Goal: Task Accomplishment & Management: Manage account settings

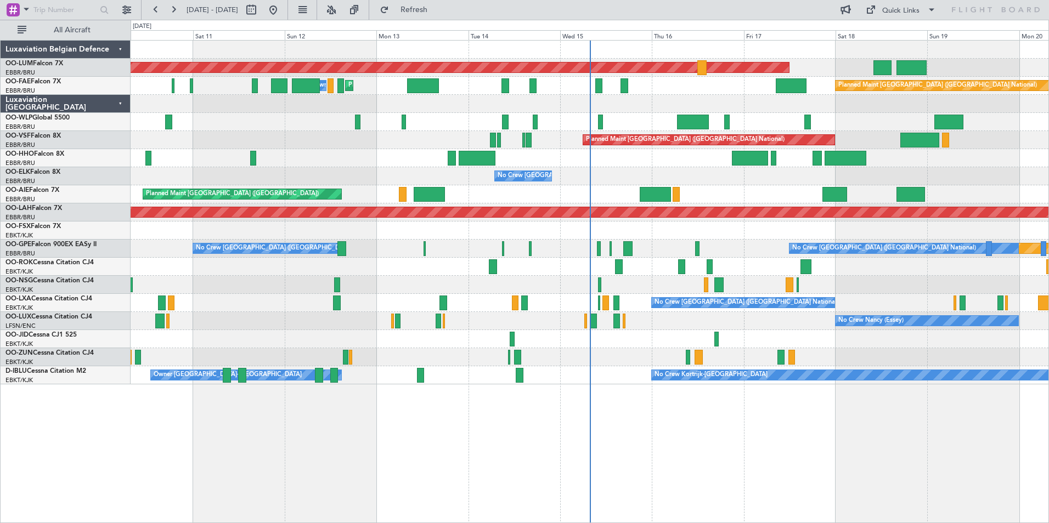
click at [691, 115] on div at bounding box center [692, 122] width 31 height 15
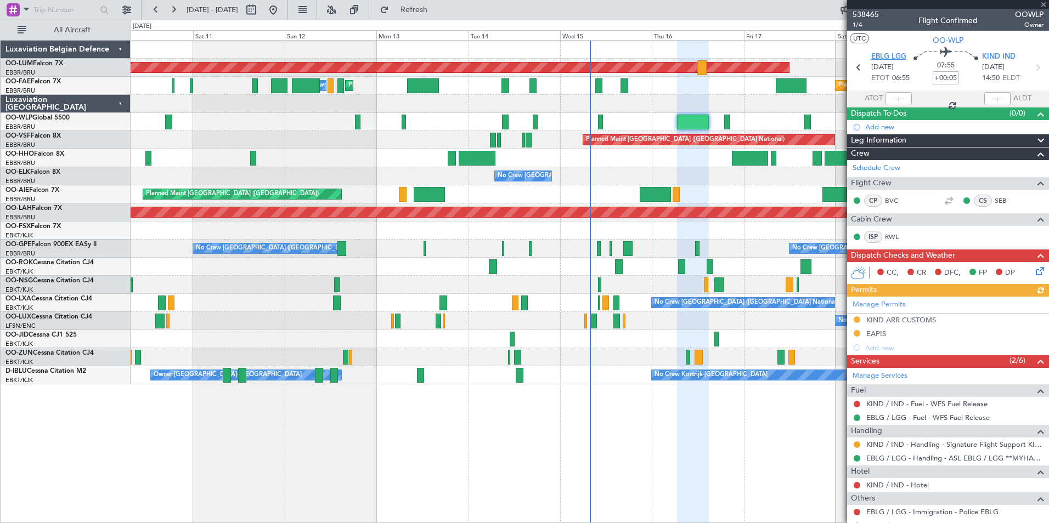
click at [879, 56] on span "EBLG LGG" at bounding box center [888, 57] width 35 height 11
click at [891, 58] on span "EBLG LGG" at bounding box center [888, 57] width 35 height 11
click at [433, 16] on button "Refresh" at bounding box center [408, 10] width 66 height 18
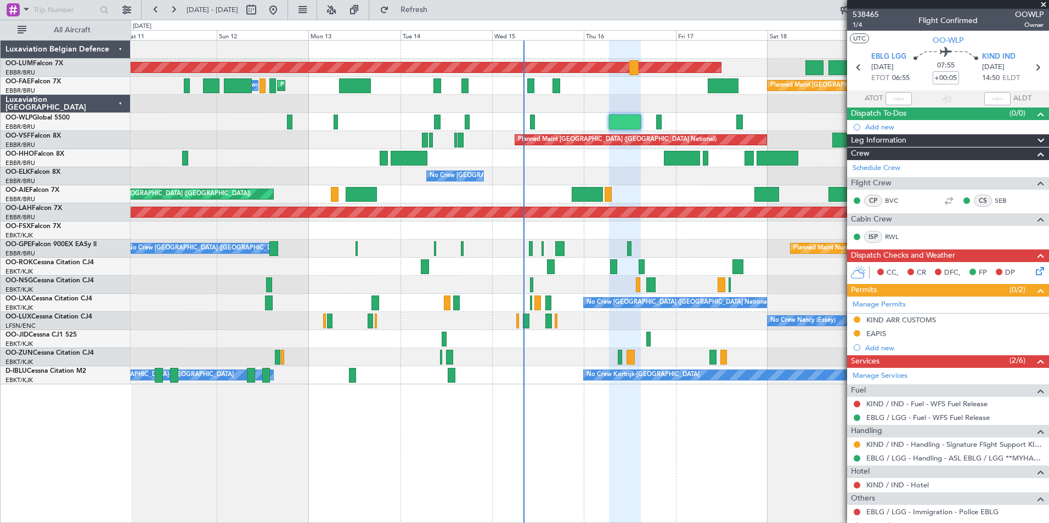
click at [478, 478] on div "AOG Maint Sibiu Planned Maint Brussels (Brussels National) Planned Maint Melsbr…" at bounding box center [590, 281] width 919 height 483
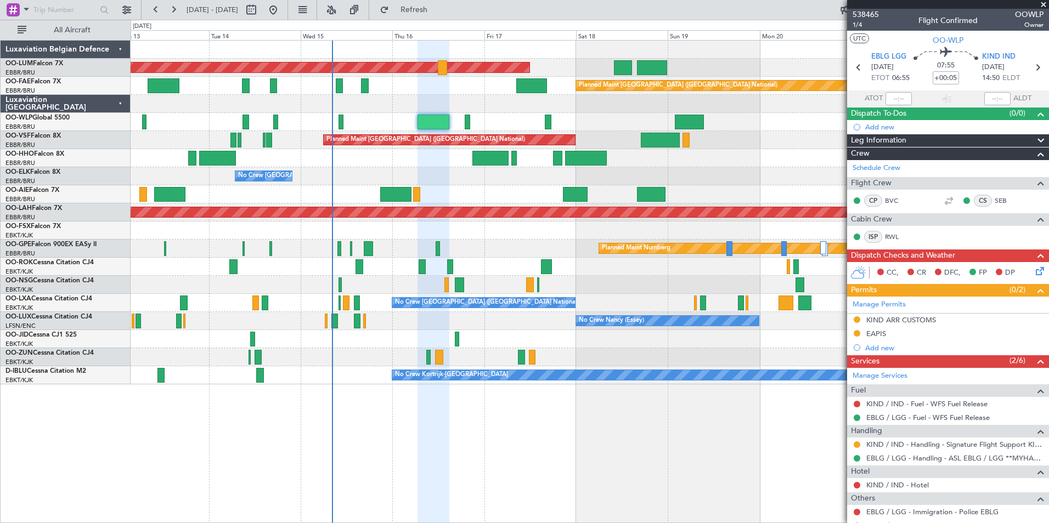
click at [462, 481] on div "AOG Maint Sibiu Planned Maint Brussels (Brussels National) Owner Melsbroek Air …" at bounding box center [590, 281] width 919 height 483
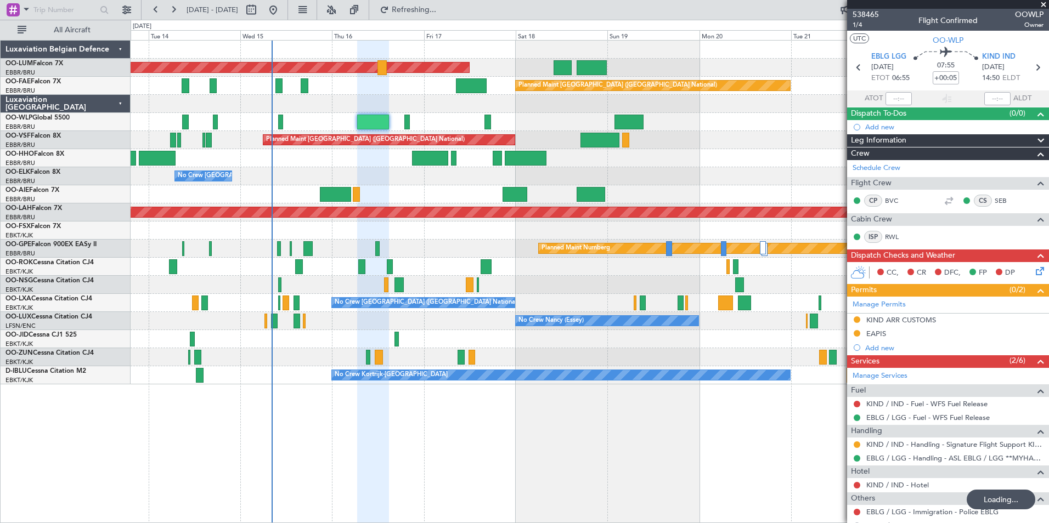
click at [399, 473] on div "AOG Maint Sibiu Owner Melsbroek Air Base Planned Maint Brussels (Brussels Natio…" at bounding box center [590, 281] width 919 height 483
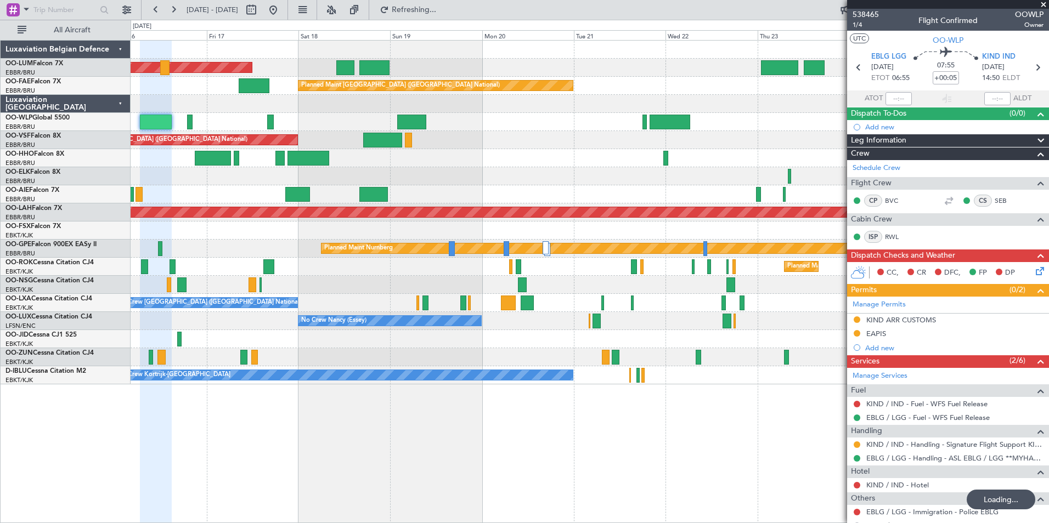
click at [354, 460] on div "AOG Maint Sibiu Owner Melsbroek Air Base Planned Maint Kortrijk-Wevelgem Planne…" at bounding box center [590, 281] width 919 height 483
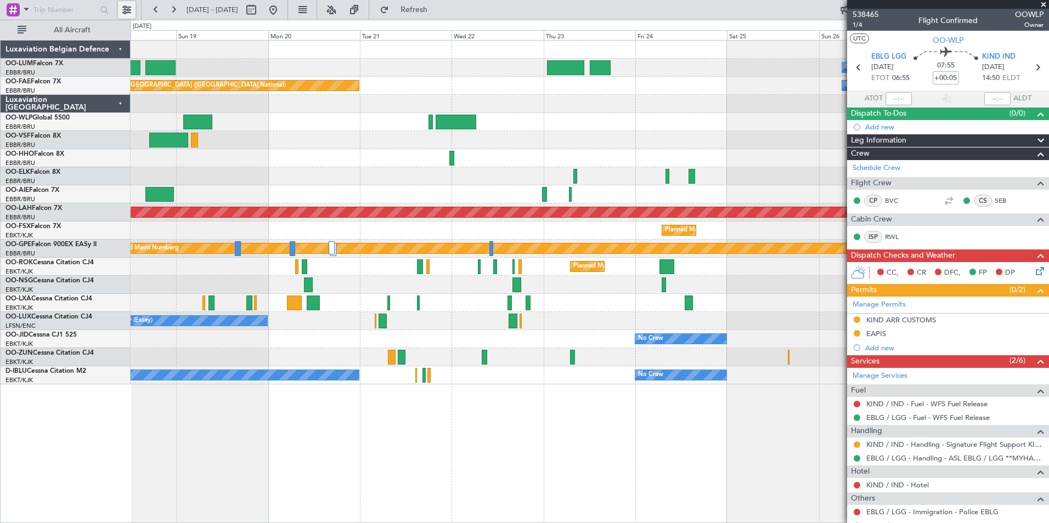
click at [126, 10] on button at bounding box center [127, 10] width 18 height 18
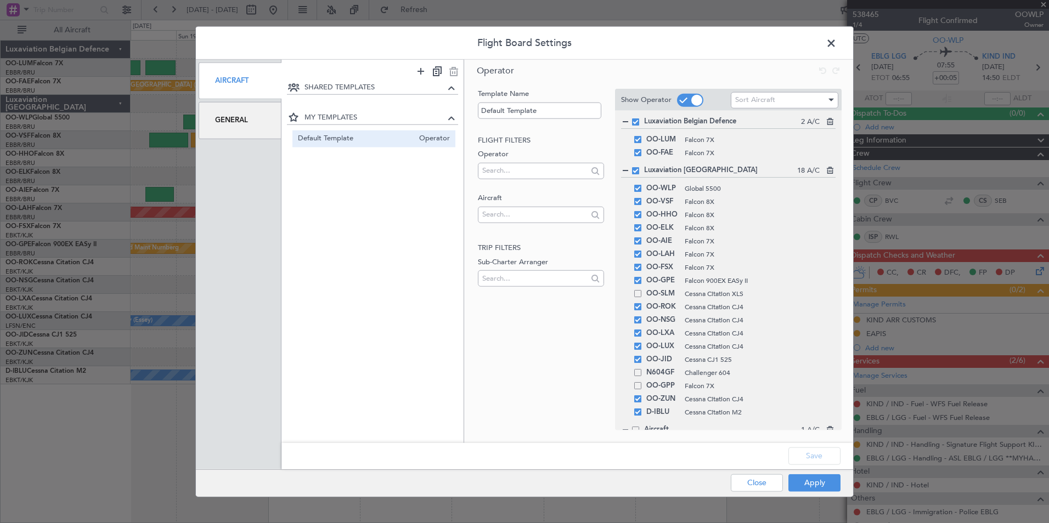
click at [259, 125] on div "General" at bounding box center [240, 120] width 83 height 37
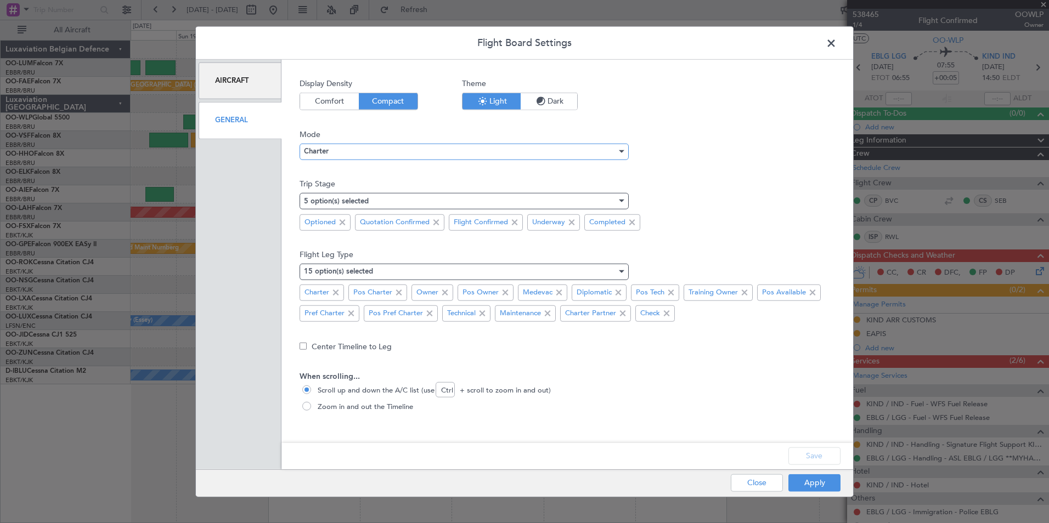
click at [386, 148] on div "Charter" at bounding box center [460, 151] width 313 height 16
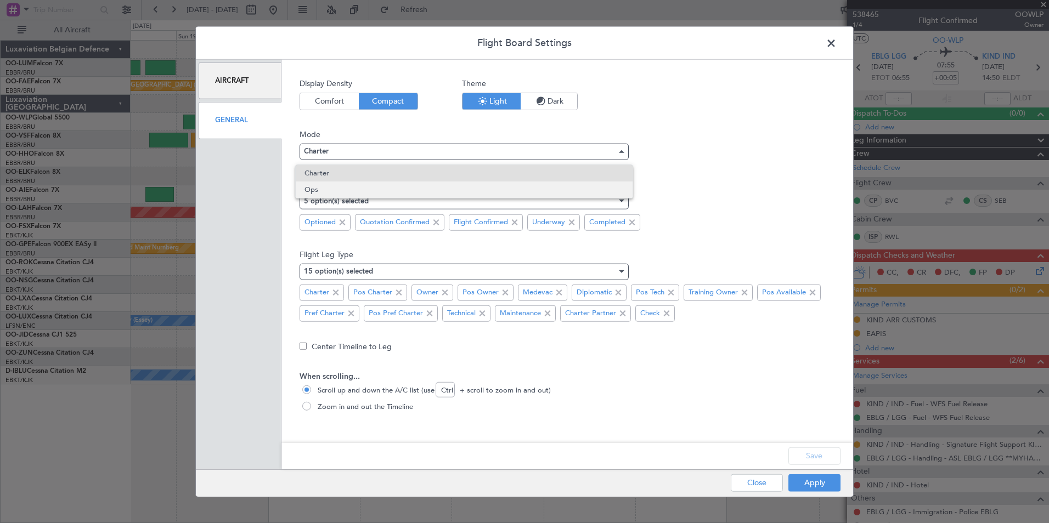
click at [337, 192] on span "Ops" at bounding box center [464, 190] width 319 height 16
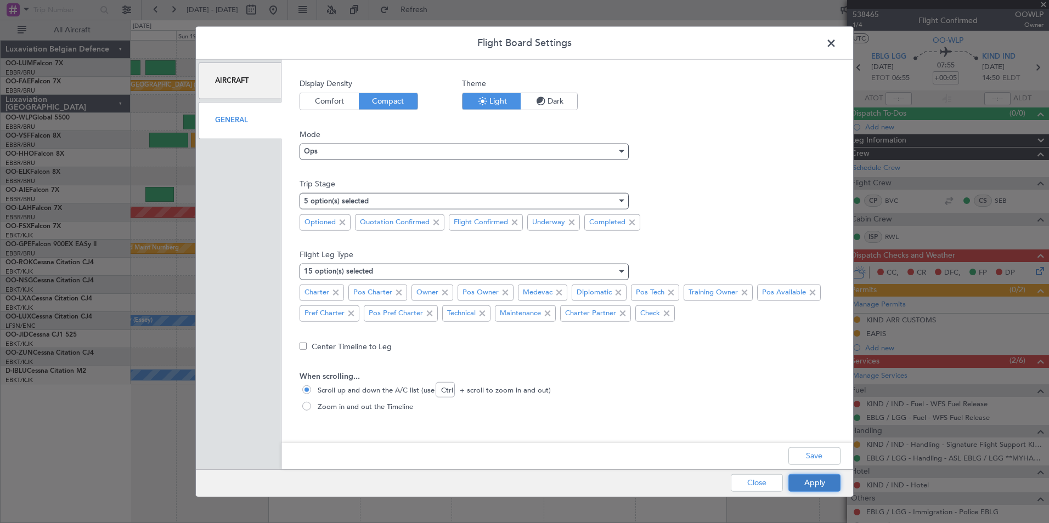
click at [823, 486] on button "Apply" at bounding box center [815, 483] width 52 height 18
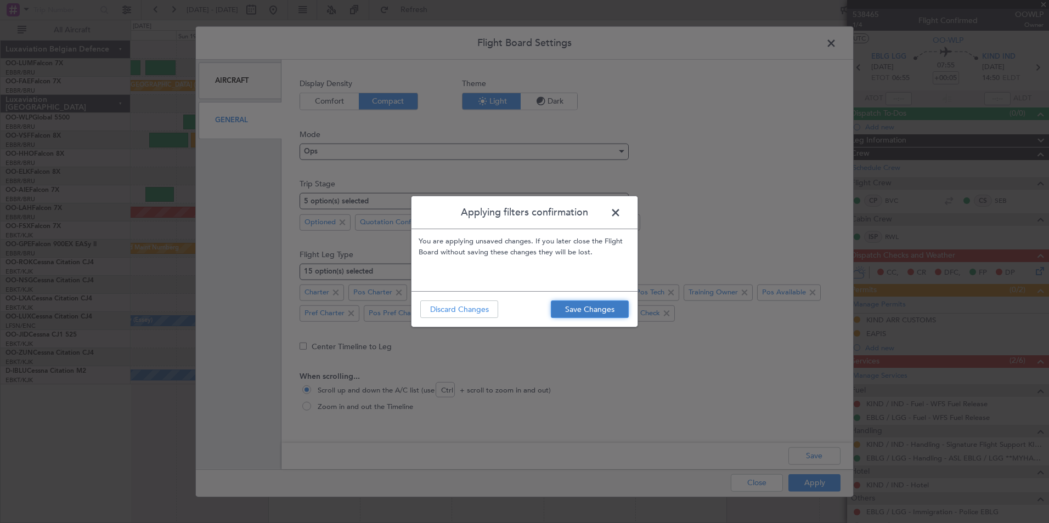
click at [602, 308] on button "Save Changes" at bounding box center [590, 310] width 78 height 18
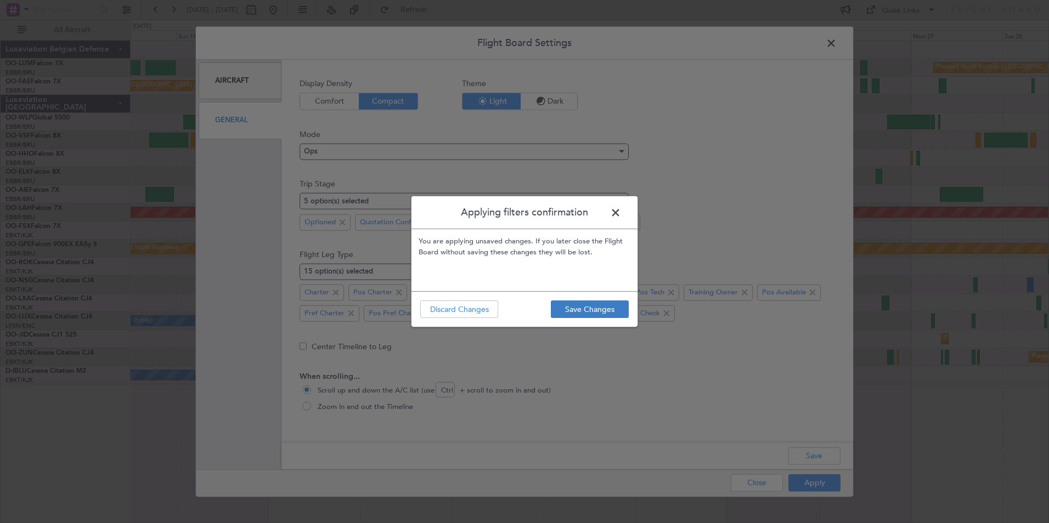
type input "0"
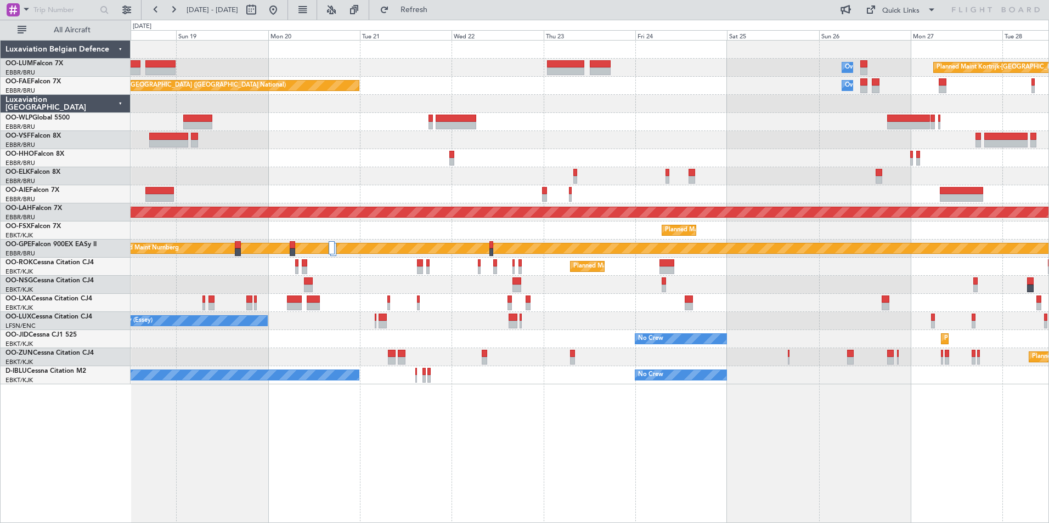
click at [633, 484] on div "Planned Maint Kortrijk-Wevelgem Owner Melsbroek Air Base AOG Maint Sibiu Owner …" at bounding box center [590, 281] width 919 height 483
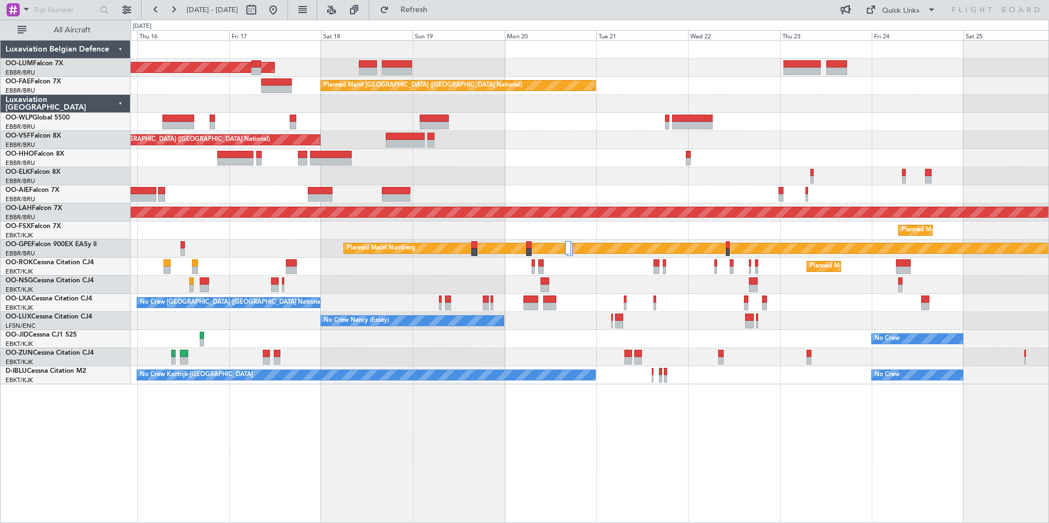
click at [746, 521] on div "AOG Maint Sibiu Owner Melsbroek Air Base Planned Maint Kortrijk-Wevelgem Planne…" at bounding box center [590, 281] width 919 height 483
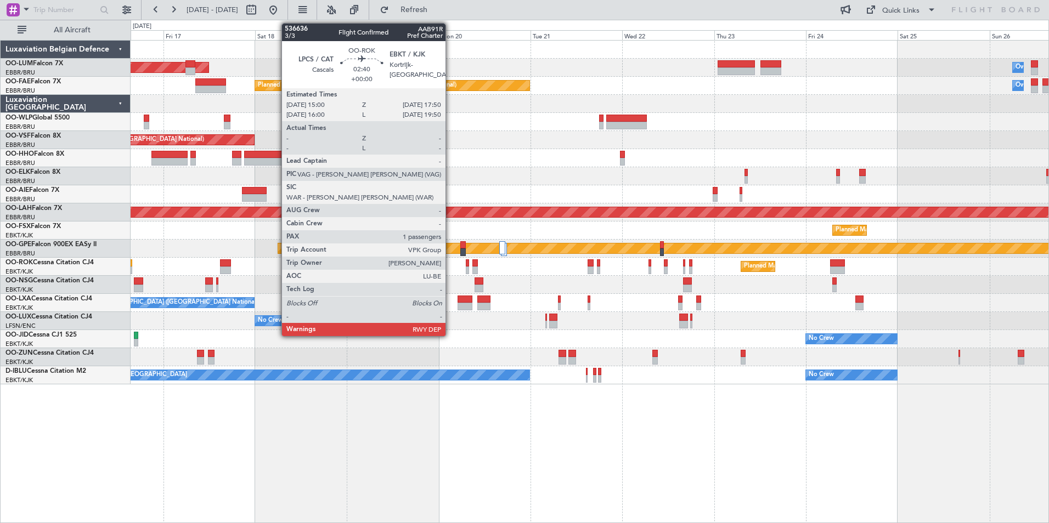
click at [278, 464] on div "AOG Maint Sibiu Owner Melsbroek Air Base Planned Maint Kortrijk-Wevelgem Planne…" at bounding box center [590, 281] width 919 height 483
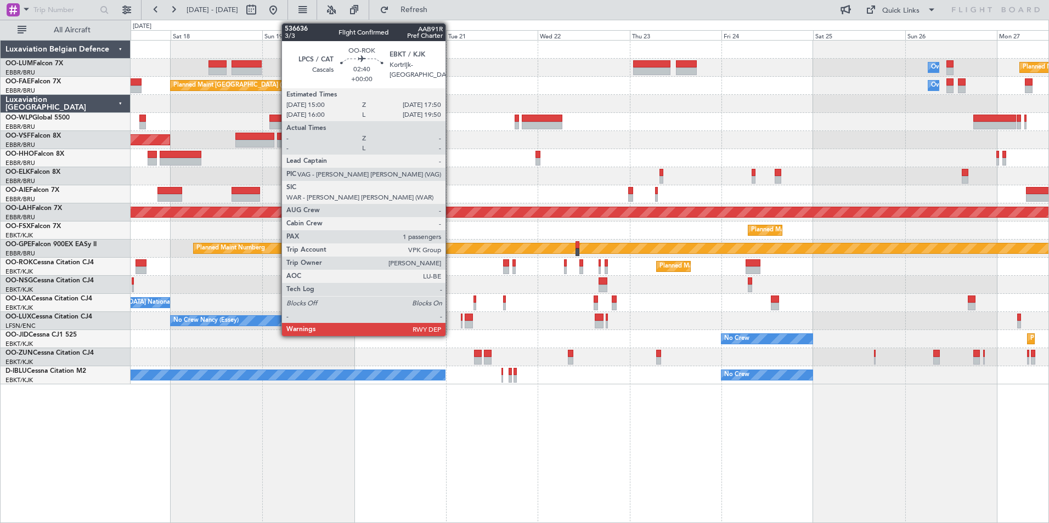
click at [429, 491] on div "Owner Melsbroek Air Base Planned Maint Kortrijk-Wevelgem AOG Maint Sibiu Planne…" at bounding box center [590, 281] width 919 height 483
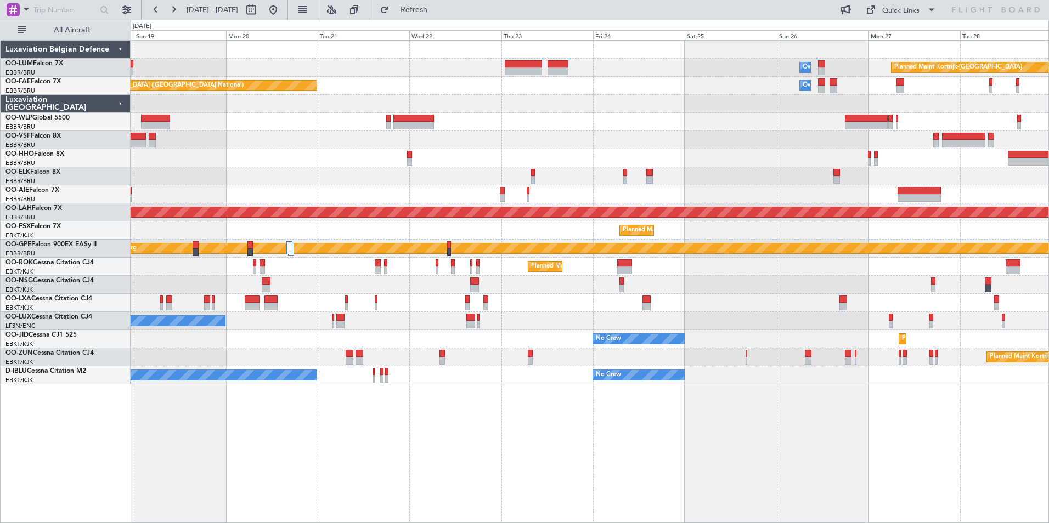
click at [374, 500] on div "Owner Melsbroek Air Base Planned Maint Kortrijk-Wevelgem AOG Maint Sibiu Planne…" at bounding box center [590, 281] width 919 height 483
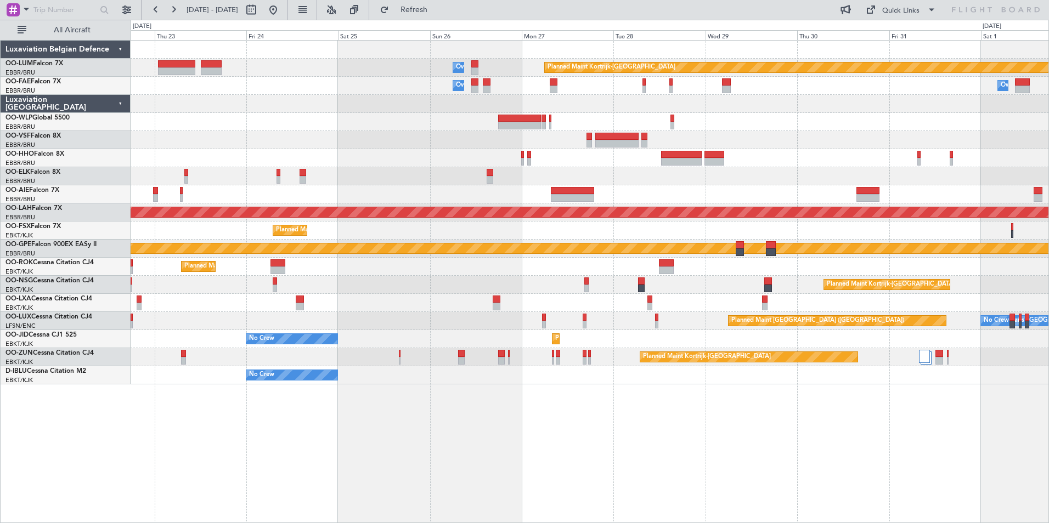
click at [391, 429] on div "Owner Melsbroek Air Base Planned Maint Kortrijk-Wevelgem Owner Melsbroek Air Ba…" at bounding box center [590, 281] width 919 height 483
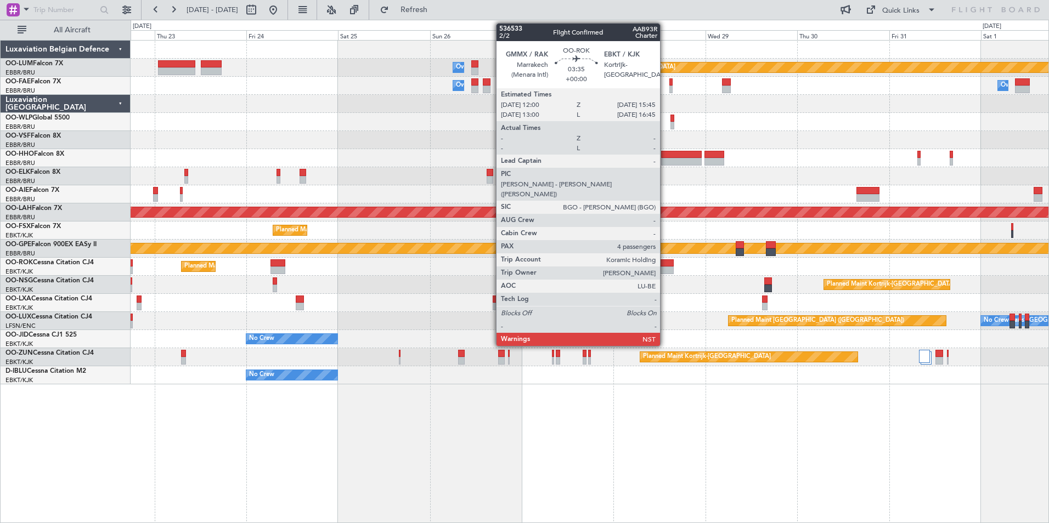
click at [665, 271] on div at bounding box center [666, 271] width 15 height 8
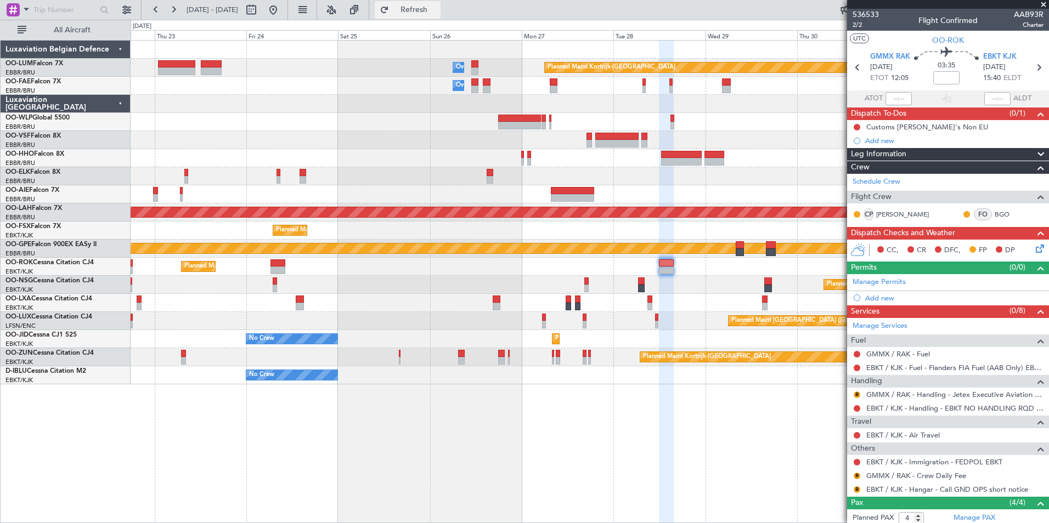
click at [437, 13] on span "Refresh" at bounding box center [414, 10] width 46 height 8
click at [466, 470] on div "Planned Maint Kortrijk-Wevelgem Owner Melsbroek Air Base Owner Melsbroek Air Ba…" at bounding box center [590, 281] width 919 height 483
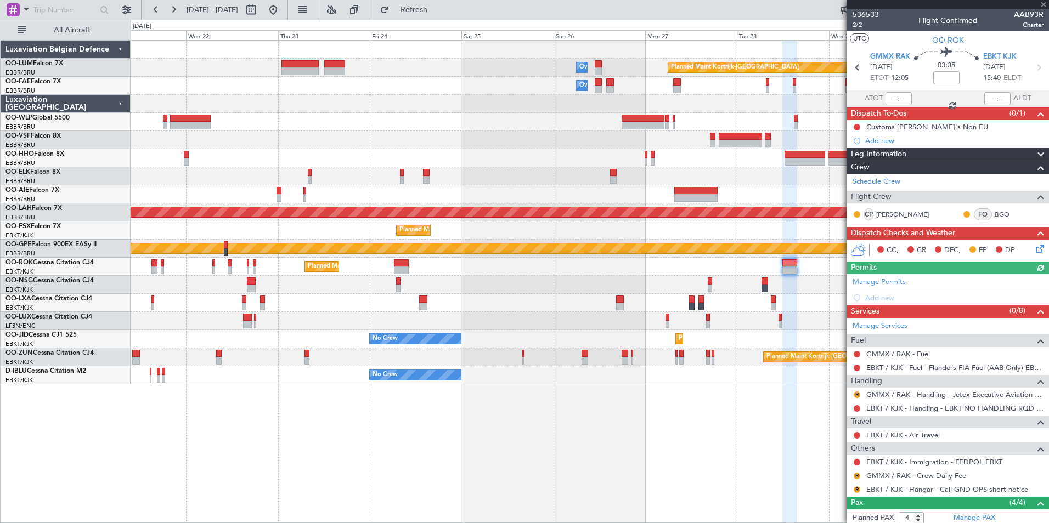
click at [441, 461] on div "Planned Maint Kortrijk-Wevelgem Owner Melsbroek Air Base Owner Melsbroek Air Ba…" at bounding box center [590, 281] width 919 height 483
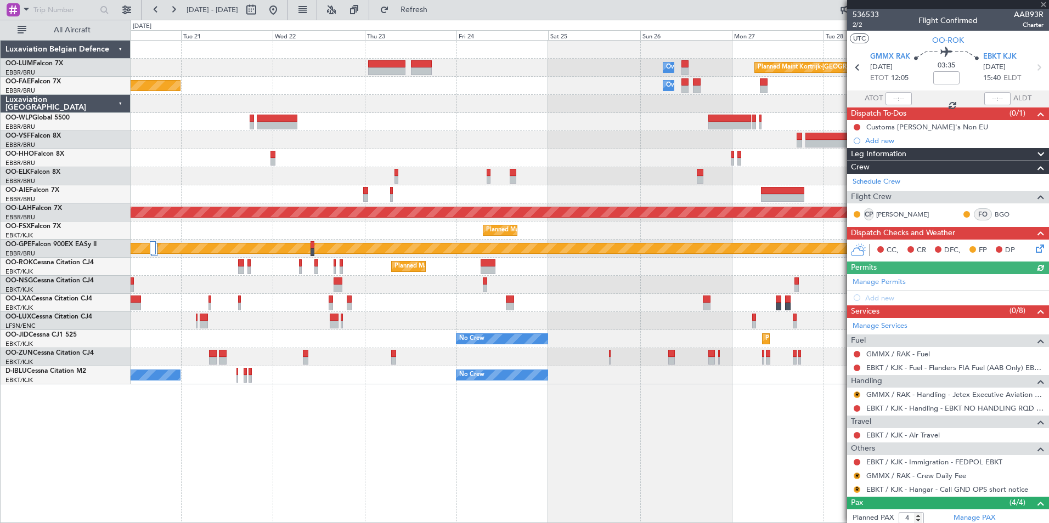
click at [482, 454] on div "Planned Maint Kortrijk-Wevelgem Owner Melsbroek Air Base Owner Melsbroek Air Ba…" at bounding box center [590, 281] width 919 height 483
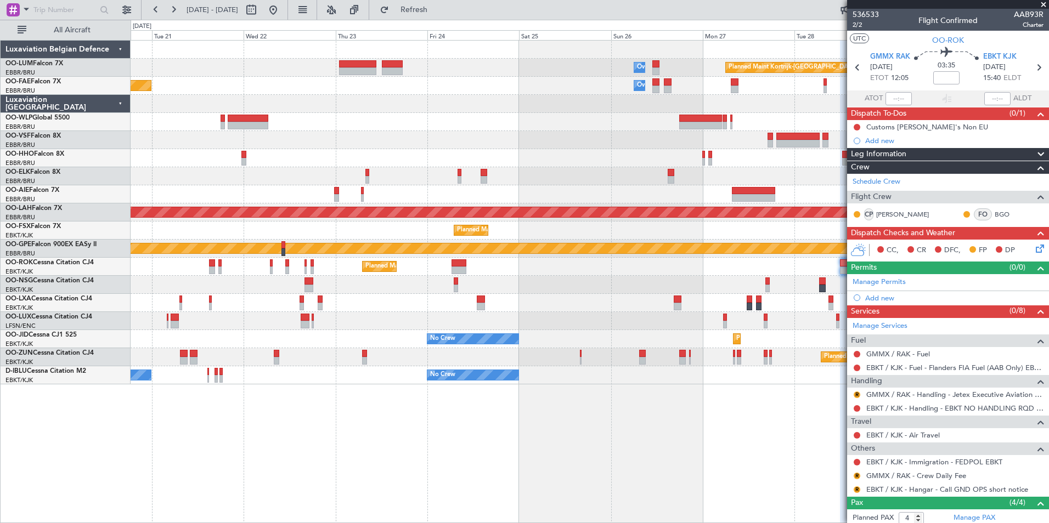
click at [297, 453] on div "Planned Maint Kortrijk-Wevelgem Owner Melsbroek Air Base Owner Melsbroek Air Ba…" at bounding box center [590, 281] width 919 height 483
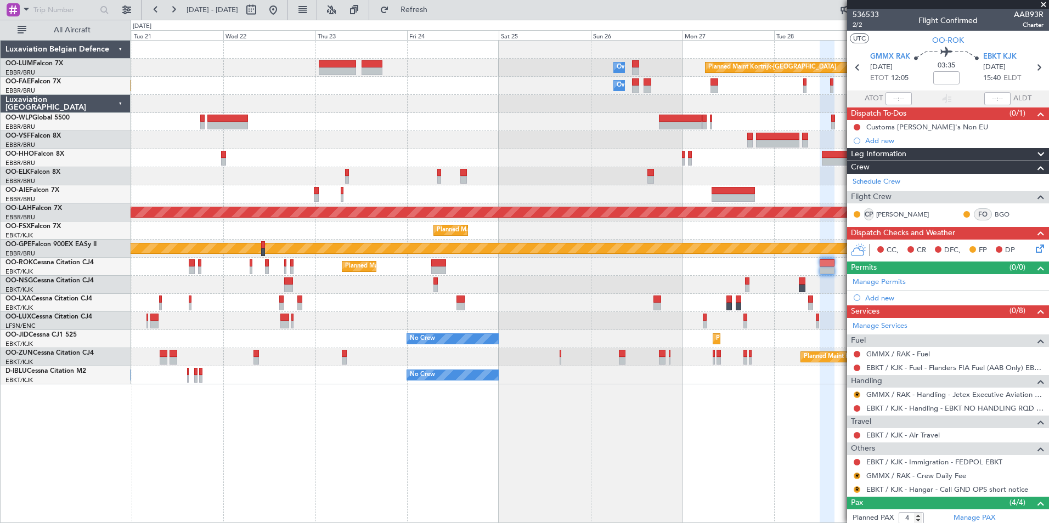
click at [181, 443] on div "Planned Maint Kortrijk-Wevelgem Owner Melsbroek Air Base Owner Melsbroek Air Ba…" at bounding box center [590, 281] width 919 height 483
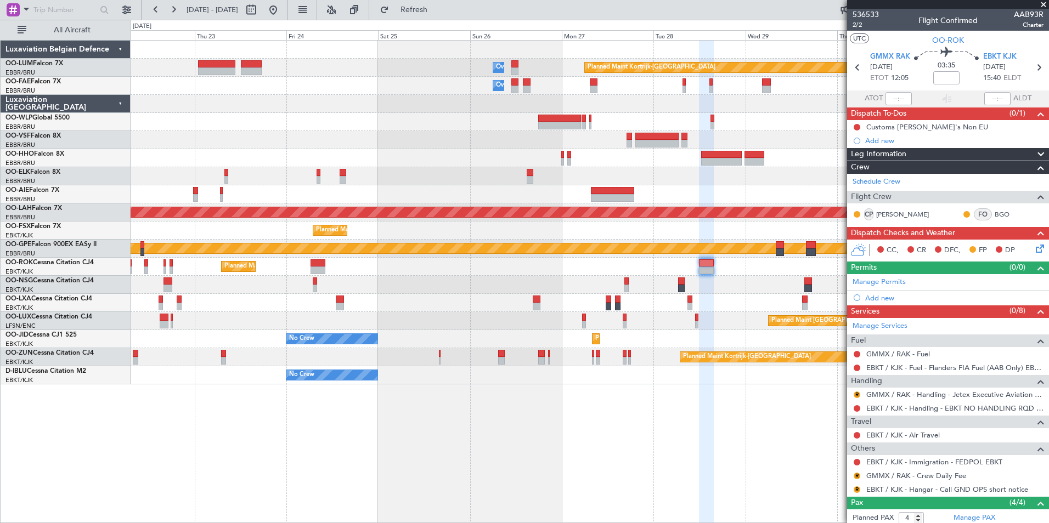
click at [345, 421] on div "Planned Maint Kortrijk-Wevelgem Owner Melsbroek Air Base Owner Melsbroek Air Ba…" at bounding box center [590, 281] width 919 height 483
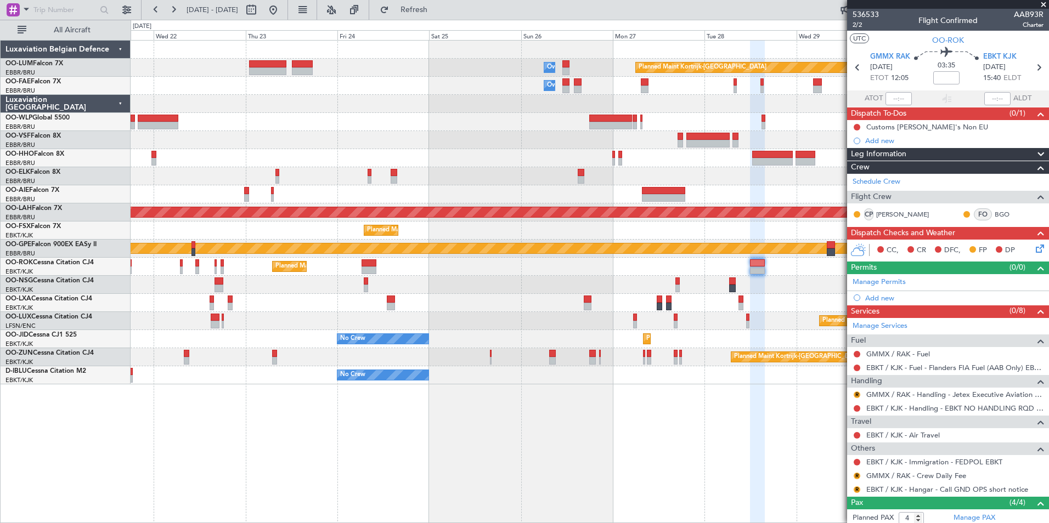
click at [362, 425] on div "Planned Maint Kortrijk-Wevelgem Owner Melsbroek Air Base Owner Melsbroek Air Ba…" at bounding box center [590, 281] width 919 height 483
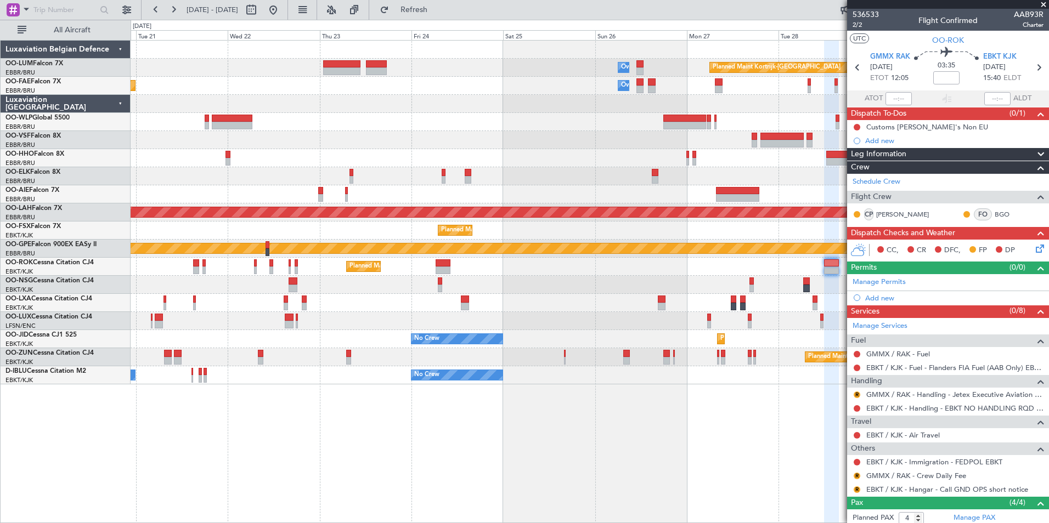
click at [334, 413] on div "Planned Maint Kortrijk-Wevelgem Owner Melsbroek Air Base Owner Melsbroek Air Ba…" at bounding box center [590, 281] width 919 height 483
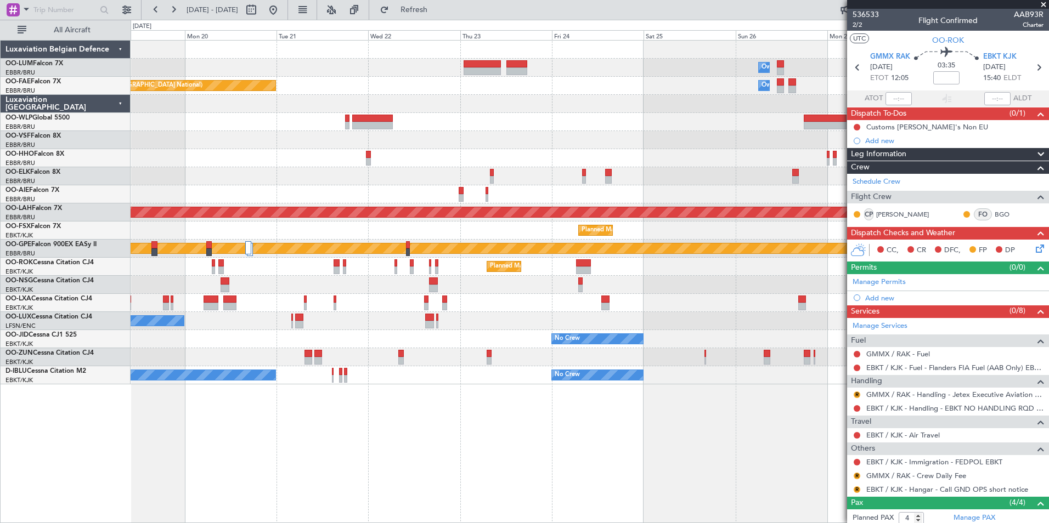
click at [352, 415] on div "Planned Maint Kortrijk-Wevelgem Owner Melsbroek Air Base AOG Maint Sibiu Owner …" at bounding box center [590, 281] width 919 height 483
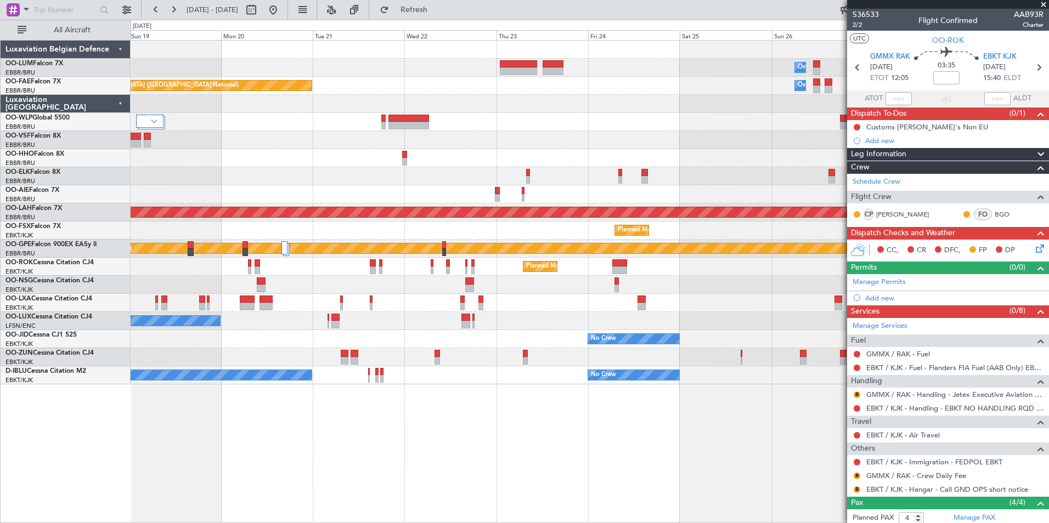
click at [463, 443] on div "Planned Maint Kortrijk-Wevelgem Owner Melsbroek Air Base AOG Maint Sibiu Owner …" at bounding box center [590, 281] width 919 height 483
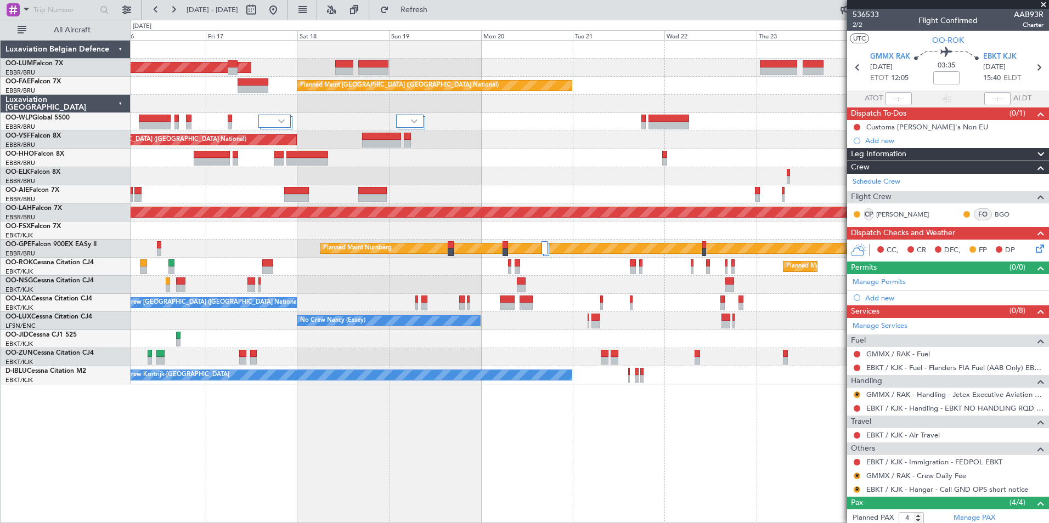
click at [403, 423] on div "AOG Maint Sibiu Owner Melsbroek Air Base Planned Maint Kortrijk-Wevelgem Planne…" at bounding box center [590, 281] width 919 height 483
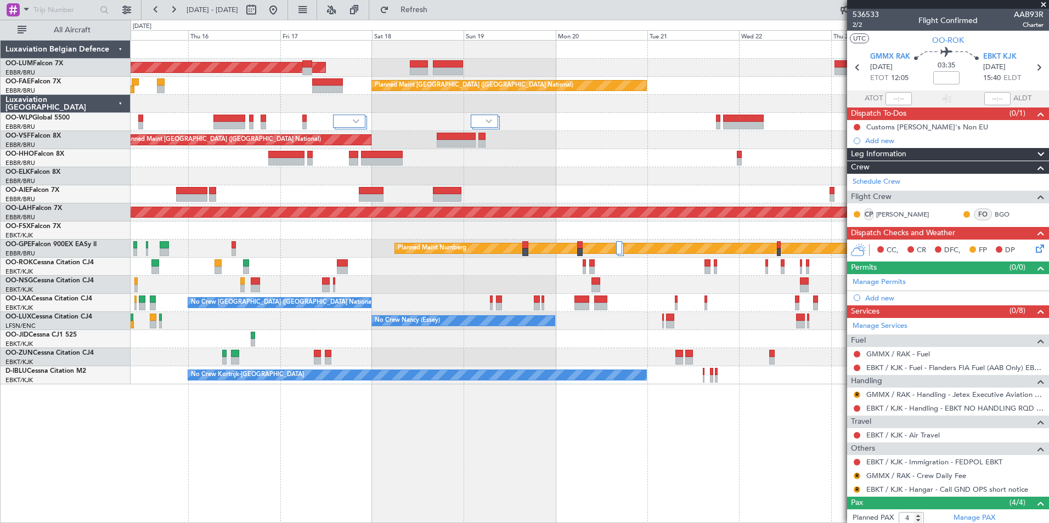
click at [334, 429] on div "AOG Maint Sibiu Owner Melsbroek Air Base Planned Maint Kortrijk-Wevelgem Planne…" at bounding box center [590, 281] width 919 height 483
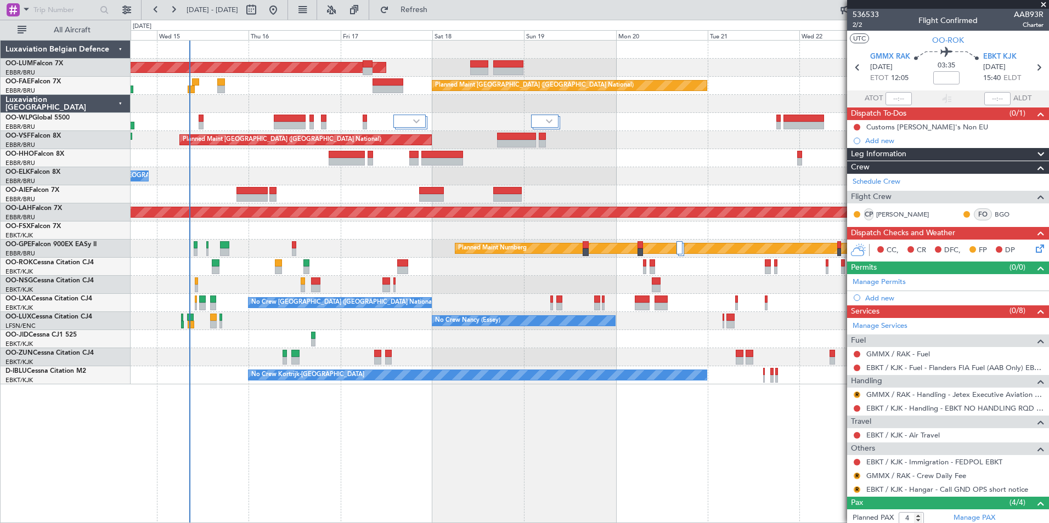
click at [365, 443] on div "AOG Maint Sibiu Owner Melsbroek Air Base Planned Maint Brussels (Brussels Natio…" at bounding box center [590, 281] width 919 height 483
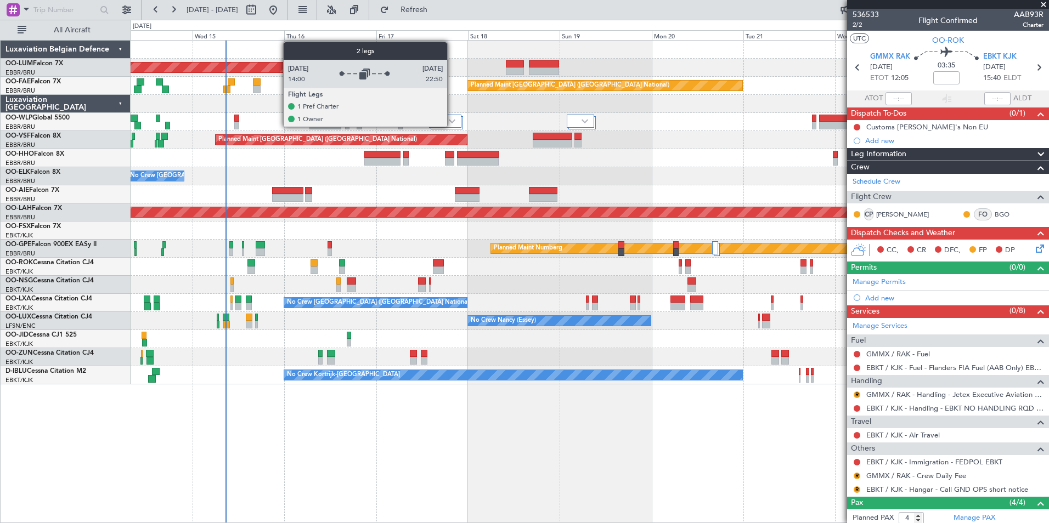
click at [452, 126] on div at bounding box center [445, 121] width 32 height 13
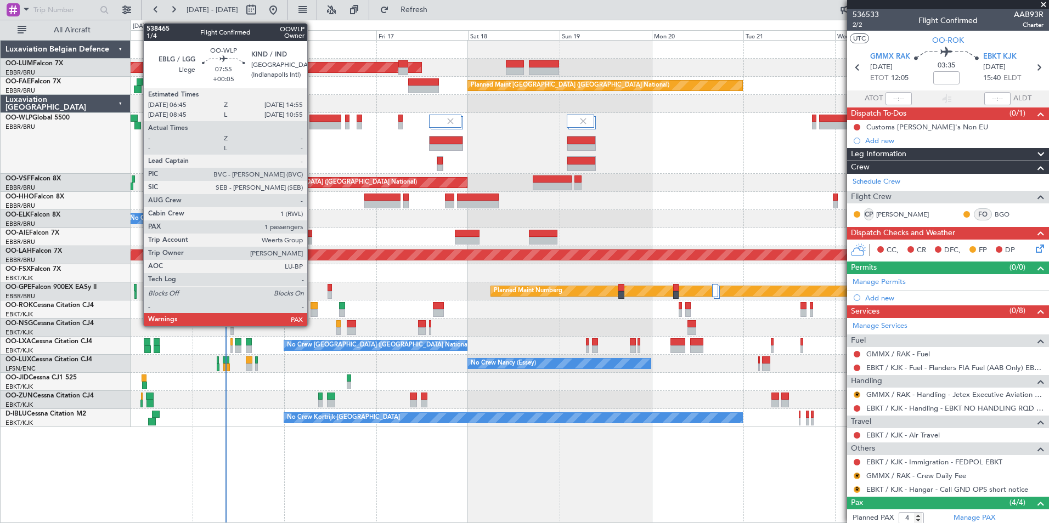
click at [313, 115] on div at bounding box center [324, 119] width 31 height 8
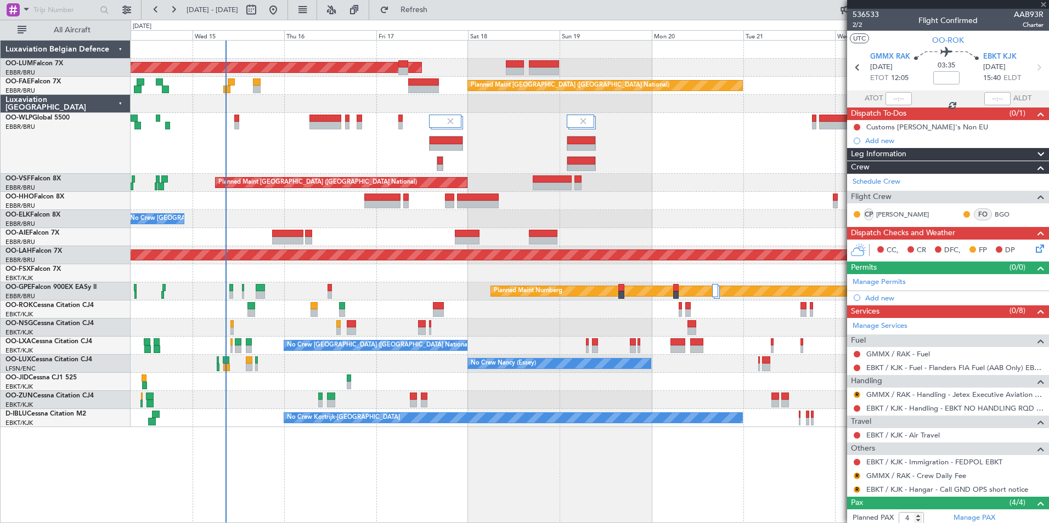
type input "+00:05"
type input "3"
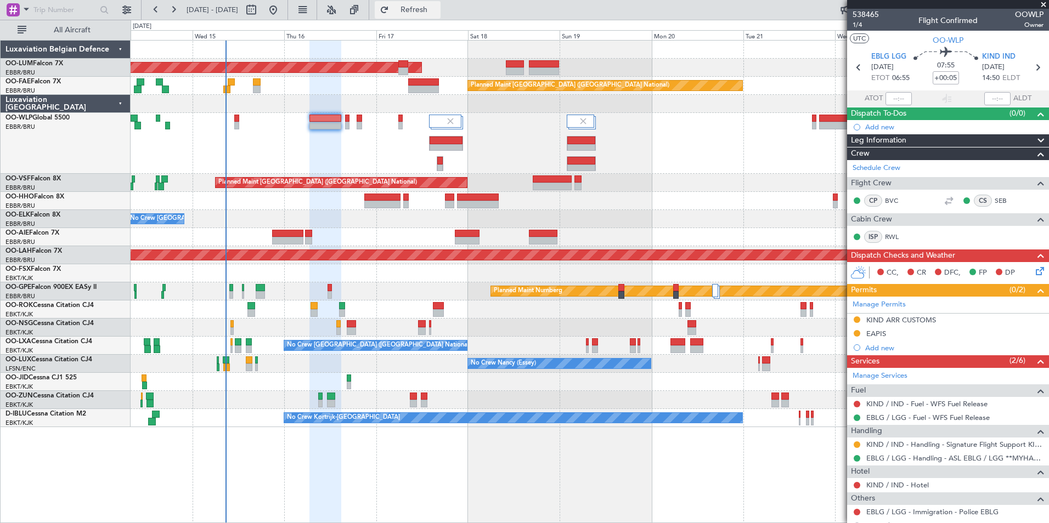
click at [441, 16] on button "Refresh" at bounding box center [408, 10] width 66 height 18
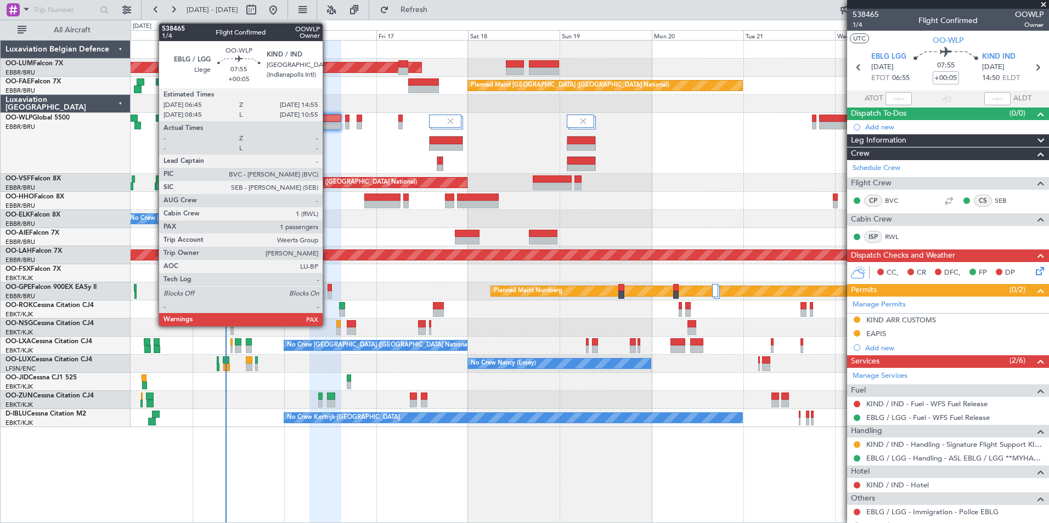
click at [328, 120] on div at bounding box center [324, 119] width 31 height 8
click at [329, 120] on div at bounding box center [324, 119] width 31 height 8
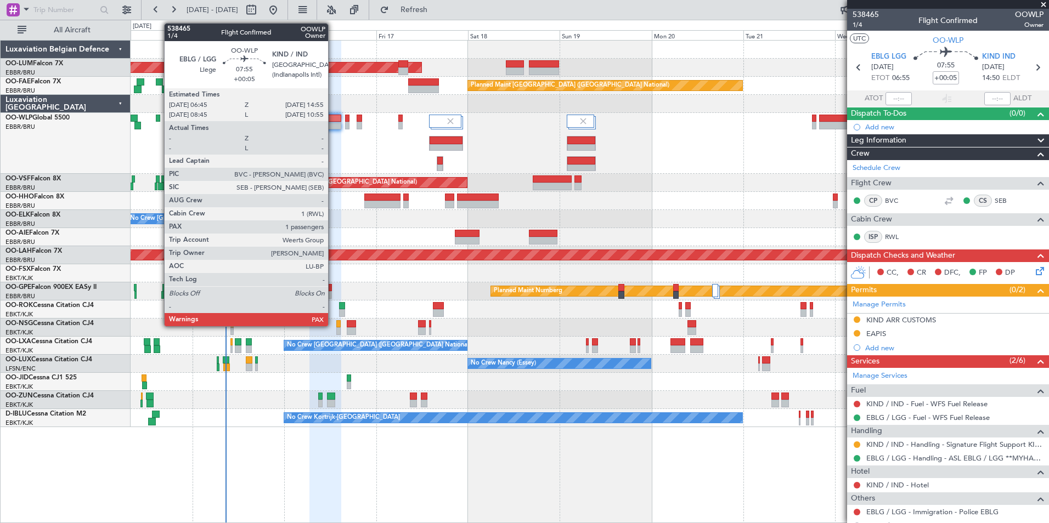
click at [333, 122] on div at bounding box center [324, 126] width 31 height 8
click at [335, 128] on div at bounding box center [324, 126] width 31 height 8
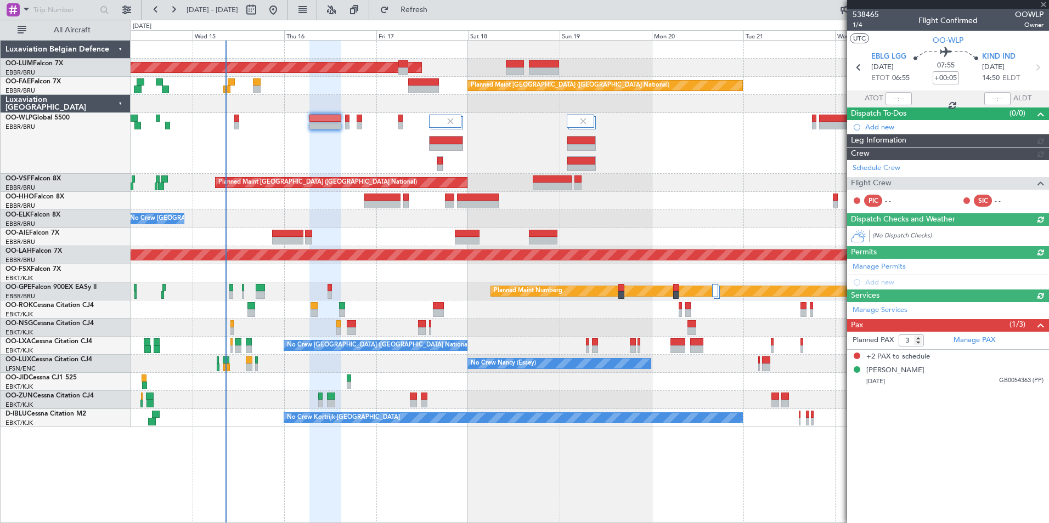
click at [331, 122] on div at bounding box center [324, 126] width 31 height 8
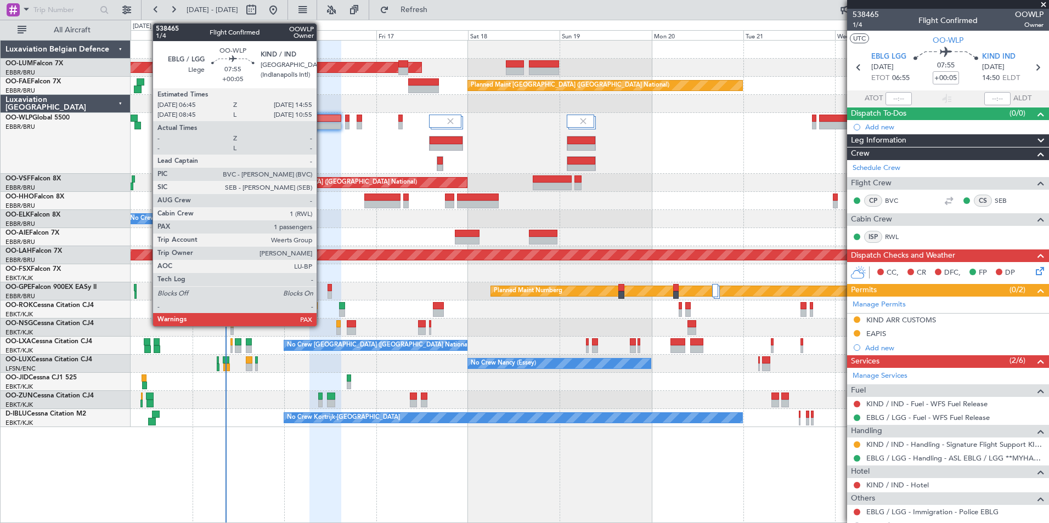
click at [322, 122] on div at bounding box center [324, 126] width 31 height 8
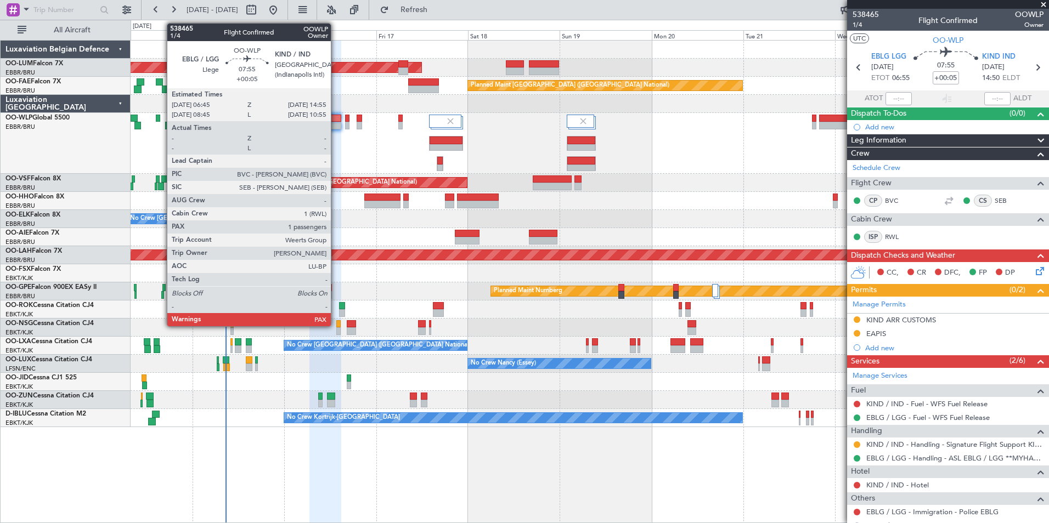
click at [335, 120] on div at bounding box center [324, 119] width 31 height 8
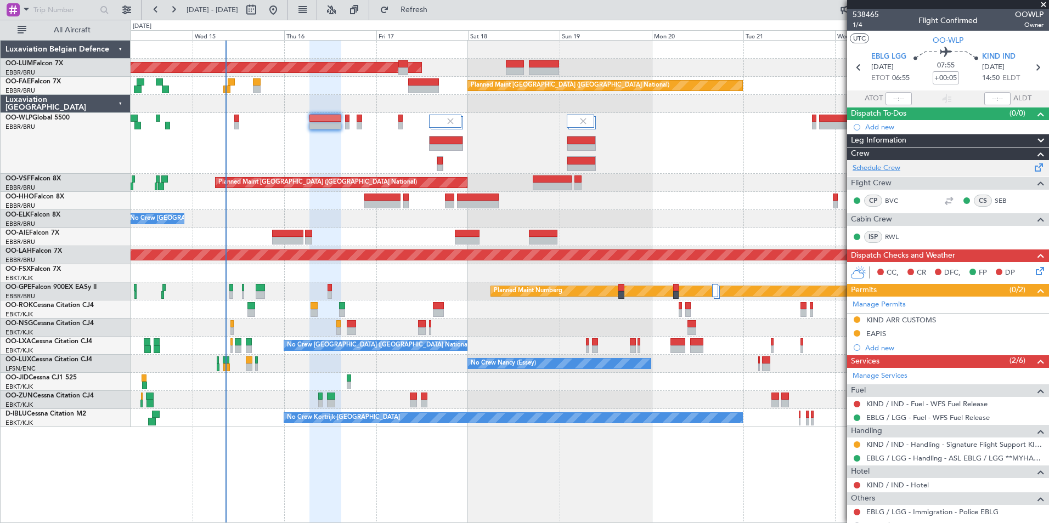
click at [878, 169] on link "Schedule Crew" at bounding box center [877, 168] width 48 height 11
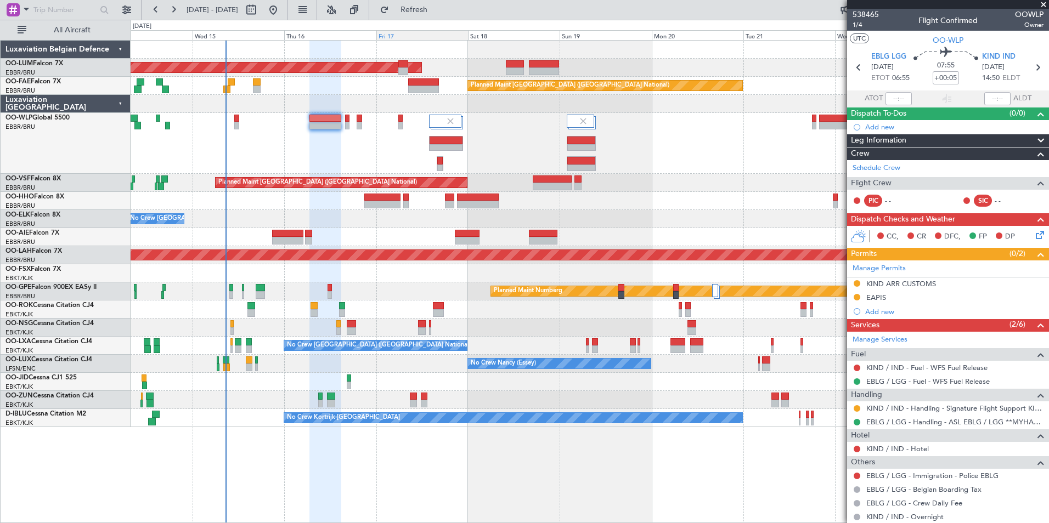
drag, startPoint x: 463, startPoint y: 12, endPoint x: 455, endPoint y: 35, distance: 23.6
click at [437, 12] on span "Refresh" at bounding box center [414, 10] width 46 height 8
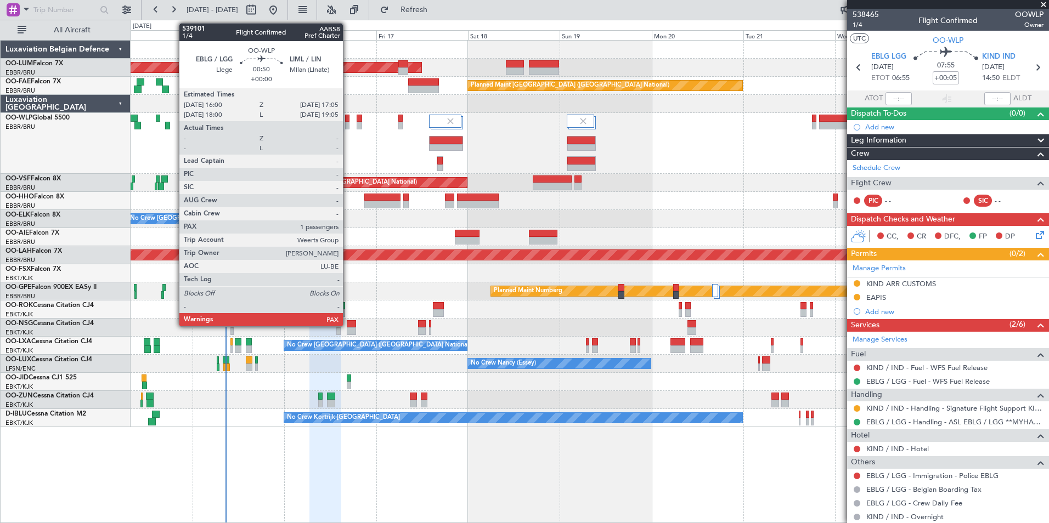
click at [348, 118] on div at bounding box center [347, 119] width 4 height 8
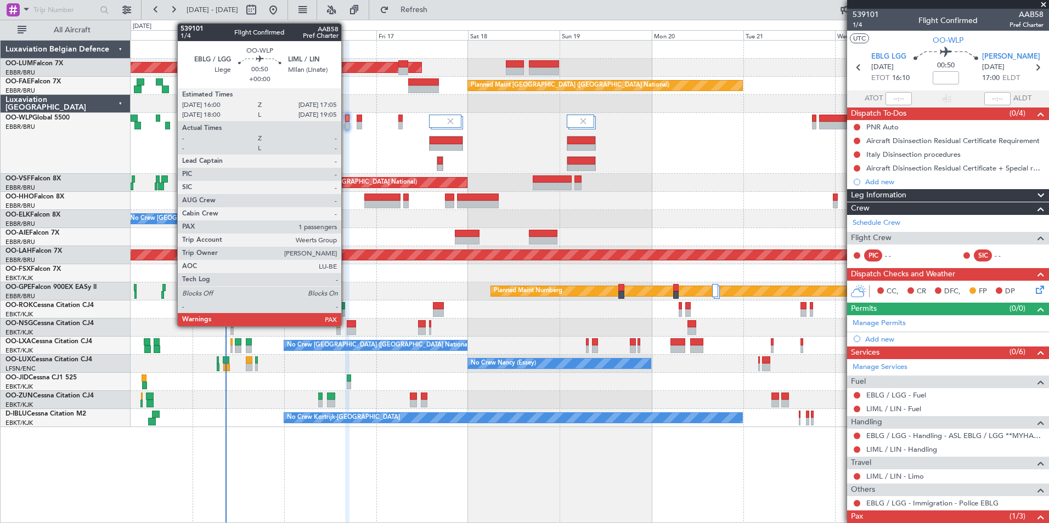
click at [346, 117] on div at bounding box center [347, 119] width 4 height 8
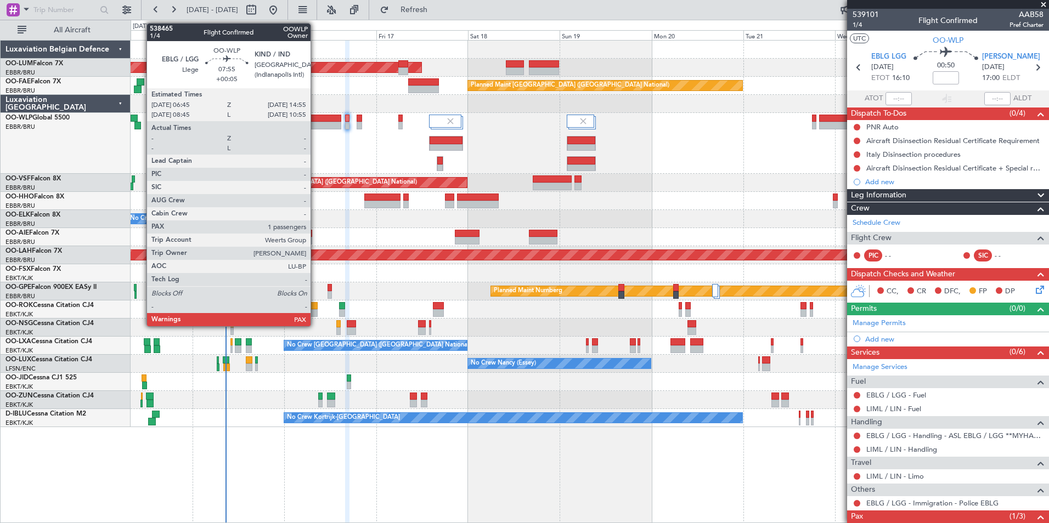
click at [316, 125] on div at bounding box center [324, 126] width 31 height 8
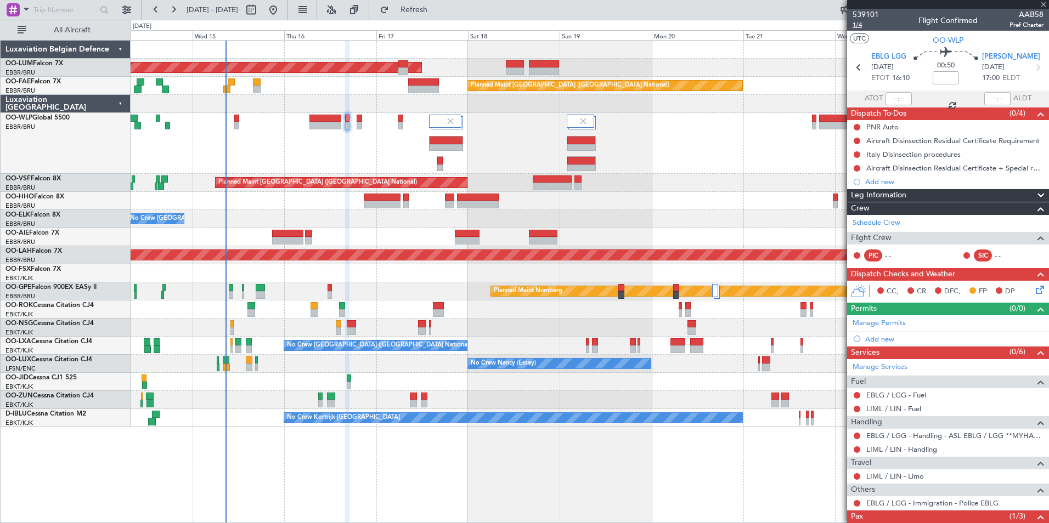
type input "+00:05"
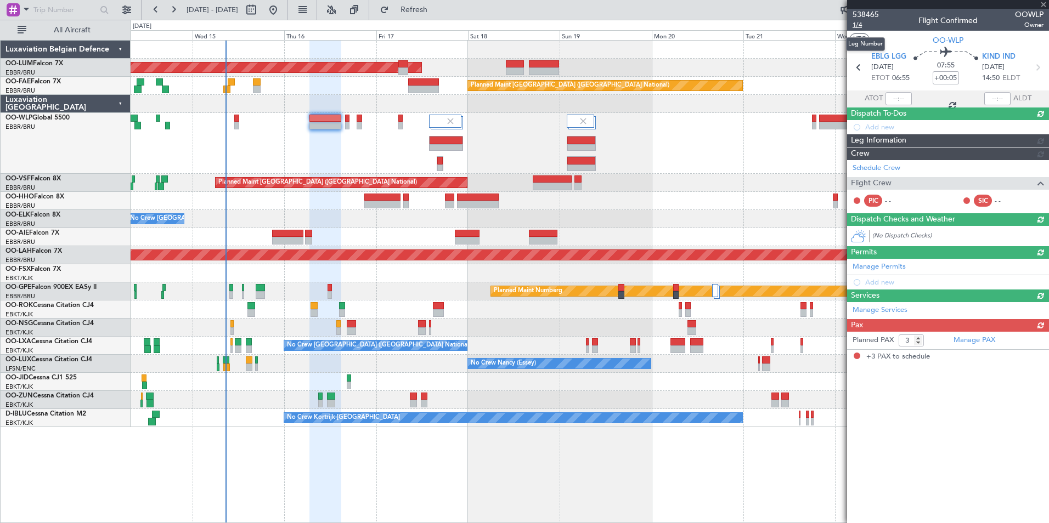
click at [859, 23] on span "1/4" at bounding box center [866, 24] width 26 height 9
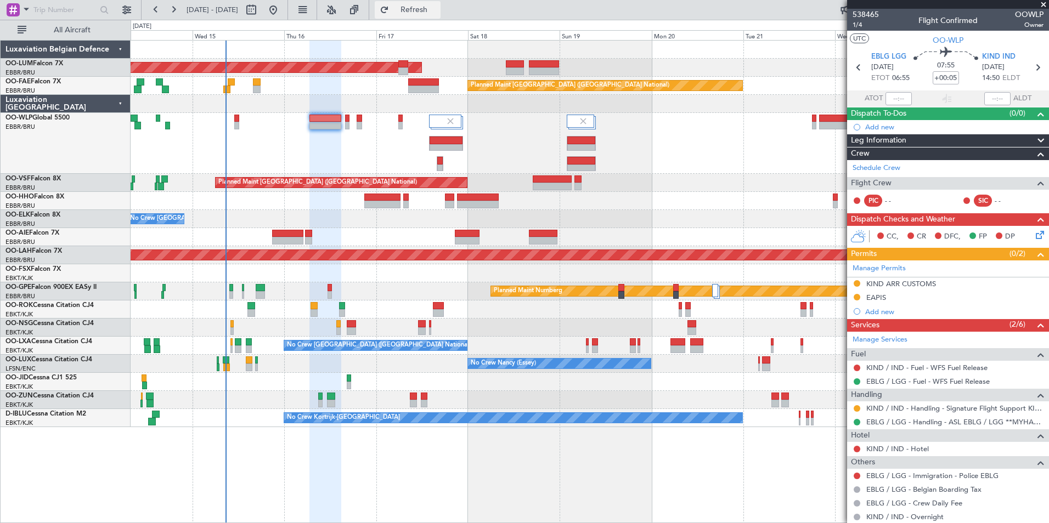
click at [433, 7] on span "Refresh" at bounding box center [414, 10] width 46 height 8
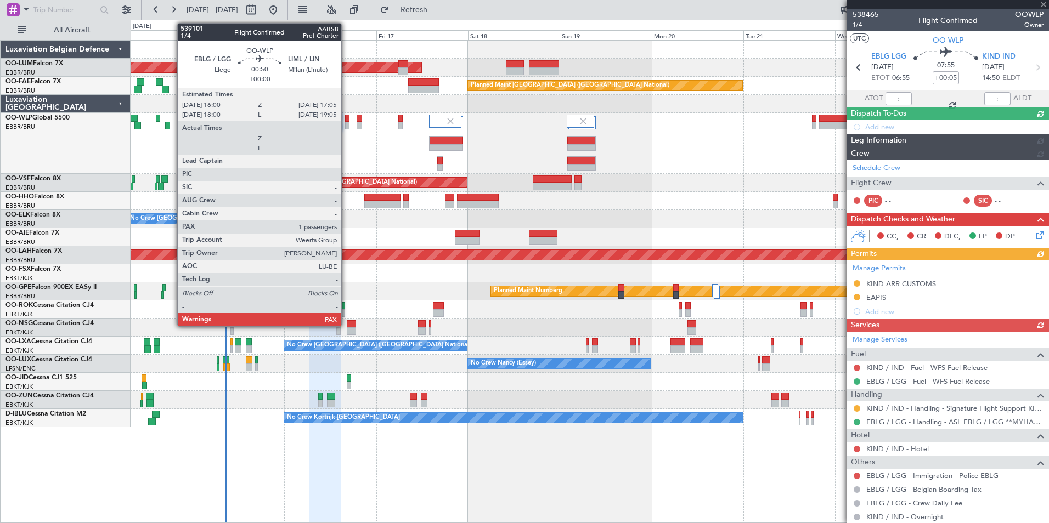
click at [346, 119] on div at bounding box center [347, 119] width 4 height 8
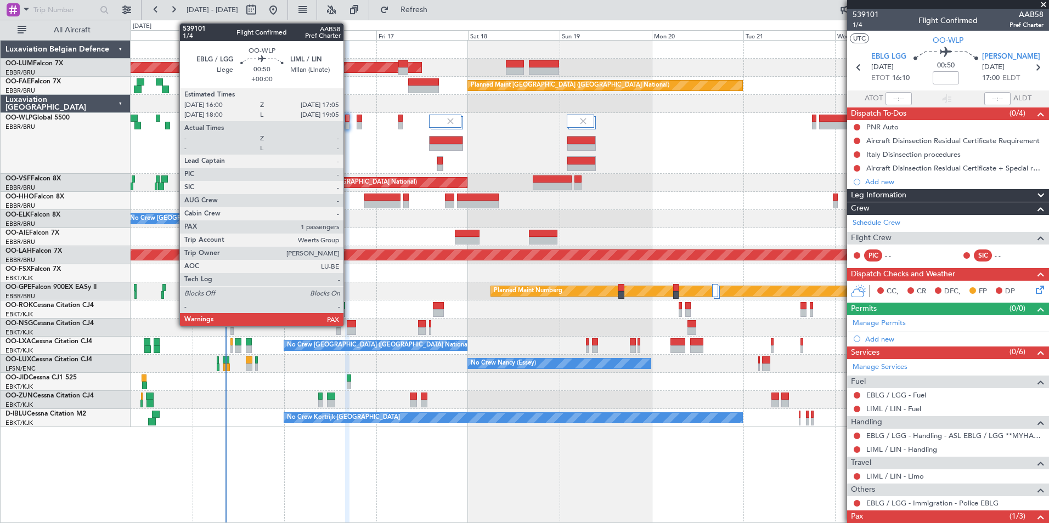
click at [348, 115] on div at bounding box center [347, 119] width 4 height 8
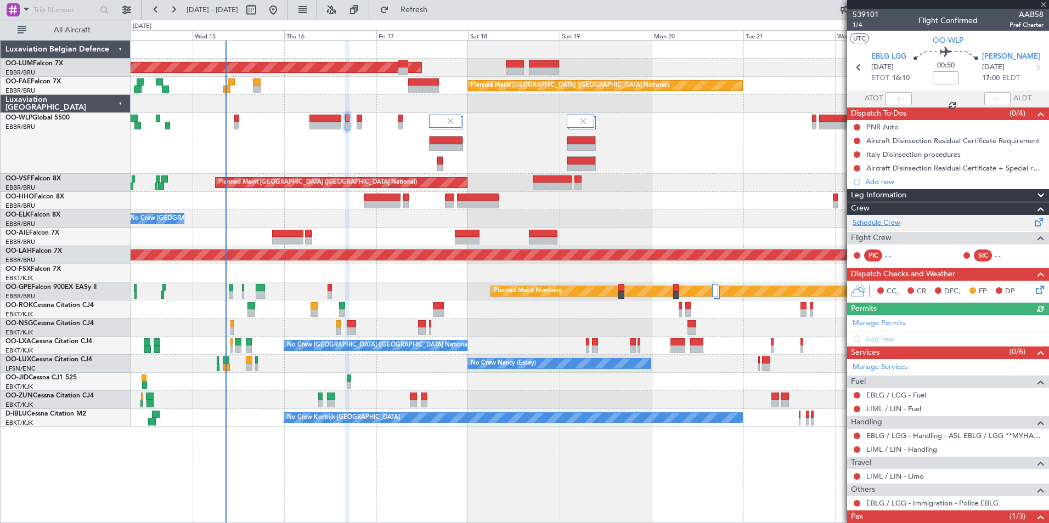
click at [874, 220] on link "Schedule Crew" at bounding box center [877, 223] width 48 height 11
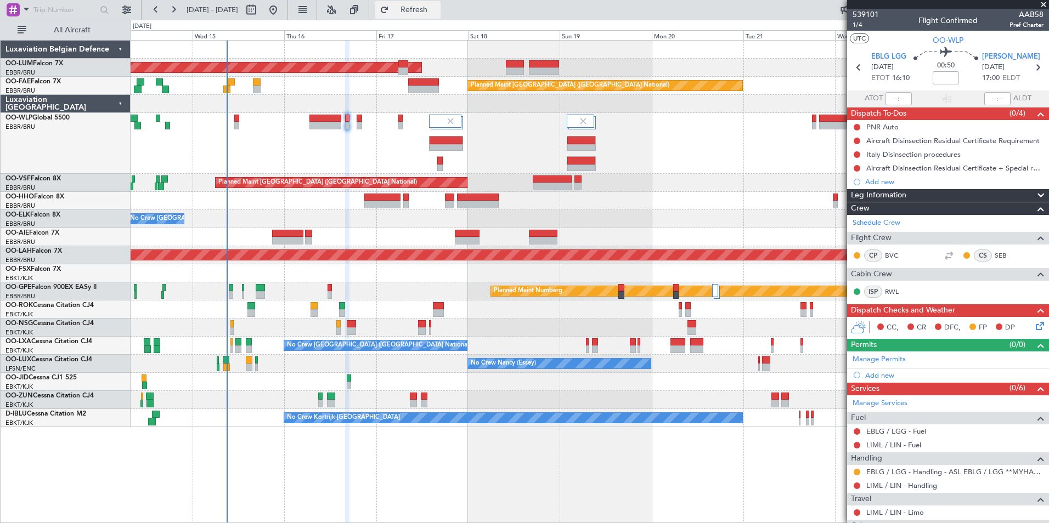
click at [436, 12] on span "Refresh" at bounding box center [414, 10] width 46 height 8
drag, startPoint x: 451, startPoint y: 6, endPoint x: 435, endPoint y: 58, distance: 54.0
click at [437, 8] on span "Refresh" at bounding box center [414, 10] width 46 height 8
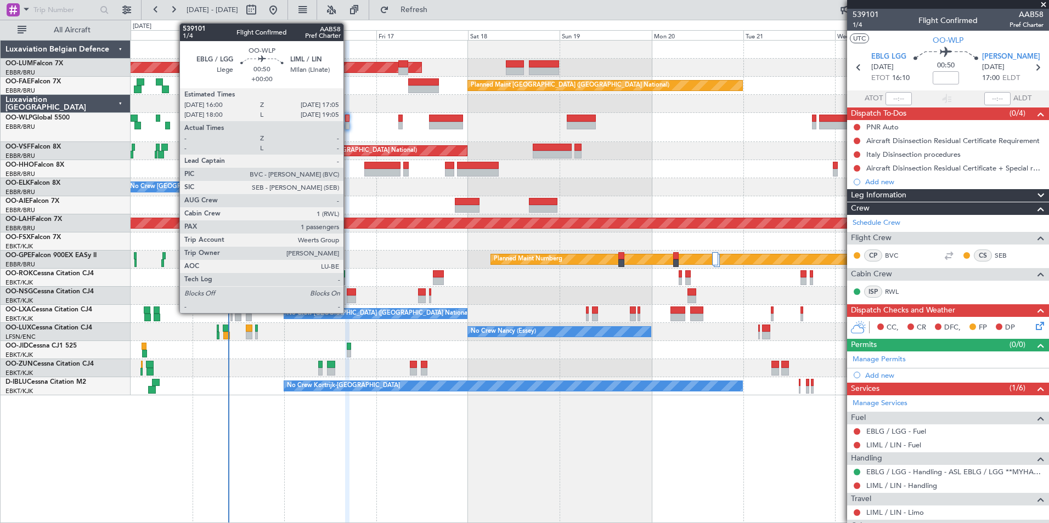
click at [348, 123] on div at bounding box center [347, 126] width 4 height 8
click at [347, 119] on div at bounding box center [347, 119] width 4 height 8
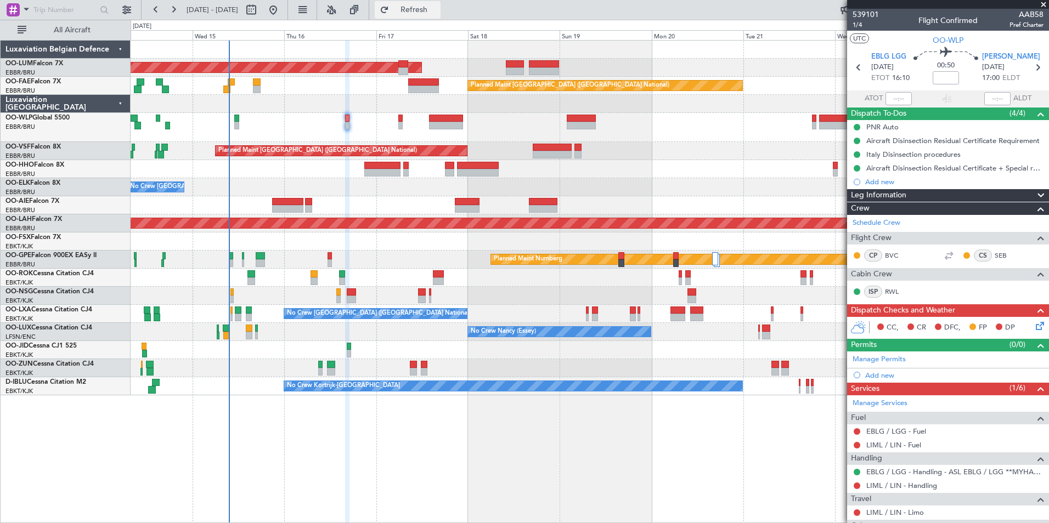
click at [437, 12] on span "Refresh" at bounding box center [414, 10] width 46 height 8
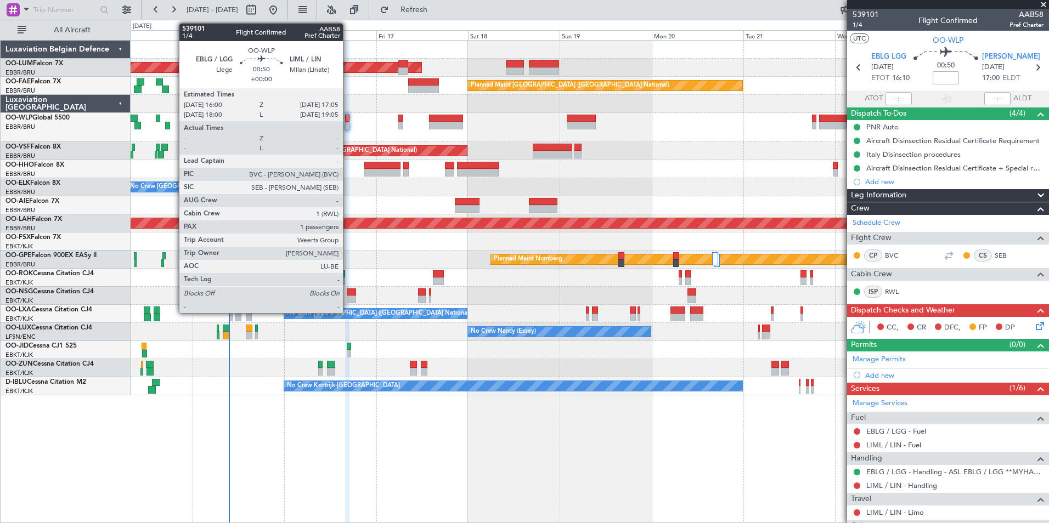
click at [348, 118] on div at bounding box center [347, 119] width 4 height 8
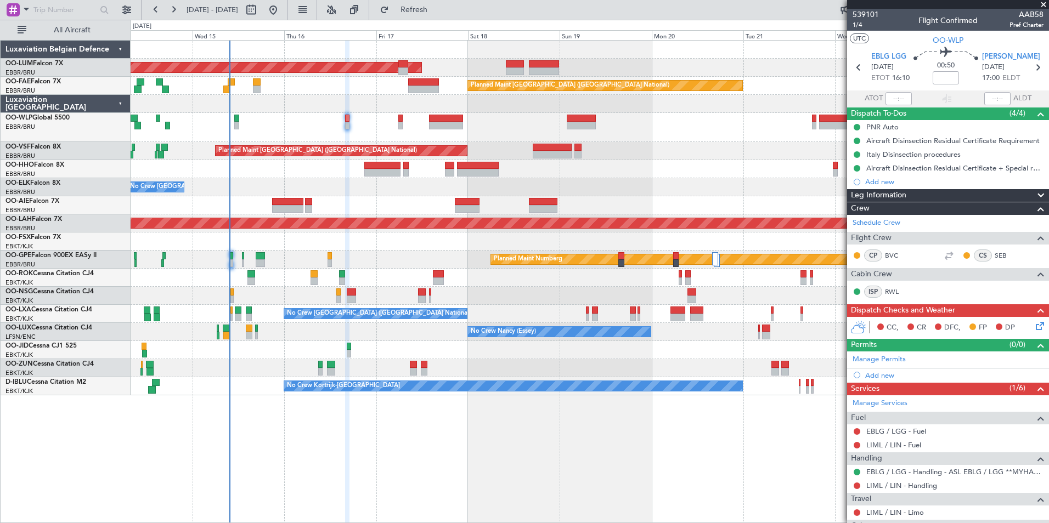
click at [418, 19] on fb-refresh-button "Refresh" at bounding box center [407, 10] width 77 height 20
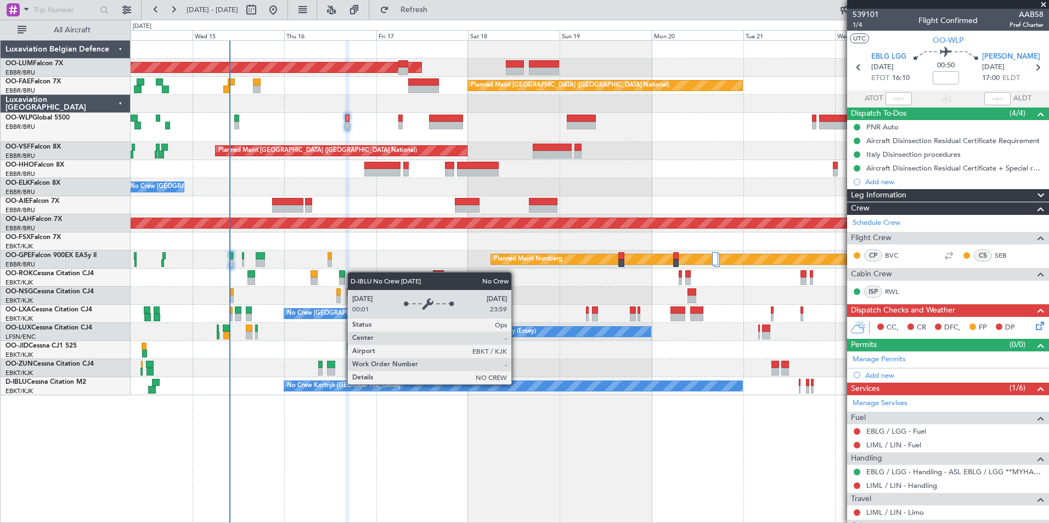
click at [390, 414] on div "AOG Maint Sibiu Owner Melsbroek Air Base Planned Maint Brussels (Brussels Natio…" at bounding box center [590, 281] width 919 height 483
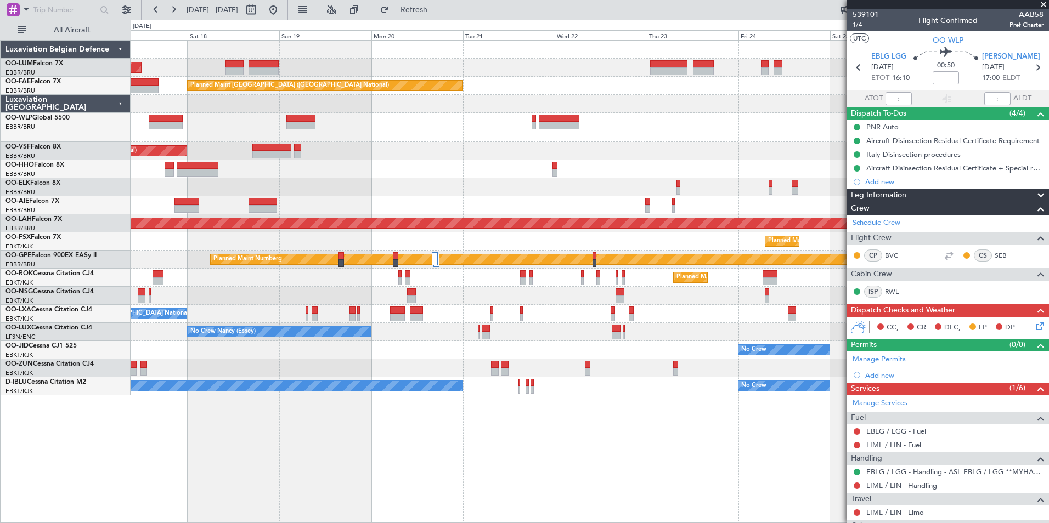
click at [455, 424] on div "AOG Maint Sibiu Owner Melsbroek Air Base Planned Maint Kortrijk-Wevelgem Planne…" at bounding box center [590, 281] width 919 height 483
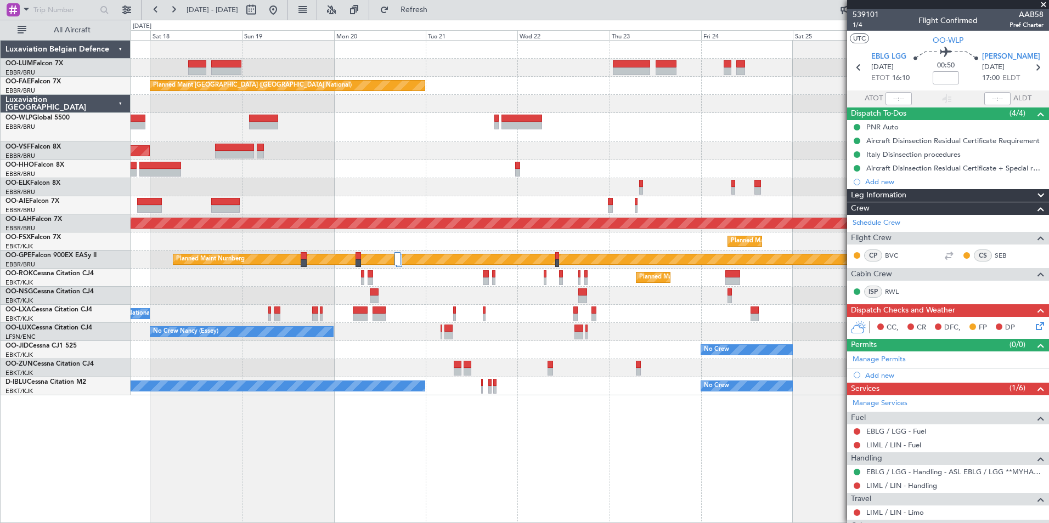
click at [463, 429] on div "Owner Melsbroek Air Base Planned Maint Kortrijk-Wevelgem AOG Maint Sibiu Planne…" at bounding box center [590, 281] width 919 height 483
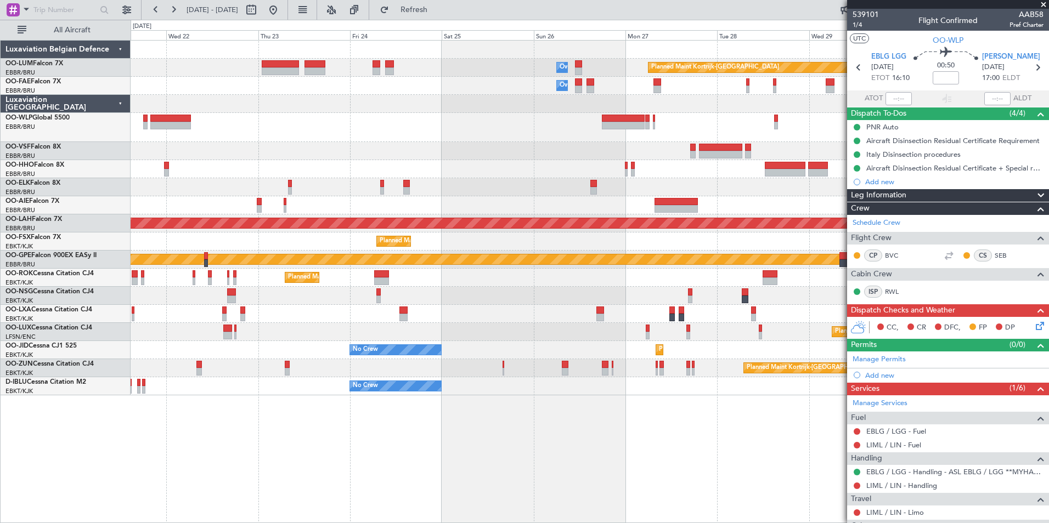
click at [282, 436] on div "Owner Melsbroek Air Base Planned Maint Kortrijk-Wevelgem Owner Melsbroek Air Ba…" at bounding box center [590, 281] width 919 height 483
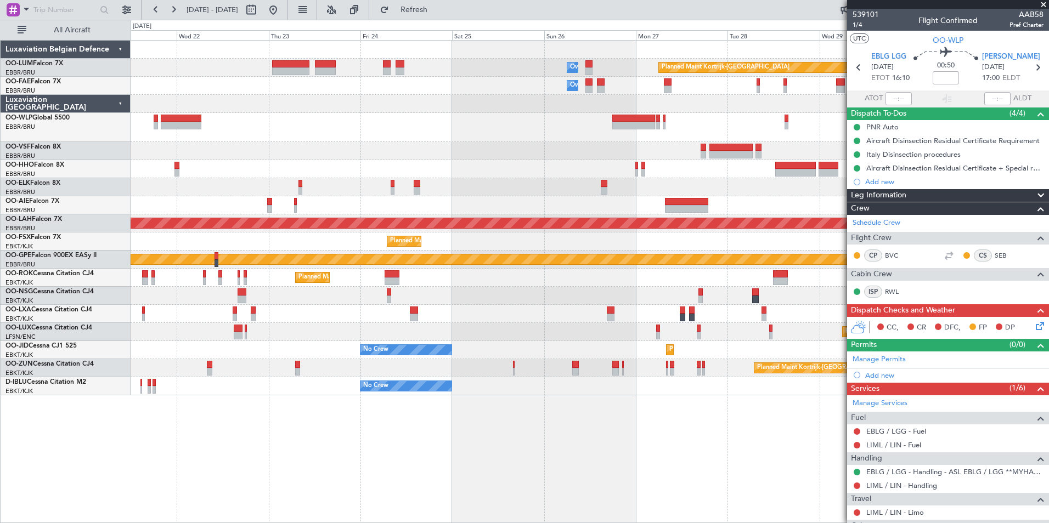
click at [654, 463] on div "Owner Melsbroek Air Base Planned Maint Kortrijk-Wevelgem Owner Melsbroek Air Ba…" at bounding box center [590, 281] width 919 height 483
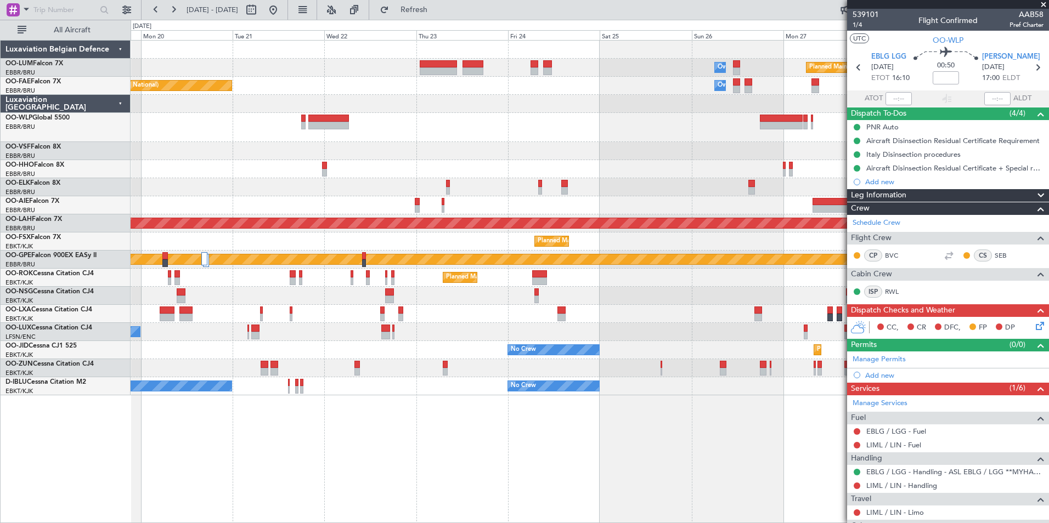
click at [597, 451] on div "Owner Melsbroek Air Base Planned Maint Kortrijk-Wevelgem AOG Maint Sibiu Owner …" at bounding box center [590, 281] width 919 height 483
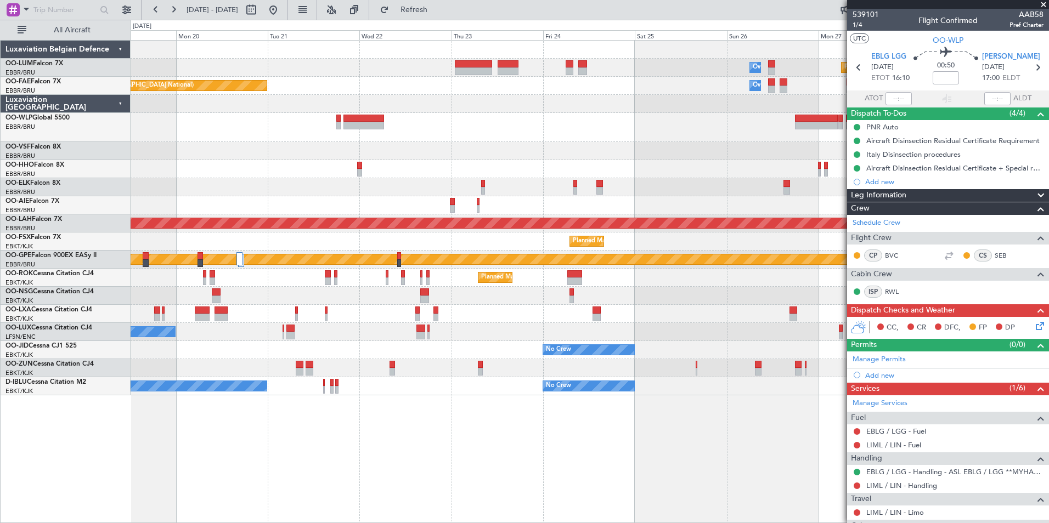
click at [544, 450] on div "Owner Melsbroek Air Base Planned Maint Kortrijk-Wevelgem AOG Maint Sibiu Owner …" at bounding box center [590, 281] width 919 height 483
click at [699, 489] on div "Owner Melsbroek Air Base Planned Maint Kortrijk-Wevelgem AOG Maint Sibiu Owner …" at bounding box center [590, 281] width 919 height 483
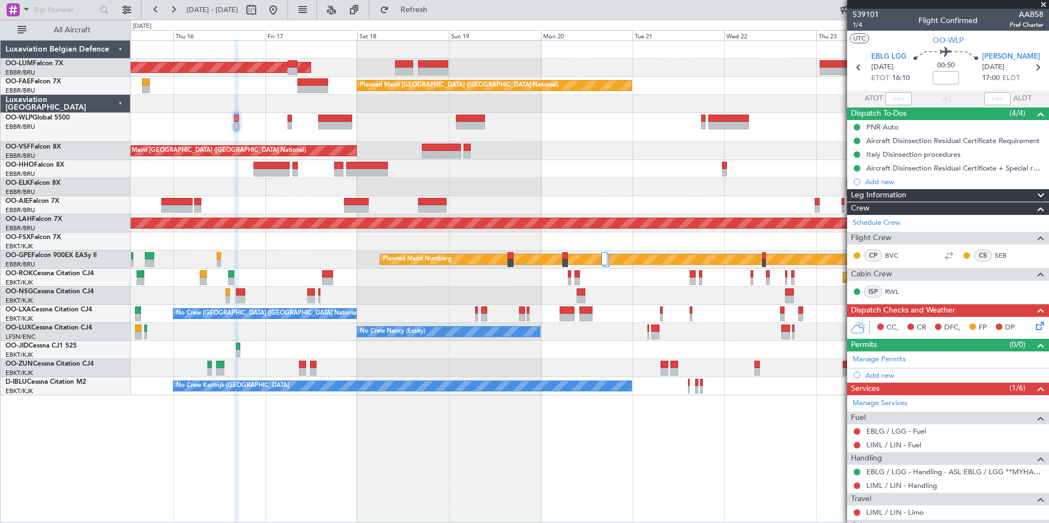
click at [1049, 523] on html "21 Oct 2025 - 31 Oct 2025 Refresh Quick Links All Aircraft AOG Maint Sibiu Owne…" at bounding box center [524, 261] width 1049 height 523
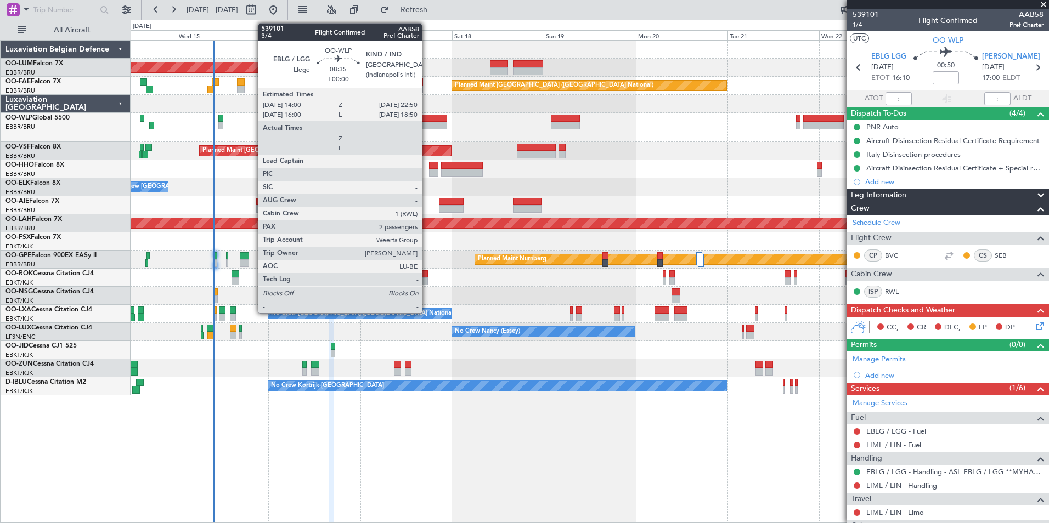
click at [427, 125] on div at bounding box center [430, 126] width 34 height 8
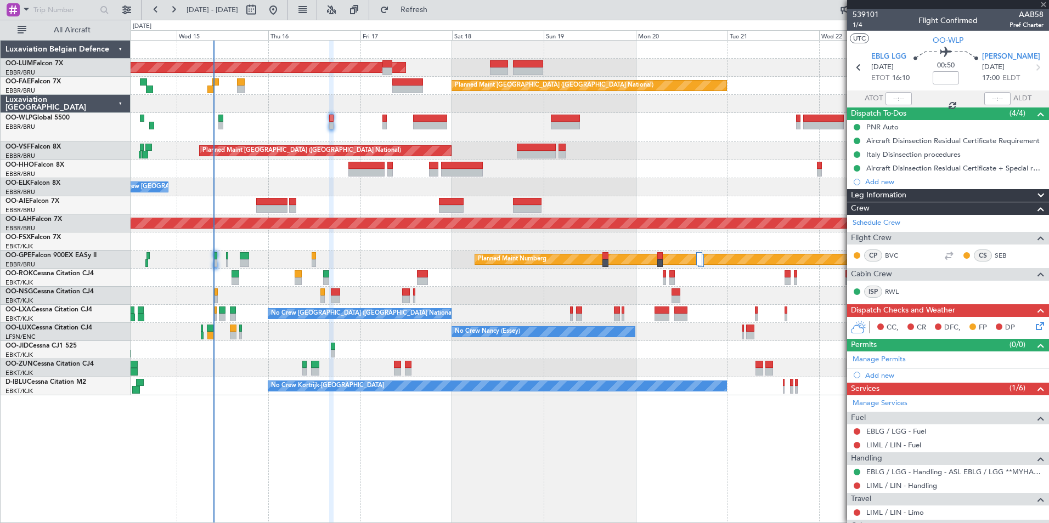
type input "2"
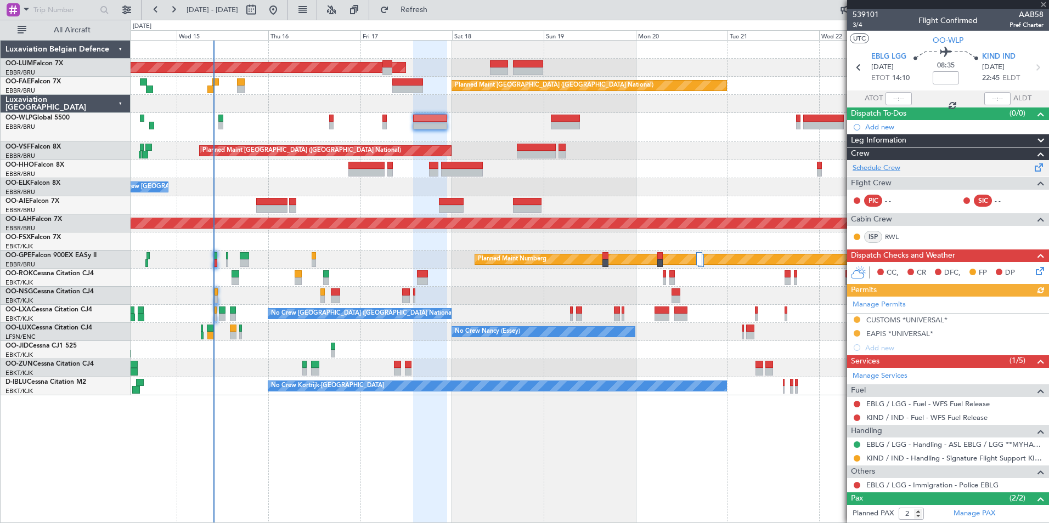
click at [882, 168] on link "Schedule Crew" at bounding box center [877, 168] width 48 height 11
click at [437, 9] on span "Refresh" at bounding box center [414, 10] width 46 height 8
click at [437, 11] on span "Refresh" at bounding box center [414, 10] width 46 height 8
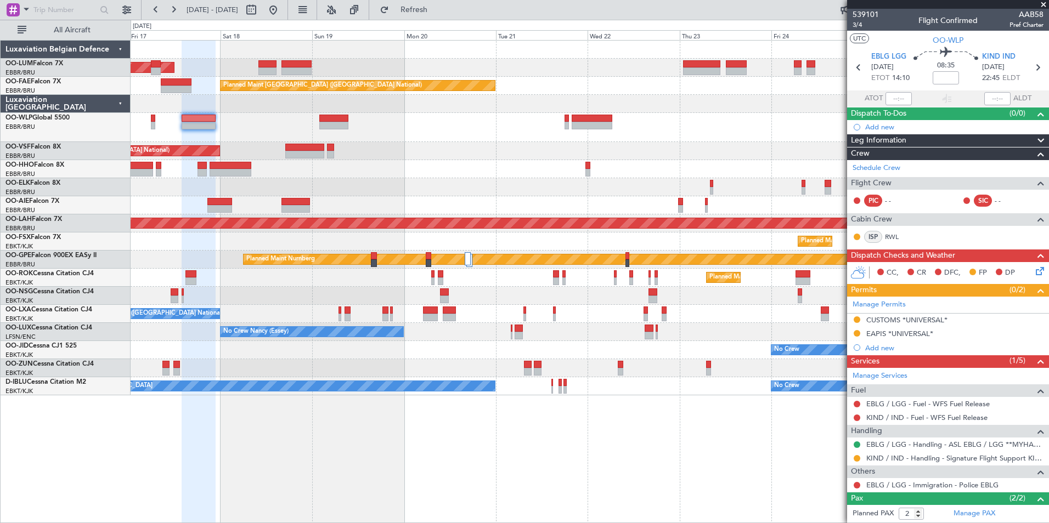
click at [338, 430] on div "AOG Maint Sibiu Owner Melsbroek Air Base Planned Maint Kortrijk-Wevelgem Planne…" at bounding box center [590, 281] width 919 height 483
click at [454, 399] on div "AOG Maint Sibiu Owner Melsbroek Air Base Planned Maint Kortrijk-Wevelgem Planne…" at bounding box center [590, 281] width 919 height 483
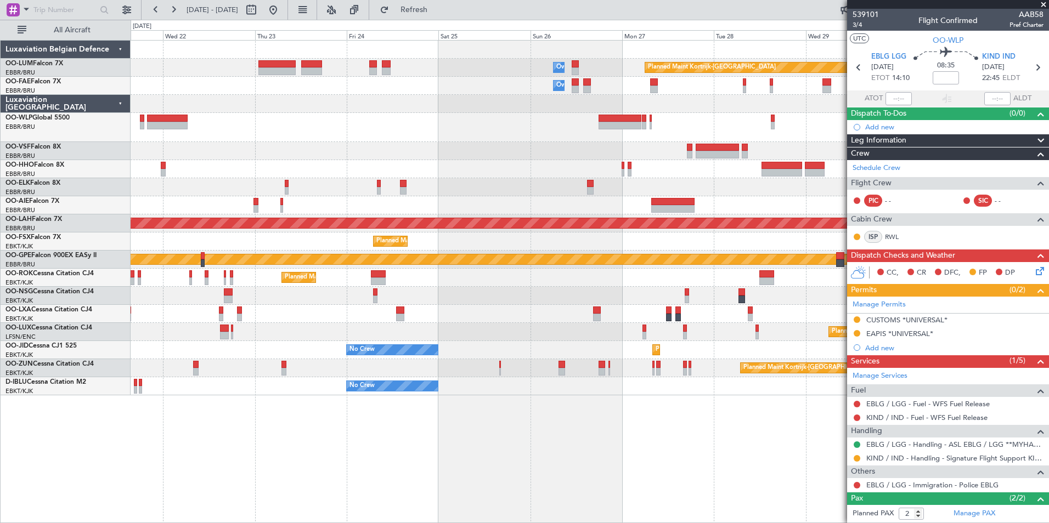
click at [245, 476] on div "Owner Melsbroek Air Base Planned Maint Kortrijk-Wevelgem Owner Melsbroek Air Ba…" at bounding box center [590, 281] width 919 height 483
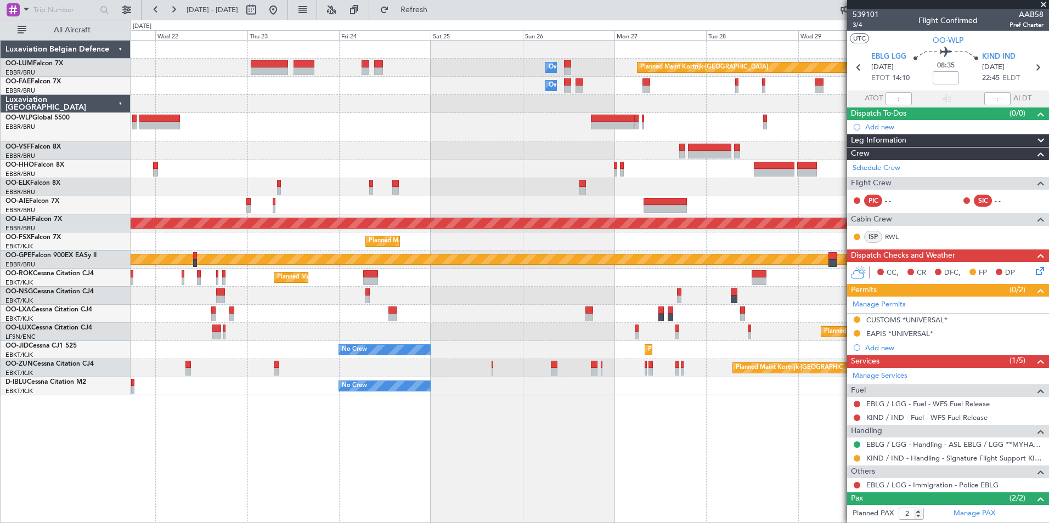
click at [396, 488] on div "Owner Melsbroek Air Base Planned Maint Kortrijk-Wevelgem Owner Melsbroek Air Ba…" at bounding box center [590, 281] width 919 height 483
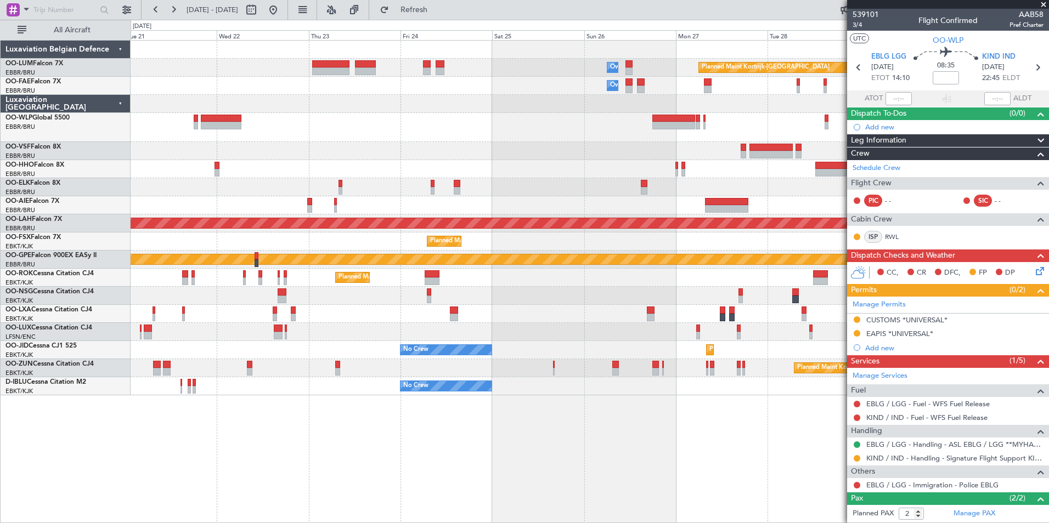
click at [362, 467] on div "Owner Melsbroek Air Base Planned Maint Kortrijk-Wevelgem Owner Melsbroek Air Ba…" at bounding box center [590, 281] width 919 height 483
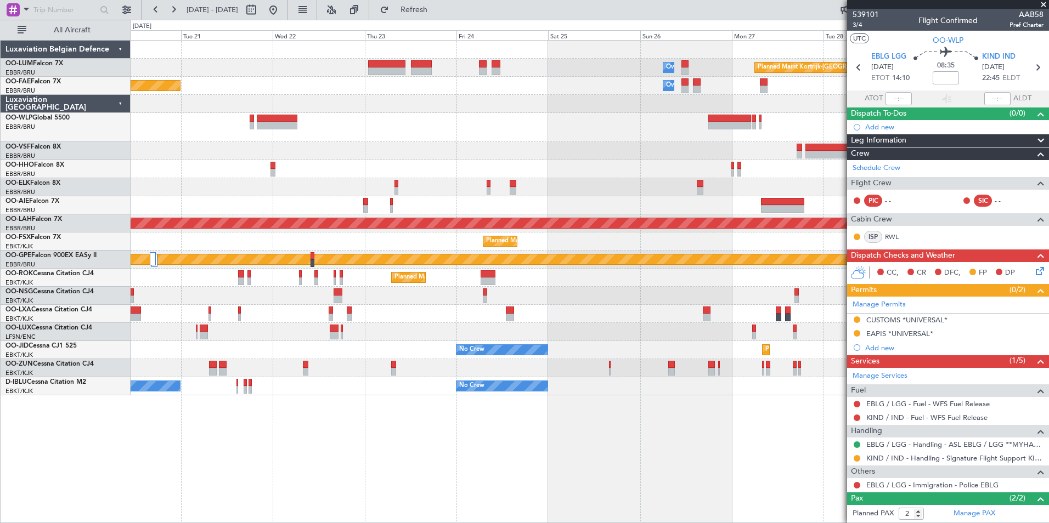
click at [416, 481] on div "Owner Melsbroek Air Base Planned Maint Kortrijk-Wevelgem Owner Melsbroek Air Ba…" at bounding box center [590, 281] width 919 height 483
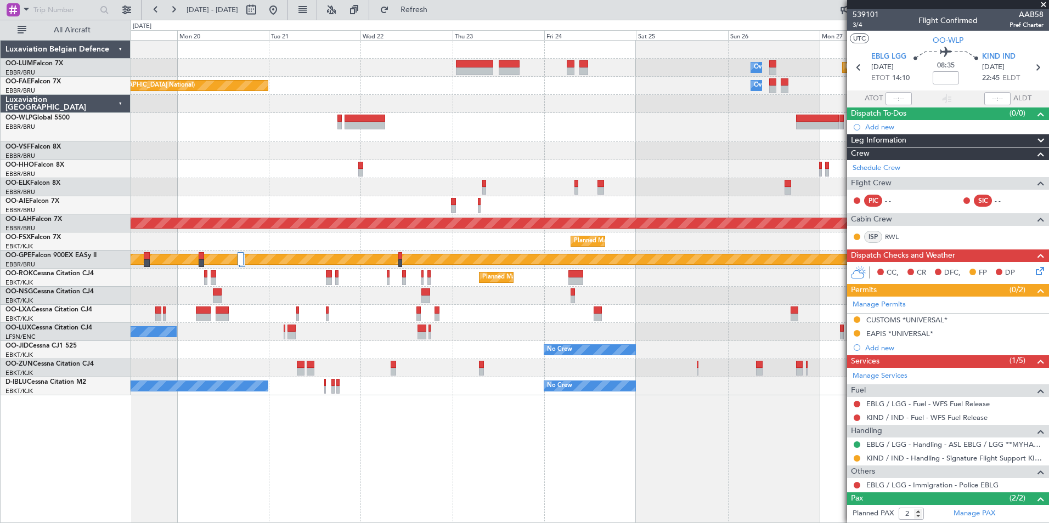
click at [546, 518] on div "Owner Melsbroek Air Base Planned Maint Kortrijk-Wevelgem AOG Maint Sibiu Owner …" at bounding box center [590, 281] width 919 height 483
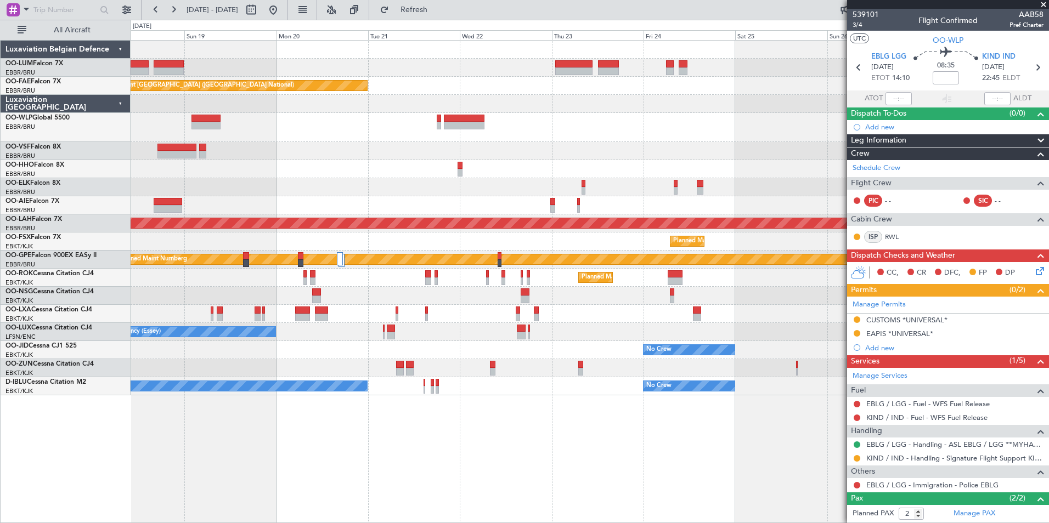
click at [568, 479] on div "Owner Melsbroek Air Base Planned Maint Kortrijk-Wevelgem AOG Maint Sibiu Owner …" at bounding box center [590, 281] width 919 height 483
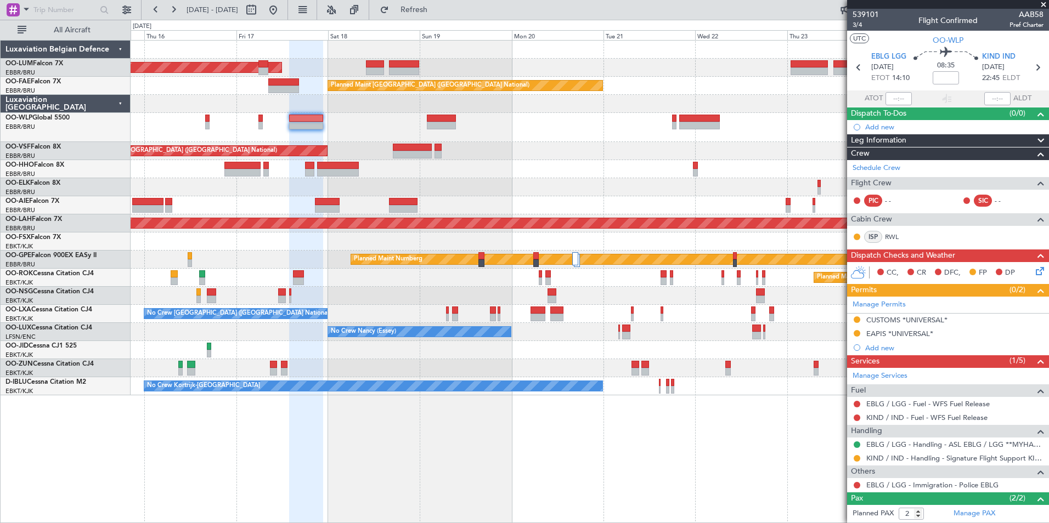
click at [780, 523] on html "18 Oct 2025 - 28 Oct 2025 Refresh Quick Links All Aircraft AOG Maint Sibiu Owne…" at bounding box center [524, 261] width 1049 height 523
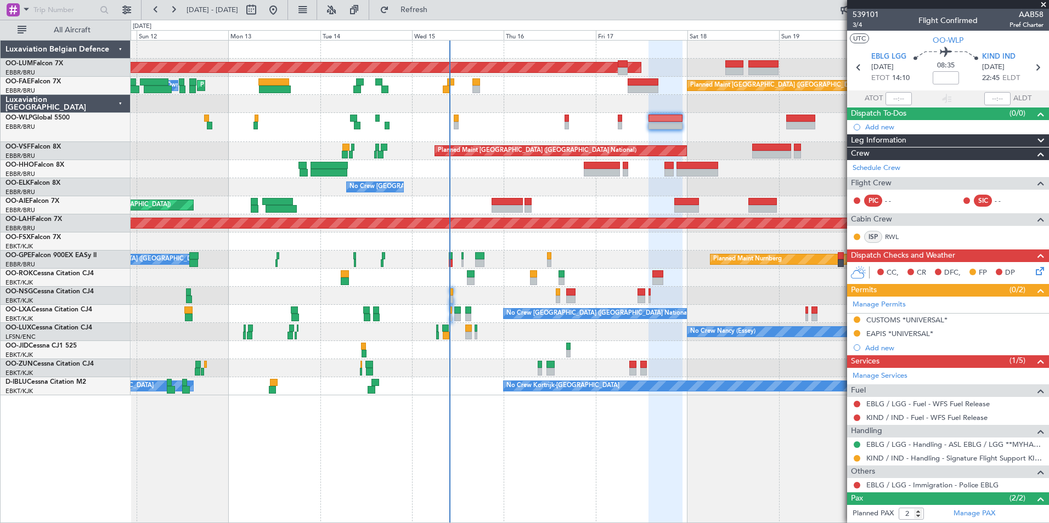
click at [469, 486] on div "AOG Maint Sibiu Planned Maint Brussels (Brussels National) Planned Maint Melsbr…" at bounding box center [590, 281] width 919 height 483
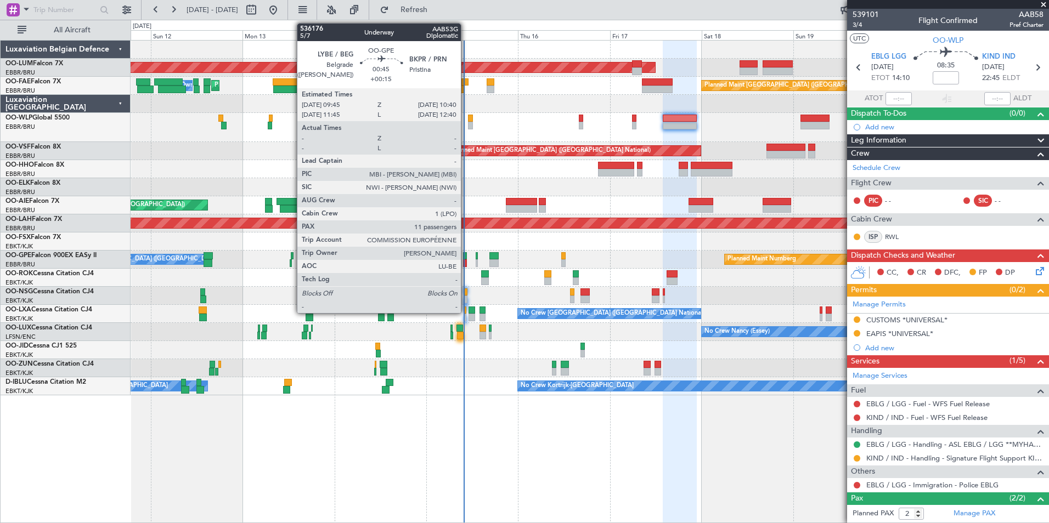
click at [466, 257] on div at bounding box center [465, 256] width 4 height 8
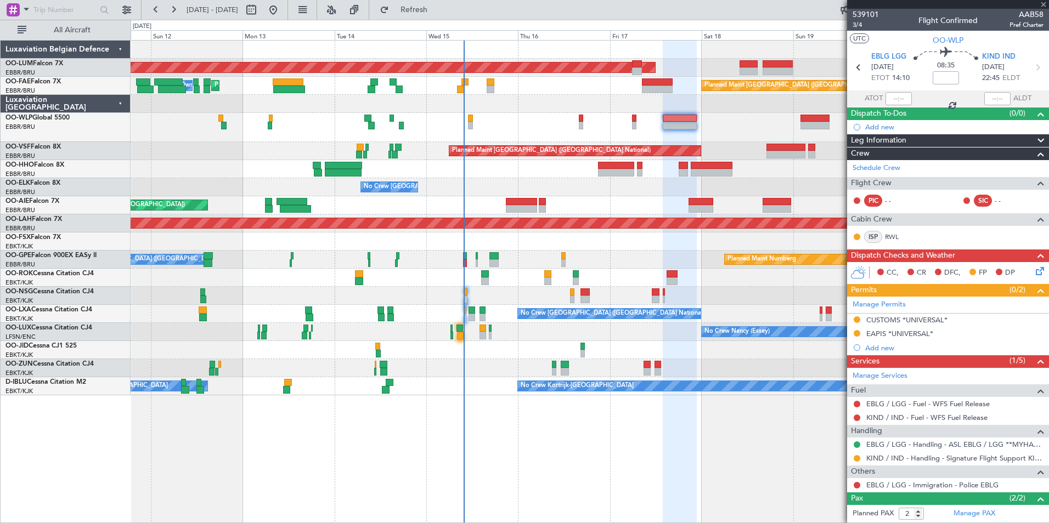
type input "+00:15"
type input "11"
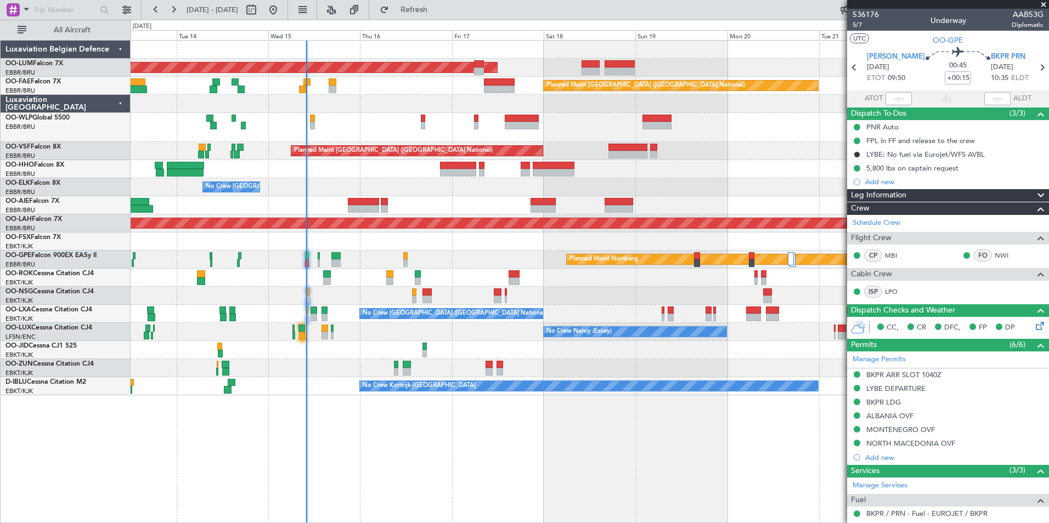
click at [379, 440] on div "AOG Maint Sibiu Planned Maint Brussels (Brussels National) Planned Maint Melsbr…" at bounding box center [590, 281] width 919 height 483
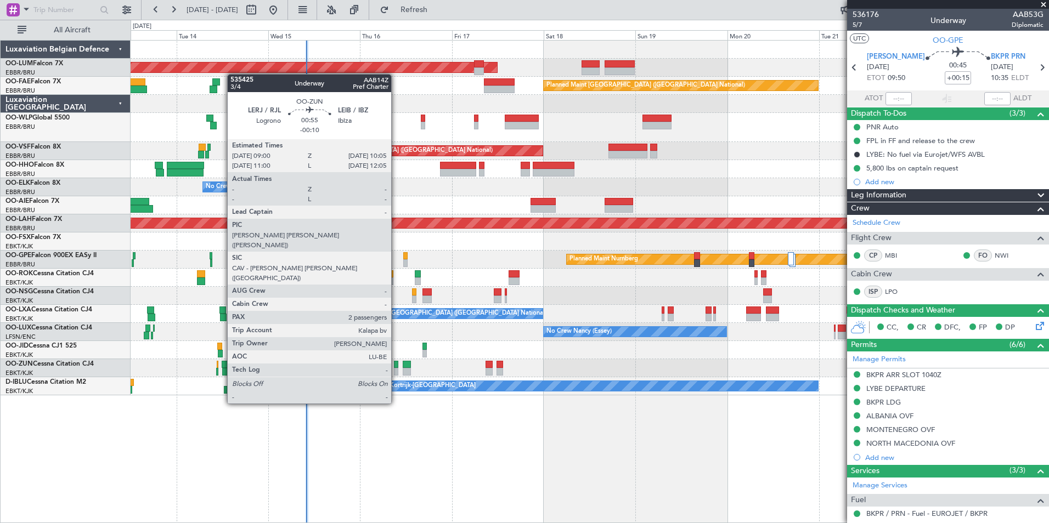
click at [396, 363] on div at bounding box center [396, 365] width 4 height 8
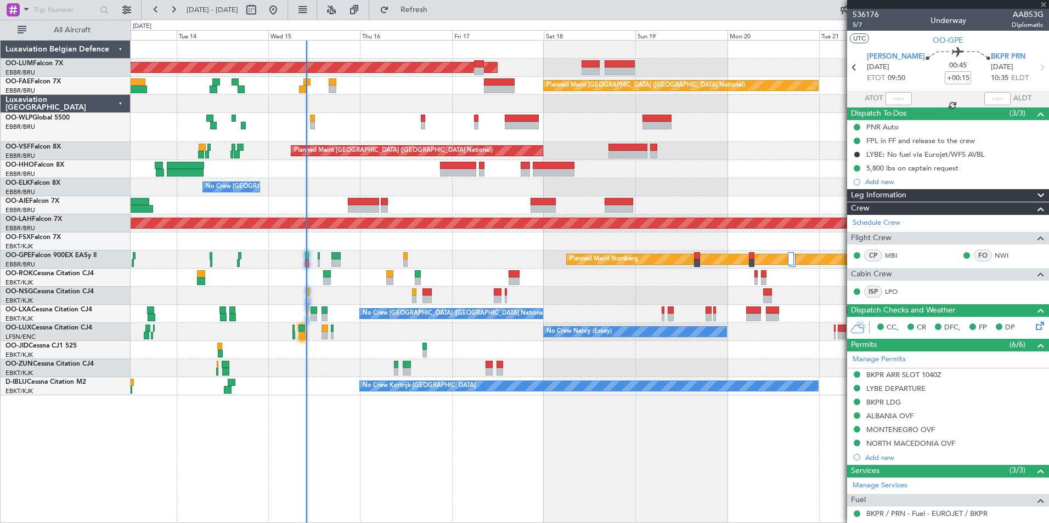
type input "-00:10"
type input "2"
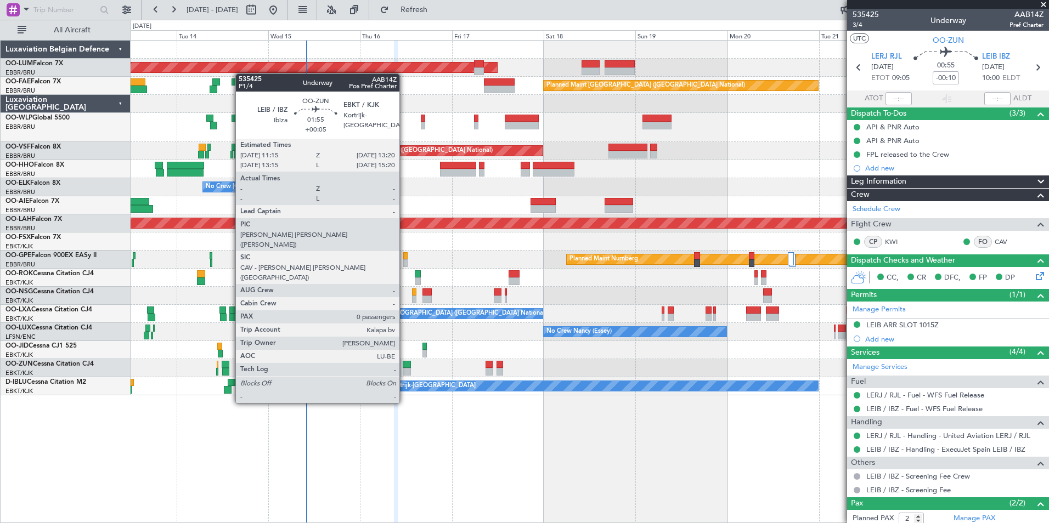
click at [404, 363] on div at bounding box center [407, 365] width 8 height 8
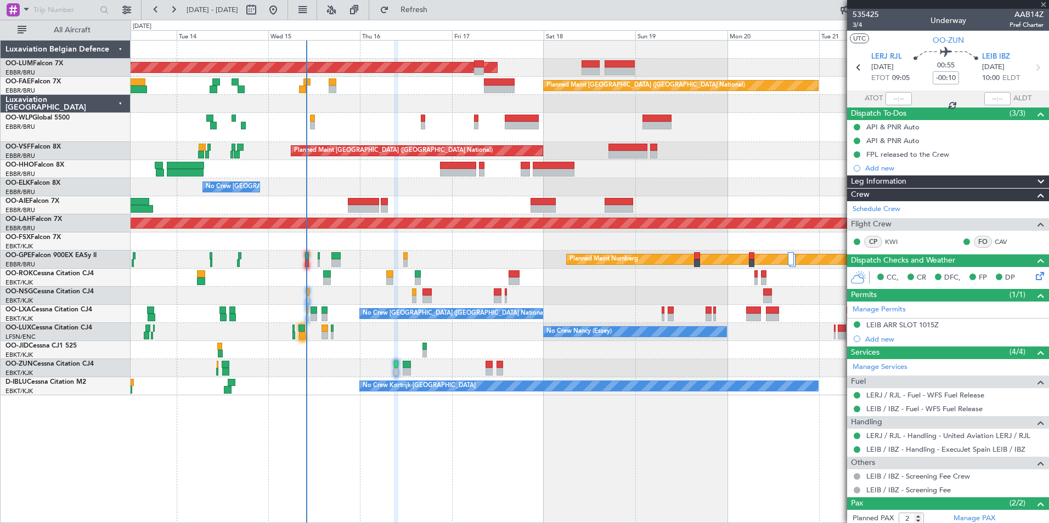
type input "+00:05"
type input "0"
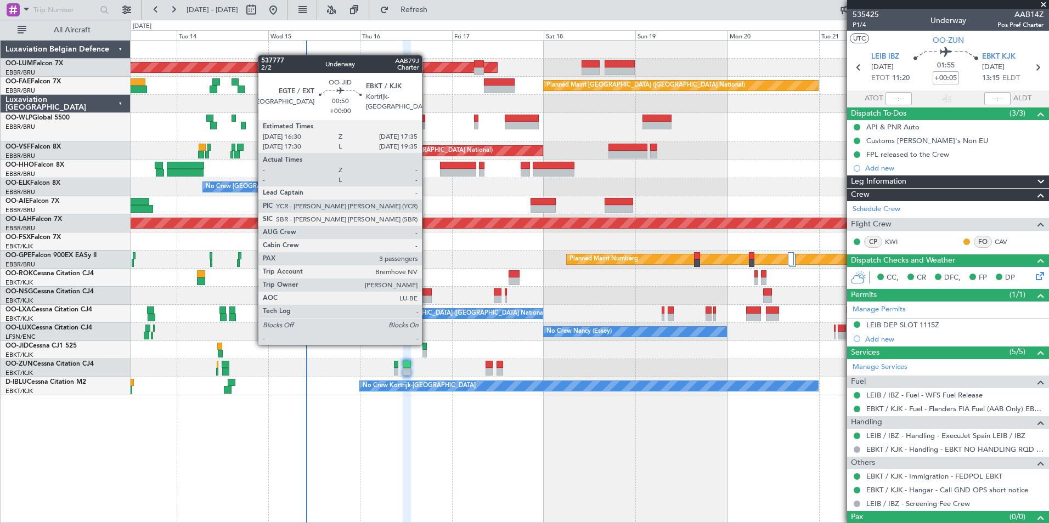
click at [427, 344] on div at bounding box center [425, 347] width 4 height 8
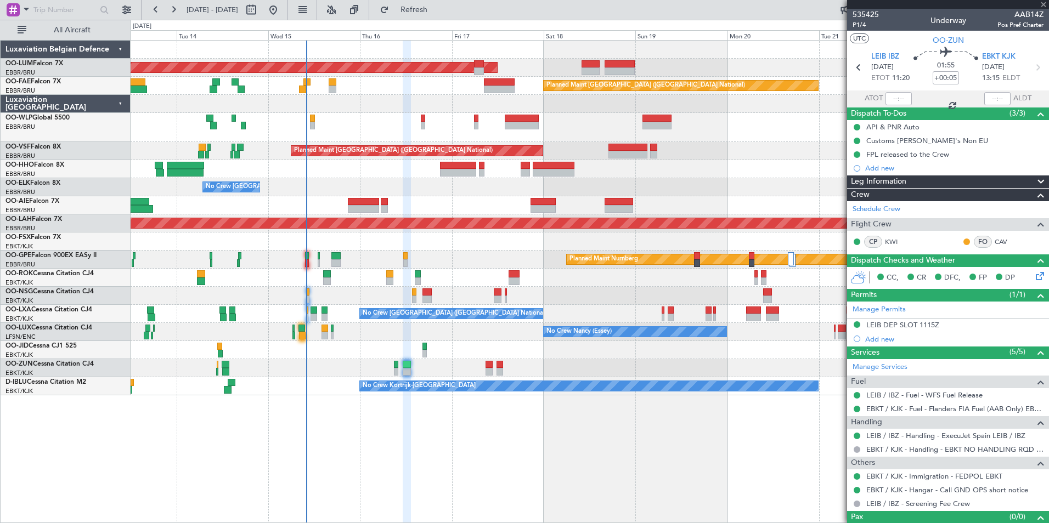
type input "3"
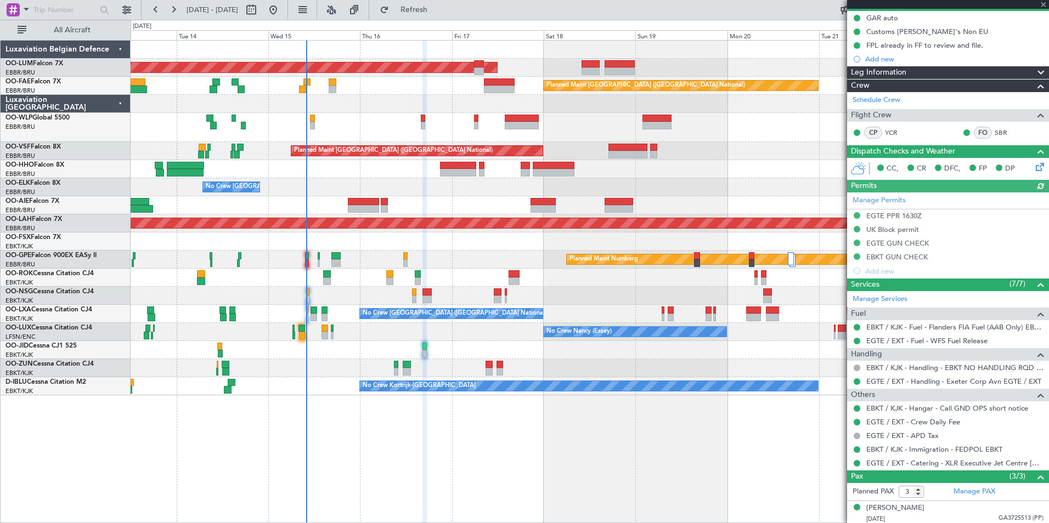
scroll to position [110, 0]
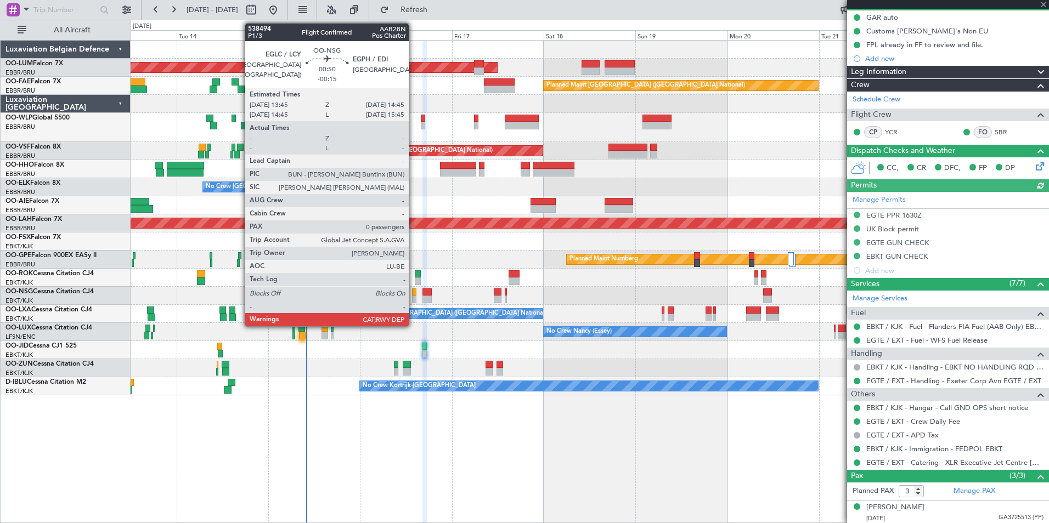
click at [414, 295] on div at bounding box center [414, 293] width 4 height 8
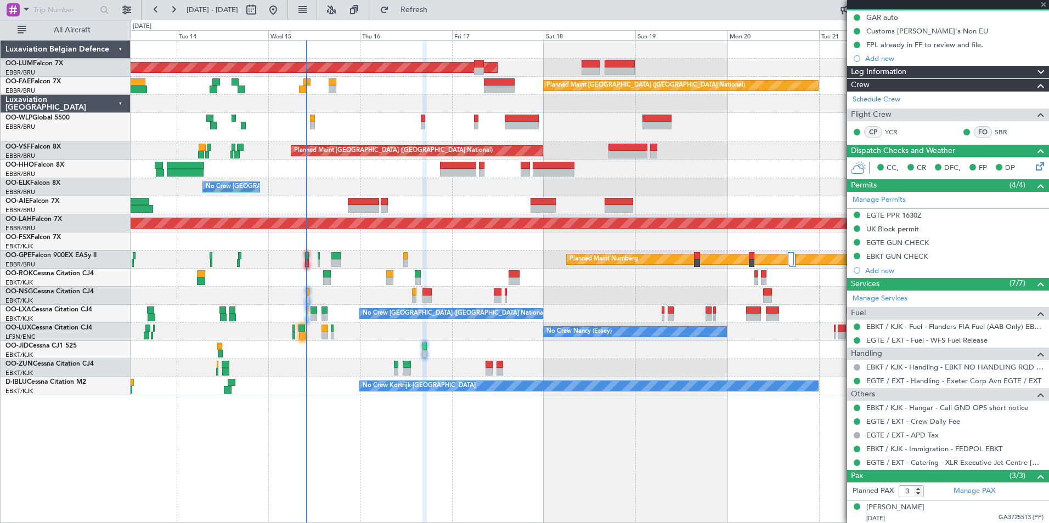
type input "-00:15"
type input "0"
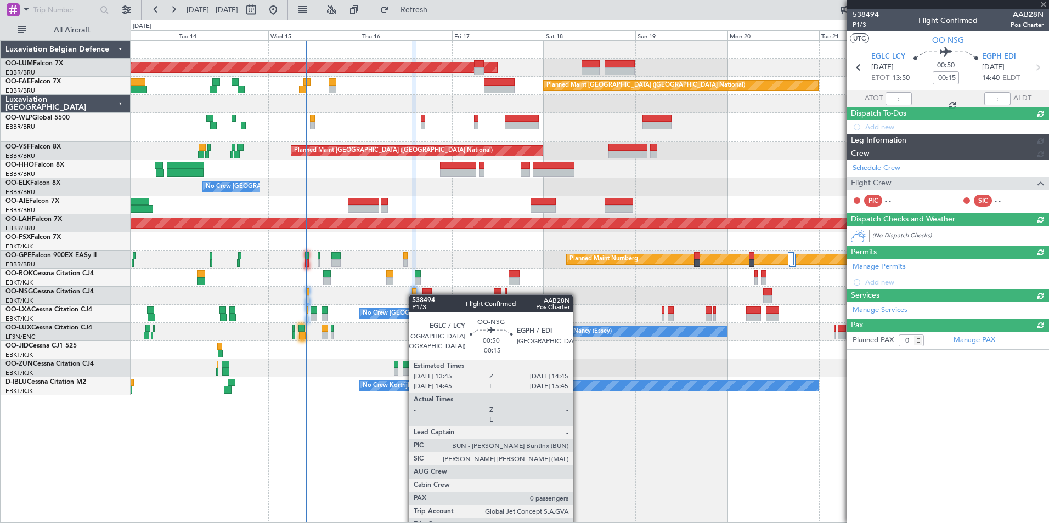
scroll to position [0, 0]
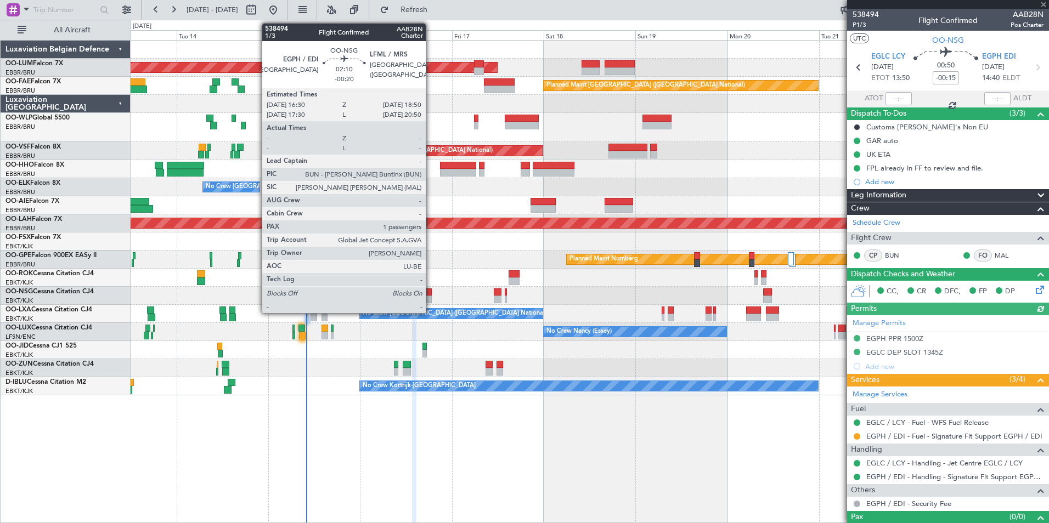
click at [431, 296] on div at bounding box center [427, 300] width 9 height 8
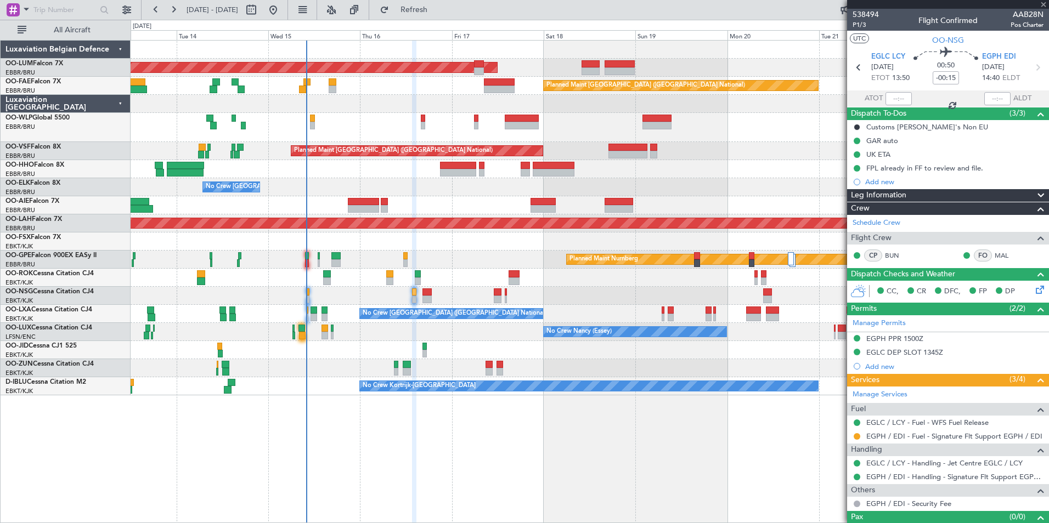
type input "-00:20"
type input "1"
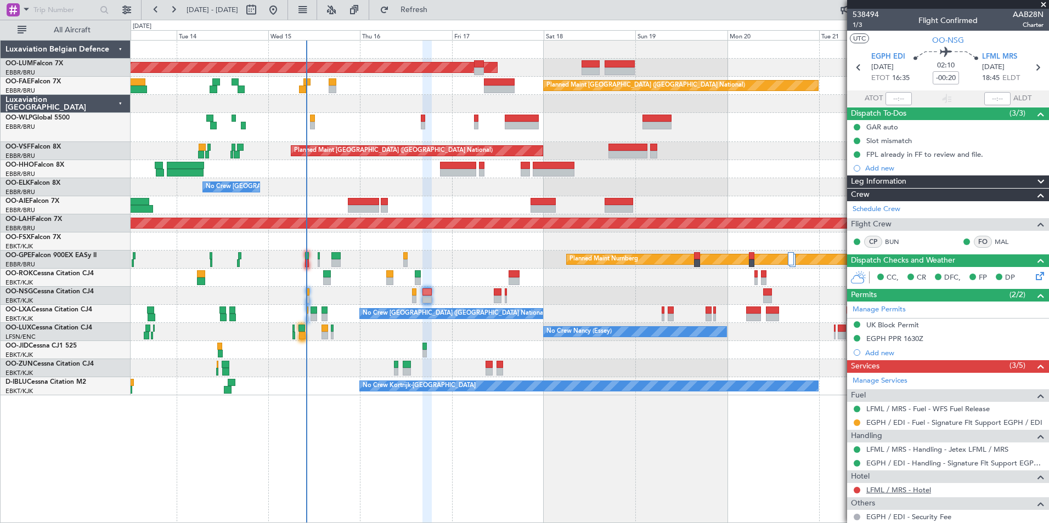
click at [903, 493] on link "LFML / MRS - Hotel" at bounding box center [898, 490] width 65 height 9
click at [437, 14] on span "Refresh" at bounding box center [414, 10] width 46 height 8
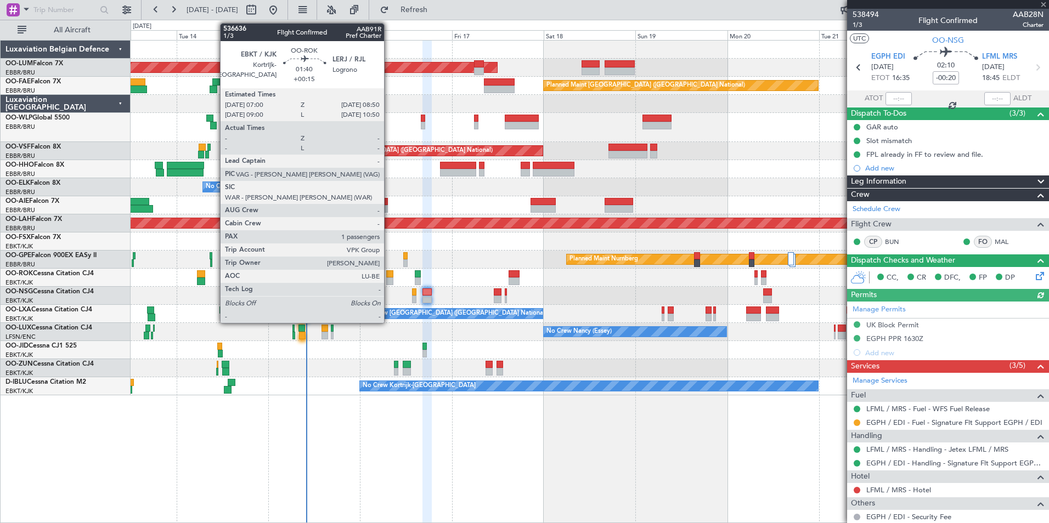
click at [389, 280] on div at bounding box center [389, 282] width 7 height 8
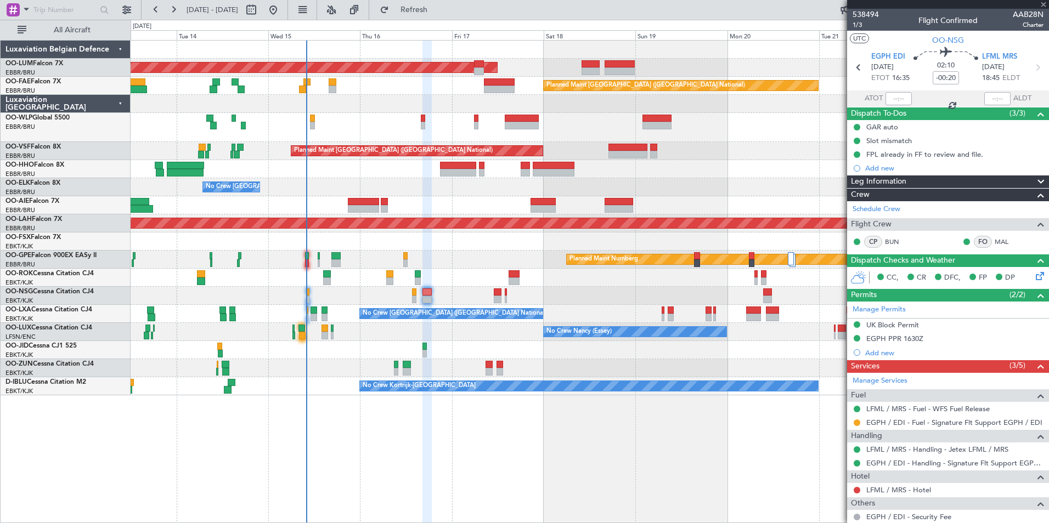
type input "+00:15"
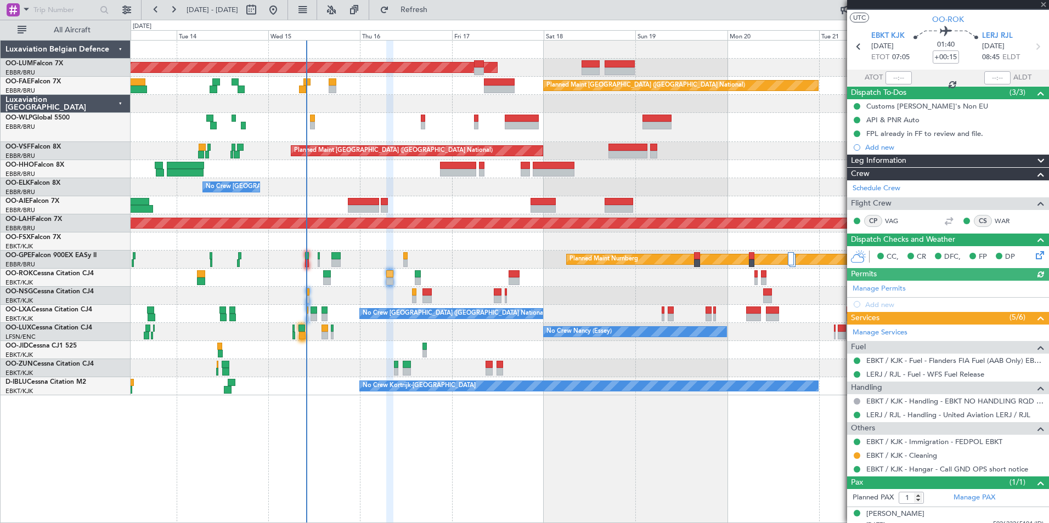
scroll to position [29, 0]
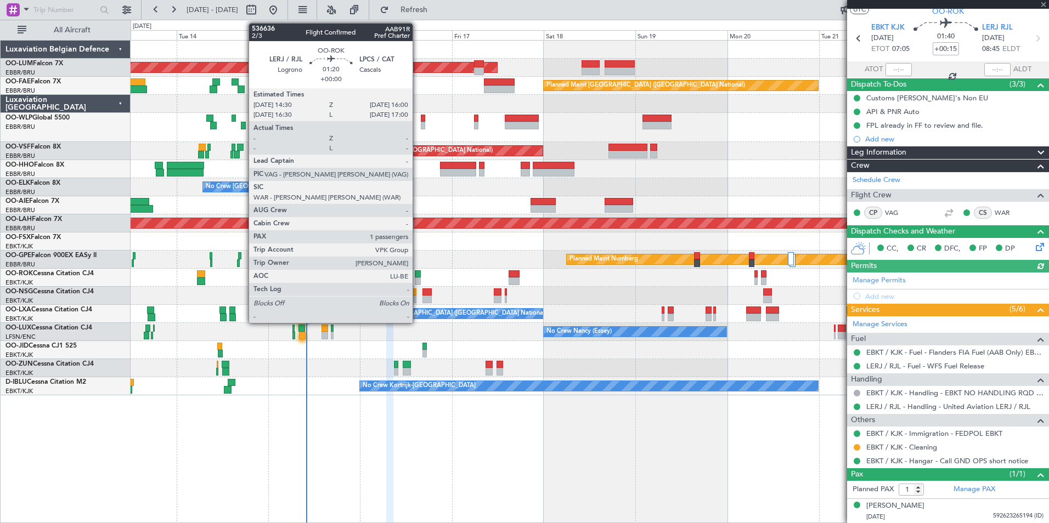
click at [418, 273] on div at bounding box center [418, 275] width 6 height 8
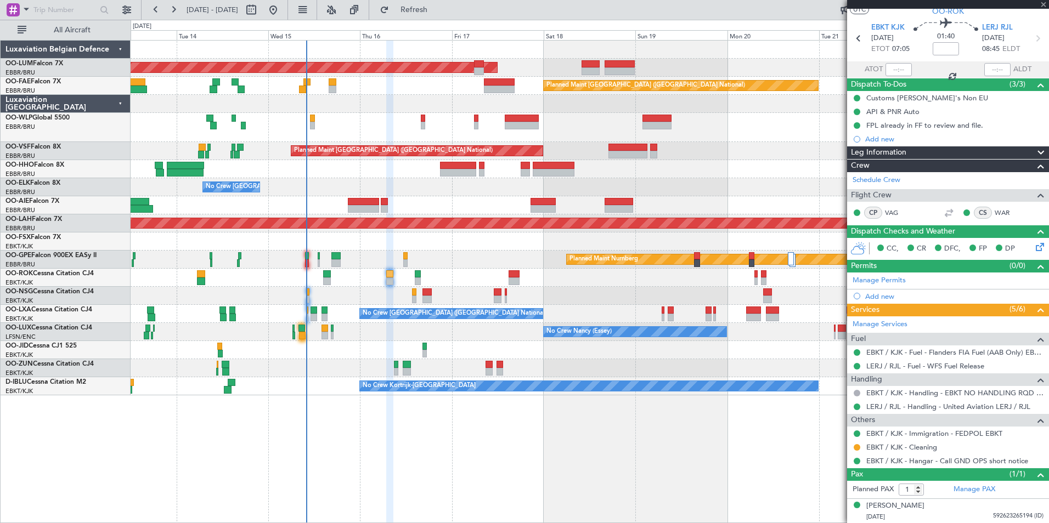
scroll to position [0, 0]
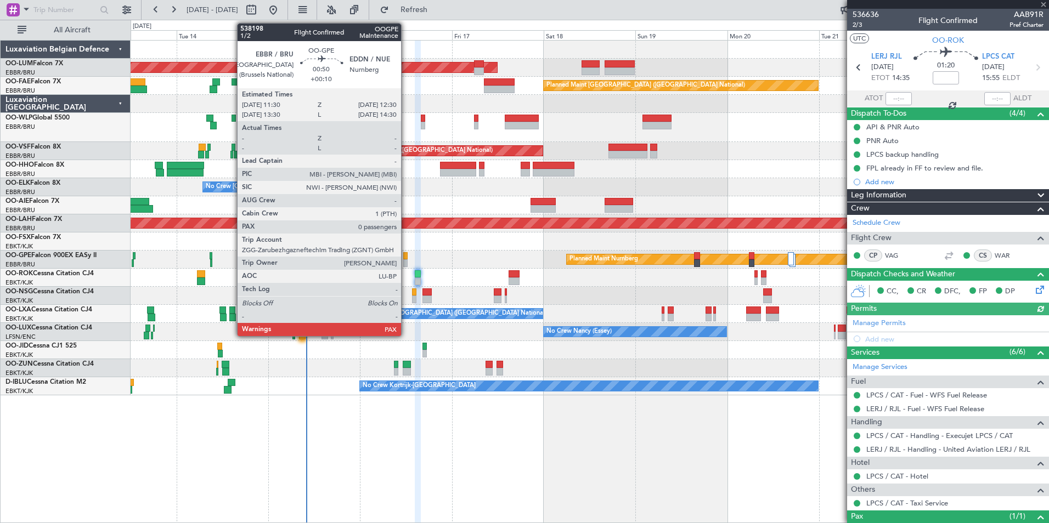
click at [406, 258] on div at bounding box center [405, 256] width 4 height 8
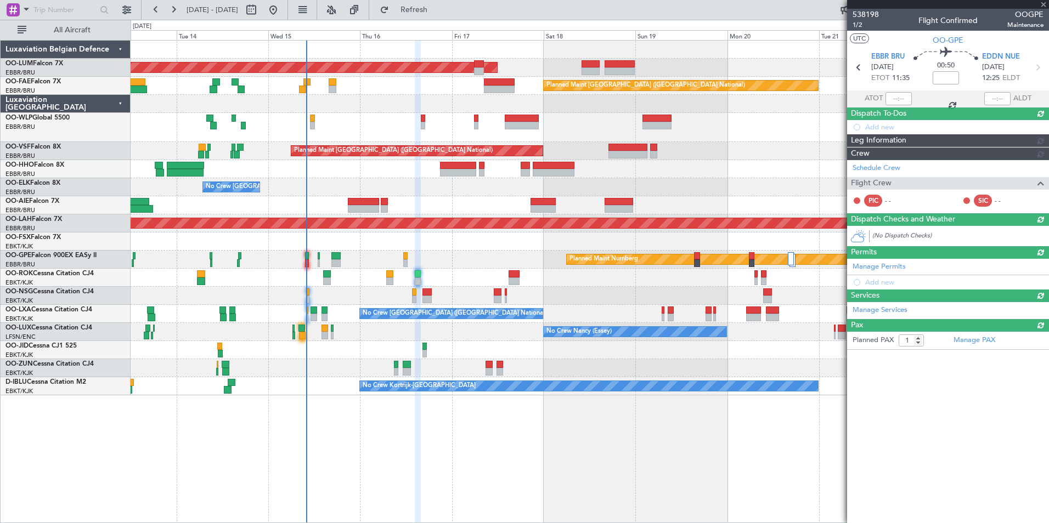
type input "+00:10"
type input "0"
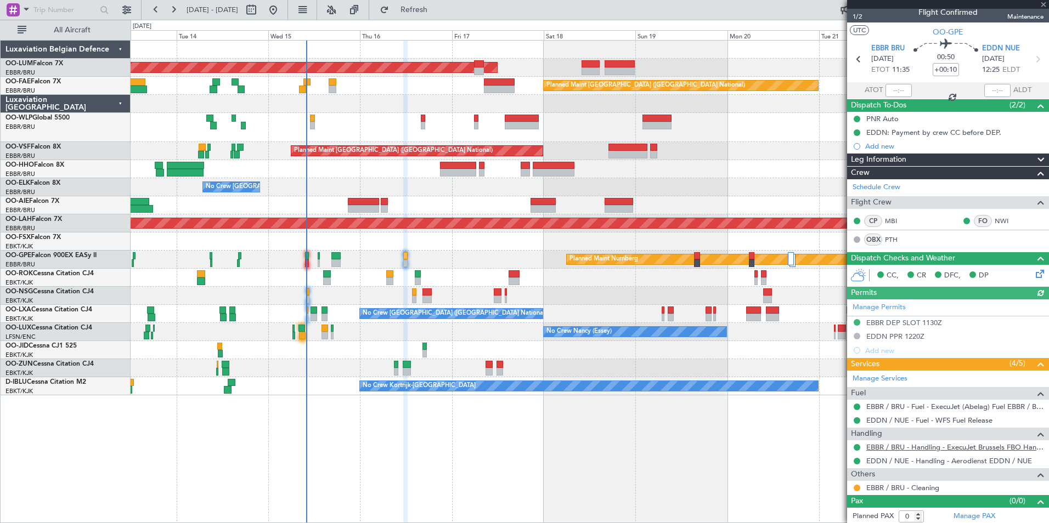
scroll to position [10, 0]
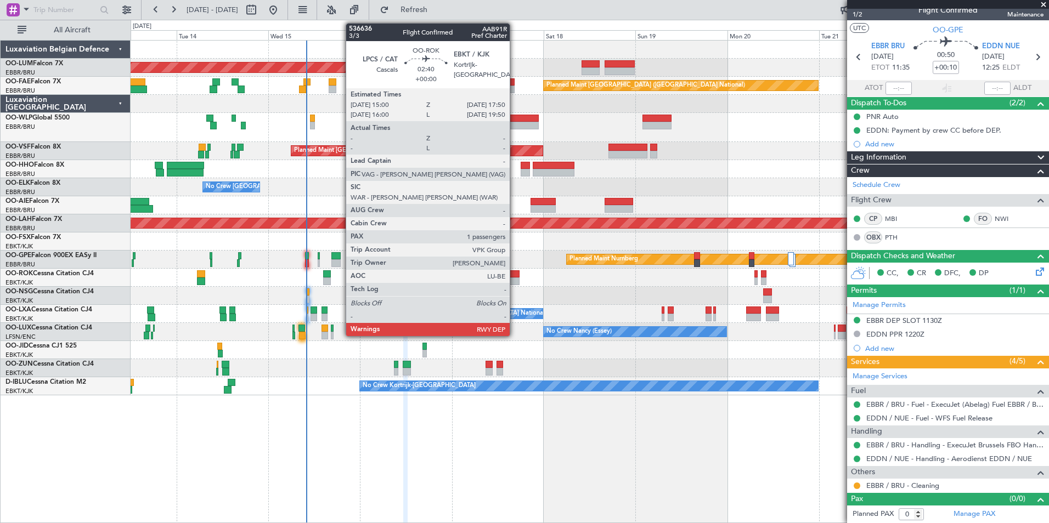
click at [515, 276] on div at bounding box center [514, 275] width 11 height 8
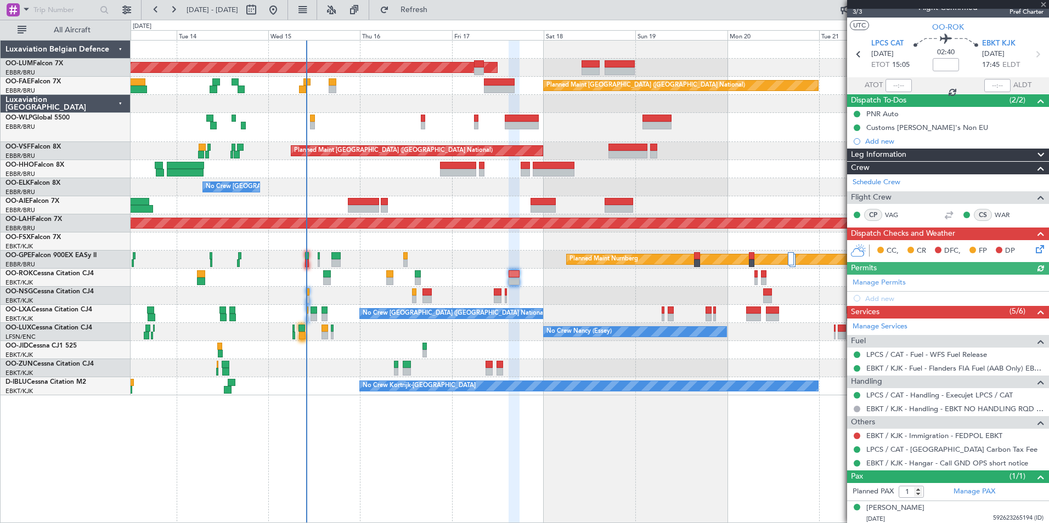
scroll to position [15, 0]
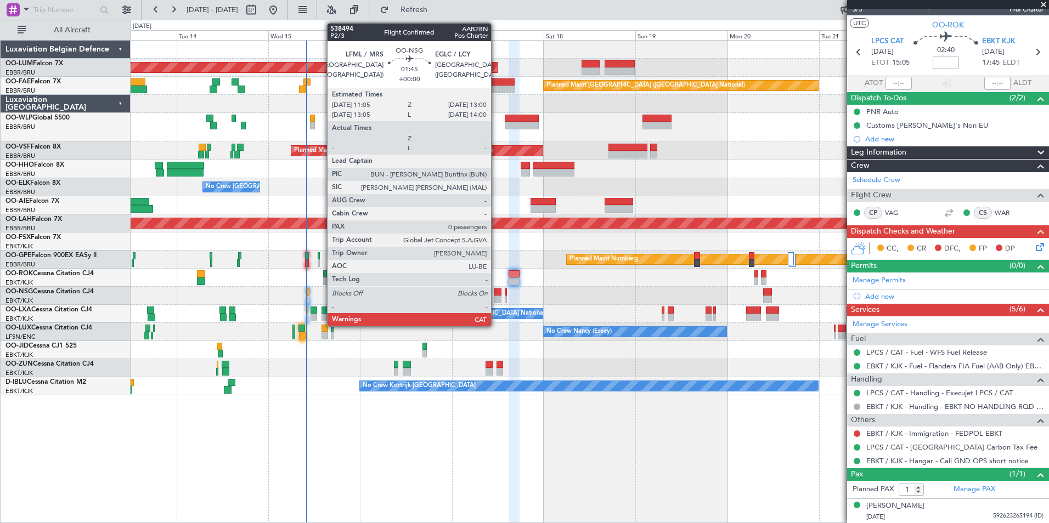
click at [496, 291] on div at bounding box center [498, 293] width 8 height 8
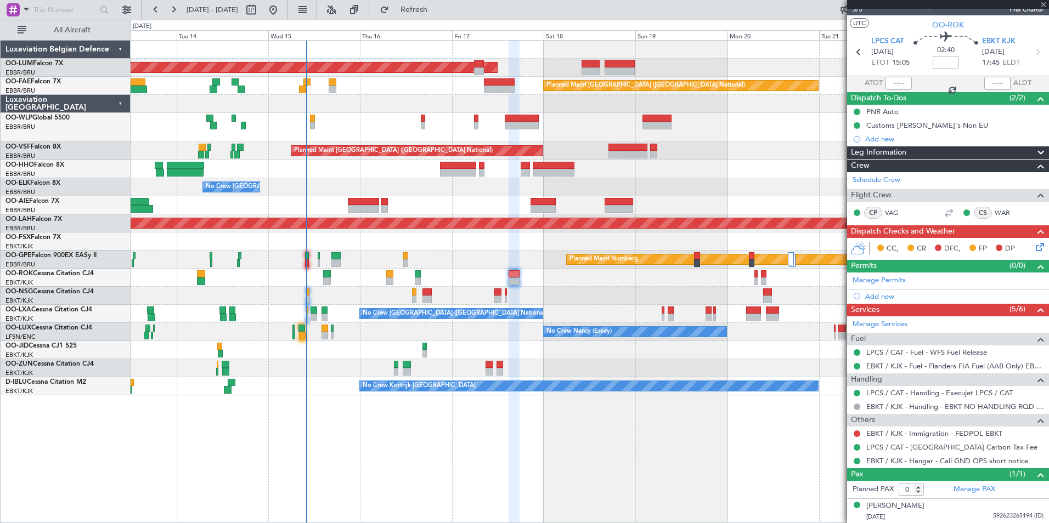
scroll to position [0, 0]
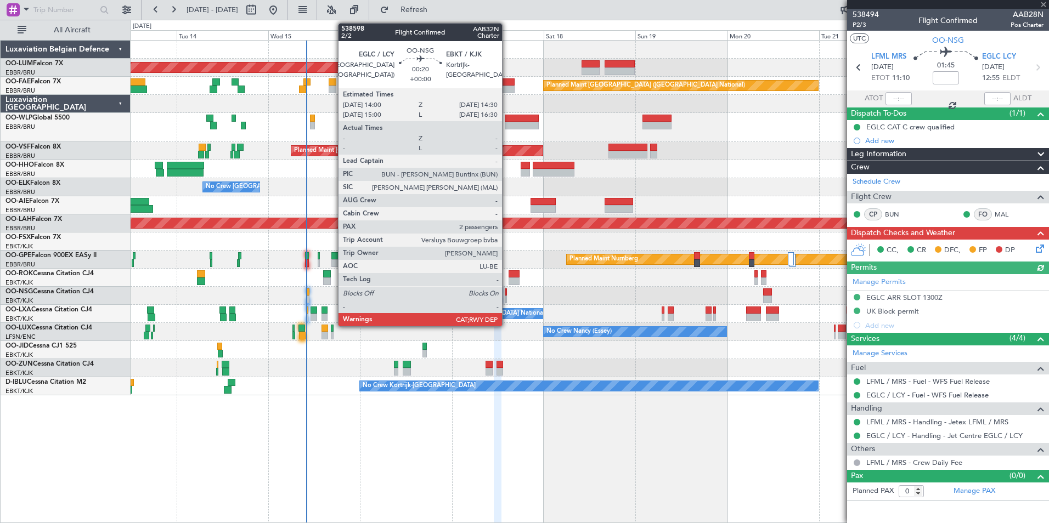
click at [507, 291] on div at bounding box center [506, 293] width 2 height 8
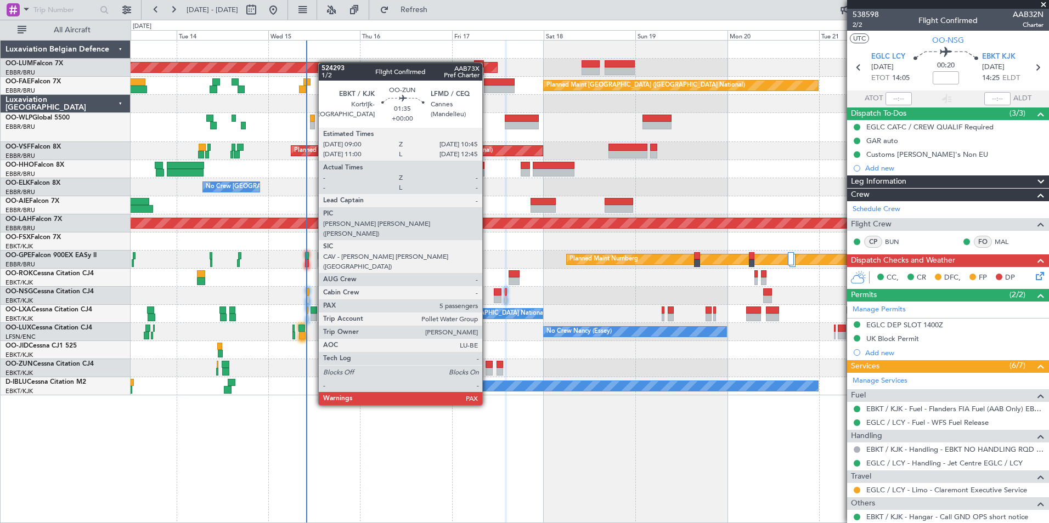
click at [487, 365] on div at bounding box center [489, 365] width 7 height 8
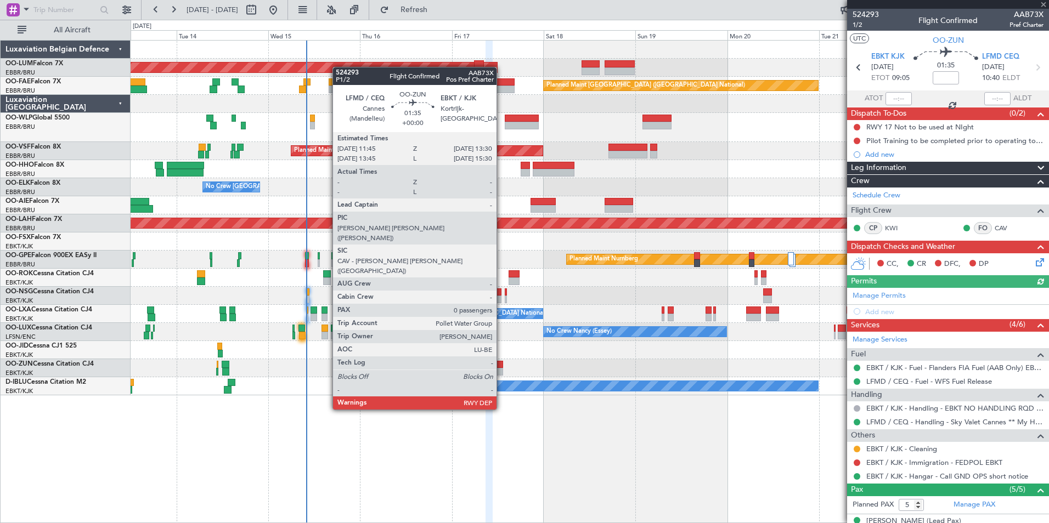
click at [502, 369] on div at bounding box center [500, 372] width 7 height 8
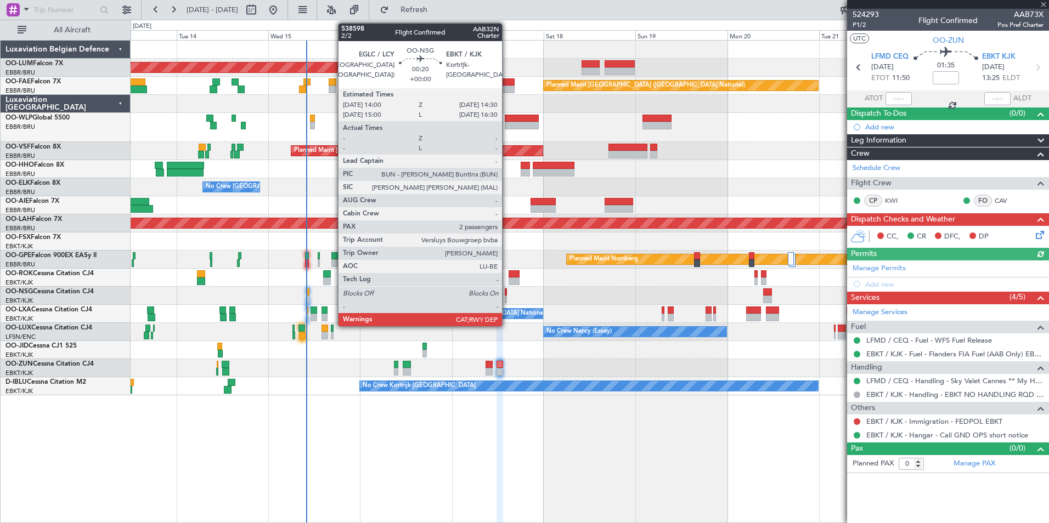
click at [507, 297] on div at bounding box center [506, 300] width 2 height 8
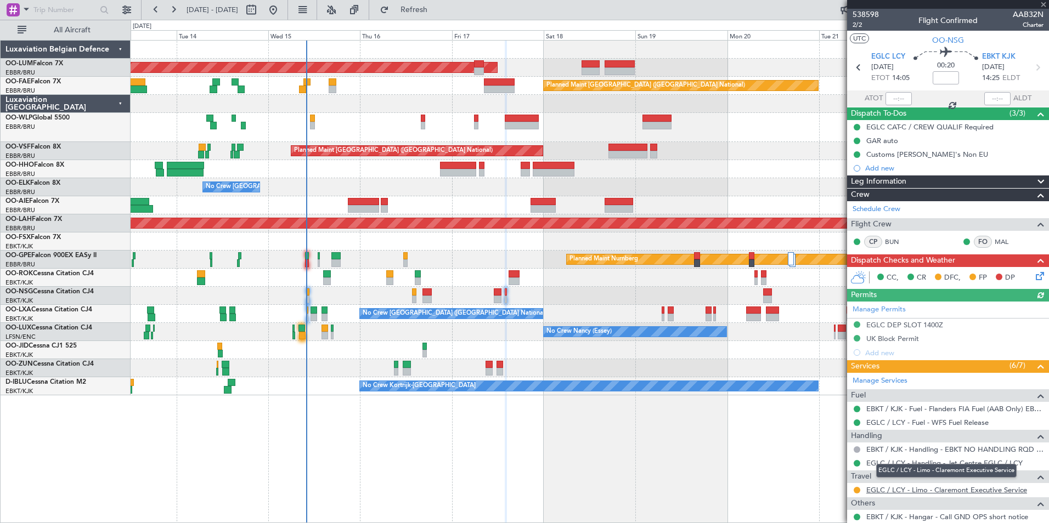
click at [920, 487] on link "EGLC / LCY - Limo - Claremont Executive Service" at bounding box center [946, 490] width 161 height 9
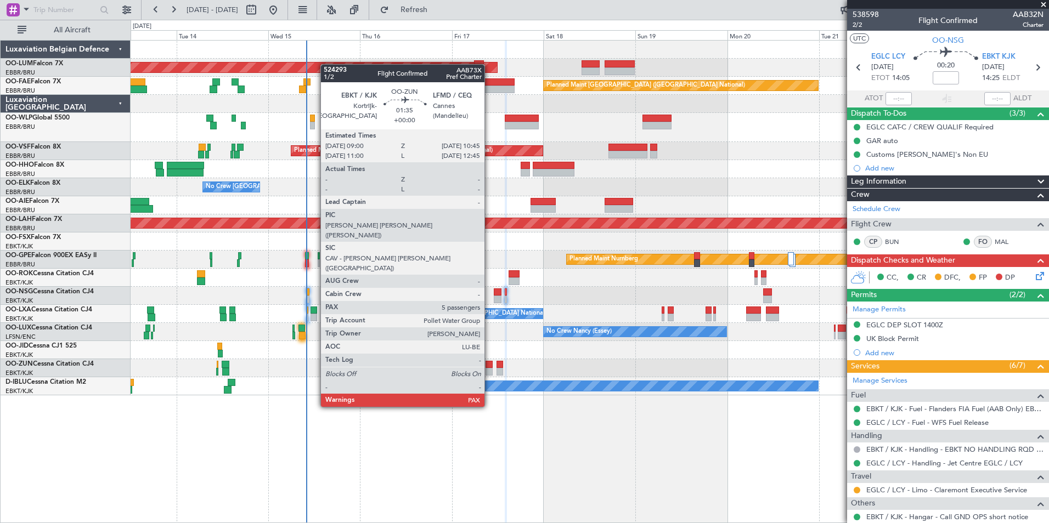
click at [489, 367] on div at bounding box center [489, 365] width 7 height 8
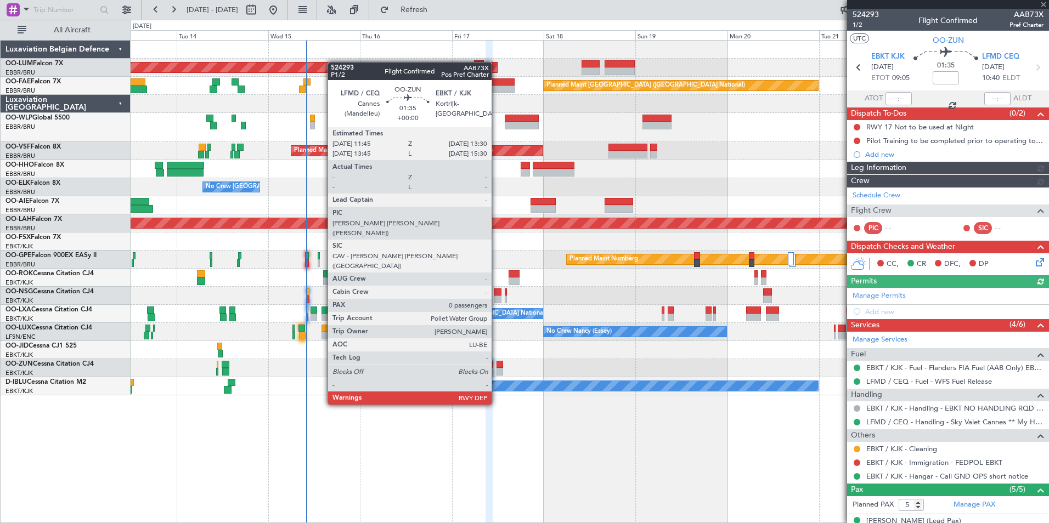
click at [497, 364] on div at bounding box center [500, 365] width 7 height 8
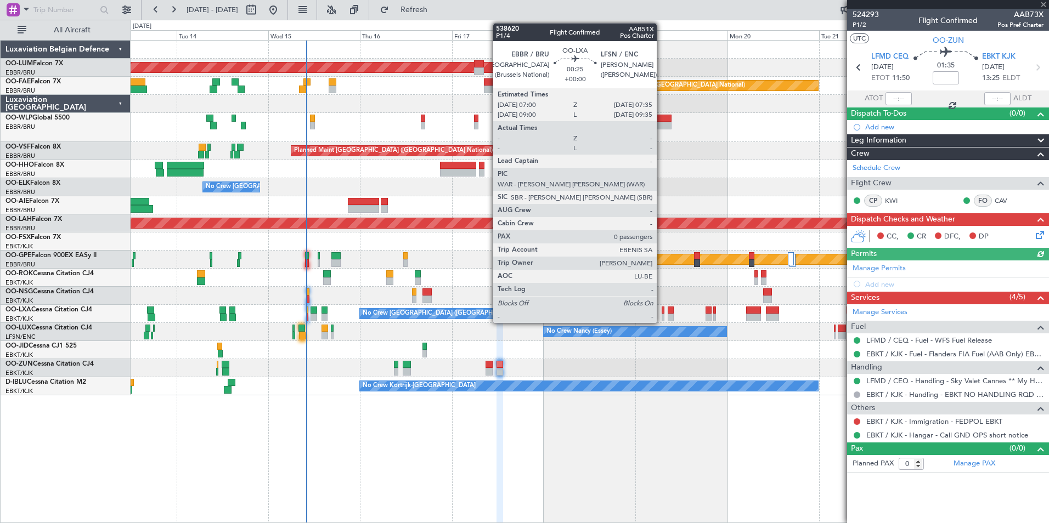
click at [662, 309] on div at bounding box center [663, 311] width 3 height 8
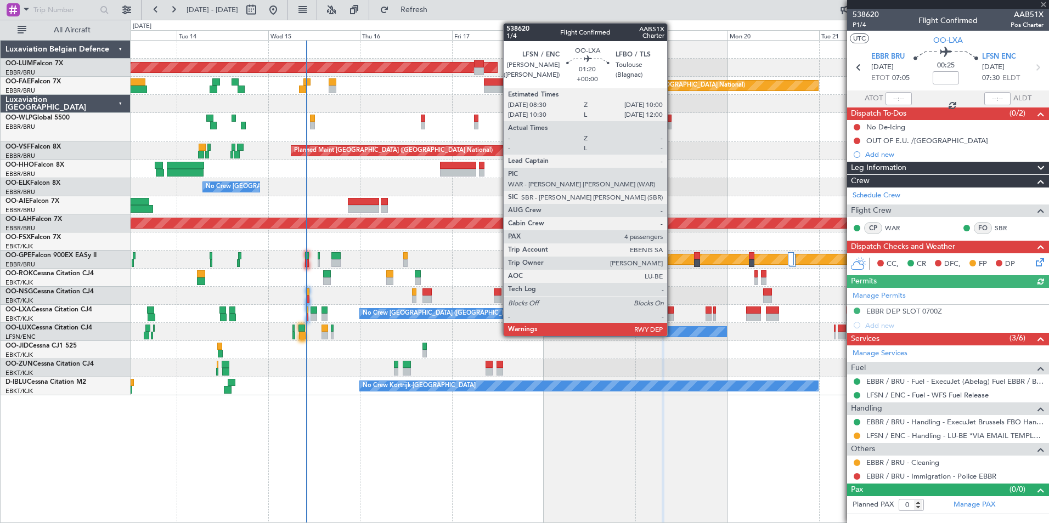
click at [672, 308] on div at bounding box center [671, 311] width 6 height 8
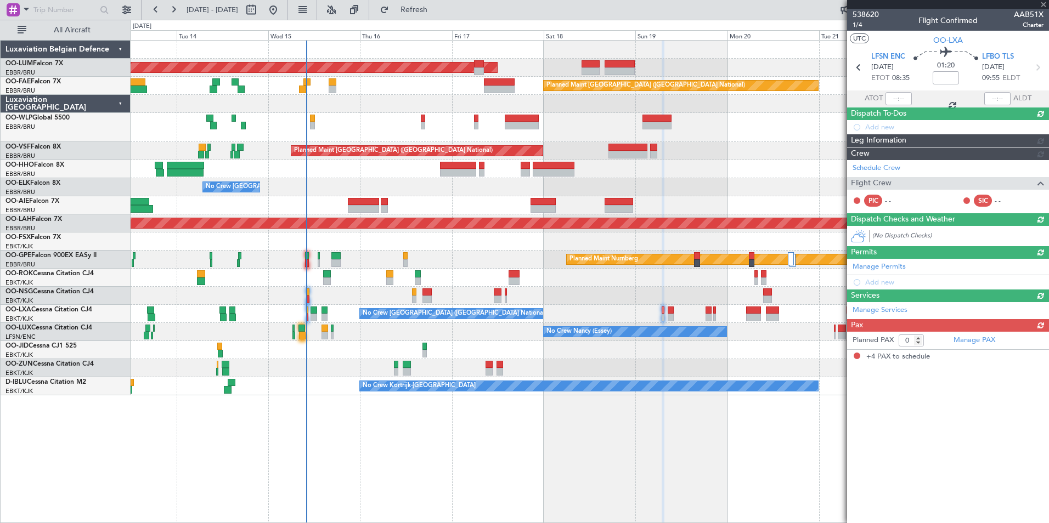
type input "4"
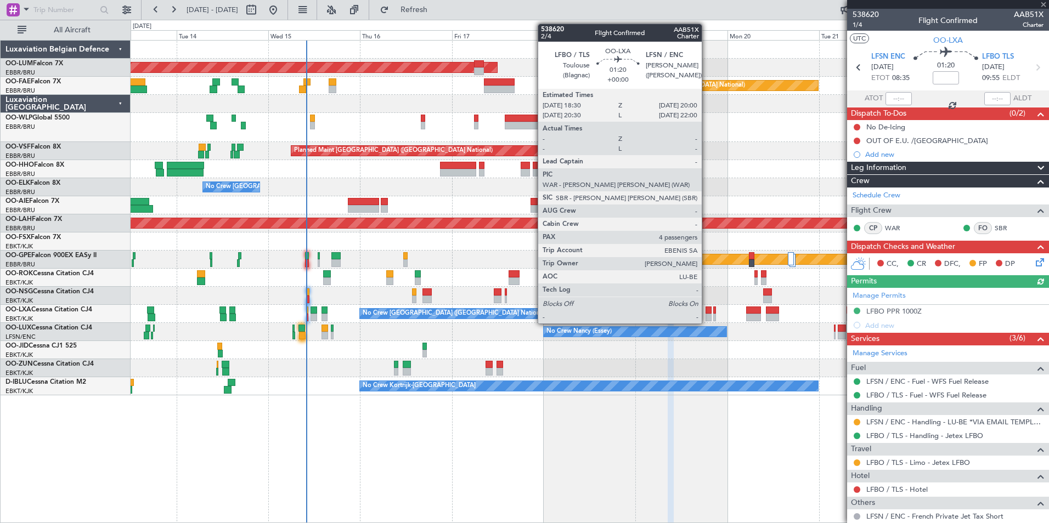
click at [707, 313] on div at bounding box center [709, 311] width 6 height 8
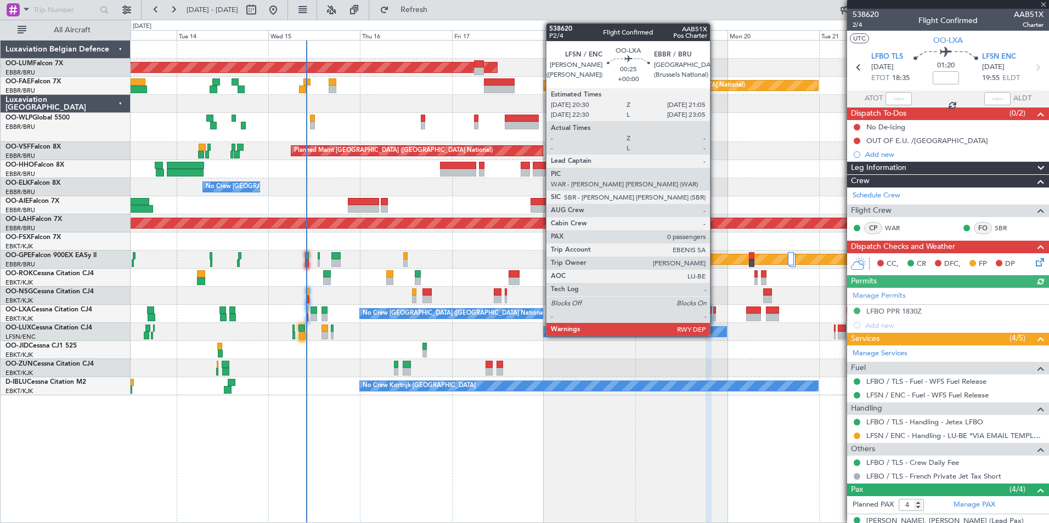
click at [715, 308] on div at bounding box center [714, 311] width 3 height 8
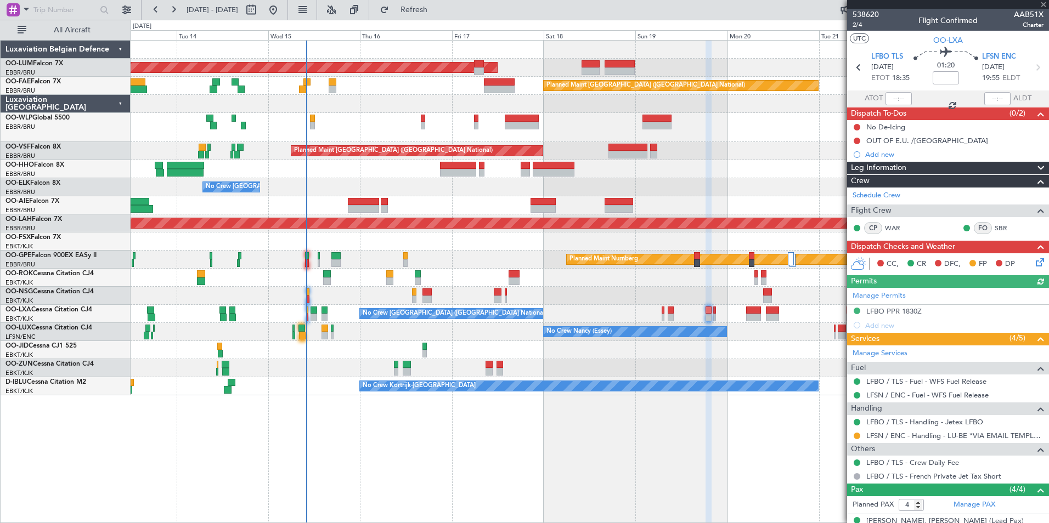
type input "0"
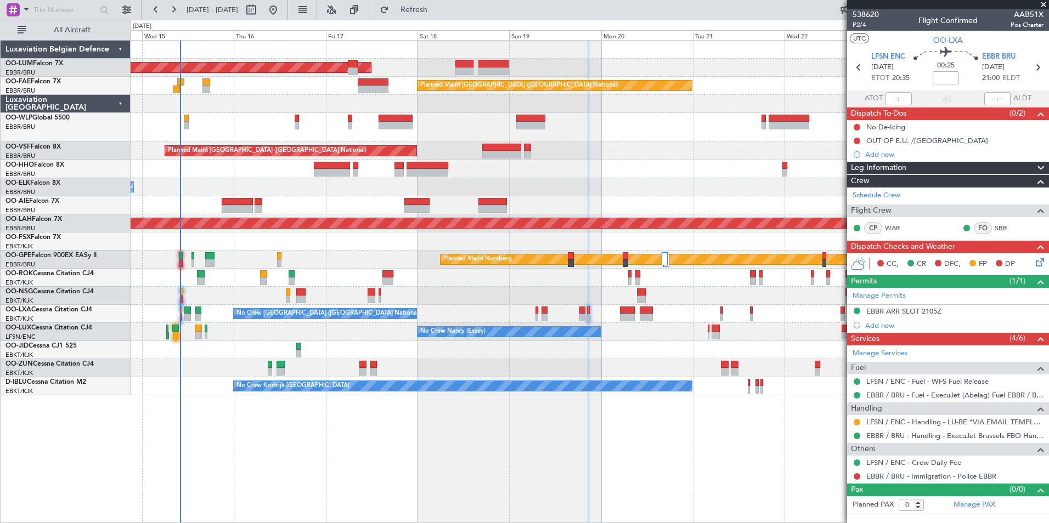
click at [588, 519] on div "AOG Maint [GEOGRAPHIC_DATA] Owner [GEOGRAPHIC_DATA] Planned Maint [GEOGRAPHIC_D…" at bounding box center [590, 281] width 919 height 483
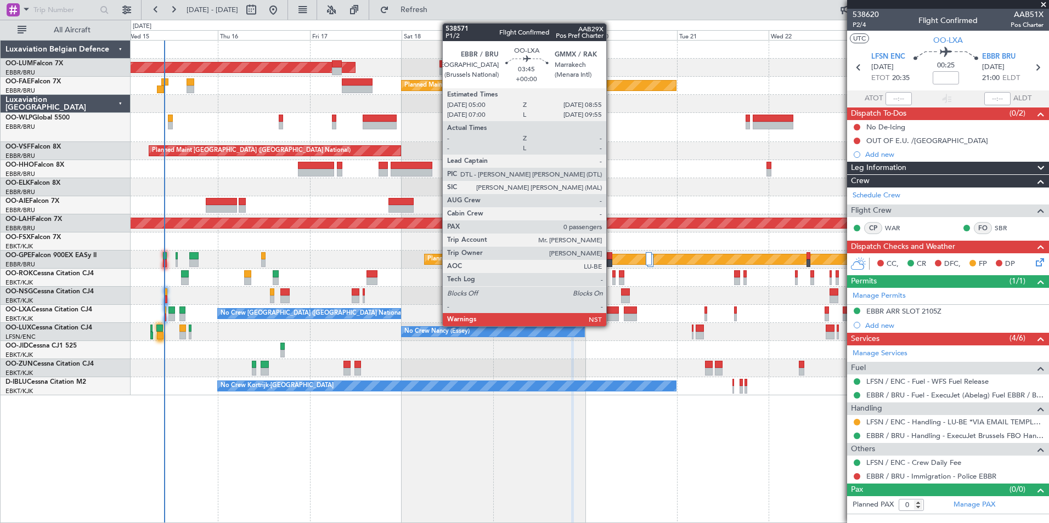
click at [611, 310] on div at bounding box center [611, 311] width 15 height 8
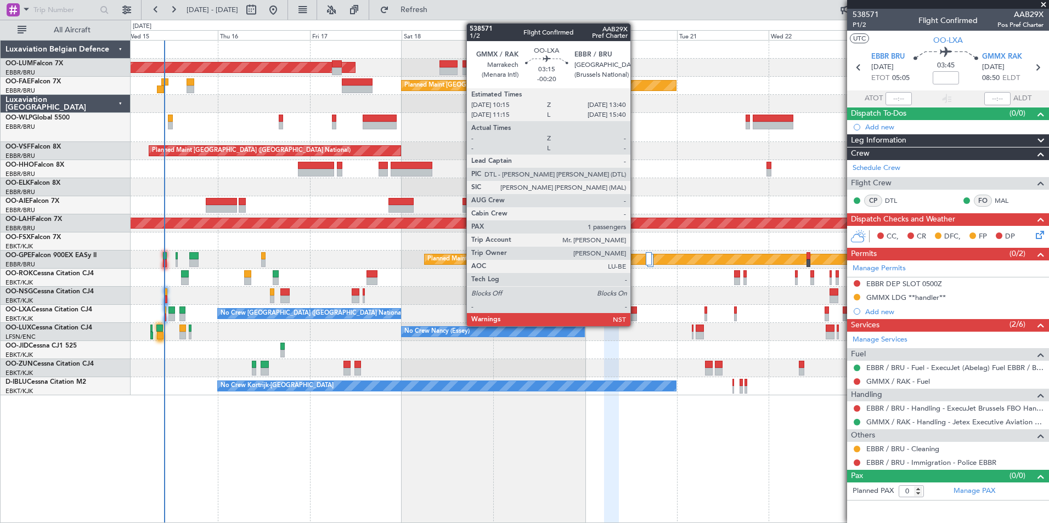
click at [635, 317] on div at bounding box center [630, 318] width 13 height 8
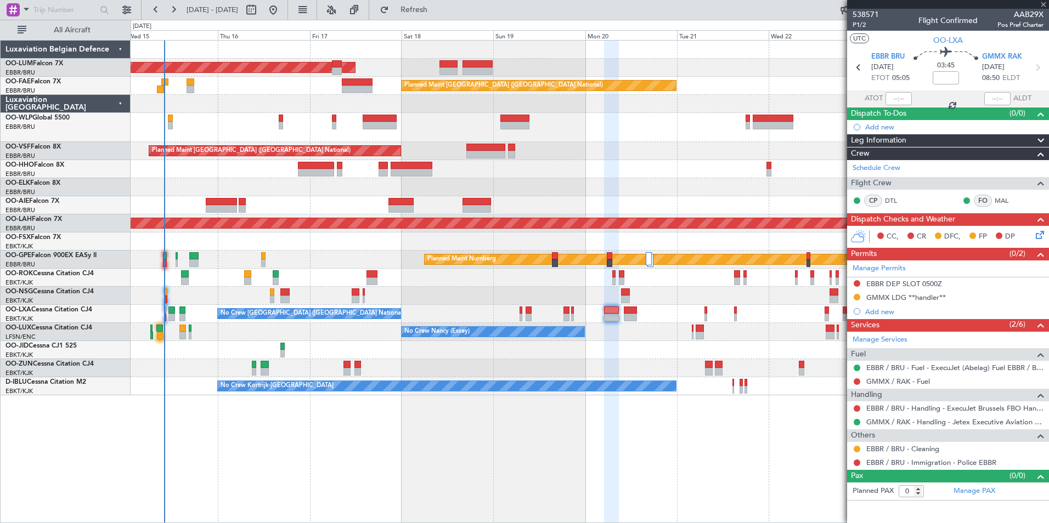
type input "-00:20"
type input "1"
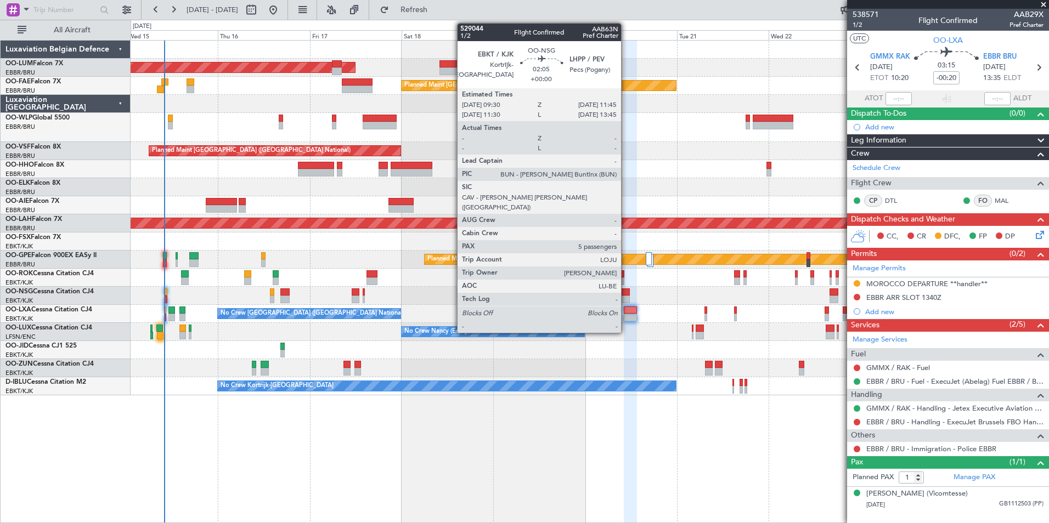
click at [626, 291] on div at bounding box center [625, 293] width 9 height 8
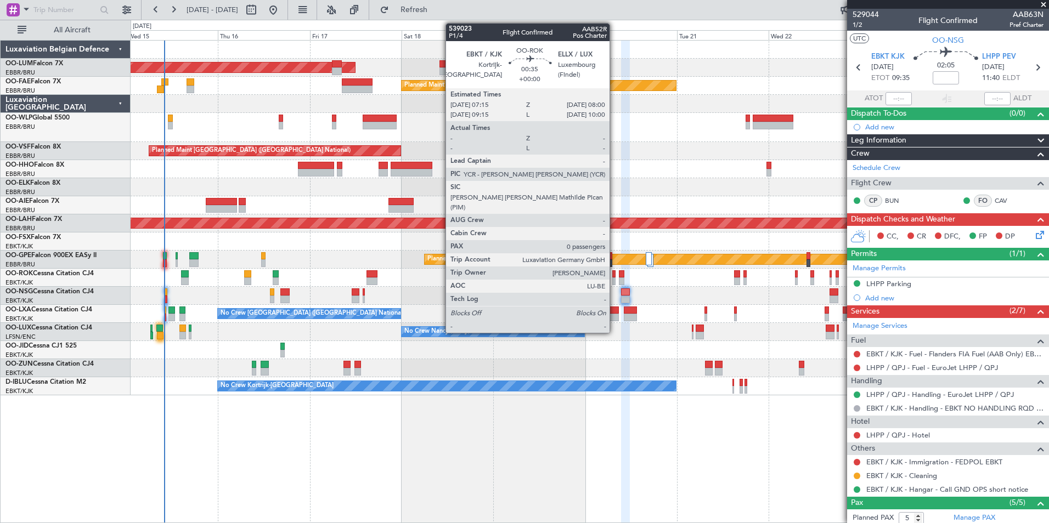
click at [615, 273] on div at bounding box center [613, 275] width 3 height 8
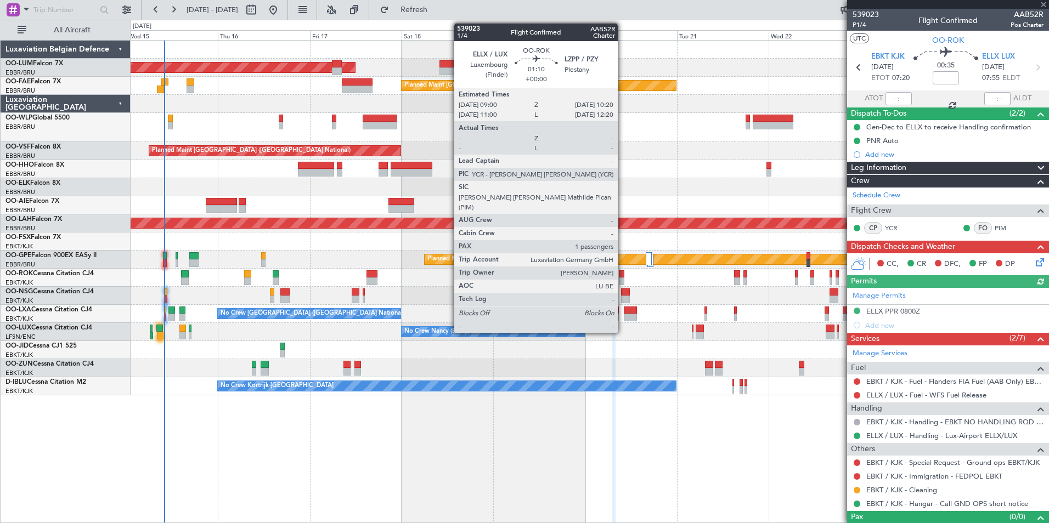
click at [623, 275] on div at bounding box center [621, 275] width 5 height 8
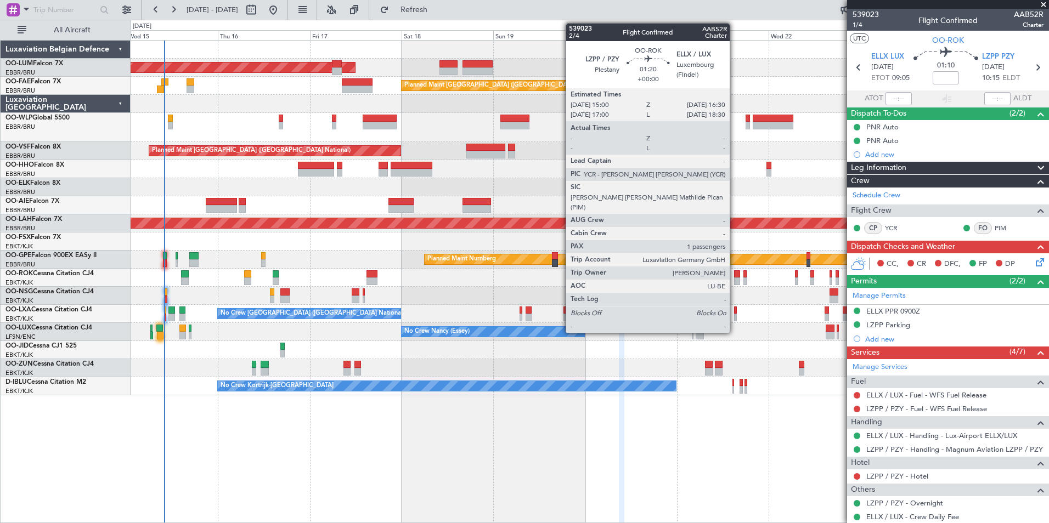
click at [735, 279] on div at bounding box center [737, 282] width 6 height 8
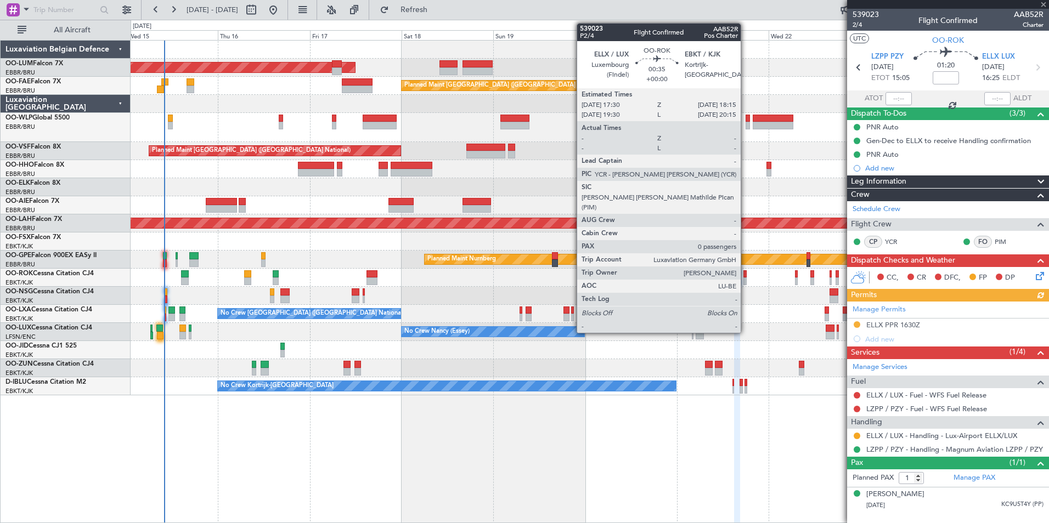
click at [746, 275] on div at bounding box center [745, 275] width 3 height 8
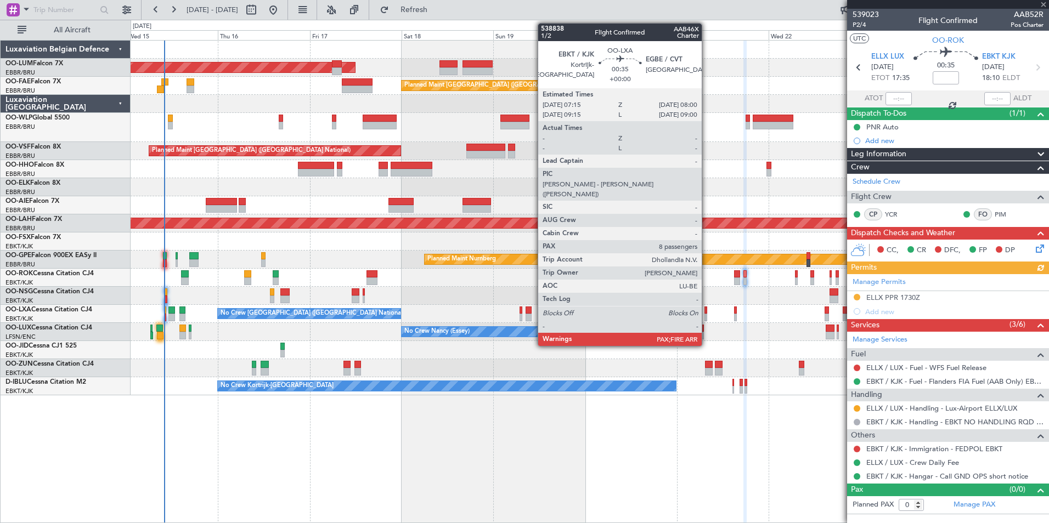
click at [707, 311] on div at bounding box center [706, 311] width 3 height 8
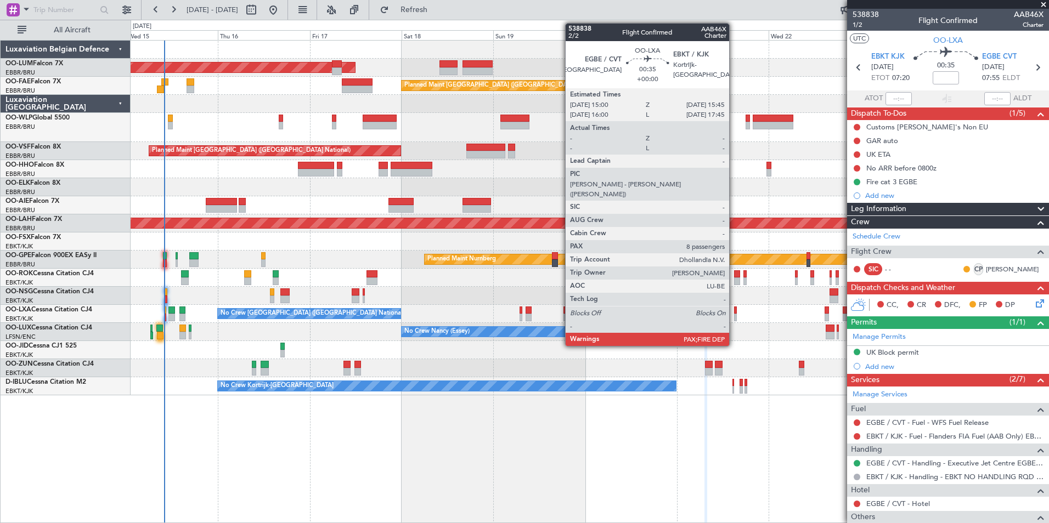
click at [734, 310] on div at bounding box center [735, 311] width 3 height 8
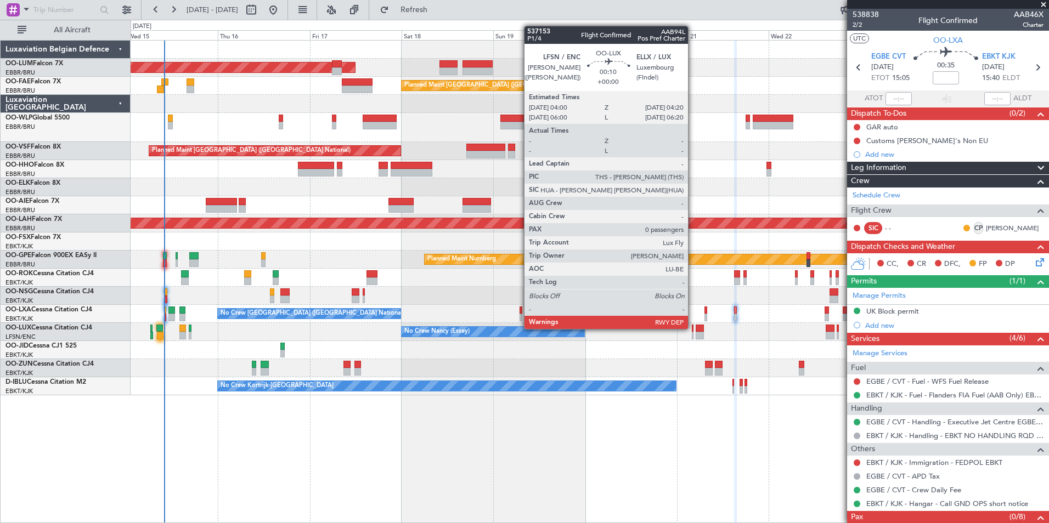
click at [693, 328] on div at bounding box center [693, 329] width 2 height 8
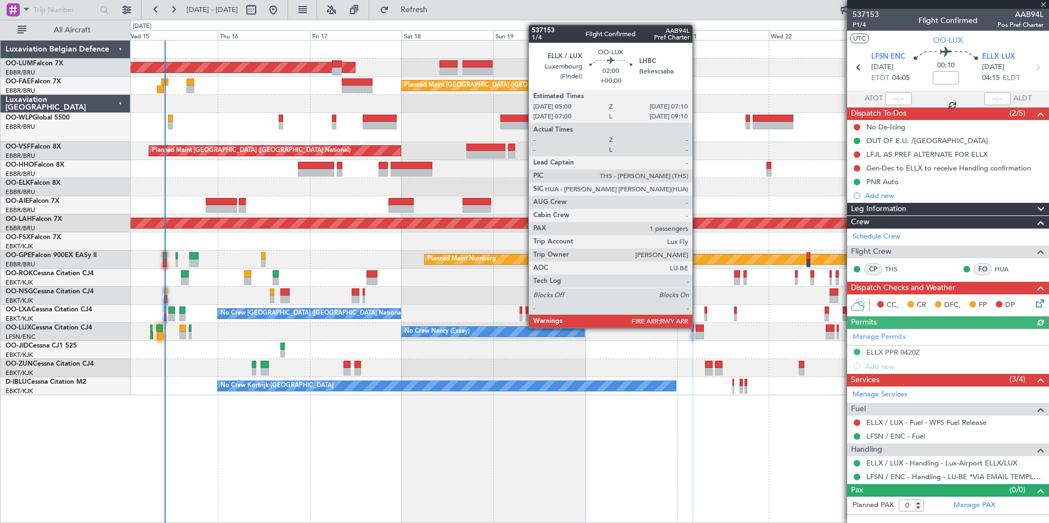
click at [697, 328] on div at bounding box center [700, 329] width 9 height 8
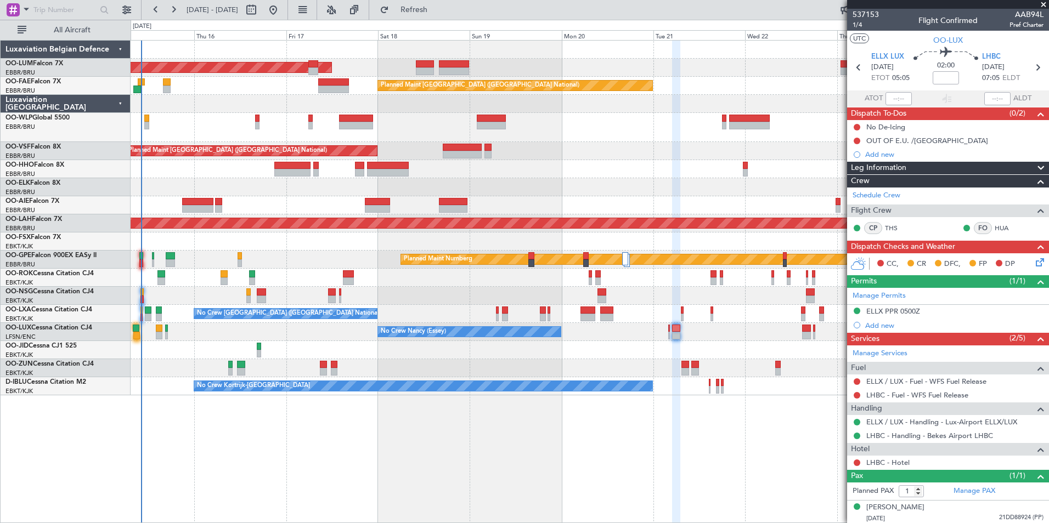
click at [633, 412] on div "AOG Maint [GEOGRAPHIC_DATA] Owner [GEOGRAPHIC_DATA] Planned Maint [GEOGRAPHIC_D…" at bounding box center [590, 281] width 919 height 483
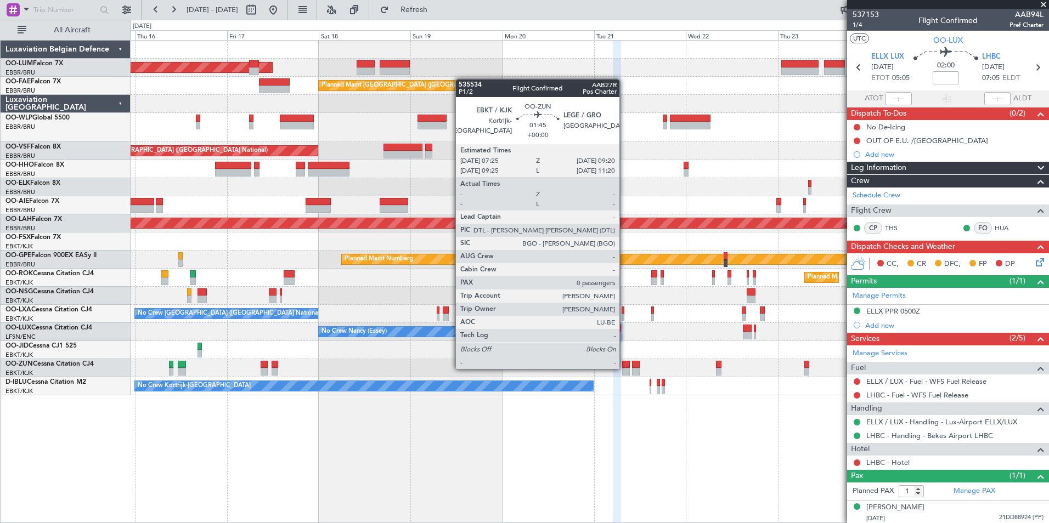
click at [624, 368] on div at bounding box center [626, 372] width 8 height 8
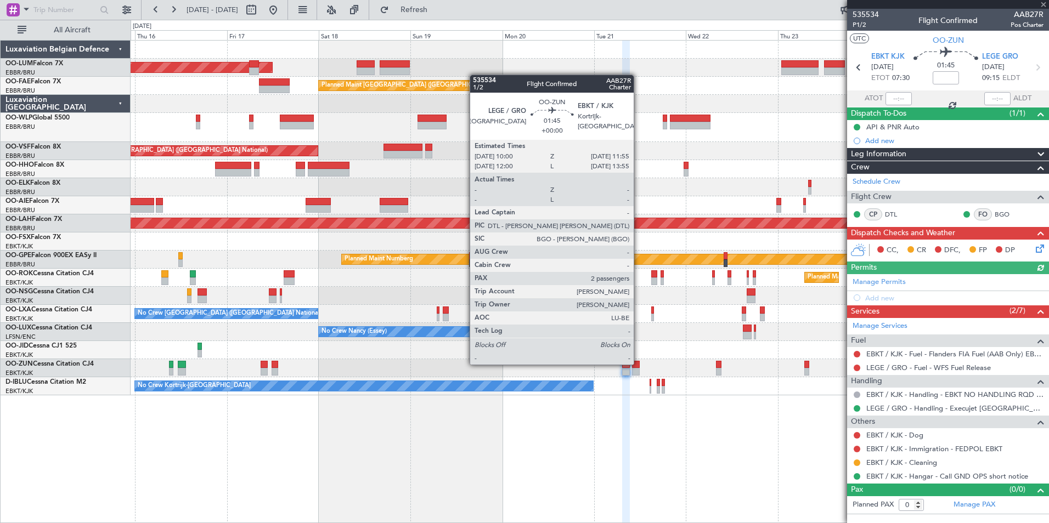
click at [639, 364] on div at bounding box center [636, 365] width 8 height 8
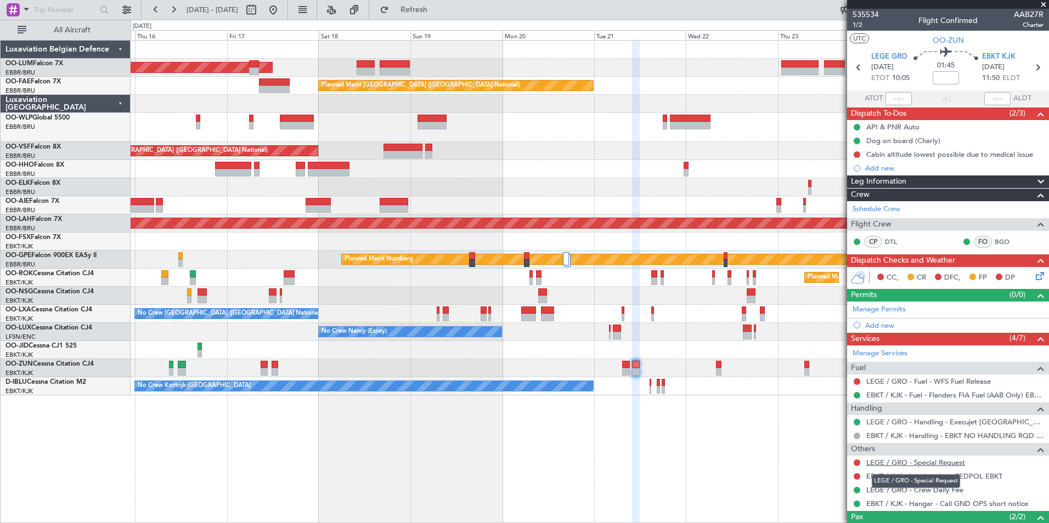
click at [893, 459] on link "LEGE / GRO - Special Request" at bounding box center [915, 462] width 99 height 9
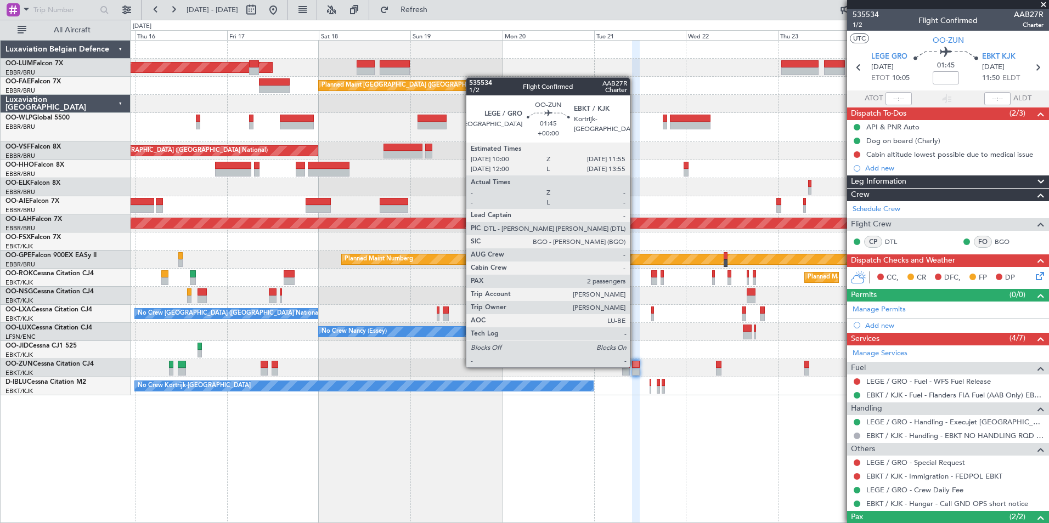
click at [635, 367] on div at bounding box center [636, 365] width 8 height 8
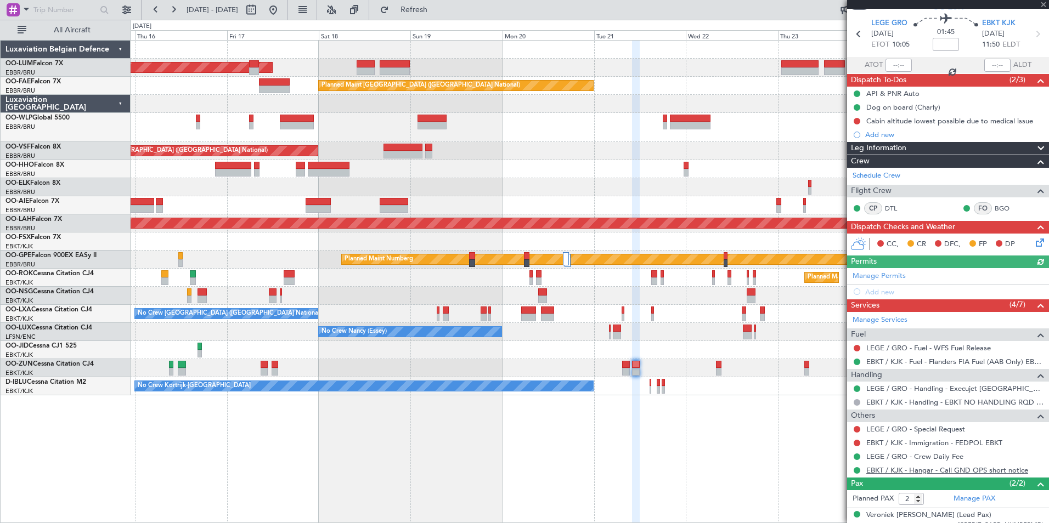
scroll to position [67, 0]
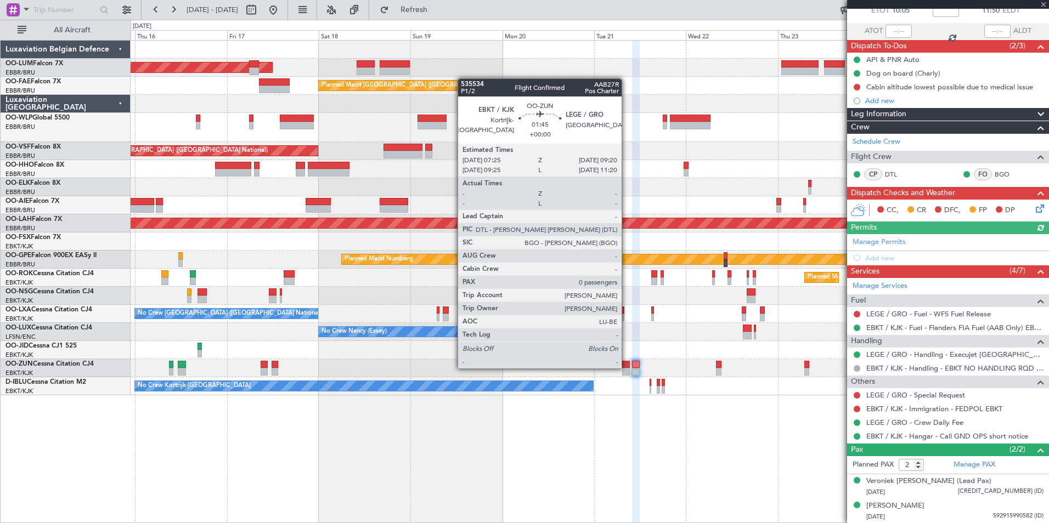
click at [627, 368] on div at bounding box center [626, 365] width 8 height 8
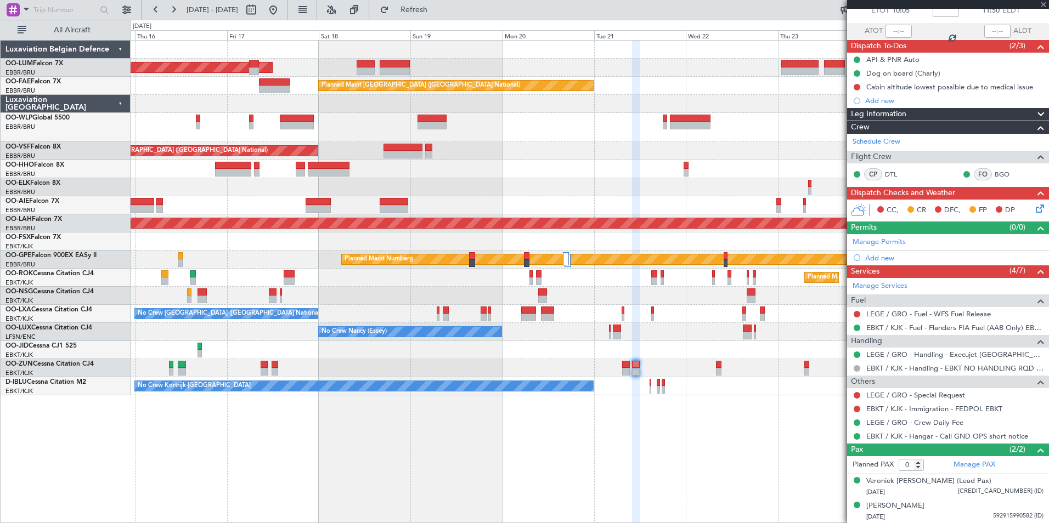
scroll to position [0, 0]
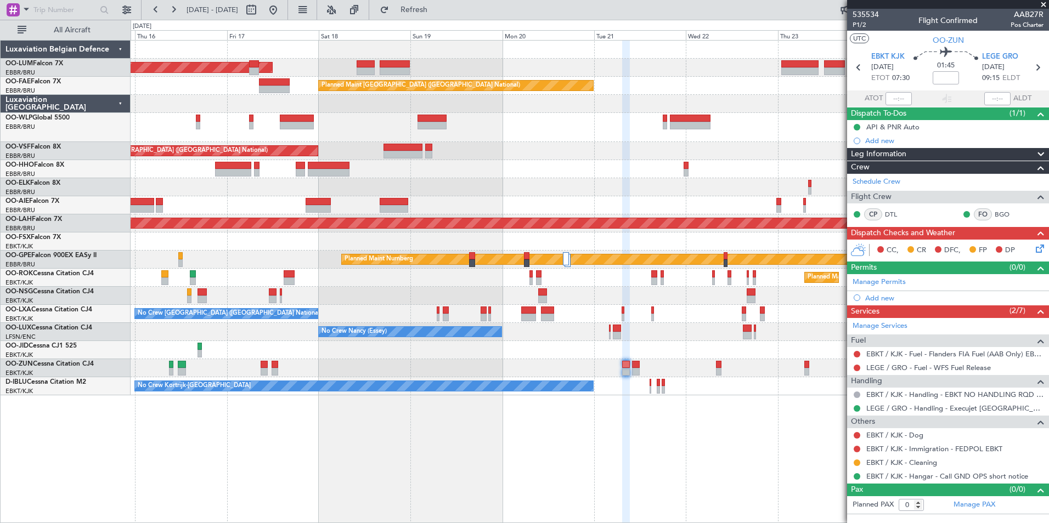
click at [920, 440] on div "EBKT / KJK - Dog" at bounding box center [948, 436] width 202 height 14
click at [919, 438] on link "EBKT / KJK - Dog" at bounding box center [894, 435] width 57 height 9
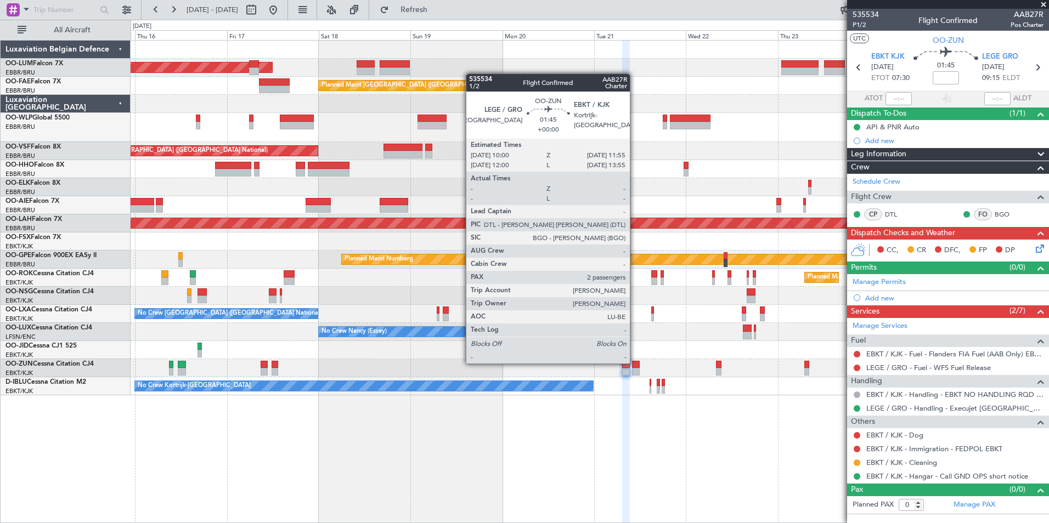
click at [636, 363] on div at bounding box center [636, 365] width 8 height 8
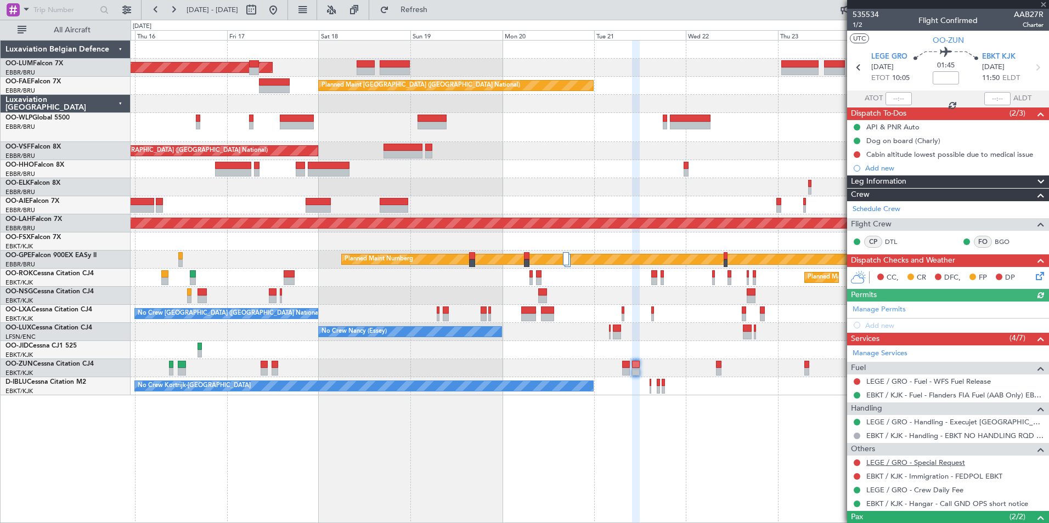
click at [887, 460] on link "LEGE / GRO - Special Request" at bounding box center [915, 462] width 99 height 9
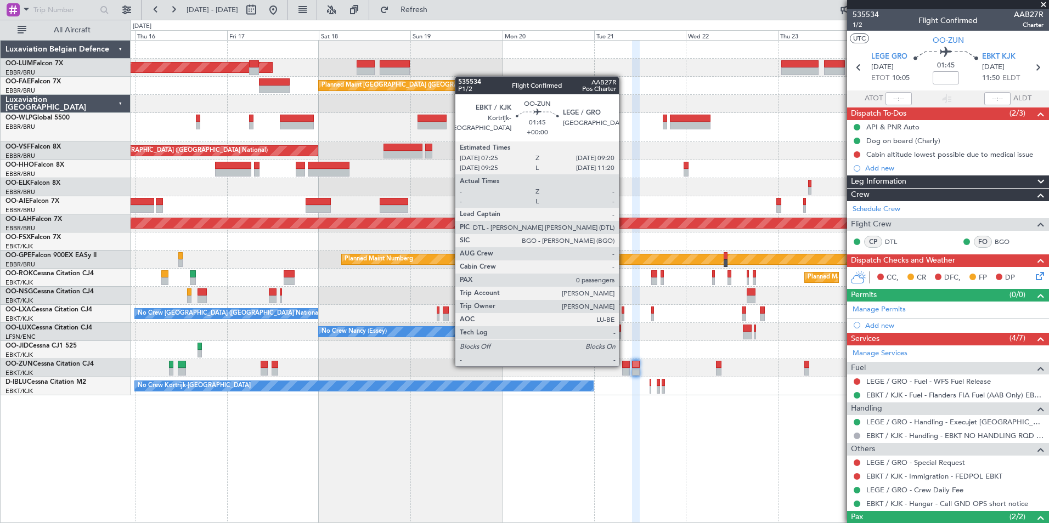
click at [624, 365] on div at bounding box center [626, 365] width 8 height 8
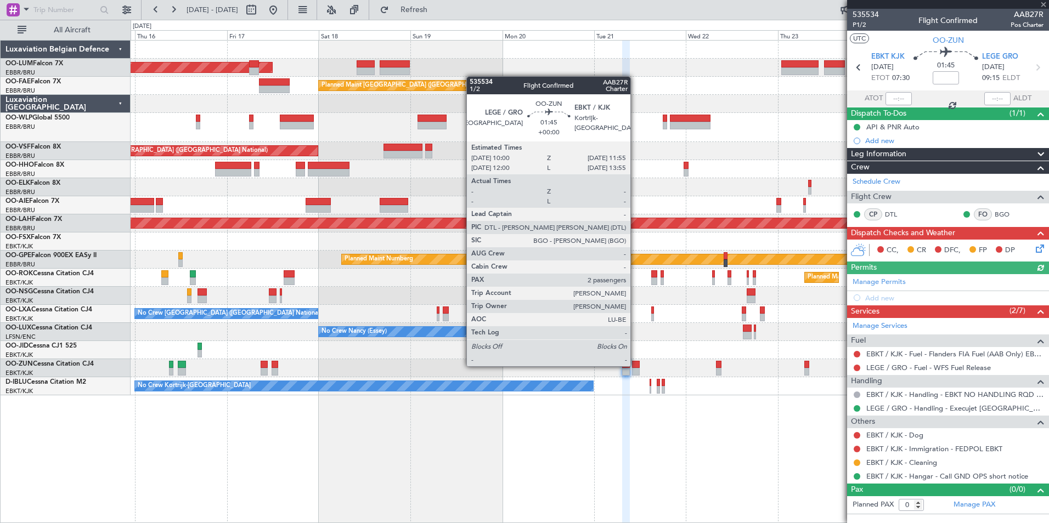
click at [635, 365] on div at bounding box center [636, 365] width 8 height 8
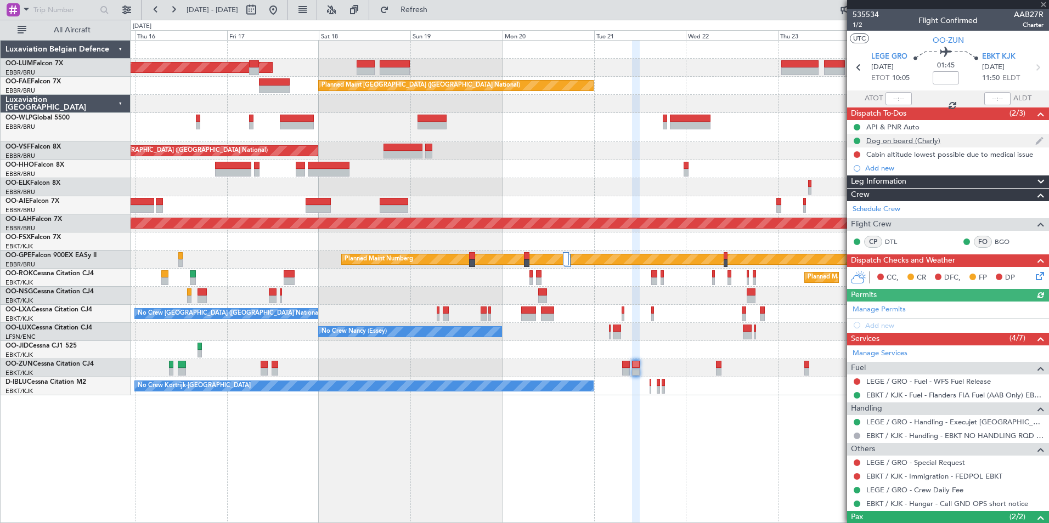
click at [911, 142] on div "Dog on board (Charly)" at bounding box center [903, 140] width 74 height 9
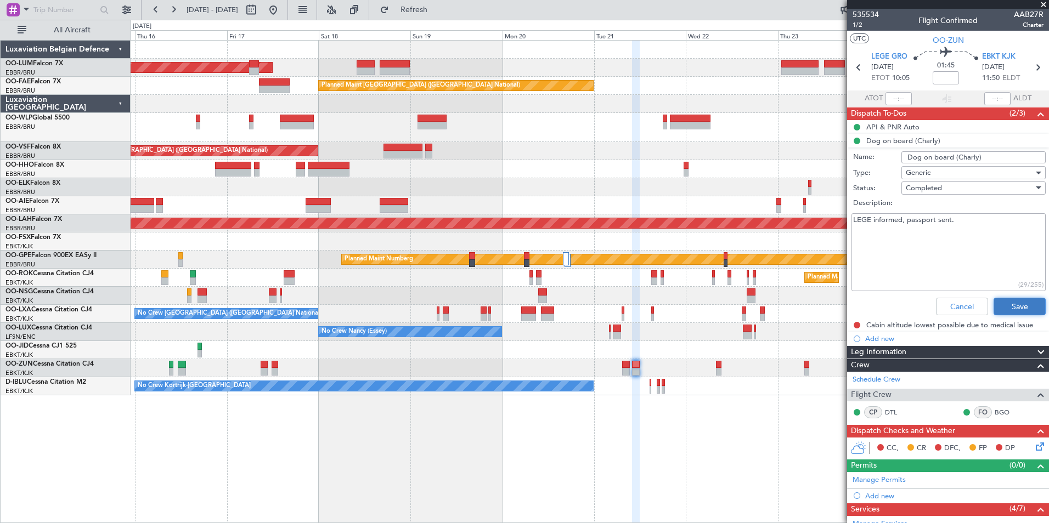
click at [1024, 306] on button "Save" at bounding box center [1020, 307] width 52 height 18
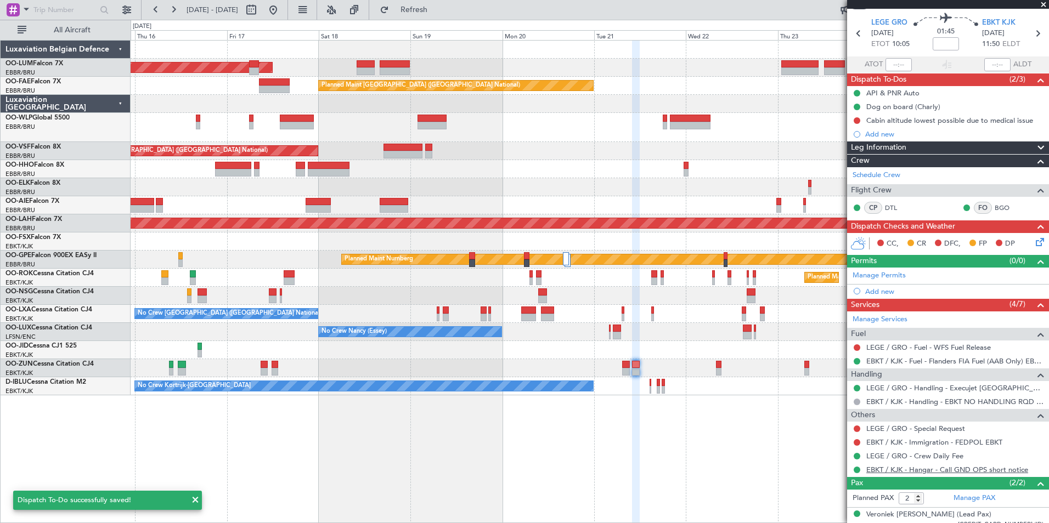
scroll to position [67, 0]
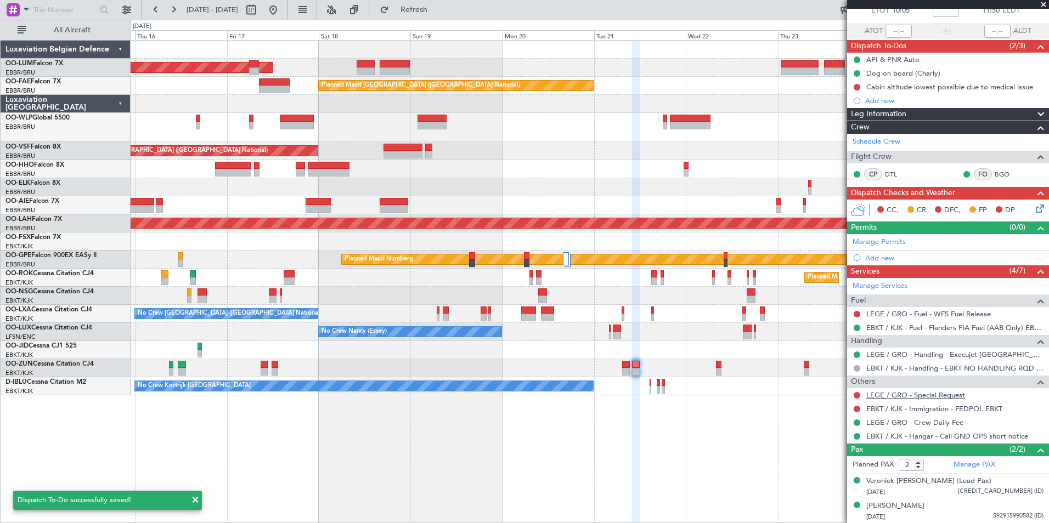
click at [881, 395] on link "LEGE / GRO - Special Request" at bounding box center [915, 395] width 99 height 9
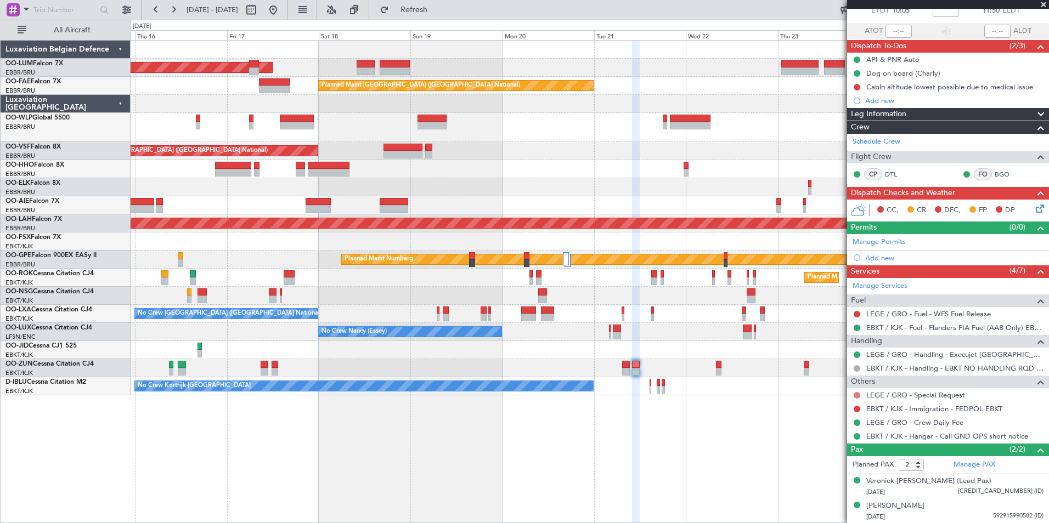
click at [858, 397] on button at bounding box center [857, 395] width 7 height 7
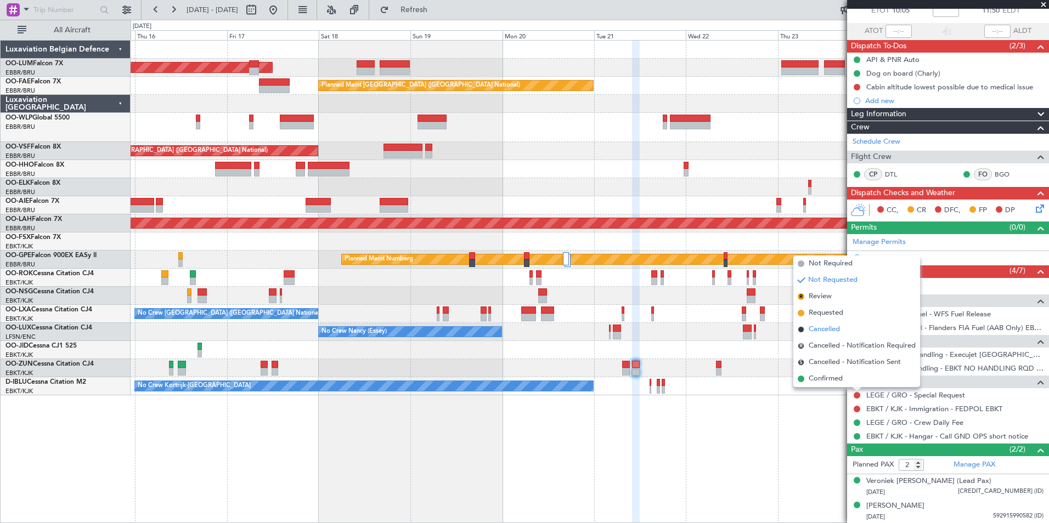
click at [812, 329] on span "Cancelled" at bounding box center [824, 329] width 31 height 11
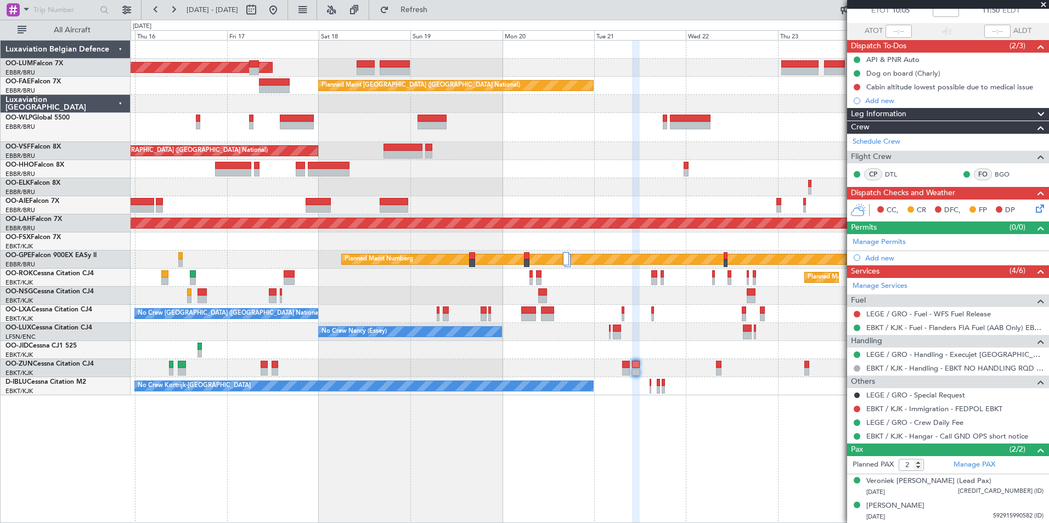
scroll to position [0, 0]
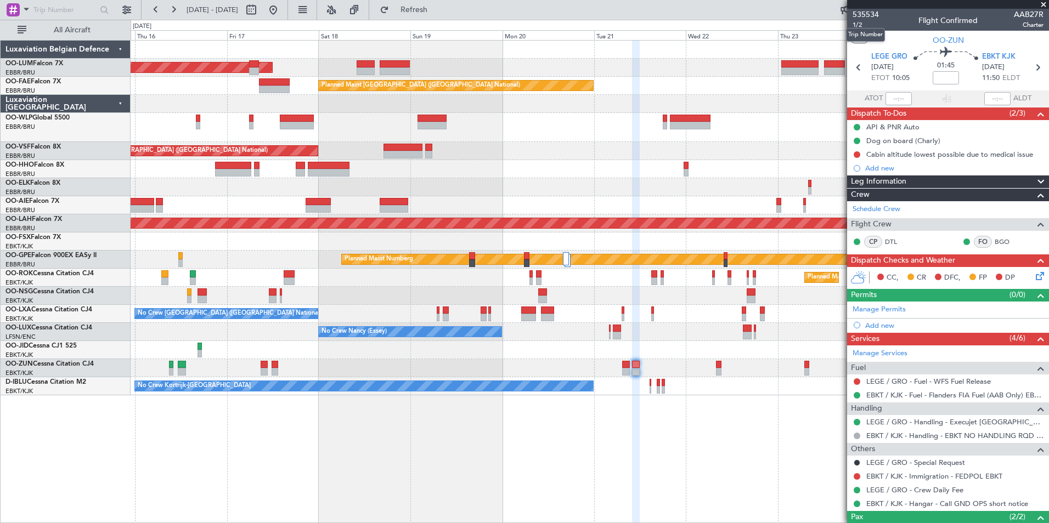
click at [858, 22] on mat-tooltip-component "Trip Number" at bounding box center [865, 34] width 54 height 29
click at [855, 25] on mat-tooltip-component "Trip Number" at bounding box center [865, 34] width 54 height 29
click at [858, 21] on span "1/2" at bounding box center [866, 24] width 26 height 9
drag, startPoint x: 466, startPoint y: 13, endPoint x: 509, endPoint y: 199, distance: 190.9
click at [437, 13] on span "Refresh" at bounding box center [414, 10] width 46 height 8
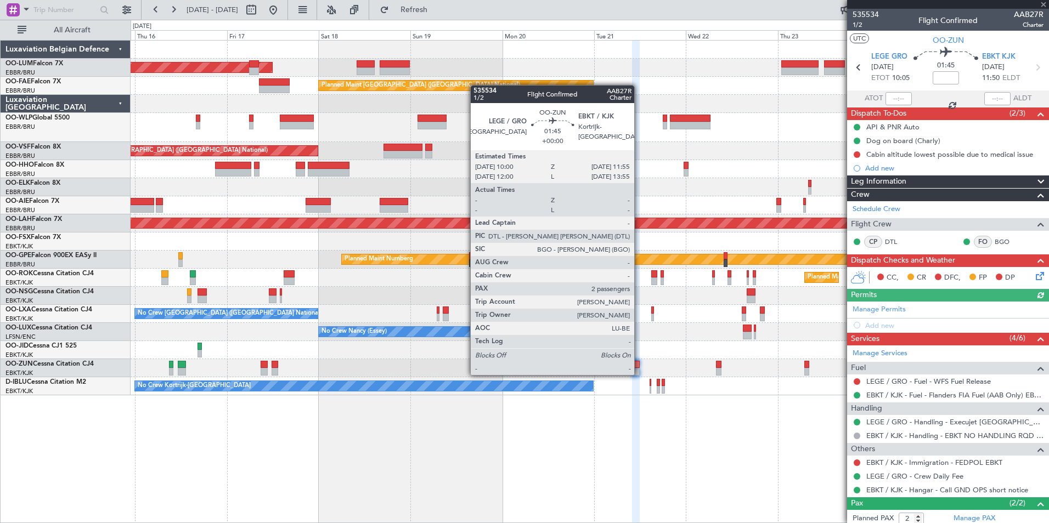
click at [639, 374] on div at bounding box center [636, 372] width 8 height 8
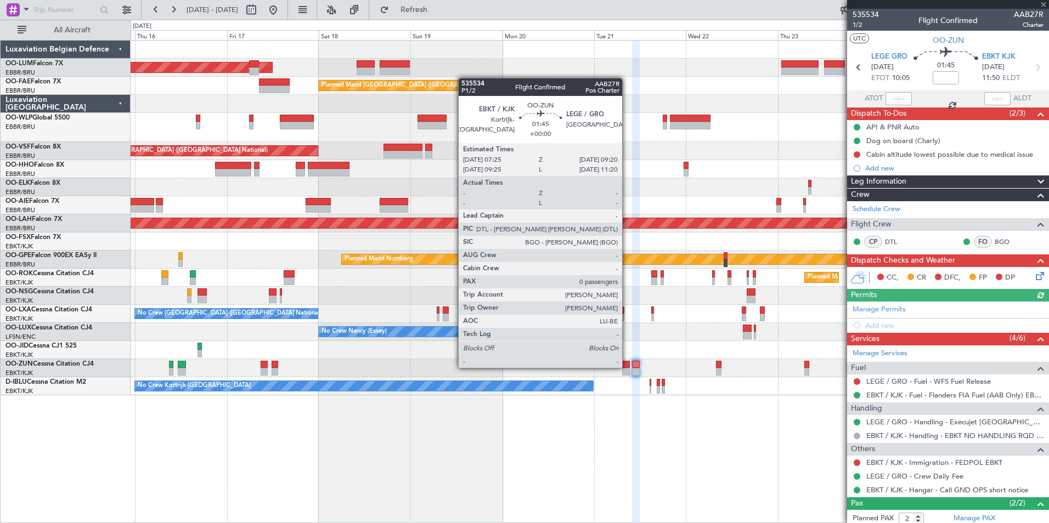
click at [627, 367] on div at bounding box center [626, 365] width 8 height 8
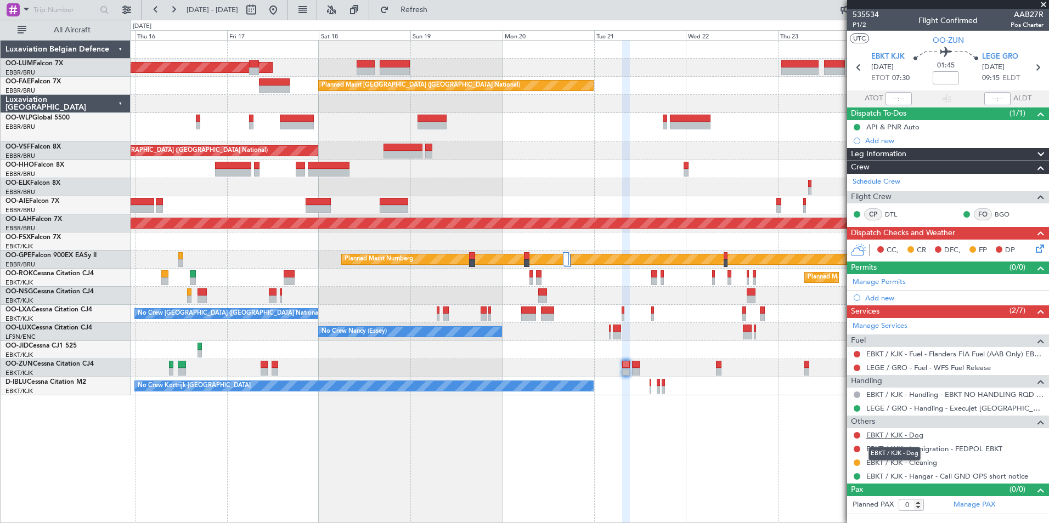
click at [872, 434] on link "EBKT / KJK - Dog" at bounding box center [894, 435] width 57 height 9
drag, startPoint x: 466, startPoint y: 11, endPoint x: 457, endPoint y: 13, distance: 9.6
click at [441, 13] on button "Refresh" at bounding box center [408, 10] width 66 height 18
click at [437, 13] on span "Refreshing..." at bounding box center [414, 10] width 46 height 8
click at [437, 12] on span "Refresh" at bounding box center [414, 10] width 46 height 8
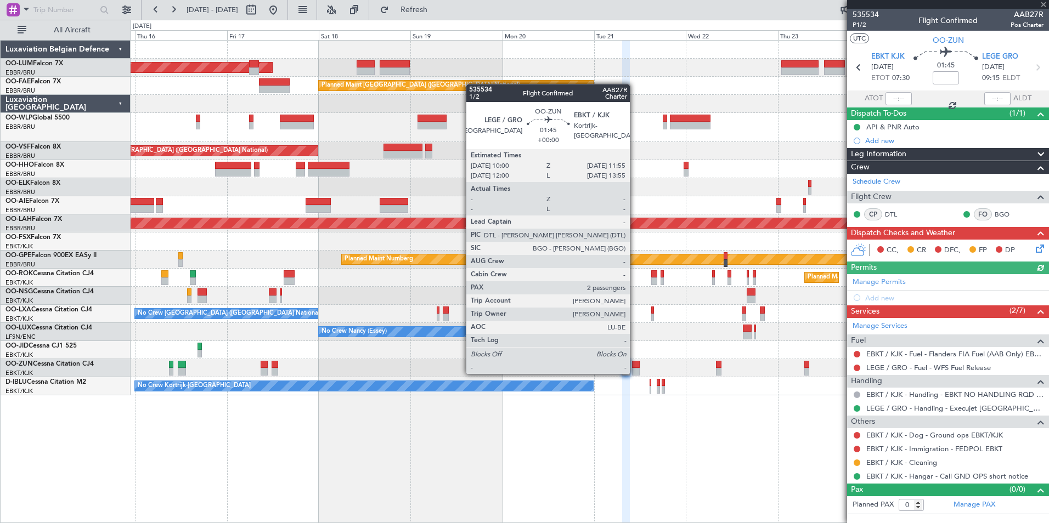
click at [635, 373] on div at bounding box center [636, 372] width 8 height 8
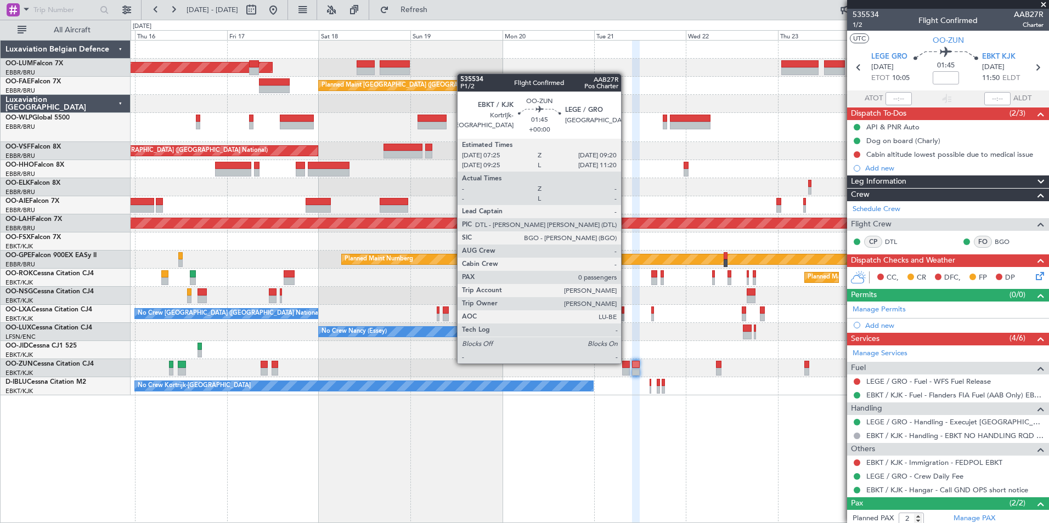
click at [626, 363] on div at bounding box center [626, 365] width 8 height 8
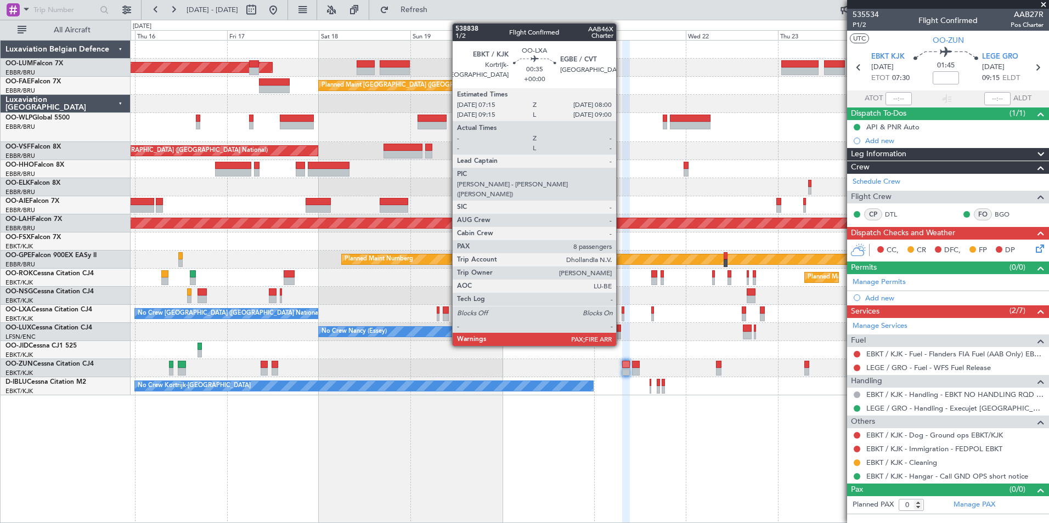
click at [622, 311] on div at bounding box center [623, 311] width 3 height 8
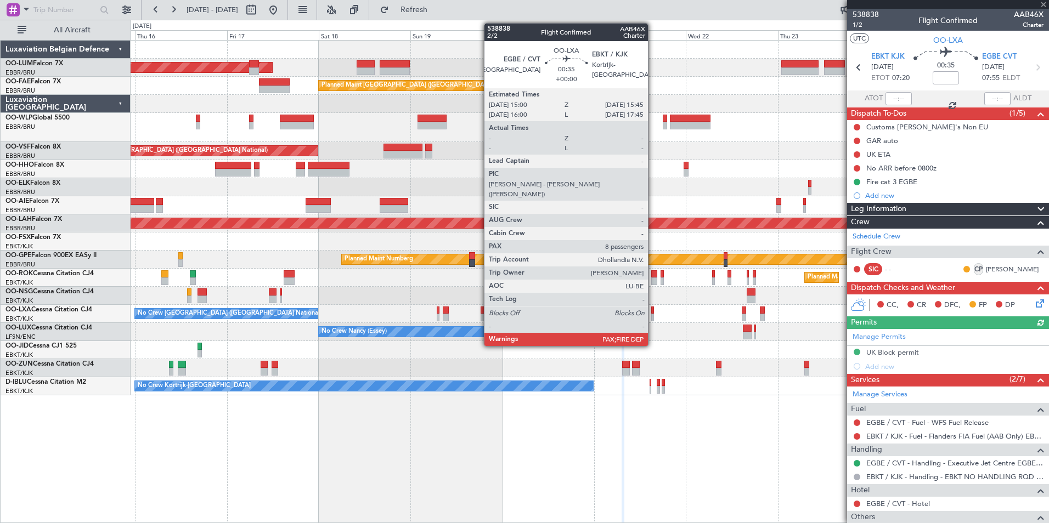
click at [653, 309] on div at bounding box center [652, 311] width 3 height 8
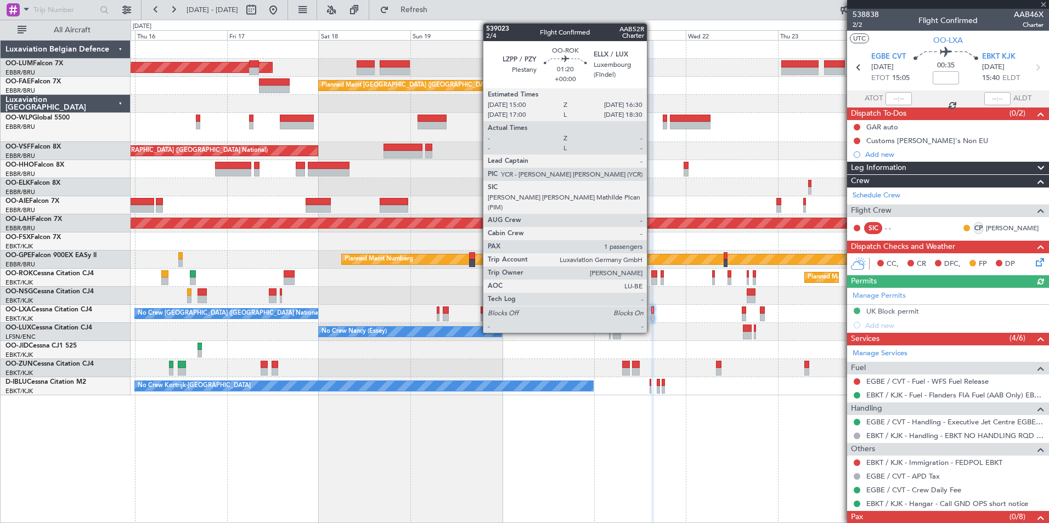
click at [652, 275] on div at bounding box center [654, 275] width 6 height 8
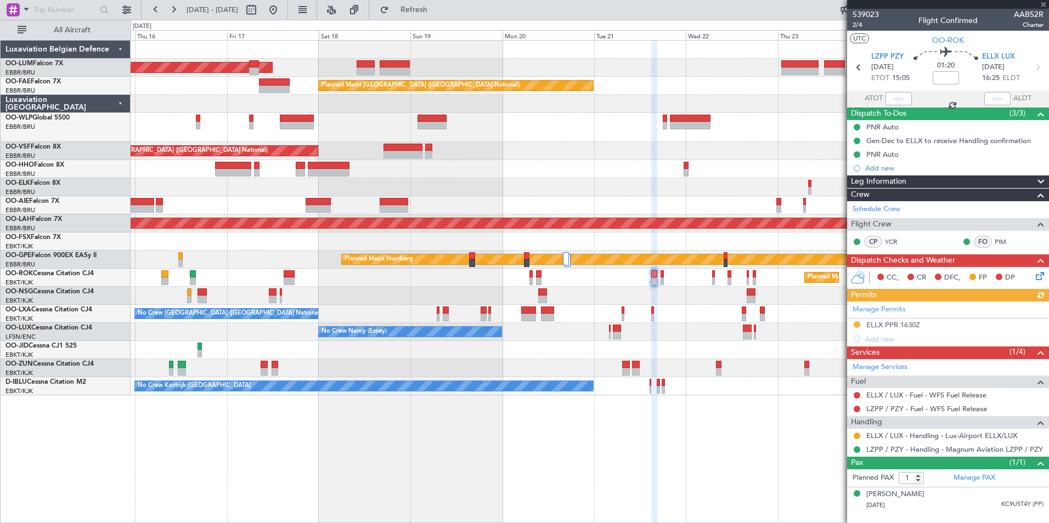
click at [660, 273] on div "Planned Maint Kortrijk-[GEOGRAPHIC_DATA]" at bounding box center [590, 278] width 918 height 18
click at [664, 271] on div "Planned Maint Kortrijk-[GEOGRAPHIC_DATA]" at bounding box center [590, 278] width 918 height 18
click at [657, 273] on div "Planned Maint Kortrijk-[GEOGRAPHIC_DATA]" at bounding box center [590, 278] width 918 height 18
click at [661, 274] on div at bounding box center [662, 275] width 3 height 8
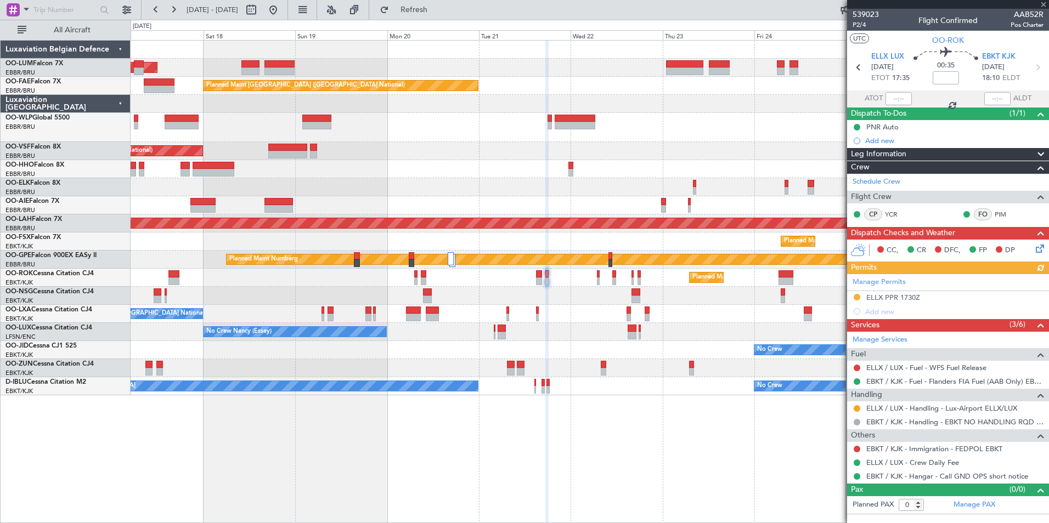
click at [541, 437] on div "AOG Maint Sibiu Owner Melsbroek Air Base Planned Maint Kortrijk-Wevelgem Planne…" at bounding box center [590, 281] width 919 height 483
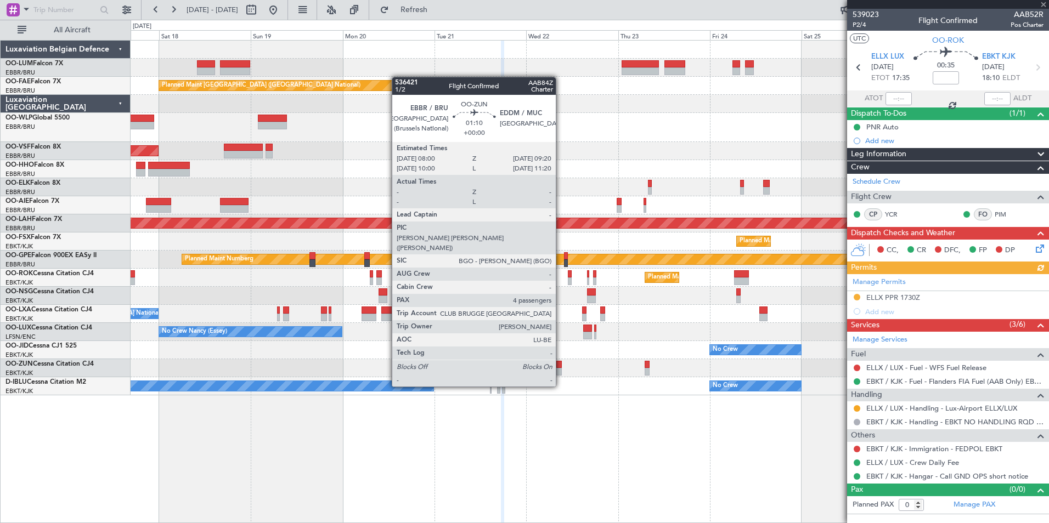
click at [561, 367] on div at bounding box center [558, 365] width 5 height 8
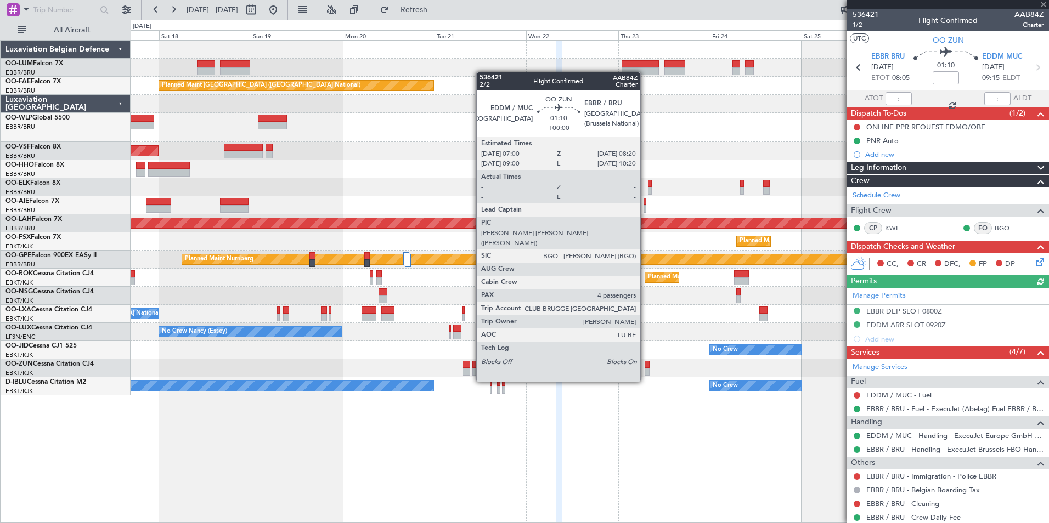
click at [645, 362] on div at bounding box center [647, 365] width 5 height 8
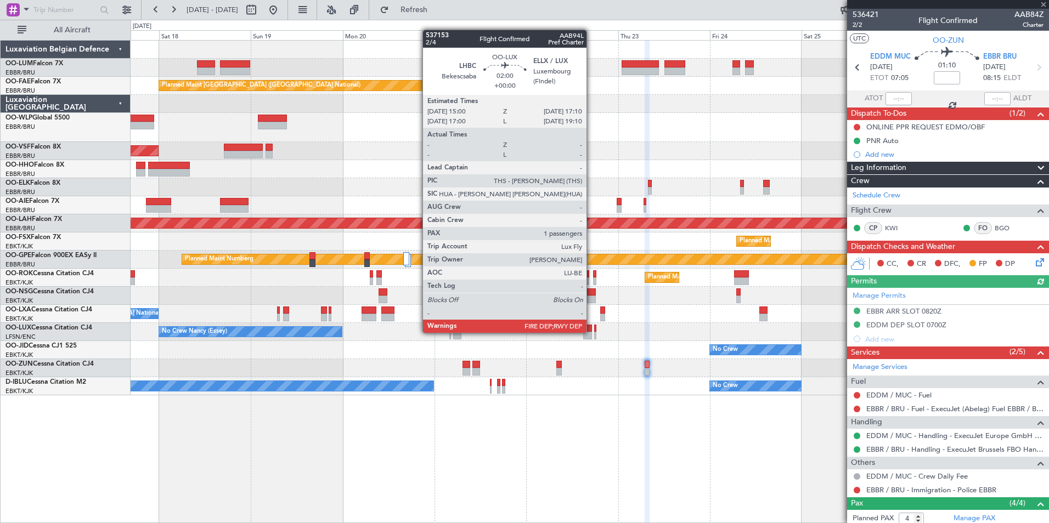
click at [592, 332] on div at bounding box center [587, 336] width 9 height 8
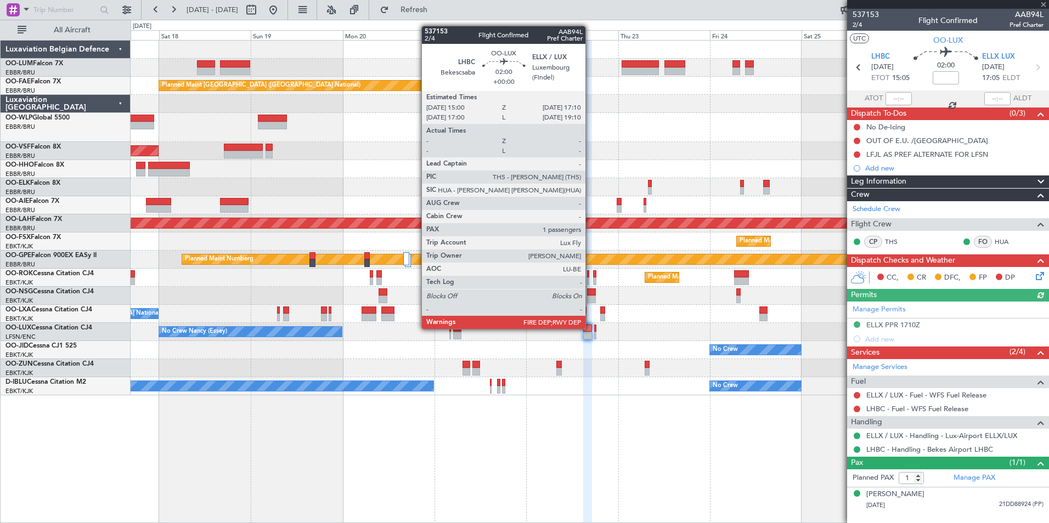
click at [590, 328] on div at bounding box center [587, 329] width 9 height 8
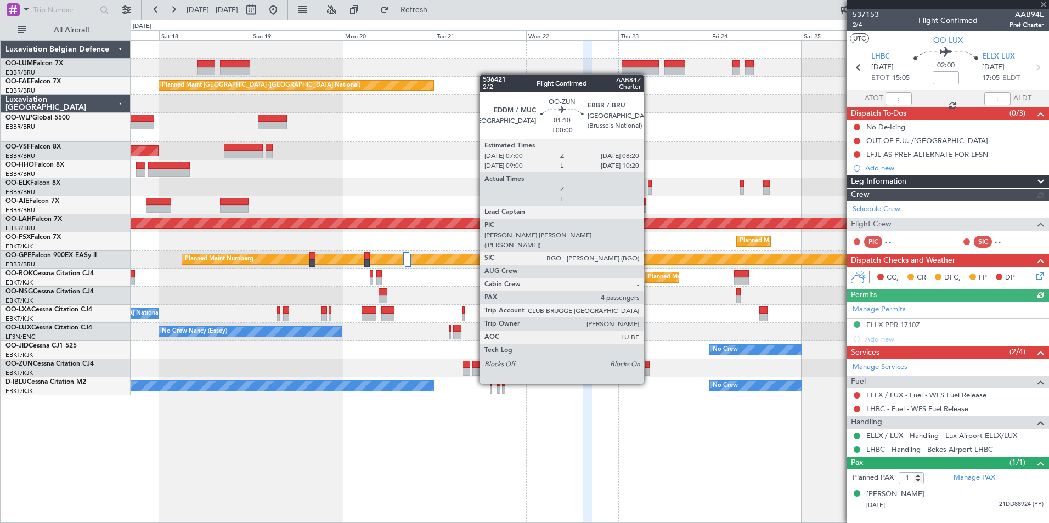
click at [649, 364] on div at bounding box center [647, 365] width 5 height 8
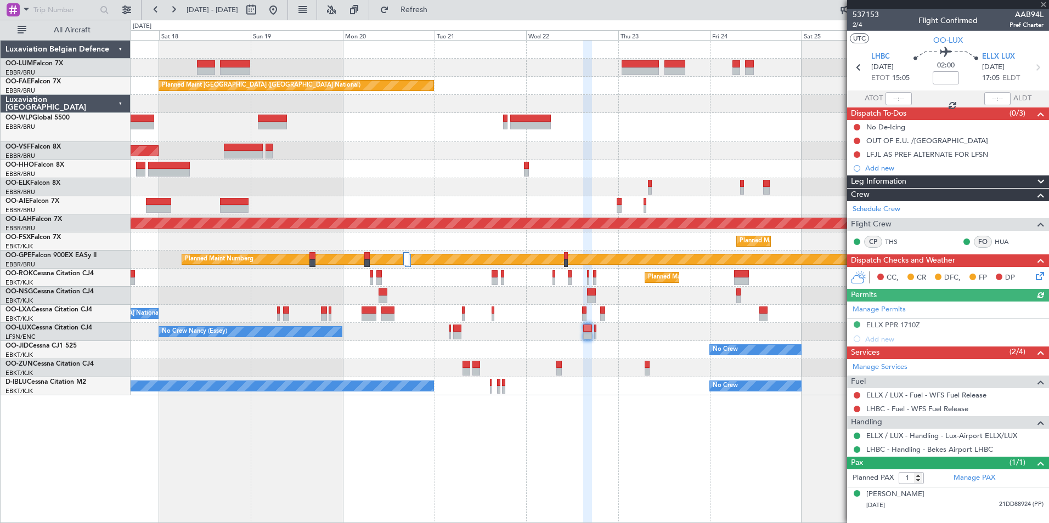
type input "4"
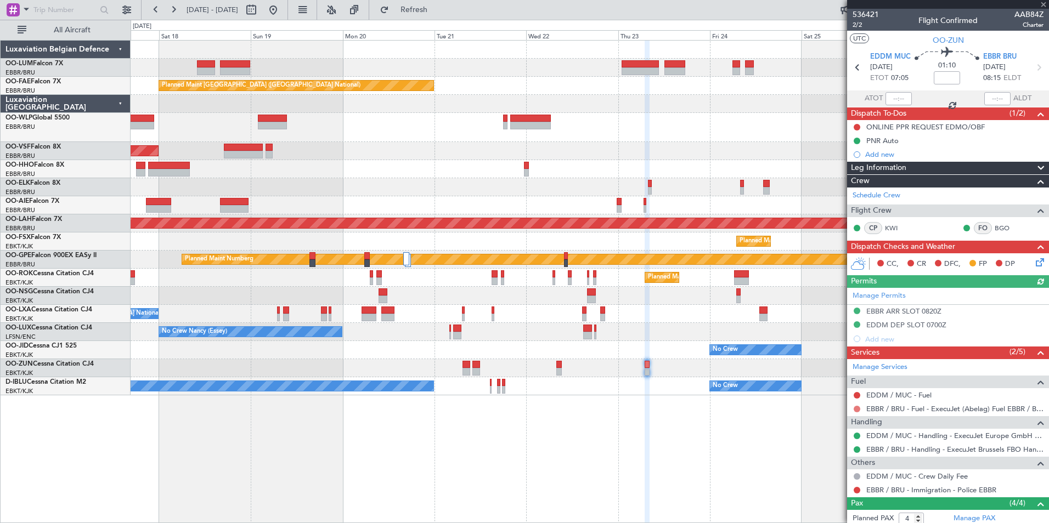
click at [857, 410] on button at bounding box center [857, 409] width 7 height 7
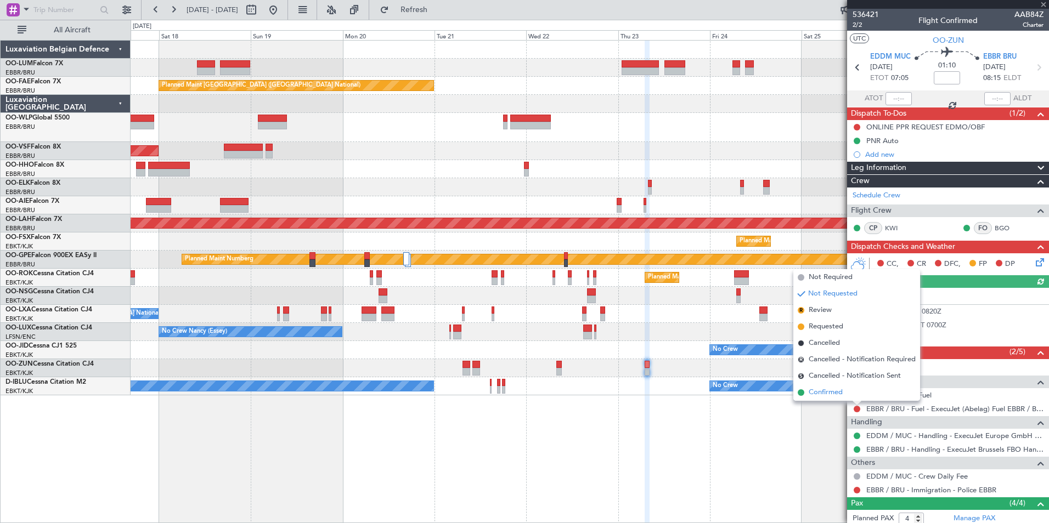
click at [826, 398] on li "Confirmed" at bounding box center [856, 393] width 127 height 16
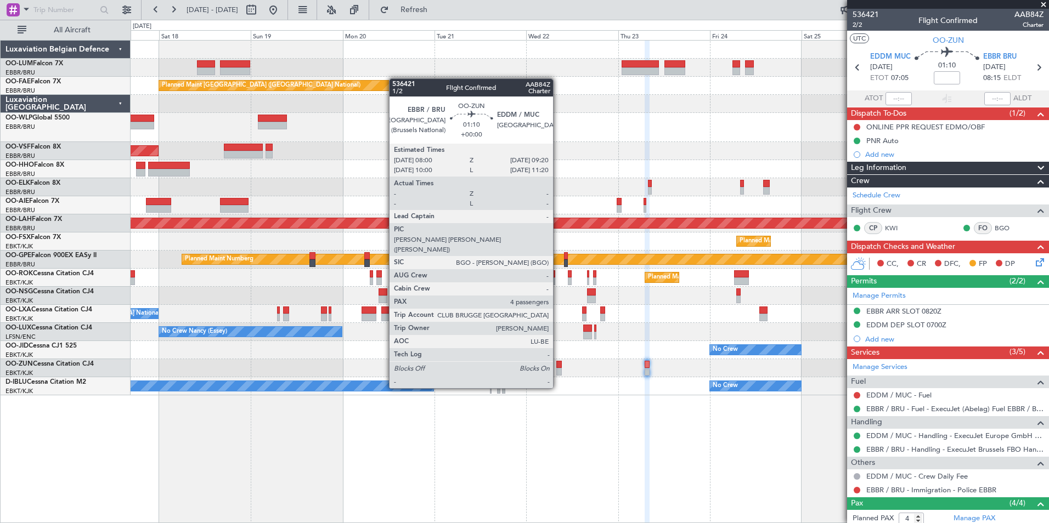
click at [559, 368] on div at bounding box center [558, 372] width 5 height 8
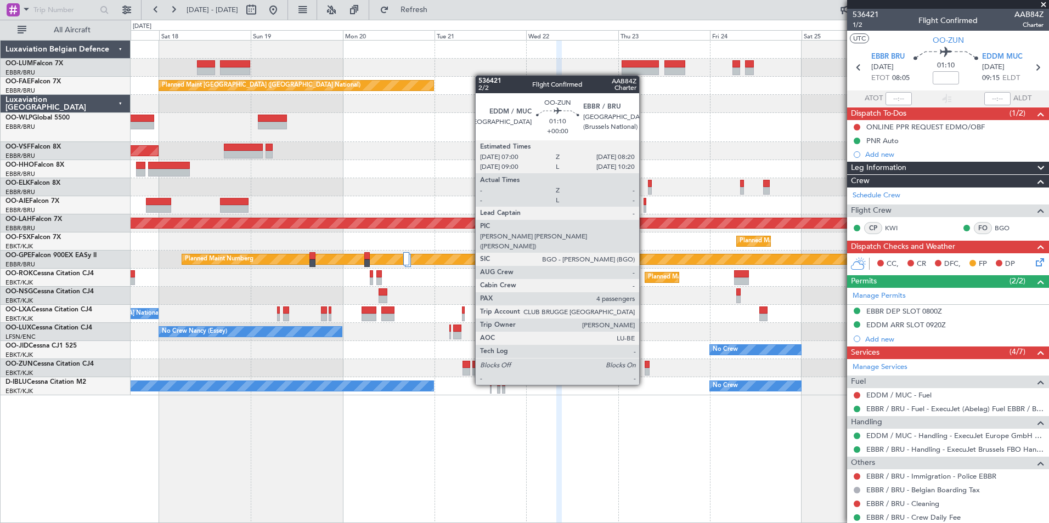
click at [644, 365] on div "Planned Maint Kortrijk-[GEOGRAPHIC_DATA]" at bounding box center [590, 368] width 918 height 18
click at [645, 365] on div at bounding box center [647, 365] width 5 height 8
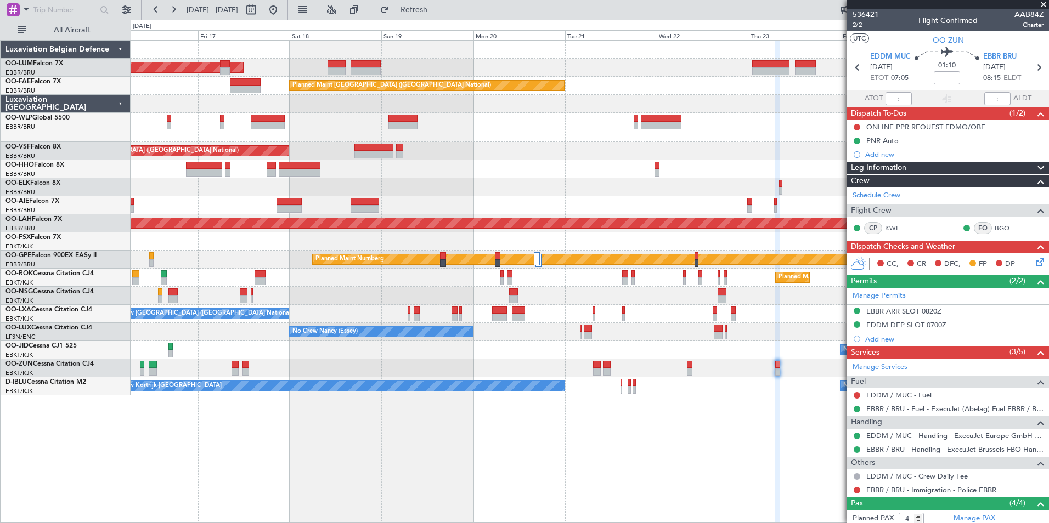
click at [434, 177] on div "Owner Melsbroek Air Base AOG Maint Sibiu Planned Maint Kortrijk-Wevelgem Planne…" at bounding box center [590, 218] width 918 height 355
click at [459, 201] on div at bounding box center [590, 205] width 918 height 18
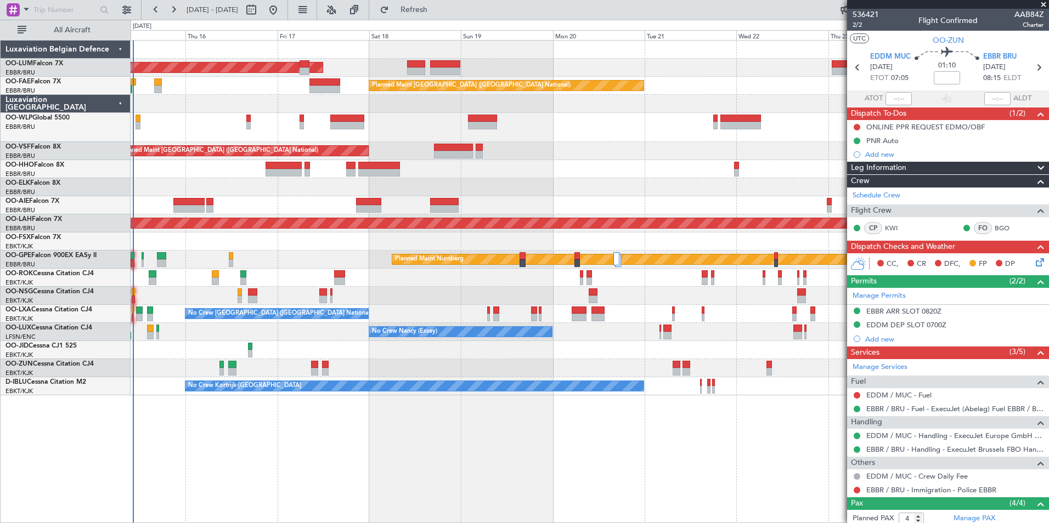
click at [307, 133] on div at bounding box center [590, 127] width 918 height 29
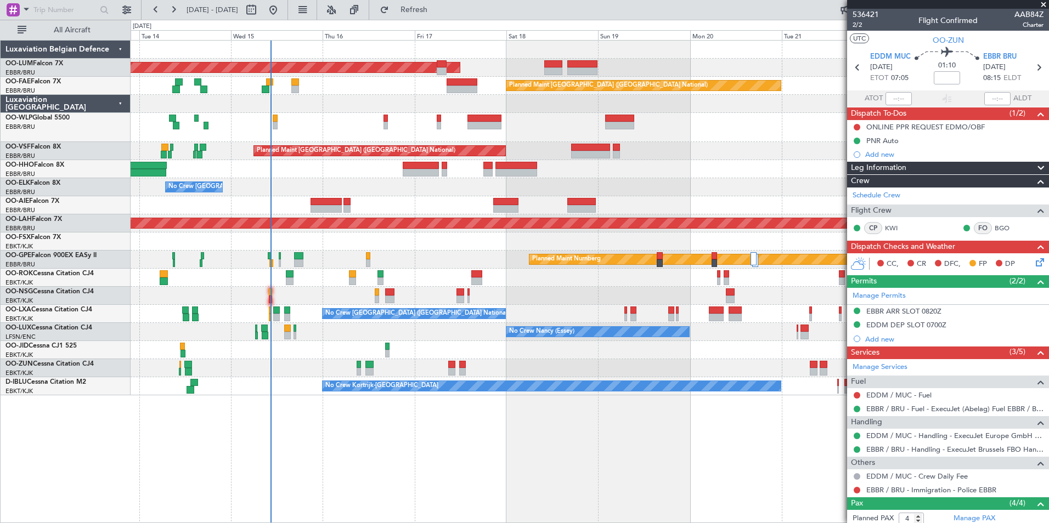
click at [365, 477] on div "AOG Maint Sibiu Owner Melsbroek Air Base Planned Maint Brussels (Brussels Natio…" at bounding box center [590, 281] width 919 height 483
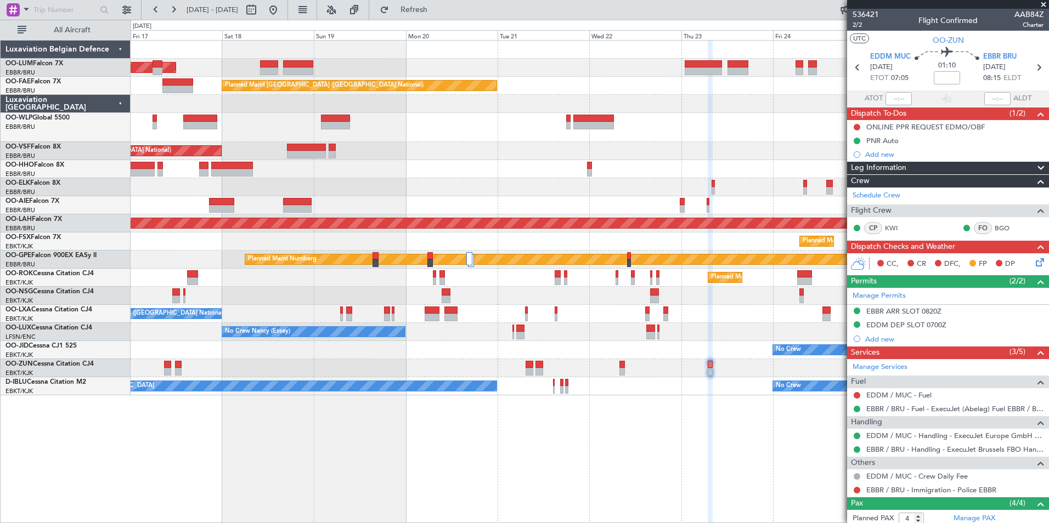
click at [361, 478] on div "AOG Maint Sibiu Owner Melsbroek Air Base Planned Maint Kortrijk-Wevelgem Planne…" at bounding box center [590, 281] width 919 height 483
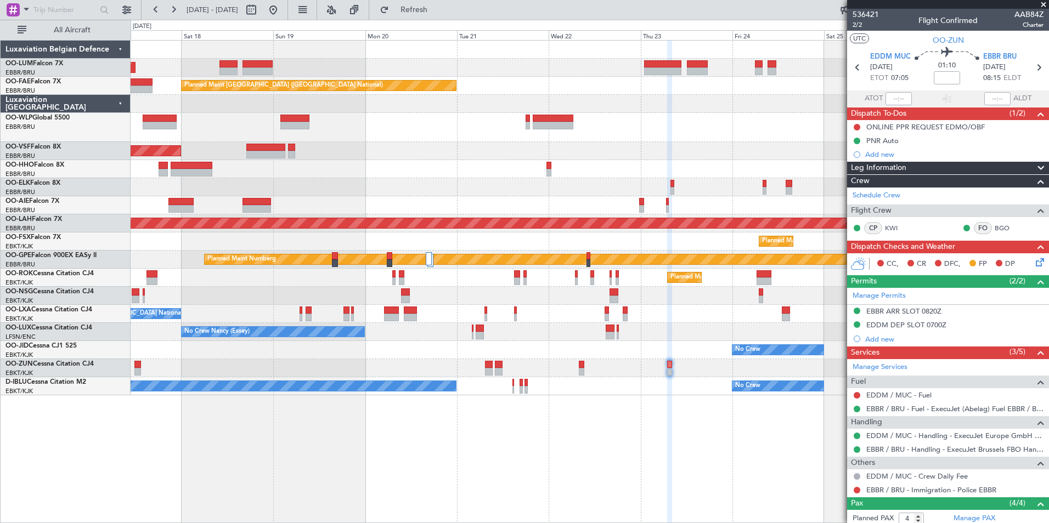
click at [313, 485] on div "AOG Maint Sibiu Owner Melsbroek Air Base Planned Maint Kortrijk-Wevelgem Planne…" at bounding box center [590, 281] width 919 height 483
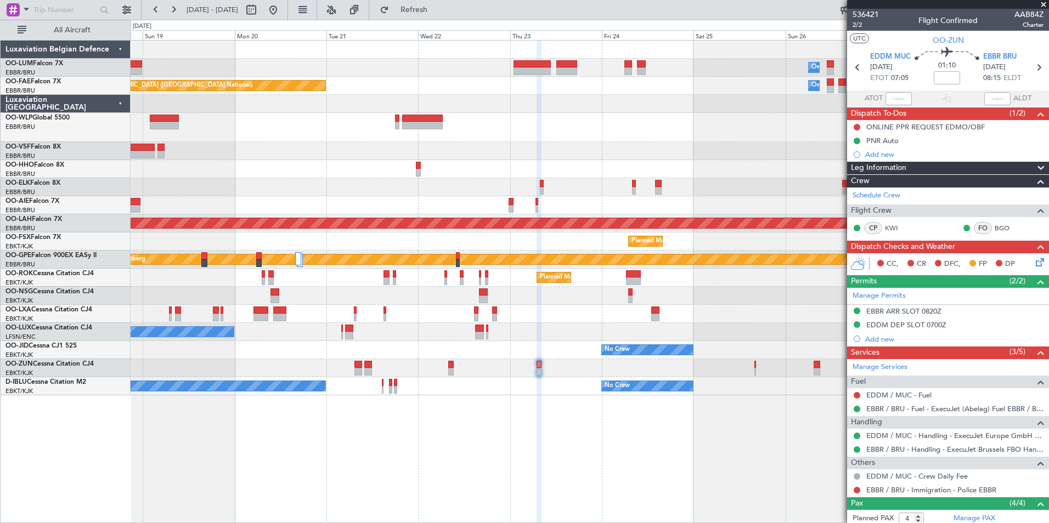
click at [481, 482] on div "Owner Melsbroek Air Base Planned Maint Kortrijk-Wevelgem AOG Maint Sibiu Planne…" at bounding box center [590, 281] width 919 height 483
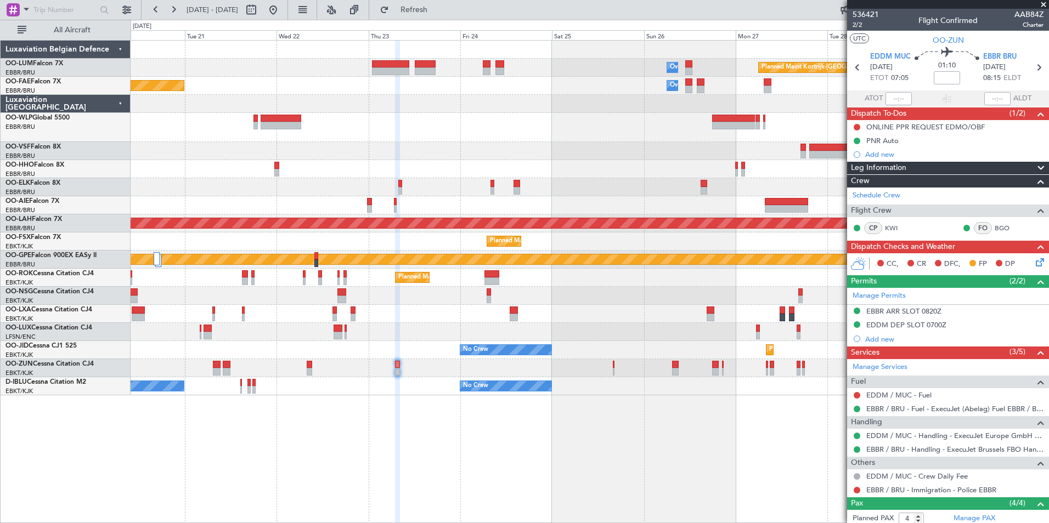
click at [471, 430] on div "Owner Melsbroek Air Base Planned Maint Kortrijk-Wevelgem Planned Maint Brussels…" at bounding box center [590, 281] width 919 height 483
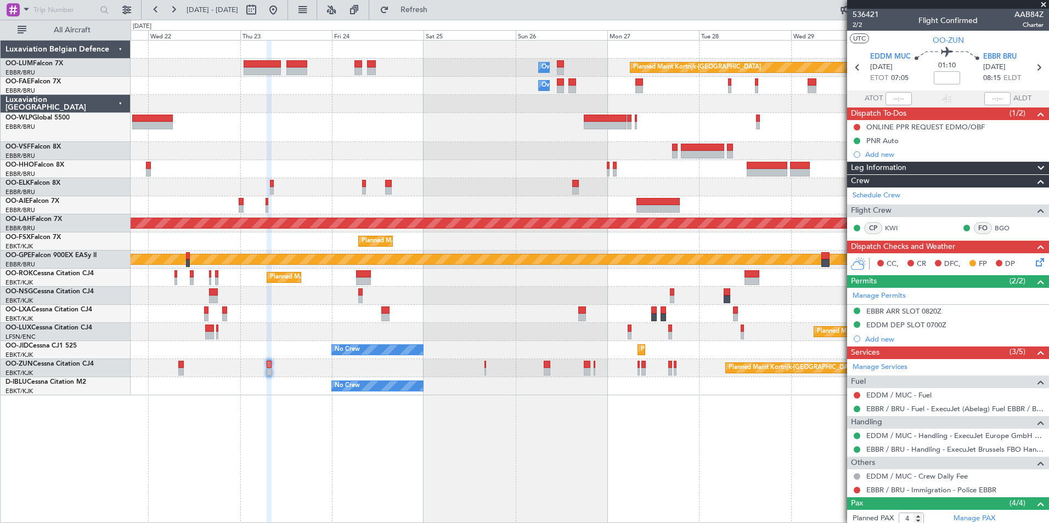
click at [444, 296] on div "Owner Melsbroek Air Base Planned Maint Kortrijk-Wevelgem Owner Melsbroek Air Ba…" at bounding box center [590, 218] width 918 height 355
click at [656, 443] on div "Planned Maint Kortrijk-Wevelgem Owner Melsbroek Air Base Owner Melsbroek Air Ba…" at bounding box center [590, 281] width 919 height 483
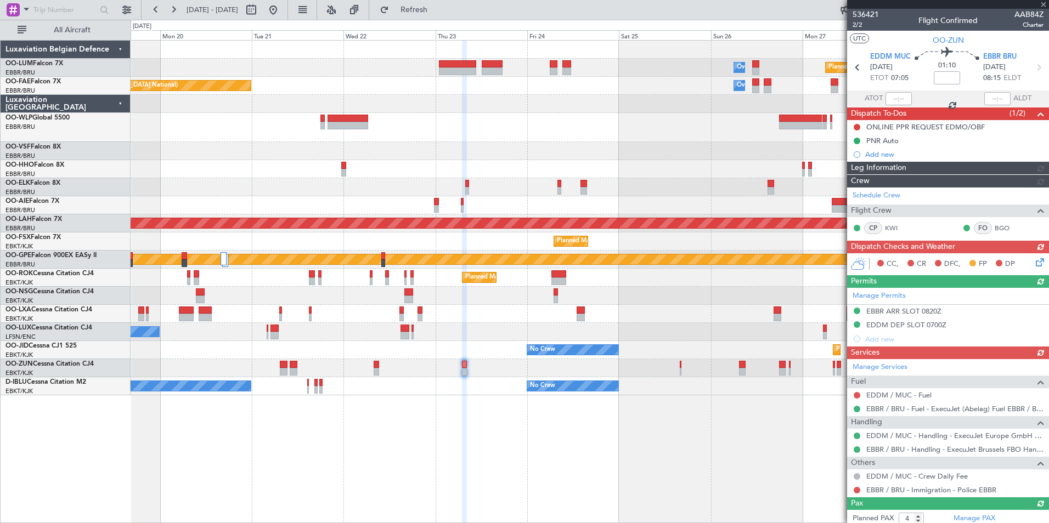
click at [419, 412] on div "Planned Maint Kortrijk-Wevelgem Owner Melsbroek Air Base AOG Maint Sibiu Owner …" at bounding box center [590, 281] width 919 height 483
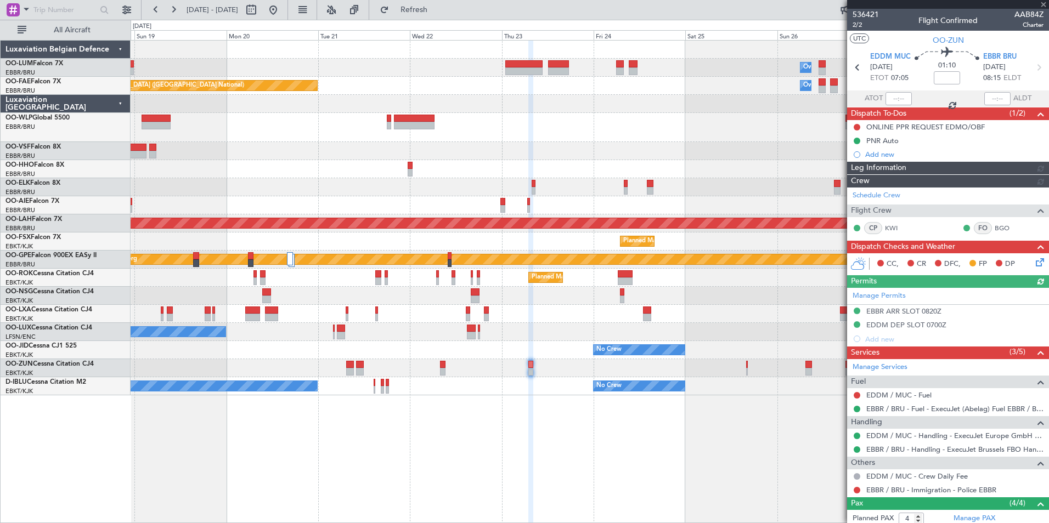
click at [437, 413] on div "Planned Maint Kortrijk-Wevelgem Owner Melsbroek Air Base AOG Maint Sibiu Owner …" at bounding box center [590, 281] width 919 height 483
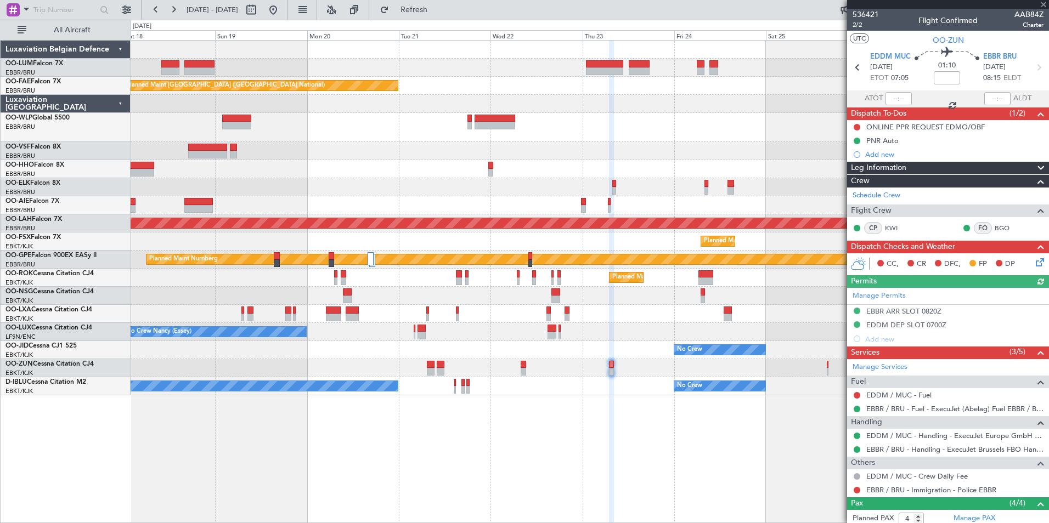
click at [418, 437] on div "Planned Maint Kortrijk-Wevelgem Owner Melsbroek Air Base AOG Maint Sibiu Owner …" at bounding box center [590, 281] width 919 height 483
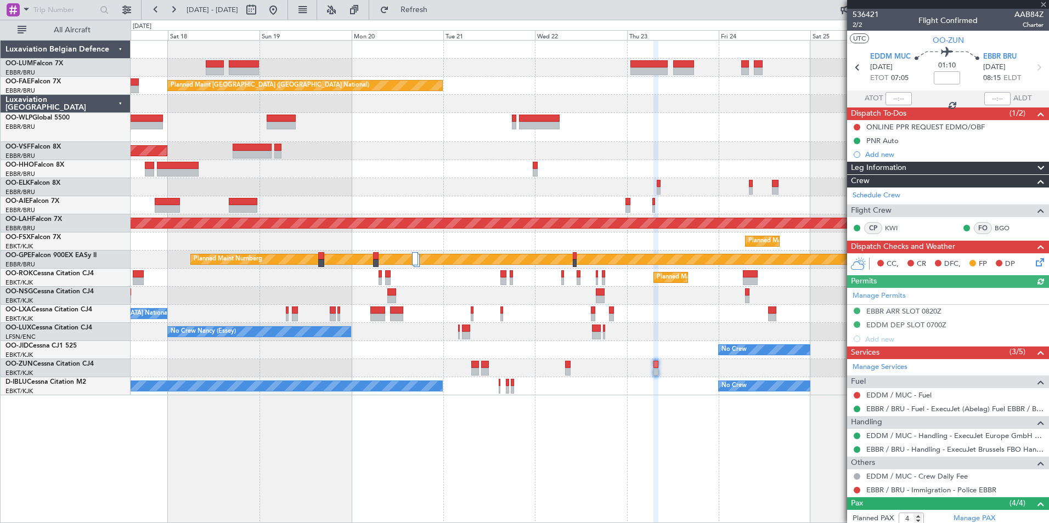
click at [324, 429] on div "Planned Maint Kortrijk-Wevelgem Owner Melsbroek Air Base AOG Maint Sibiu Owner …" at bounding box center [590, 281] width 919 height 483
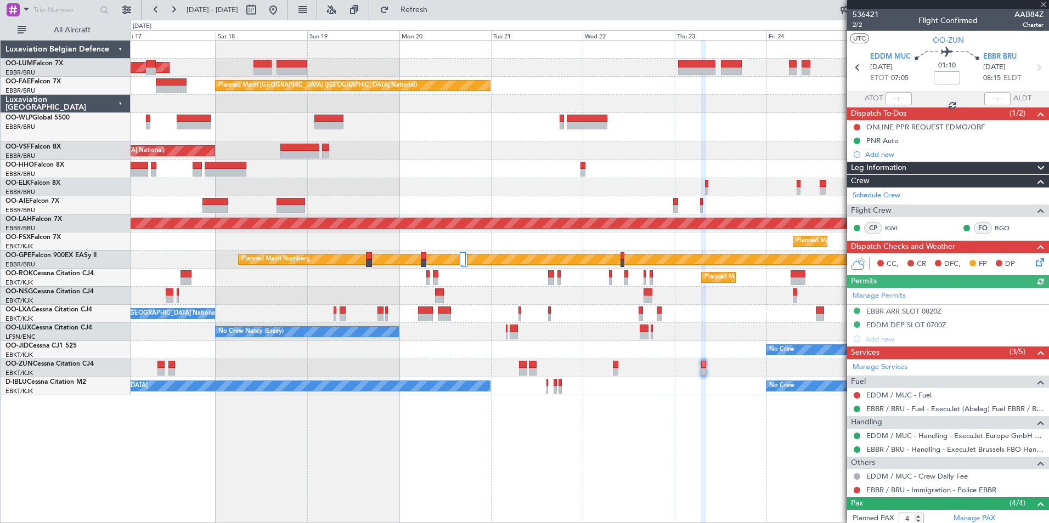
click at [195, 412] on div "Owner Melsbroek Air Base AOG Maint Sibiu Planned Maint Kortrijk-Wevelgem Owner …" at bounding box center [524, 272] width 1049 height 504
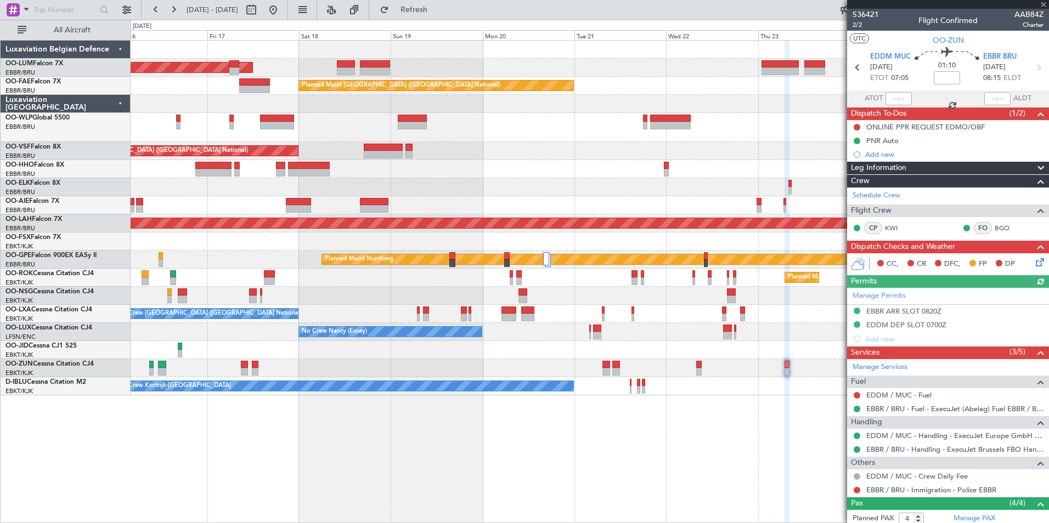
click at [317, 438] on div "AOG Maint Sibiu Owner Melsbroek Air Base Planned Maint Kortrijk-Wevelgem Planne…" at bounding box center [590, 281] width 919 height 483
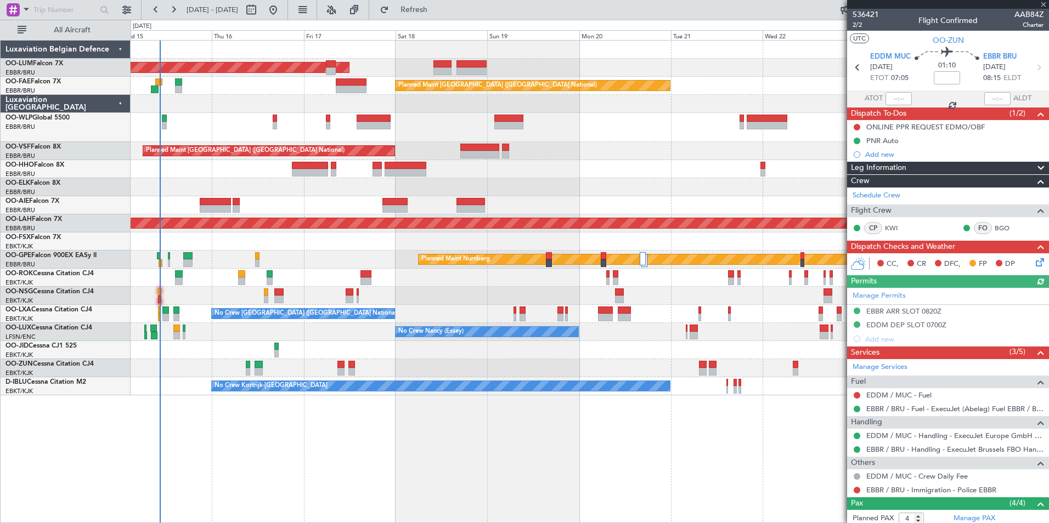
click at [388, 434] on div "AOG Maint Sibiu Owner Melsbroek Air Base Planned Maint Kortrijk-Wevelgem Planne…" at bounding box center [590, 281] width 919 height 483
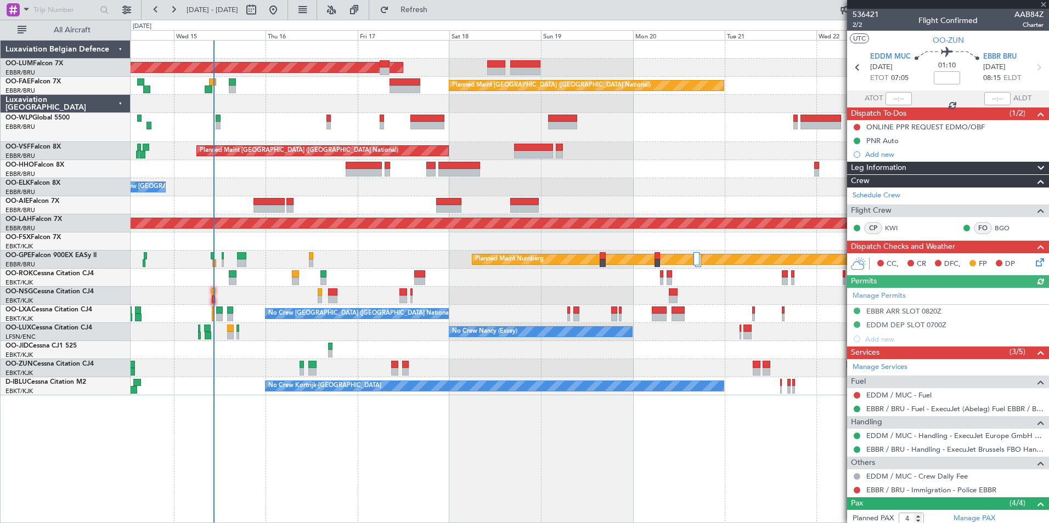
click at [300, 435] on div "AOG Maint Sibiu Owner Melsbroek Air Base Planned Maint Brussels (Brussels Natio…" at bounding box center [590, 281] width 919 height 483
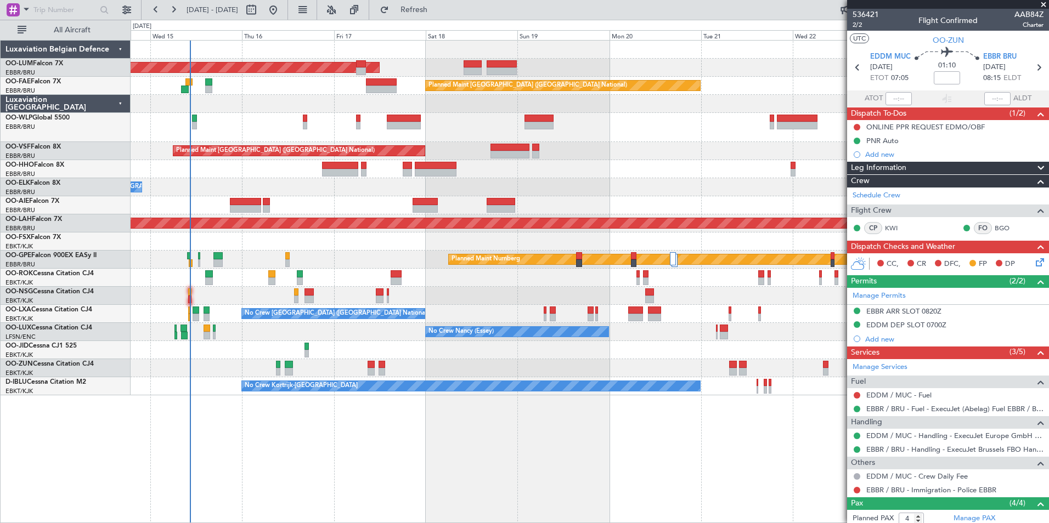
click at [219, 419] on div "AOG Maint Sibiu Owner Melsbroek Air Base Planned Maint Kortrijk-Wevelgem Planne…" at bounding box center [590, 281] width 919 height 483
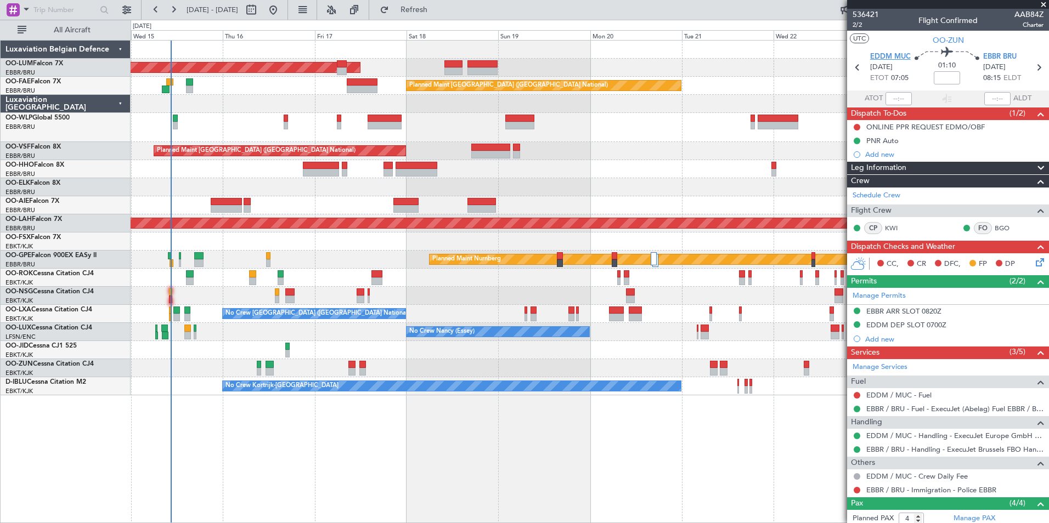
click at [903, 60] on span "EDDM MUC" at bounding box center [890, 57] width 41 height 11
click at [376, 430] on div "AOG Maint [GEOGRAPHIC_DATA] Owner [GEOGRAPHIC_DATA] Planned Maint [GEOGRAPHIC_D…" at bounding box center [590, 281] width 919 height 483
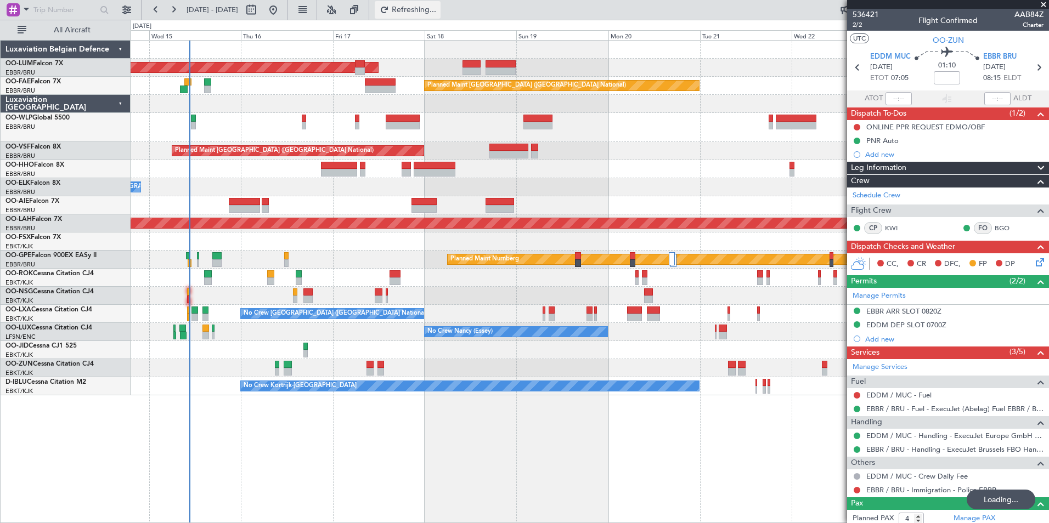
click at [437, 7] on span "Refreshing..." at bounding box center [414, 10] width 46 height 8
click at [429, 10] on span "Refresh" at bounding box center [414, 10] width 46 height 8
click at [441, 15] on button "Refresh" at bounding box center [408, 10] width 66 height 18
click at [403, 458] on div "AOG Maint Sibiu Owner Melsbroek Air Base Planned Maint Kortrijk-Wevelgem Planne…" at bounding box center [590, 281] width 919 height 483
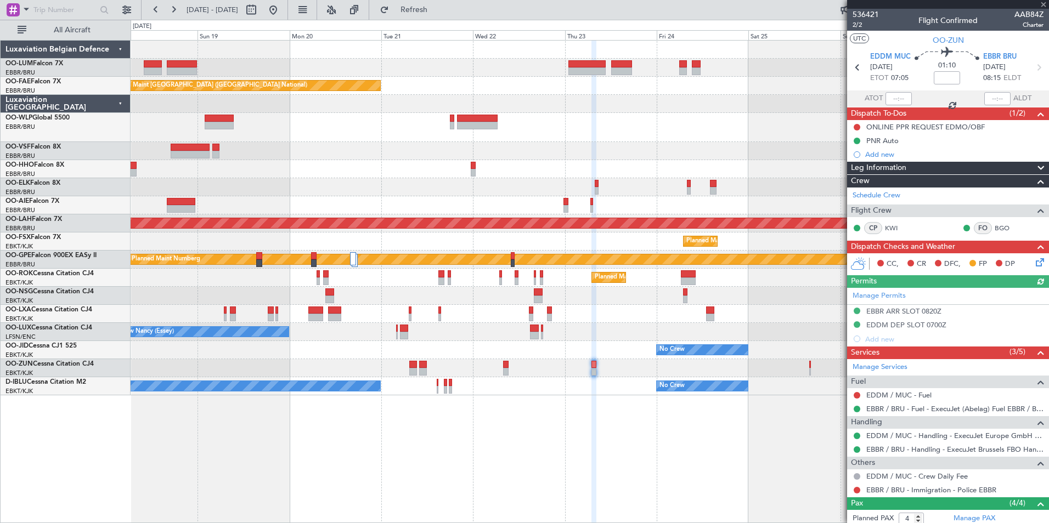
click at [370, 437] on div "Owner Melsbroek Air Base Planned Maint Kortrijk-Wevelgem AOG Maint Sibiu Planne…" at bounding box center [590, 281] width 919 height 483
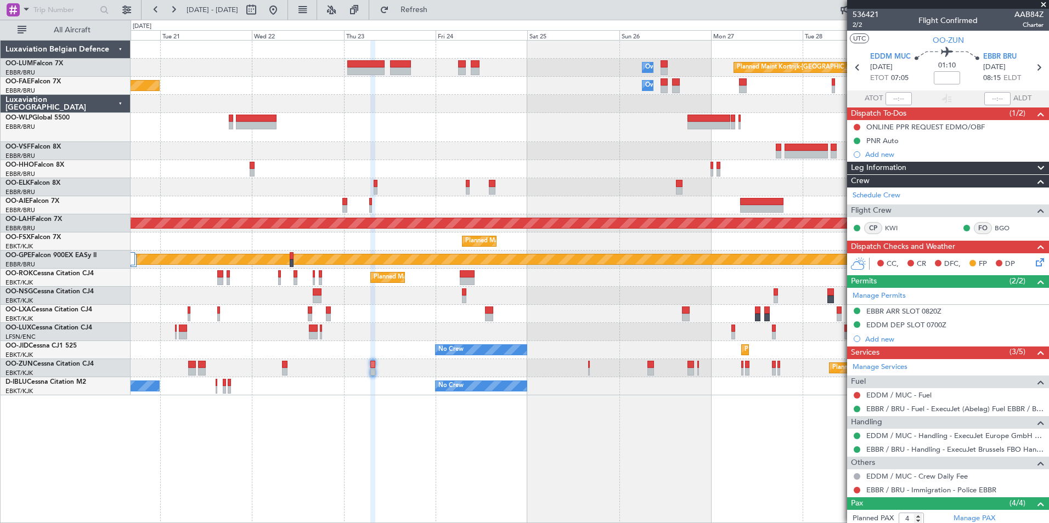
click at [313, 460] on div "Owner Melsbroek Air Base Planned Maint Kortrijk-Wevelgem Planned Maint Brussels…" at bounding box center [590, 281] width 919 height 483
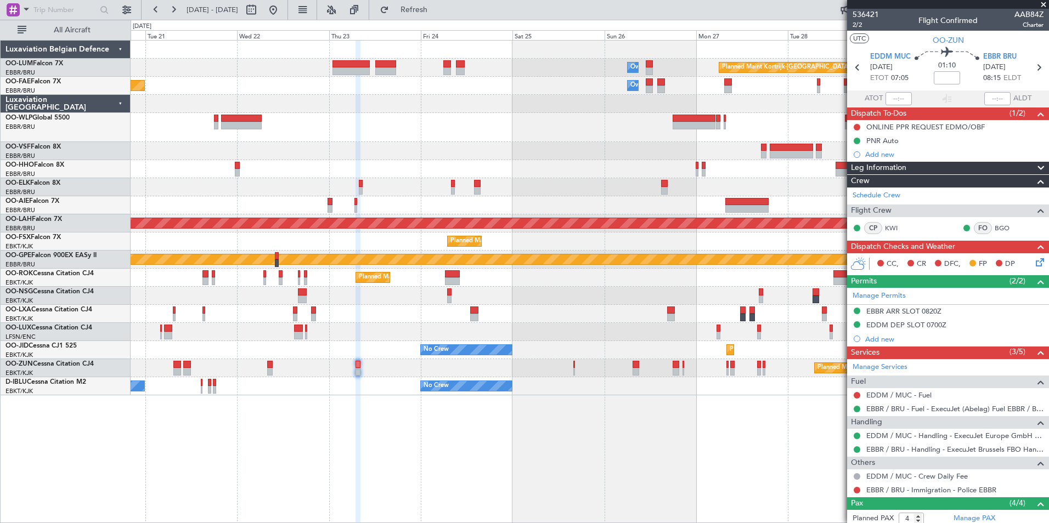
click at [477, 423] on div "Owner Melsbroek Air Base Planned Maint Kortrijk-Wevelgem Planned Maint Brussels…" at bounding box center [590, 281] width 919 height 483
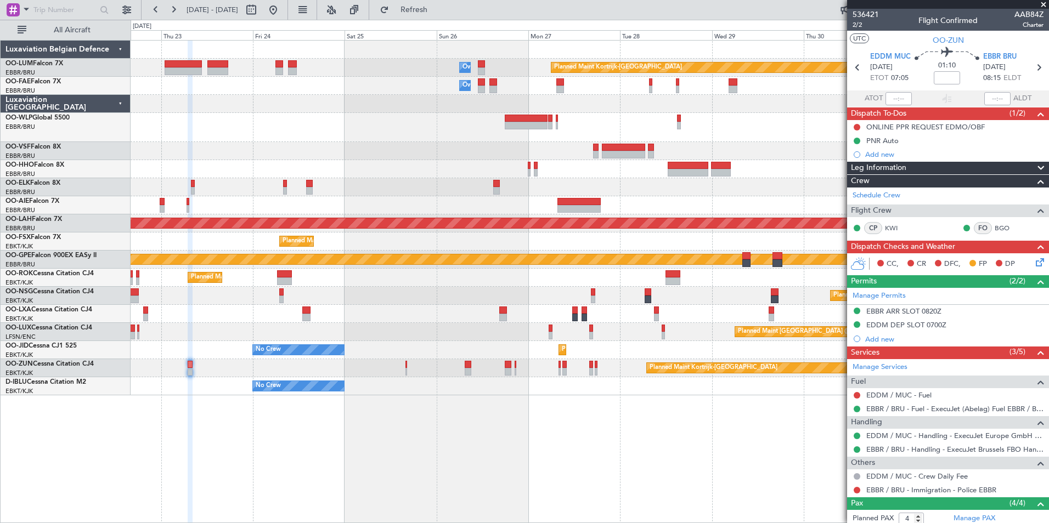
click at [353, 482] on div "Owner Melsbroek Air Base Planned Maint Kortrijk-Wevelgem Owner Melsbroek Air Ba…" at bounding box center [590, 281] width 919 height 483
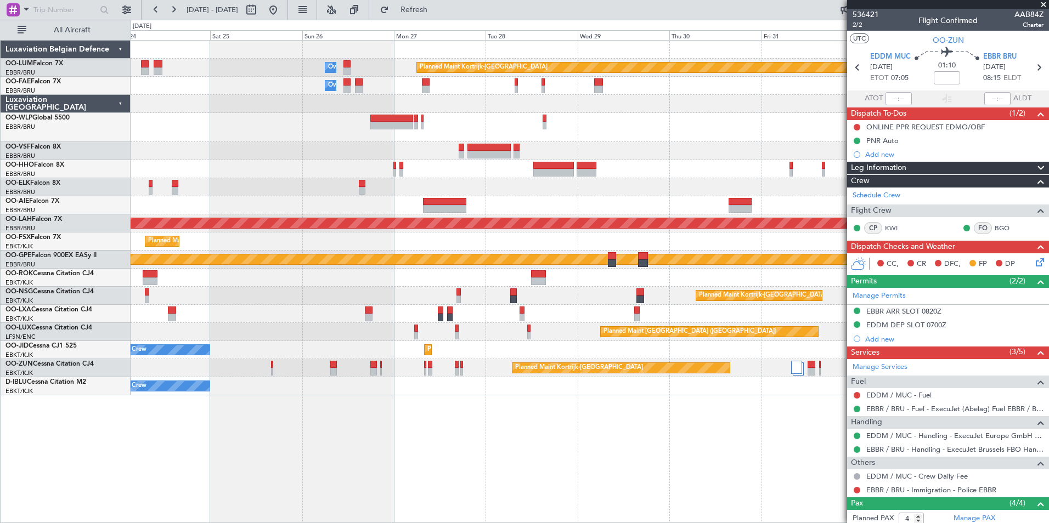
click at [660, 468] on div "Owner Melsbroek Air Base Planned Maint Kortrijk-Wevelgem Owner Melsbroek Air Ba…" at bounding box center [590, 281] width 919 height 483
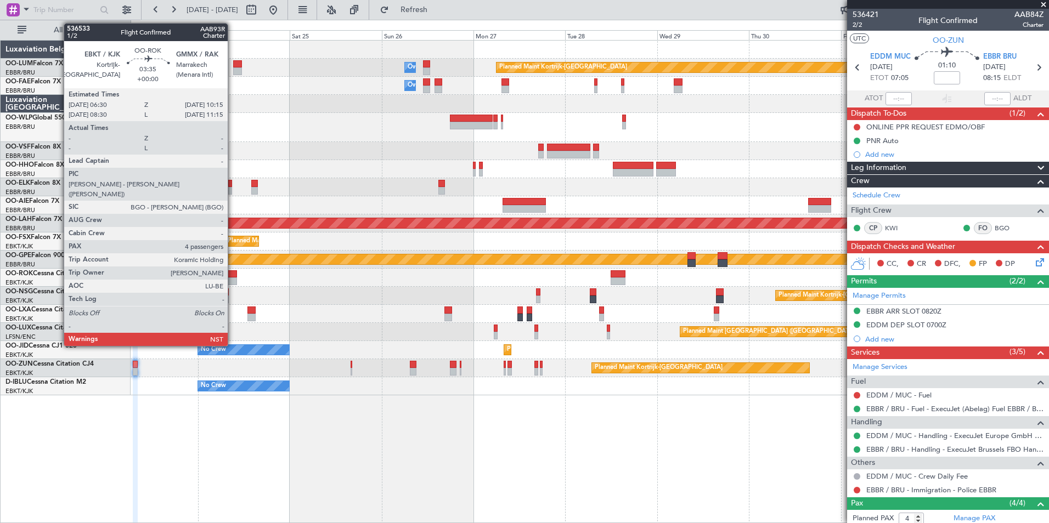
click at [233, 273] on div at bounding box center [229, 275] width 15 height 8
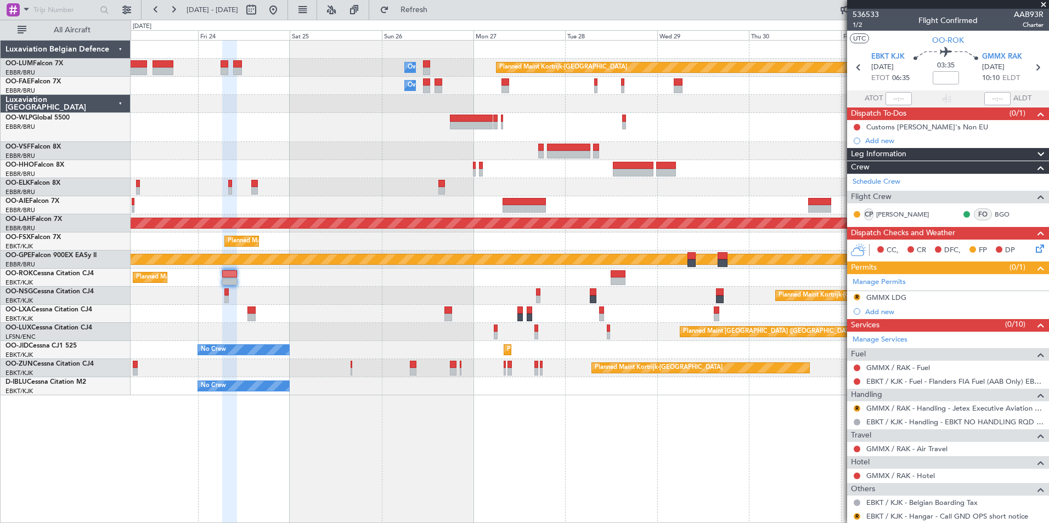
click at [572, 468] on div "Planned Maint Kortrijk-Wevelgem Owner Melsbroek Air Base Owner Melsbroek Air Ba…" at bounding box center [590, 281] width 919 height 483
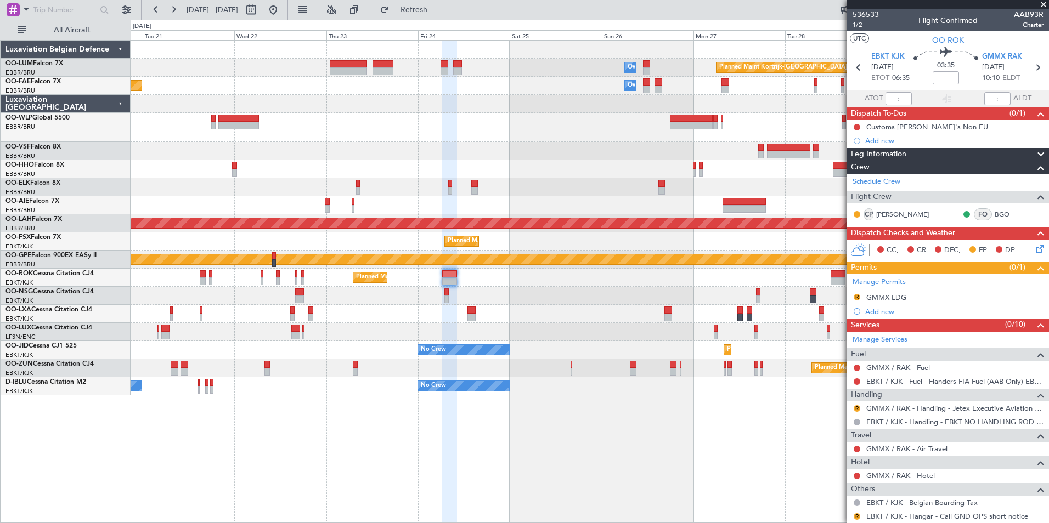
click at [604, 485] on div "Planned Maint Kortrijk-Wevelgem Owner Melsbroek Air Base Owner Melsbroek Air Ba…" at bounding box center [590, 281] width 919 height 483
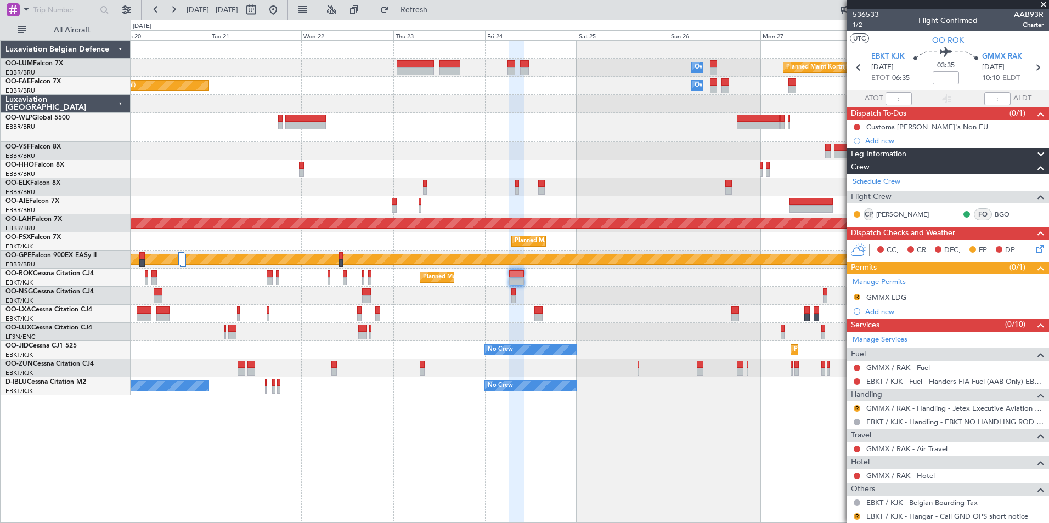
click at [663, 194] on div "Planned Maint Kortrijk-Wevelgem Owner Melsbroek Air Base Owner Melsbroek Air Ba…" at bounding box center [590, 218] width 918 height 355
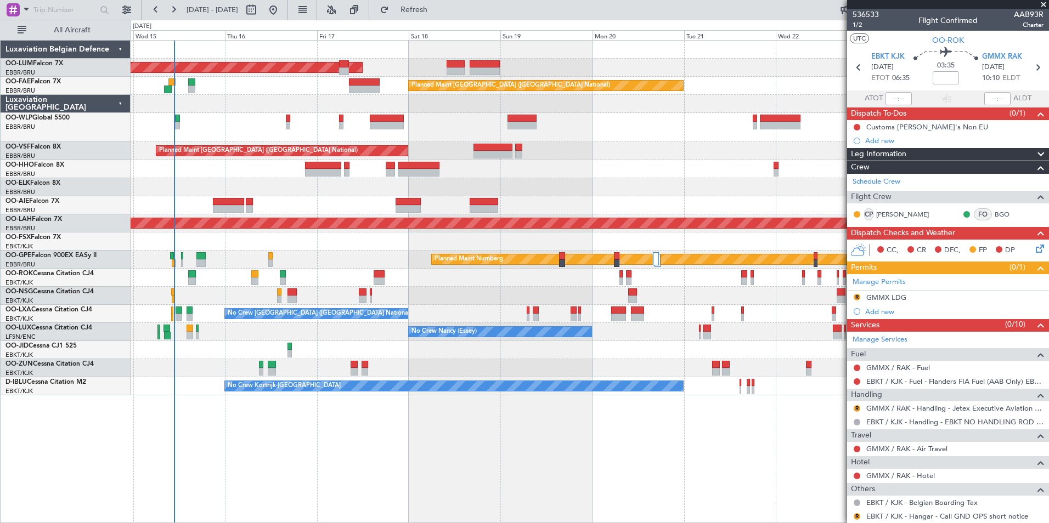
click at [696, 196] on div "AOG Maint Sibiu Owner Melsbroek Air Base Planned Maint Kortrijk-Wevelgem Planne…" at bounding box center [590, 218] width 918 height 355
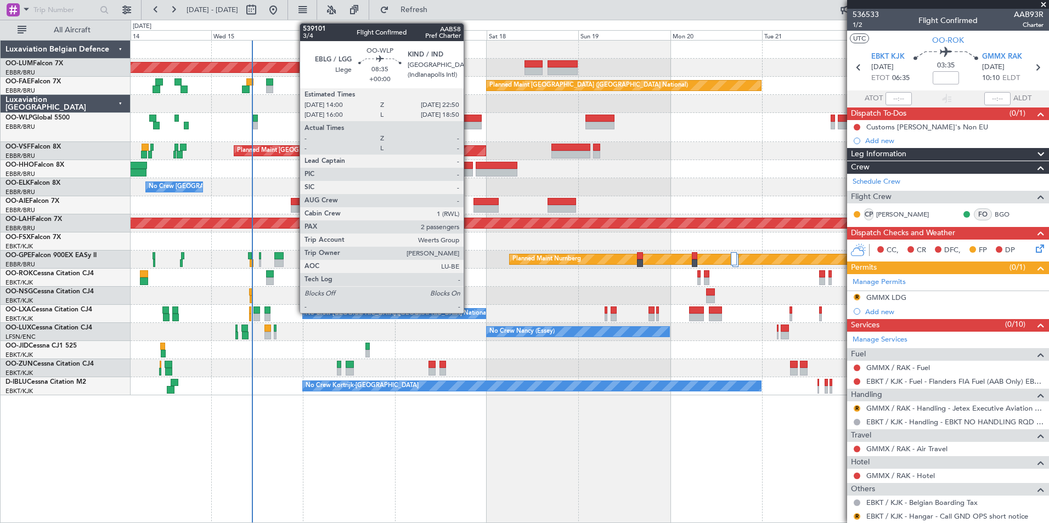
click at [469, 122] on div at bounding box center [465, 126] width 34 height 8
type input "2"
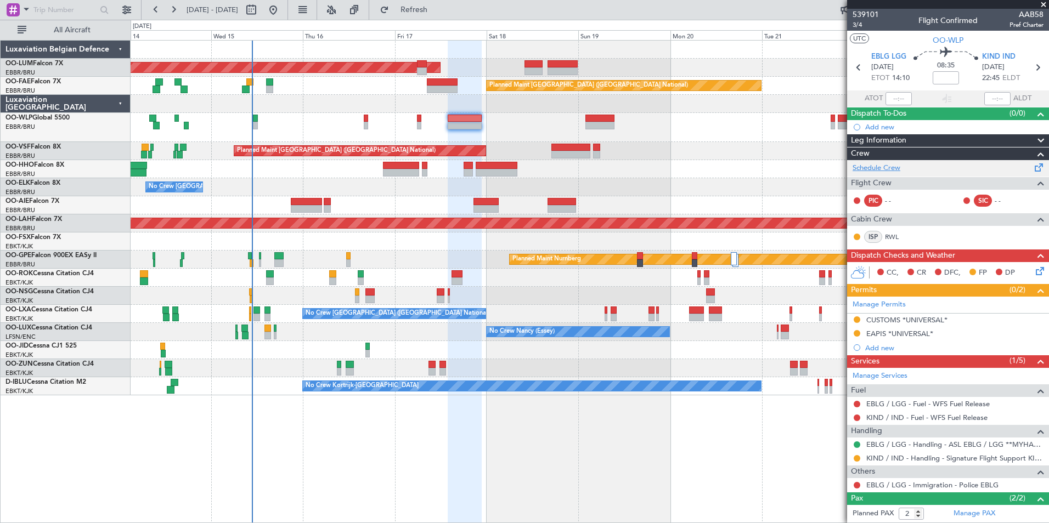
click at [878, 166] on link "Schedule Crew" at bounding box center [877, 168] width 48 height 11
click at [441, 2] on button "Refresh" at bounding box center [408, 10] width 66 height 18
click at [437, 12] on span "Refresh" at bounding box center [414, 10] width 46 height 8
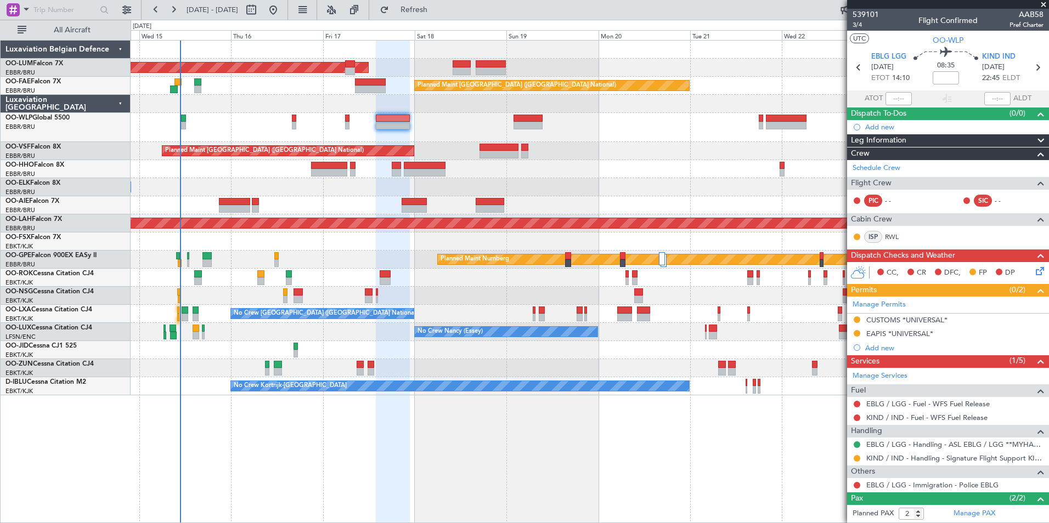
click at [287, 402] on div "AOG Maint Sibiu Owner Melsbroek Air Base Planned Maint Kortrijk-Wevelgem Planne…" at bounding box center [590, 281] width 919 height 483
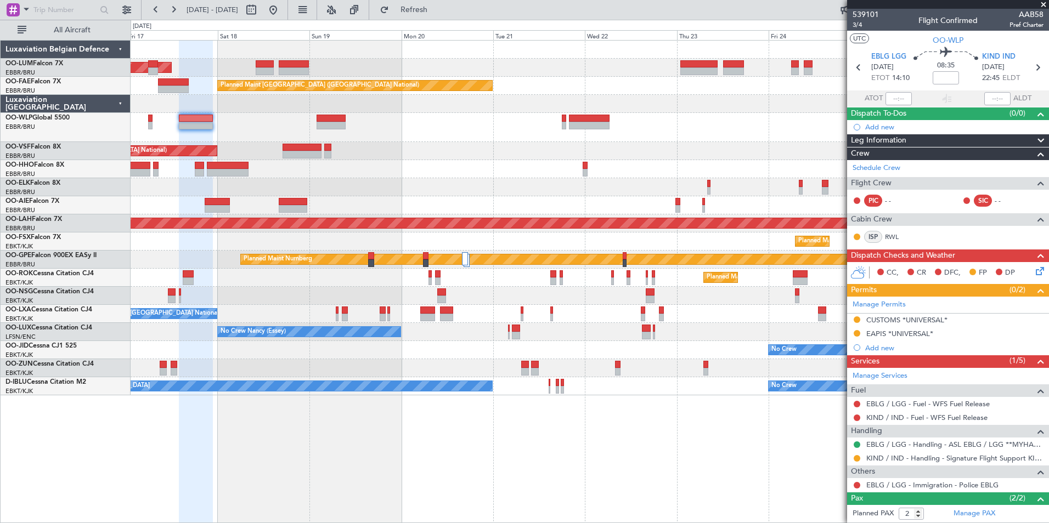
click at [476, 463] on div "Owner Melsbroek Air Base AOG Maint Sibiu Planned Maint Kortrijk-Wevelgem Owner …" at bounding box center [590, 281] width 919 height 483
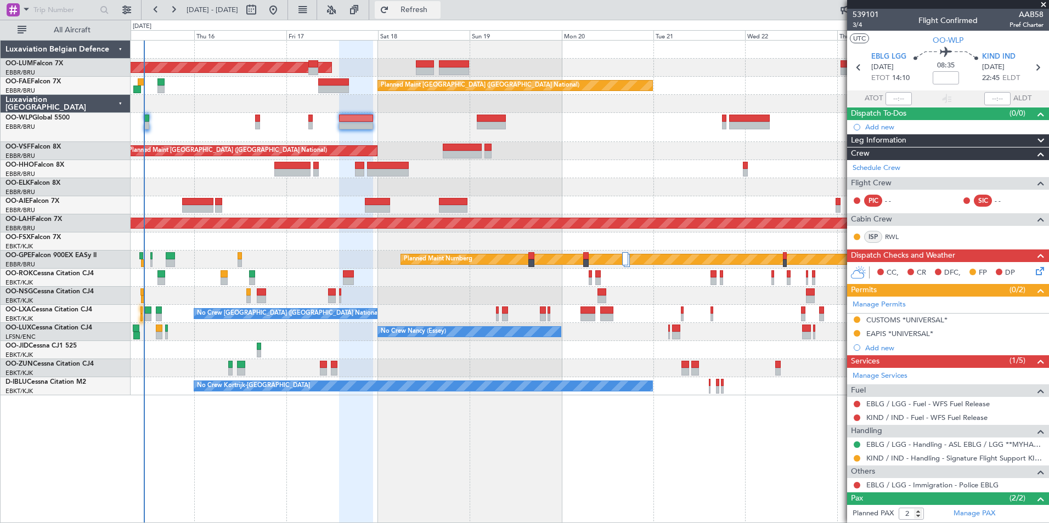
click at [423, 5] on button "Refresh" at bounding box center [408, 10] width 66 height 18
click at [334, 515] on div "AOG Maint Sibiu Owner Melsbroek Air Base Planned Maint Kortrijk-Wevelgem Planne…" at bounding box center [590, 281] width 919 height 483
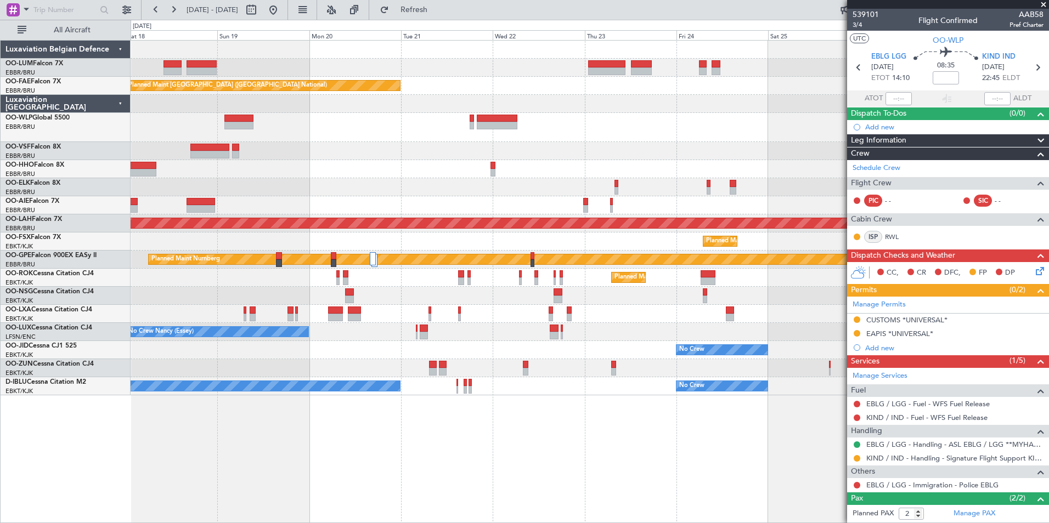
click at [431, 500] on div "Owner Melsbroek Air Base Planned Maint Kortrijk-Wevelgem AOG Maint Sibiu Planne…" at bounding box center [590, 281] width 919 height 483
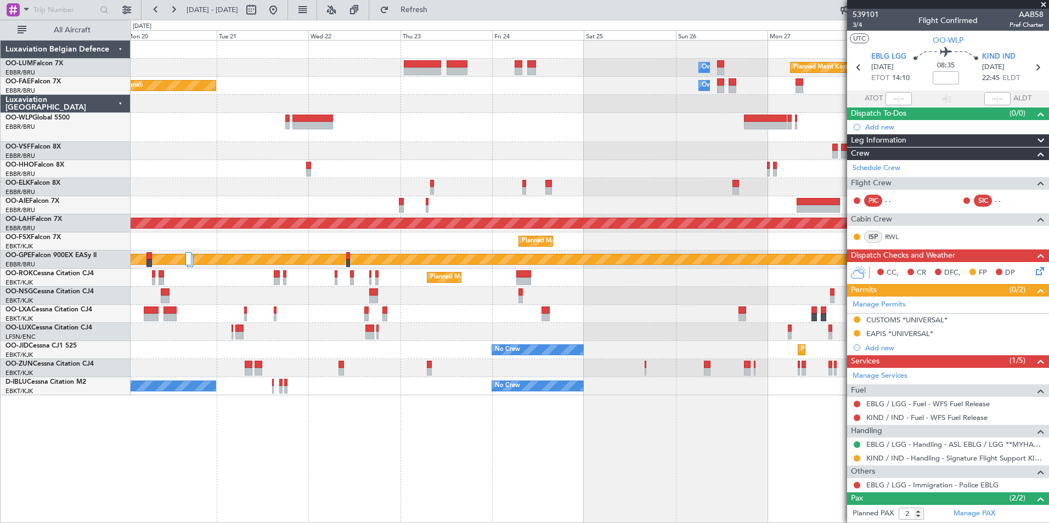
click at [475, 486] on div "Owner Melsbroek Air Base Planned Maint Kortrijk-Wevelgem Planned Maint Brussels…" at bounding box center [590, 281] width 919 height 483
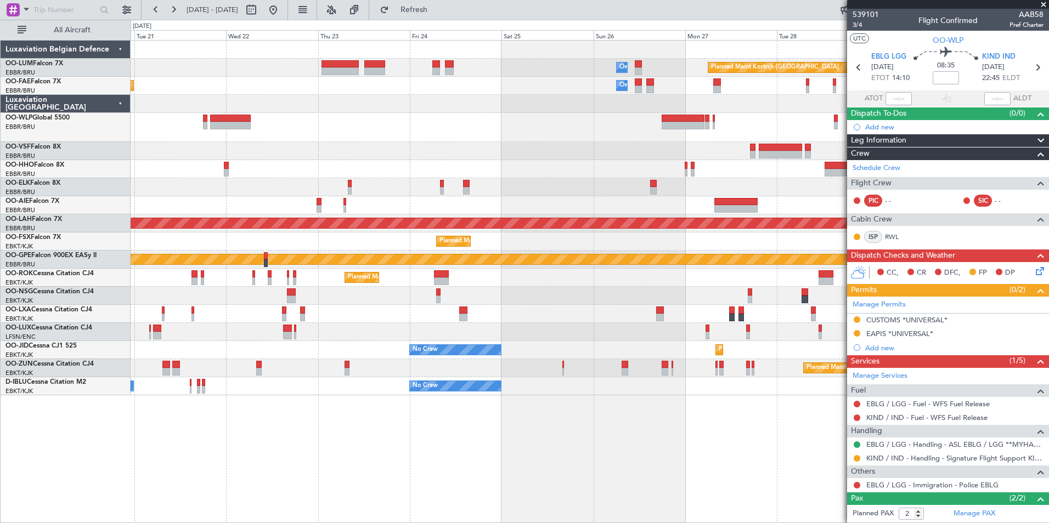
click at [392, 523] on html "20 Oct 2025 - 30 Oct 2025 Refresh Quick Links All Aircraft Owner Melsbroek Air …" at bounding box center [524, 261] width 1049 height 523
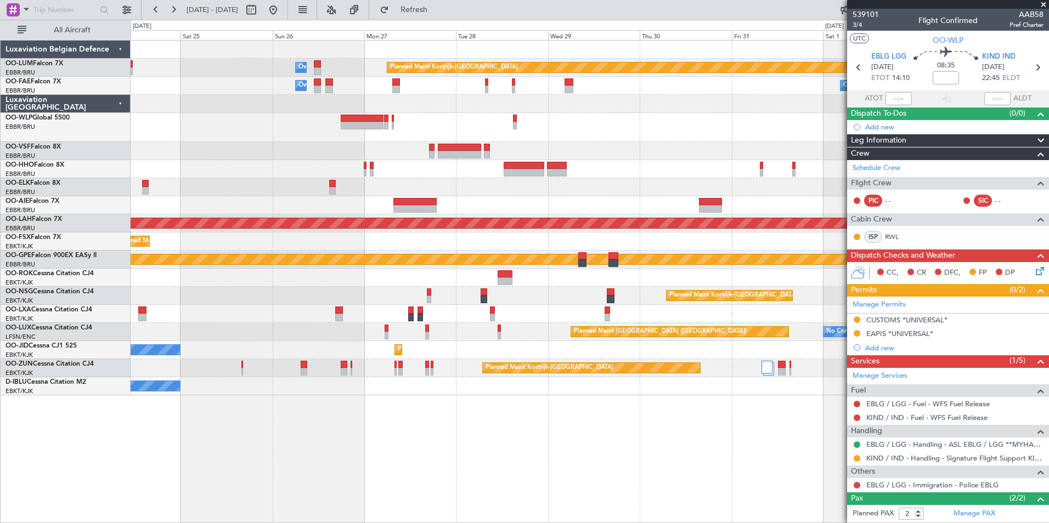
click at [655, 419] on div "Owner Melsbroek Air Base Planned Maint Kortrijk-Wevelgem Owner Melsbroek Air Ba…" at bounding box center [590, 281] width 919 height 483
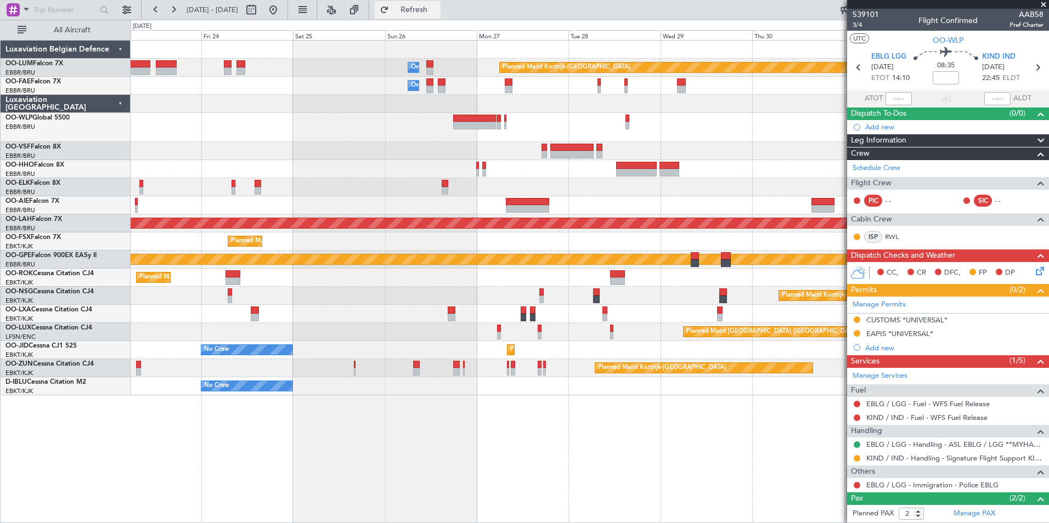
click at [440, 15] on button "Refresh" at bounding box center [408, 10] width 66 height 18
click at [441, 15] on button "Refresh" at bounding box center [408, 10] width 66 height 18
click at [429, 14] on button "Refresh" at bounding box center [408, 10] width 66 height 18
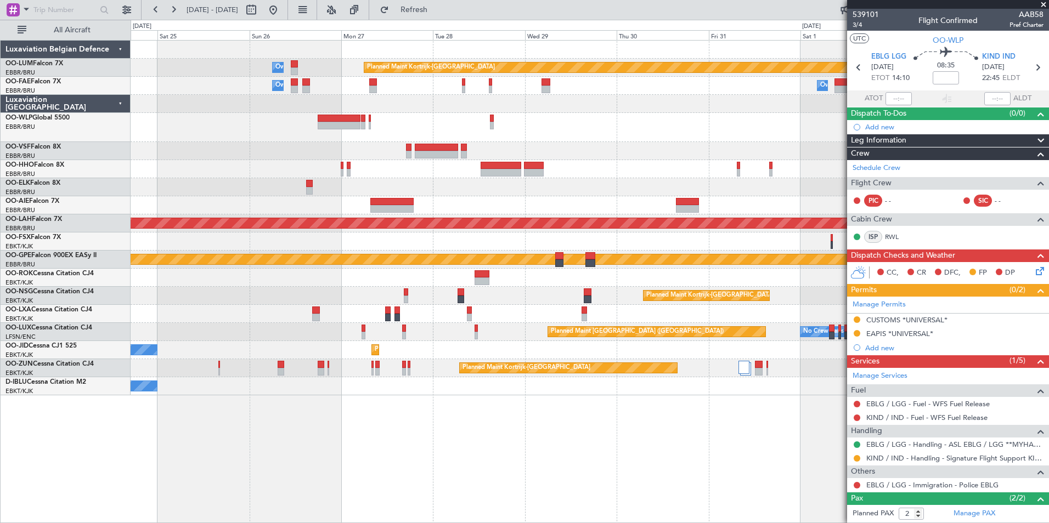
click at [297, 168] on div at bounding box center [590, 169] width 918 height 18
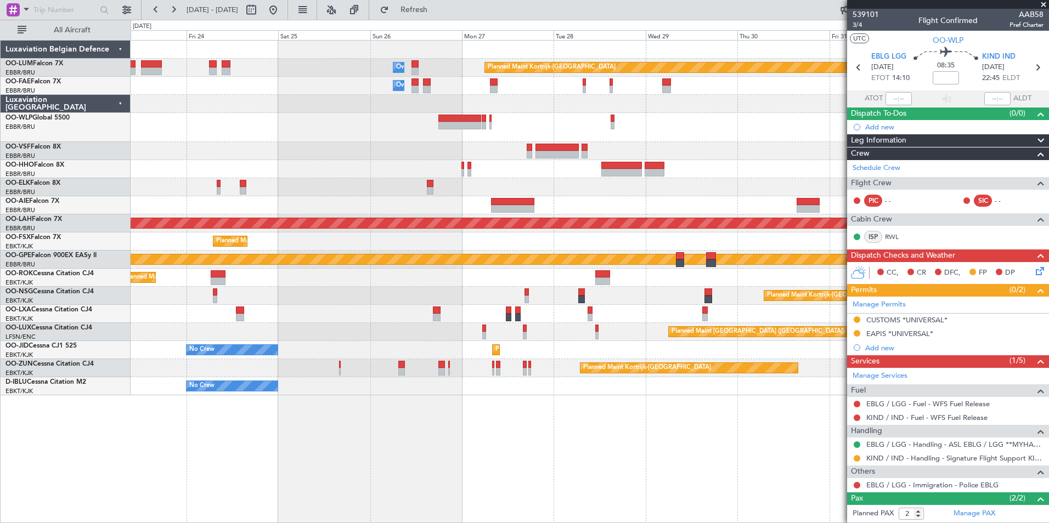
click at [522, 174] on div "Planned Maint Kortrijk-Wevelgem Owner Melsbroek Air Base Owner Melsbroek Air Ba…" at bounding box center [590, 218] width 918 height 355
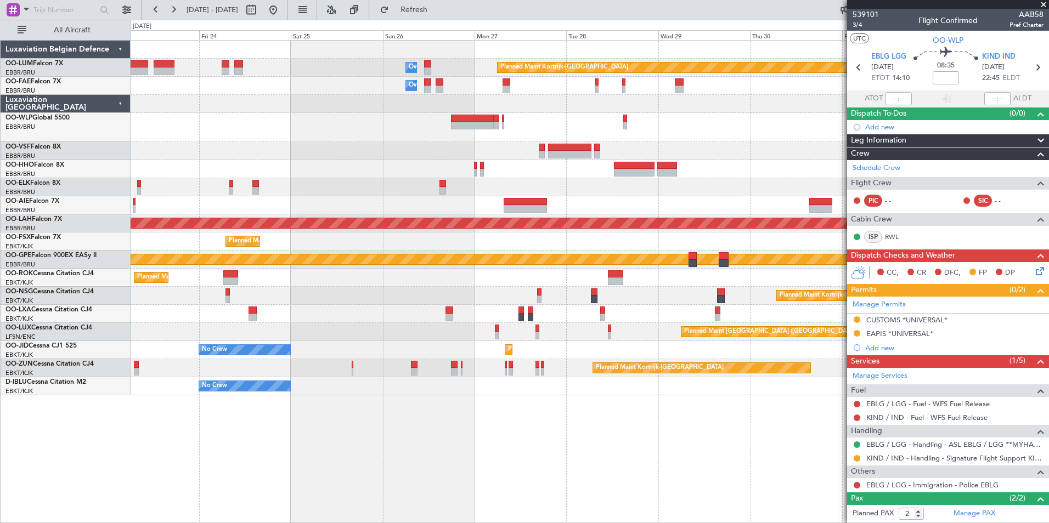
click at [420, 149] on div "Planned Maint Kortrijk-Wevelgem Owner Melsbroek Air Base Owner Melsbroek Air Ba…" at bounding box center [590, 218] width 918 height 355
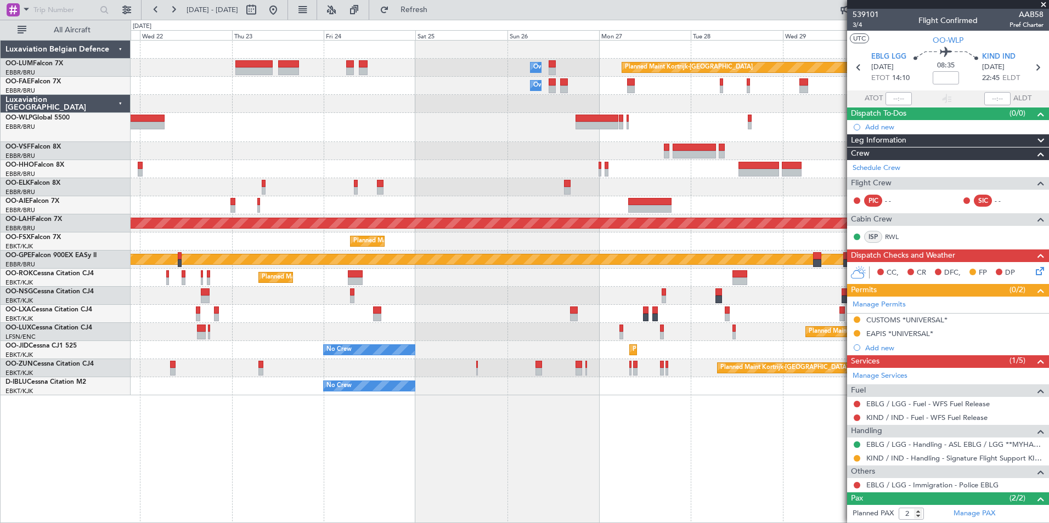
click at [392, 159] on div at bounding box center [590, 151] width 918 height 18
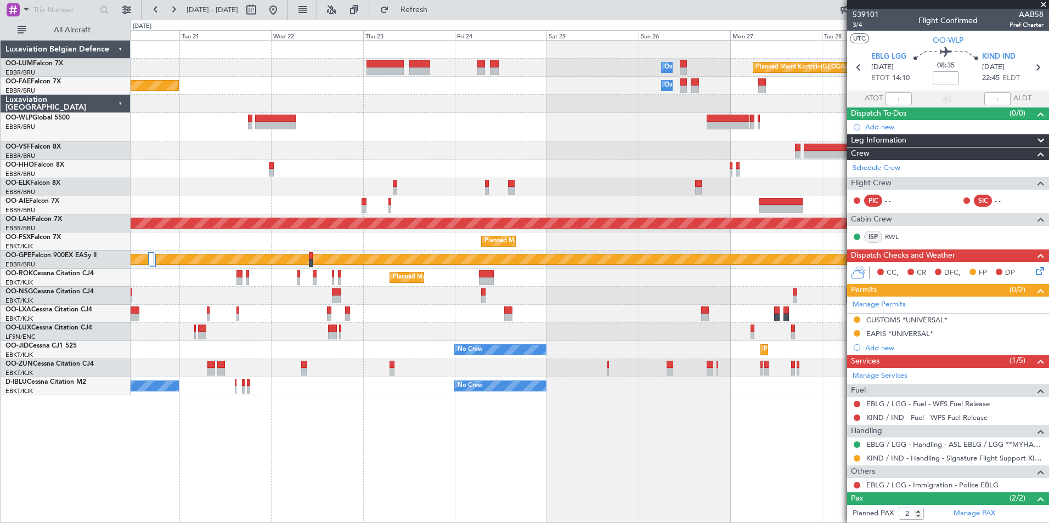
click at [468, 166] on div "Planned Maint Kortrijk-Wevelgem Owner Melsbroek Air Base Owner Melsbroek Air Ba…" at bounding box center [590, 218] width 918 height 355
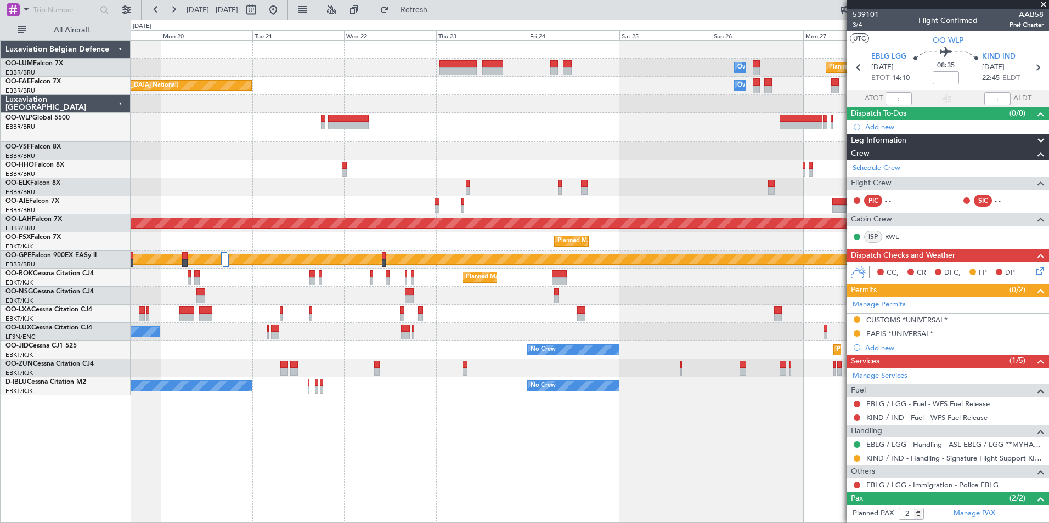
click at [352, 166] on div "Planned Maint Kortrijk-Wevelgem Owner Melsbroek Air Base AOG Maint Sibiu Owner …" at bounding box center [590, 218] width 918 height 355
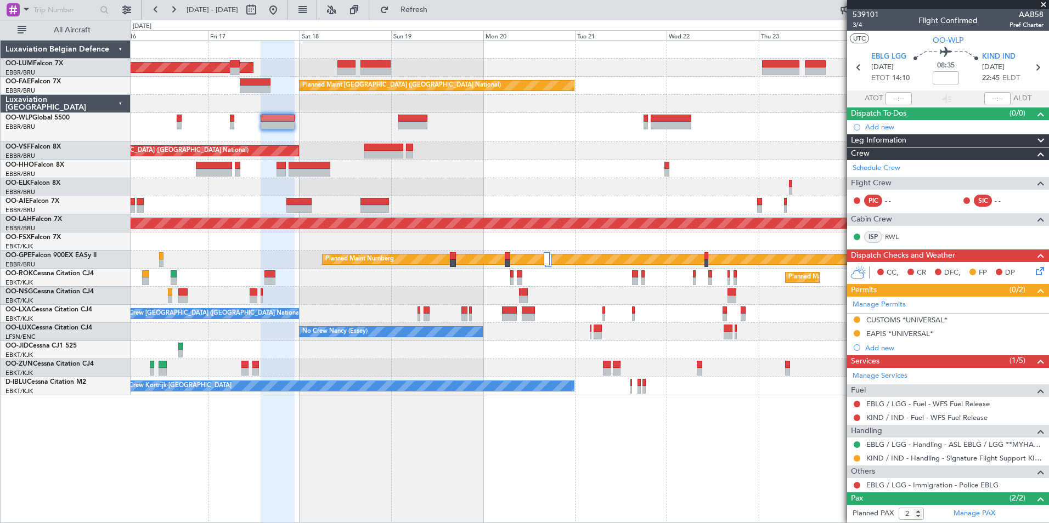
click at [420, 213] on div "AOG Maint Sibiu Owner Melsbroek Air Base Planned Maint Kortrijk-Wevelgem Planne…" at bounding box center [590, 218] width 918 height 355
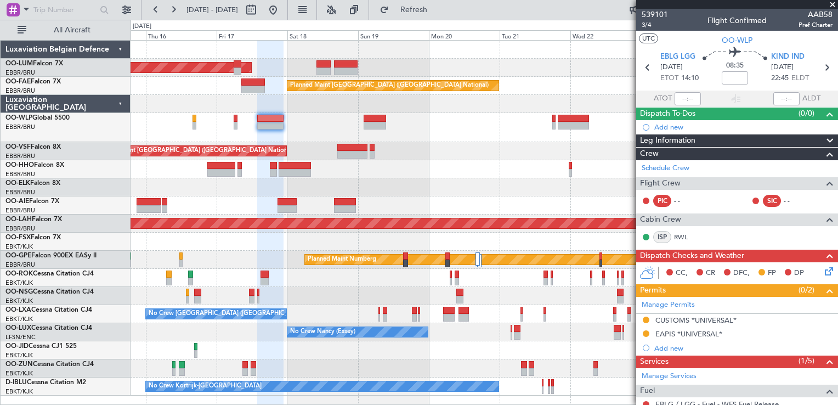
click at [479, 160] on div at bounding box center [484, 169] width 707 height 18
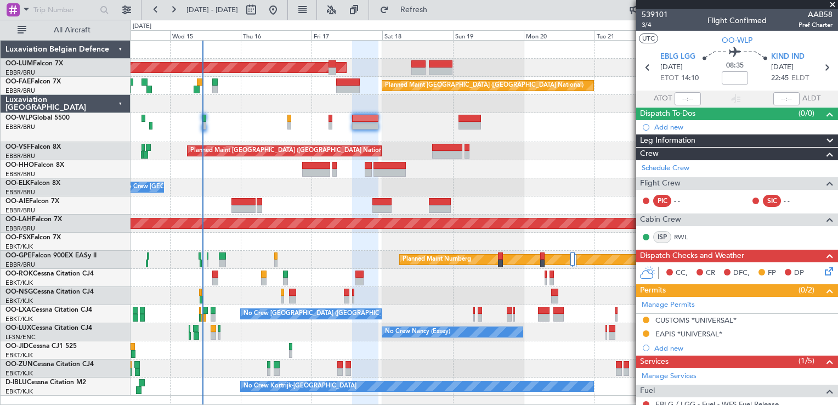
click at [669, 190] on fb-app "15 Oct 2025 - 25 Oct 2025 Refresh Quick Links All Aircraft AOG Maint Sibiu Owne…" at bounding box center [419, 206] width 838 height 397
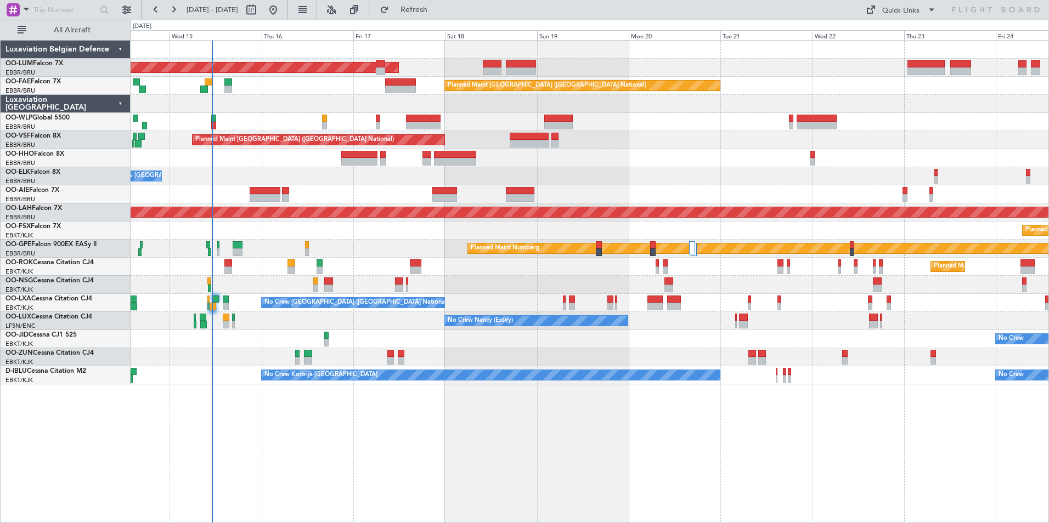
click at [133, 518] on div "AOG Maint [GEOGRAPHIC_DATA] Owner [GEOGRAPHIC_DATA] Planned Maint [GEOGRAPHIC_D…" at bounding box center [590, 281] width 919 height 483
click at [418, 10] on button "Refresh" at bounding box center [408, 10] width 66 height 18
click at [382, 119] on div at bounding box center [590, 122] width 918 height 18
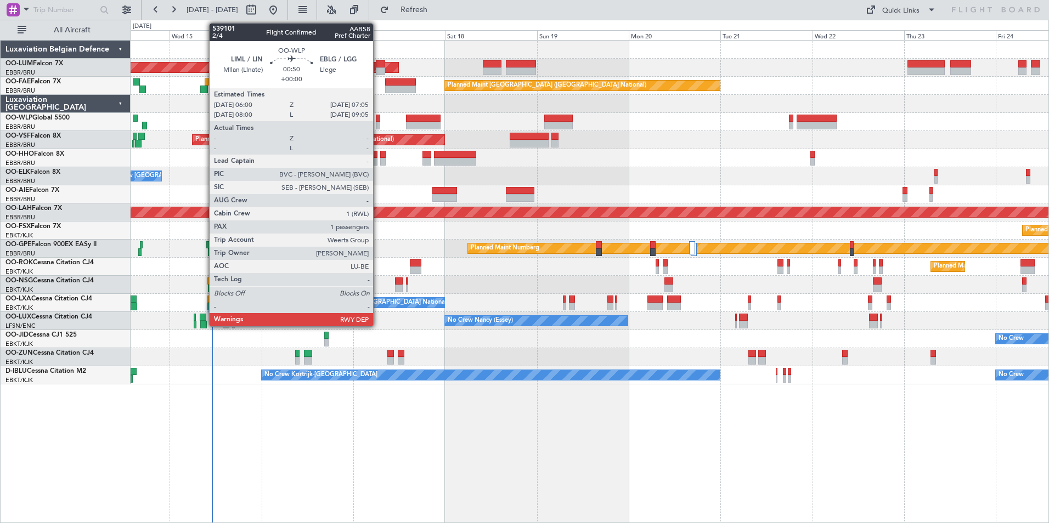
click at [378, 118] on div at bounding box center [378, 119] width 4 height 8
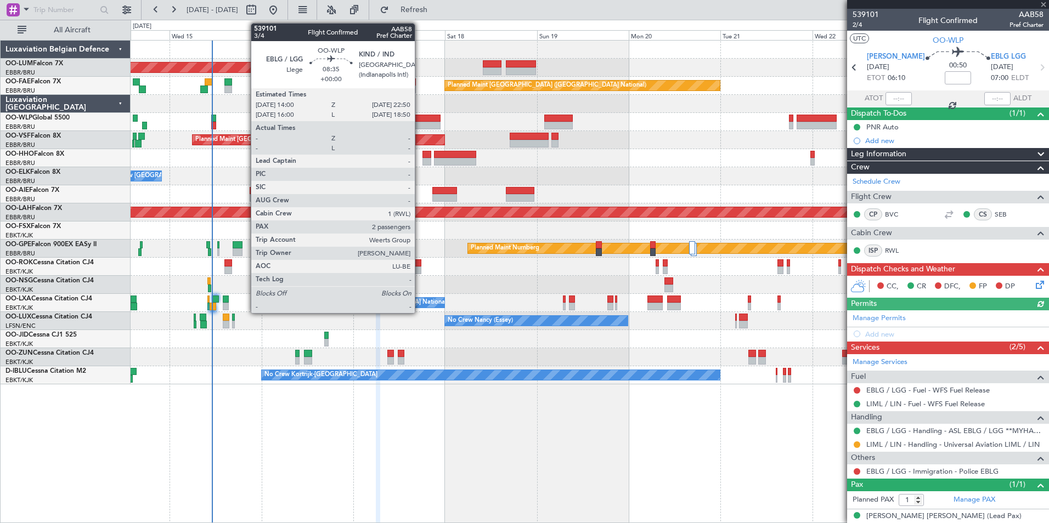
click at [420, 117] on div at bounding box center [423, 119] width 34 height 8
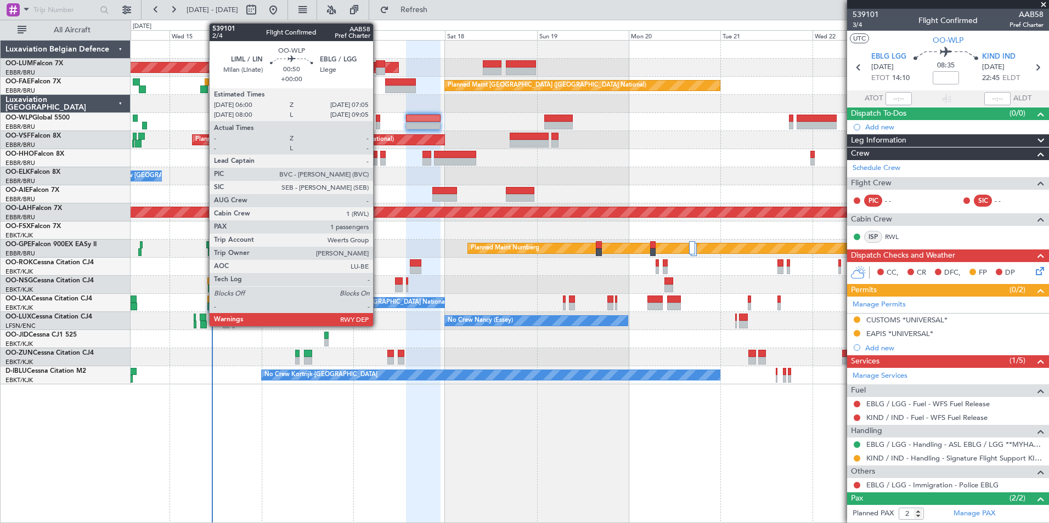
click at [378, 124] on div at bounding box center [378, 126] width 4 height 8
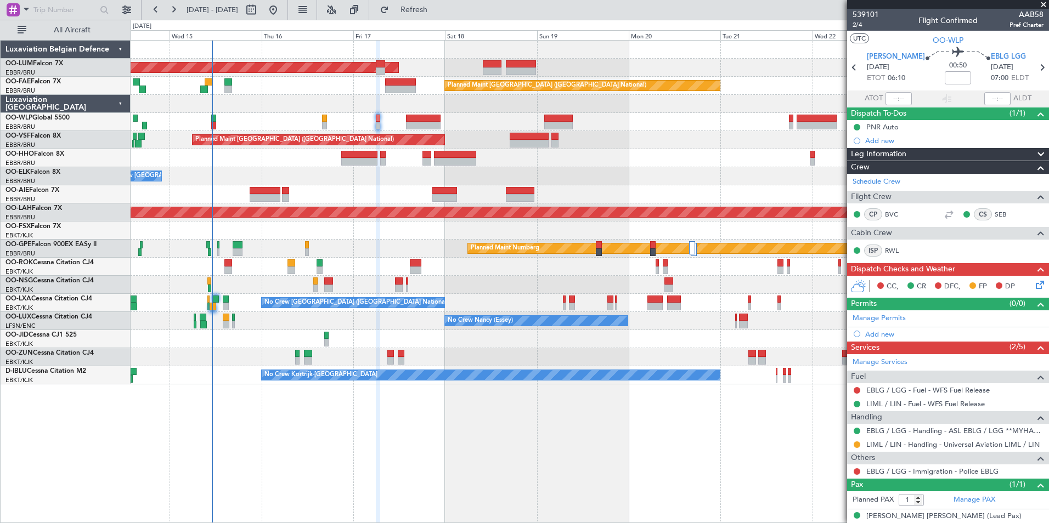
click at [553, 118] on div at bounding box center [558, 119] width 29 height 8
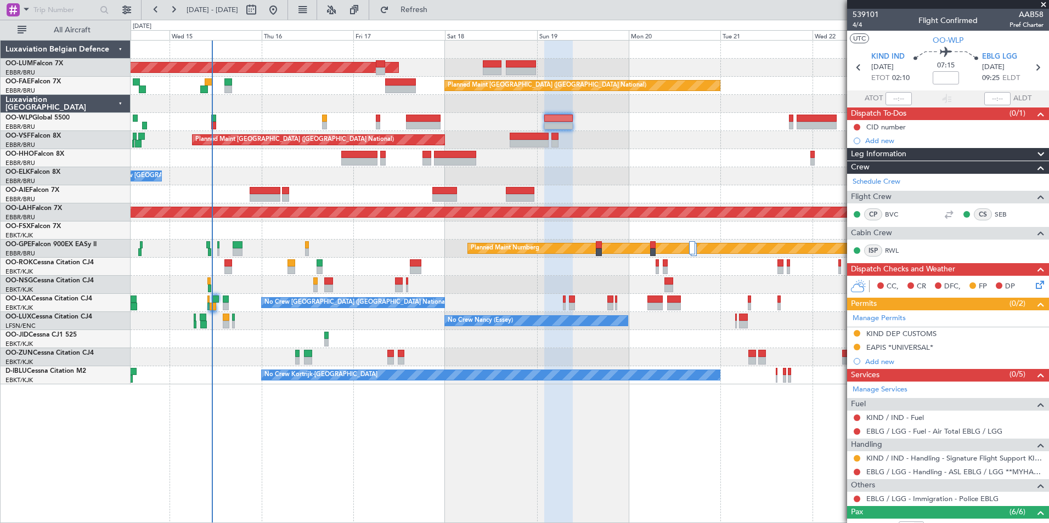
click at [544, 397] on div at bounding box center [558, 282] width 29 height 483
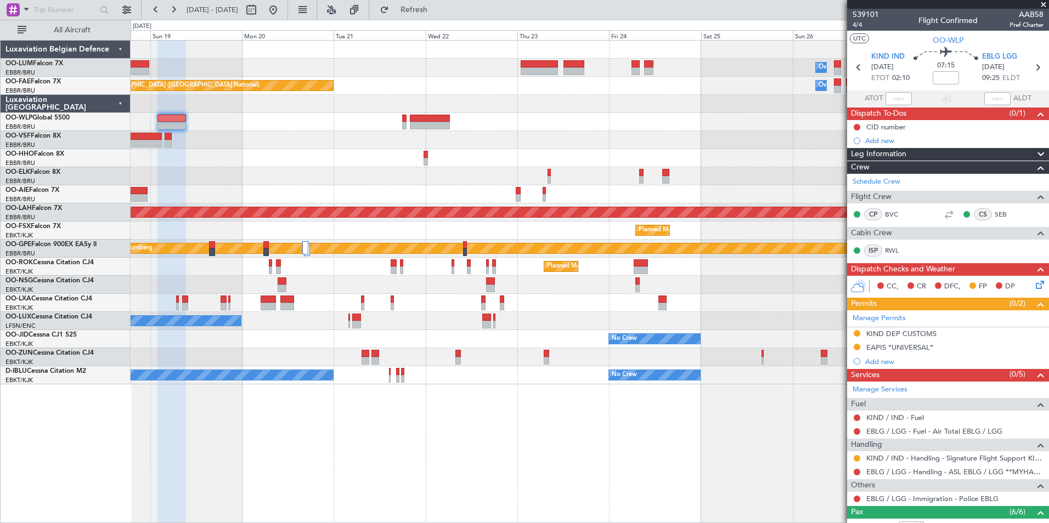
click at [178, 395] on div "Owner Melsbroek Air Base Planned Maint [GEOGRAPHIC_DATA]-[GEOGRAPHIC_DATA] AOG …" at bounding box center [590, 281] width 919 height 483
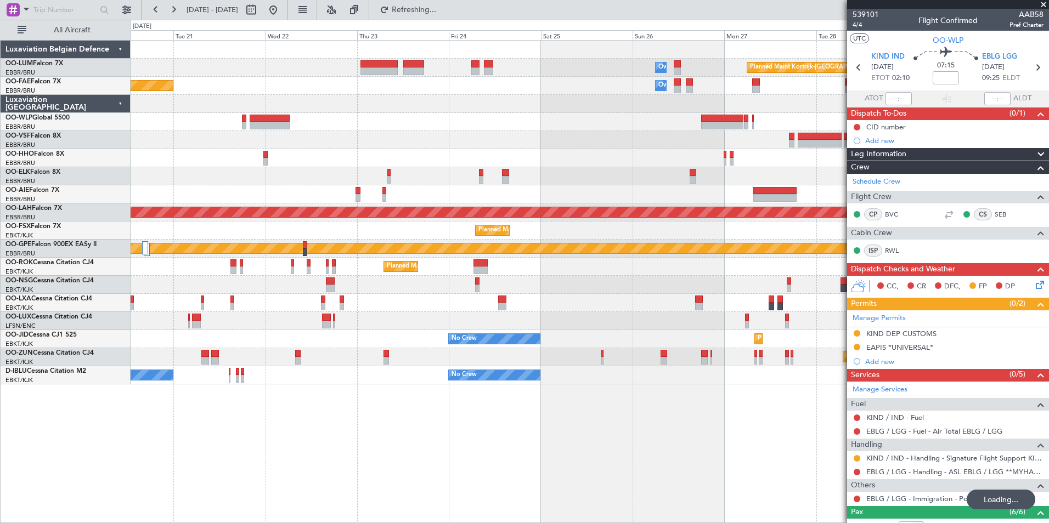
click at [289, 459] on div "Owner Melsbroek Air Base Planned Maint [GEOGRAPHIC_DATA]-[GEOGRAPHIC_DATA] Plan…" at bounding box center [590, 281] width 919 height 483
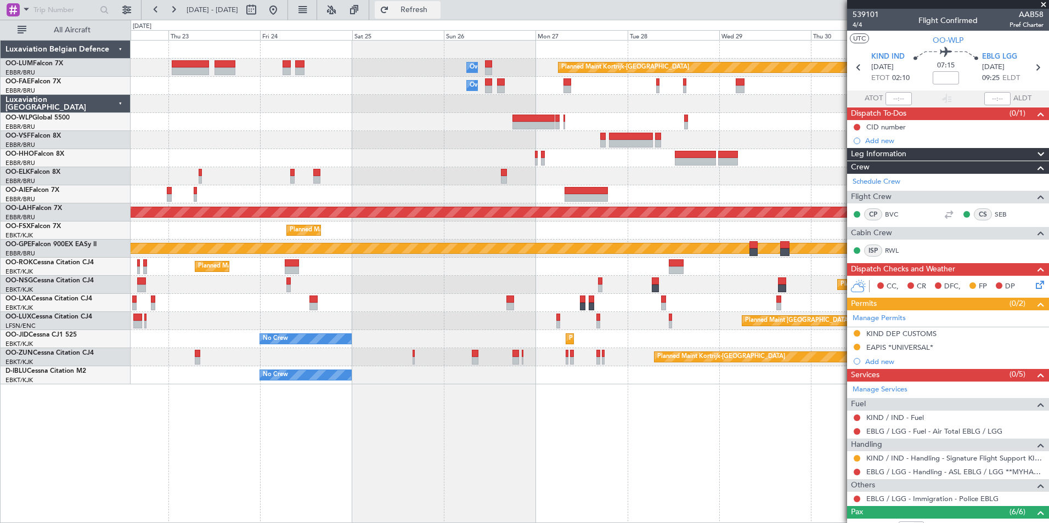
click at [437, 9] on span "Refresh" at bounding box center [414, 10] width 46 height 8
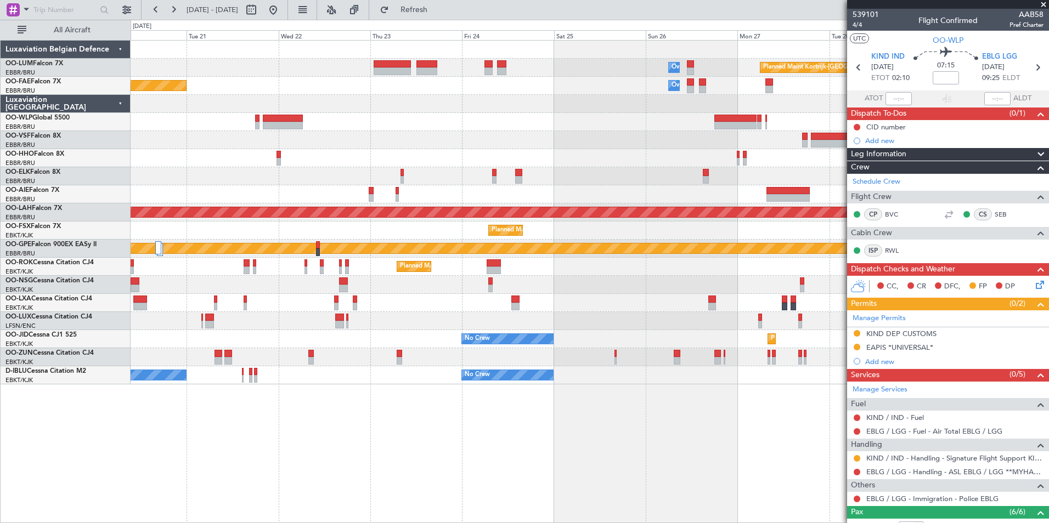
click at [521, 521] on div "Planned Maint Kortrijk-Wevelgem Owner Melsbroek Air Base Owner Melsbroek Air Ba…" at bounding box center [590, 281] width 919 height 483
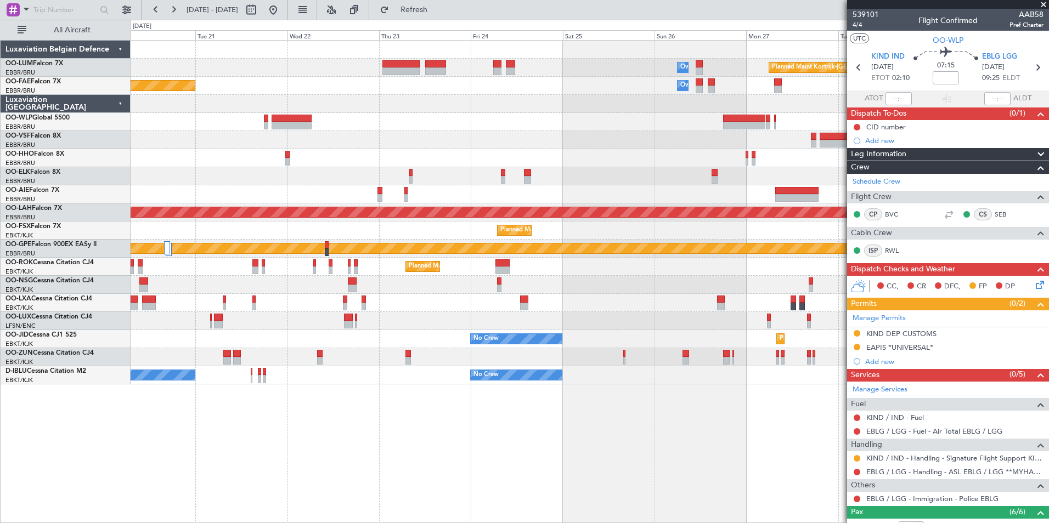
click at [503, 509] on div "Planned Maint Kortrijk-Wevelgem Owner Melsbroek Air Base Owner Melsbroek Air Ba…" at bounding box center [590, 281] width 919 height 483
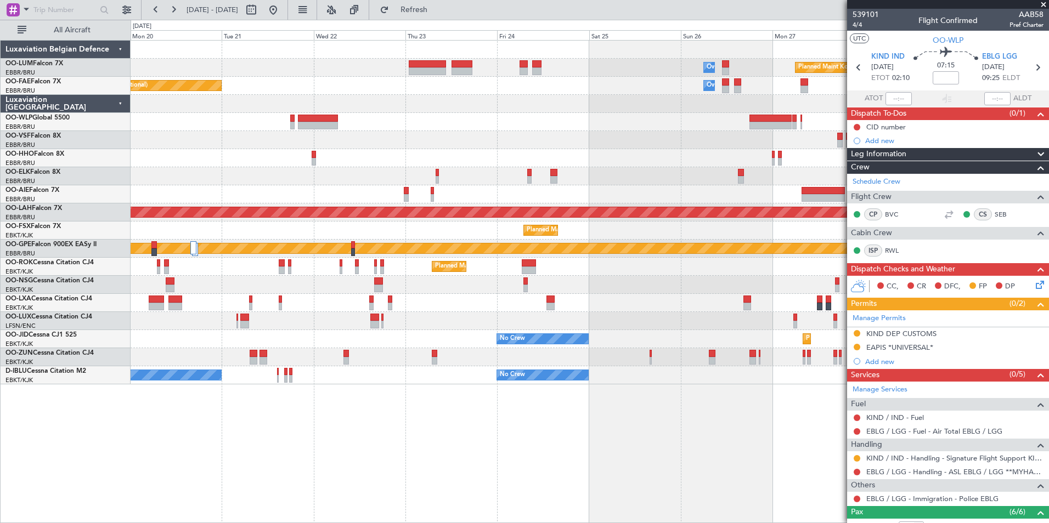
click at [534, 477] on div "Planned Maint Kortrijk-Wevelgem Owner Melsbroek Air Base Owner Melsbroek Air Ba…" at bounding box center [590, 281] width 919 height 483
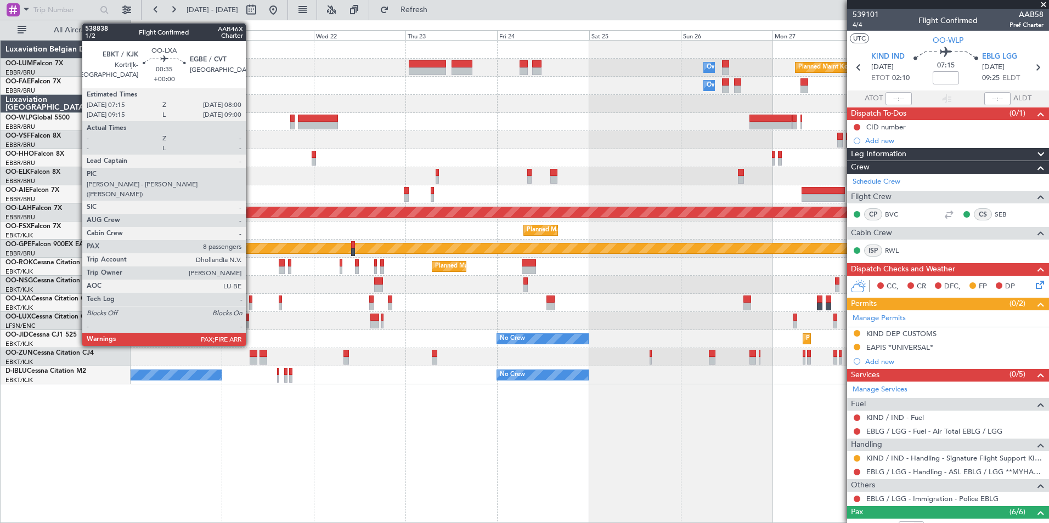
click at [251, 300] on div at bounding box center [250, 300] width 3 height 8
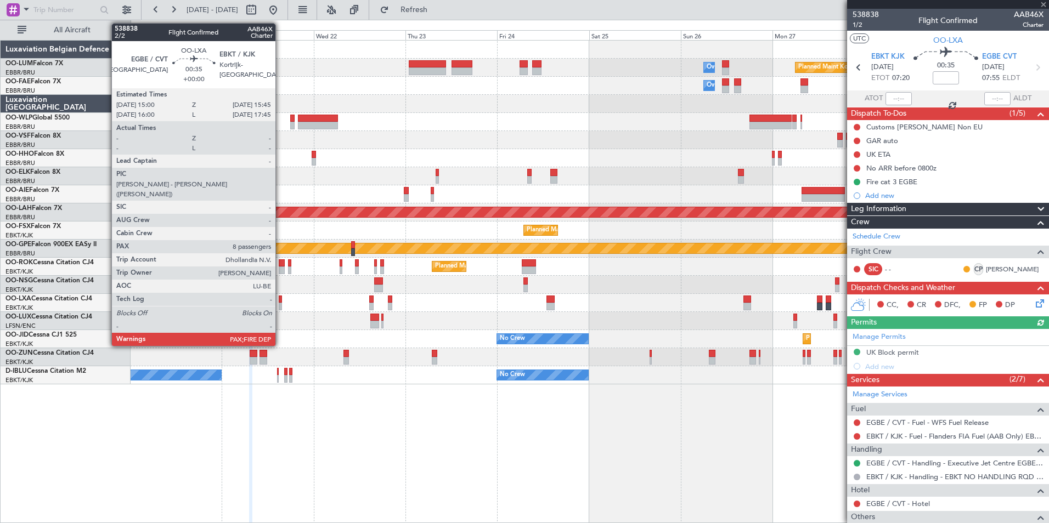
click at [280, 303] on div at bounding box center [280, 307] width 3 height 8
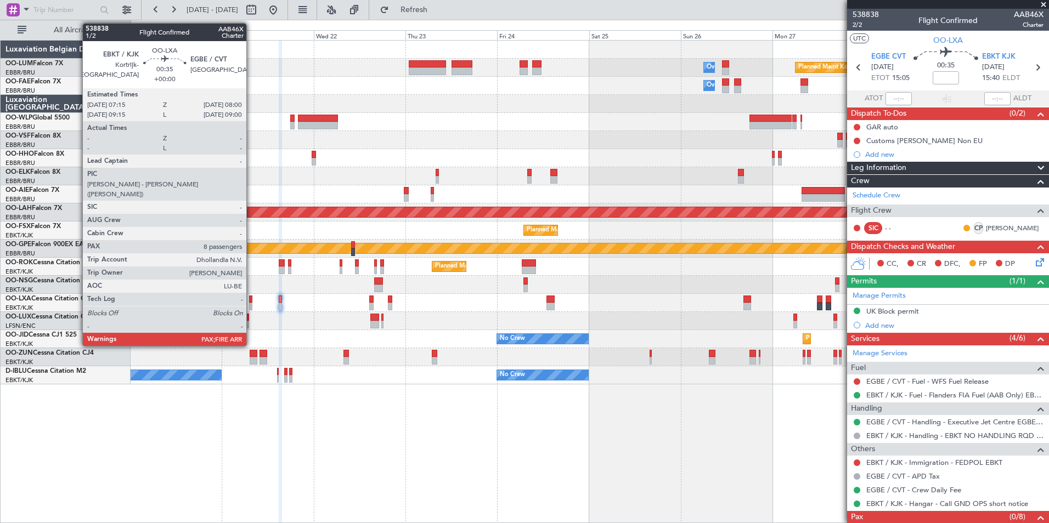
click at [251, 303] on div at bounding box center [250, 307] width 3 height 8
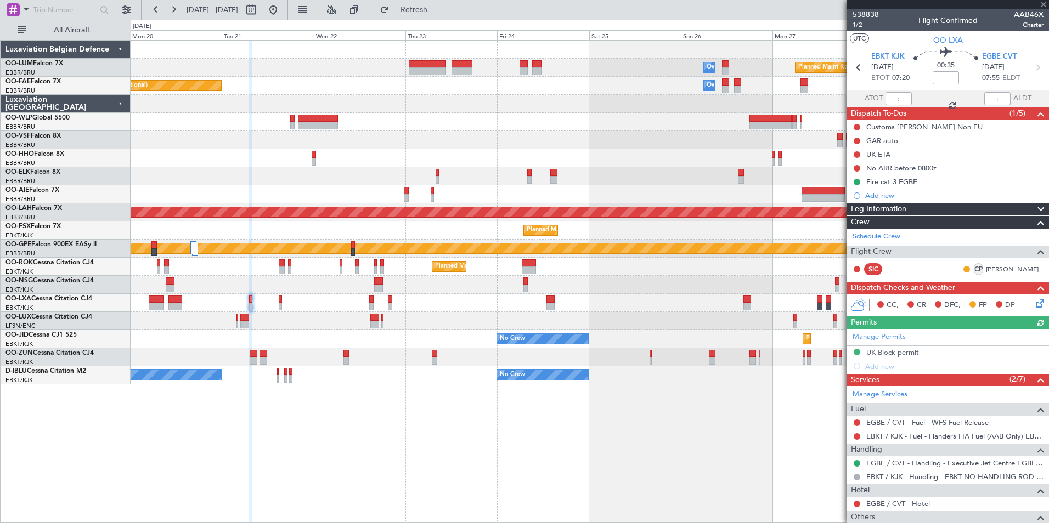
scroll to position [100, 0]
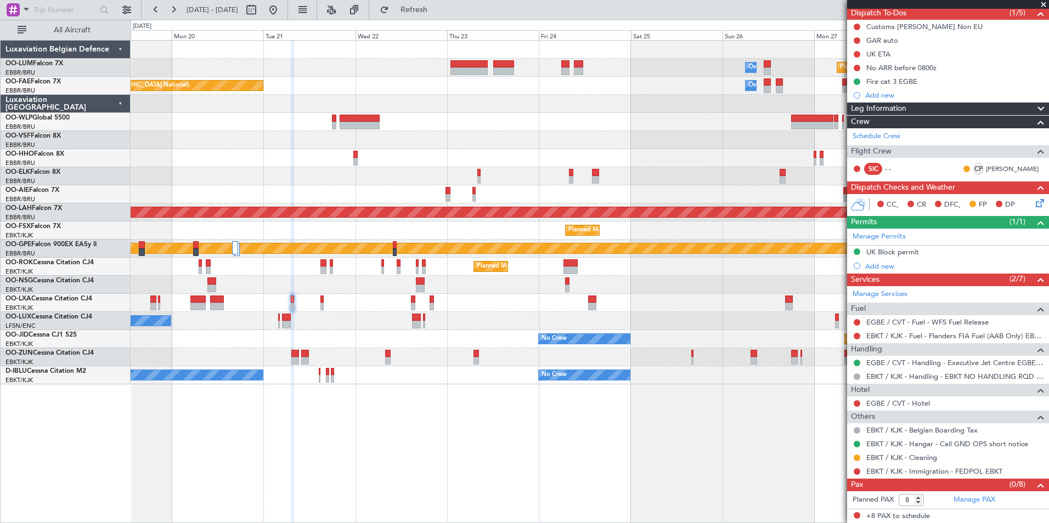
click at [459, 465] on div "Planned Maint Kortrijk-Wevelgem Owner Melsbroek Air Base AOG Maint Sibiu Planne…" at bounding box center [590, 281] width 919 height 483
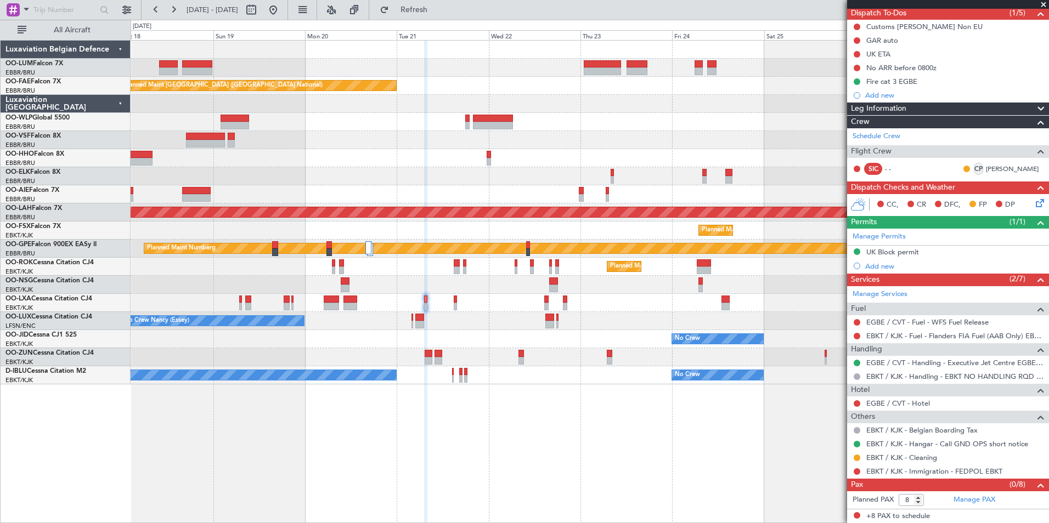
click at [484, 474] on div "Planned Maint Kortrijk-Wevelgem Owner Melsbroek Air Base AOG Maint Sibiu Planne…" at bounding box center [590, 281] width 919 height 483
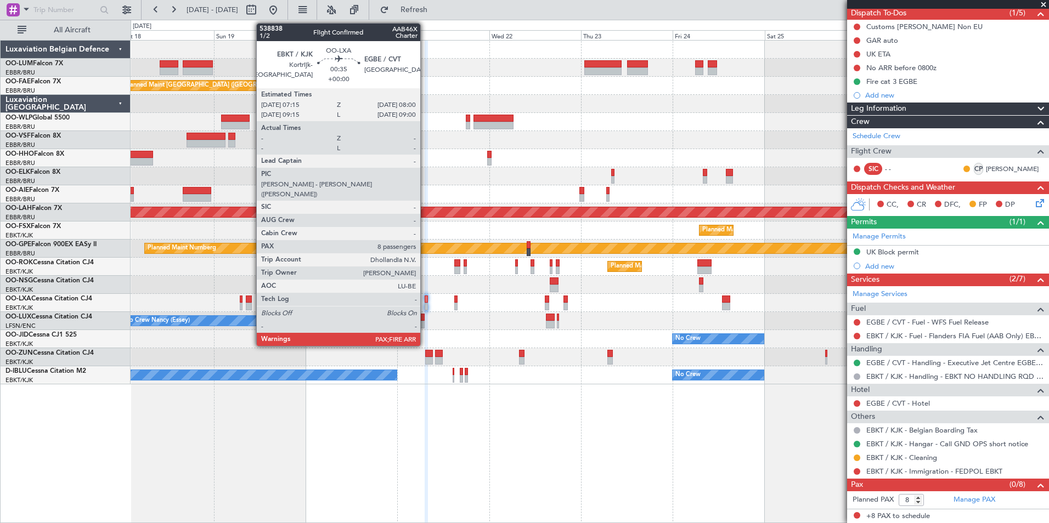
click at [425, 299] on div at bounding box center [426, 300] width 3 height 8
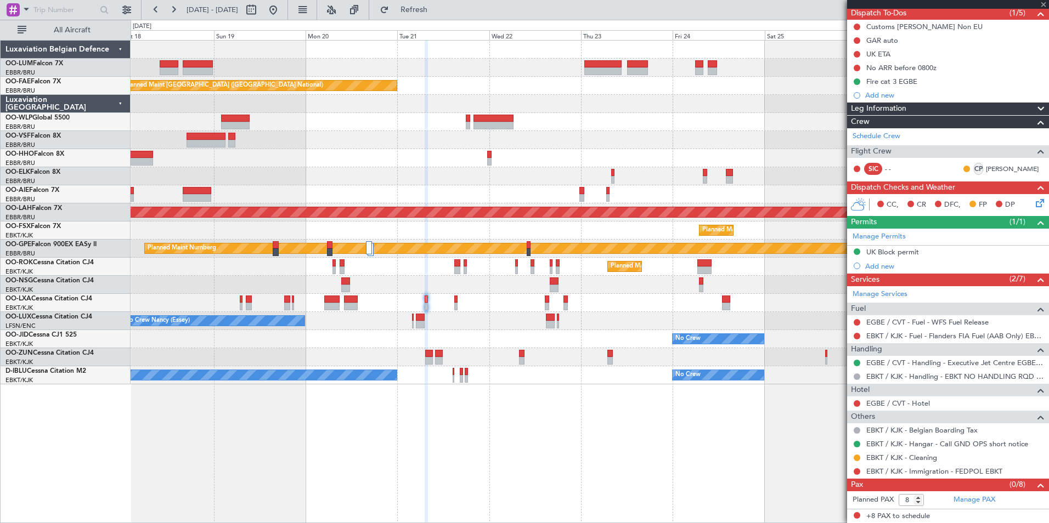
scroll to position [0, 0]
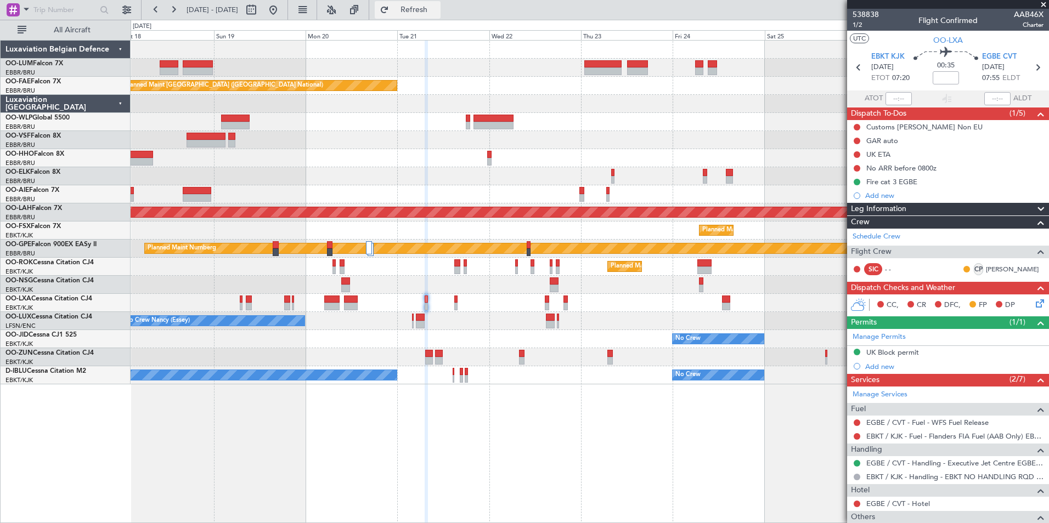
click at [437, 10] on span "Refresh" at bounding box center [414, 10] width 46 height 8
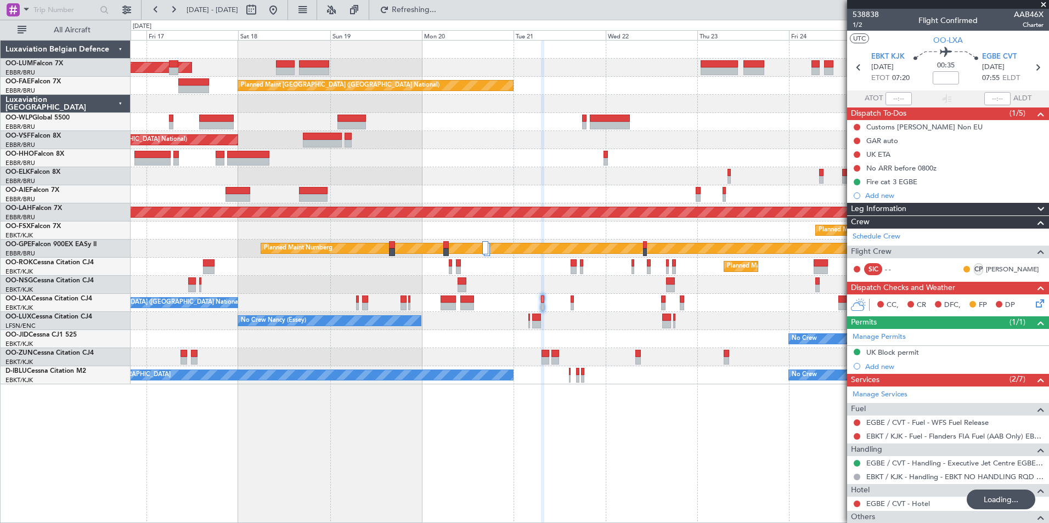
click at [521, 459] on div "Owner Melsbroek Air Base AOG Maint Sibiu Planned Maint Kortrijk-Wevelgem Planne…" at bounding box center [590, 281] width 919 height 483
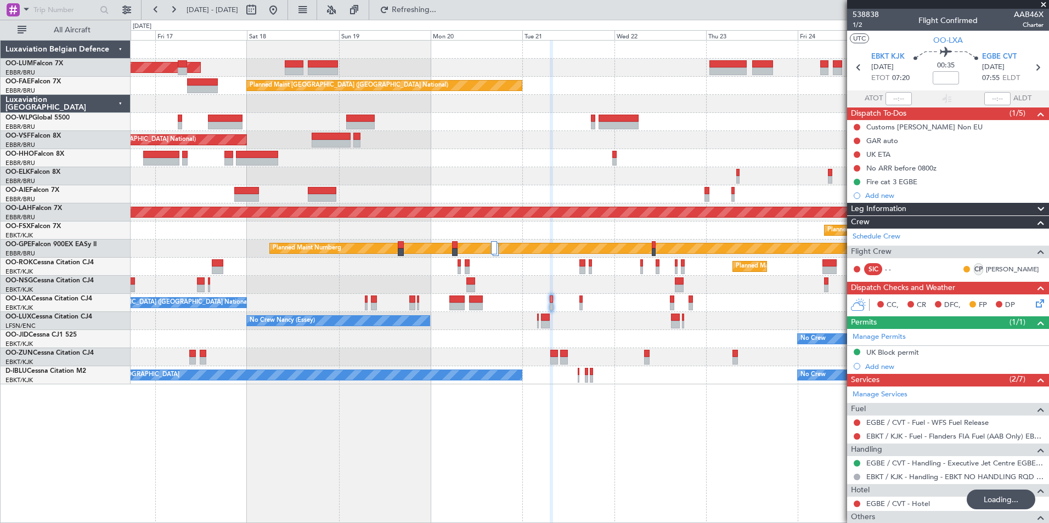
click at [514, 464] on div "Owner Melsbroek Air Base AOG Maint Sibiu Planned Maint Kortrijk-Wevelgem Planne…" at bounding box center [590, 281] width 919 height 483
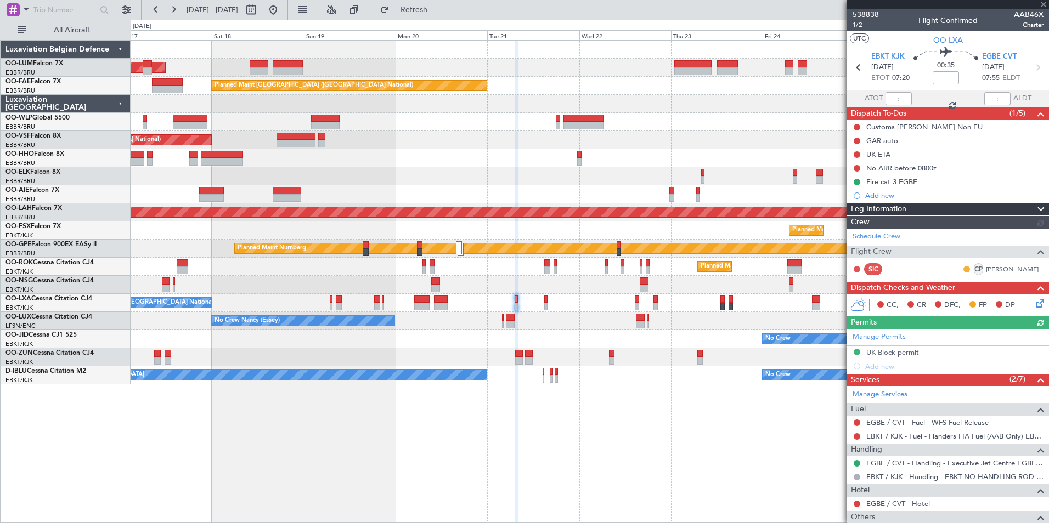
click at [412, 475] on div "AOG Maint Sibiu Owner Melsbroek Air Base Planned Maint Kortrijk-Wevelgem Planne…" at bounding box center [590, 281] width 919 height 483
click at [406, 491] on div "AOG Maint Sibiu Owner Melsbroek Air Base Planned Maint Kortrijk-Wevelgem Planne…" at bounding box center [590, 281] width 919 height 483
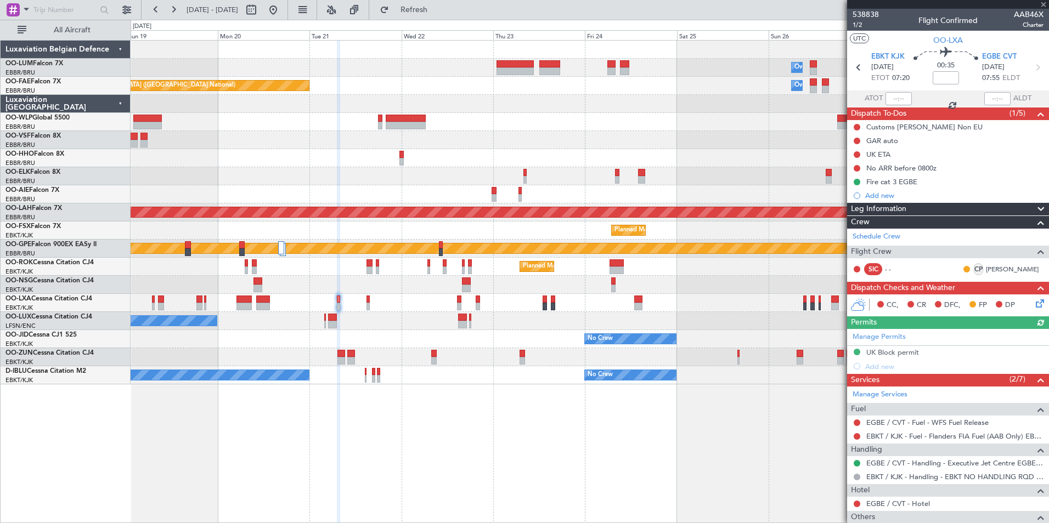
click at [487, 506] on div "Owner Melsbroek Air Base Planned Maint Kortrijk-Wevelgem AOG Maint Sibiu Planne…" at bounding box center [590, 281] width 919 height 483
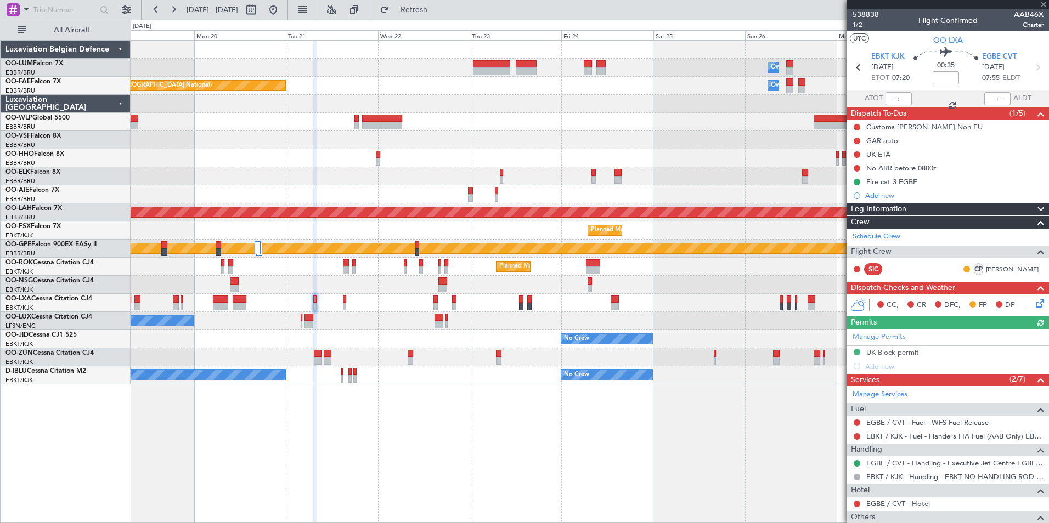
click at [509, 514] on div "Owner Melsbroek Air Base Planned Maint Kortrijk-Wevelgem AOG Maint Sibiu Planne…" at bounding box center [590, 281] width 919 height 483
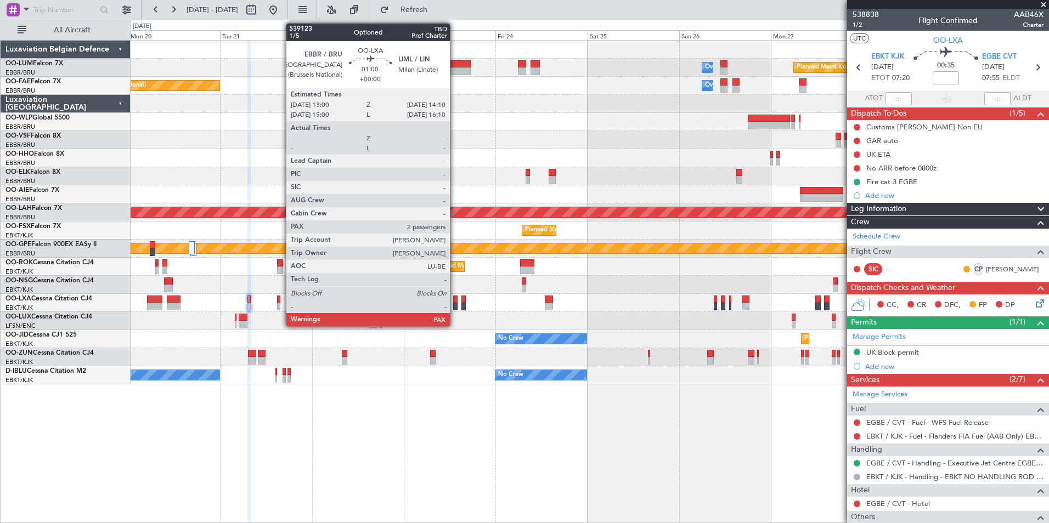
click at [455, 303] on div at bounding box center [455, 307] width 5 height 8
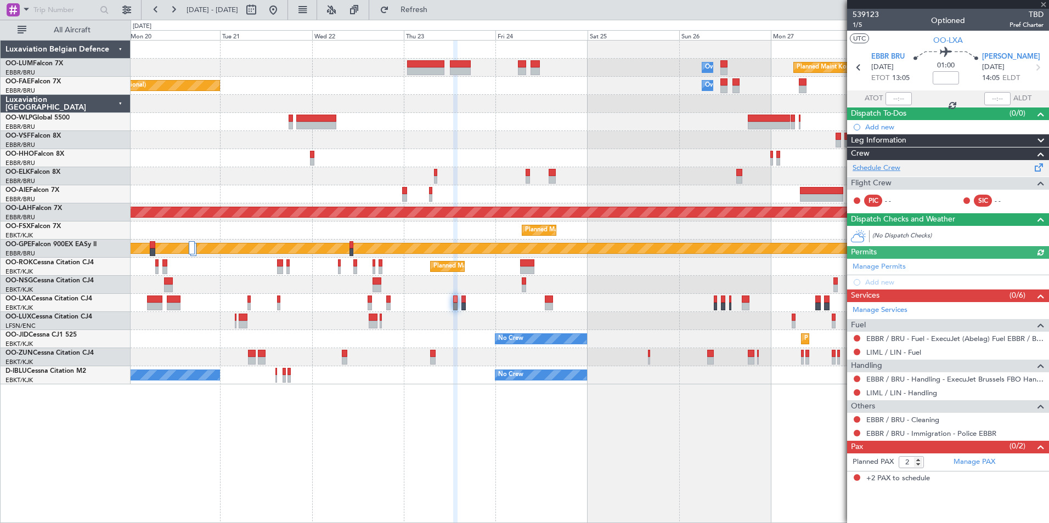
click at [882, 171] on link "Schedule Crew" at bounding box center [877, 168] width 48 height 11
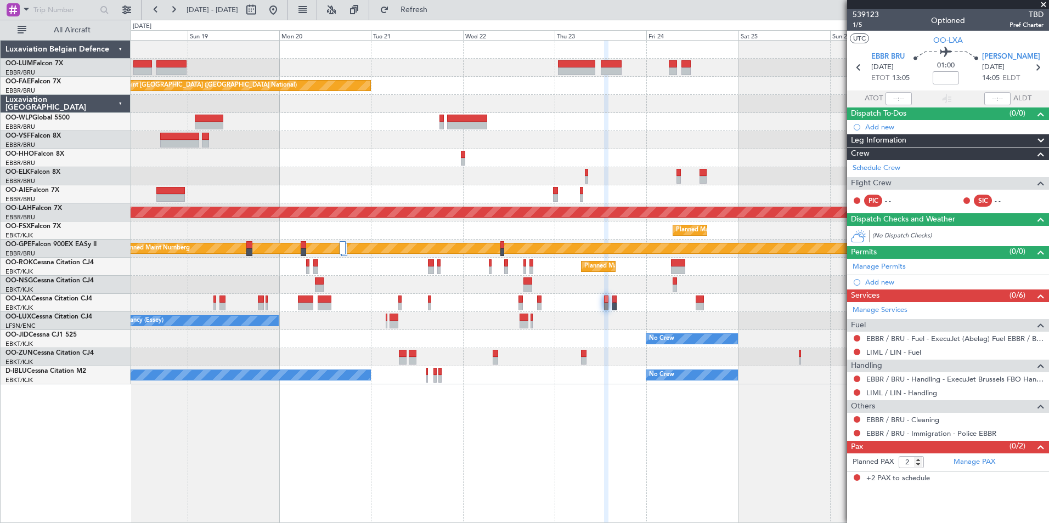
click at [396, 476] on div "Planned Maint Kortrijk-Wevelgem Owner Melsbroek Air Base AOG Maint Sibiu Planne…" at bounding box center [590, 281] width 919 height 483
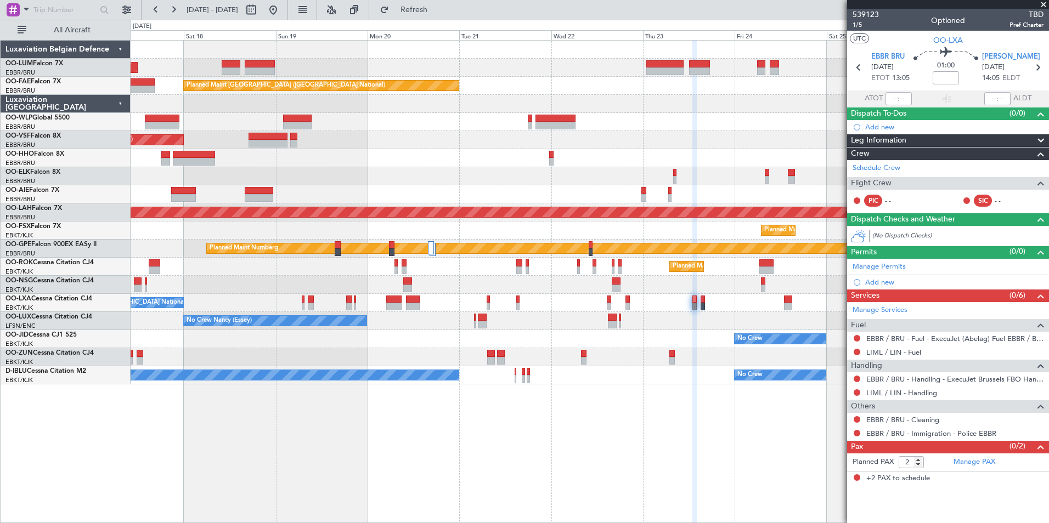
click at [530, 468] on div "Planned Maint Kortrijk-Wevelgem Owner Melsbroek Air Base AOG Maint Sibiu Planne…" at bounding box center [590, 281] width 919 height 483
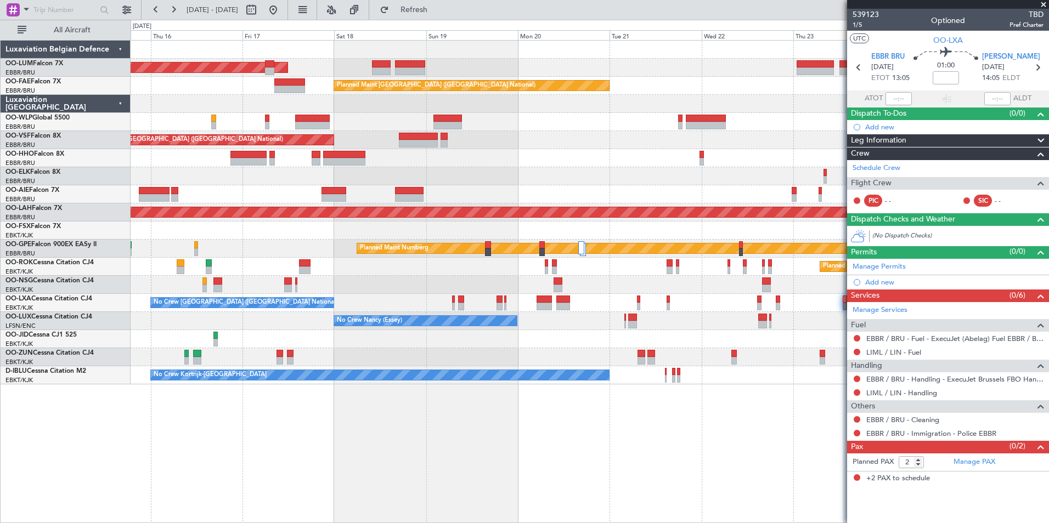
click at [466, 465] on div "AOG Maint Sibiu Owner Melsbroek Air Base Planned Maint Kortrijk-Wevelgem Planne…" at bounding box center [590, 281] width 919 height 483
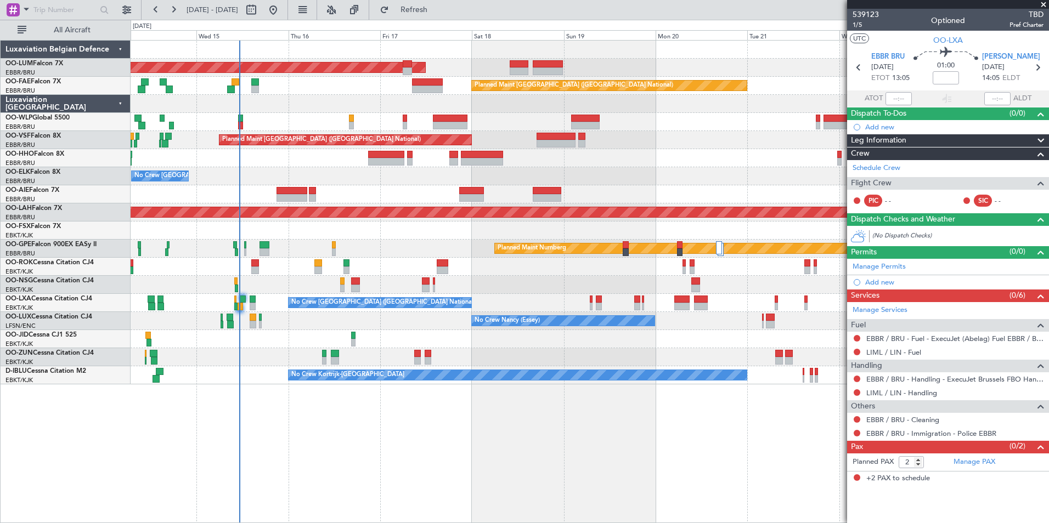
click at [419, 457] on div "AOG Maint Sibiu Owner Melsbroek Air Base Planned Maint Brussels (Brussels Natio…" at bounding box center [590, 281] width 919 height 483
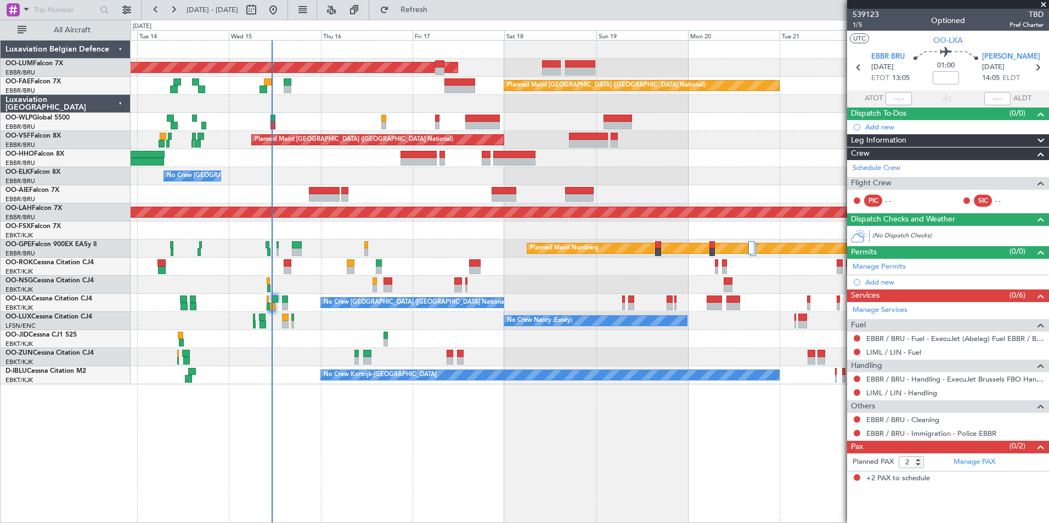
click at [280, 449] on div "AOG Maint Sibiu Owner Melsbroek Air Base Planned Maint Brussels (Brussels Natio…" at bounding box center [590, 281] width 919 height 483
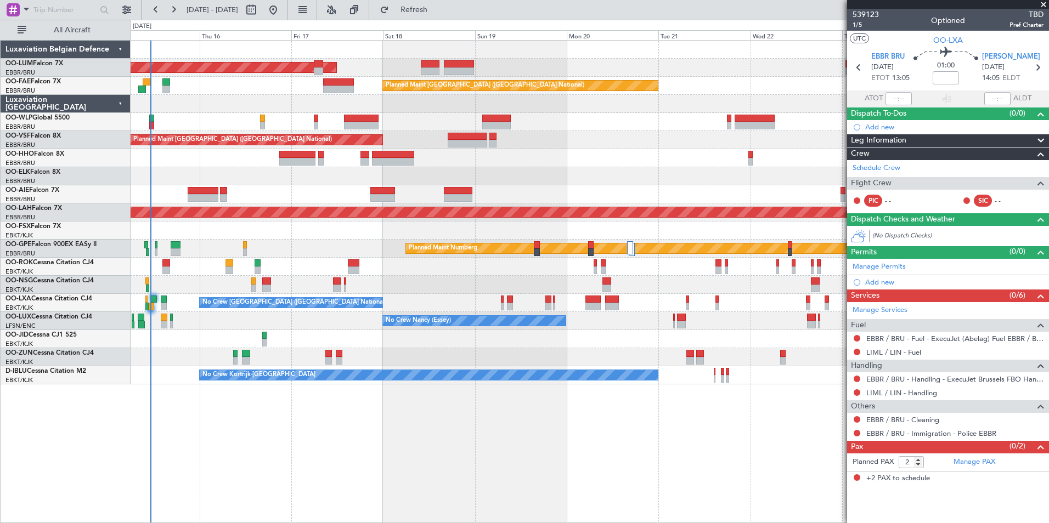
click at [381, 425] on div "AOG Maint Sibiu Owner Melsbroek Air Base Planned Maint Kortrijk-Wevelgem Planne…" at bounding box center [590, 281] width 919 height 483
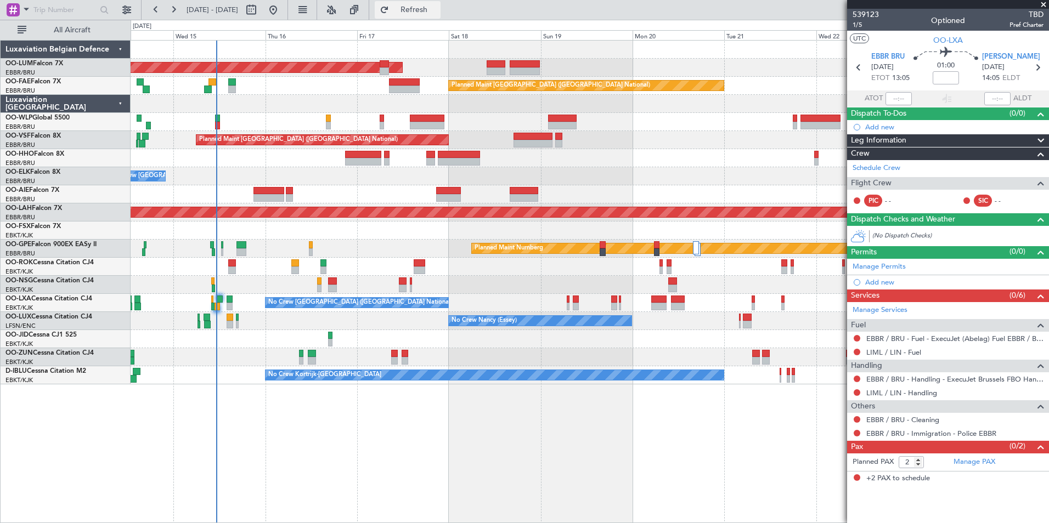
click at [434, 6] on span "Refresh" at bounding box center [414, 10] width 46 height 8
click at [384, 412] on div "AOG Maint Sibiu Owner Melsbroek Air Base Planned Maint Brussels (Brussels Natio…" at bounding box center [590, 281] width 919 height 483
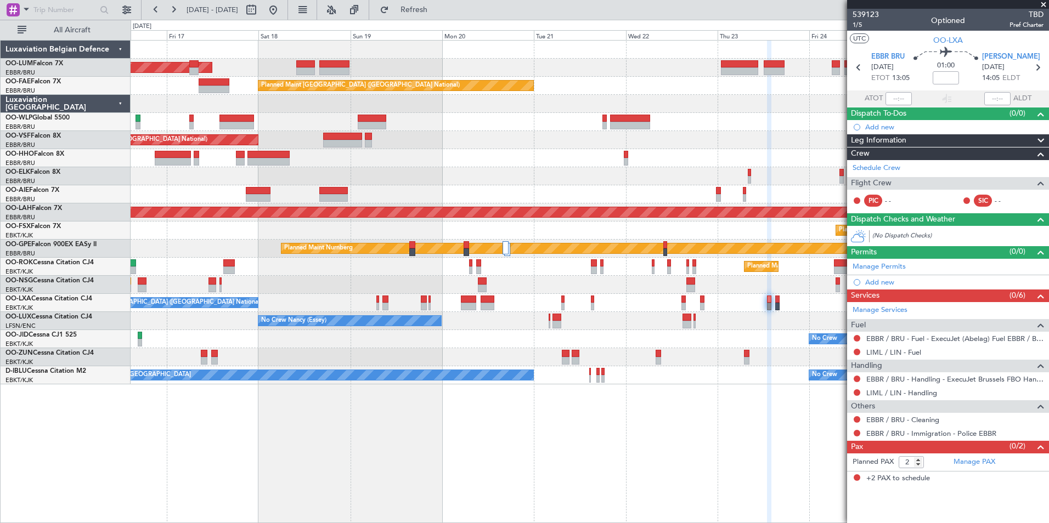
click at [330, 426] on div "AOG Maint Sibiu Owner Melsbroek Air Base Planned Maint Kortrijk-Wevelgem Planne…" at bounding box center [590, 281] width 919 height 483
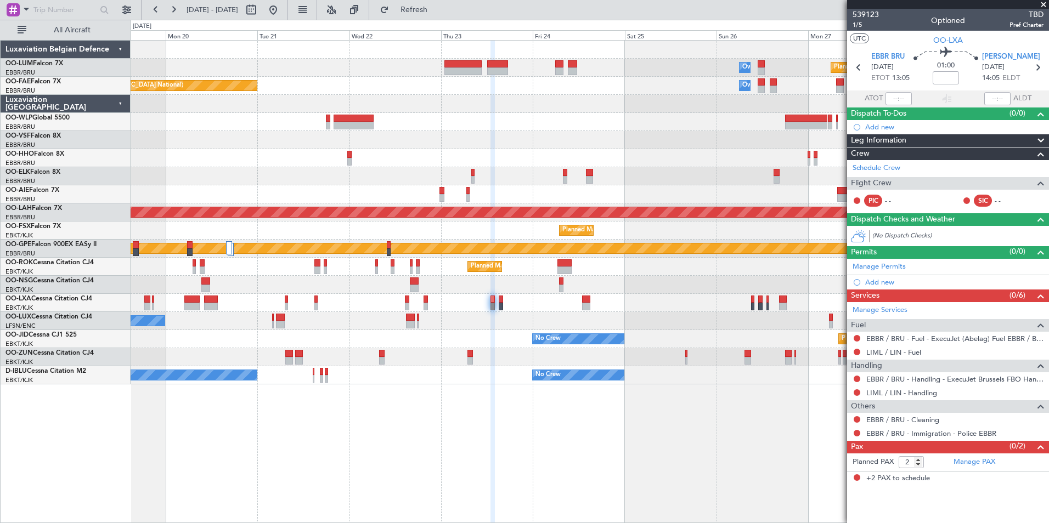
click at [332, 444] on div "Owner Melsbroek Air Base Planned Maint Kortrijk-Wevelgem AOG Maint Sibiu Planne…" at bounding box center [590, 281] width 919 height 483
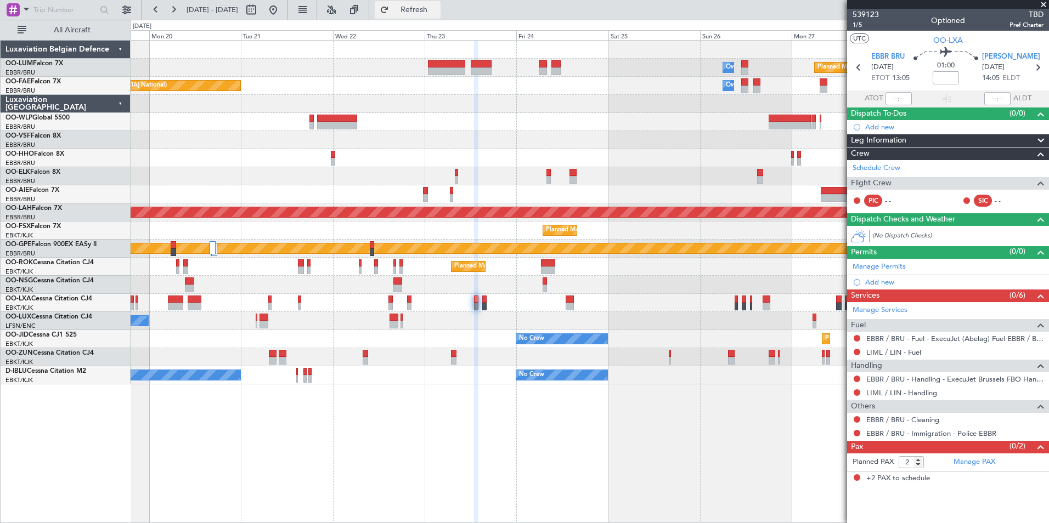
click at [425, 9] on button "Refresh" at bounding box center [408, 10] width 66 height 18
click at [576, 504] on div "Planned Maint Kortrijk-Wevelgem Owner Melsbroek Air Base AOG Maint Sibiu Owner …" at bounding box center [590, 281] width 919 height 483
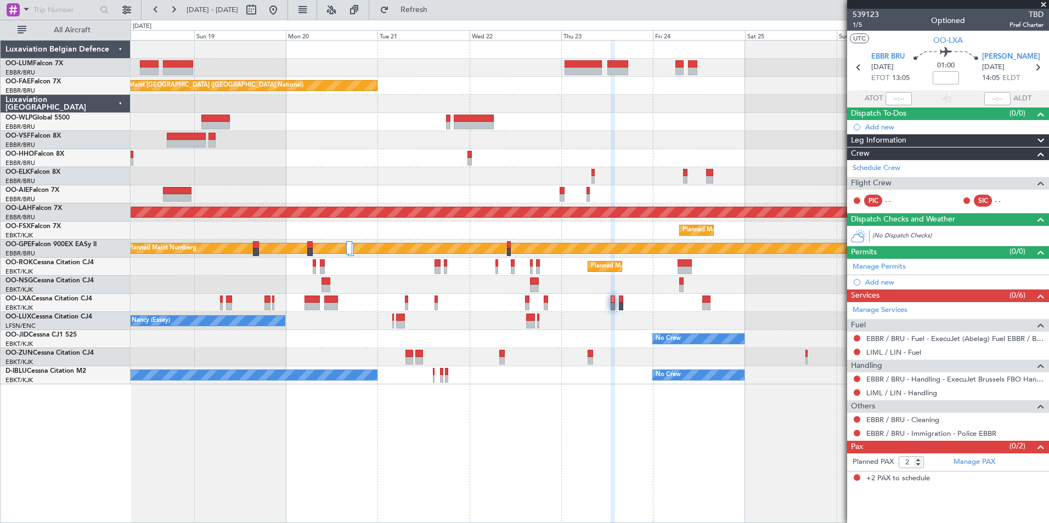
click at [627, 484] on div "Planned Maint Kortrijk-Wevelgem Owner Melsbroek Air Base AOG Maint Sibiu Owner …" at bounding box center [590, 281] width 919 height 483
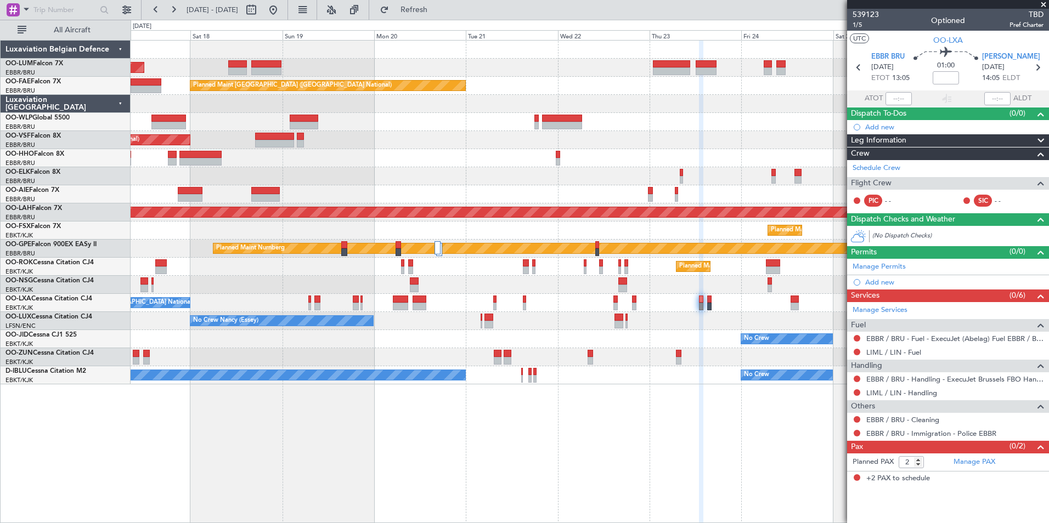
click at [660, 454] on div "Planned Maint Kortrijk-Wevelgem Owner Melsbroek Air Base AOG Maint Sibiu Owner …" at bounding box center [590, 281] width 919 height 483
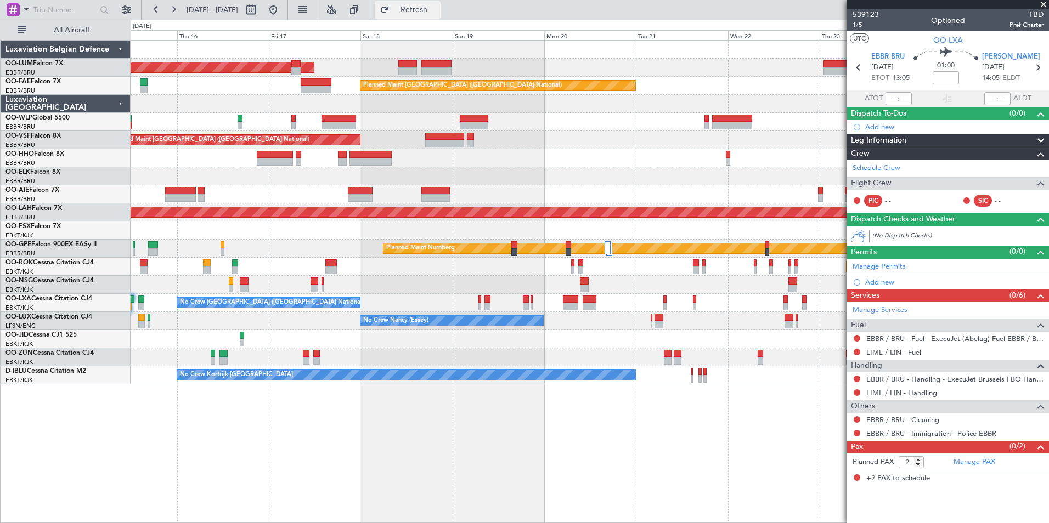
click at [437, 10] on span "Refresh" at bounding box center [414, 10] width 46 height 8
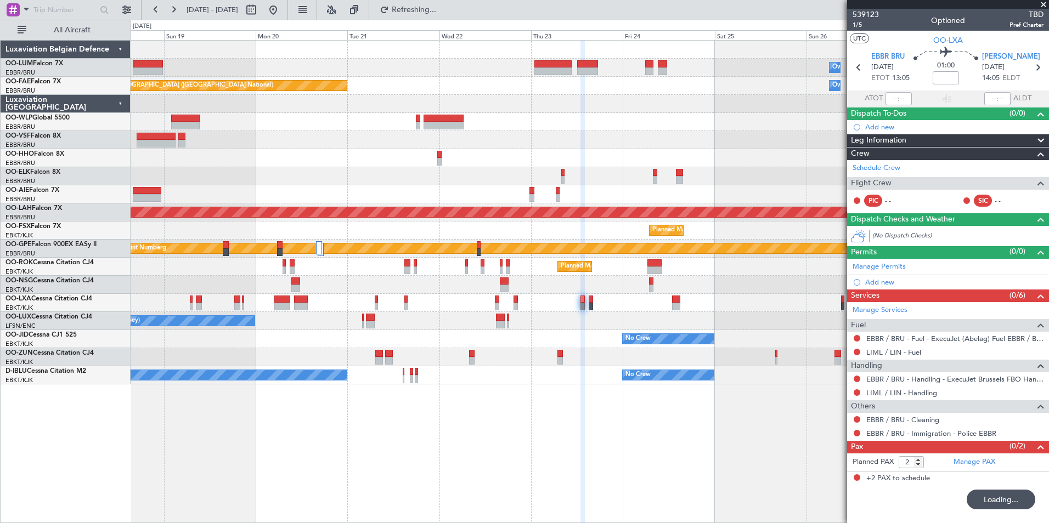
click at [346, 515] on div "Owner Melsbroek Air Base Planned Maint Kortrijk-Wevelgem AOG Maint Sibiu Planne…" at bounding box center [590, 281] width 919 height 483
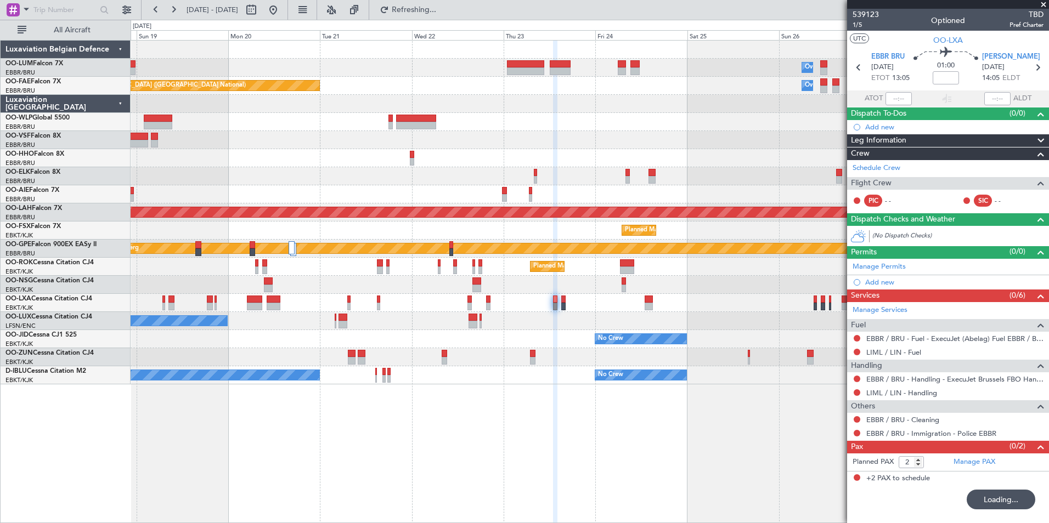
click at [309, 512] on div "Owner Melsbroek Air Base Planned Maint Kortrijk-Wevelgem AOG Maint Sibiu Planne…" at bounding box center [590, 281] width 919 height 483
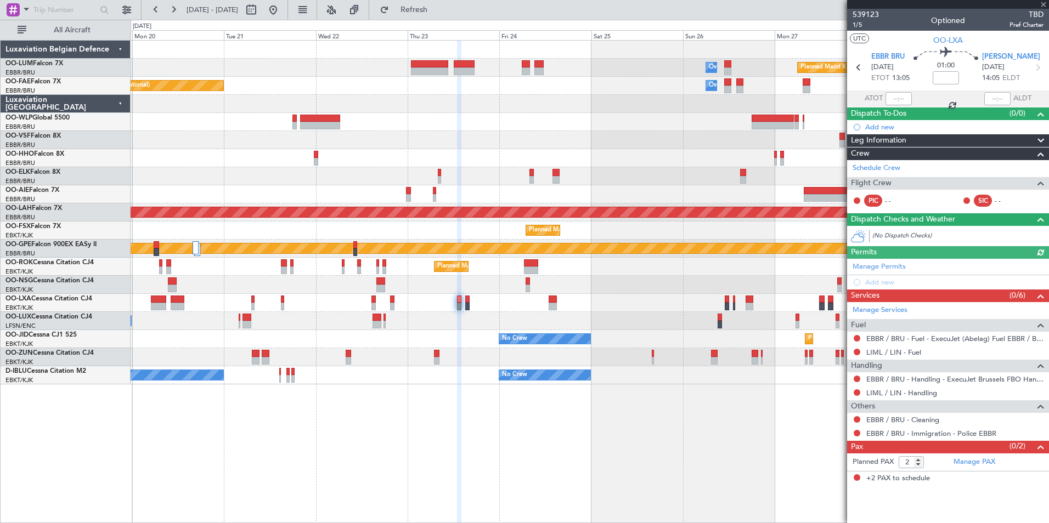
click at [446, 19] on fb-refresh-button "Refresh" at bounding box center [407, 10] width 77 height 20
click at [437, 14] on span "Refresh" at bounding box center [414, 10] width 46 height 8
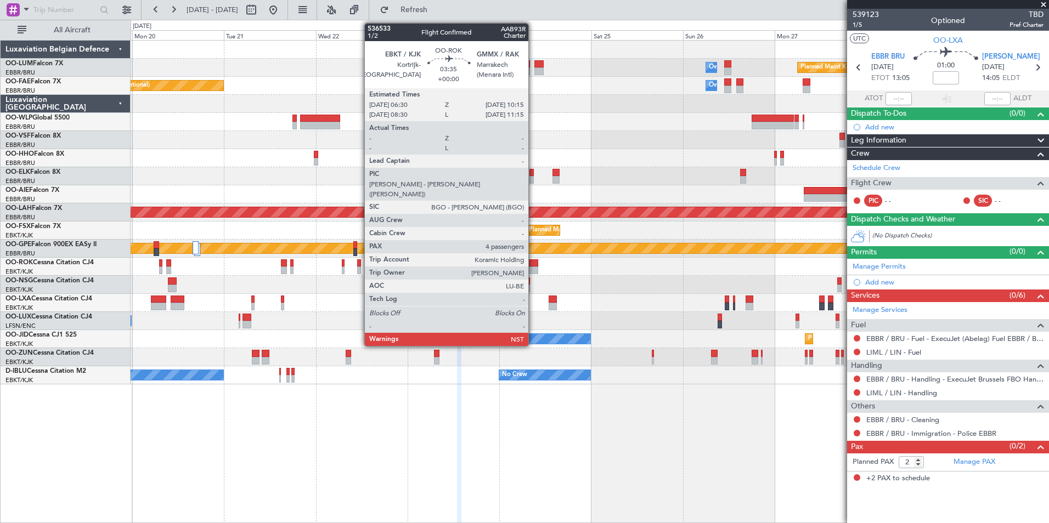
click at [533, 269] on div at bounding box center [531, 271] width 15 height 8
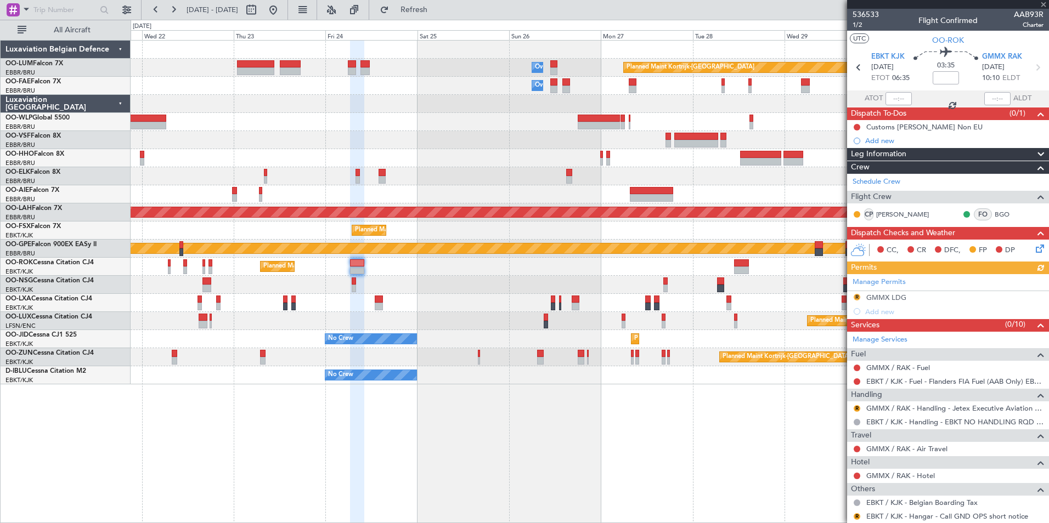
click at [398, 491] on div "Planned Maint Kortrijk-Wevelgem Owner Melsbroek Air Base Owner Melsbroek Air Ba…" at bounding box center [590, 281] width 919 height 483
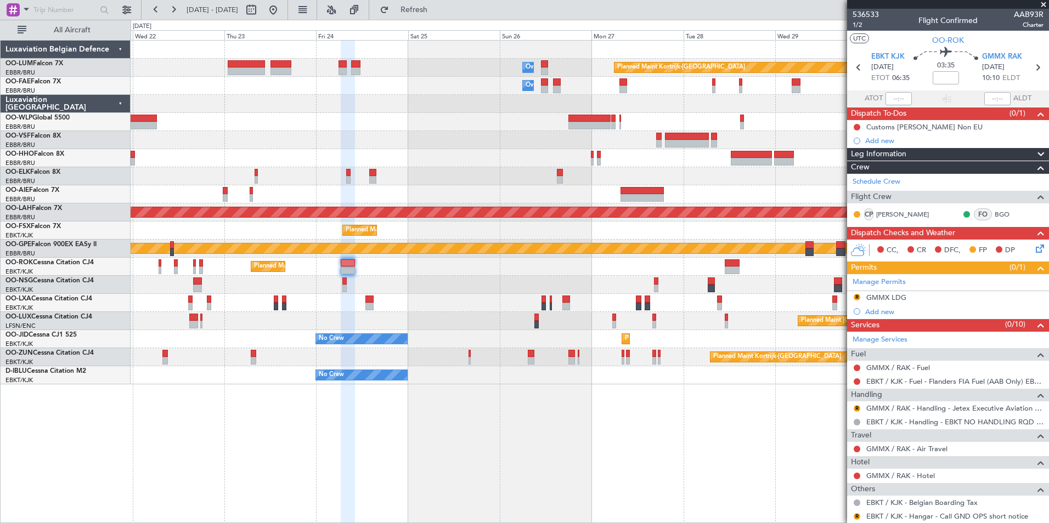
click at [542, 452] on div "Planned Maint Kortrijk-Wevelgem Owner Melsbroek Air Base Owner Melsbroek Air Ba…" at bounding box center [590, 281] width 919 height 483
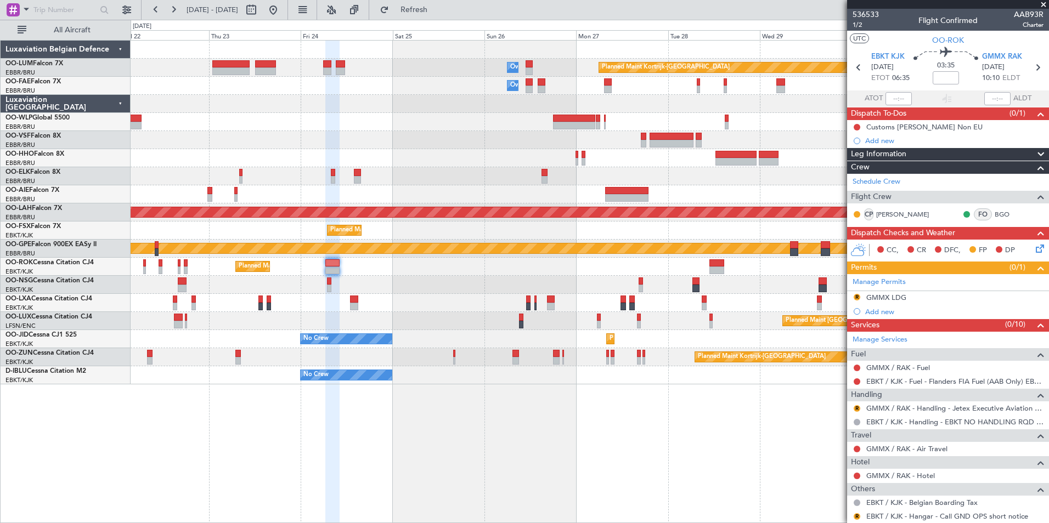
click at [445, 449] on div "Planned Maint Kortrijk-Wevelgem Owner Melsbroek Air Base Owner Melsbroek Air Ba…" at bounding box center [590, 281] width 919 height 483
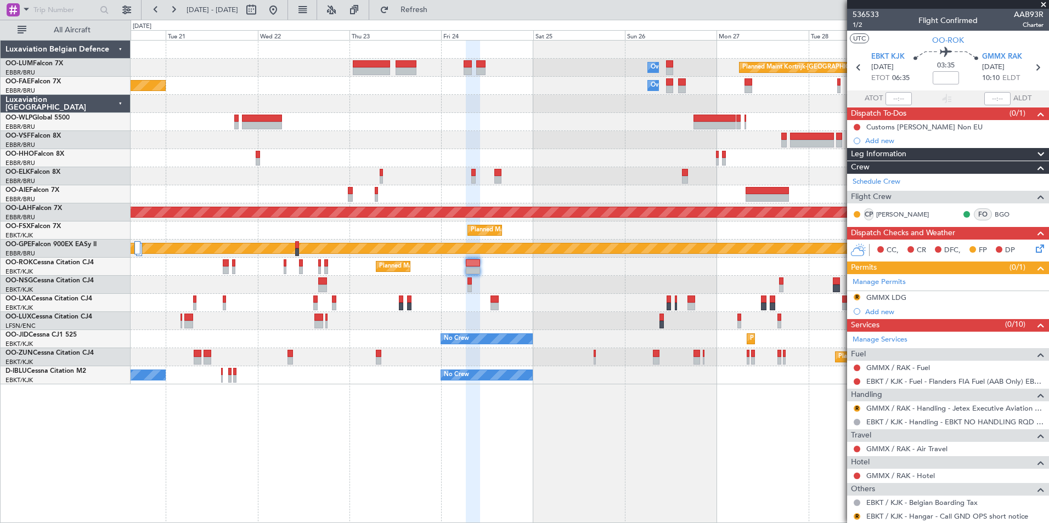
click at [554, 438] on div "Planned Maint Kortrijk-Wevelgem Owner Melsbroek Air Base Owner Melsbroek Air Ba…" at bounding box center [590, 281] width 919 height 483
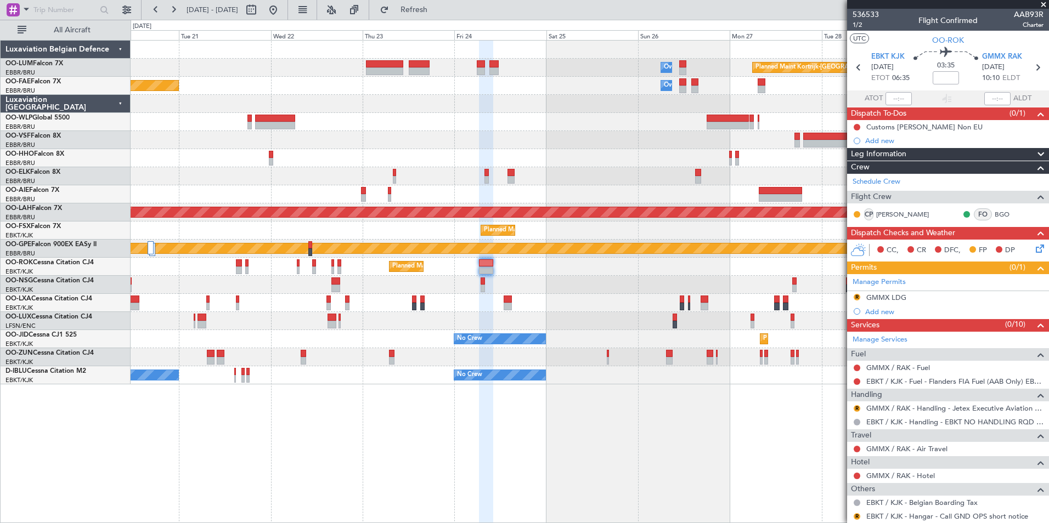
click at [446, 447] on div "Planned Maint Kortrijk-Wevelgem Owner Melsbroek Air Base Owner Melsbroek Air Ba…" at bounding box center [590, 281] width 919 height 483
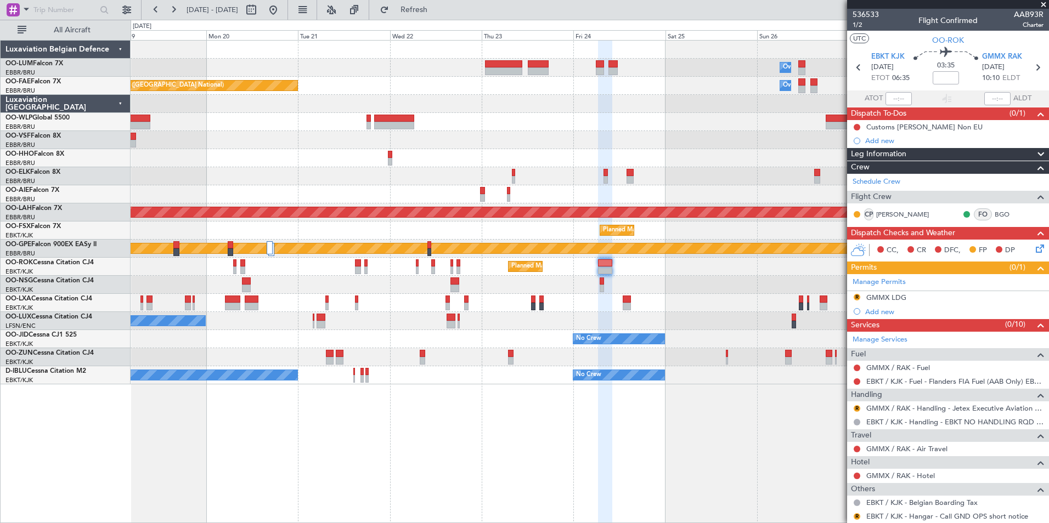
click at [509, 459] on div "Planned Maint Kortrijk-Wevelgem Owner Melsbroek Air Base AOG Maint Sibiu Owner …" at bounding box center [590, 281] width 919 height 483
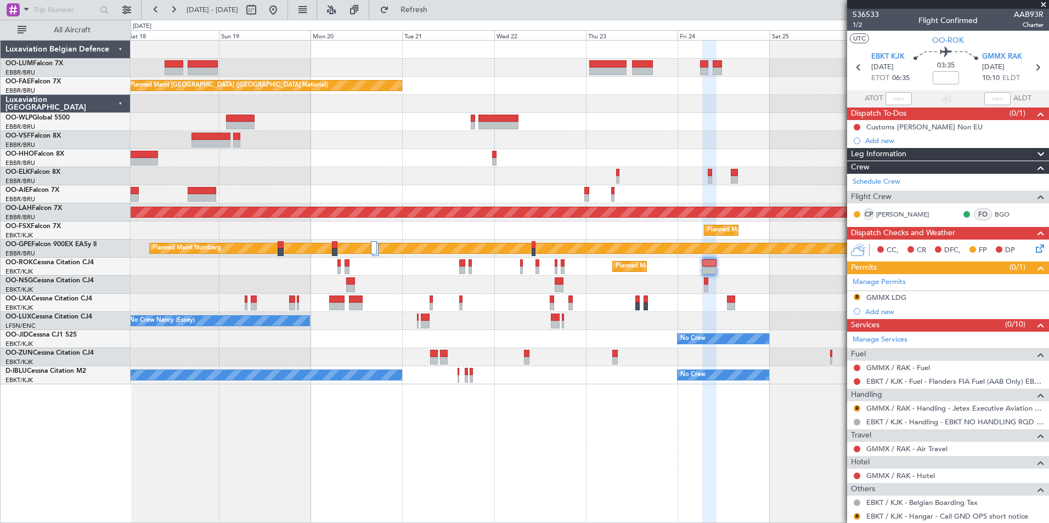
click at [513, 470] on div "Planned Maint Kortrijk-Wevelgem Owner Melsbroek Air Base AOG Maint Sibiu Owner …" at bounding box center [590, 281] width 919 height 483
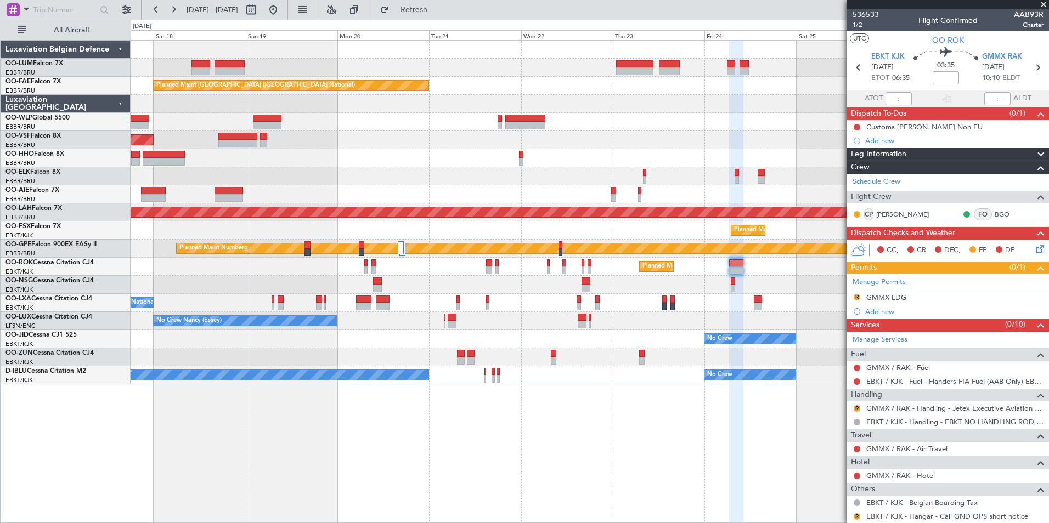
click at [351, 440] on div "Planned Maint Kortrijk-Wevelgem Owner Melsbroek Air Base AOG Maint Sibiu Owner …" at bounding box center [590, 281] width 919 height 483
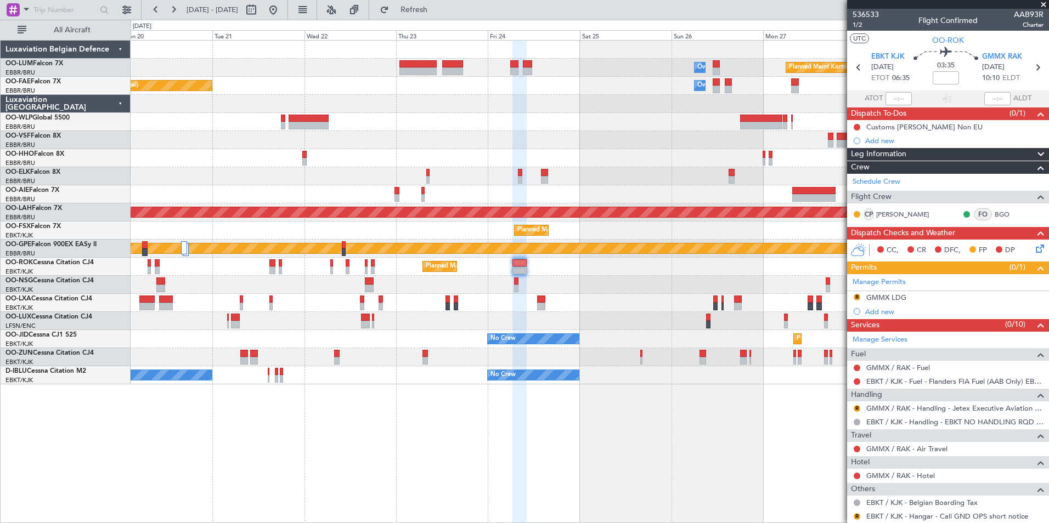
click at [713, 472] on div "Planned Maint Kortrijk-Wevelgem Owner Melsbroek Air Base Owner Melsbroek Air Ba…" at bounding box center [590, 281] width 919 height 483
click at [640, 481] on div "Planned Maint Kortrijk-Wevelgem Owner Melsbroek Air Base Owner Melsbroek Air Ba…" at bounding box center [590, 281] width 919 height 483
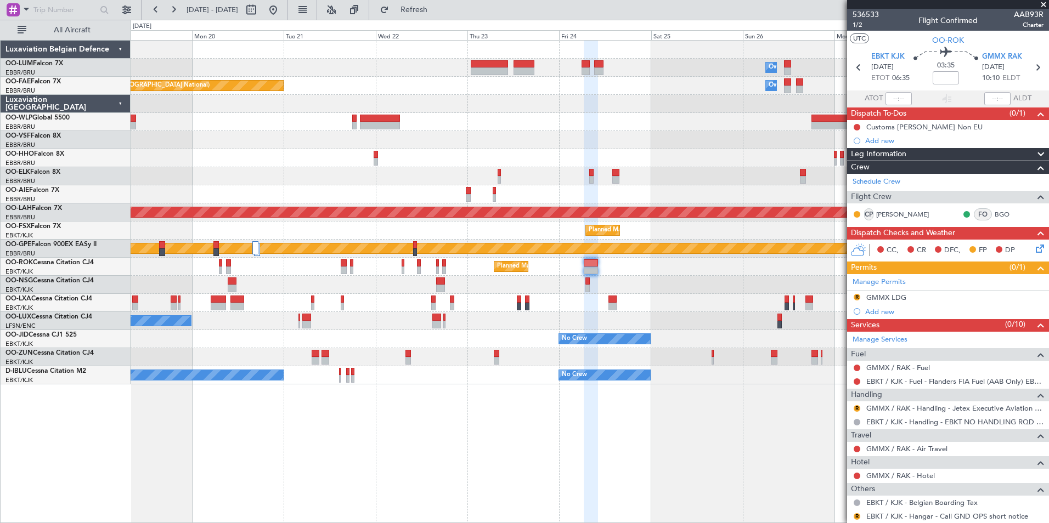
click at [600, 476] on div "Planned Maint Kortrijk-Wevelgem Owner Melsbroek Air Base AOG Maint Sibiu Owner …" at bounding box center [590, 281] width 919 height 483
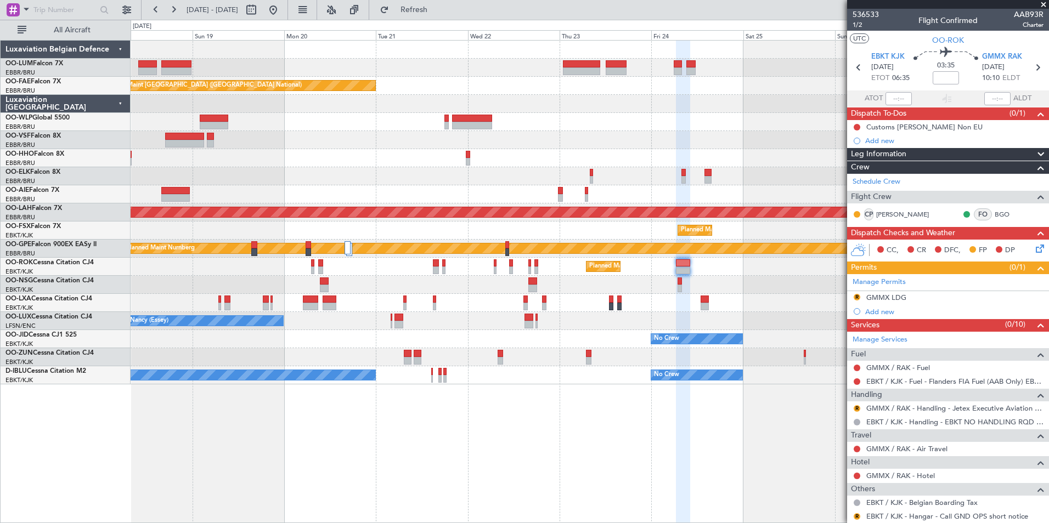
click at [457, 455] on div "Planned Maint Kortrijk-Wevelgem Owner Melsbroek Air Base AOG Maint Sibiu Owner …" at bounding box center [590, 281] width 919 height 483
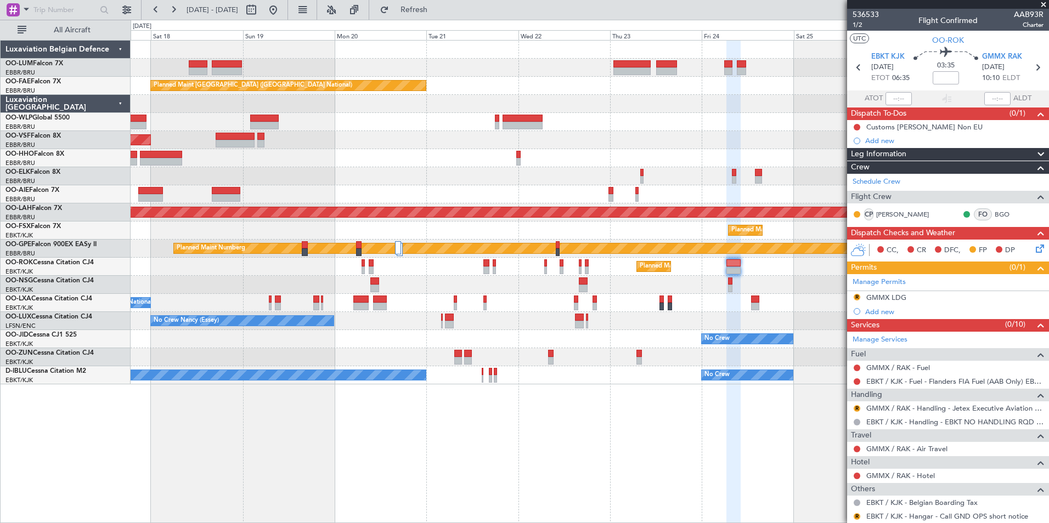
click at [798, 418] on div "Planned Maint Kortrijk-Wevelgem Owner Melsbroek Air Base AOG Maint Sibiu Owner …" at bounding box center [590, 281] width 919 height 483
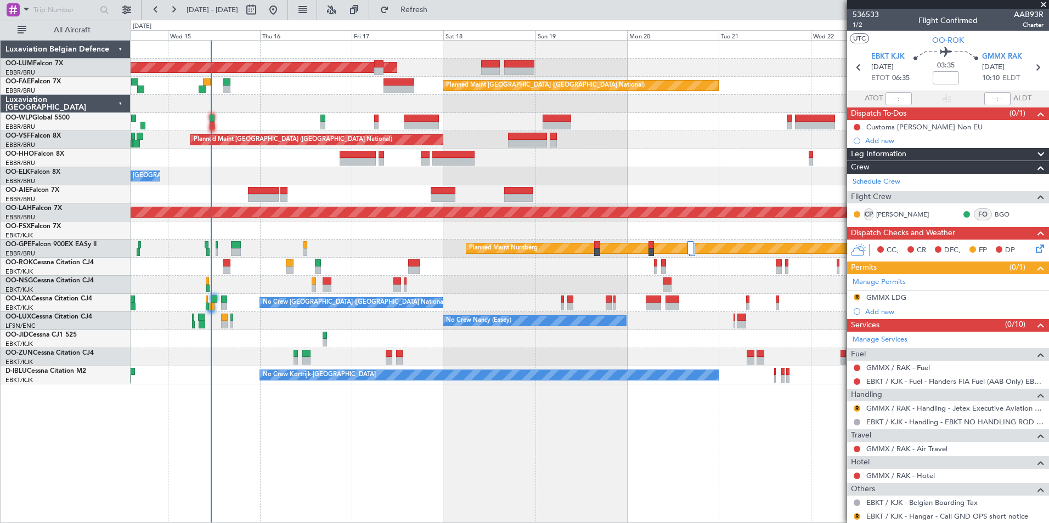
click at [378, 424] on div "AOG Maint Sibiu Owner Melsbroek Air Base Planned Maint Brussels (Brussels Natio…" at bounding box center [590, 281] width 919 height 483
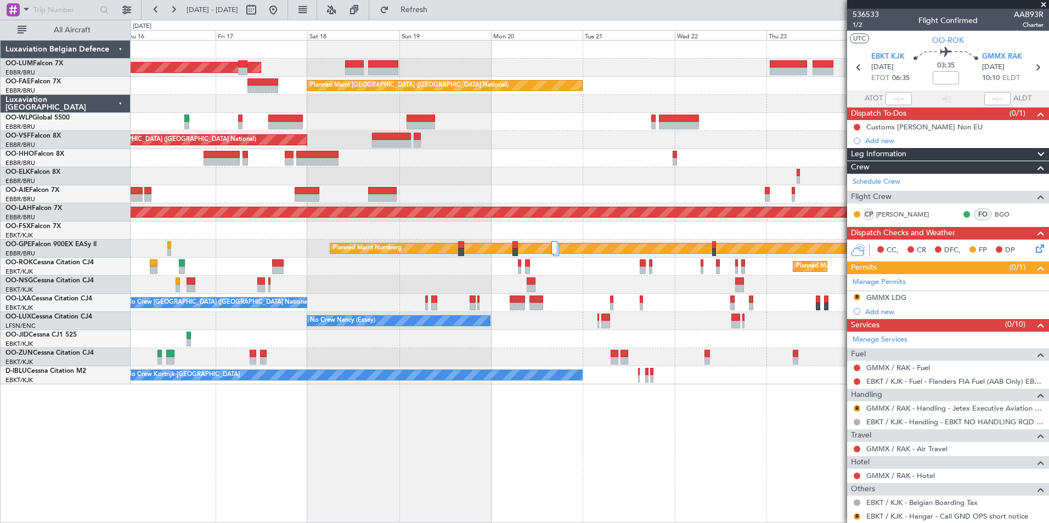
click at [469, 421] on div "AOG Maint Sibiu Owner Melsbroek Air Base Planned Maint Kortrijk-Wevelgem Planne…" at bounding box center [590, 281] width 919 height 483
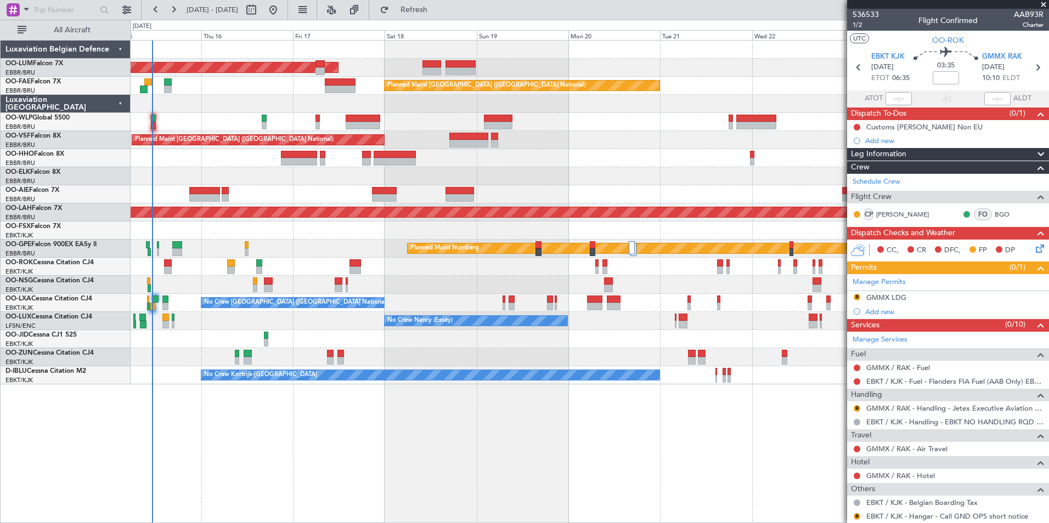
click at [379, 430] on div "AOG Maint Sibiu Owner Melsbroek Air Base Planned Maint Kortrijk-Wevelgem Planne…" at bounding box center [590, 281] width 919 height 483
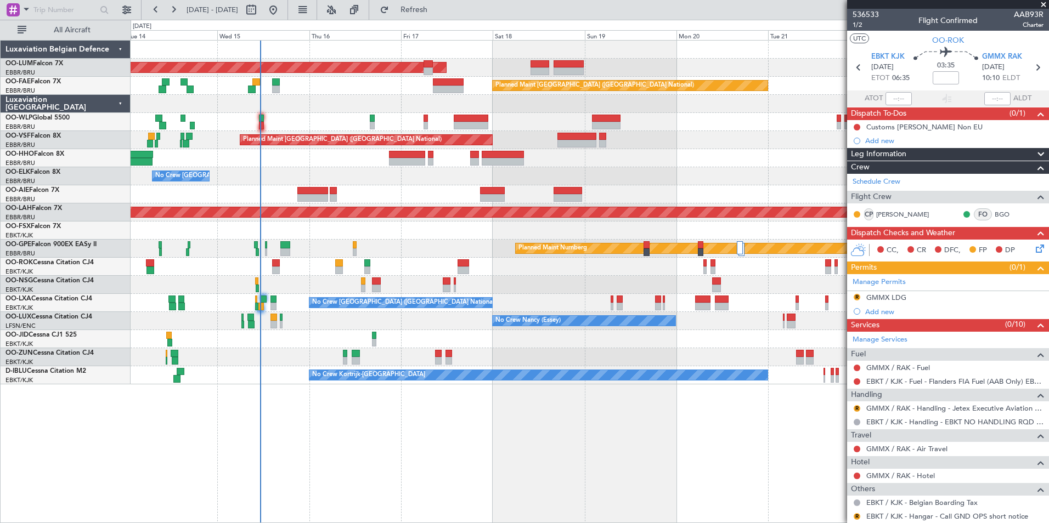
click at [412, 390] on div "AOG Maint Sibiu Owner Melsbroek Air Base Planned Maint Brussels (Brussels Natio…" at bounding box center [590, 281] width 919 height 483
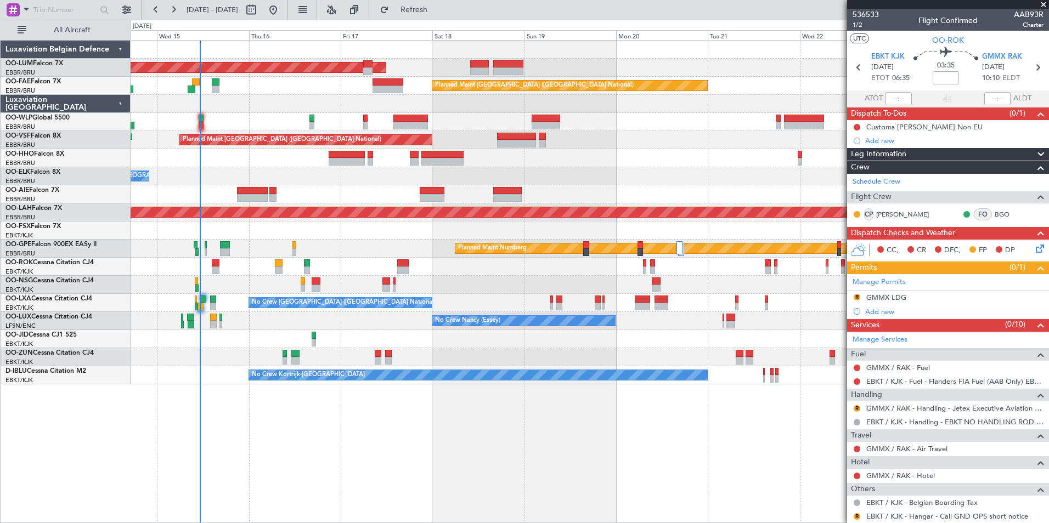
click at [568, 439] on div "AOG Maint Sibiu Owner Melsbroek Air Base Planned Maint Brussels (Brussels Natio…" at bounding box center [590, 281] width 919 height 483
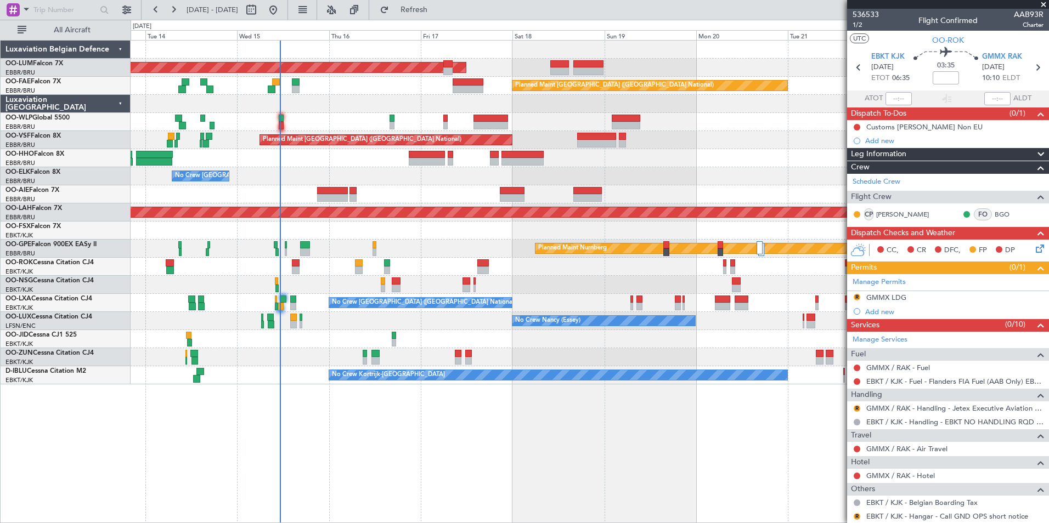
click at [316, 454] on div "AOG Maint Sibiu Owner Melsbroek Air Base Planned Maint Brussels (Brussels Natio…" at bounding box center [590, 281] width 919 height 483
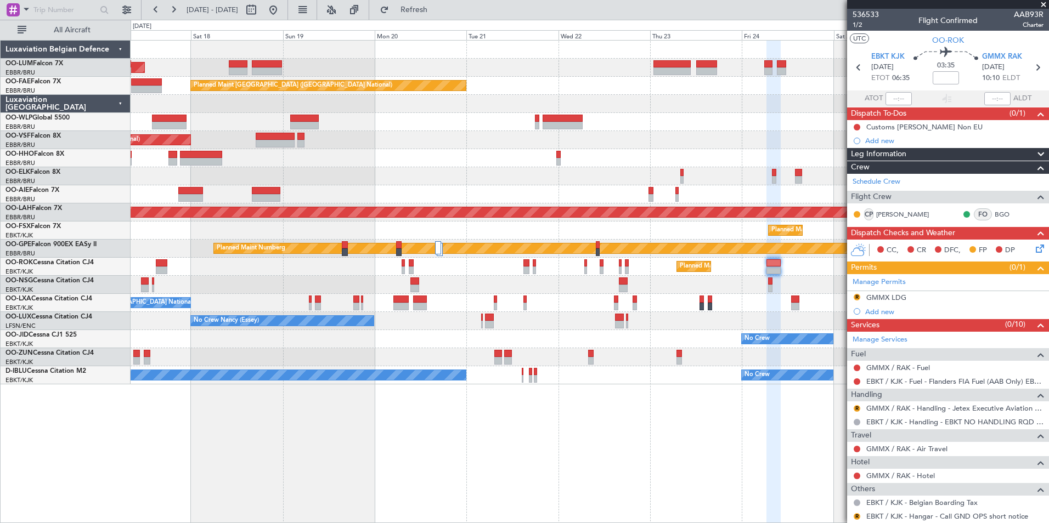
click at [265, 454] on div "AOG Maint Sibiu Owner Melsbroek Air Base Planned Maint Kortrijk-Wevelgem Planne…" at bounding box center [590, 281] width 919 height 483
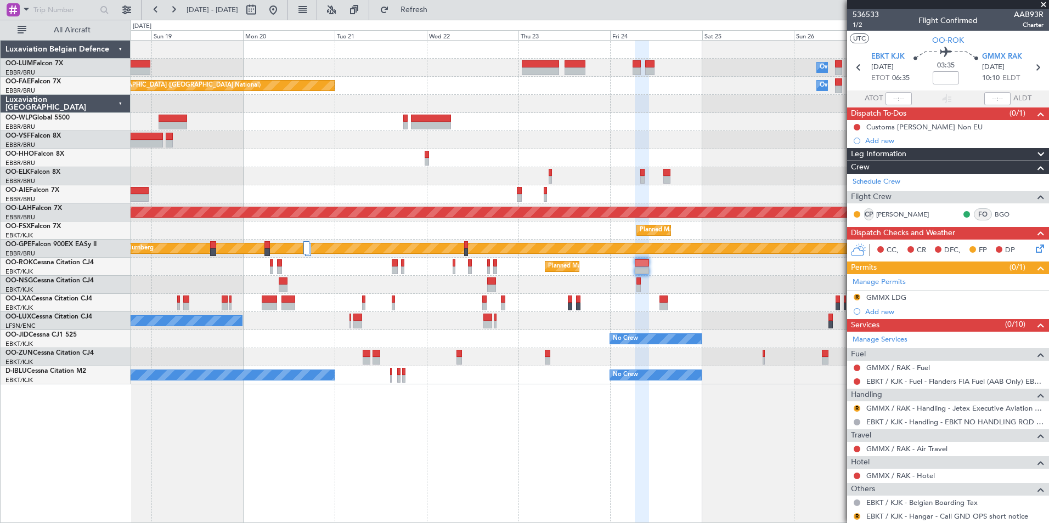
click at [151, 442] on div "Owner Melsbroek Air Base Planned Maint Kortrijk-Wevelgem AOG Maint Sibiu Planne…" at bounding box center [590, 281] width 919 height 483
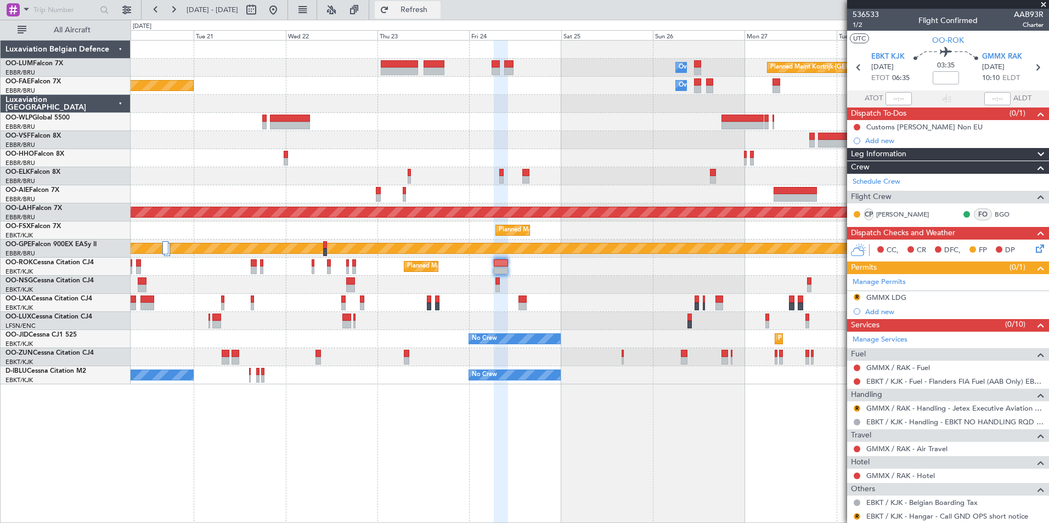
click at [437, 12] on span "Refresh" at bounding box center [414, 10] width 46 height 8
click at [449, 435] on div "Owner Melsbroek Air Base Planned Maint Kortrijk-Wevelgem Planned Maint Brussels…" at bounding box center [590, 281] width 919 height 483
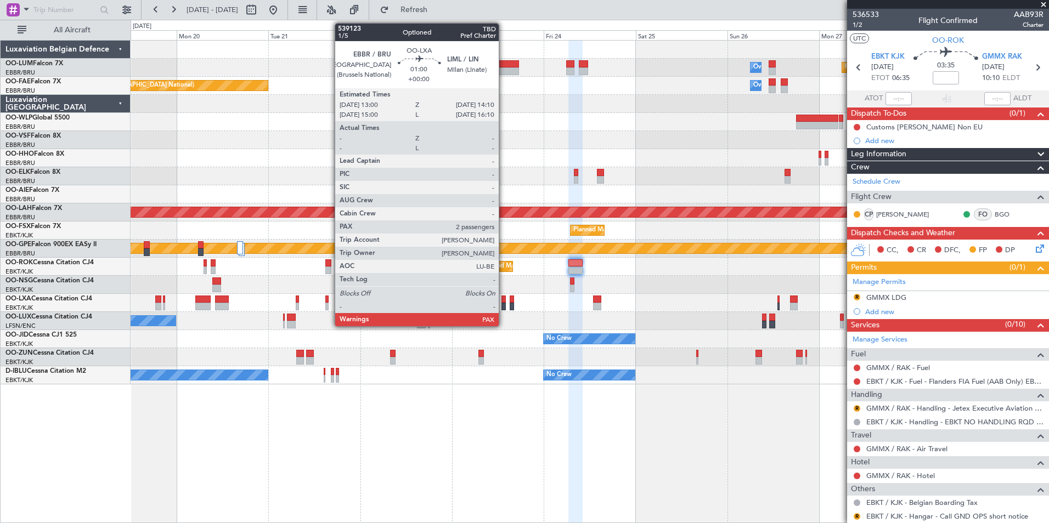
click at [504, 299] on div at bounding box center [504, 300] width 5 height 8
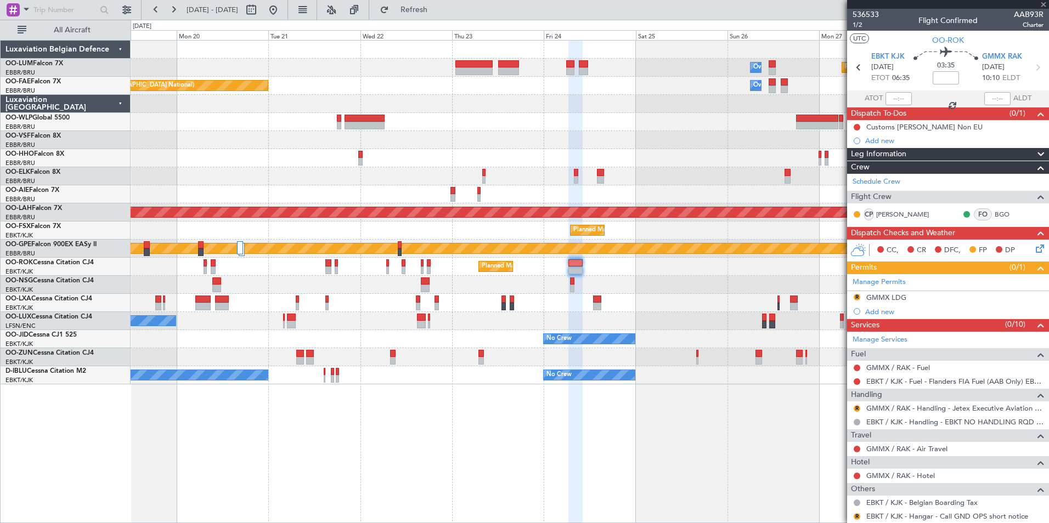
type input "2"
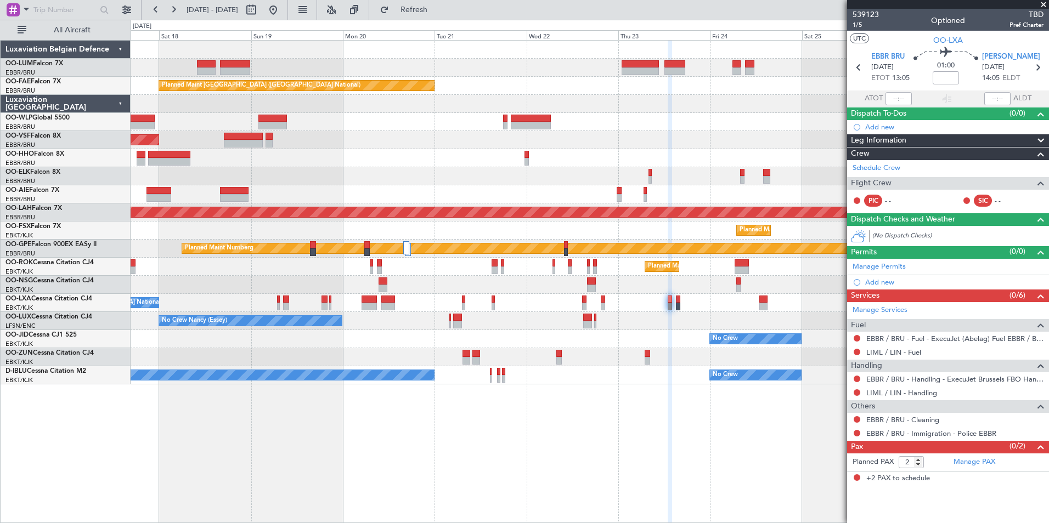
click at [671, 512] on div "Planned Maint Kortrijk-Wevelgem Owner Melsbroek Air Base AOG Maint Sibiu Owner …" at bounding box center [590, 281] width 919 height 483
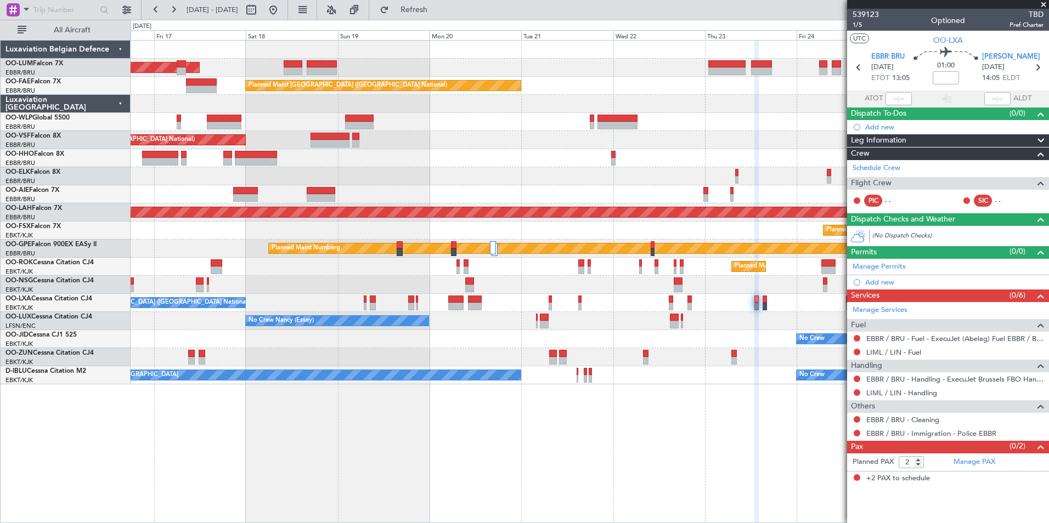
click at [699, 499] on div "Owner Melsbroek Air Base AOG Maint Sibiu Planned Maint Kortrijk-Wevelgem Owner …" at bounding box center [590, 281] width 919 height 483
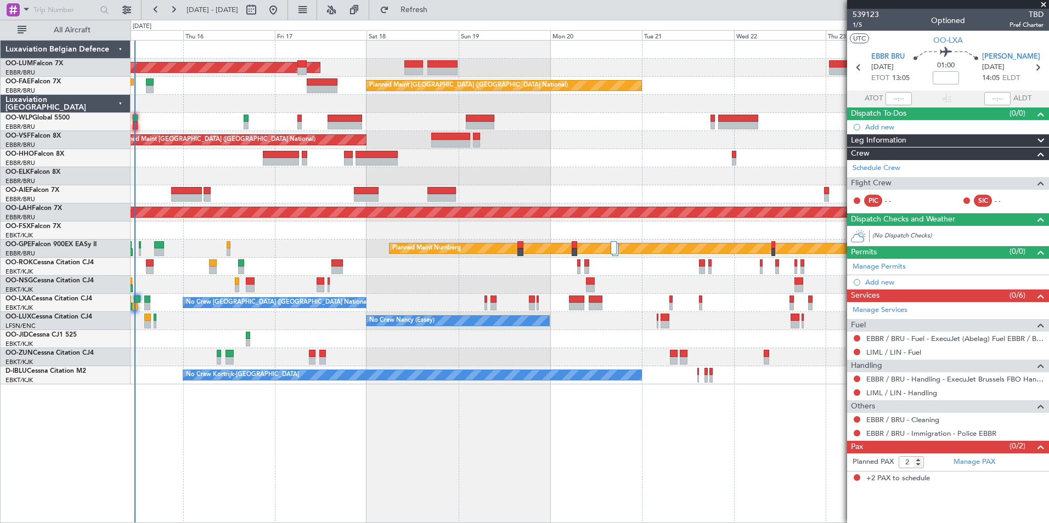
click at [633, 474] on div "AOG Maint Sibiu Owner Melsbroek Air Base Planned Maint Kortrijk-Wevelgem Planne…" at bounding box center [590, 281] width 919 height 483
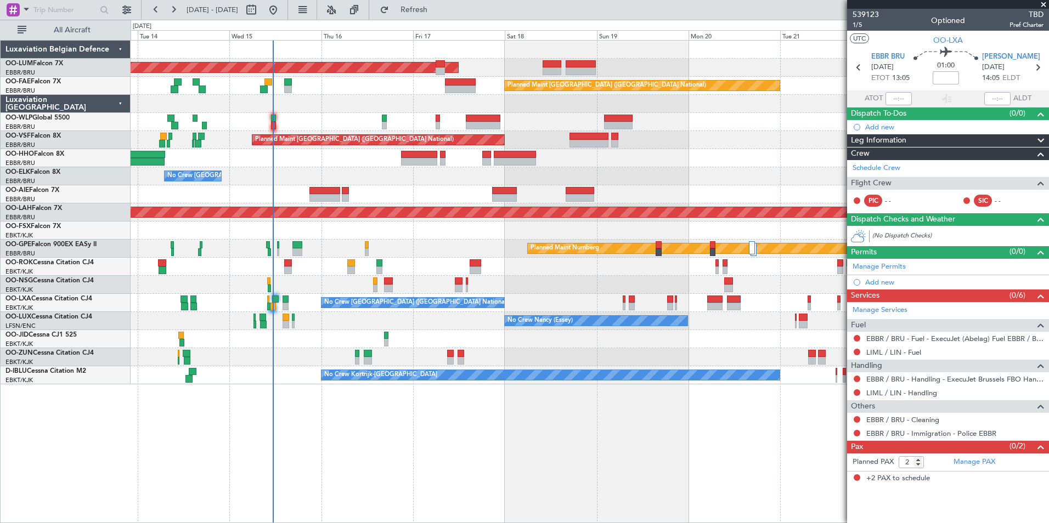
click at [303, 482] on div "AOG Maint Sibiu Owner Melsbroek Air Base Planned Maint Brussels (Brussels Natio…" at bounding box center [590, 281] width 919 height 483
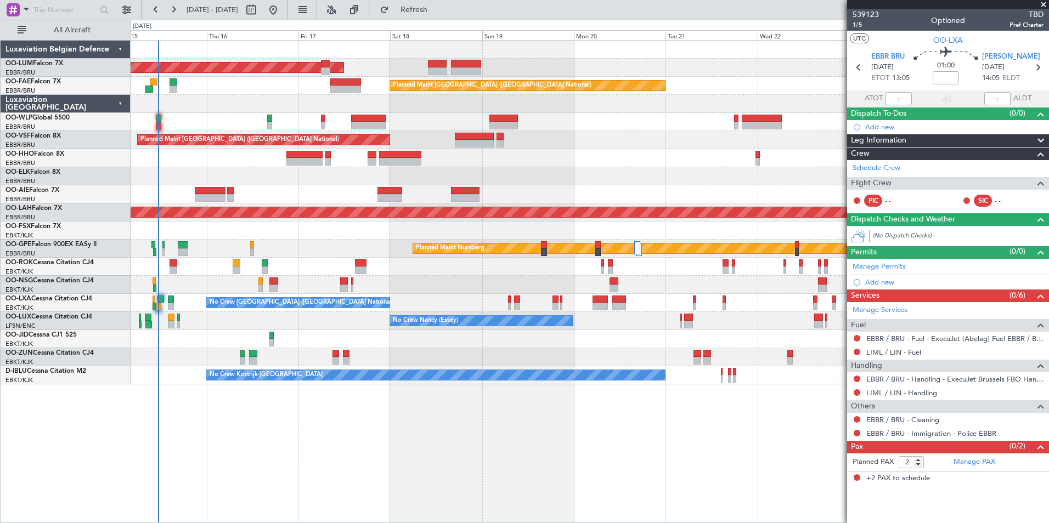
click at [358, 480] on div "AOG Maint Sibiu Owner Melsbroek Air Base Planned Maint Kortrijk-Wevelgem Planne…" at bounding box center [590, 281] width 919 height 483
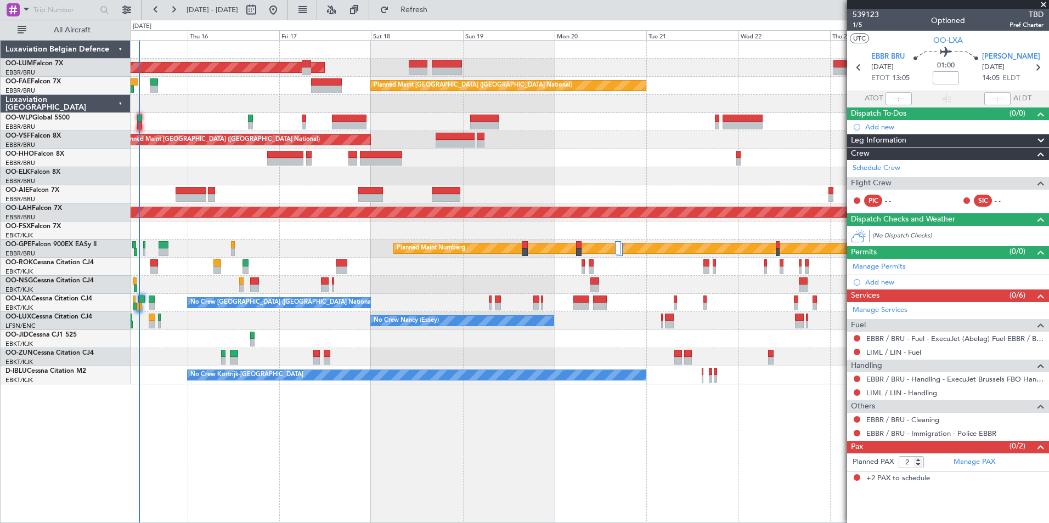
click at [475, 497] on div "AOG Maint Sibiu Owner Melsbroek Air Base Planned Maint Kortrijk-Wevelgem Planne…" at bounding box center [590, 281] width 919 height 483
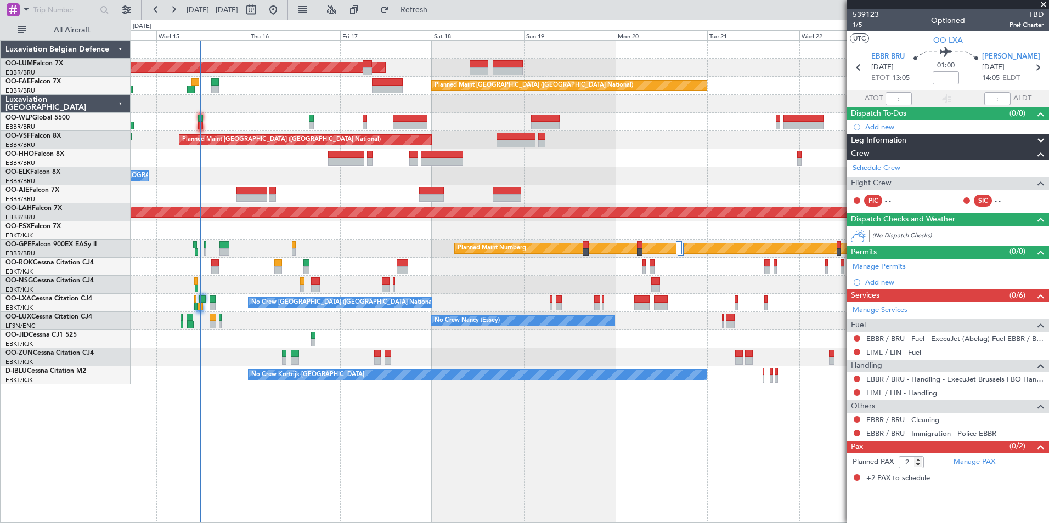
click at [223, 460] on div "AOG Maint Sibiu Owner Melsbroek Air Base Planned Maint Brussels (Brussels Natio…" at bounding box center [590, 281] width 919 height 483
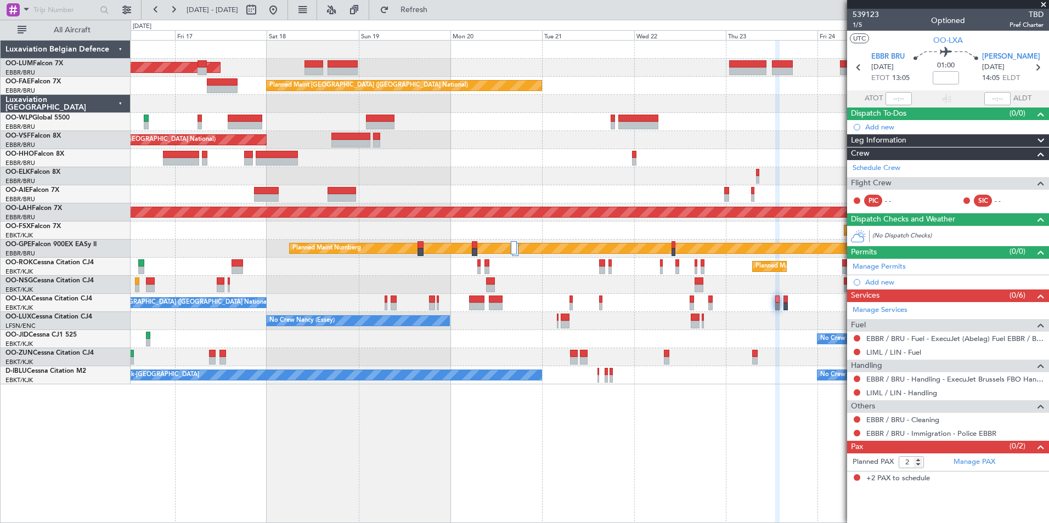
click at [442, 463] on div "AOG Maint Sibiu Owner Melsbroek Air Base Planned Maint Kortrijk-Wevelgem Planne…" at bounding box center [590, 281] width 919 height 483
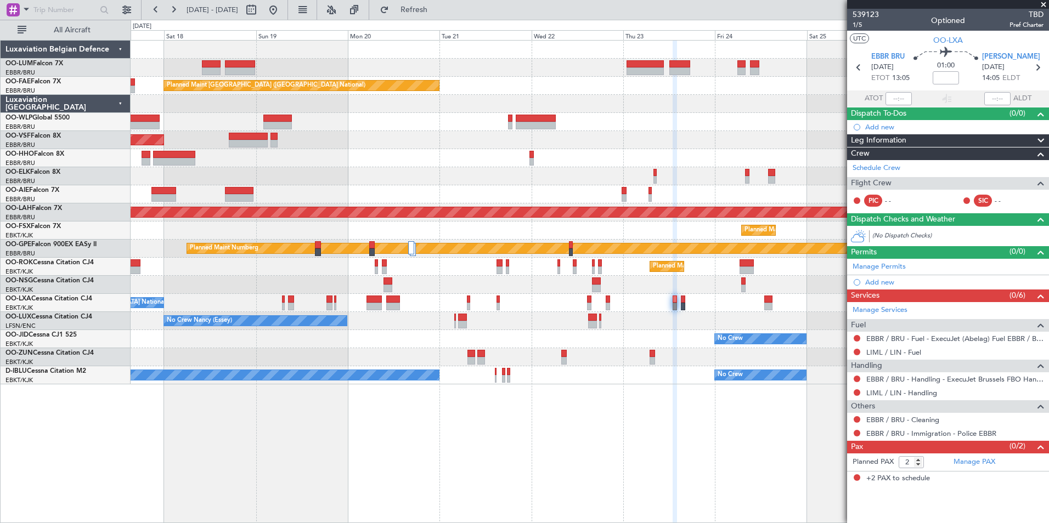
click at [430, 469] on div "Owner Melsbroek Air Base Planned Maint Kortrijk-Wevelgem AOG Maint Sibiu Planne…" at bounding box center [590, 281] width 919 height 483
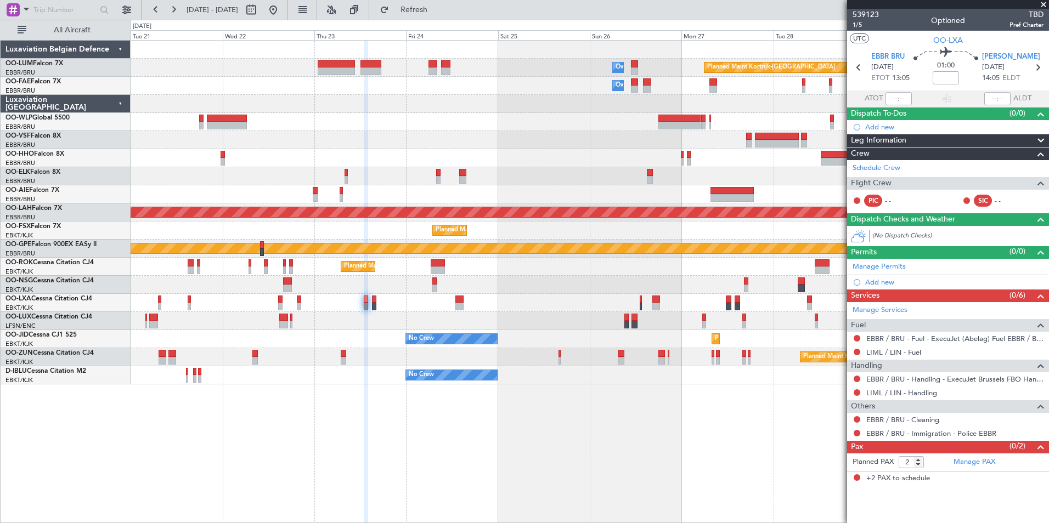
click at [306, 463] on div "Owner Melsbroek Air Base Planned Maint Kortrijk-Wevelgem Owner Melsbroek Air Ba…" at bounding box center [590, 281] width 919 height 483
click at [521, 480] on div "Owner Melsbroek Air Base Planned Maint Kortrijk-Wevelgem Owner Melsbroek Air Ba…" at bounding box center [590, 281] width 919 height 483
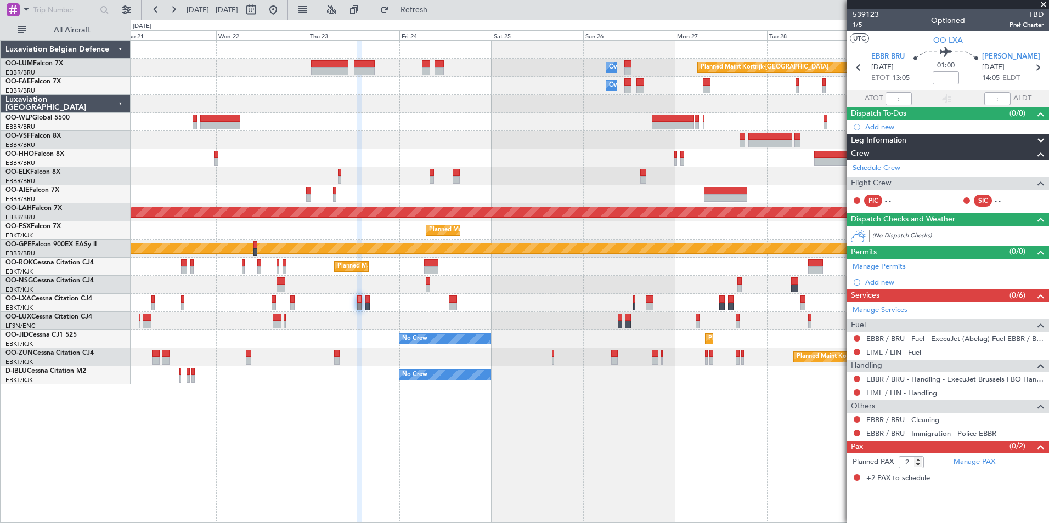
click at [221, 478] on div "Owner Melsbroek Air Base Planned Maint Kortrijk-Wevelgem Owner Melsbroek Air Ba…" at bounding box center [590, 281] width 919 height 483
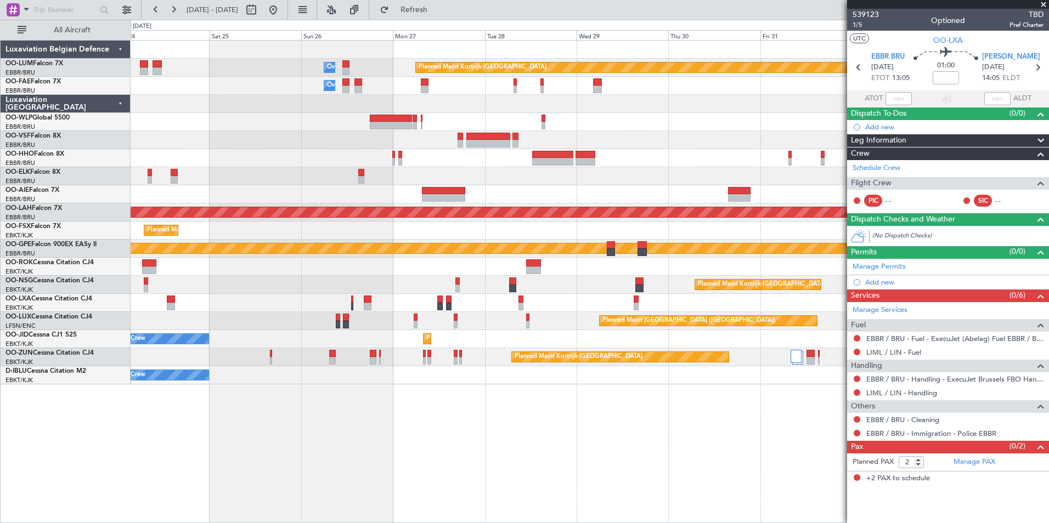
click at [444, 523] on div "Owner Melsbroek Air Base Planned Maint Kortrijk-Wevelgem Owner Melsbroek Air Ba…" at bounding box center [524, 272] width 1049 height 504
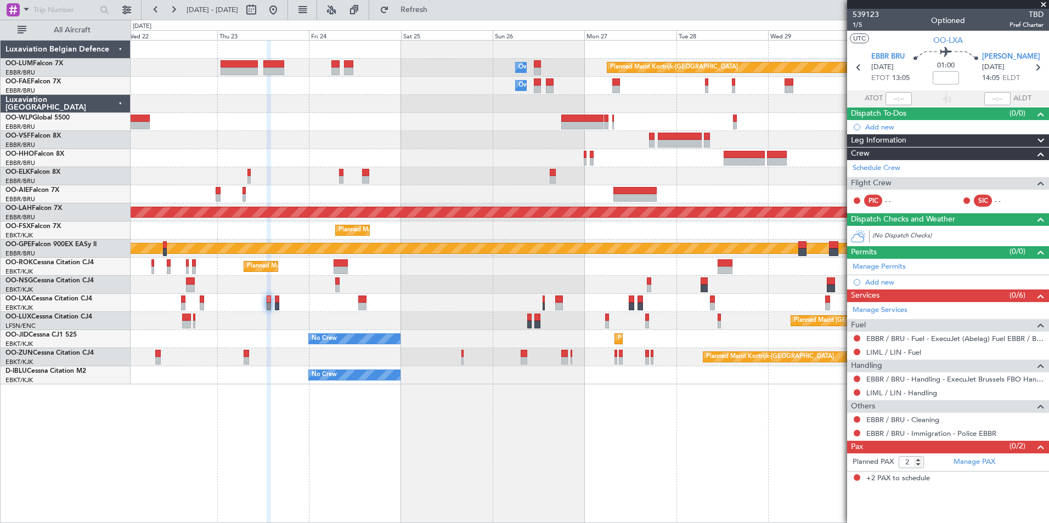
click at [604, 523] on html "22 Oct 2025 - 01 Nov 2025 Refresh Quick Links All Aircraft Owner Melsbroek Air …" at bounding box center [524, 261] width 1049 height 523
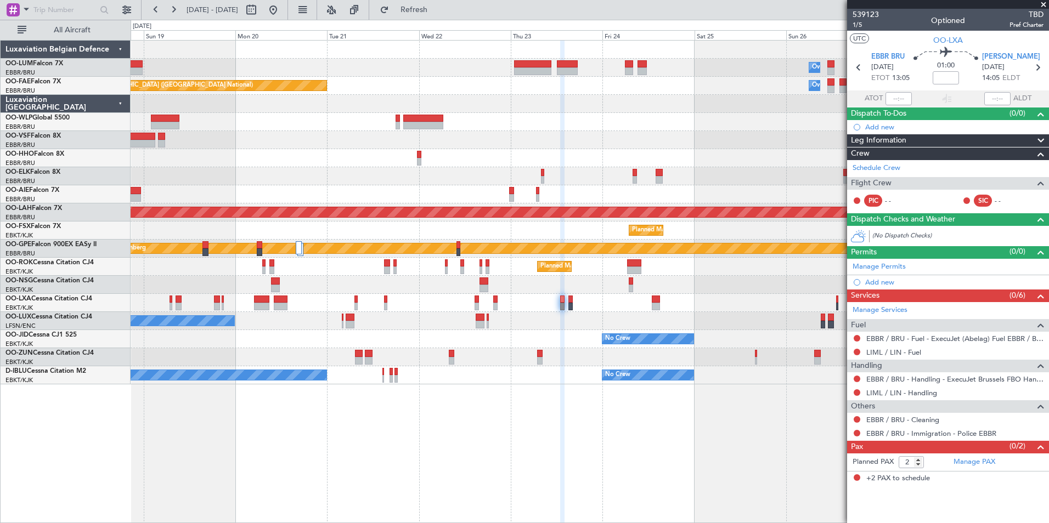
click at [332, 503] on div "Owner Melsbroek Air Base Planned Maint Kortrijk-Wevelgem AOG Maint Sibiu Planne…" at bounding box center [590, 281] width 919 height 483
click at [733, 523] on html "18 Oct 2025 - 28 Oct 2025 Refresh Quick Links All Aircraft Owner Melsbroek Air …" at bounding box center [524, 261] width 1049 height 523
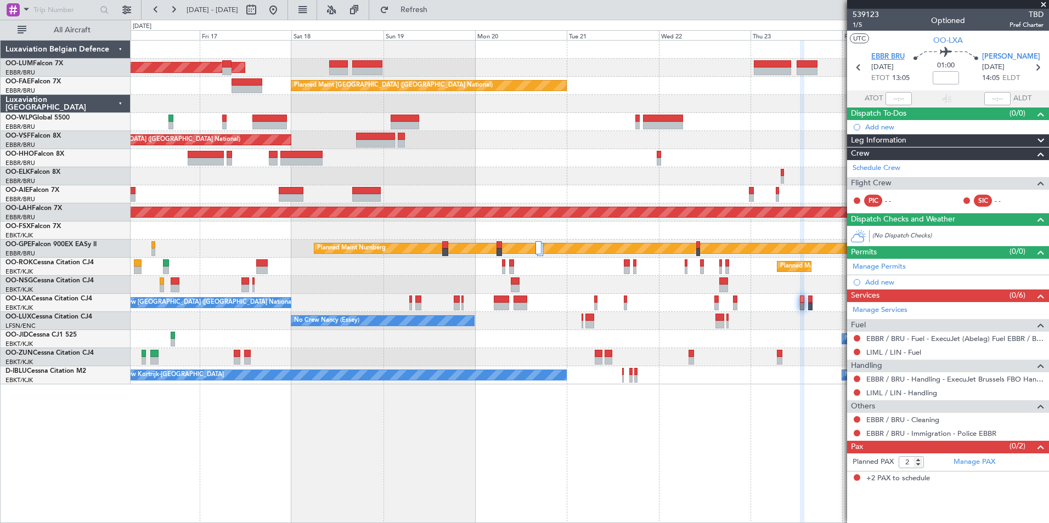
click at [894, 54] on span "EBBR BRU" at bounding box center [887, 57] width 33 height 11
click at [437, 10] on span "Refresh" at bounding box center [414, 10] width 46 height 8
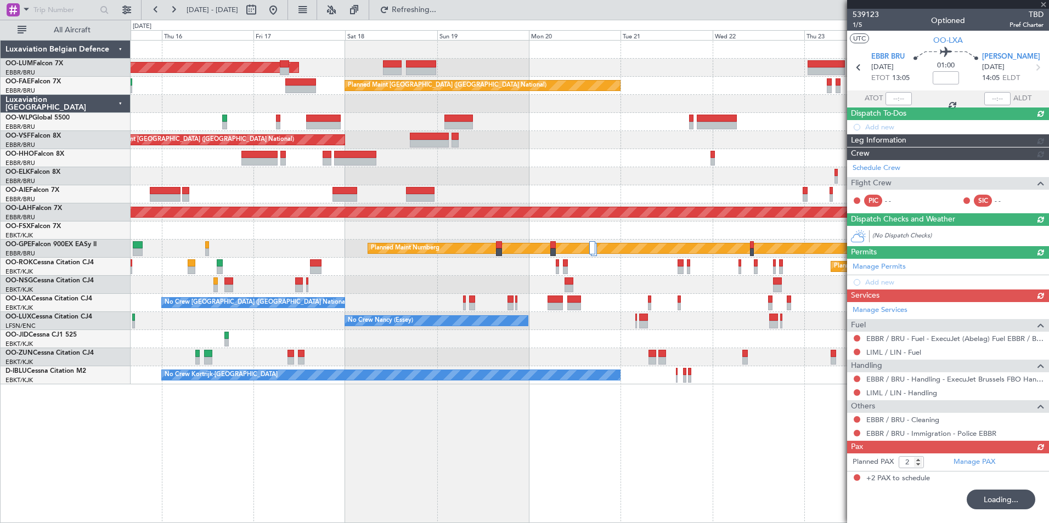
click at [335, 387] on div "AOG Maint Sibiu Owner Melsbroek Air Base Planned Maint Kortrijk-Wevelgem Planne…" at bounding box center [590, 281] width 919 height 483
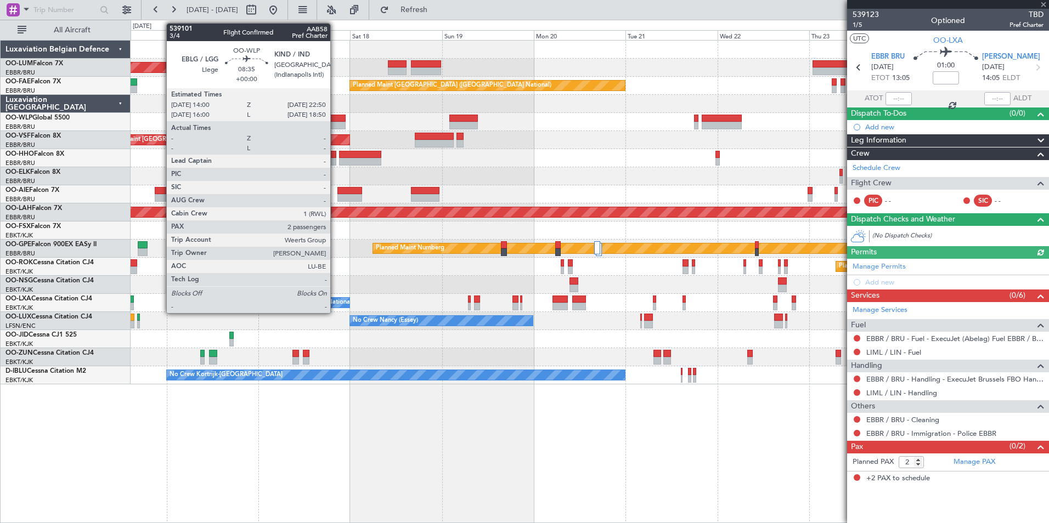
click at [335, 123] on div at bounding box center [328, 126] width 34 height 8
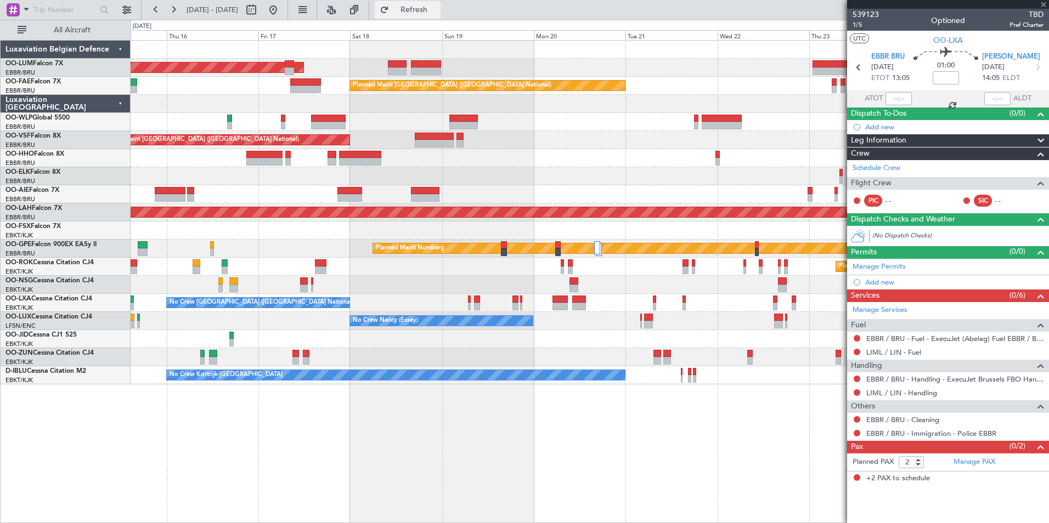
click at [431, 13] on span "Refresh" at bounding box center [414, 10] width 46 height 8
drag, startPoint x: 418, startPoint y: 9, endPoint x: 262, endPoint y: 98, distance: 178.9
click at [410, 14] on button "Refresh" at bounding box center [408, 10] width 66 height 18
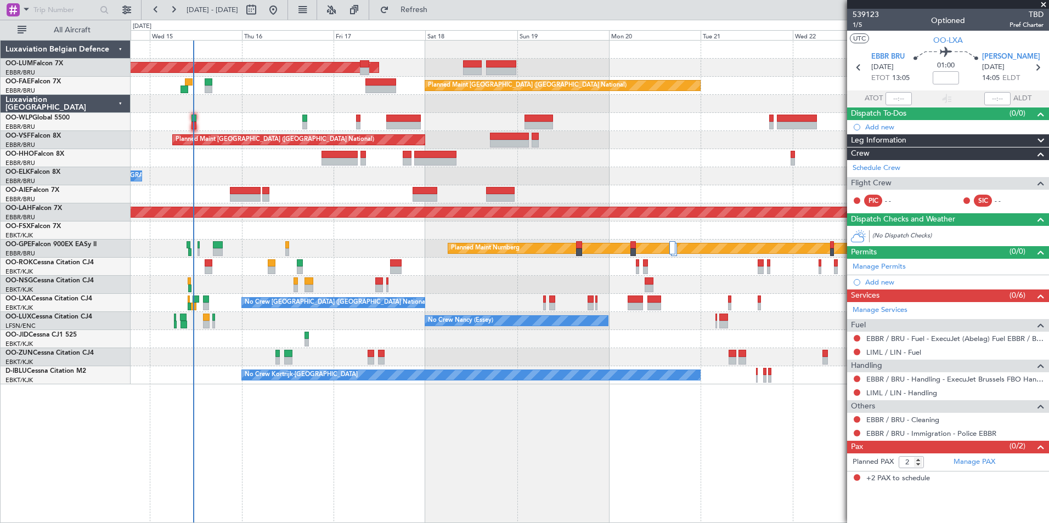
click at [588, 464] on div "AOG Maint Sibiu Owner Melsbroek Air Base Planned Maint Kortrijk-Wevelgem Planne…" at bounding box center [590, 281] width 919 height 483
click at [567, 458] on div "AOG Maint Sibiu Owner Melsbroek Air Base Planned Maint Kortrijk-Wevelgem Planne…" at bounding box center [590, 281] width 919 height 483
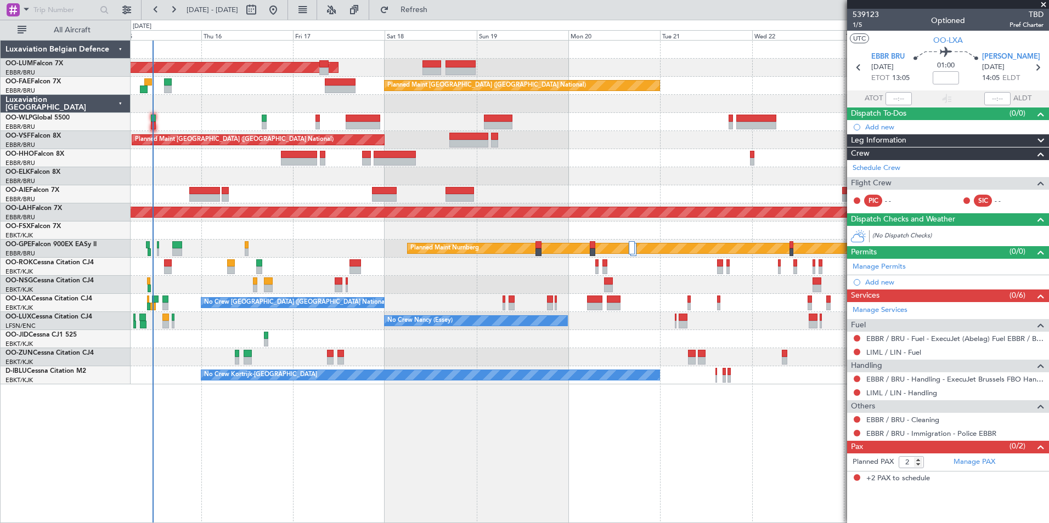
click at [458, 459] on div "AOG Maint Sibiu Owner Melsbroek Air Base Planned Maint Kortrijk-Wevelgem Planne…" at bounding box center [590, 281] width 919 height 483
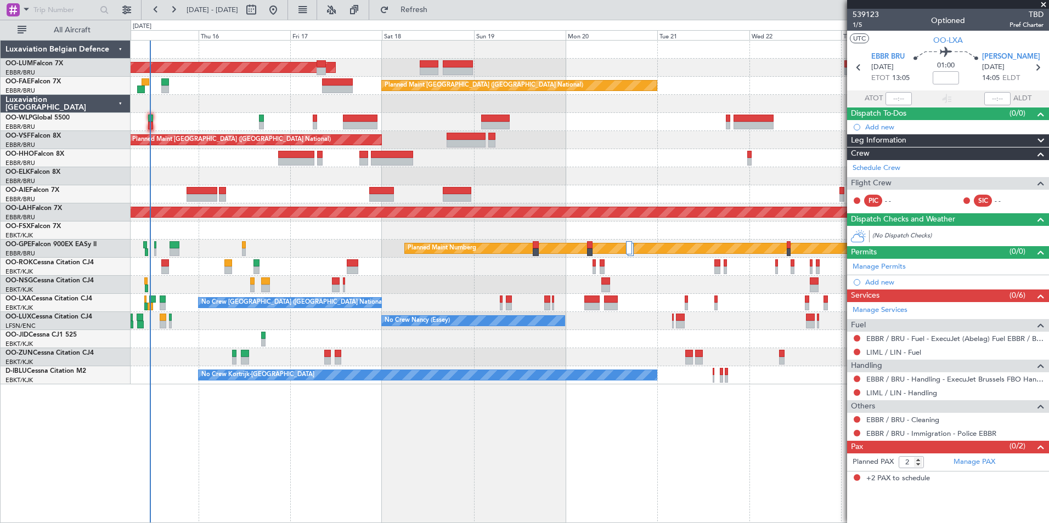
click at [533, 466] on div "AOG Maint [GEOGRAPHIC_DATA] Owner [GEOGRAPHIC_DATA] Planned Maint [GEOGRAPHIC_D…" at bounding box center [590, 281] width 919 height 483
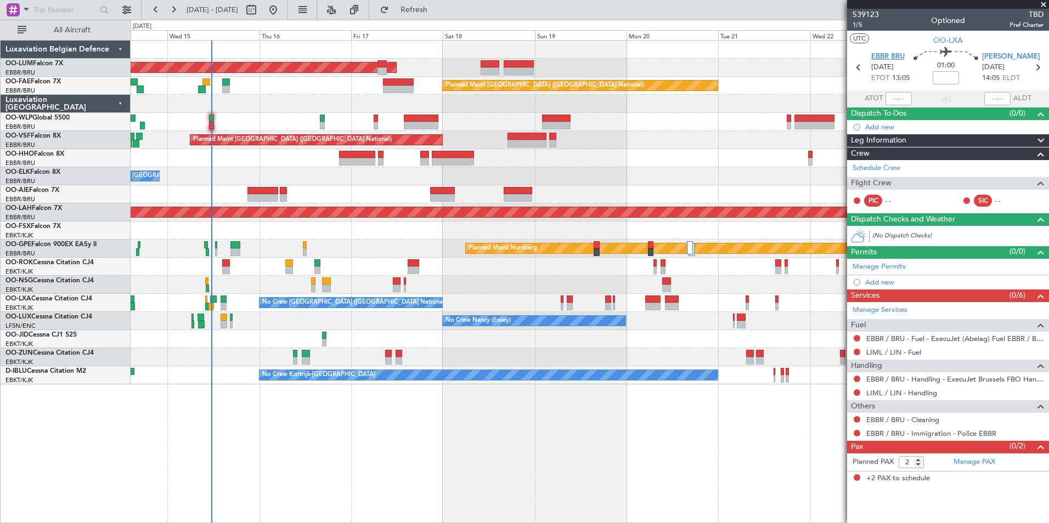
click at [889, 60] on span "EBBR BRU" at bounding box center [887, 57] width 33 height 11
click at [894, 64] on span "23/10/2025" at bounding box center [882, 67] width 22 height 11
click at [900, 58] on span "EBBR BRU" at bounding box center [887, 57] width 33 height 11
click at [437, 14] on span "Refresh" at bounding box center [414, 10] width 46 height 8
click at [467, 431] on div "AOG Maint [GEOGRAPHIC_DATA] Owner [GEOGRAPHIC_DATA] Planned Maint [GEOGRAPHIC_D…" at bounding box center [590, 281] width 919 height 483
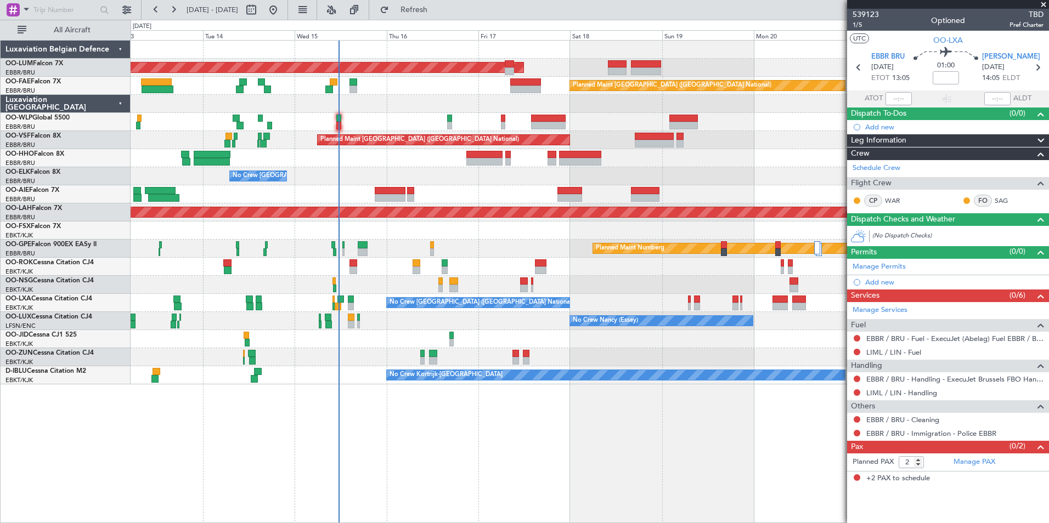
click at [490, 448] on div "AOG Maint [GEOGRAPHIC_DATA] Planned Maint [GEOGRAPHIC_DATA] ([GEOGRAPHIC_DATA])…" at bounding box center [590, 281] width 919 height 483
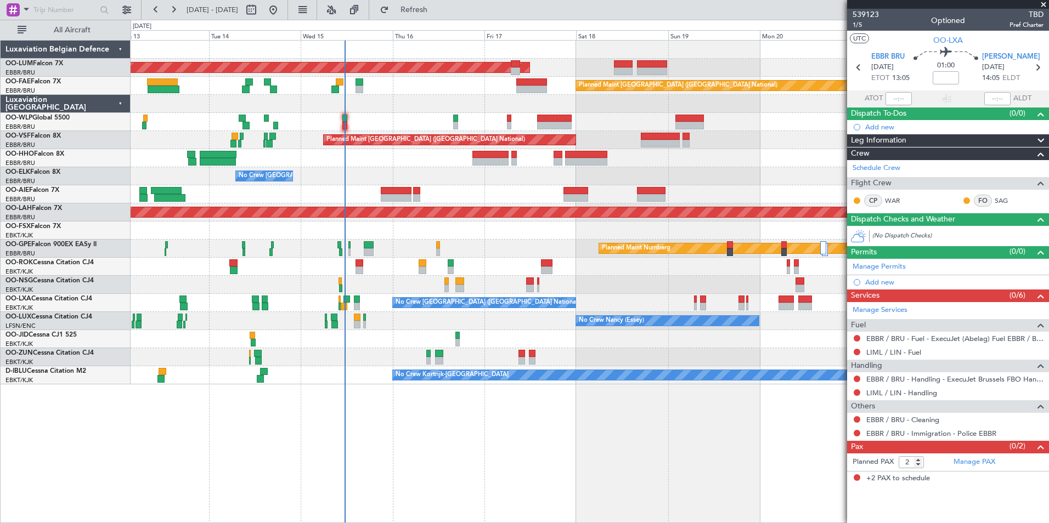
click at [576, 448] on div "AOG Maint [GEOGRAPHIC_DATA] Planned Maint [GEOGRAPHIC_DATA] ([GEOGRAPHIC_DATA])…" at bounding box center [590, 281] width 919 height 483
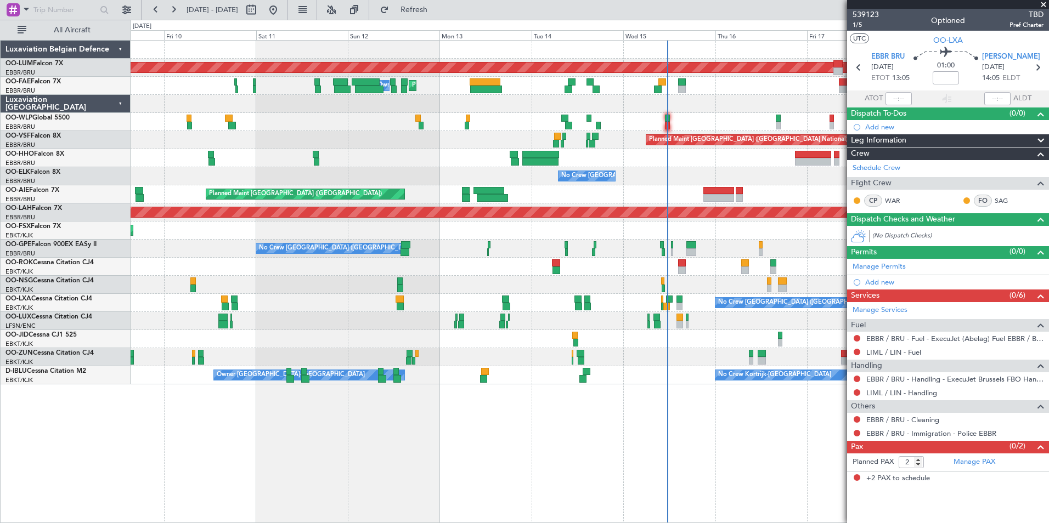
click at [216, 477] on div "AOG Maint [GEOGRAPHIC_DATA] Planned Maint [GEOGRAPHIC_DATA] ([GEOGRAPHIC_DATA])…" at bounding box center [590, 281] width 919 height 483
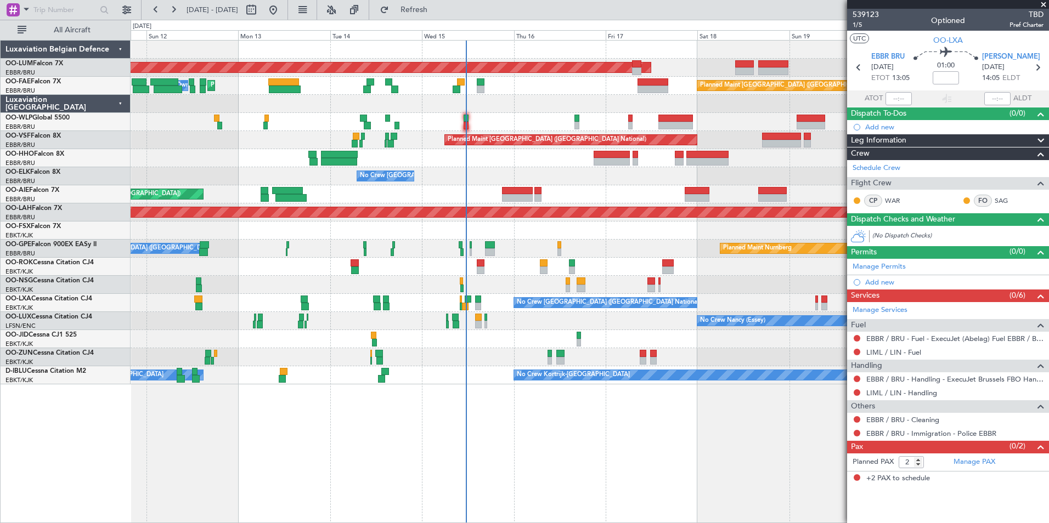
click at [142, 496] on div "AOG Maint [GEOGRAPHIC_DATA] Planned Maint [GEOGRAPHIC_DATA] ([GEOGRAPHIC_DATA])…" at bounding box center [590, 281] width 919 height 483
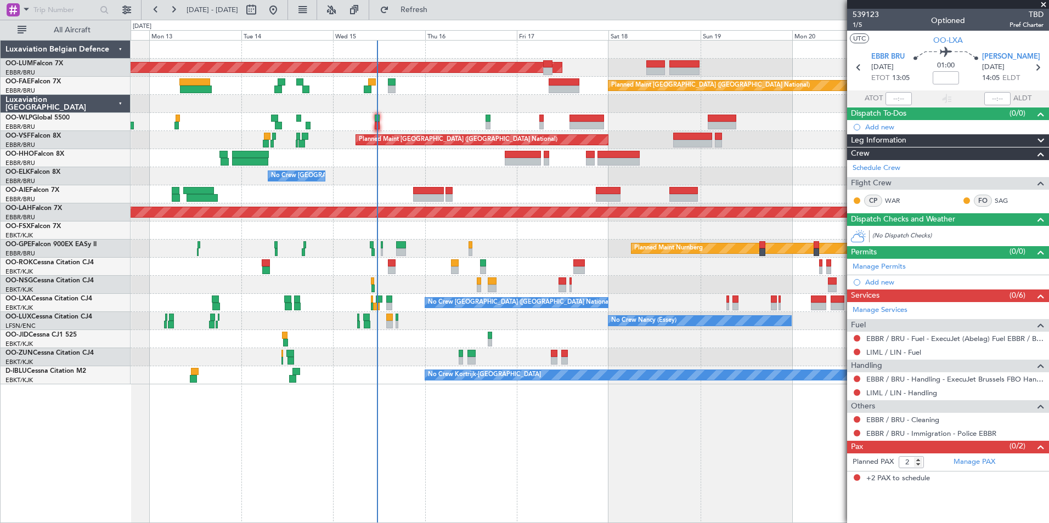
click at [88, 509] on div "AOG Maint [GEOGRAPHIC_DATA] Planned Maint [GEOGRAPHIC_DATA] ([GEOGRAPHIC_DATA])…" at bounding box center [524, 272] width 1049 height 504
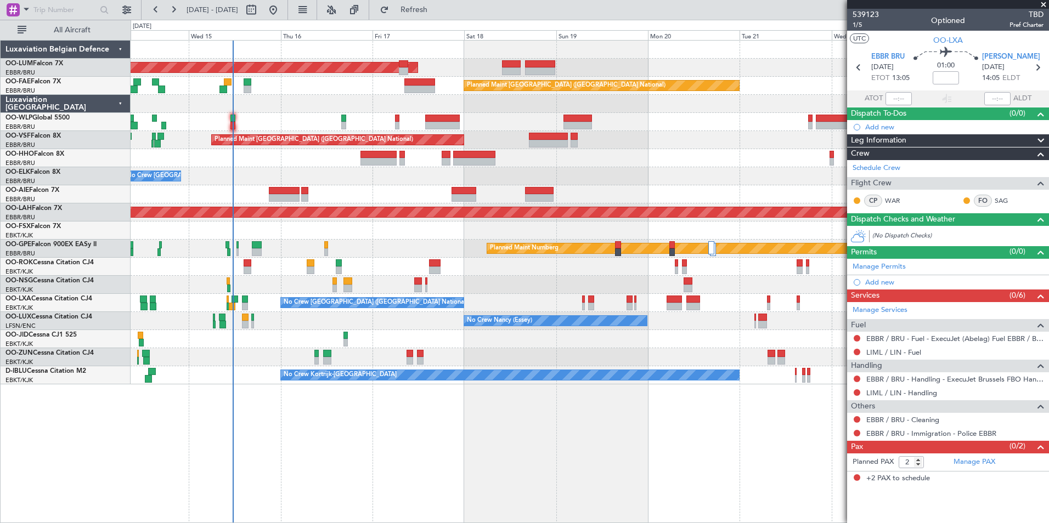
click at [346, 438] on div "AOG Maint [GEOGRAPHIC_DATA] Owner [GEOGRAPHIC_DATA] Planned Maint [GEOGRAPHIC_D…" at bounding box center [590, 281] width 919 height 483
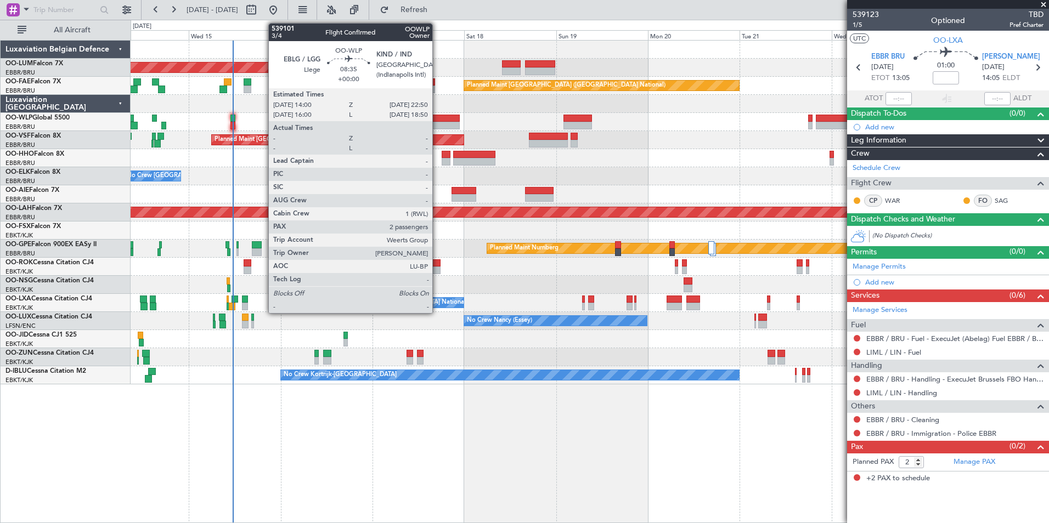
click at [437, 123] on div at bounding box center [442, 126] width 34 height 8
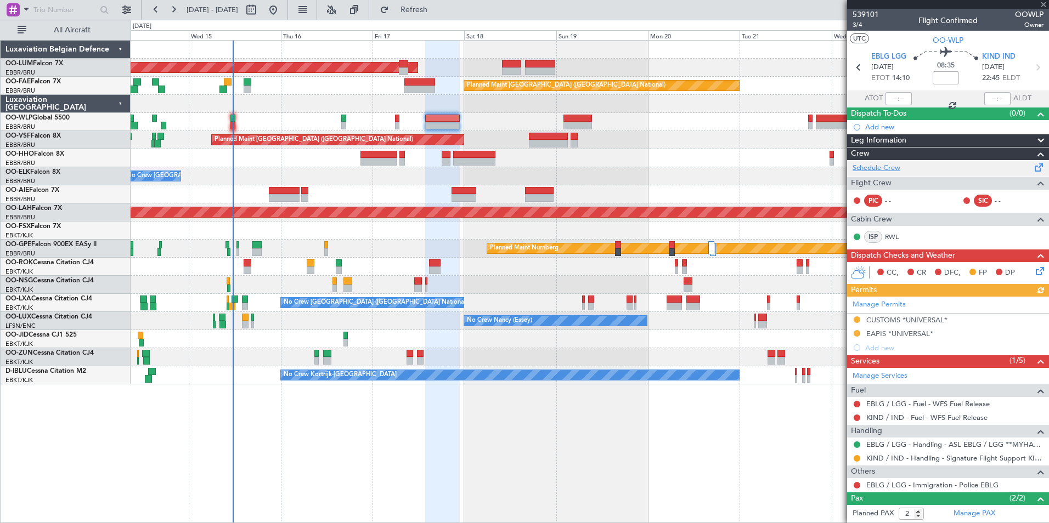
click at [876, 170] on link "Schedule Crew" at bounding box center [877, 168] width 48 height 11
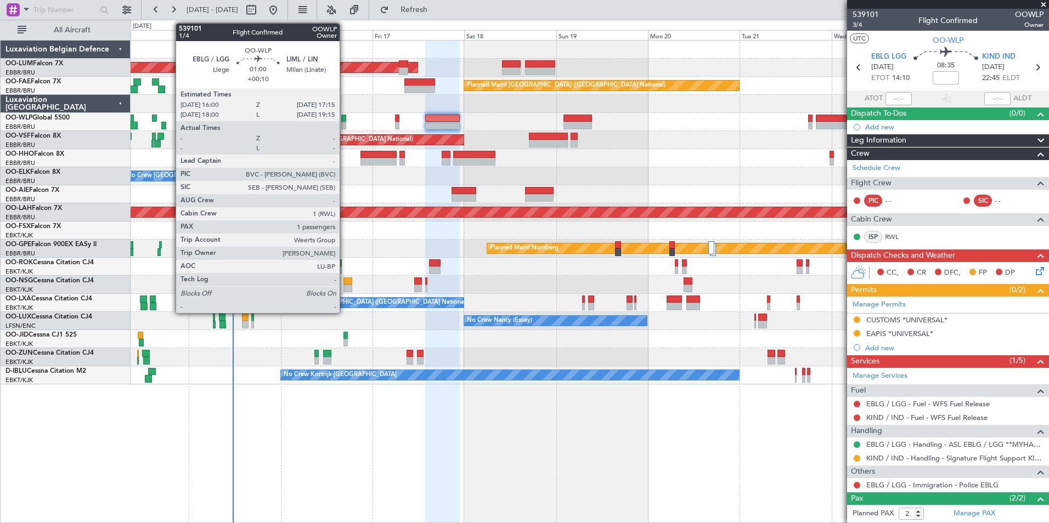
click at [345, 118] on div at bounding box center [343, 119] width 5 height 8
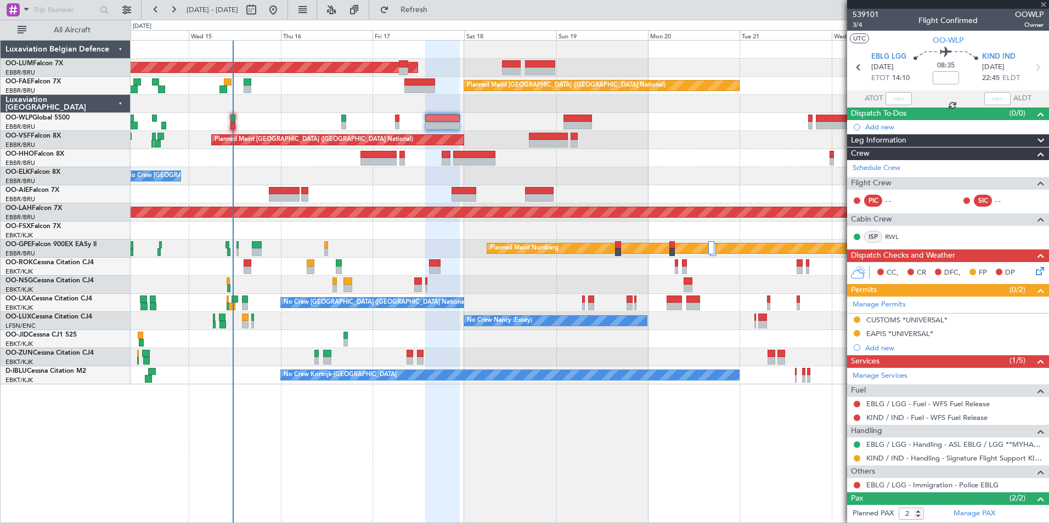
type input "+00:10"
type input "1"
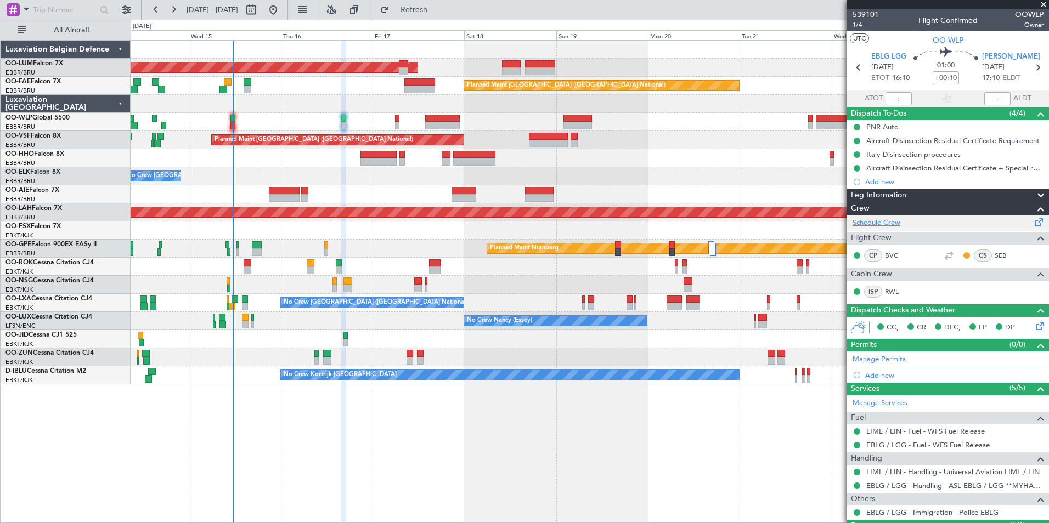
click at [896, 223] on link "Schedule Crew" at bounding box center [877, 223] width 48 height 11
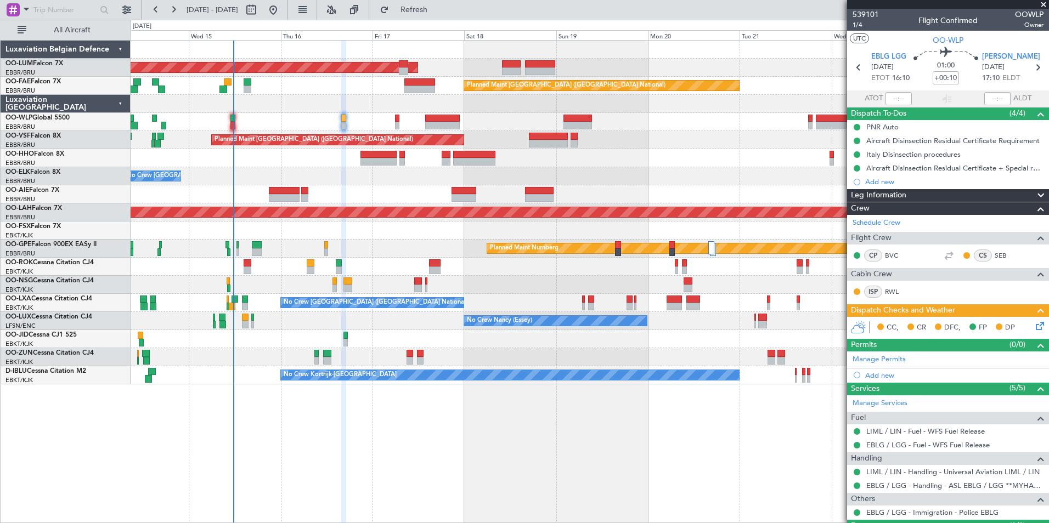
drag, startPoint x: 472, startPoint y: 8, endPoint x: 478, endPoint y: 59, distance: 50.8
click at [441, 8] on button "Refresh" at bounding box center [408, 10] width 66 height 18
click at [438, 18] on button "Refresh" at bounding box center [408, 10] width 66 height 18
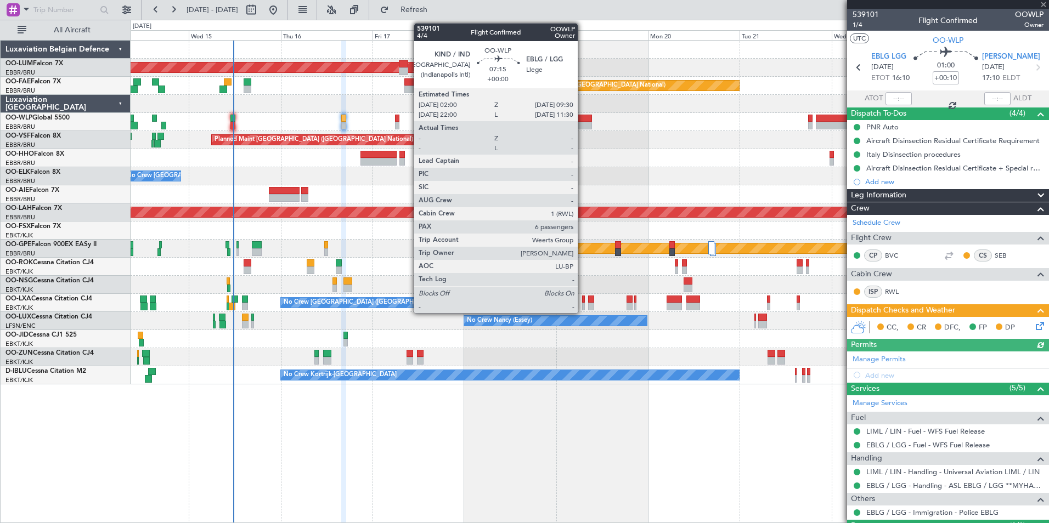
click at [583, 120] on div at bounding box center [578, 119] width 29 height 8
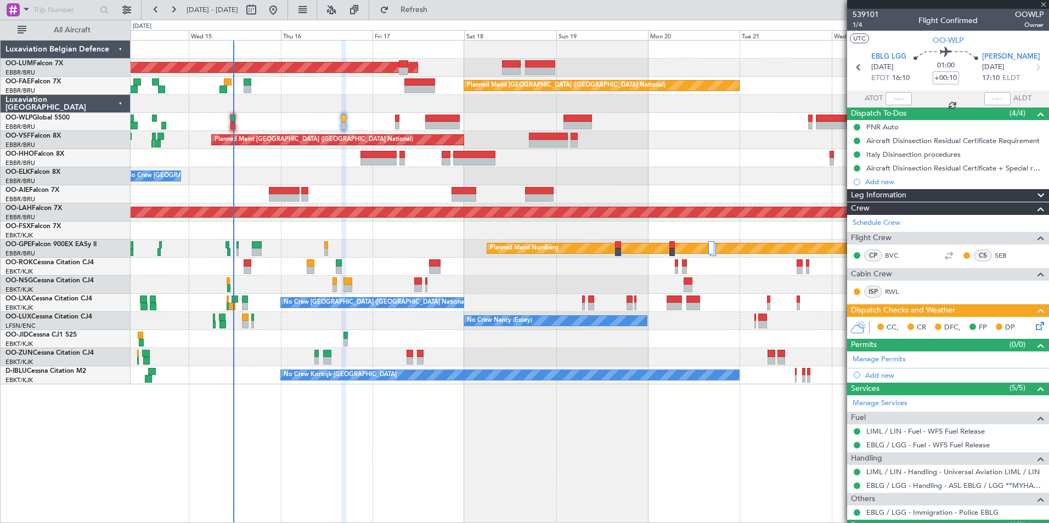
click at [341, 122] on div at bounding box center [590, 122] width 918 height 18
click at [340, 122] on div at bounding box center [590, 122] width 918 height 18
type input "6"
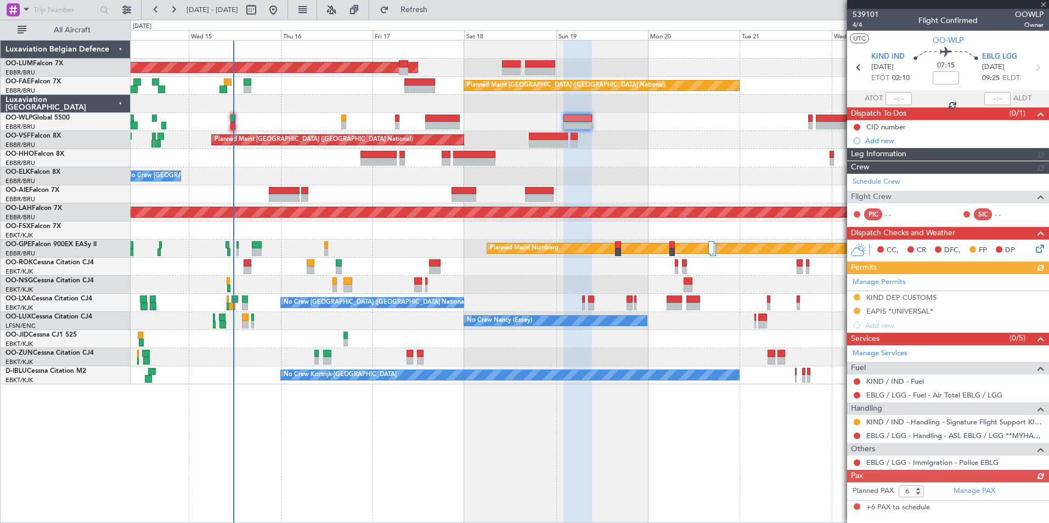
click at [347, 119] on div at bounding box center [590, 122] width 918 height 18
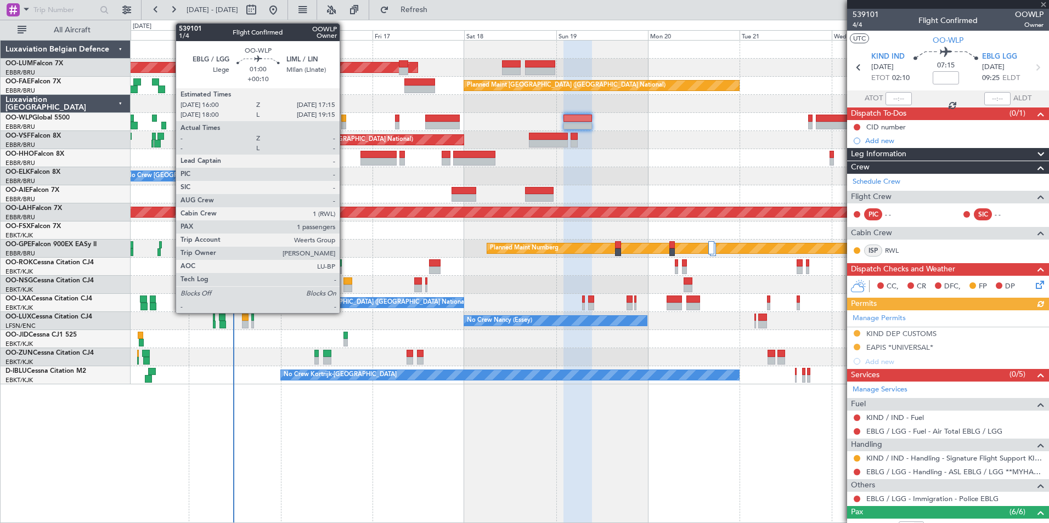
click at [345, 117] on div at bounding box center [343, 119] width 5 height 8
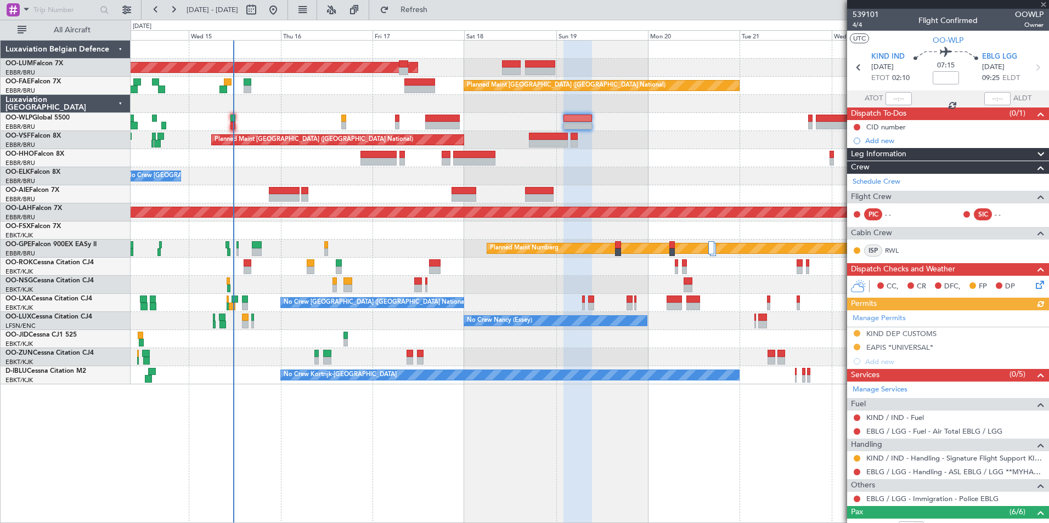
type input "+00:10"
type input "1"
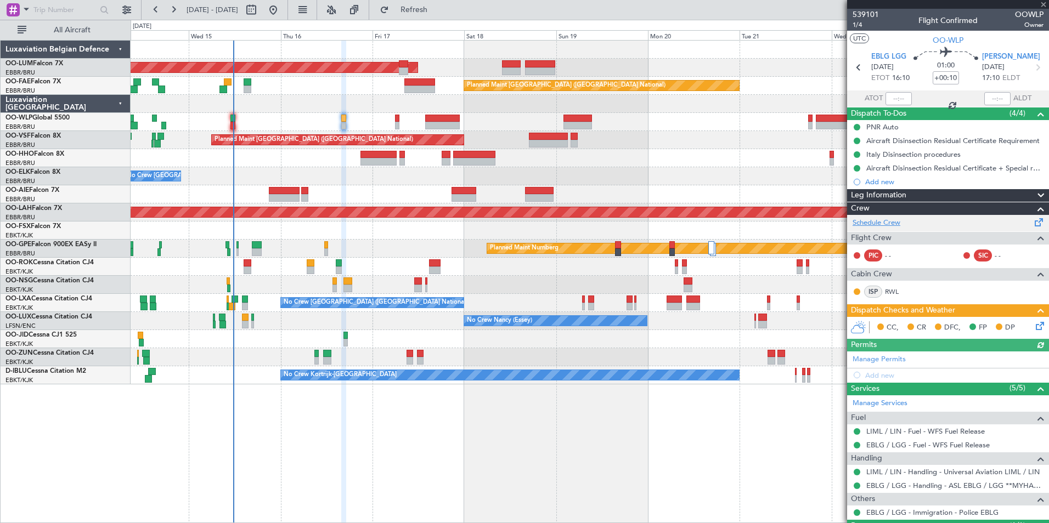
click at [874, 218] on link "Schedule Crew" at bounding box center [877, 223] width 48 height 11
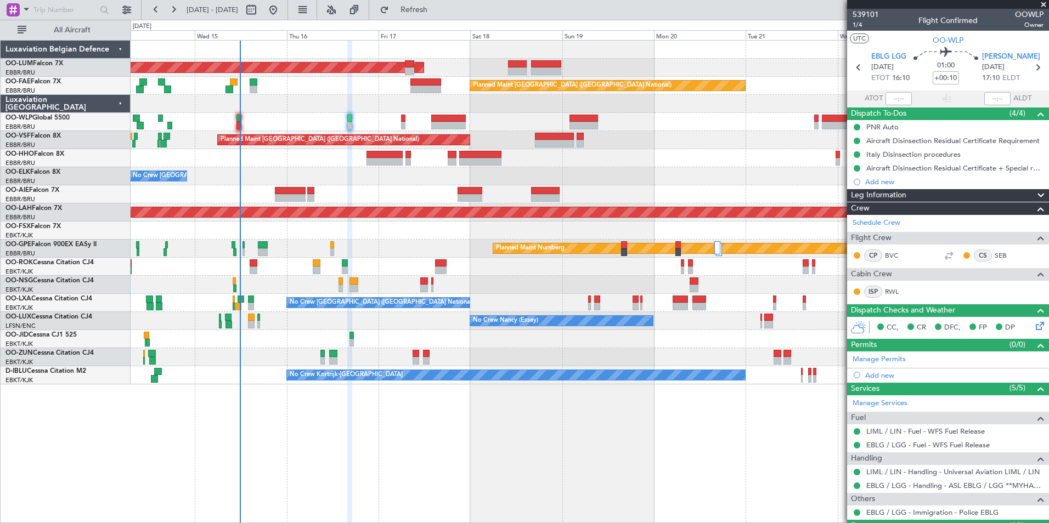
click at [280, 422] on div "AOG Maint Sibiu Owner Melsbroek Air Base Planned Maint Brussels (Brussels Natio…" at bounding box center [590, 281] width 919 height 483
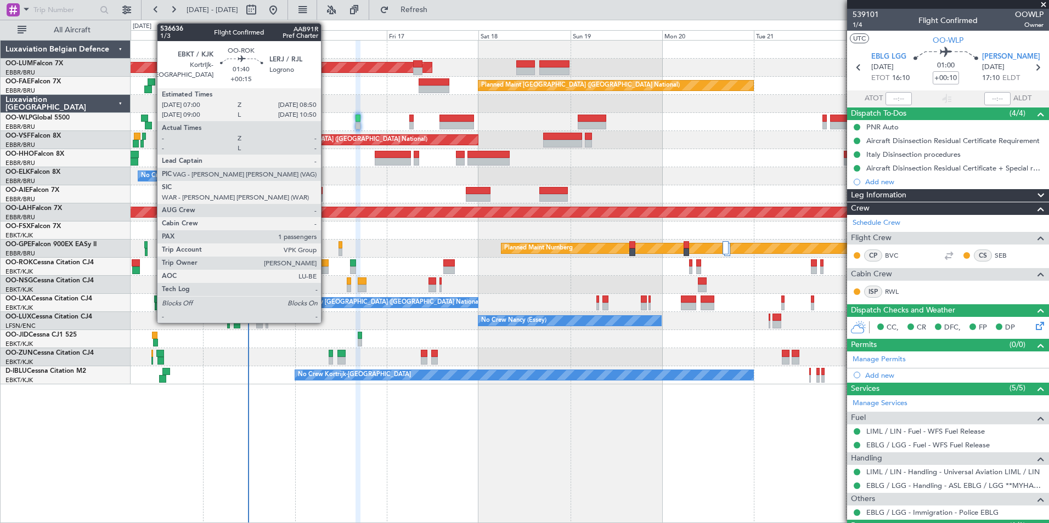
click at [326, 263] on div at bounding box center [324, 264] width 7 height 8
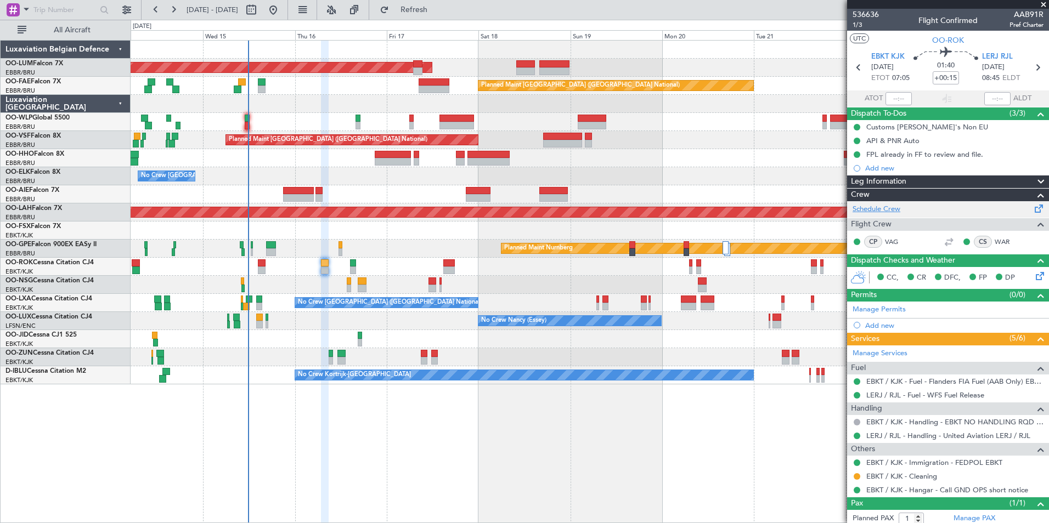
click at [885, 210] on link "Schedule Crew" at bounding box center [877, 209] width 48 height 11
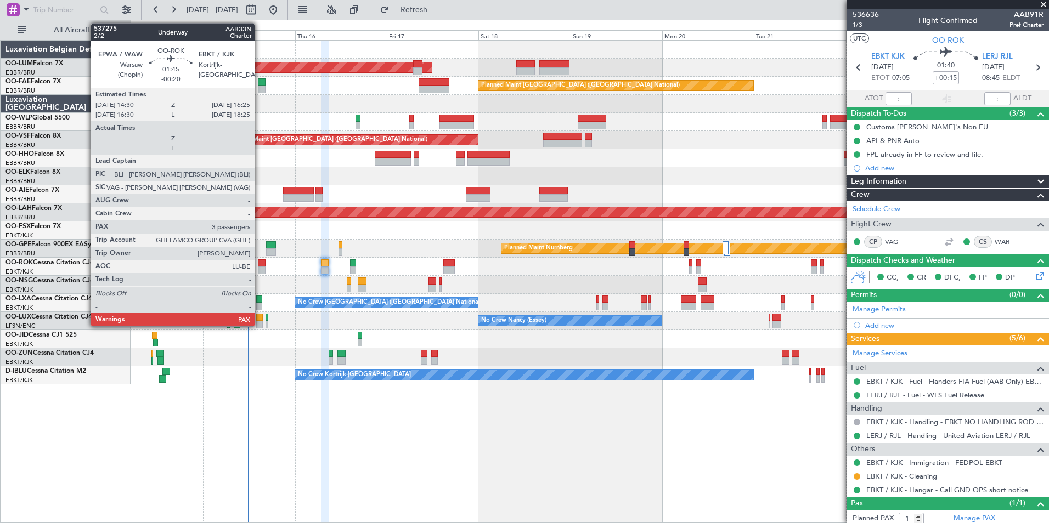
click at [260, 267] on div at bounding box center [262, 271] width 8 height 8
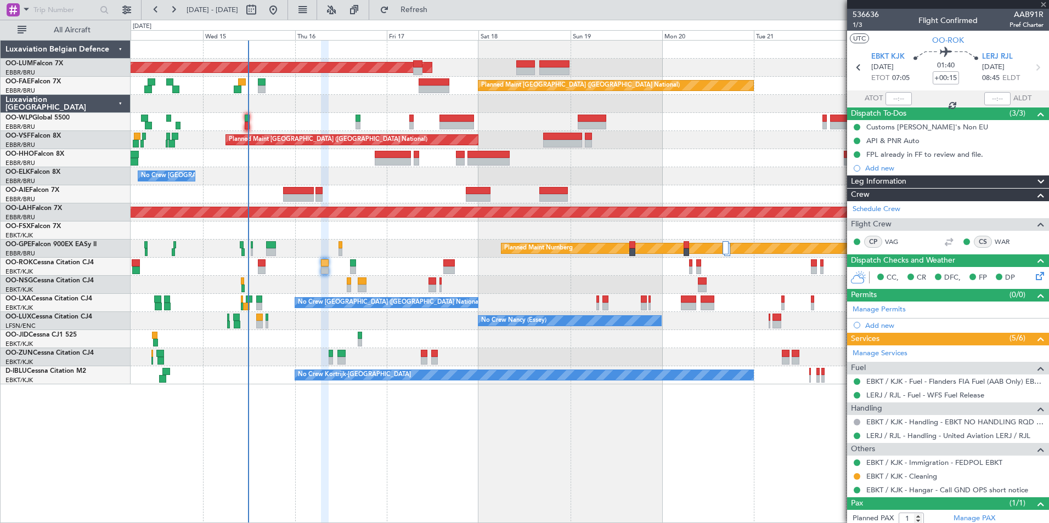
type input "-00:20"
type input "4"
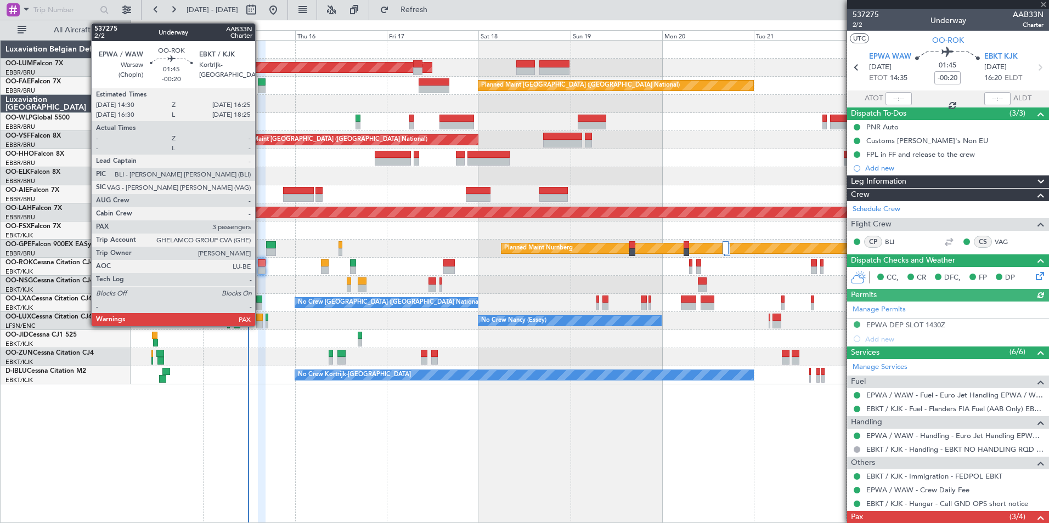
click at [261, 269] on div at bounding box center [262, 271] width 8 height 8
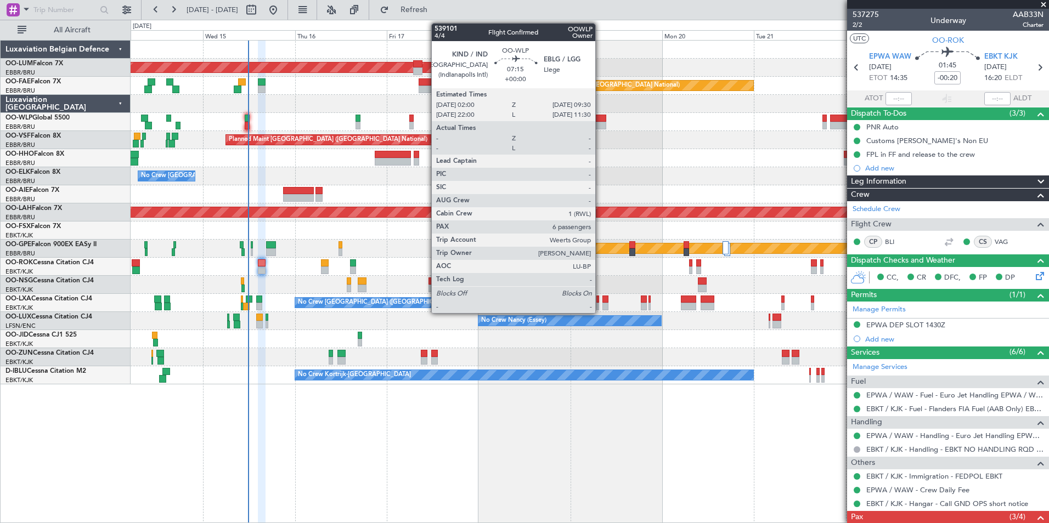
click at [600, 121] on div at bounding box center [590, 122] width 918 height 18
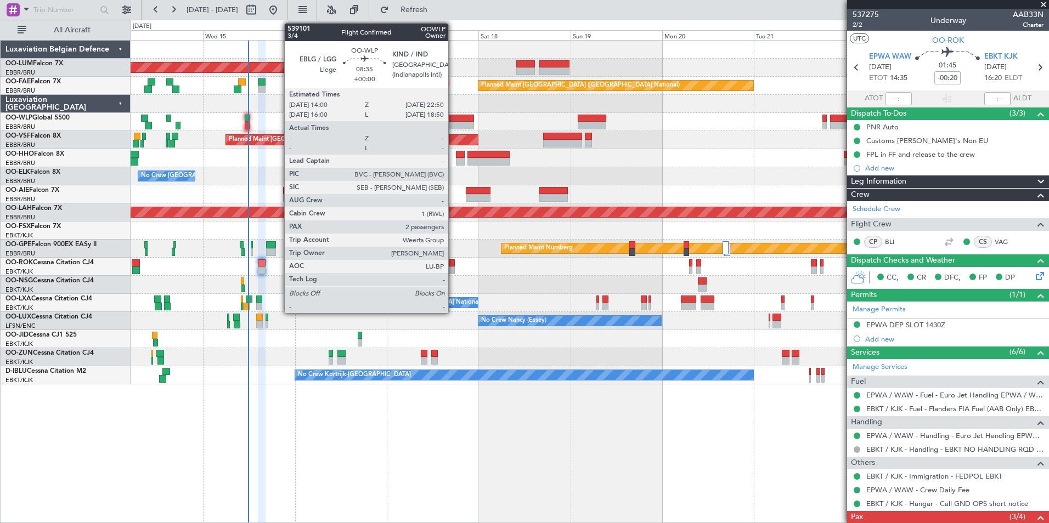
click at [453, 117] on div at bounding box center [457, 119] width 34 height 8
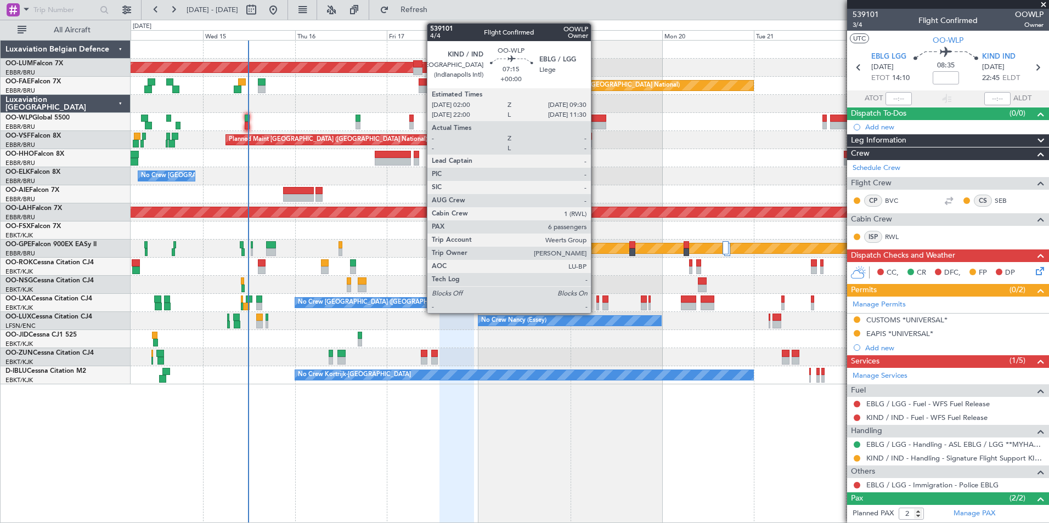
click at [596, 121] on div at bounding box center [592, 119] width 29 height 8
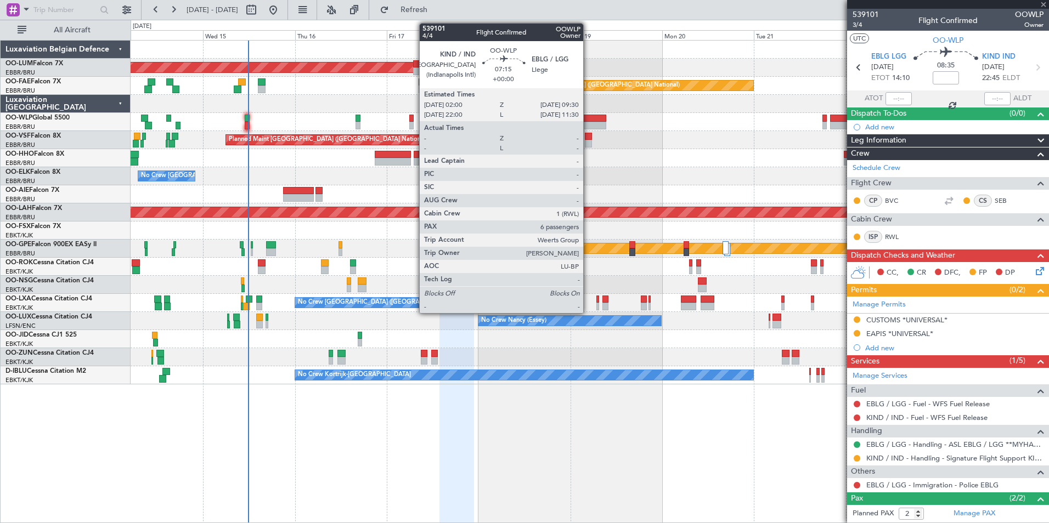
type input "6"
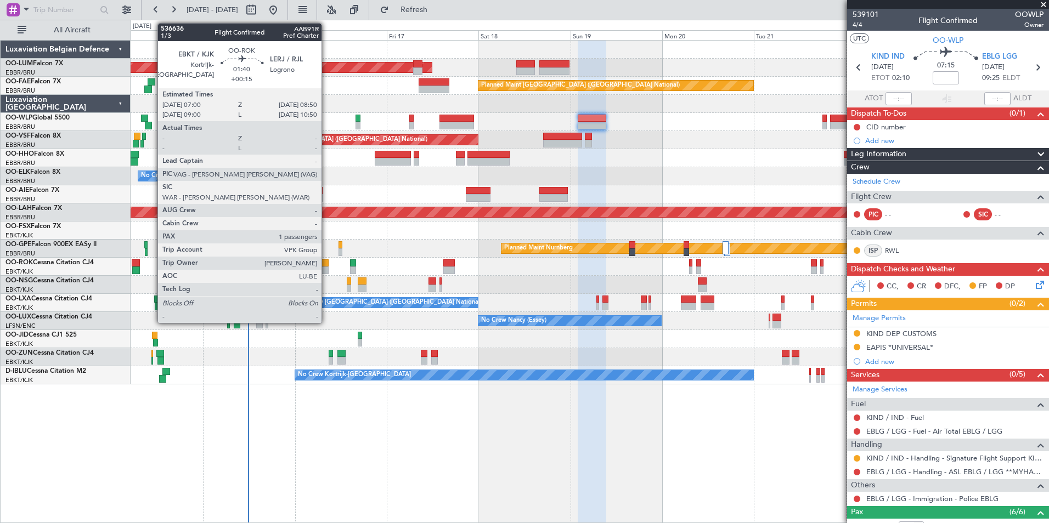
click at [326, 266] on div at bounding box center [324, 264] width 7 height 8
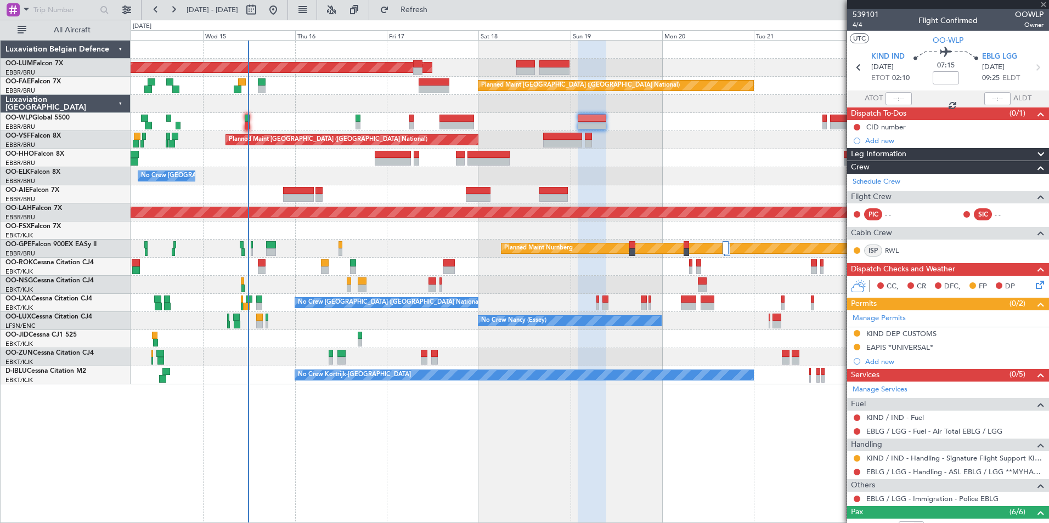
type input "+00:15"
type input "1"
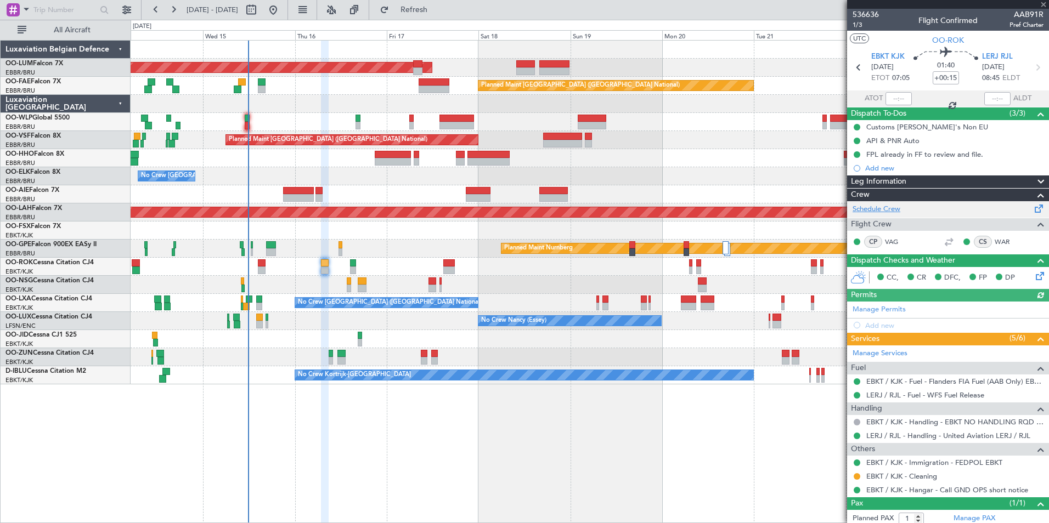
click at [893, 212] on link "Schedule Crew" at bounding box center [877, 209] width 48 height 11
click at [437, 6] on span "Refresh" at bounding box center [414, 10] width 46 height 8
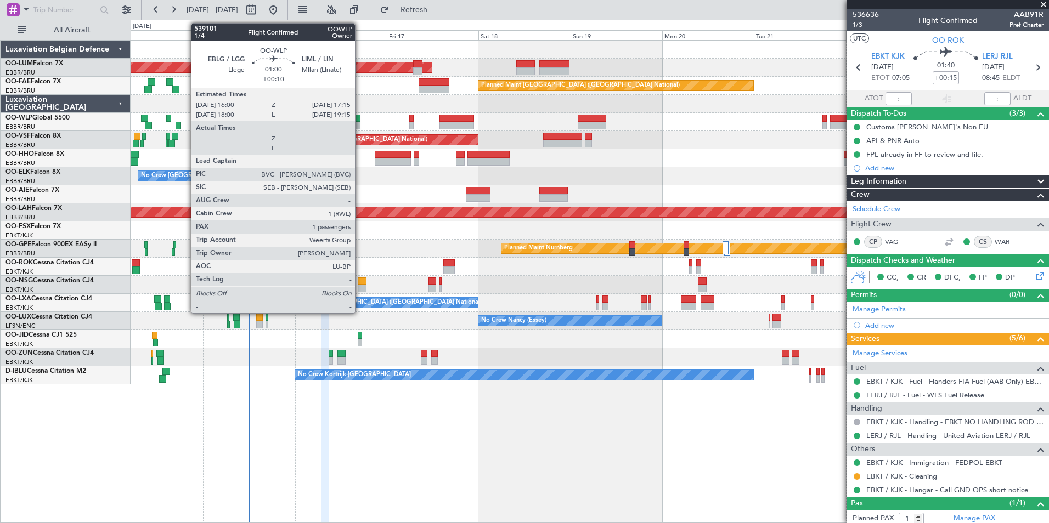
click at [360, 122] on div at bounding box center [358, 126] width 5 height 8
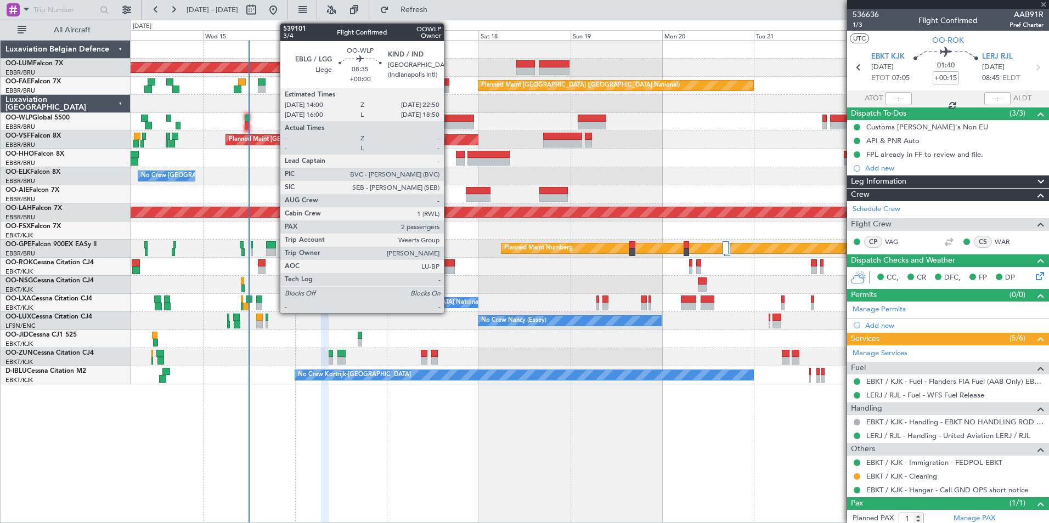
type input "+00:10"
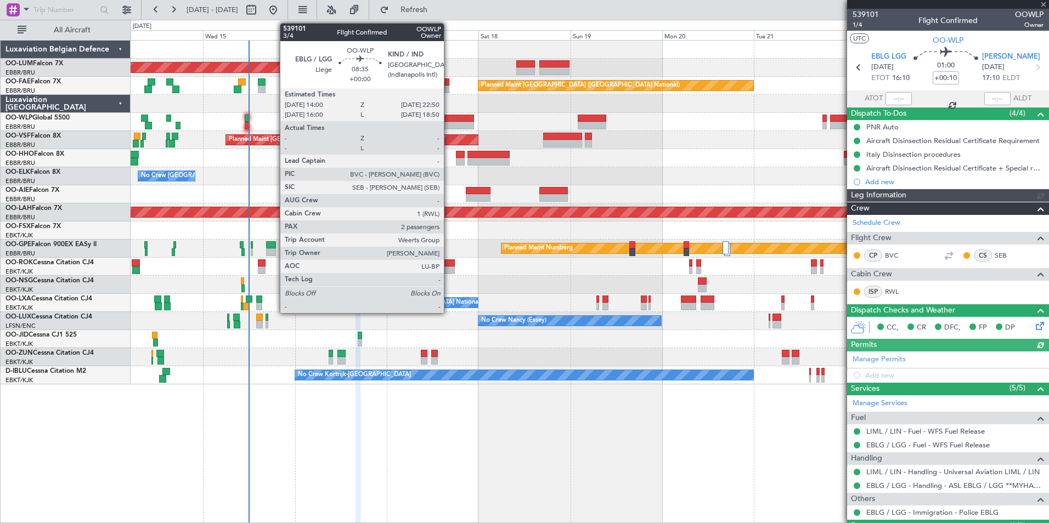
click at [449, 116] on div at bounding box center [457, 119] width 34 height 8
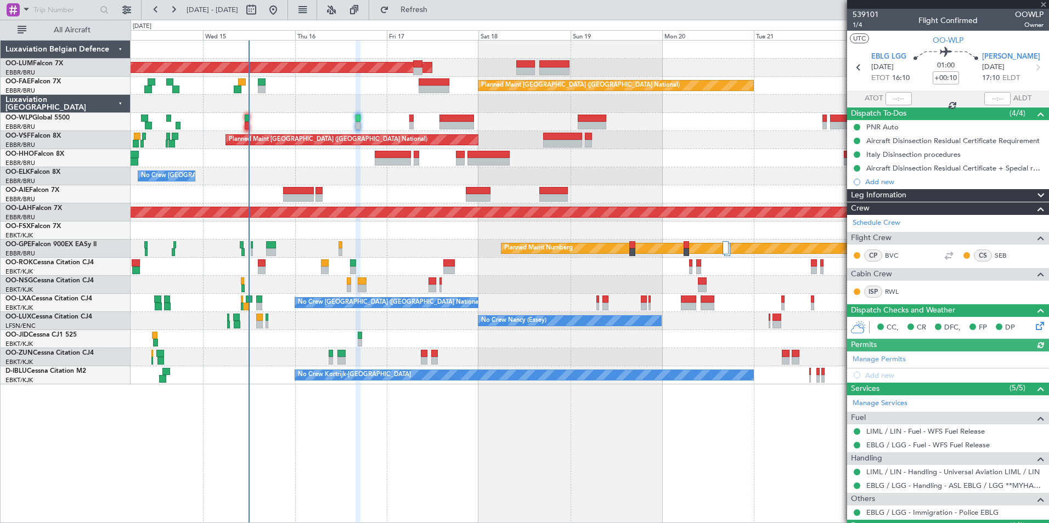
type input "2"
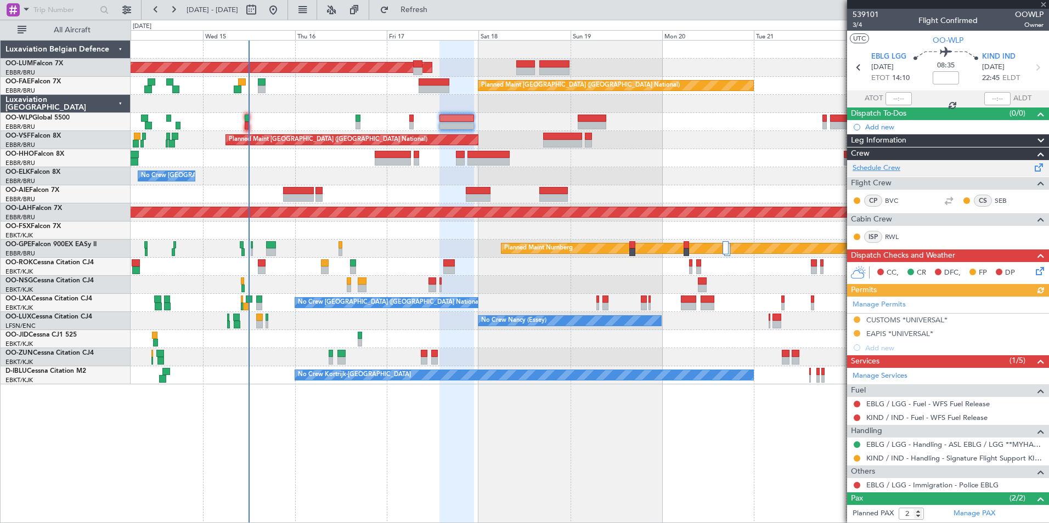
click at [881, 171] on link "Schedule Crew" at bounding box center [877, 168] width 48 height 11
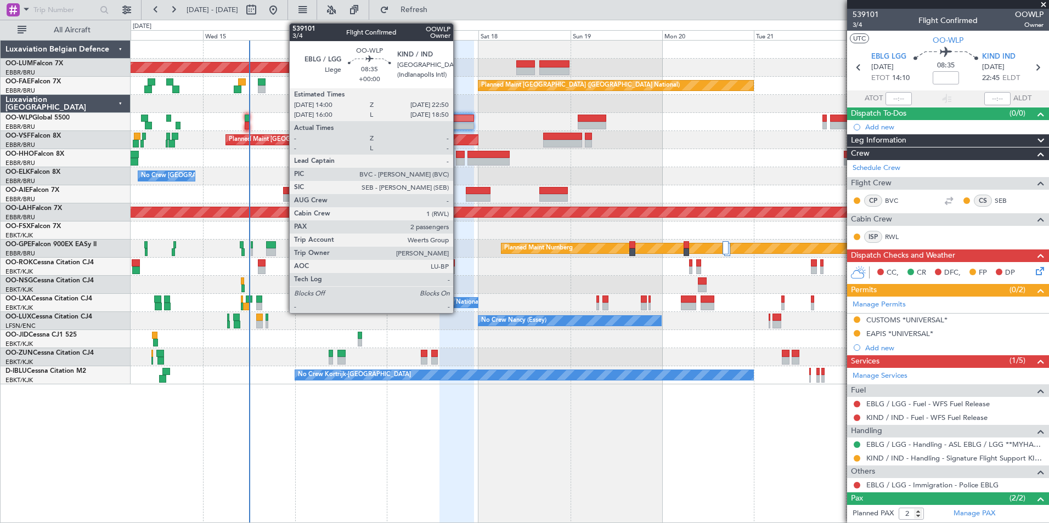
click at [458, 123] on div at bounding box center [457, 126] width 34 height 8
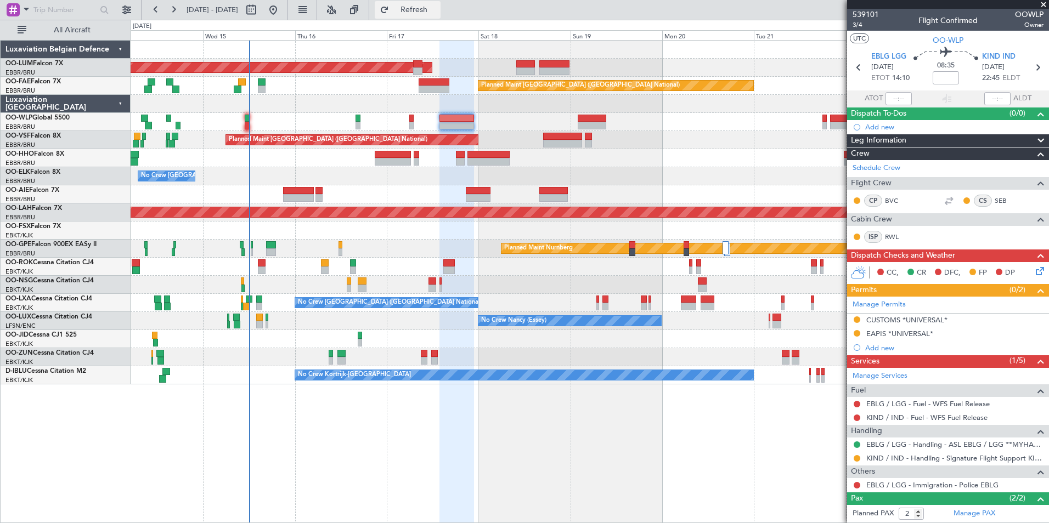
click at [437, 8] on span "Refresh" at bounding box center [414, 10] width 46 height 8
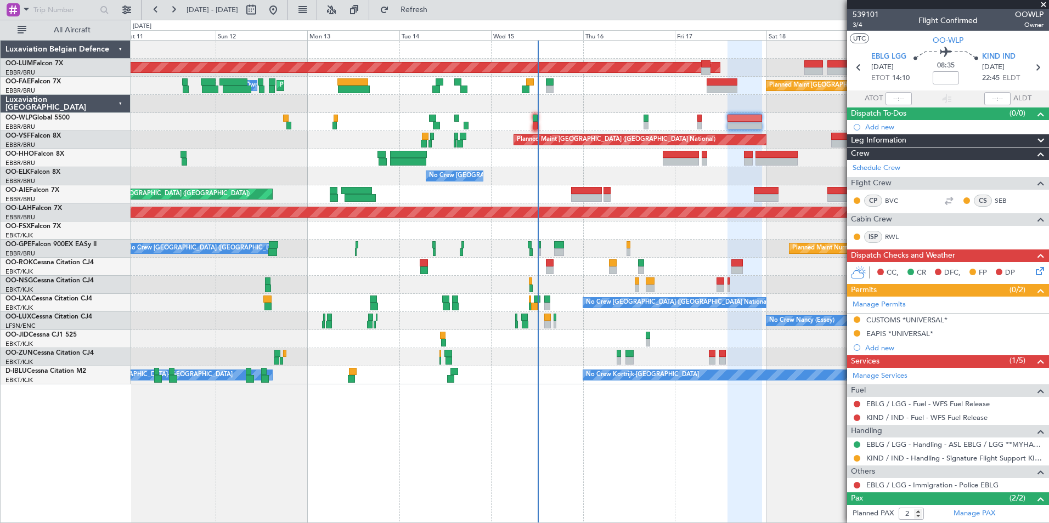
click at [1044, 509] on fb-app "14 Oct 2025 - 24 Oct 2025 Refresh Quick Links All Aircraft AOG Maint Sibiu Plan…" at bounding box center [524, 265] width 1049 height 515
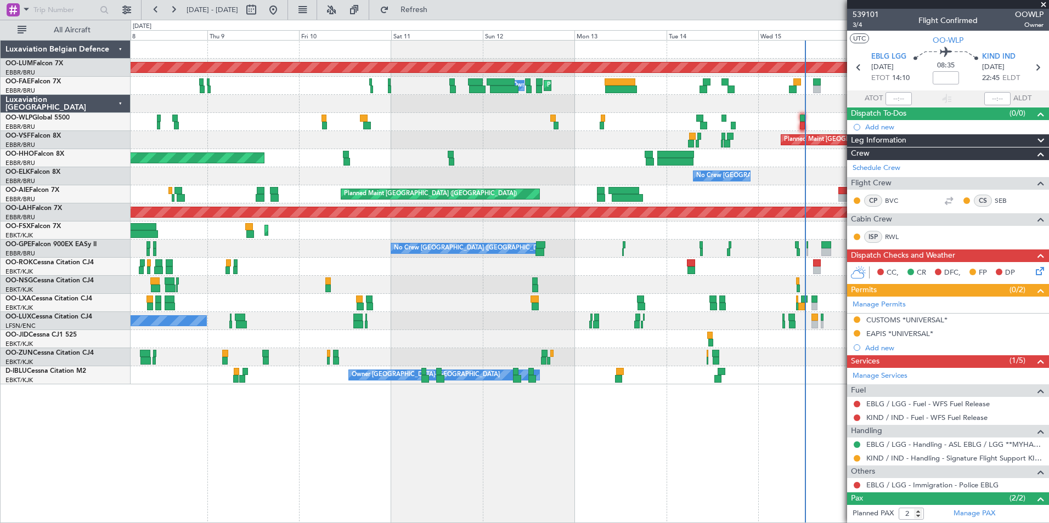
click at [618, 467] on div "AOG Maint Sibiu Planned Maint Brussels (Brussels National) Planned Maint Melsbr…" at bounding box center [590, 281] width 919 height 483
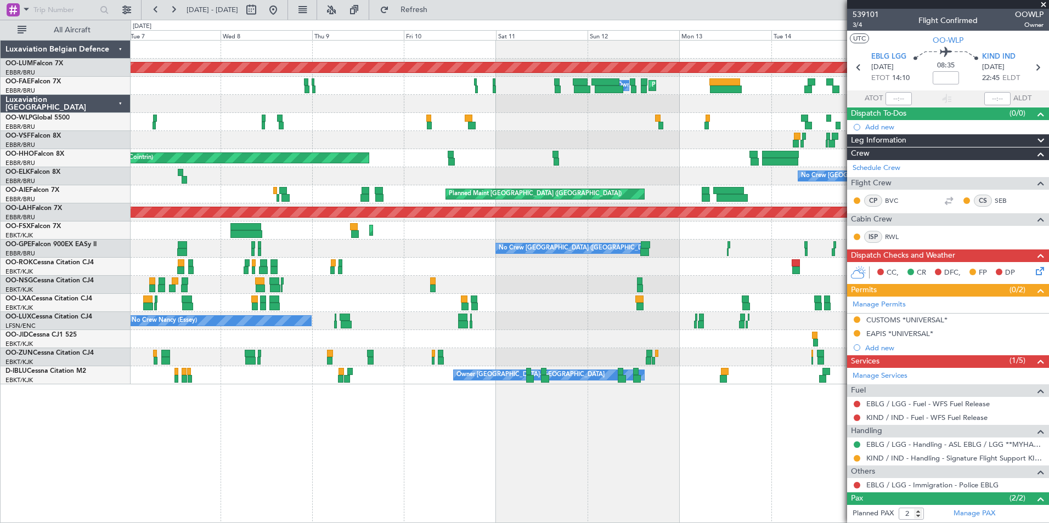
click at [542, 461] on div "AOG Maint Sibiu Planned Maint Brussels (Brussels National) Planned Maint Melsbr…" at bounding box center [590, 281] width 919 height 483
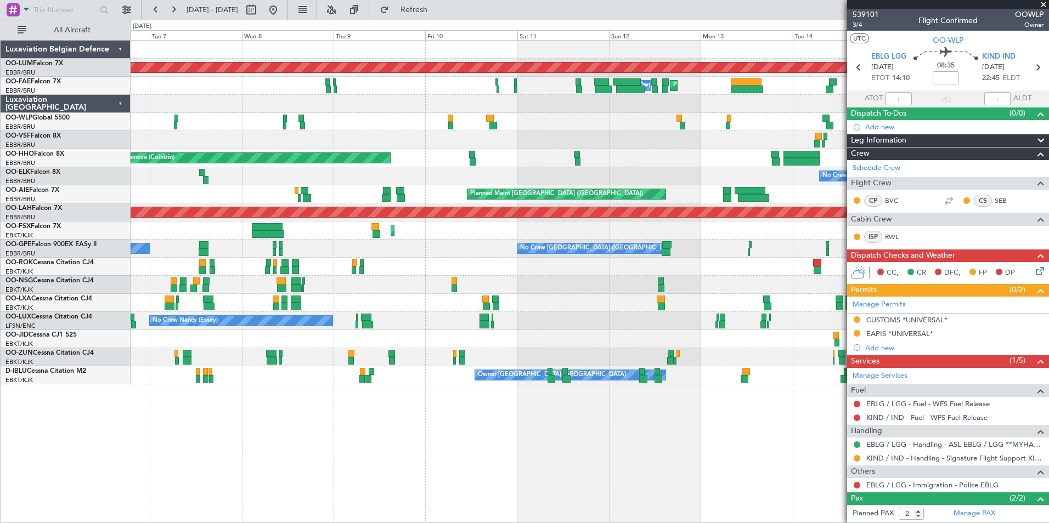
click at [444, 523] on html "06 Oct 2025 - 16 Oct 2025 Refresh Quick Links All Aircraft AOG Maint Sibiu Plan…" at bounding box center [524, 261] width 1049 height 523
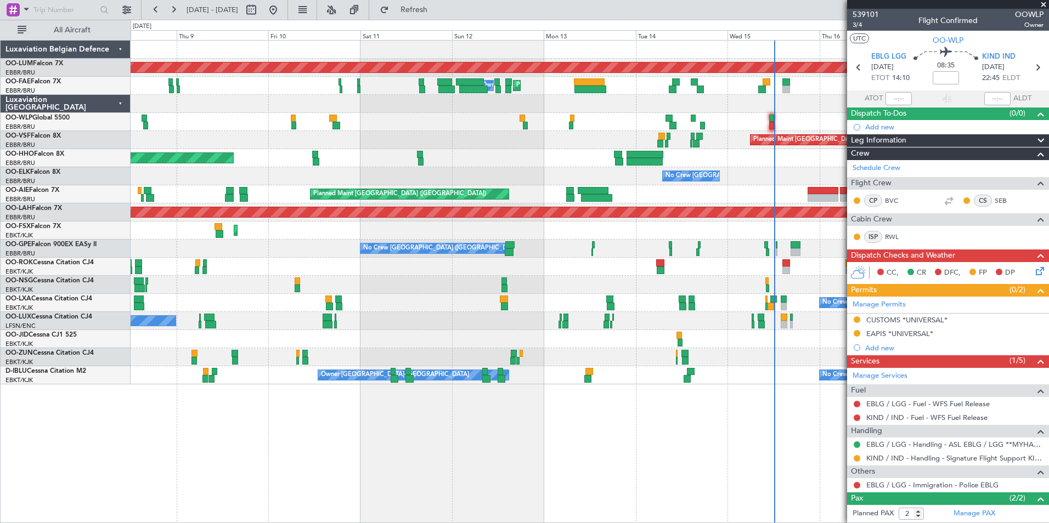
click at [236, 431] on div "AOG Maint Sibiu Planned Maint Melsbroek Air Base Owner Melsbroek Air Base Plann…" at bounding box center [590, 281] width 919 height 483
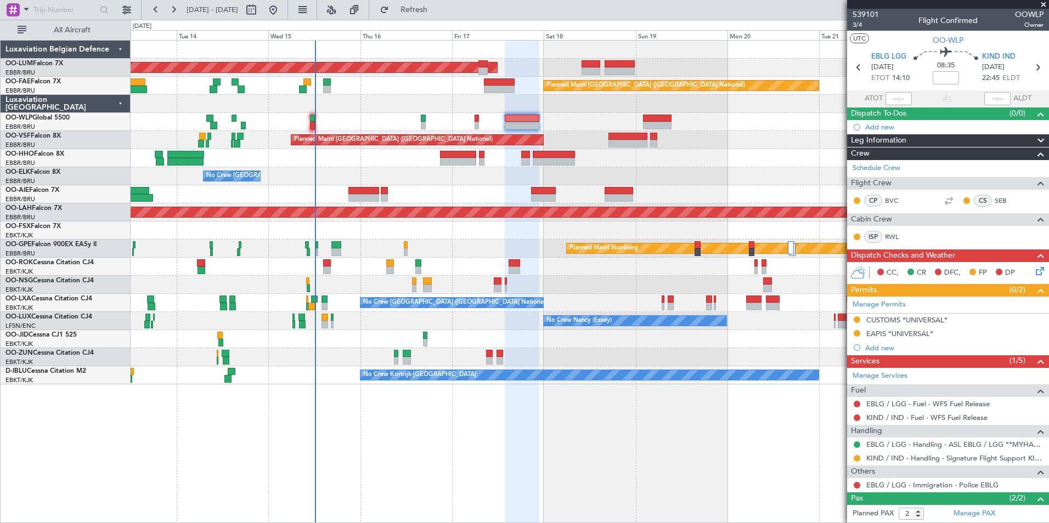
click at [239, 417] on div "AOG Maint Sibiu Planned Maint Brussels (Brussels National) Planned Maint Melsbr…" at bounding box center [590, 281] width 919 height 483
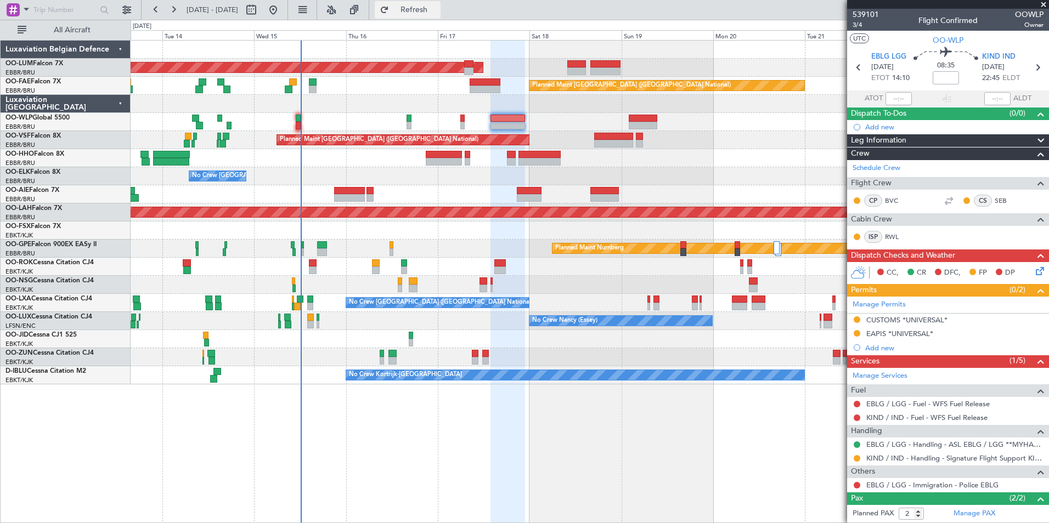
click at [427, 6] on span "Refresh" at bounding box center [414, 10] width 46 height 8
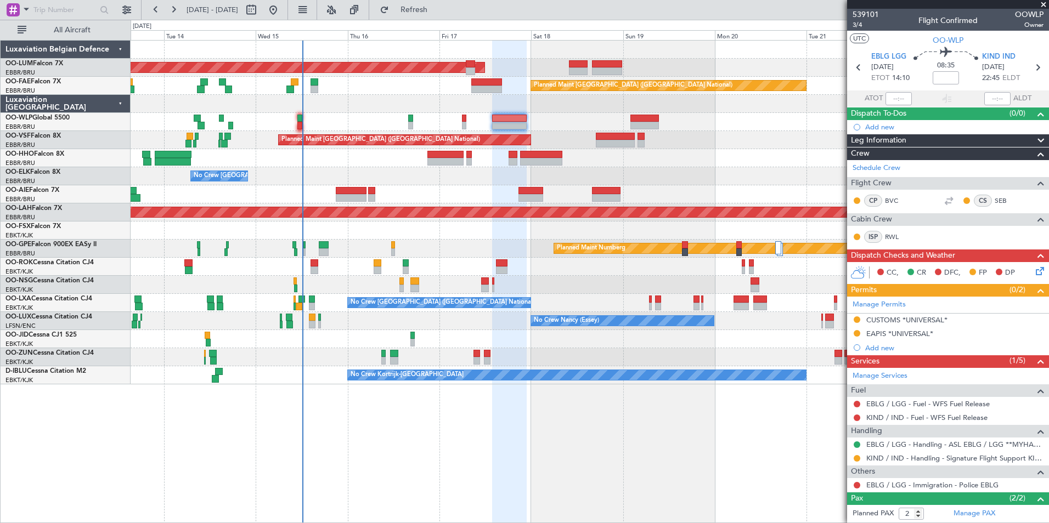
click at [643, 490] on div "AOG Maint Sibiu Planned Maint Brussels (Brussels National) Planned Maint Melsbr…" at bounding box center [590, 281] width 919 height 483
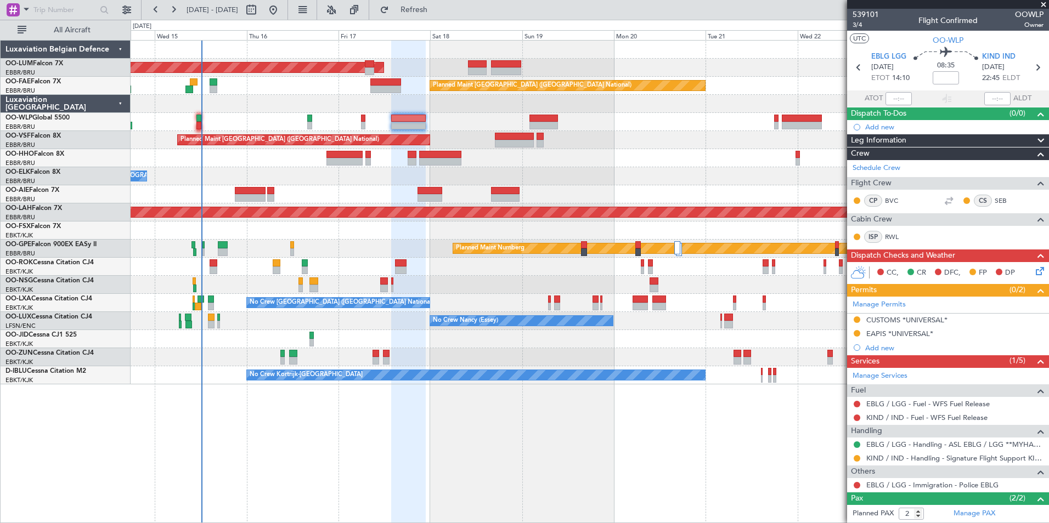
click at [449, 415] on div "AOG Maint Sibiu Owner Melsbroek Air Base Planned Maint Brussels (Brussels Natio…" at bounding box center [590, 281] width 919 height 483
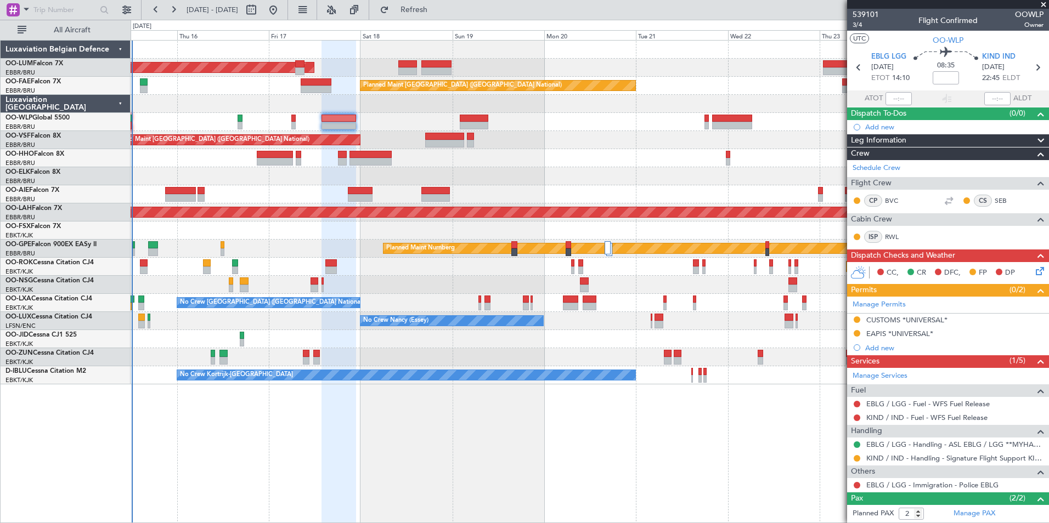
click at [362, 422] on div "AOG Maint Sibiu Owner Melsbroek Air Base Planned Maint Kortrijk-Wevelgem Planne…" at bounding box center [590, 281] width 919 height 483
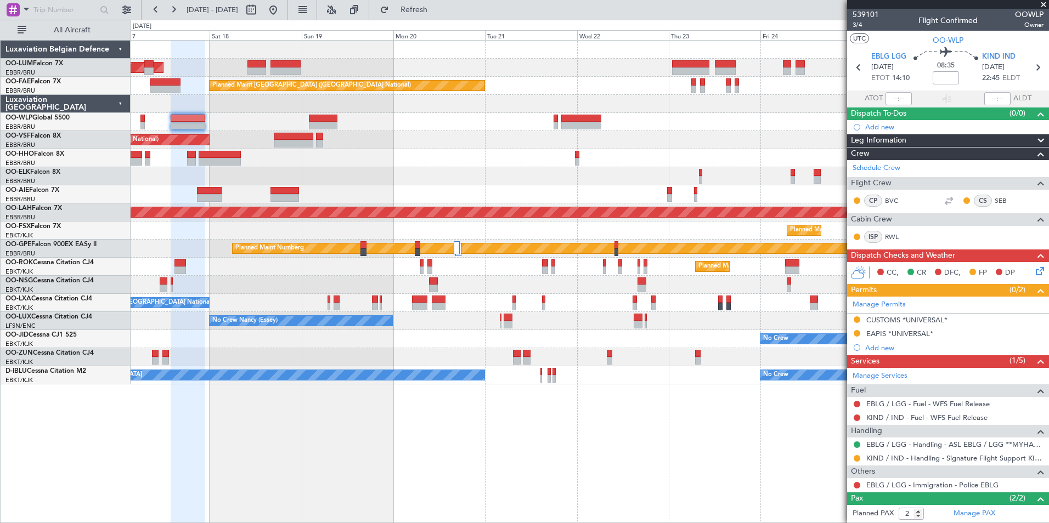
click at [299, 426] on div "AOG Maint Sibiu Owner Melsbroek Air Base Planned Maint Kortrijk-Wevelgem Planne…" at bounding box center [590, 281] width 919 height 483
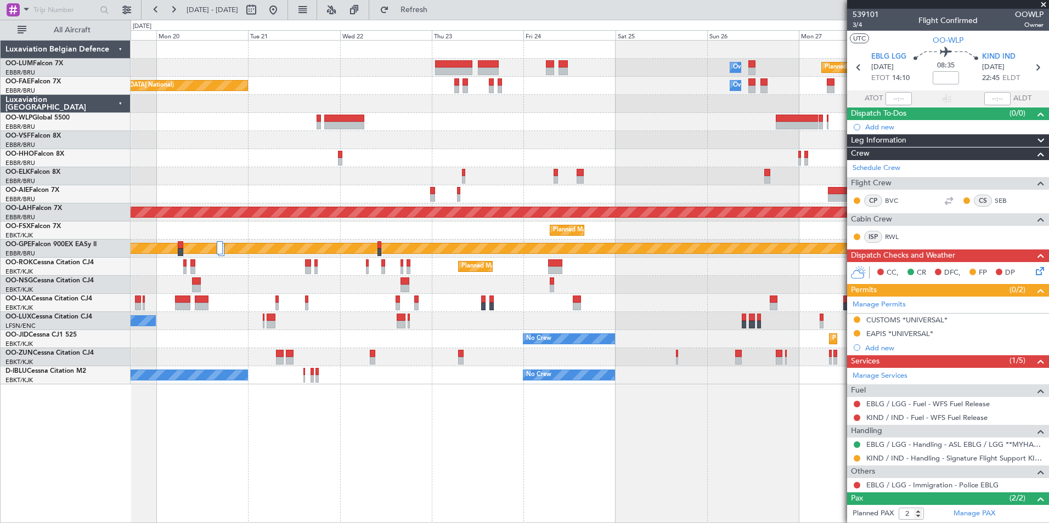
click at [246, 442] on div "Owner Melsbroek Air Base Planned Maint Kortrijk-Wevelgem AOG Maint Sibiu Planne…" at bounding box center [590, 281] width 919 height 483
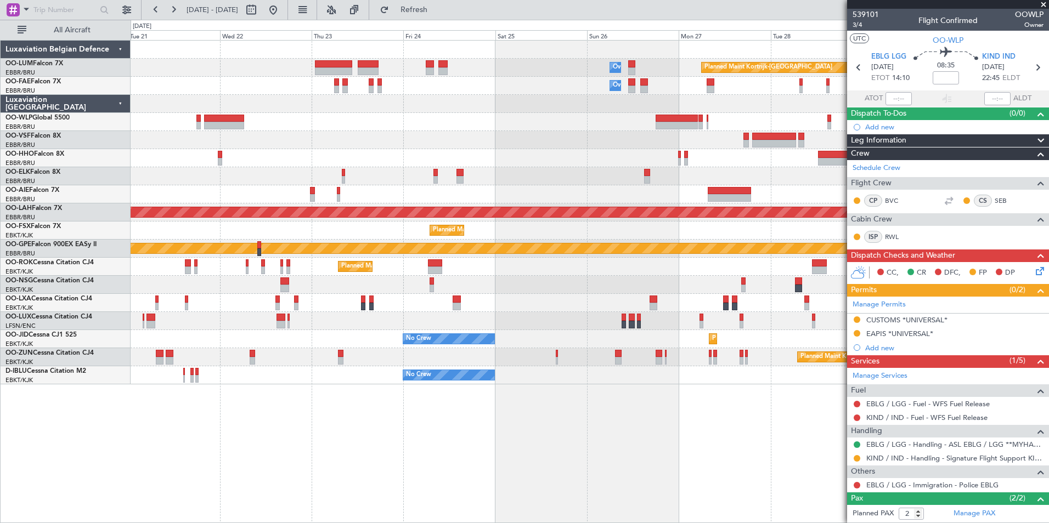
click at [329, 478] on div "Owner Melsbroek Air Base Planned Maint Kortrijk-Wevelgem Owner Melsbroek Air Ba…" at bounding box center [590, 281] width 919 height 483
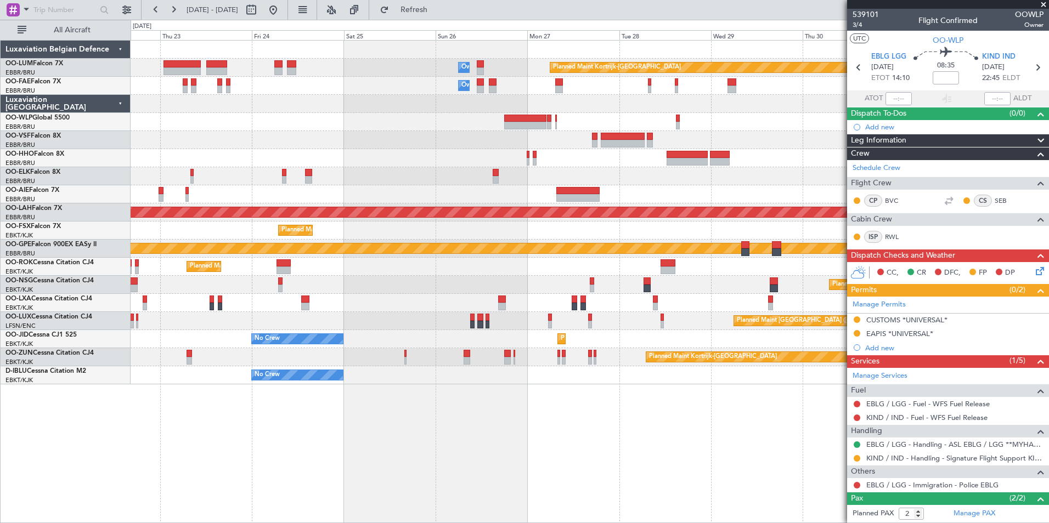
click at [423, 440] on div "Planned Maint Kortrijk-Wevelgem Owner Melsbroek Air Base Owner Melsbroek Air Ba…" at bounding box center [590, 281] width 919 height 483
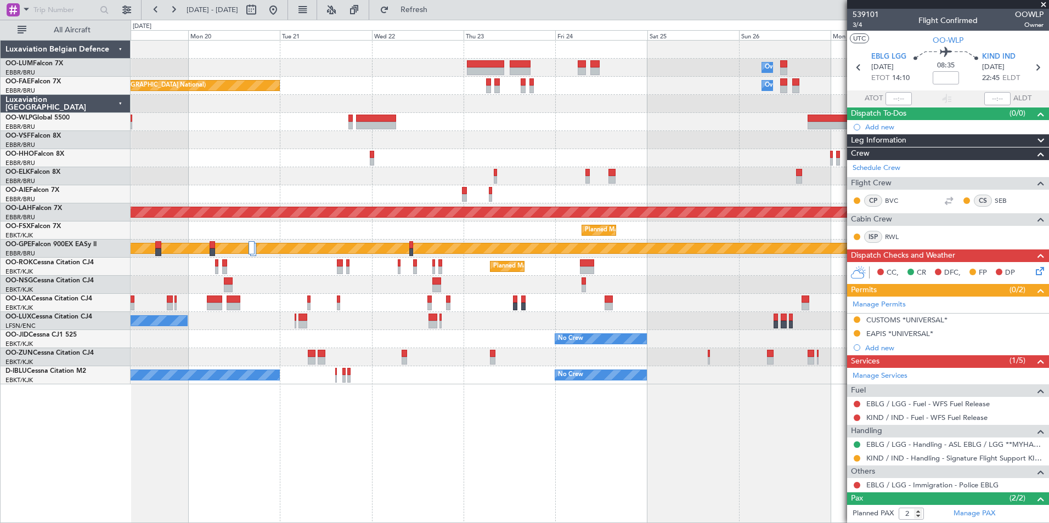
click at [926, 523] on html "22 Oct 2025 - 01 Nov 2025 Refresh Quick Links All Aircraft Planned Maint Kortri…" at bounding box center [524, 261] width 1049 height 523
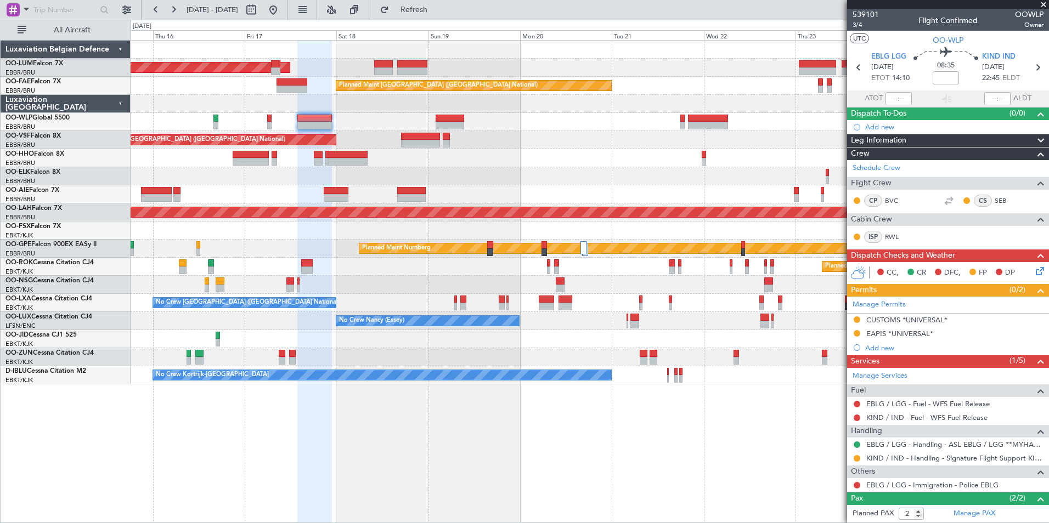
click at [552, 456] on div "AOG Maint Sibiu Owner Melsbroek Air Base Planned Maint Kortrijk-Wevelgem Planne…" at bounding box center [590, 281] width 919 height 483
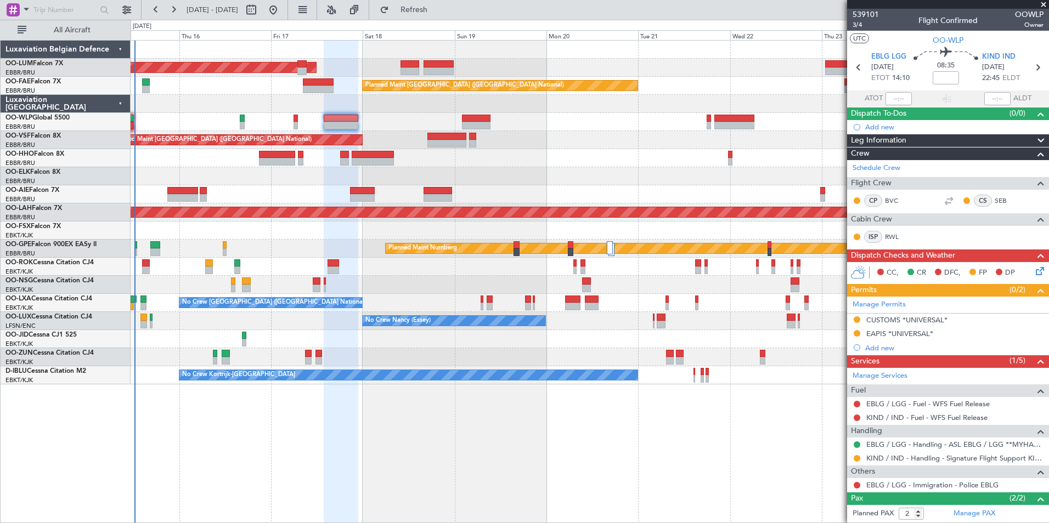
click at [358, 477] on div at bounding box center [341, 282] width 34 height 483
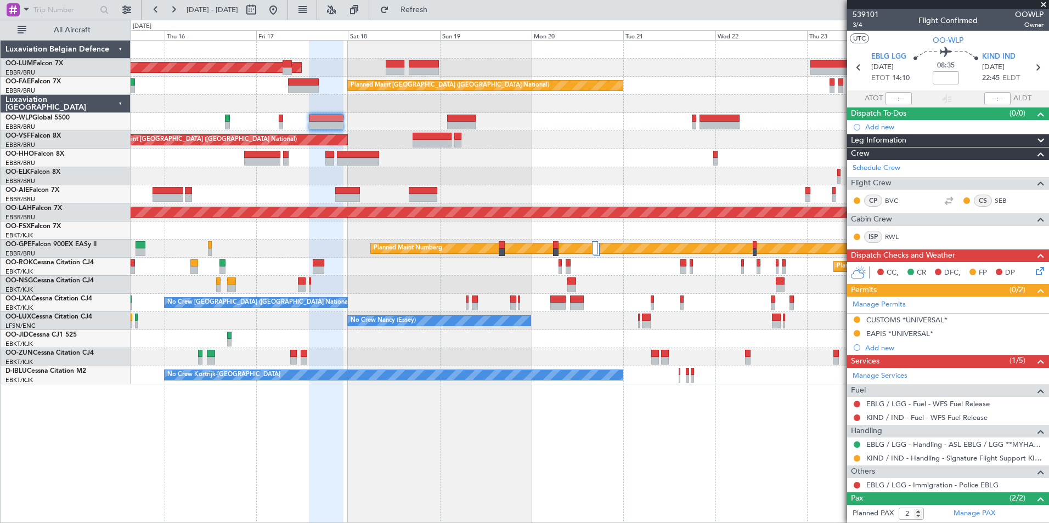
click at [262, 515] on div "AOG Maint Sibiu Owner Melsbroek Air Base Planned Maint Kortrijk-Wevelgem Planne…" at bounding box center [590, 281] width 919 height 483
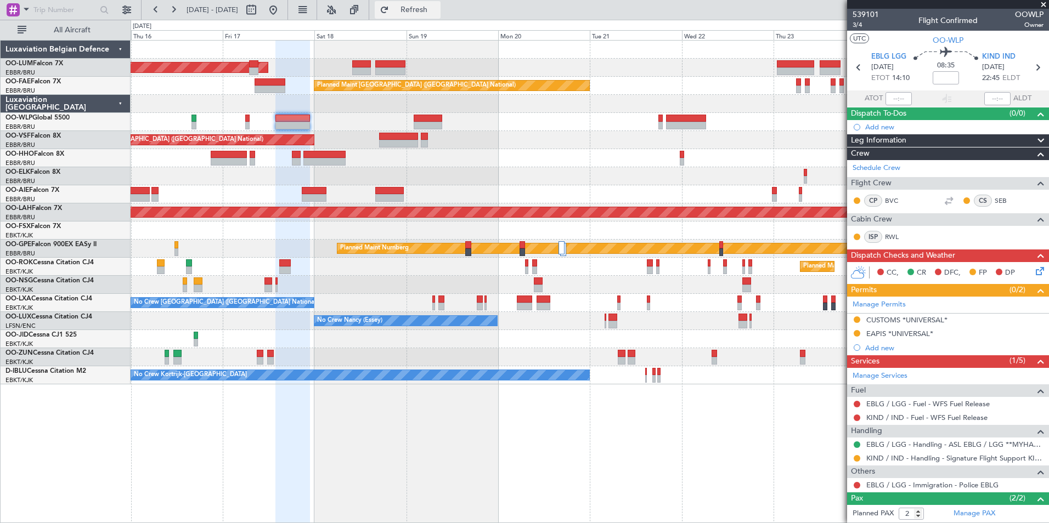
click at [430, 8] on span "Refresh" at bounding box center [414, 10] width 46 height 8
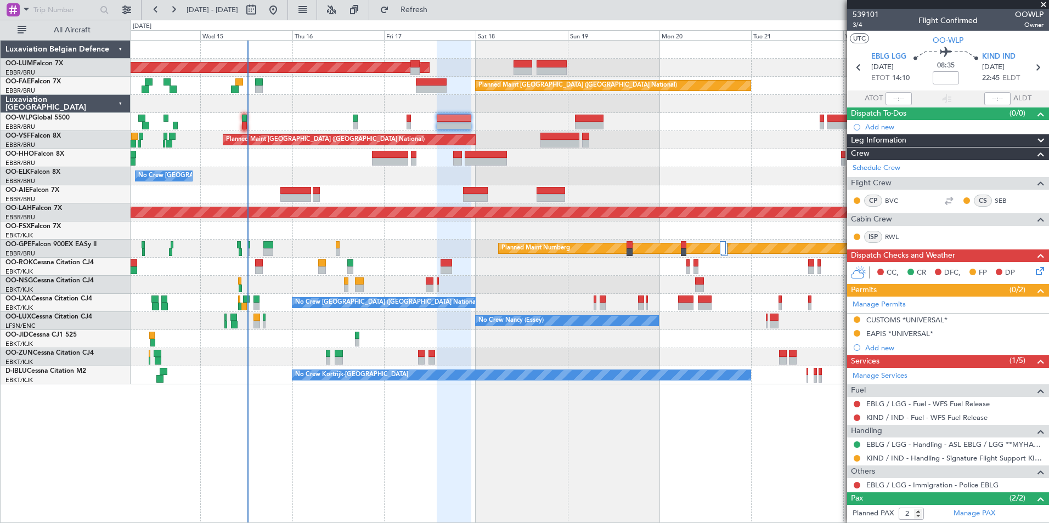
click at [573, 442] on div "AOG Maint [GEOGRAPHIC_DATA] Owner [GEOGRAPHIC_DATA] Planned Maint [GEOGRAPHIC_D…" at bounding box center [590, 281] width 919 height 483
click at [600, 453] on div "AOG Maint [GEOGRAPHIC_DATA] Owner [GEOGRAPHIC_DATA] Planned Maint [GEOGRAPHIC_D…" at bounding box center [590, 281] width 919 height 483
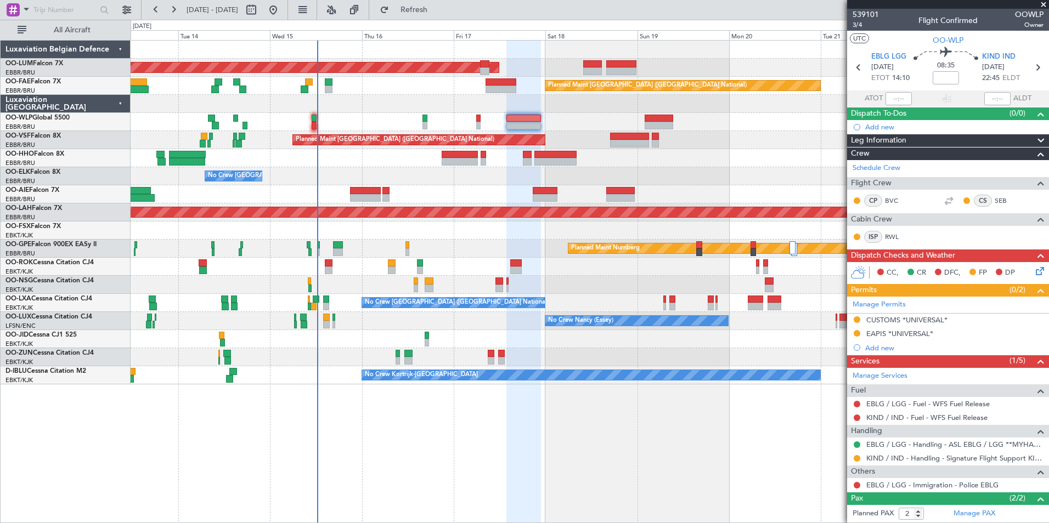
click at [485, 464] on div "AOG Maint [GEOGRAPHIC_DATA] Planned Maint [GEOGRAPHIC_DATA] ([GEOGRAPHIC_DATA])…" at bounding box center [590, 281] width 919 height 483
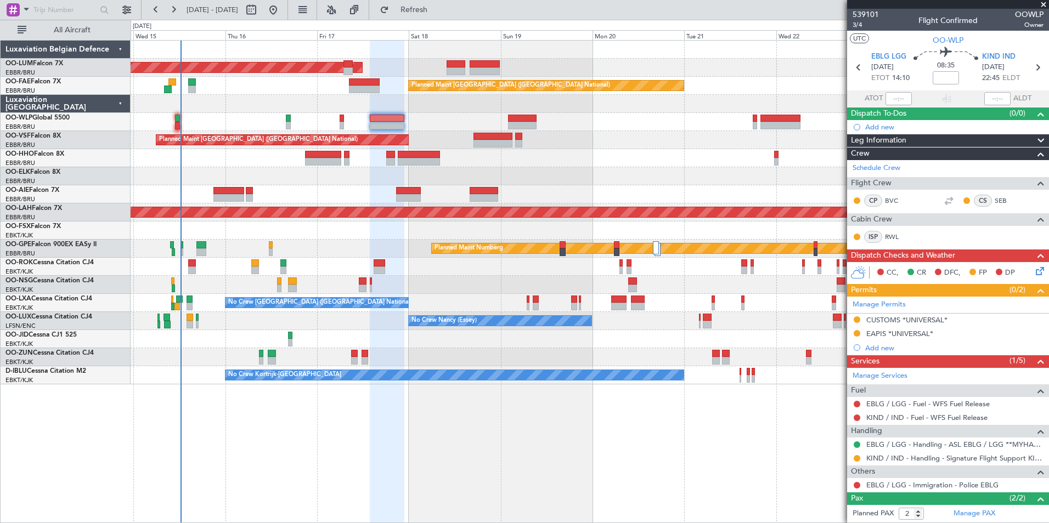
click at [464, 463] on div "AOG Maint [GEOGRAPHIC_DATA] Owner [GEOGRAPHIC_DATA] Planned Maint [GEOGRAPHIC_D…" at bounding box center [590, 281] width 919 height 483
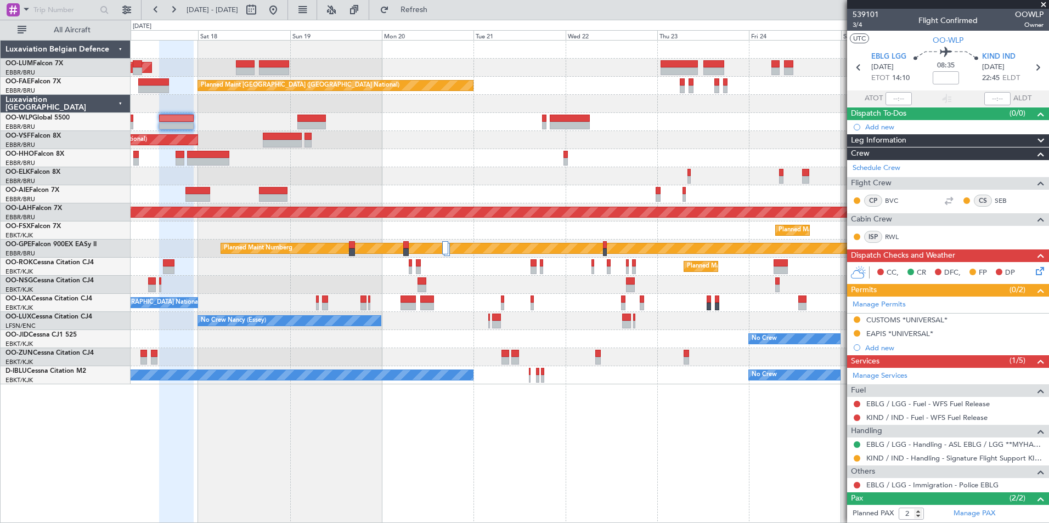
click at [482, 498] on div "AOG Maint [GEOGRAPHIC_DATA] Owner [GEOGRAPHIC_DATA] Planned Maint [GEOGRAPHIC_D…" at bounding box center [590, 281] width 919 height 483
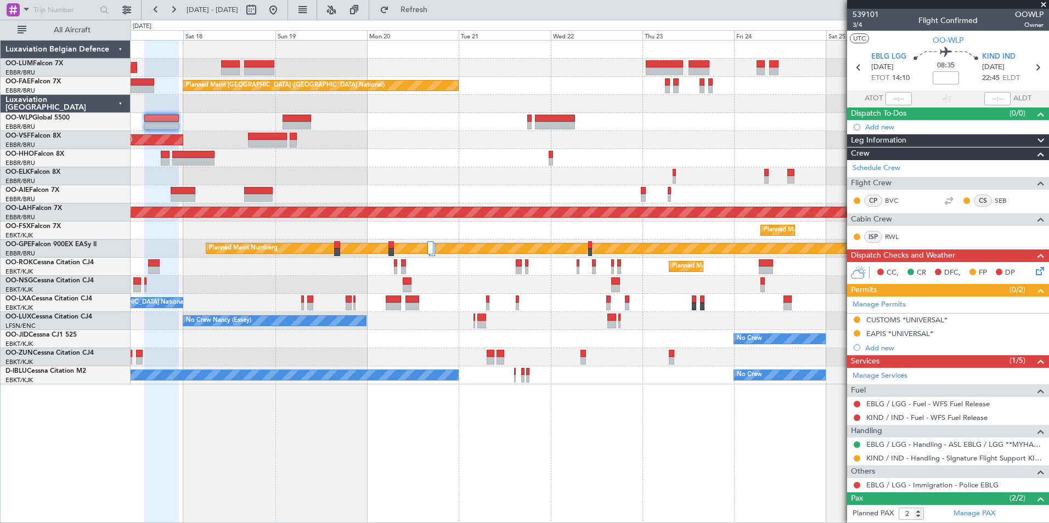
click at [604, 514] on div "AOG Maint Sibiu Owner Melsbroek Air Base Planned Maint Kortrijk-Wevelgem Planne…" at bounding box center [590, 281] width 919 height 483
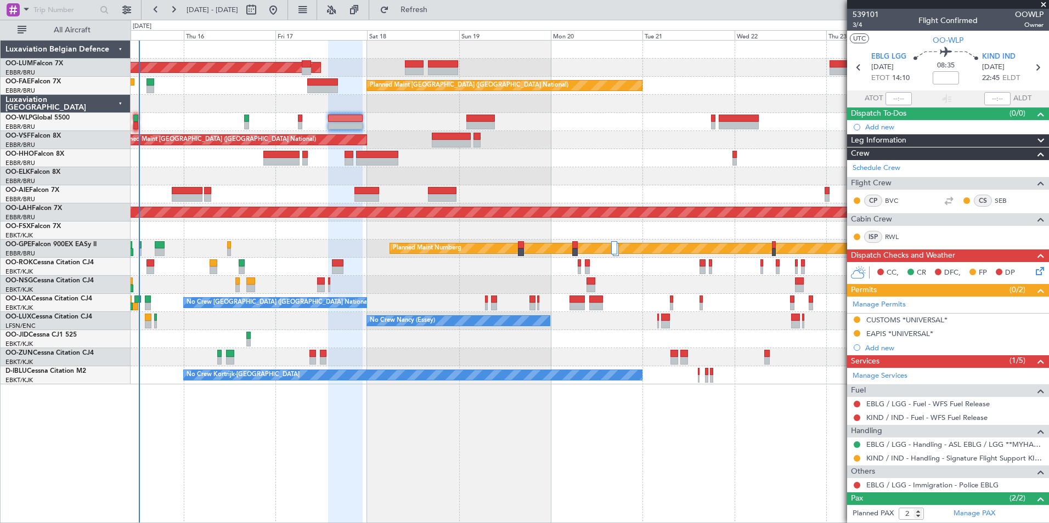
click at [593, 516] on div "AOG Maint Sibiu Owner Melsbroek Air Base Planned Maint Kortrijk-Wevelgem Planne…" at bounding box center [590, 281] width 919 height 483
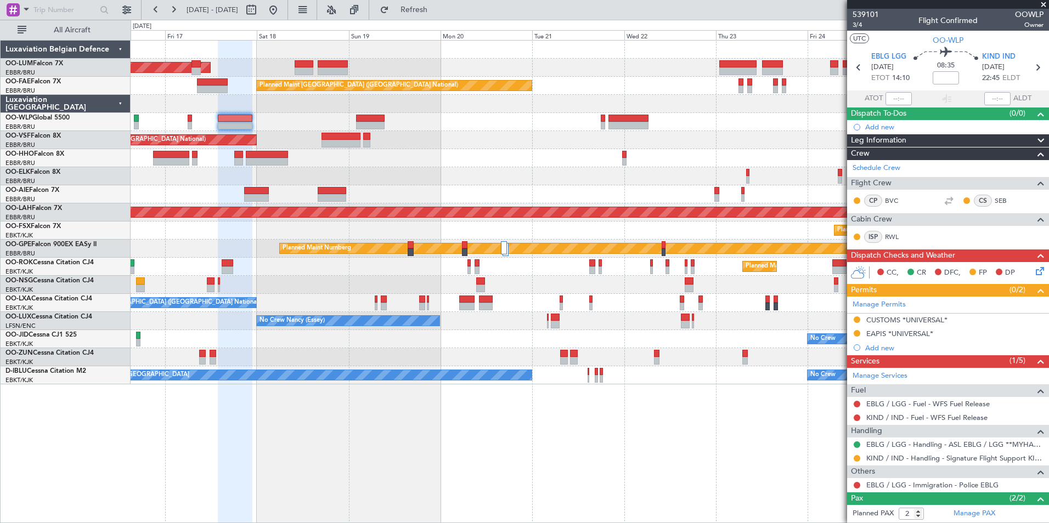
click at [438, 511] on div "AOG Maint Sibiu Owner Melsbroek Air Base Planned Maint Kortrijk-Wevelgem Planne…" at bounding box center [590, 281] width 919 height 483
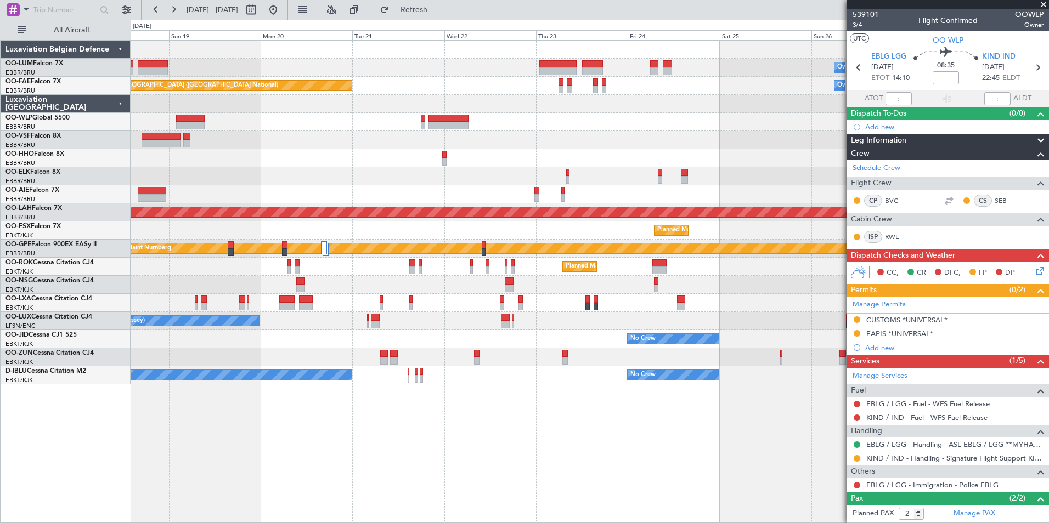
click at [545, 480] on div "Owner Melsbroek Air Base Planned Maint Kortrijk-Wevelgem AOG Maint Sibiu Planne…" at bounding box center [590, 281] width 919 height 483
click at [497, 479] on div "Owner Melsbroek Air Base Planned Maint Kortrijk-Wevelgem AOG Maint Sibiu Planne…" at bounding box center [590, 281] width 919 height 483
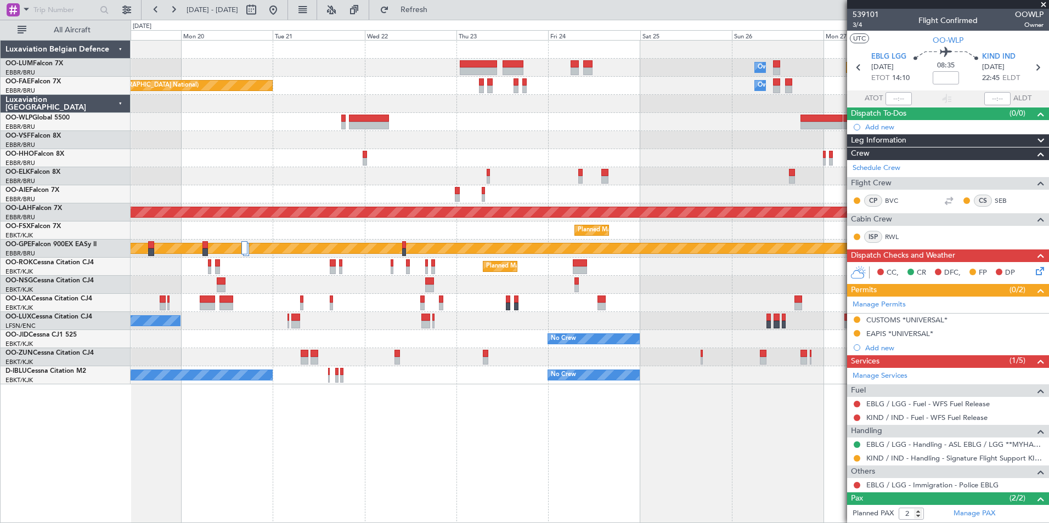
click at [711, 475] on div "Owner Melsbroek Air Base Planned Maint Kortrijk-Wevelgem AOG Maint Sibiu Planne…" at bounding box center [590, 281] width 919 height 483
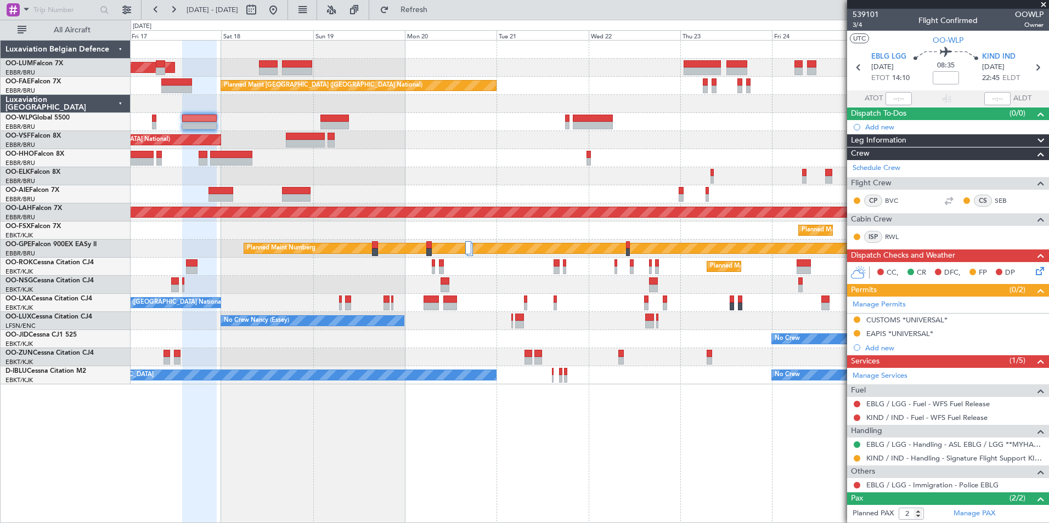
click at [522, 439] on div "Owner Melsbroek Air Base AOG Maint Sibiu Planned Maint Kortrijk-Wevelgem Planne…" at bounding box center [590, 281] width 919 height 483
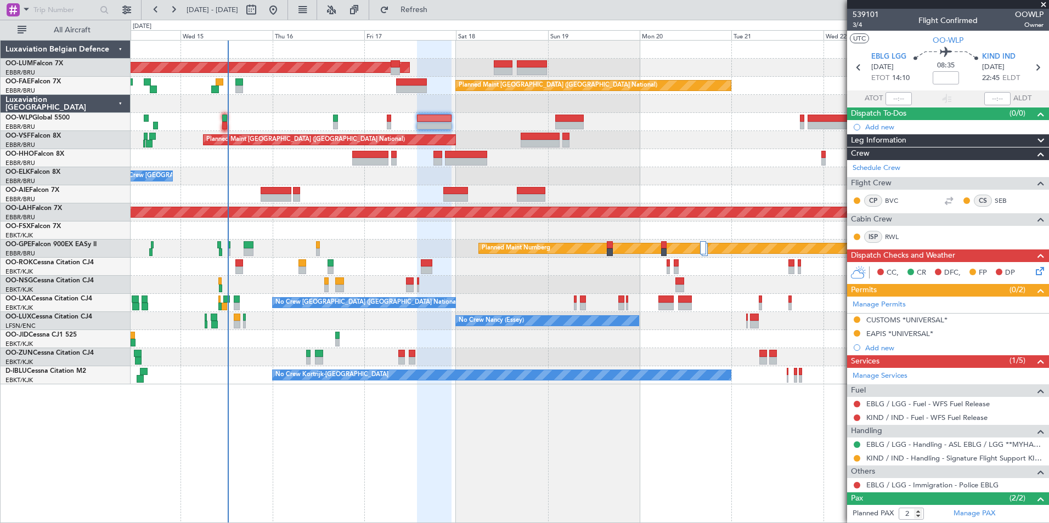
click at [727, 447] on div "AOG Maint Sibiu Owner Melsbroek Air Base Planned Maint Brussels (Brussels Natio…" at bounding box center [590, 281] width 919 height 483
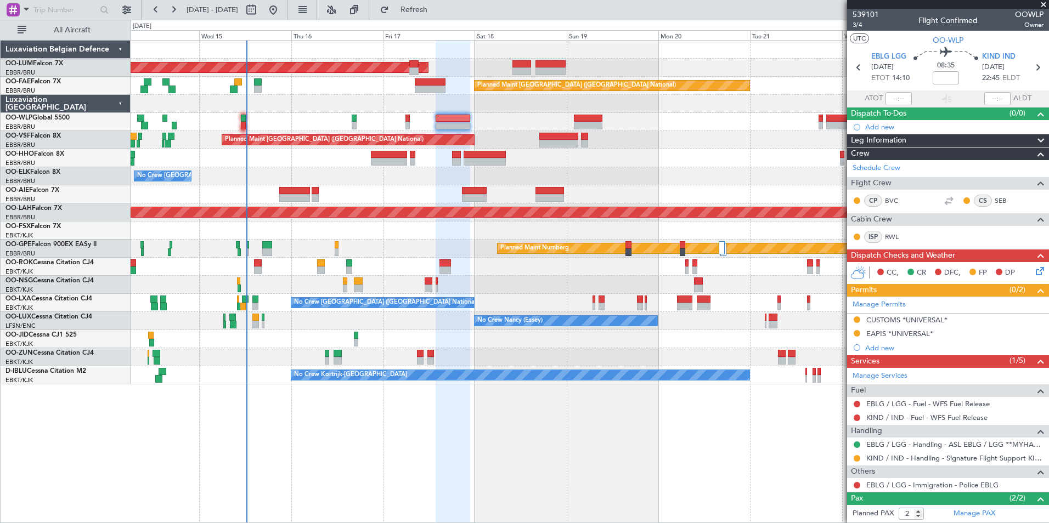
click at [649, 463] on div "AOG Maint Sibiu Owner Melsbroek Air Base Planned Maint Brussels (Brussels Natio…" at bounding box center [590, 281] width 919 height 483
click at [244, 421] on div "AOG Maint Sibiu Owner Melsbroek Air Base Planned Maint Brussels (Brussels Natio…" at bounding box center [590, 281] width 919 height 483
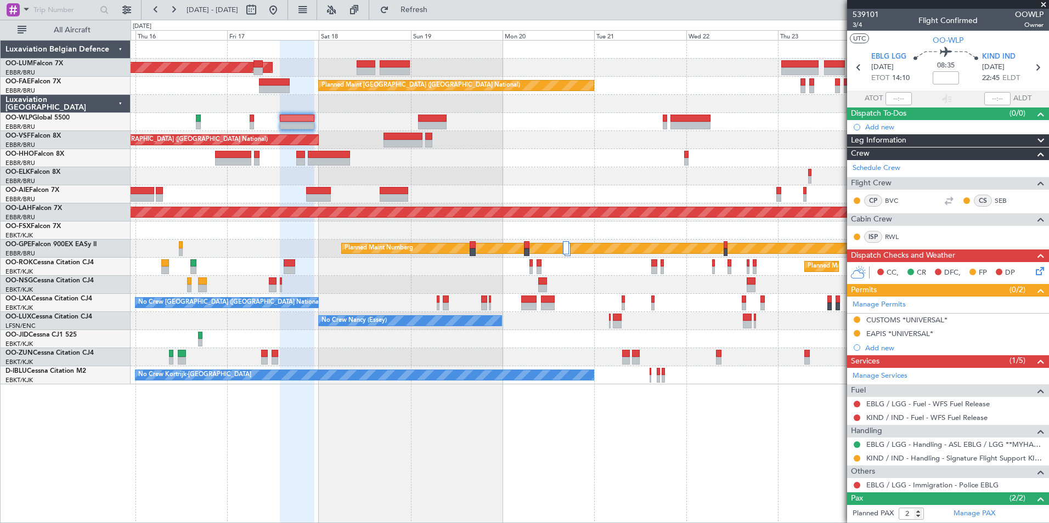
click at [292, 453] on div "AOG Maint Sibiu Owner Melsbroek Air Base Planned Maint Kortrijk-Wevelgem Planne…" at bounding box center [590, 281] width 919 height 483
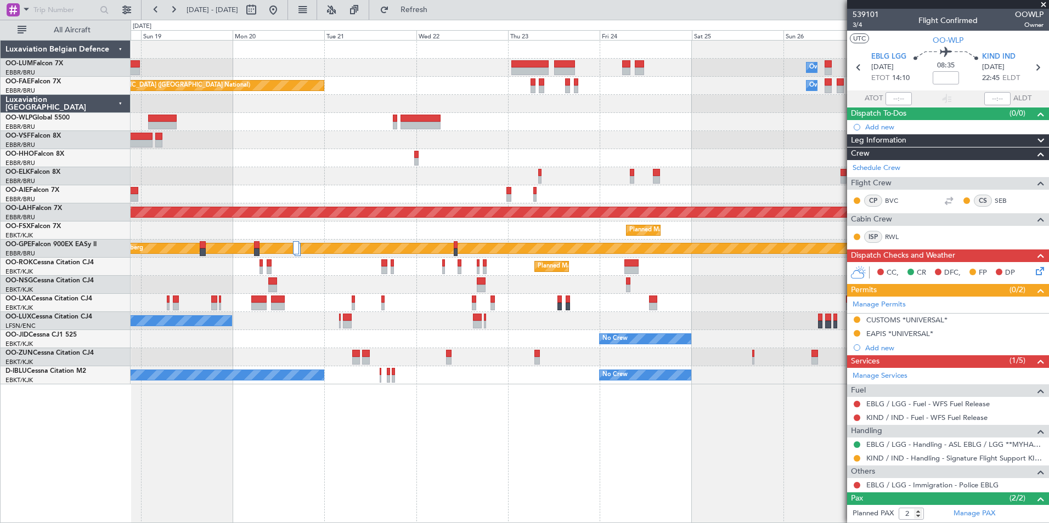
click at [434, 505] on div "Owner Melsbroek Air Base Planned Maint Kortrijk-Wevelgem AOG Maint Sibiu Planne…" at bounding box center [590, 281] width 919 height 483
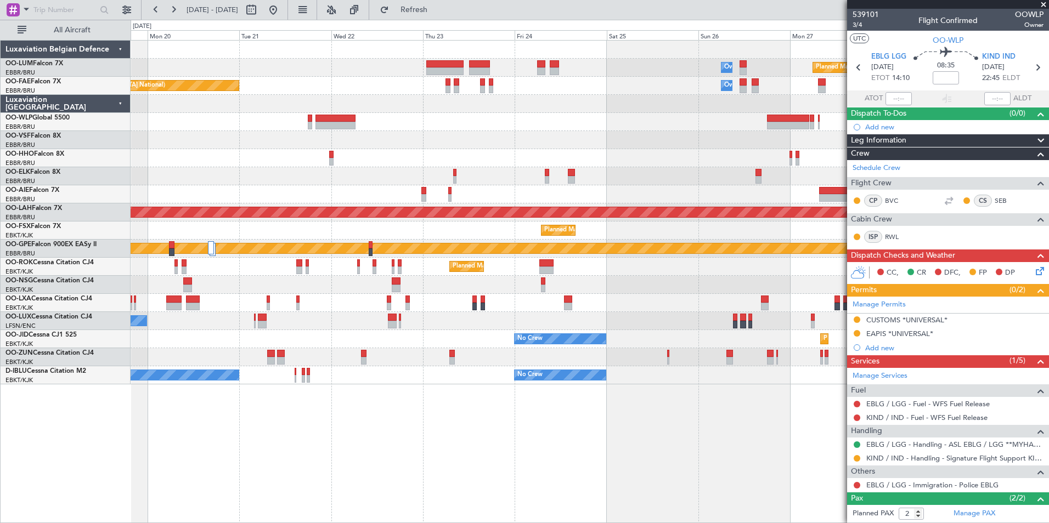
click at [464, 397] on div "Owner Melsbroek Air Base Planned Maint Kortrijk-Wevelgem AOG Maint Sibiu Planne…" at bounding box center [590, 281] width 919 height 483
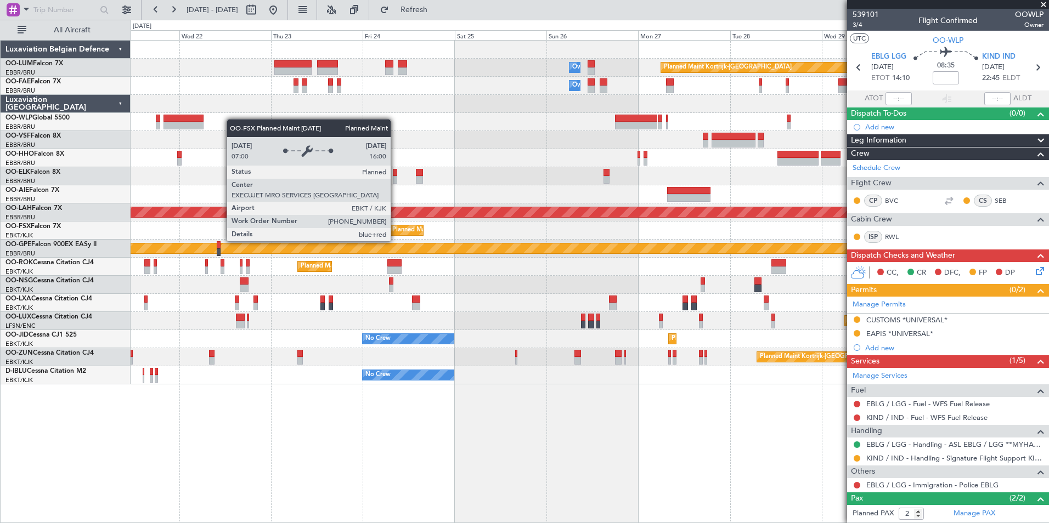
click at [396, 231] on div "Planned Maint Kortrijk-[GEOGRAPHIC_DATA]" at bounding box center [456, 230] width 128 height 16
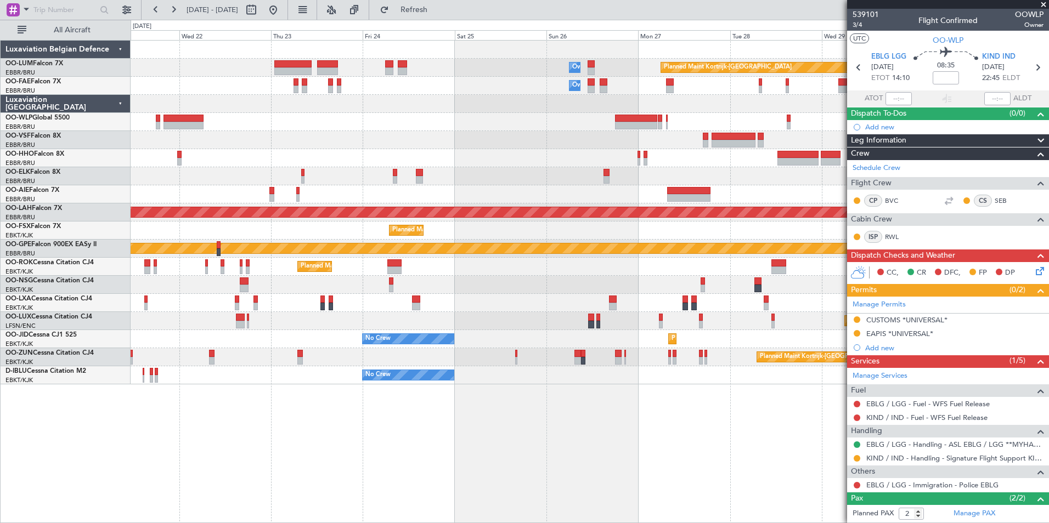
click at [331, 522] on div "Planned Maint Kortrijk-Wevelgem Owner Melsbroek Air Base Owner Melsbroek Air Ba…" at bounding box center [590, 281] width 919 height 483
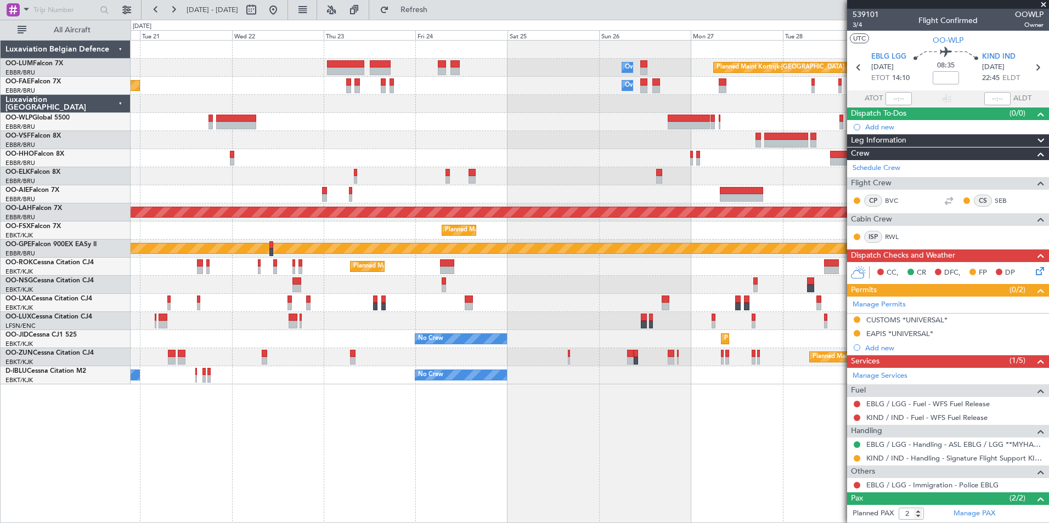
click at [509, 502] on div "Planned Maint Kortrijk-Wevelgem Owner Melsbroek Air Base Owner Melsbroek Air Ba…" at bounding box center [590, 281] width 919 height 483
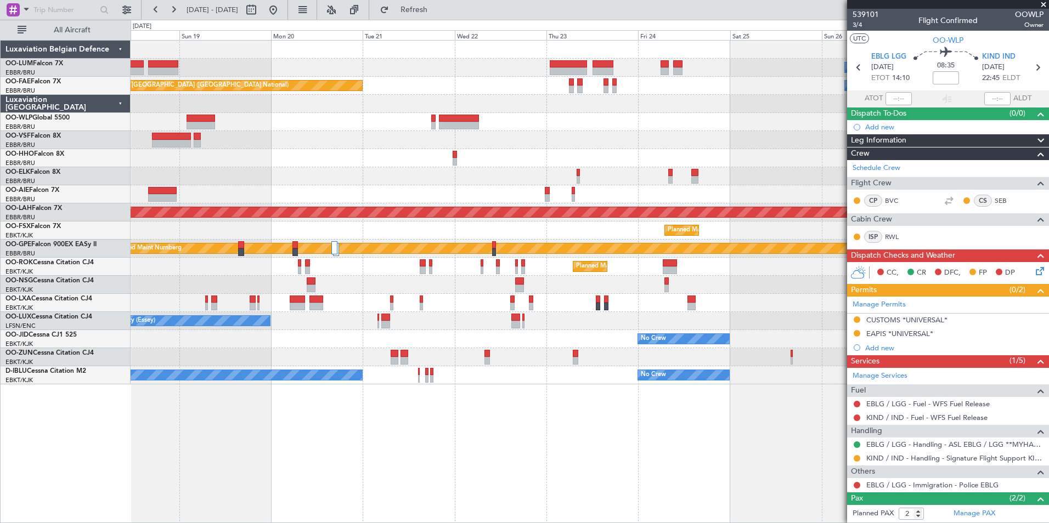
click at [528, 497] on div "Planned Maint Kortrijk-Wevelgem Owner Melsbroek Air Base AOG Maint Sibiu Owner …" at bounding box center [590, 281] width 919 height 483
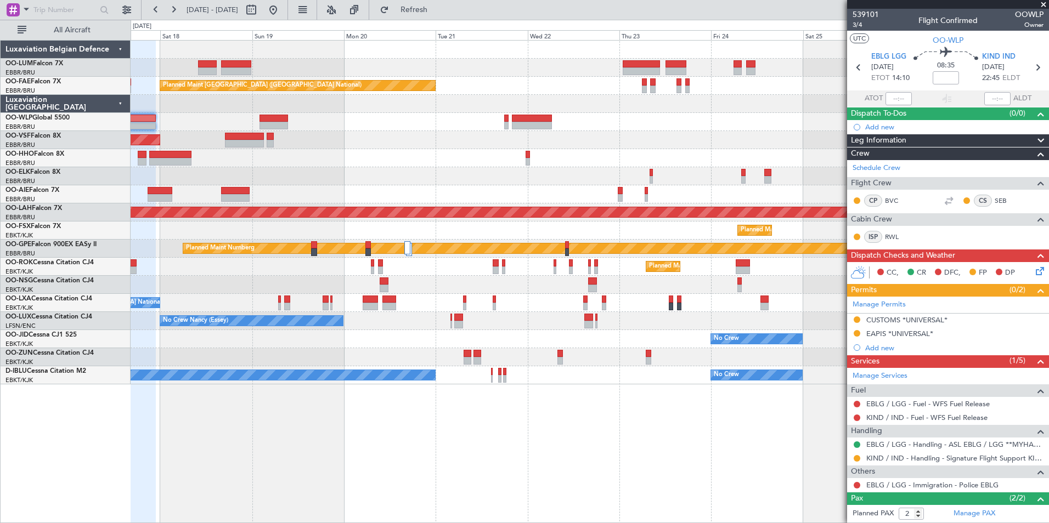
click at [525, 458] on div "Planned Maint Kortrijk-Wevelgem Owner Melsbroek Air Base AOG Maint Sibiu Owner …" at bounding box center [590, 281] width 919 height 483
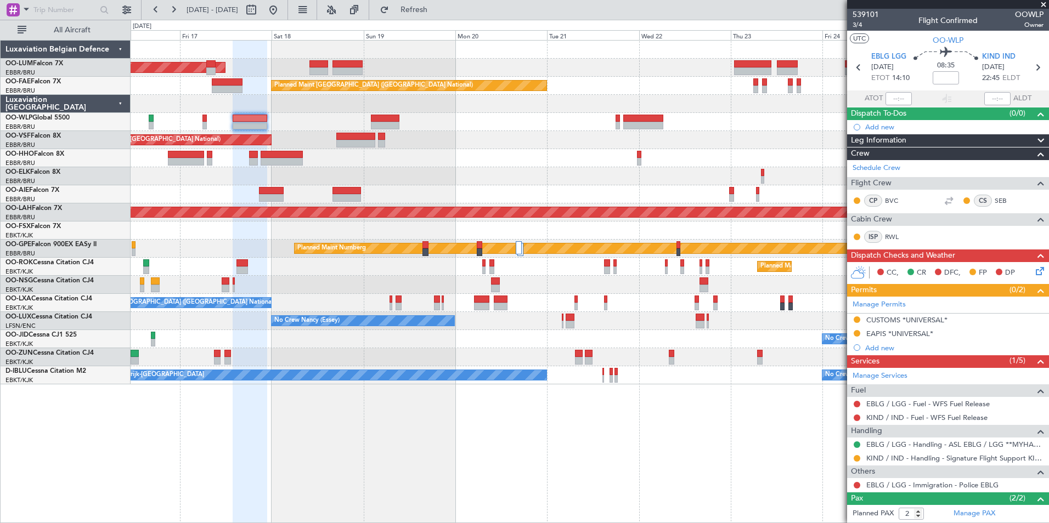
click at [414, 453] on div "Owner Melsbroek Air Base AOG Maint Sibiu Planned Maint Kortrijk-Wevelgem Owner …" at bounding box center [590, 281] width 919 height 483
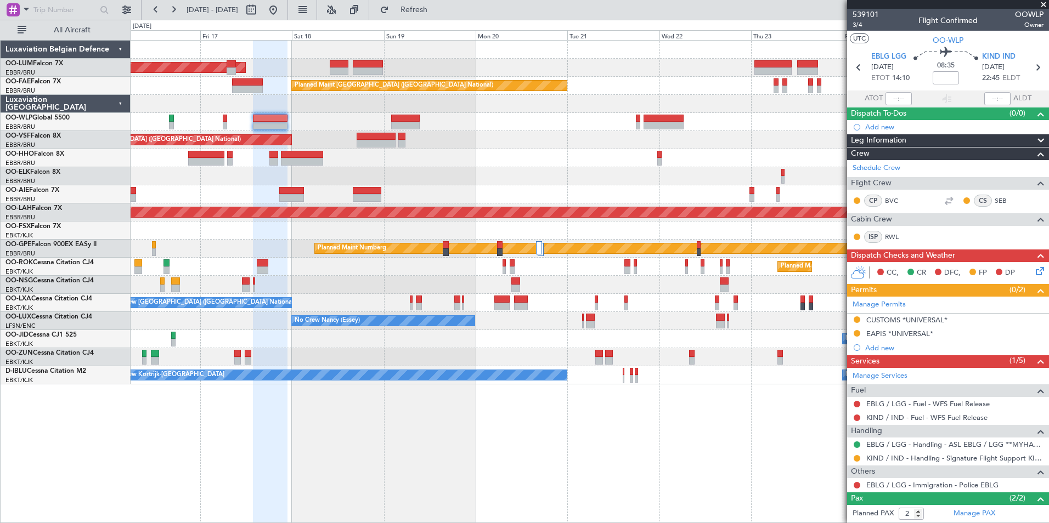
click at [494, 457] on div "AOG Maint Sibiu Owner Melsbroek Air Base Planned Maint Kortrijk-Wevelgem Planne…" at bounding box center [590, 281] width 919 height 483
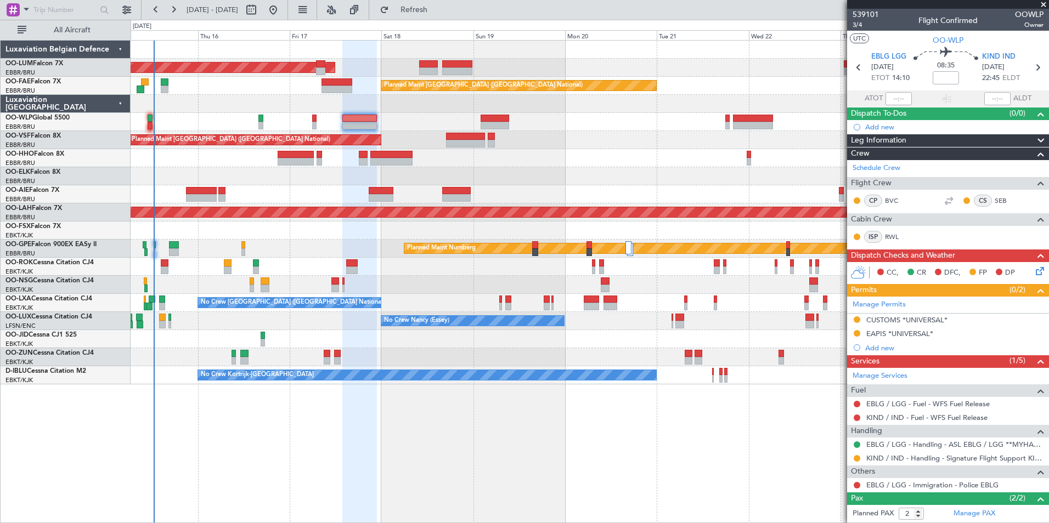
click at [507, 458] on div "AOG Maint Sibiu Owner Melsbroek Air Base Planned Maint Kortrijk-Wevelgem Planne…" at bounding box center [590, 281] width 919 height 483
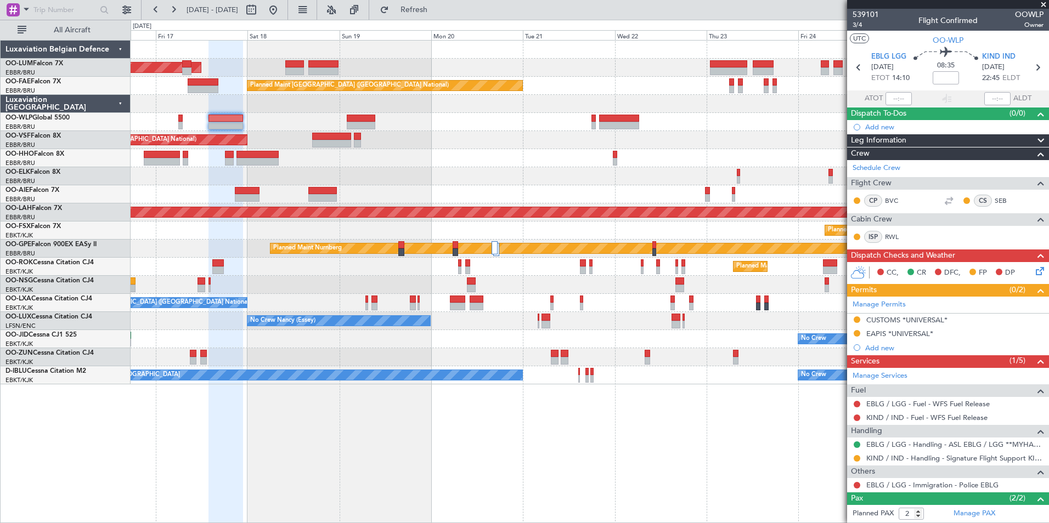
click at [328, 477] on div "AOG Maint Sibiu Owner Melsbroek Air Base Planned Maint Kortrijk-Wevelgem Planne…" at bounding box center [590, 281] width 919 height 483
click at [481, 457] on div "AOG Maint Sibiu Owner Melsbroek Air Base Planned Maint Kortrijk-Wevelgem Planne…" at bounding box center [590, 281] width 919 height 483
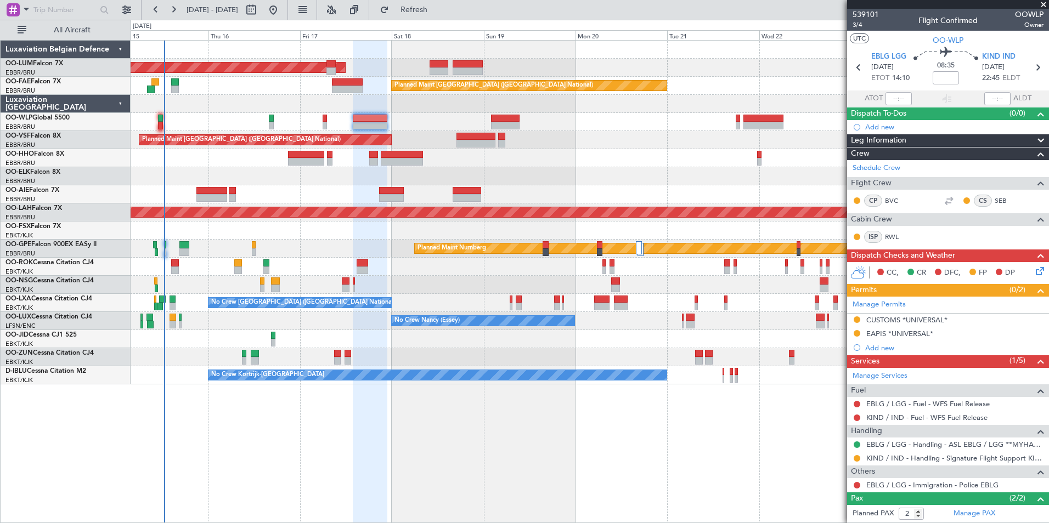
click at [613, 464] on div "AOG Maint Sibiu Owner Melsbroek Air Base Planned Maint Kortrijk-Wevelgem Planne…" at bounding box center [590, 281] width 919 height 483
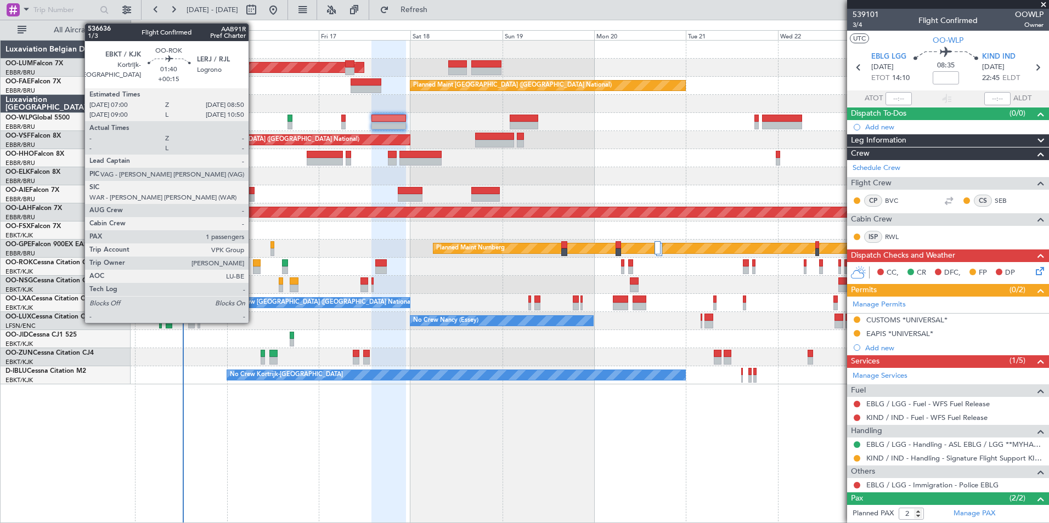
click at [254, 262] on div at bounding box center [256, 264] width 7 height 8
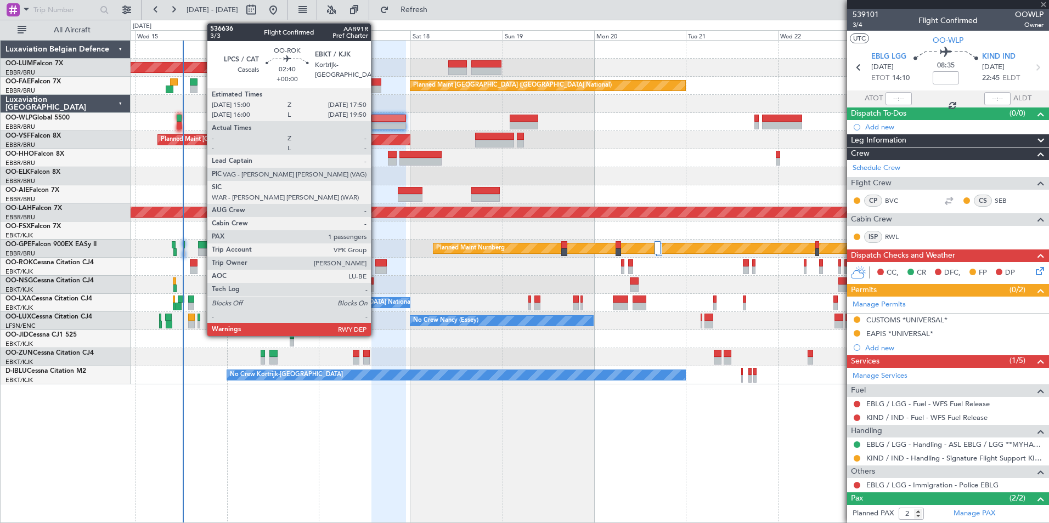
click at [376, 265] on div at bounding box center [380, 264] width 11 height 8
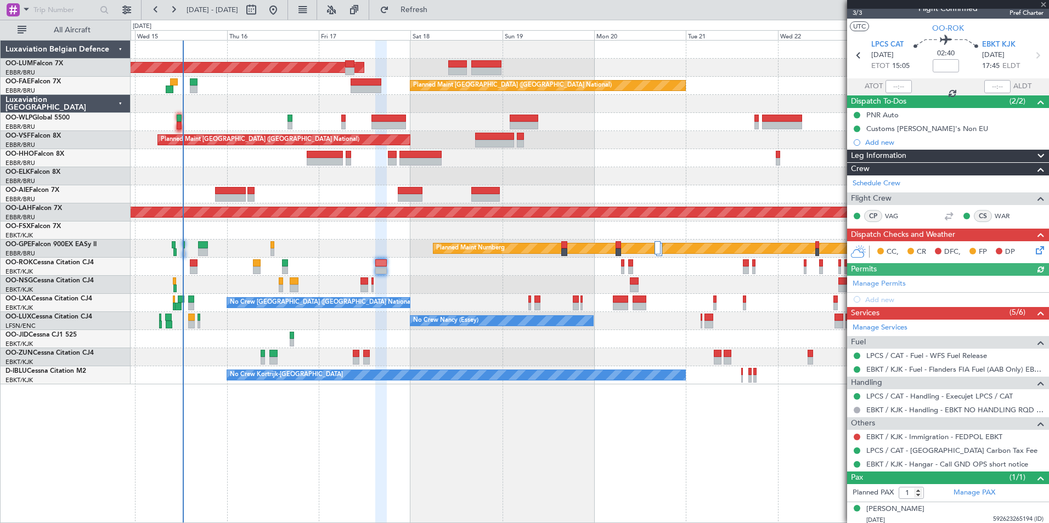
scroll to position [15, 0]
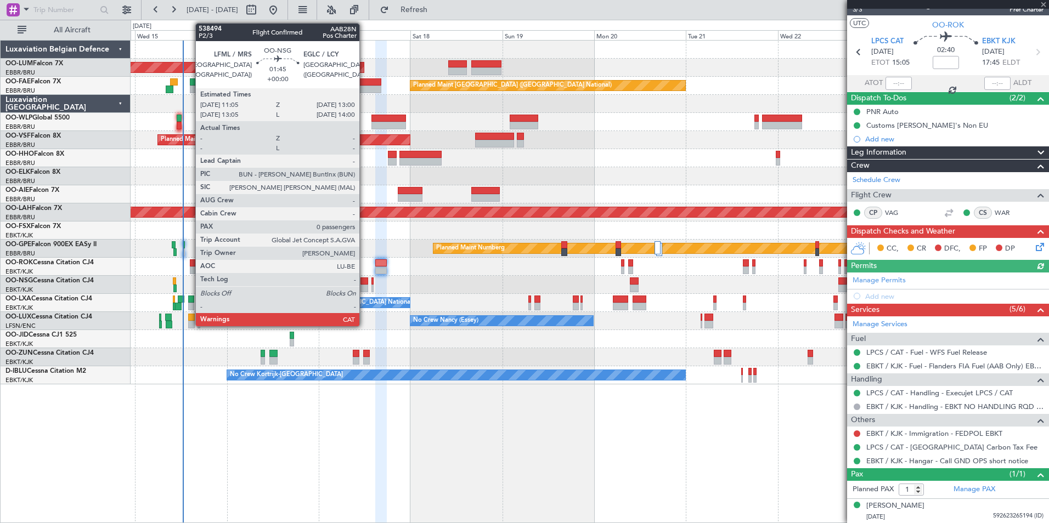
click at [364, 280] on div at bounding box center [365, 282] width 8 height 8
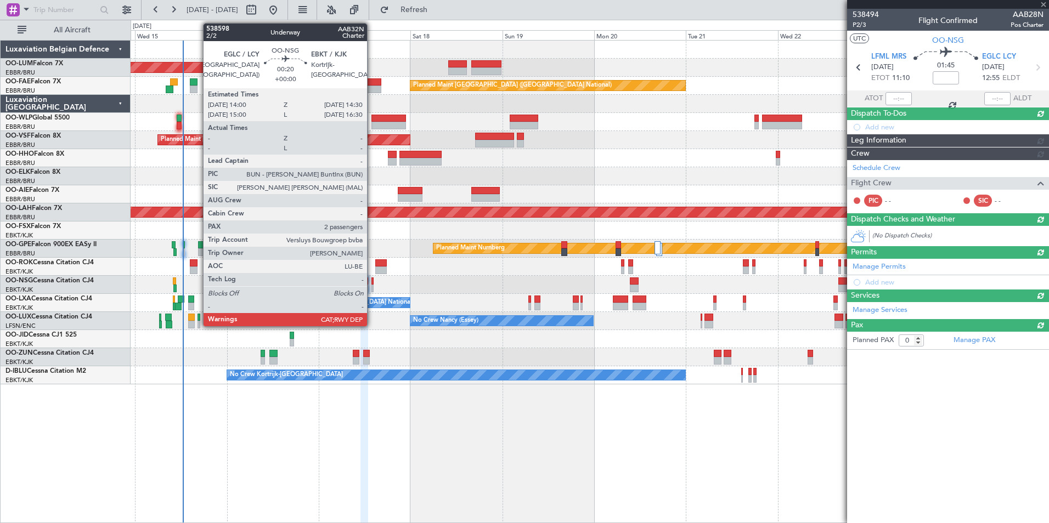
scroll to position [0, 0]
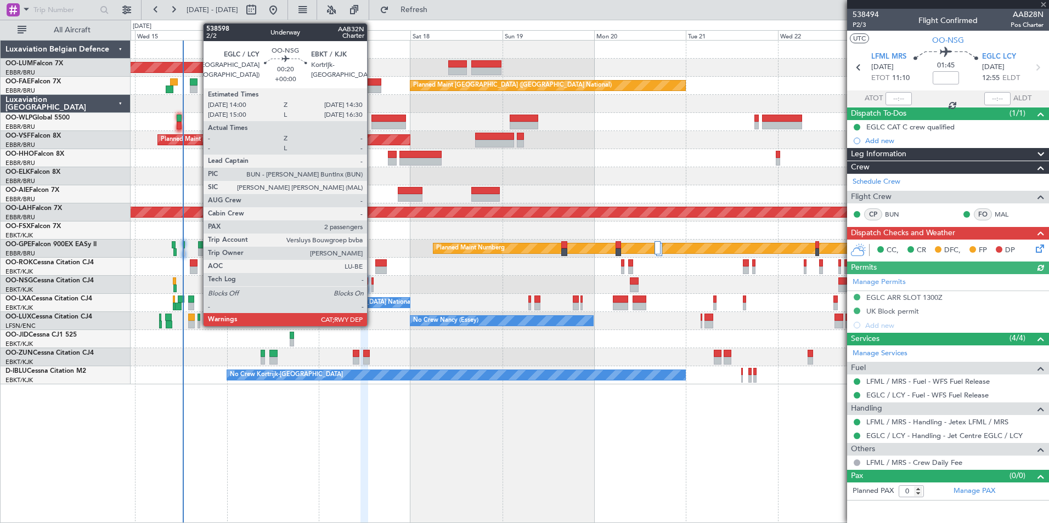
click at [372, 283] on div at bounding box center [372, 282] width 2 height 8
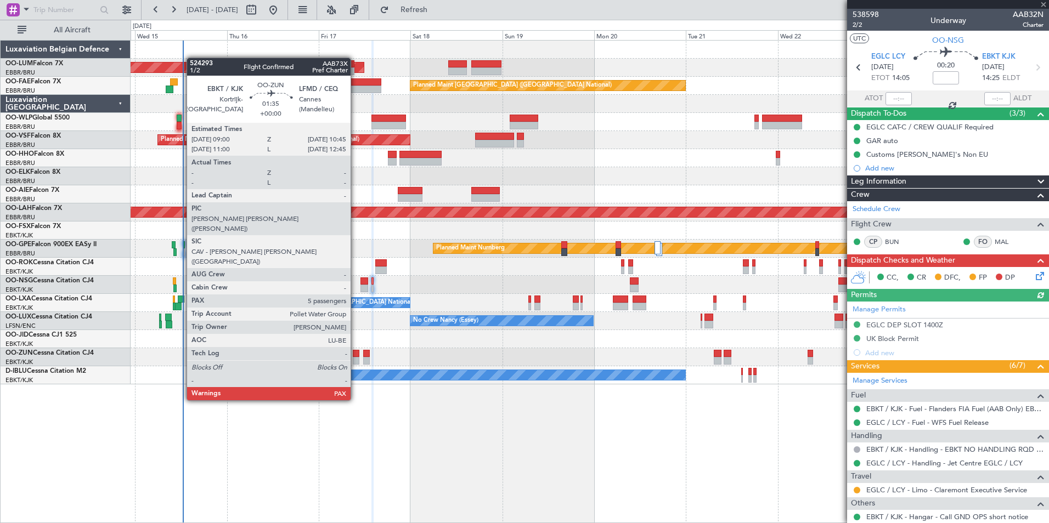
click at [356, 357] on div at bounding box center [356, 361] width 7 height 8
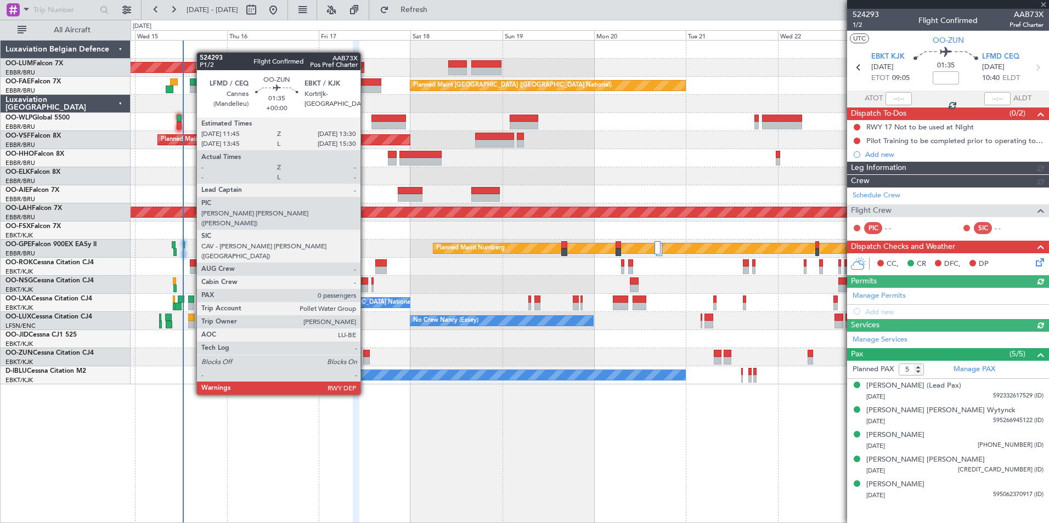
click at [365, 354] on div at bounding box center [366, 354] width 7 height 8
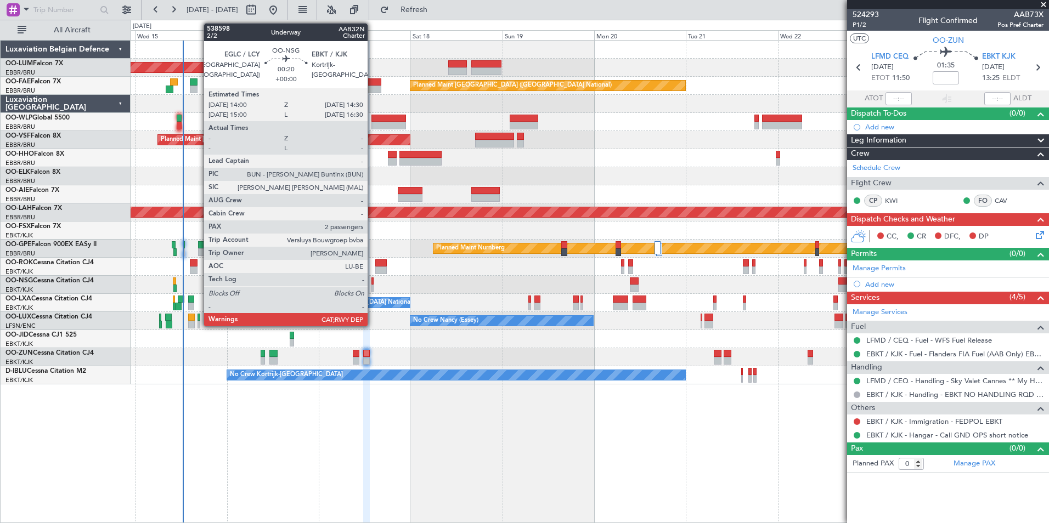
click at [373, 284] on div at bounding box center [372, 282] width 2 height 8
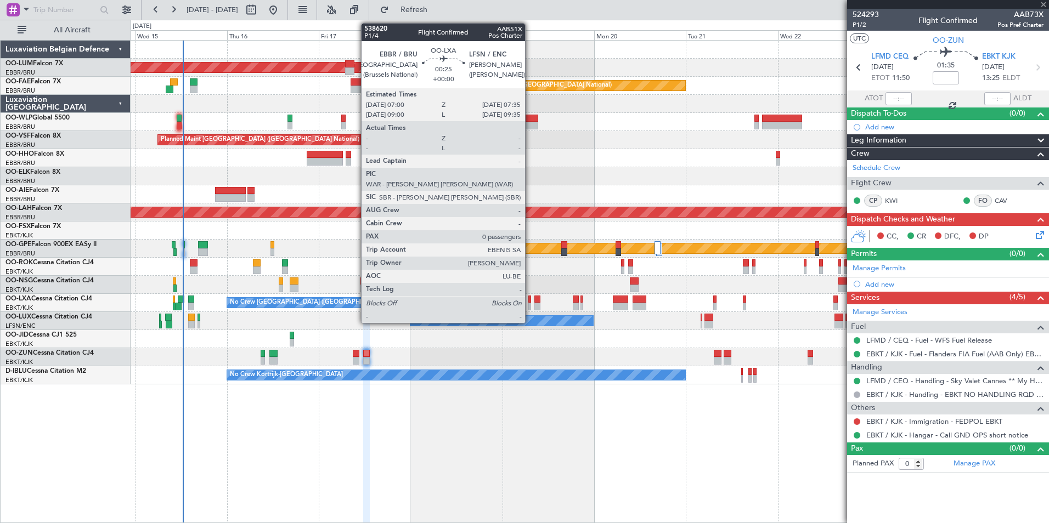
click at [529, 300] on div at bounding box center [529, 300] width 3 height 8
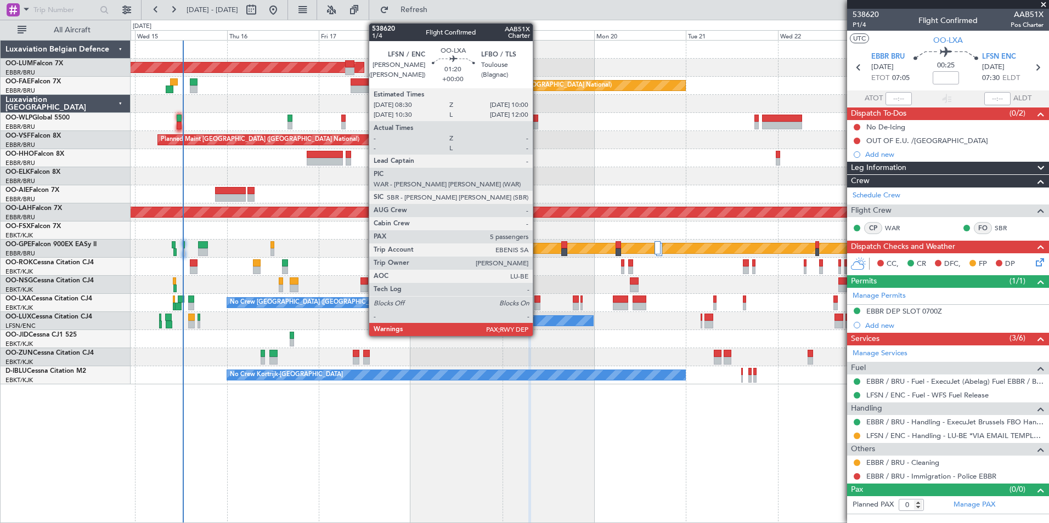
click at [538, 300] on div at bounding box center [537, 300] width 6 height 8
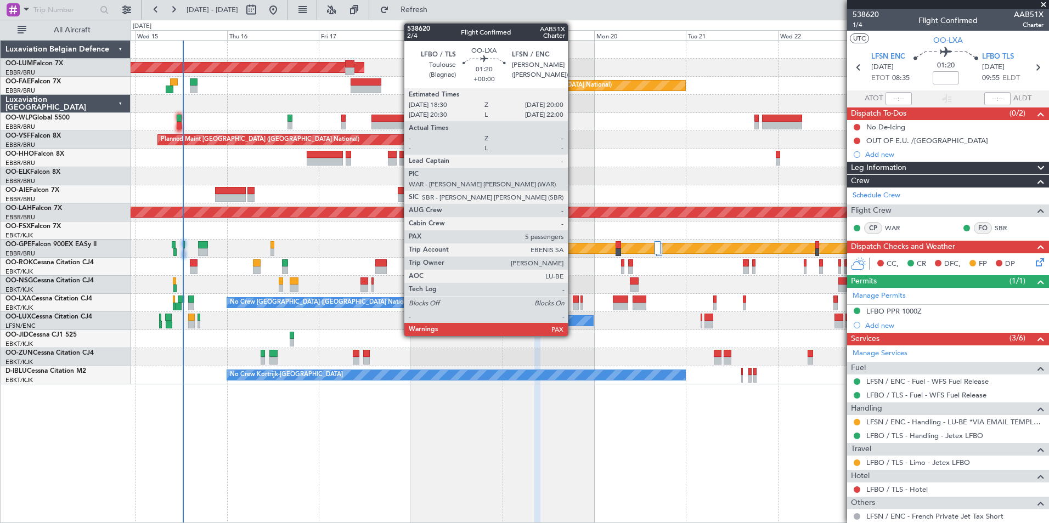
click at [576, 298] on div at bounding box center [576, 300] width 6 height 8
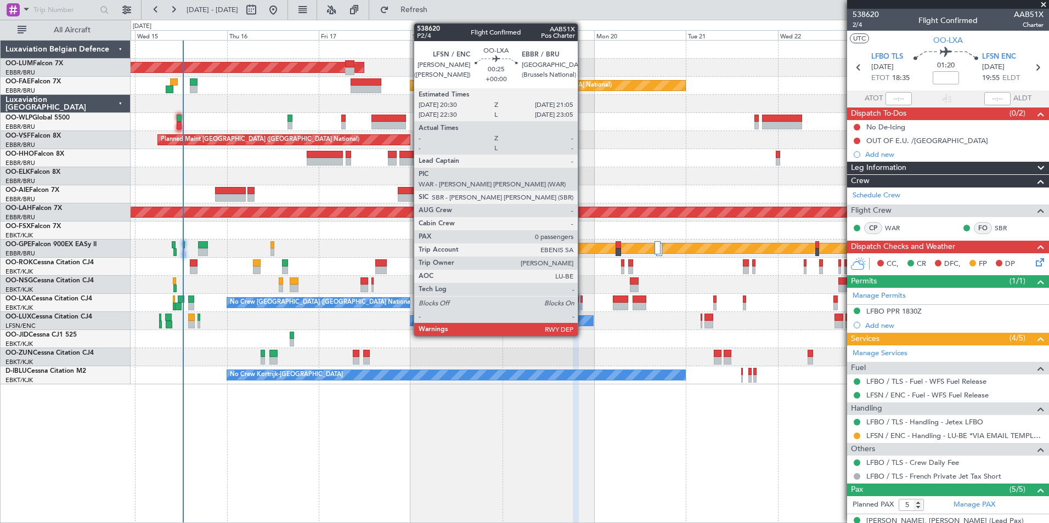
click at [583, 300] on div at bounding box center [582, 300] width 3 height 8
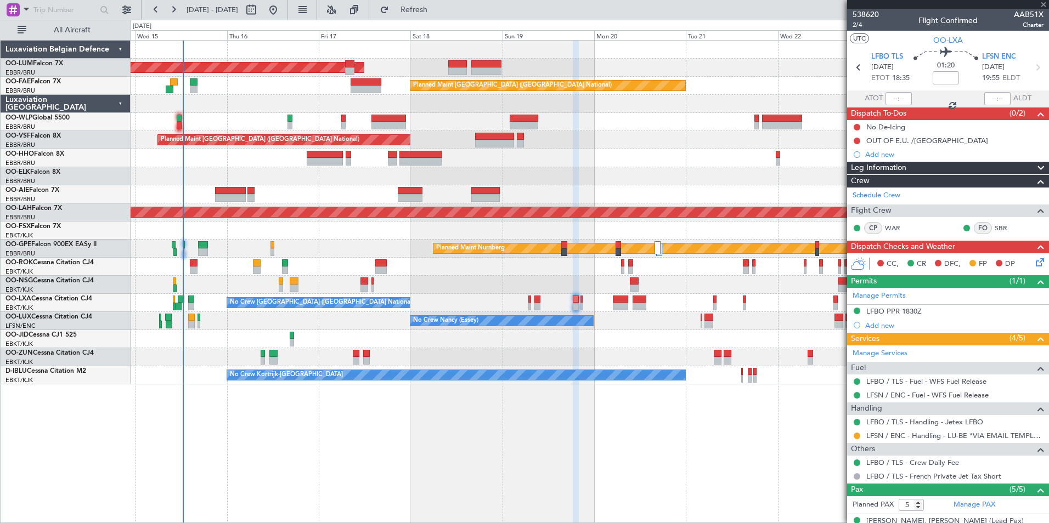
type input "0"
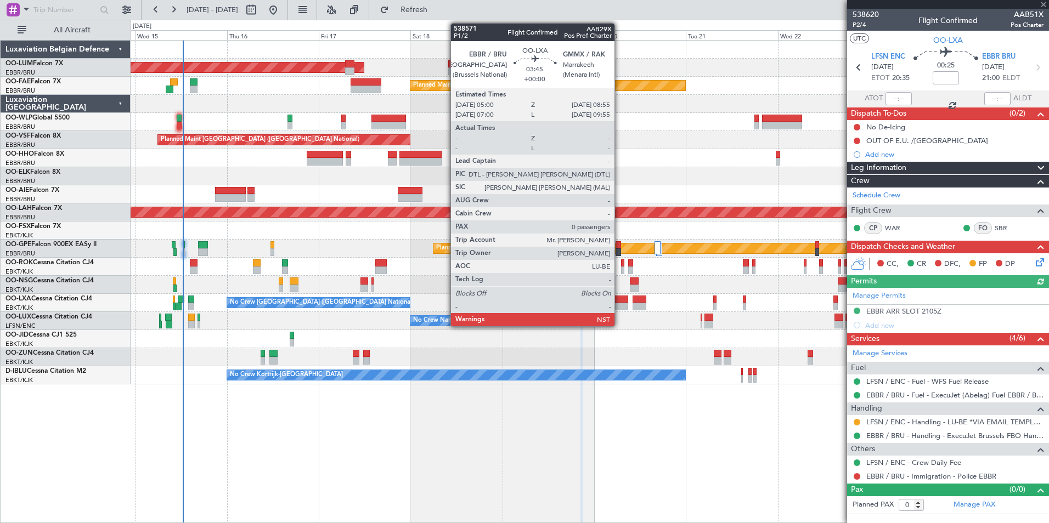
click at [620, 300] on div at bounding box center [620, 300] width 15 height 8
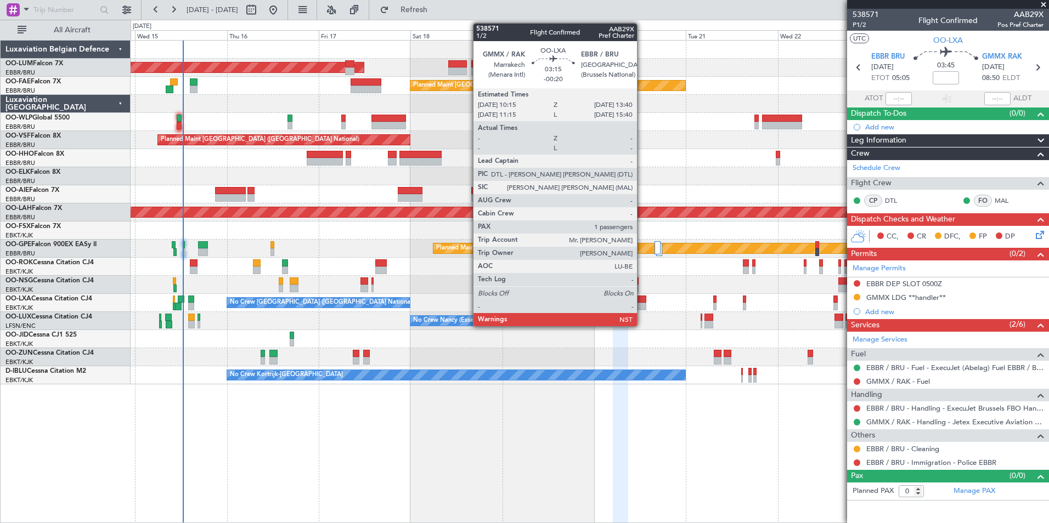
click at [642, 296] on div at bounding box center [639, 300] width 13 height 8
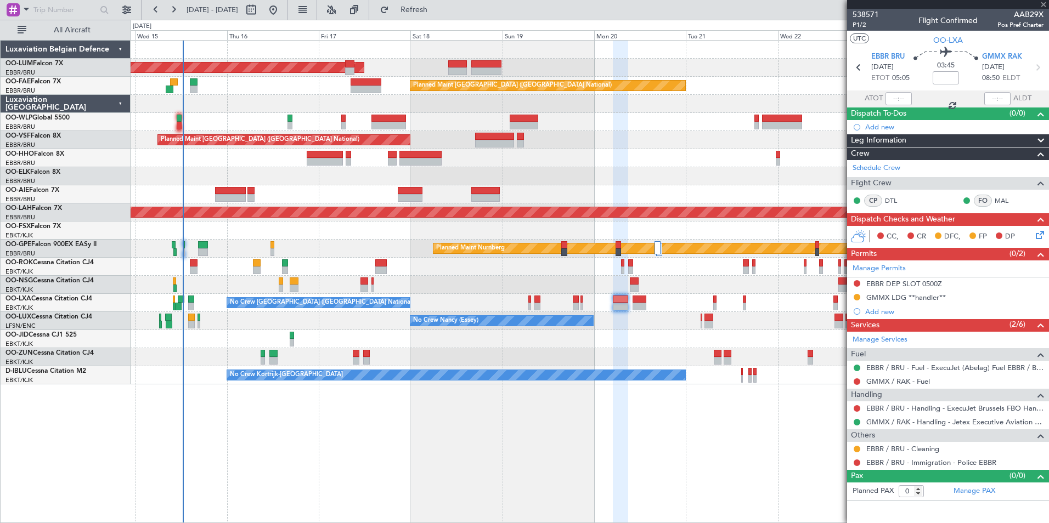
type input "-00:20"
type input "1"
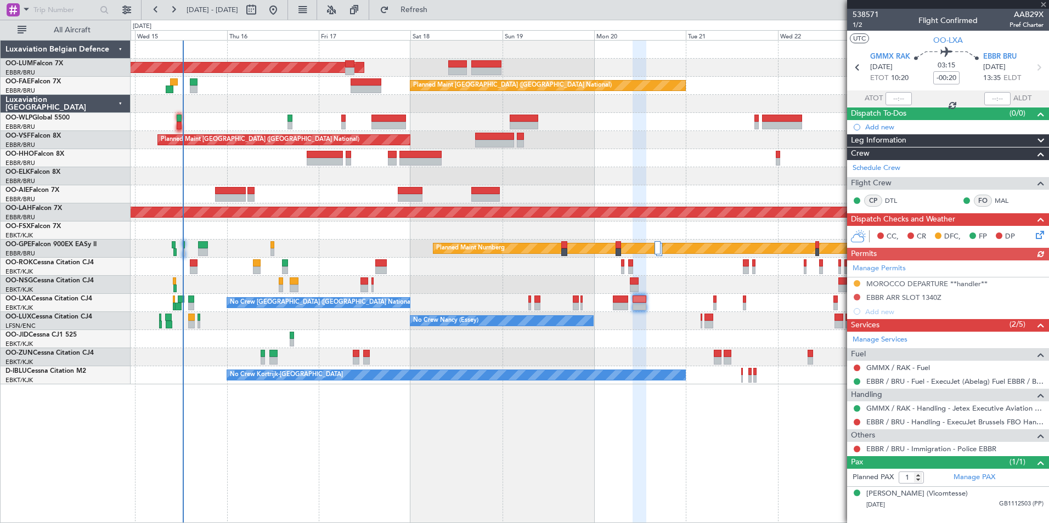
click at [631, 280] on div at bounding box center [634, 282] width 9 height 8
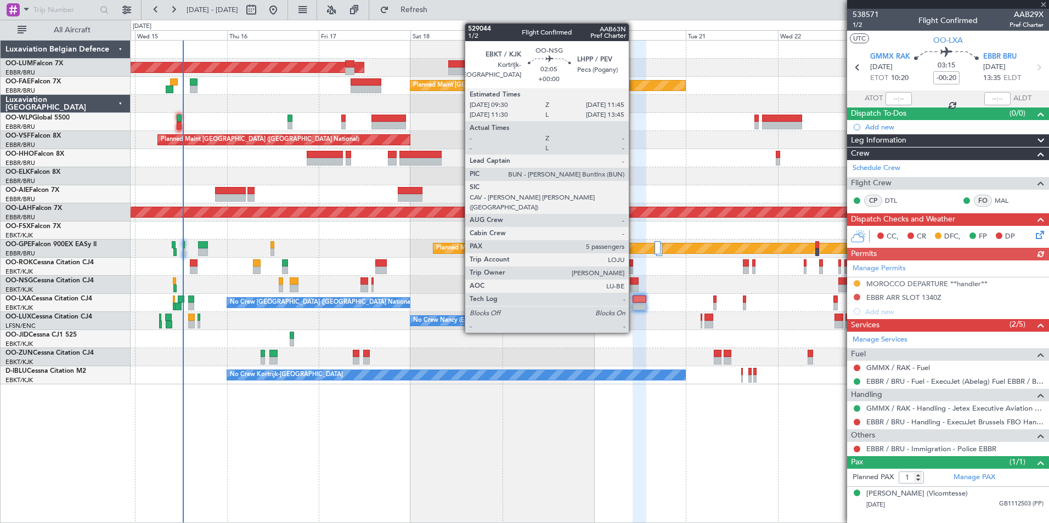
click at [635, 279] on div at bounding box center [634, 282] width 9 height 8
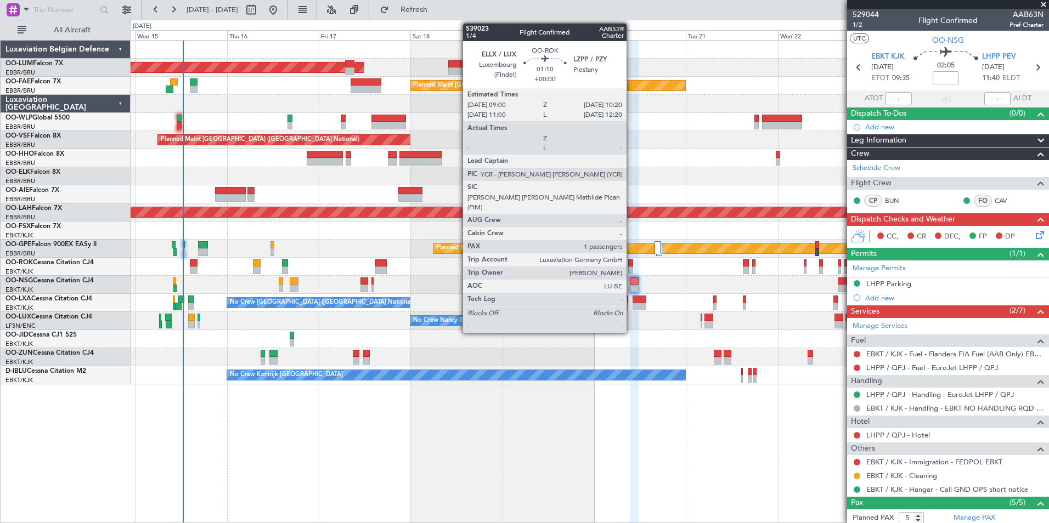
click at [632, 267] on div at bounding box center [630, 271] width 5 height 8
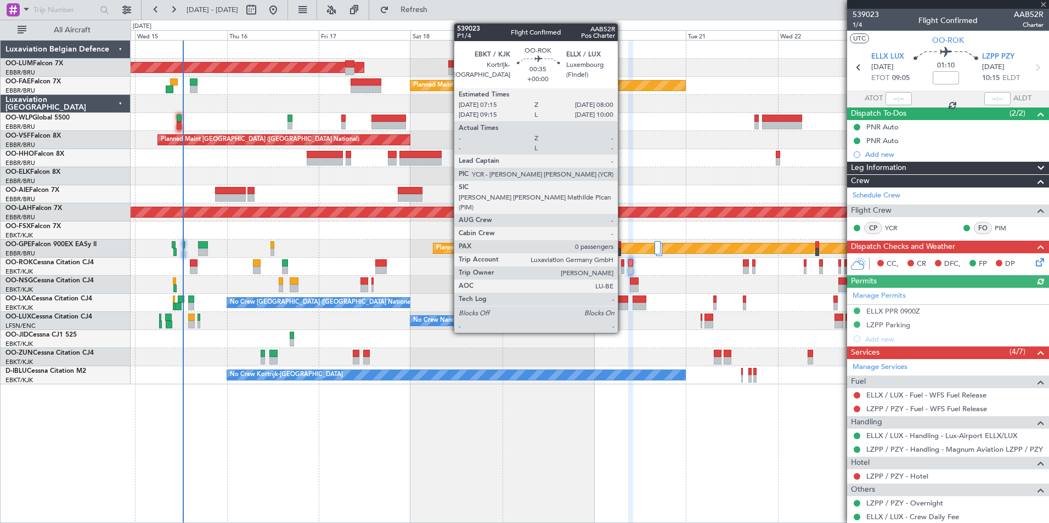
click at [623, 267] on div at bounding box center [622, 271] width 3 height 8
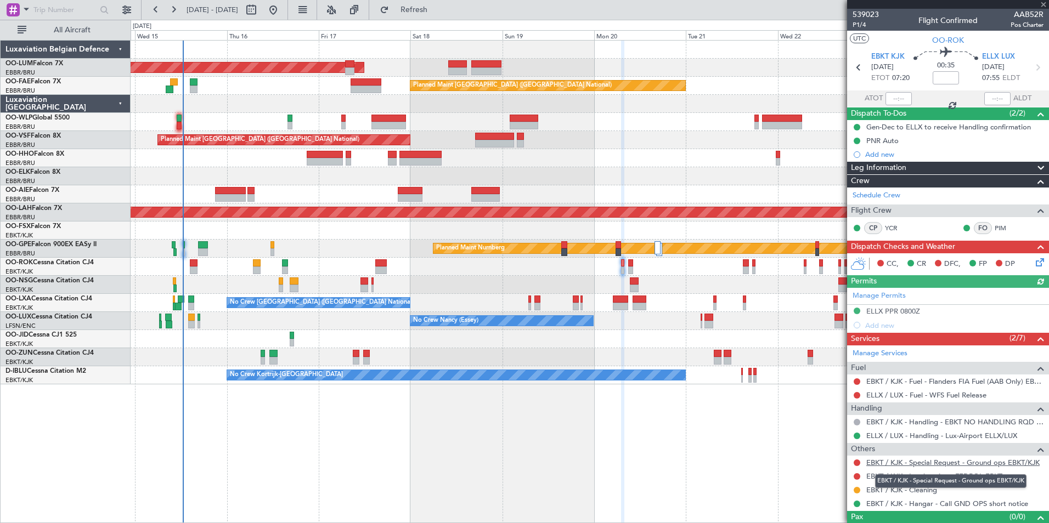
click at [1003, 465] on link "EBKT / KJK - Special Request - Ground ops EBKT/KJK" at bounding box center [952, 462] width 173 height 9
click at [945, 463] on link "EBKT / KJK - Special Request - Ground ops EBKT/KJK" at bounding box center [952, 462] width 173 height 9
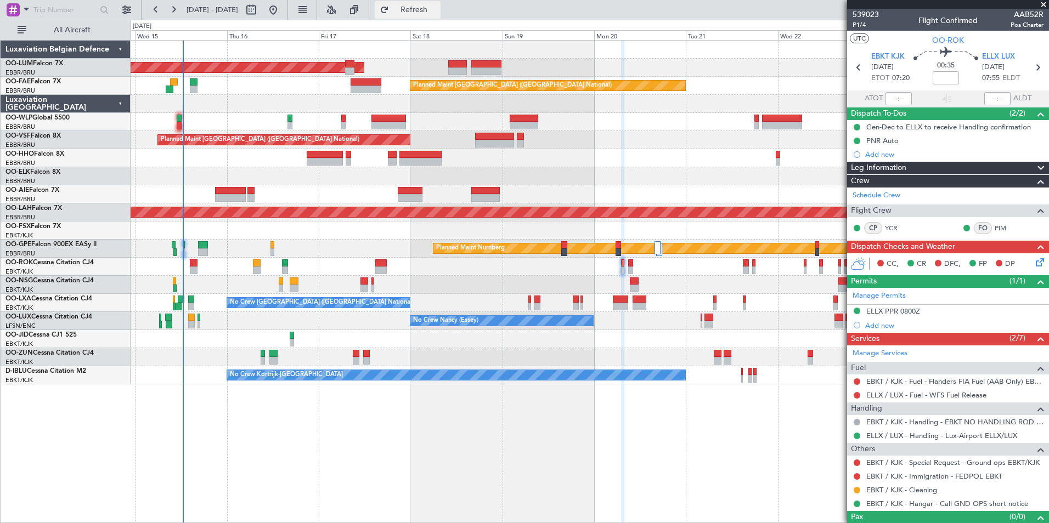
click at [437, 13] on span "Refresh" at bounding box center [414, 10] width 46 height 8
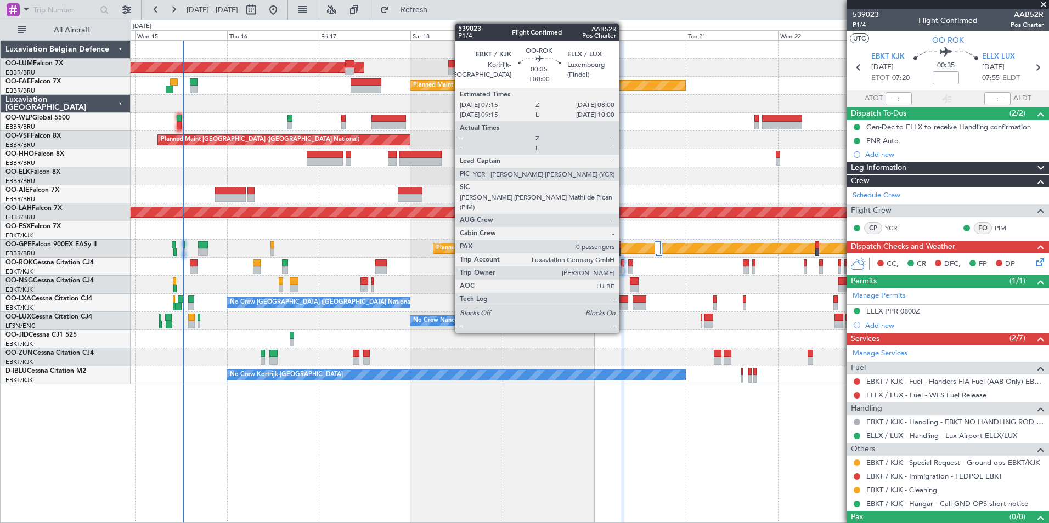
click at [624, 268] on div at bounding box center [622, 271] width 3 height 8
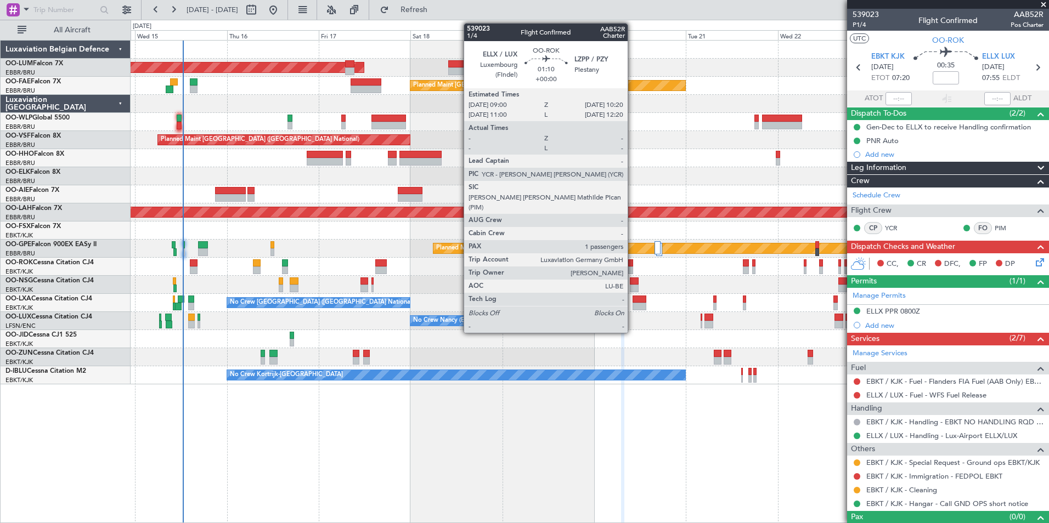
click at [633, 266] on div at bounding box center [630, 264] width 5 height 8
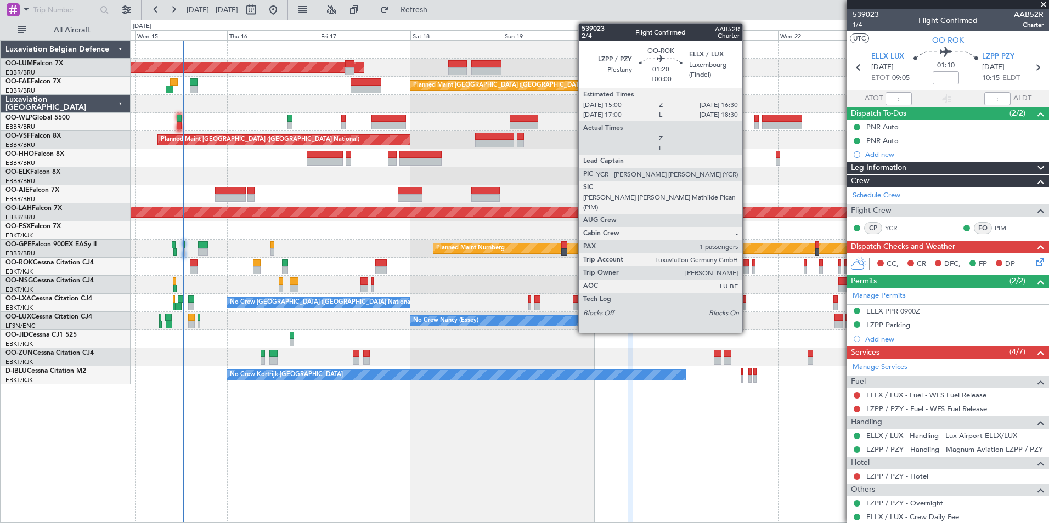
click at [747, 267] on div at bounding box center [746, 271] width 6 height 8
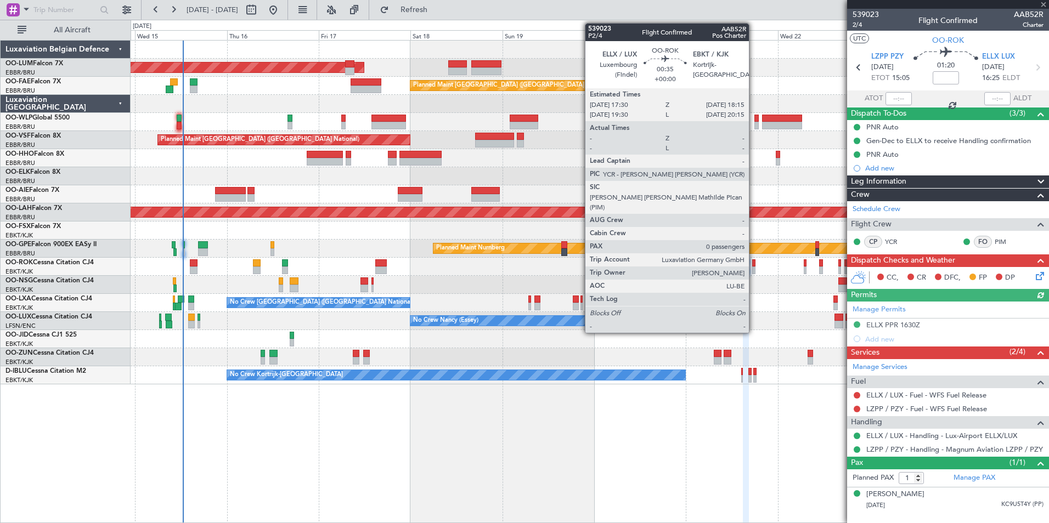
click at [754, 264] on div at bounding box center [753, 264] width 3 height 8
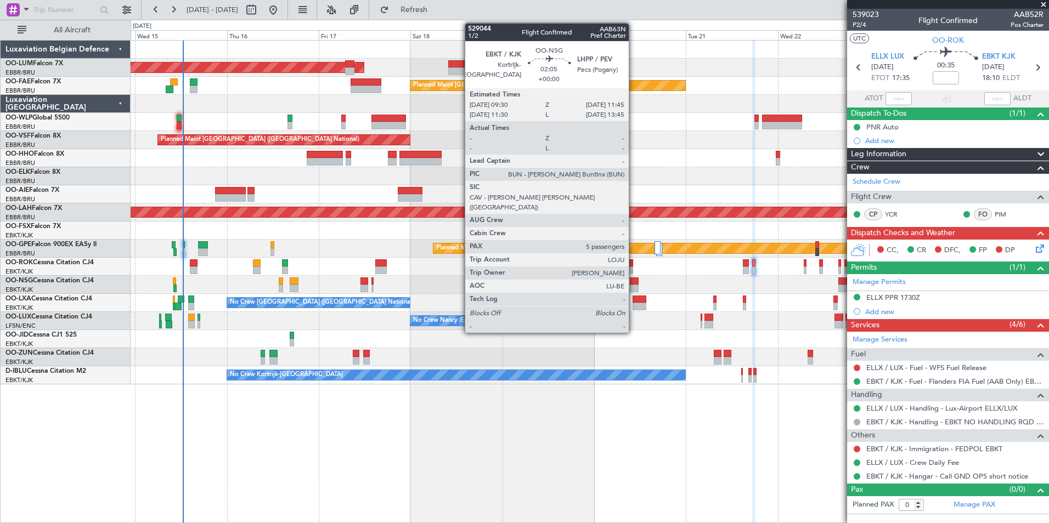
click at [634, 281] on div at bounding box center [634, 282] width 9 height 8
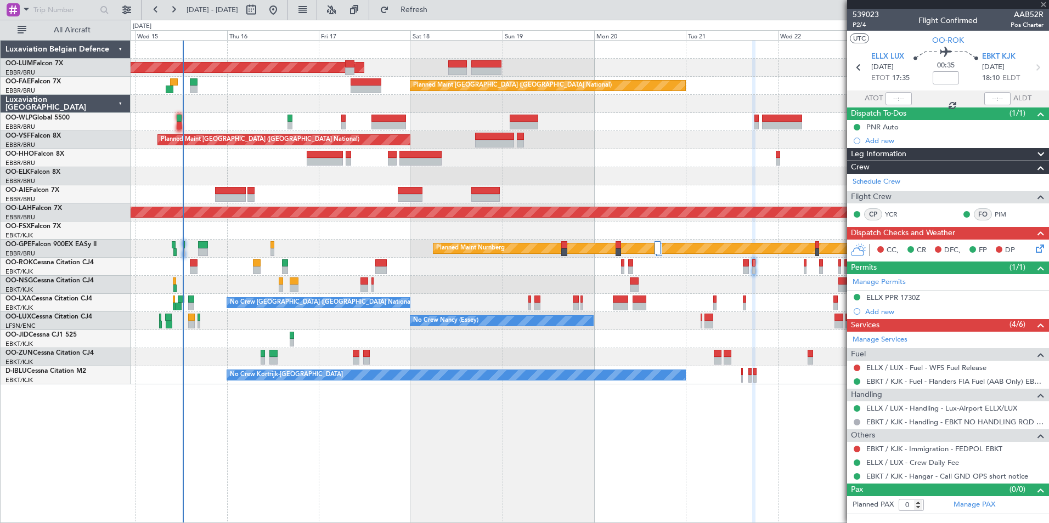
type input "5"
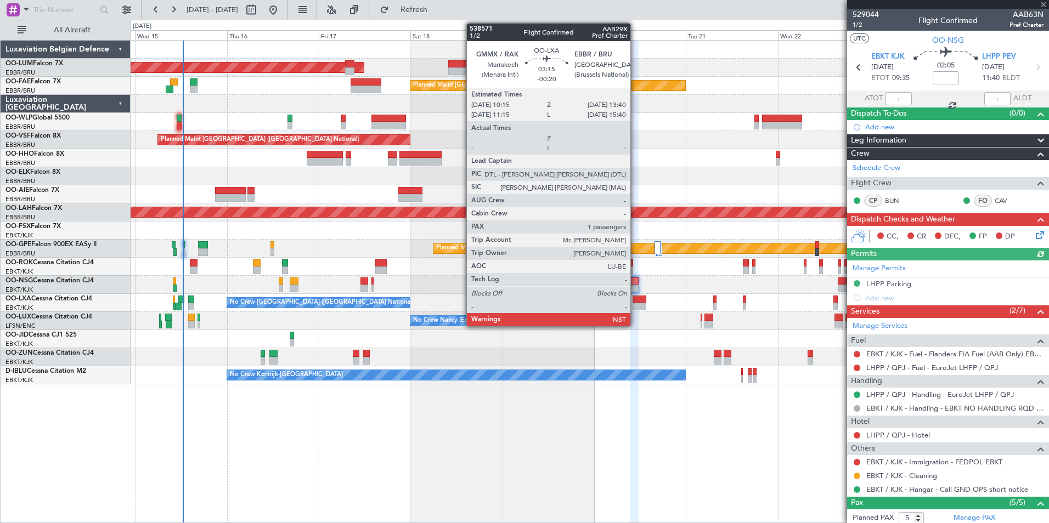
click at [635, 299] on div at bounding box center [639, 300] width 13 height 8
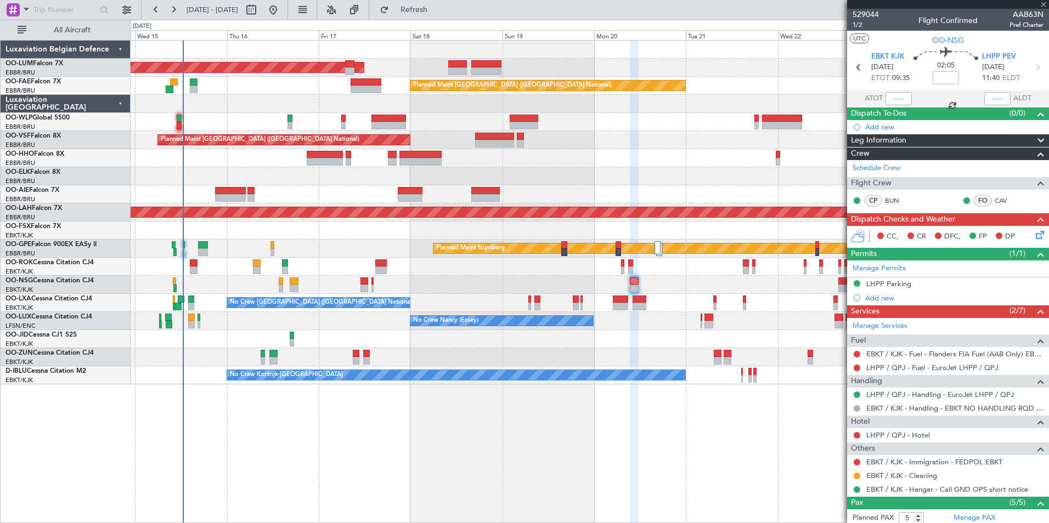
type input "-00:20"
type input "1"
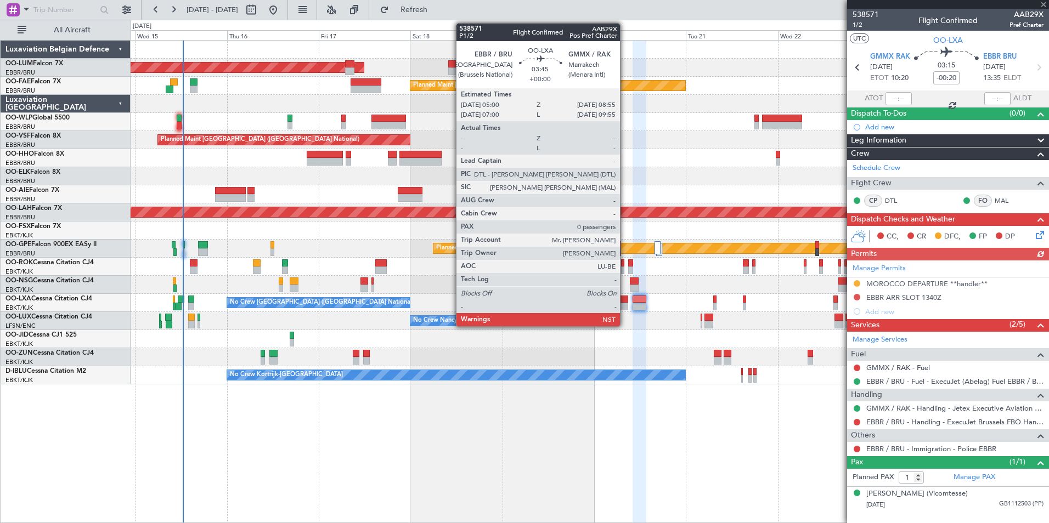
click at [625, 303] on div at bounding box center [620, 307] width 15 height 8
type input "0"
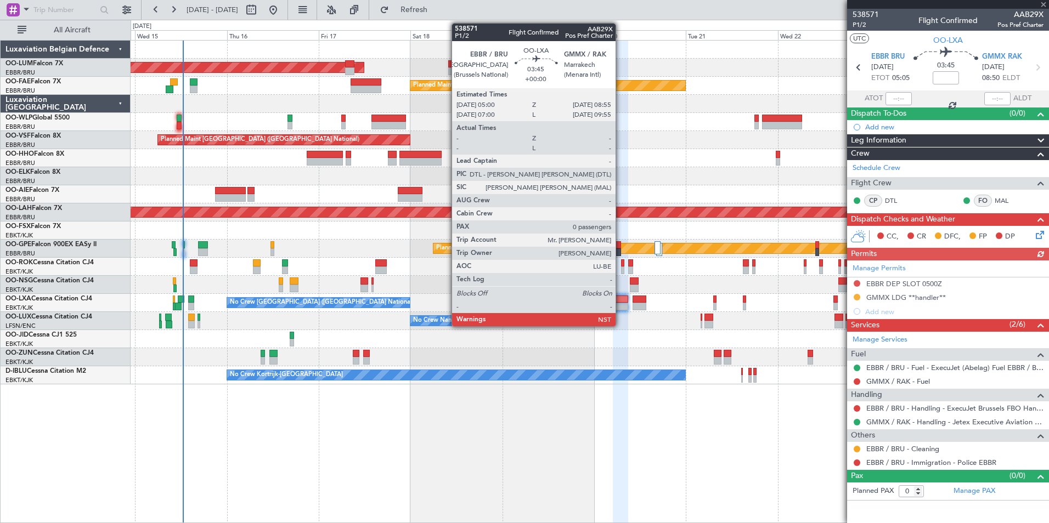
click at [621, 300] on div at bounding box center [620, 300] width 15 height 8
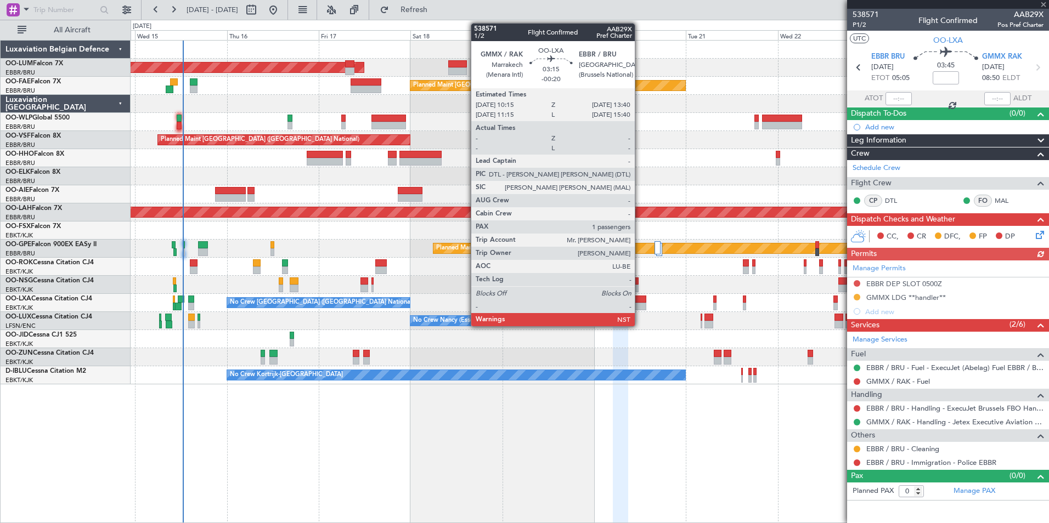
click at [640, 301] on div at bounding box center [639, 300] width 13 height 8
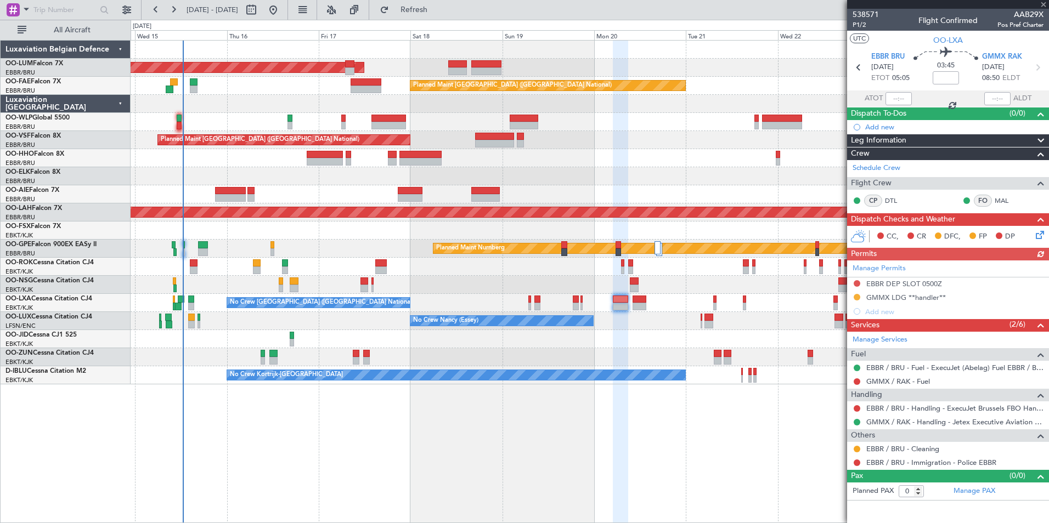
type input "-00:20"
type input "1"
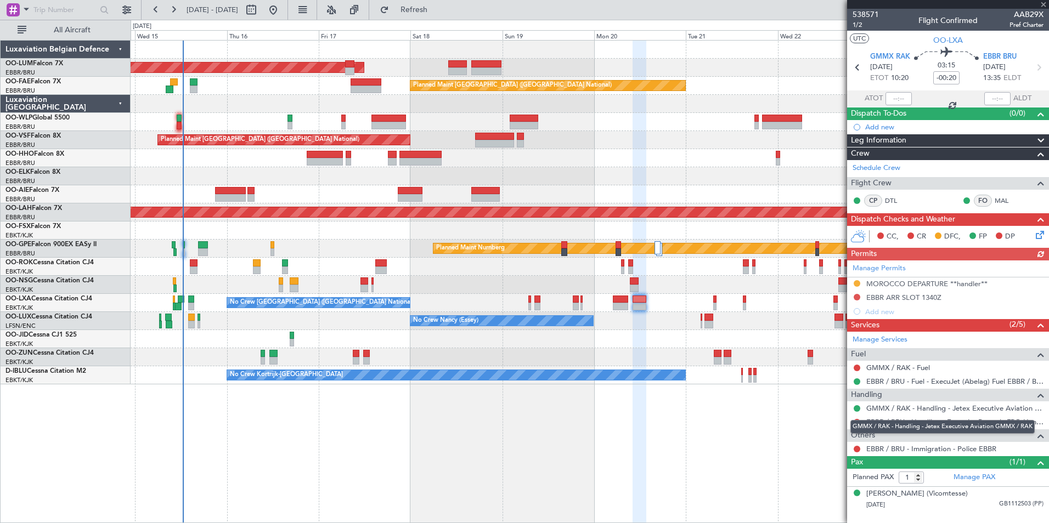
click at [916, 422] on div "GMMX / RAK - Handling - Jetex Executive Aviation GMMX / RAK" at bounding box center [943, 427] width 184 height 14
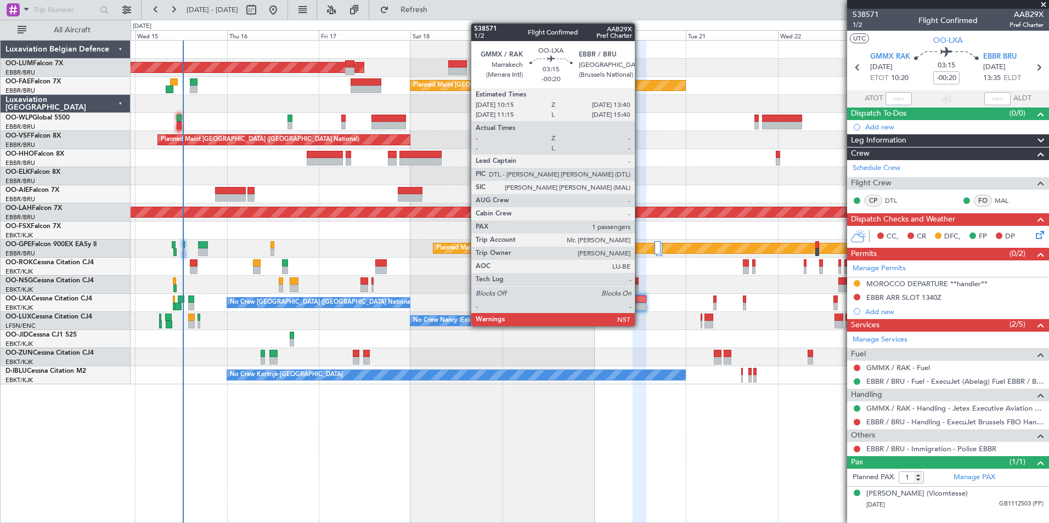
click at [640, 299] on div at bounding box center [639, 300] width 13 height 8
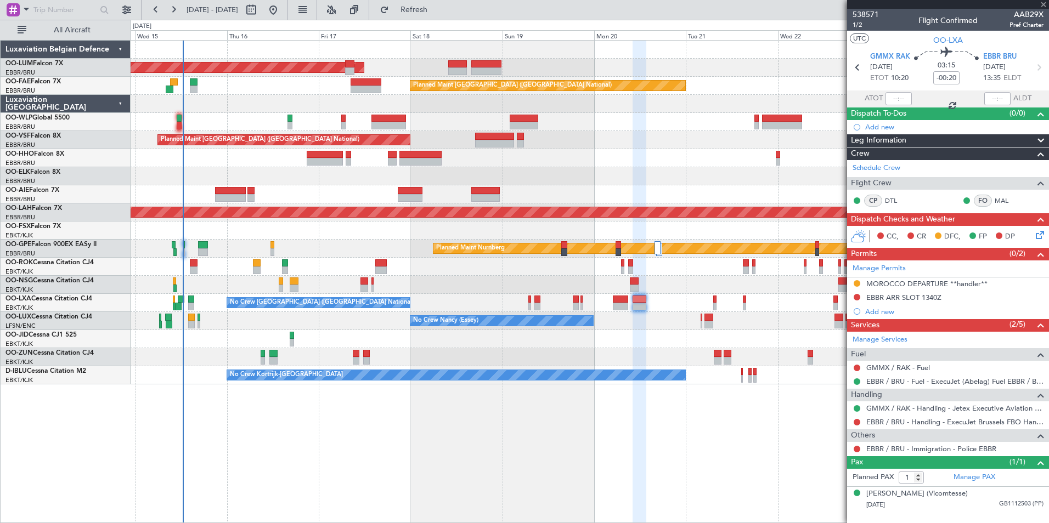
click at [943, 420] on div "GMMX / RAK - Handling - Jetex Executive Aviation GMMX / RAK" at bounding box center [943, 420] width 0 height 0
click at [856, 295] on div "Manage Permits MOROCCO DEPARTURE **handler** EBBR ARR SLOT 1340Z Add new" at bounding box center [948, 290] width 202 height 58
click at [857, 296] on button at bounding box center [857, 297] width 7 height 7
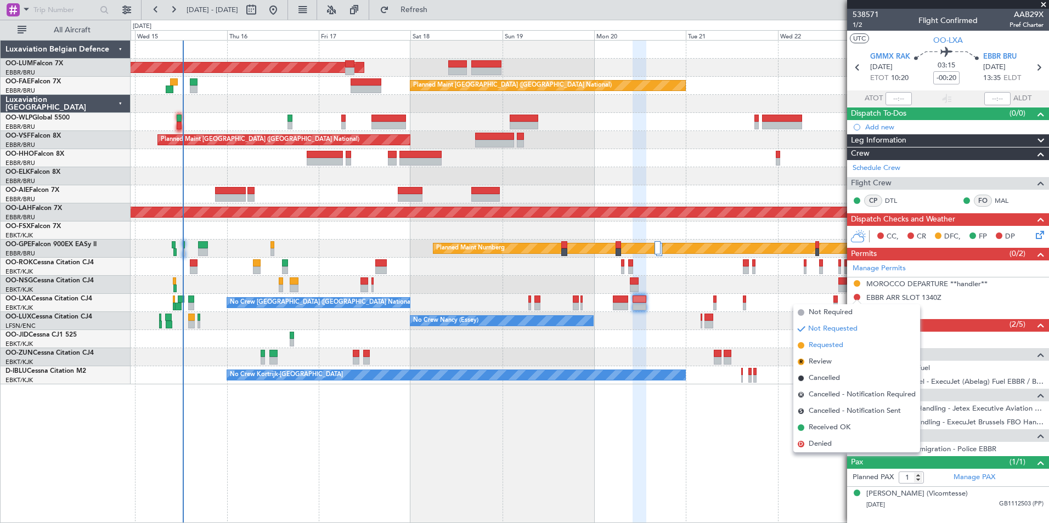
click at [848, 346] on li "Requested" at bounding box center [856, 345] width 127 height 16
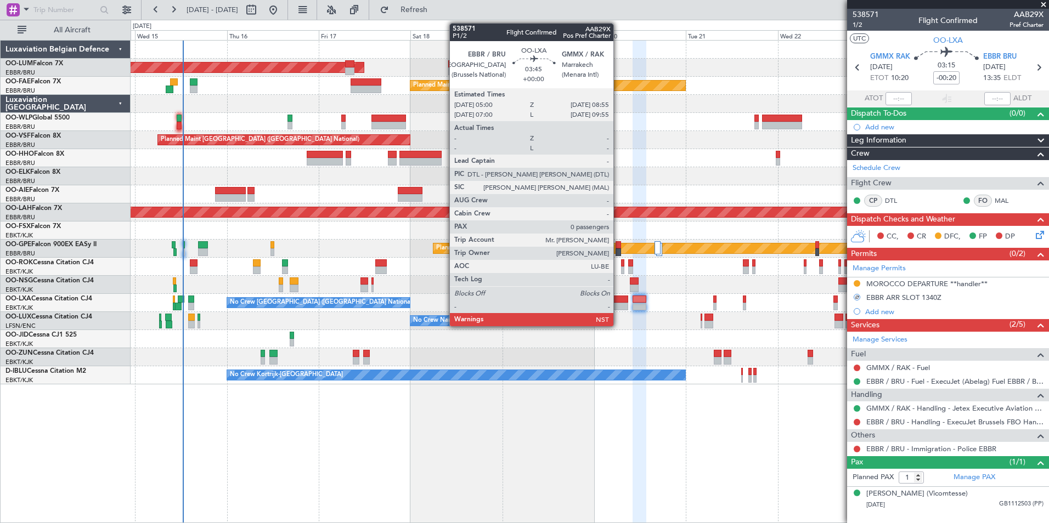
click at [618, 303] on div at bounding box center [620, 307] width 15 height 8
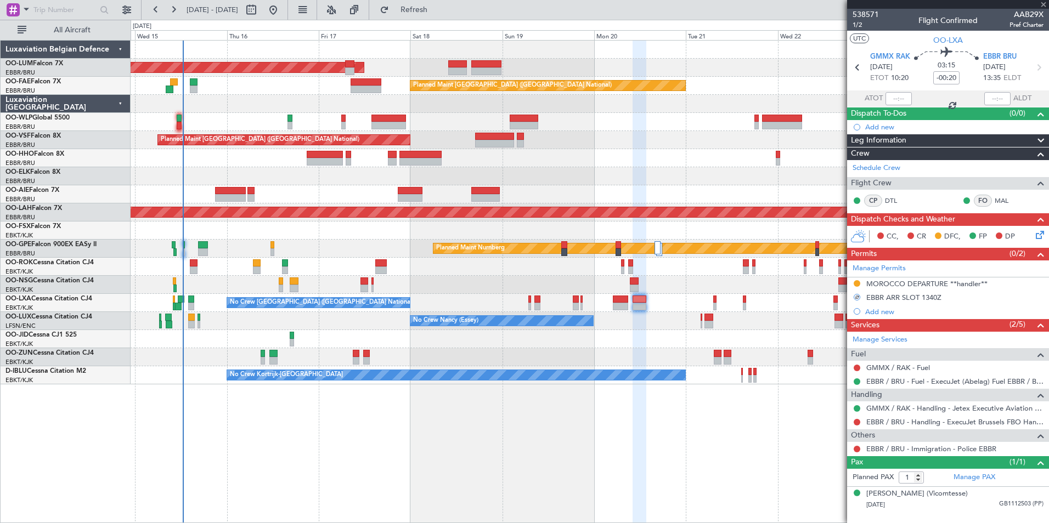
type input "0"
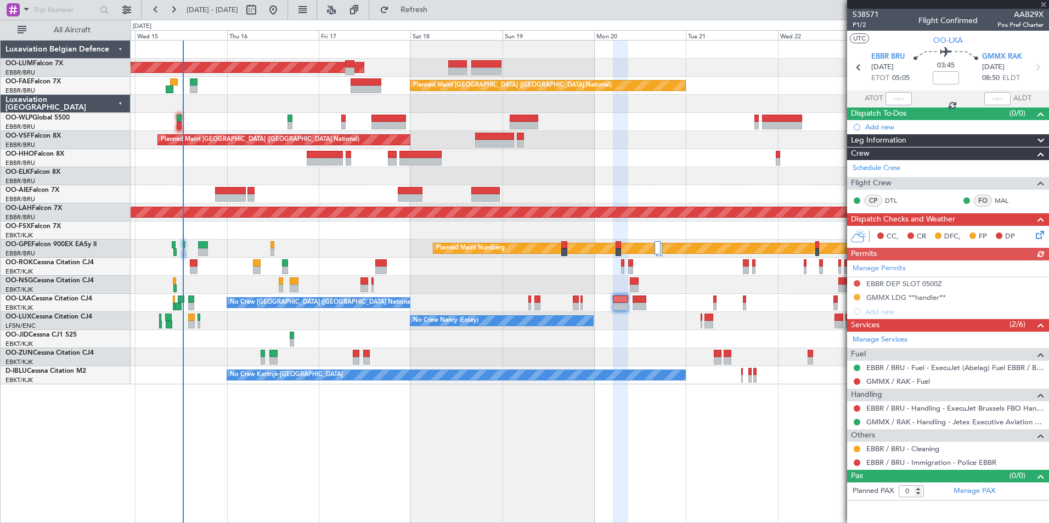
click at [855, 284] on div "Manage Permits EBBR DEP SLOT 0500Z GMMX LDG **handler** Add new" at bounding box center [948, 290] width 202 height 58
click at [859, 284] on button at bounding box center [857, 283] width 7 height 7
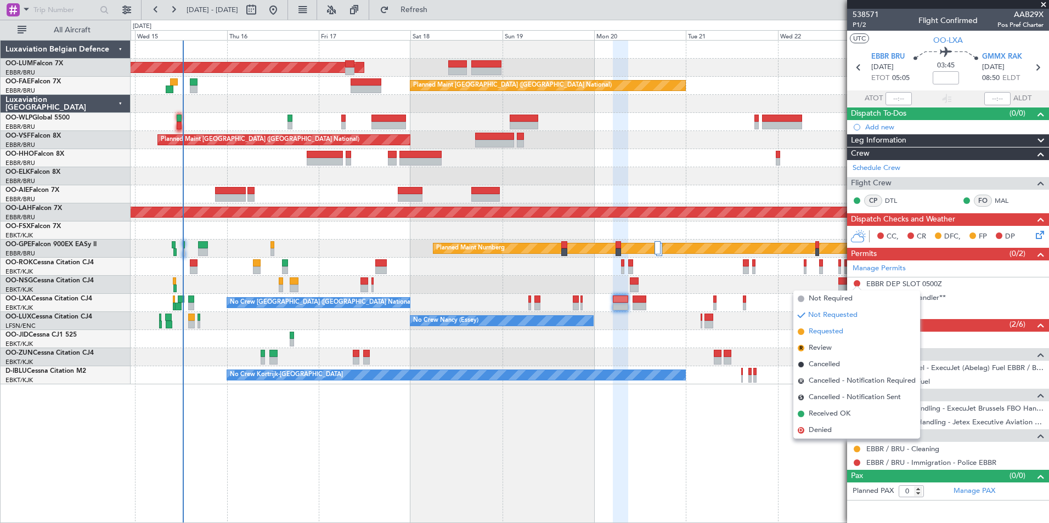
click at [850, 331] on li "Requested" at bounding box center [856, 332] width 127 height 16
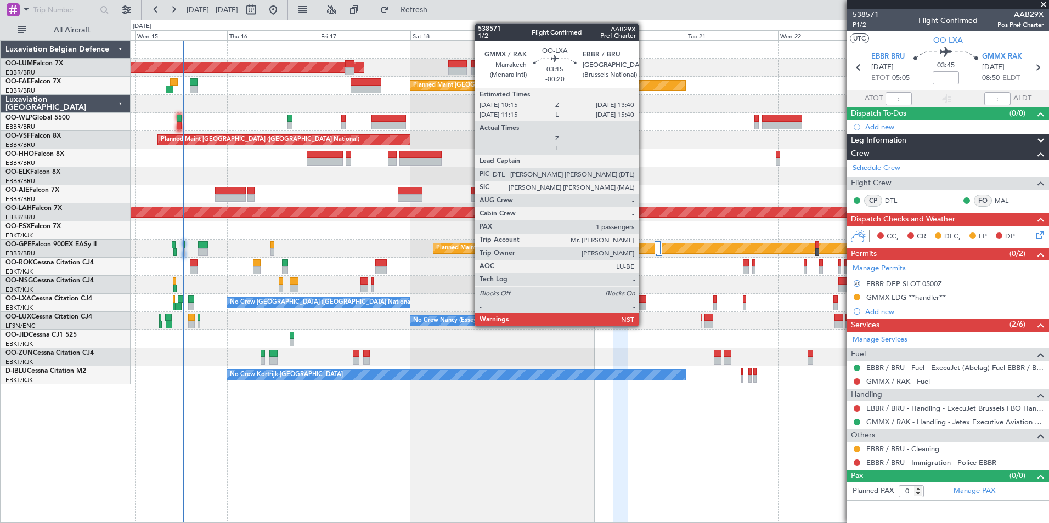
click at [644, 302] on div at bounding box center [639, 300] width 13 height 8
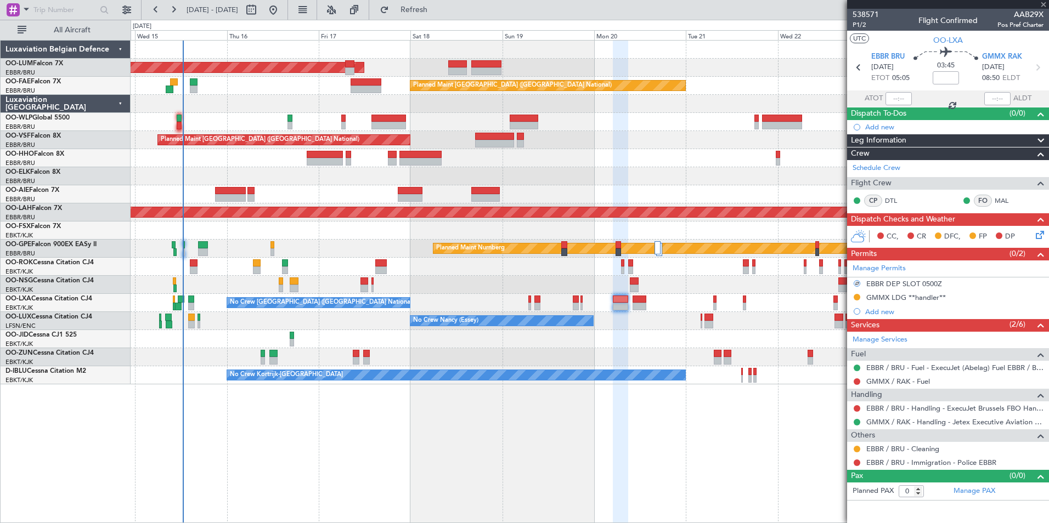
type input "-00:20"
type input "1"
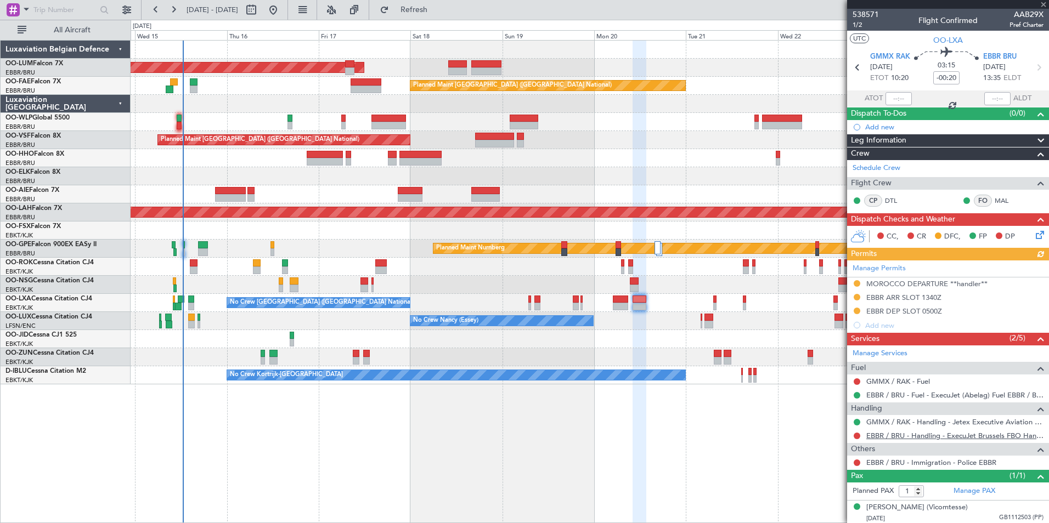
click at [915, 435] on link "EBBR / BRU - Handling - ExecuJet Brussels FBO Handling Abelag" at bounding box center [954, 435] width 177 height 9
click at [437, 10] on span "Refresh" at bounding box center [414, 10] width 46 height 8
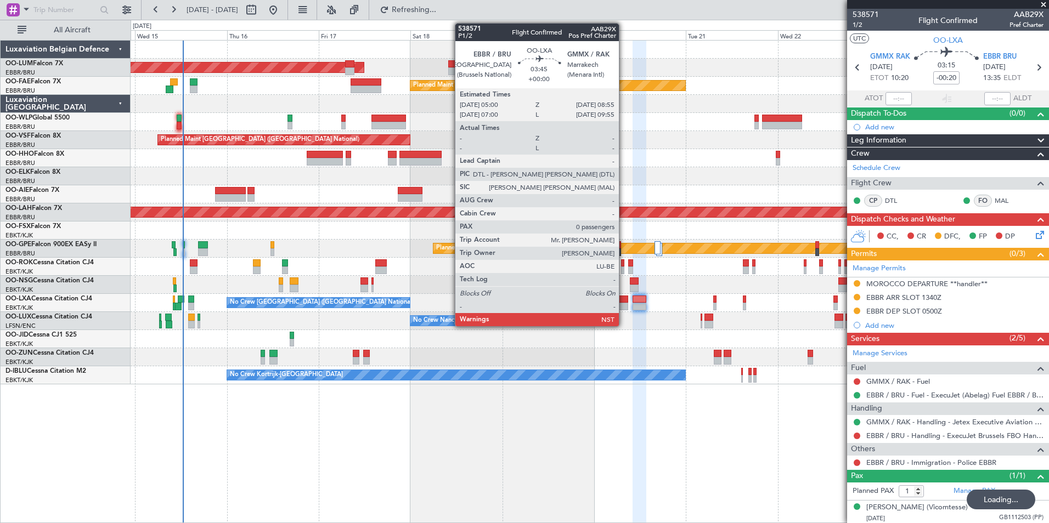
click at [624, 305] on div at bounding box center [620, 307] width 15 height 8
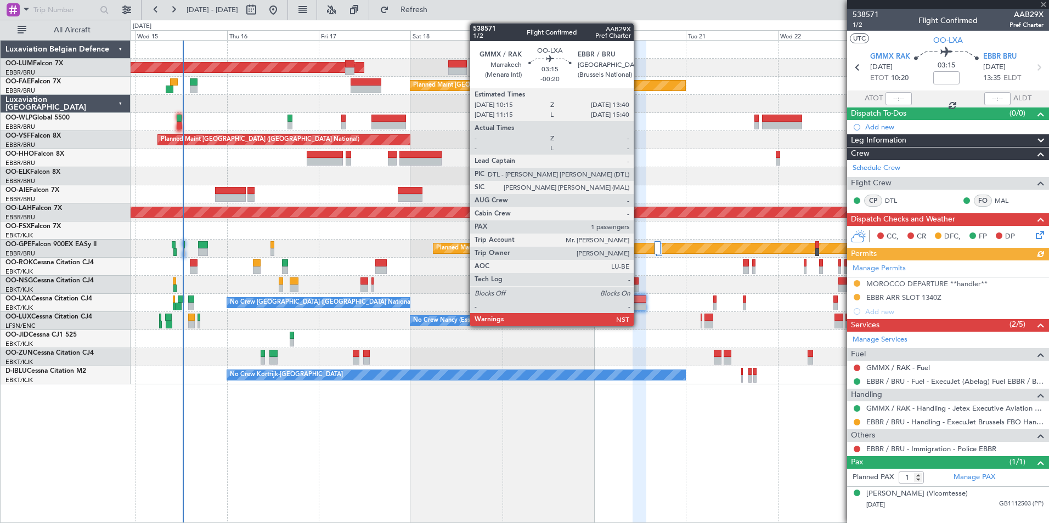
type input "0"
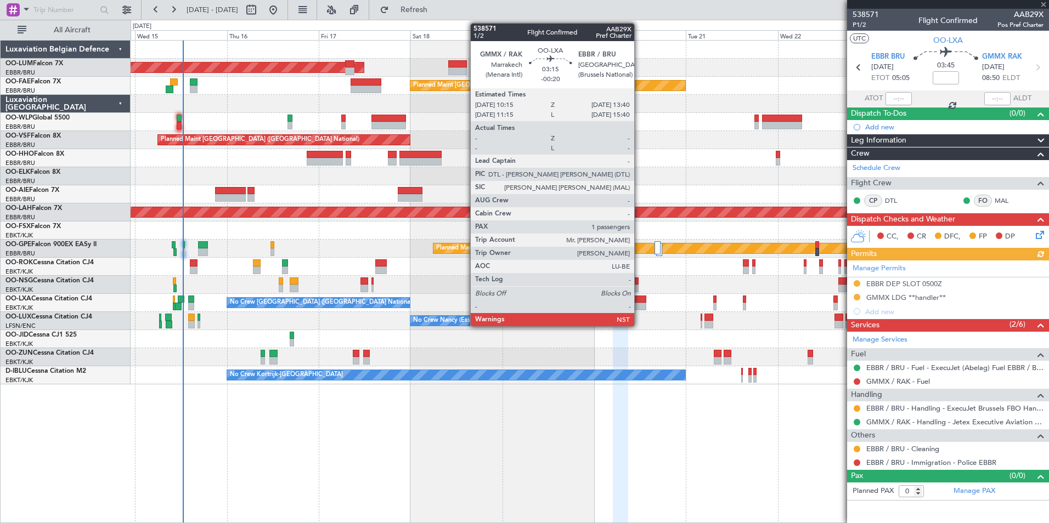
click at [639, 299] on div at bounding box center [639, 300] width 13 height 8
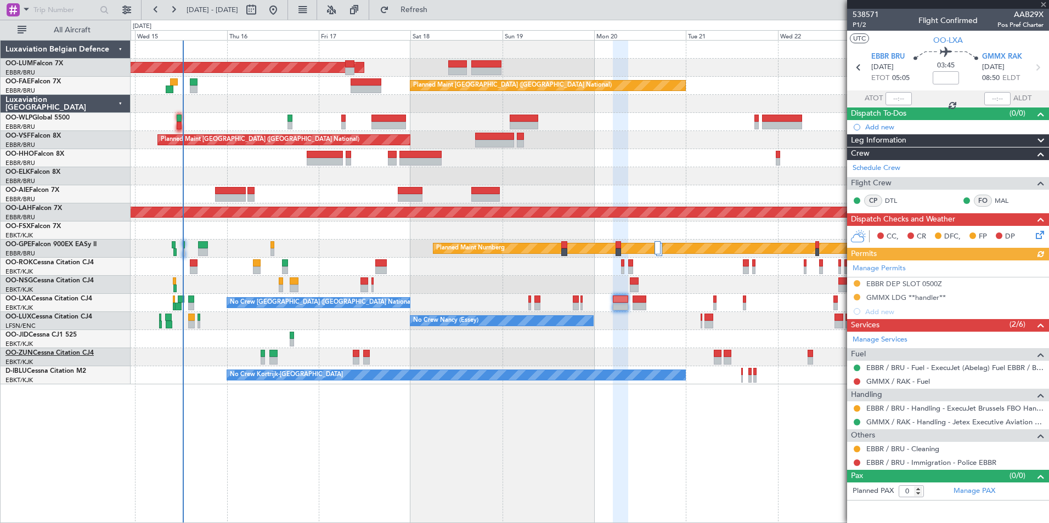
type input "-00:20"
type input "1"
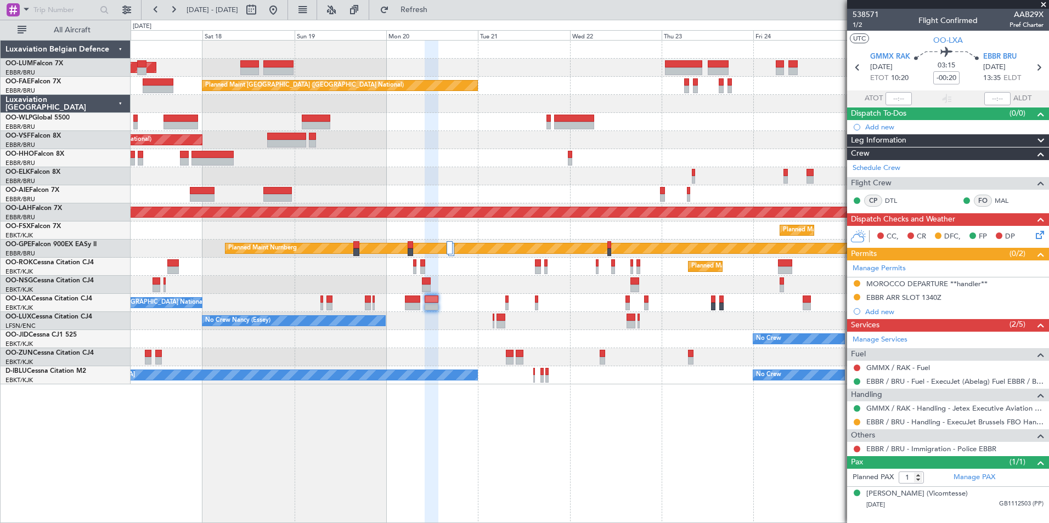
click at [222, 479] on div "AOG Maint Sibiu Owner Melsbroek Air Base Planned Maint Kortrijk-Wevelgem Planne…" at bounding box center [590, 281] width 919 height 483
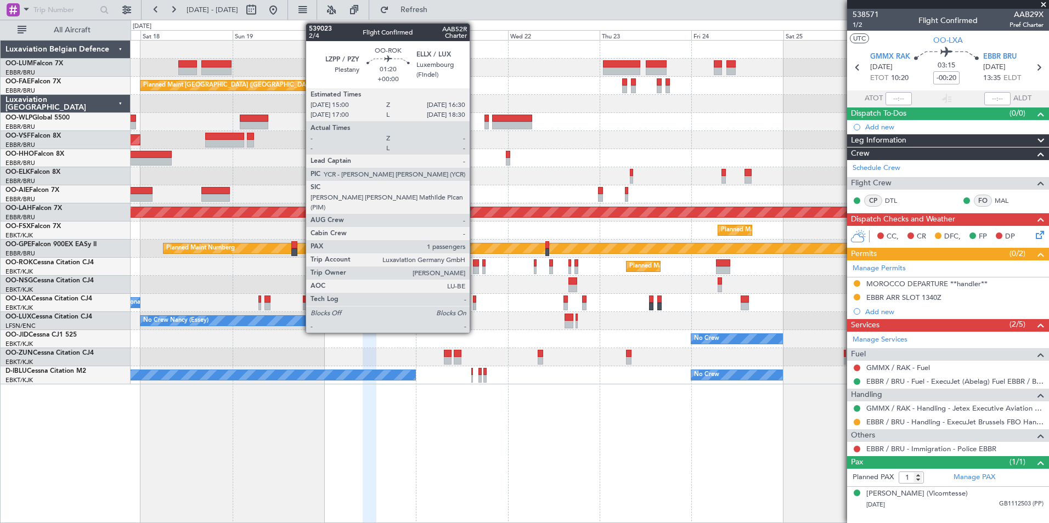
click at [475, 264] on div at bounding box center [476, 264] width 6 height 8
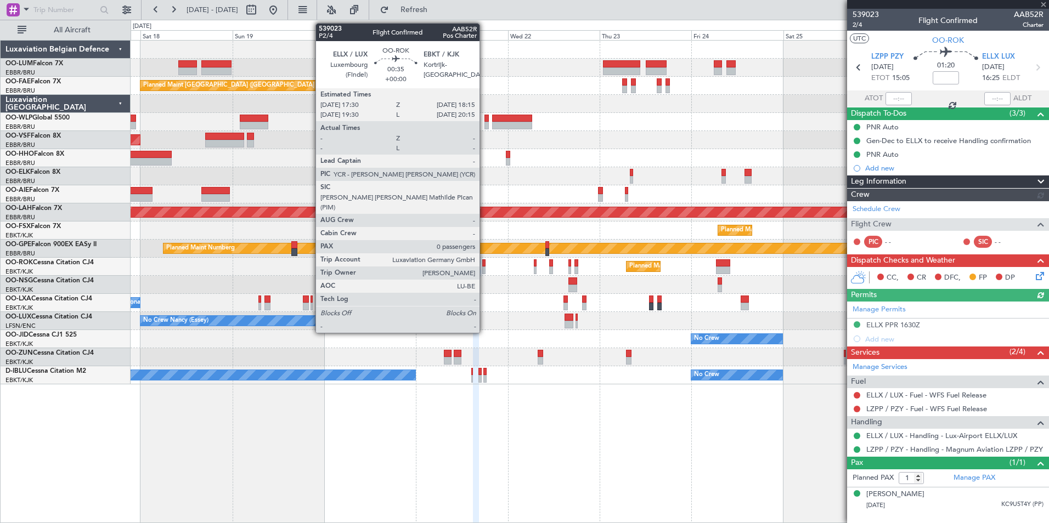
click at [485, 264] on div at bounding box center [483, 264] width 3 height 8
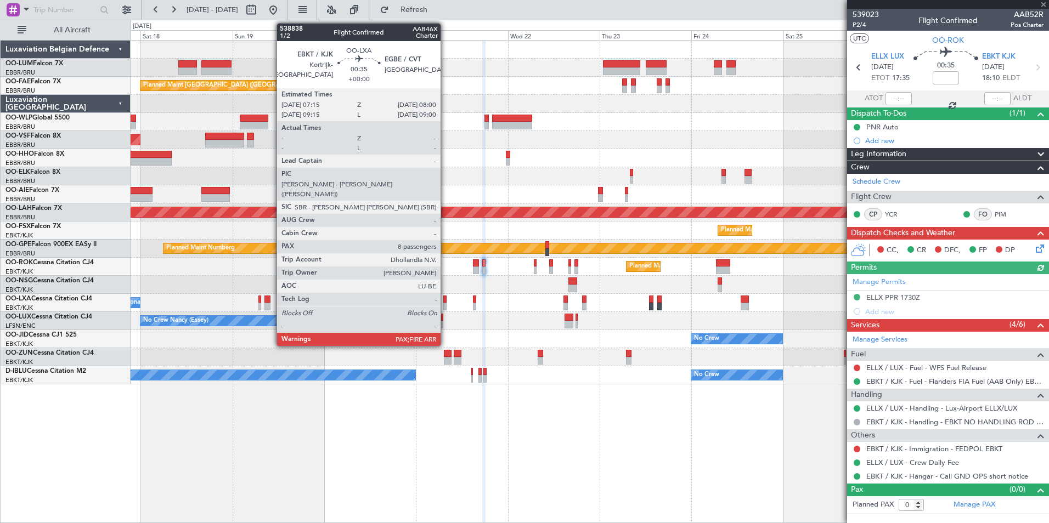
click at [446, 301] on div at bounding box center [444, 300] width 3 height 8
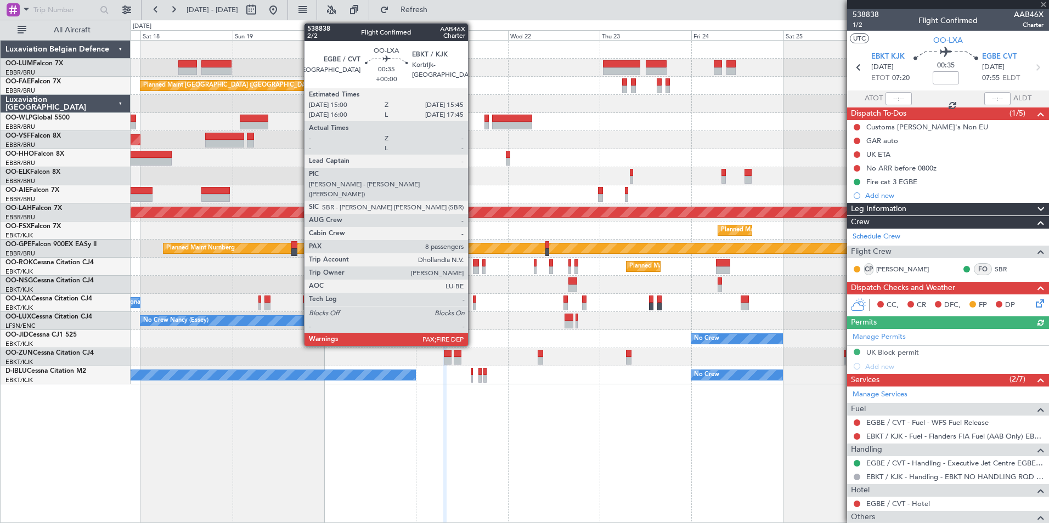
click at [473, 299] on div at bounding box center [474, 300] width 3 height 8
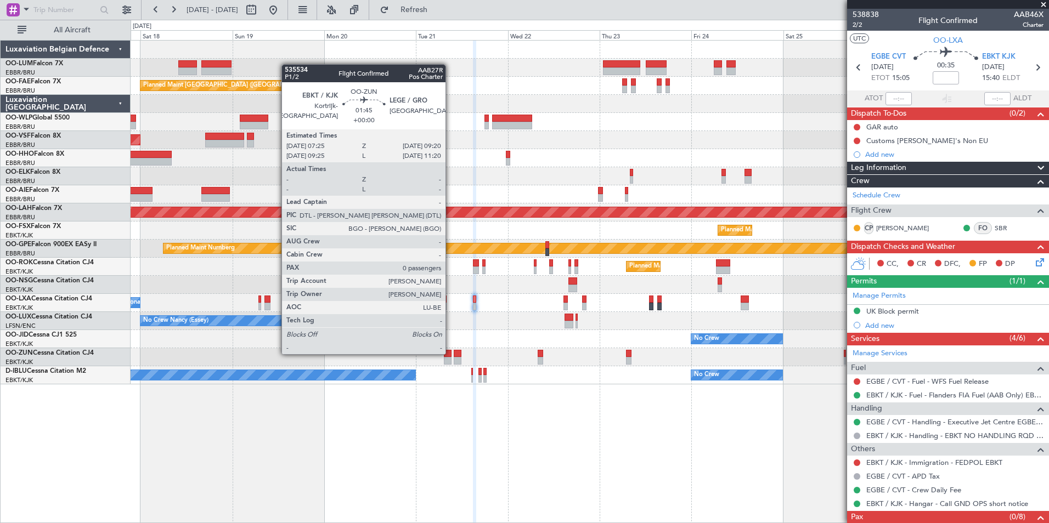
click at [451, 353] on div at bounding box center [448, 354] width 8 height 8
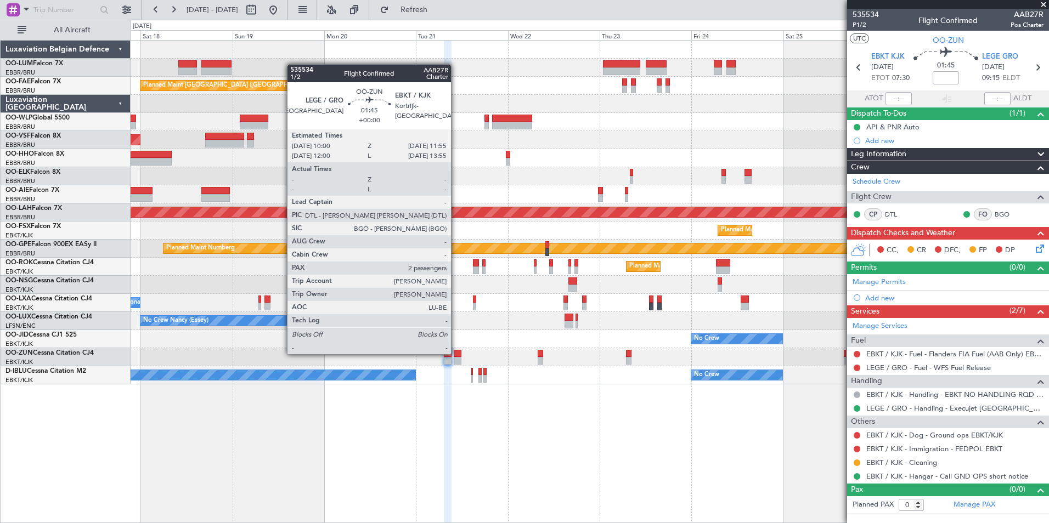
click at [456, 353] on div at bounding box center [458, 354] width 8 height 8
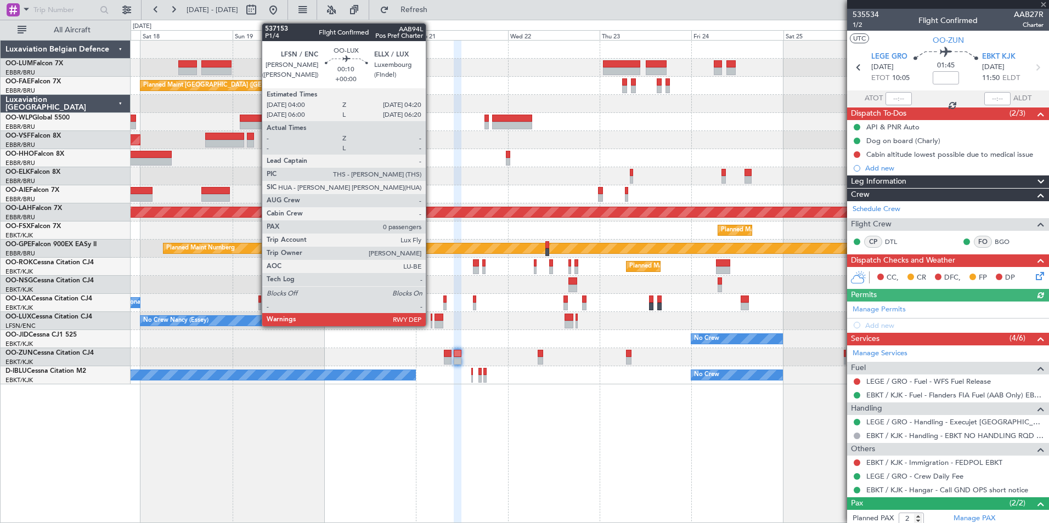
click at [431, 318] on div at bounding box center [432, 318] width 2 height 8
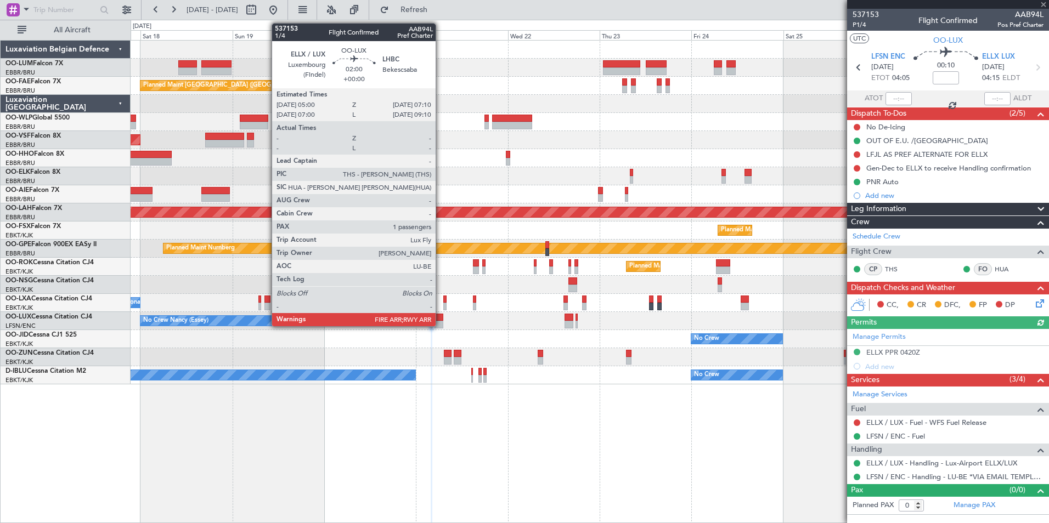
click at [441, 322] on div at bounding box center [439, 325] width 9 height 8
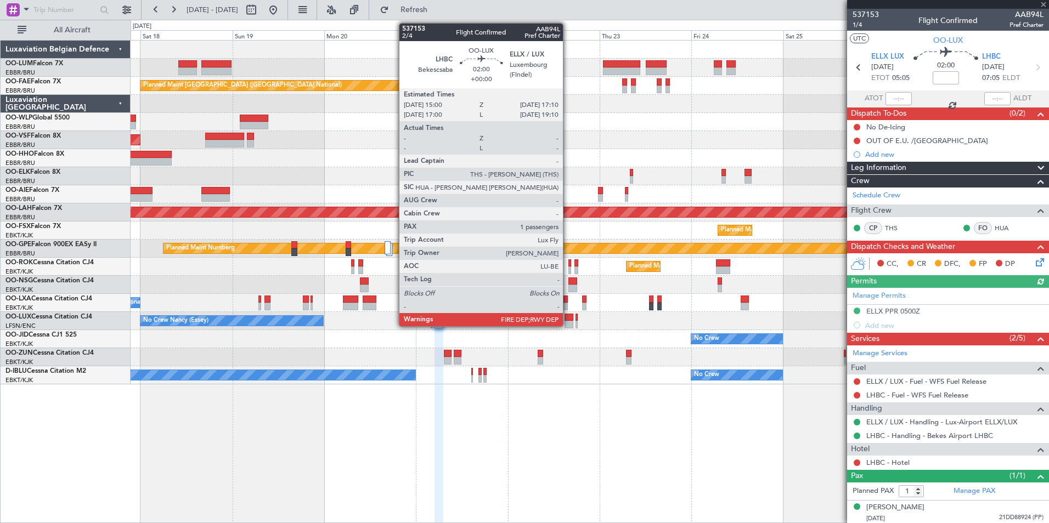
click at [568, 318] on div at bounding box center [569, 318] width 9 height 8
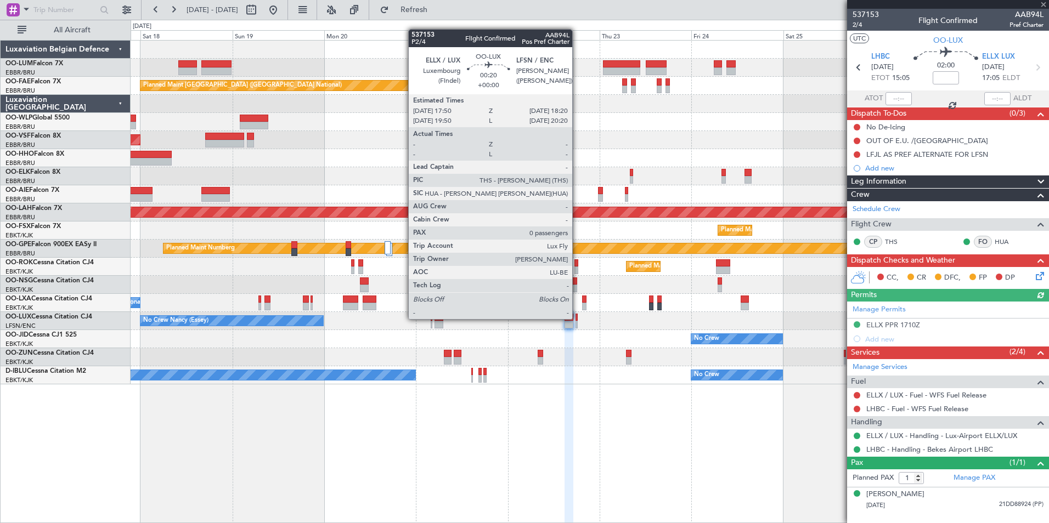
click at [577, 318] on div at bounding box center [577, 318] width 2 height 8
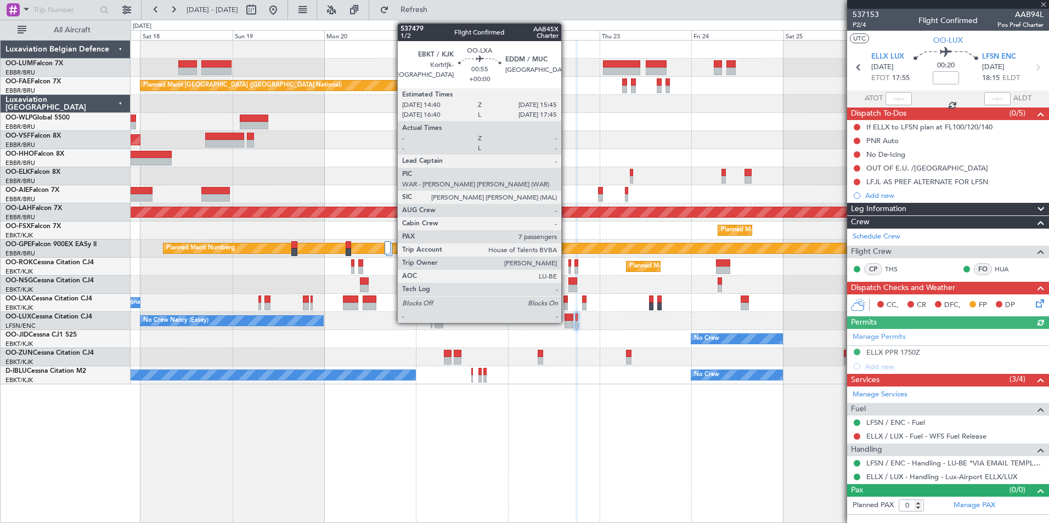
click at [566, 303] on div at bounding box center [566, 307] width 4 height 8
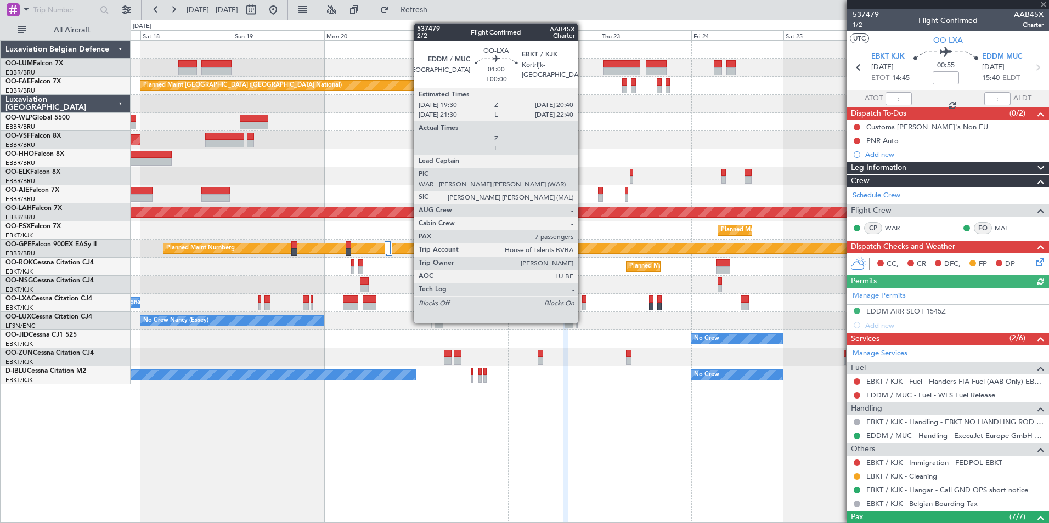
click at [582, 302] on div "No Crew [GEOGRAPHIC_DATA] ([GEOGRAPHIC_DATA] National)" at bounding box center [590, 303] width 918 height 18
click at [585, 302] on div at bounding box center [584, 300] width 5 height 8
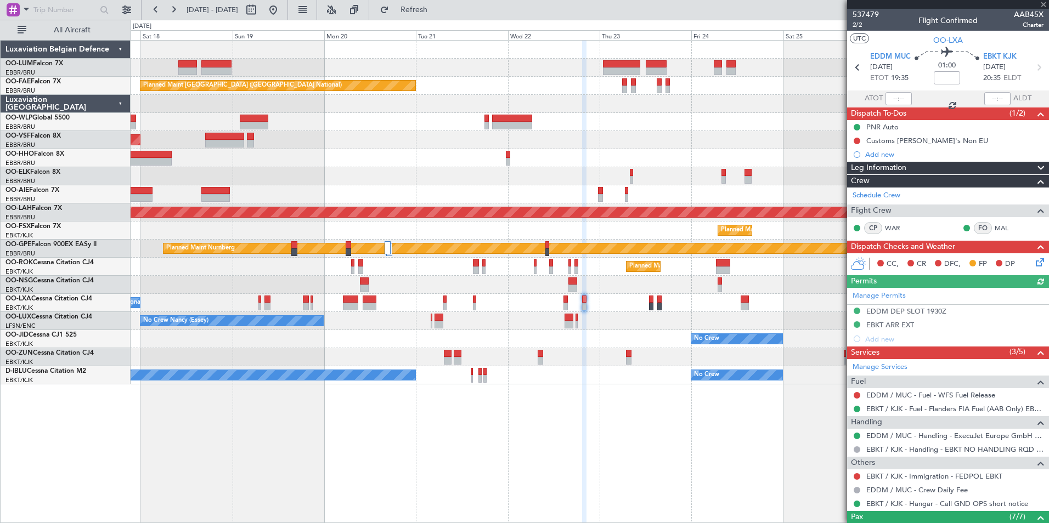
click at [568, 284] on div "Planned Maint Kortrijk-[GEOGRAPHIC_DATA]" at bounding box center [590, 285] width 918 height 18
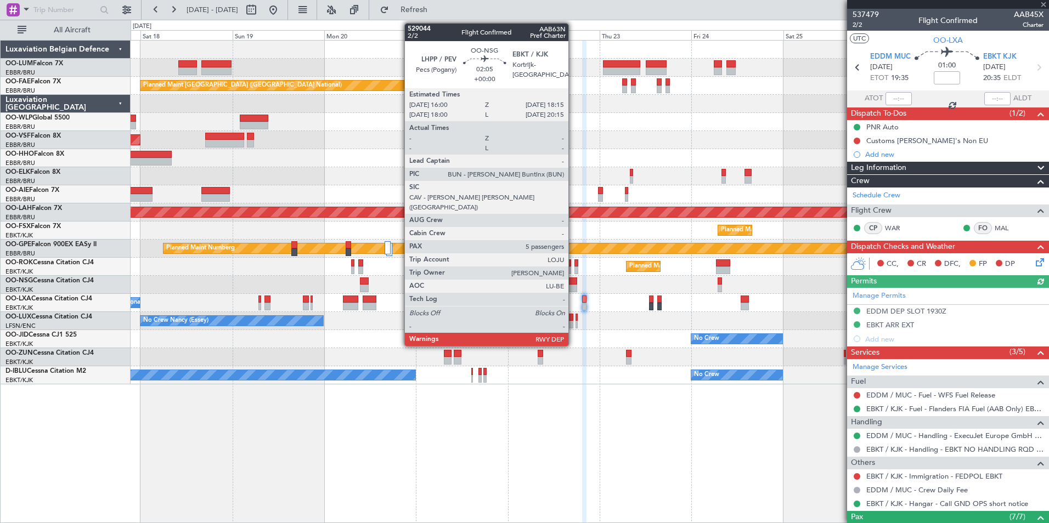
click at [574, 284] on div at bounding box center [572, 282] width 9 height 8
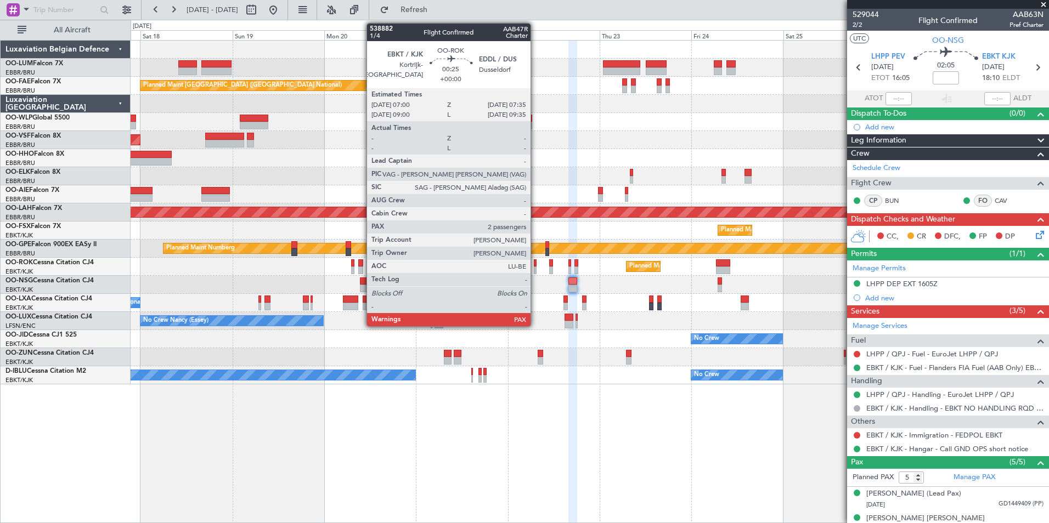
click at [536, 268] on div at bounding box center [535, 271] width 3 height 8
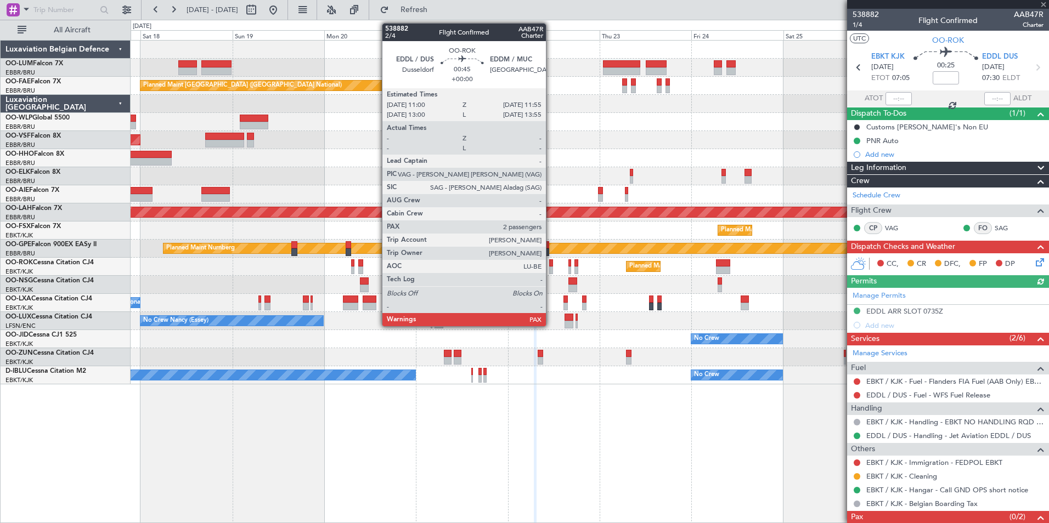
click at [551, 264] on div at bounding box center [551, 264] width 4 height 8
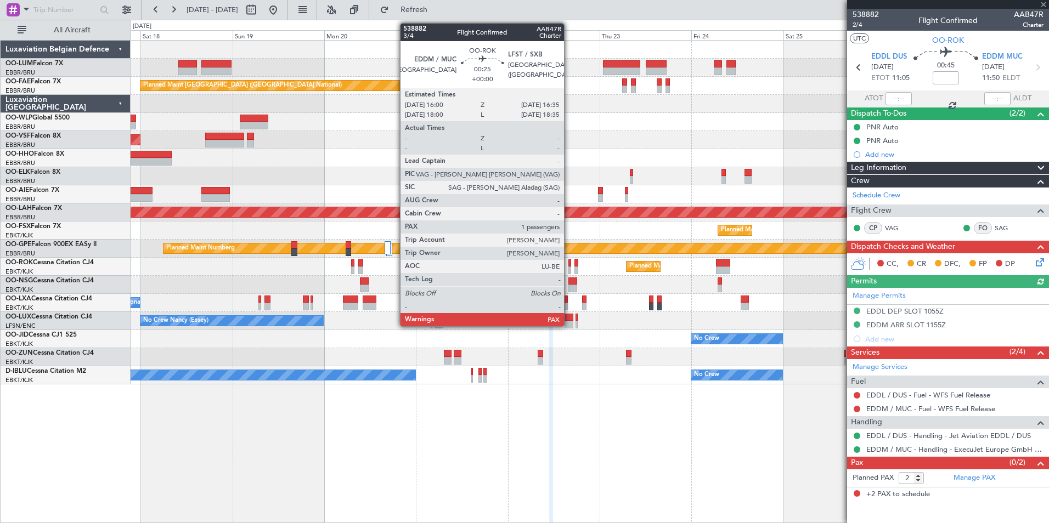
click at [570, 261] on div at bounding box center [569, 264] width 3 height 8
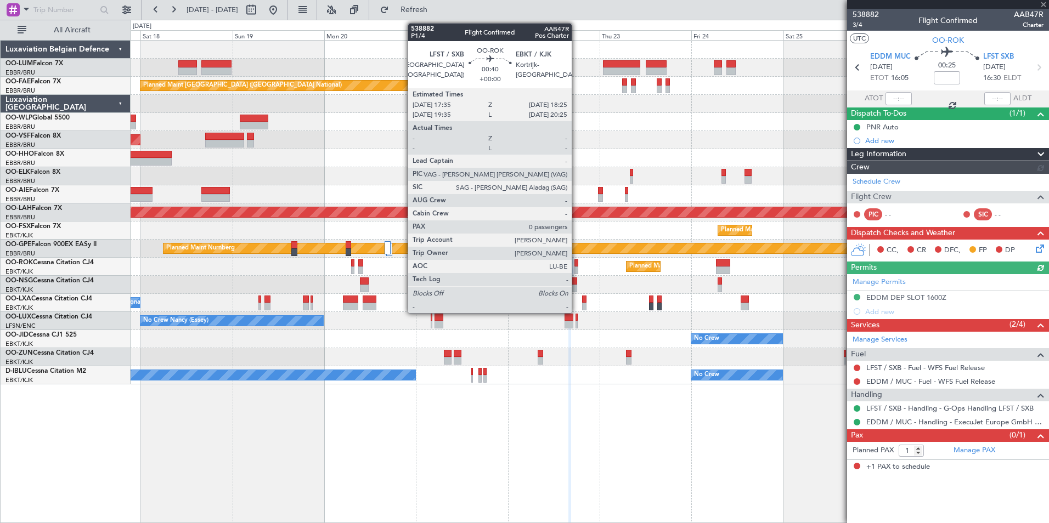
click at [577, 261] on div at bounding box center [576, 264] width 3 height 8
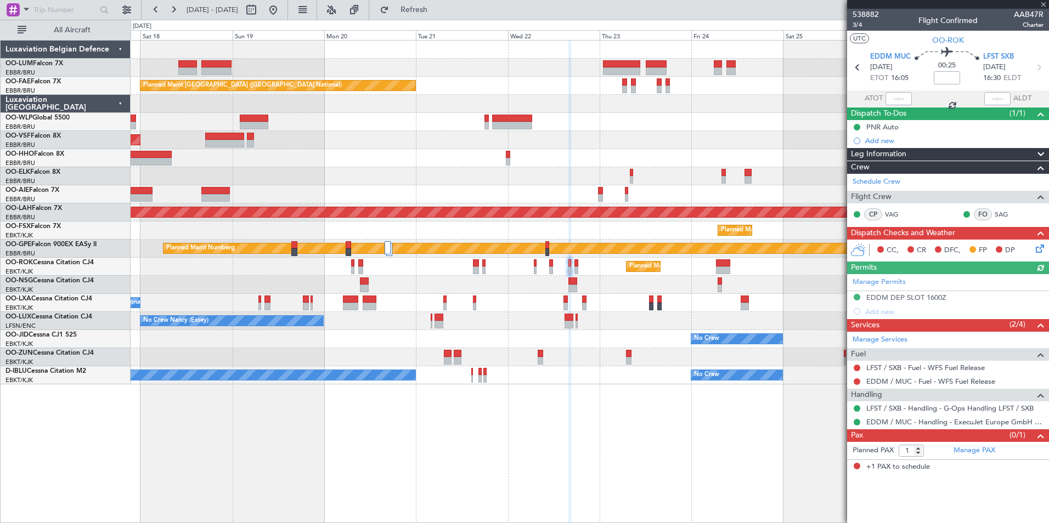
type input "0"
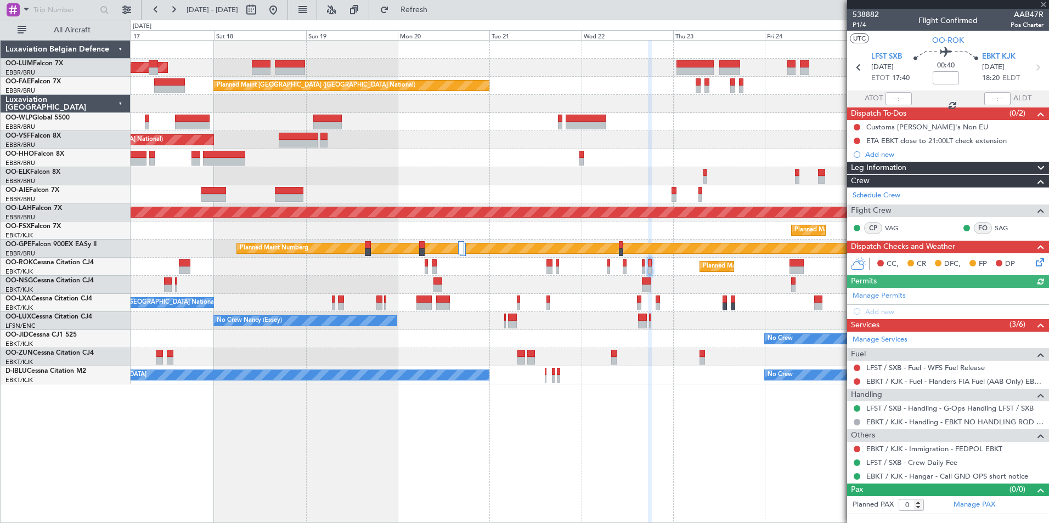
click at [617, 443] on div "Owner Melsbroek Air Base AOG Maint Sibiu Planned Maint Kortrijk-Wevelgem Owner …" at bounding box center [590, 281] width 919 height 483
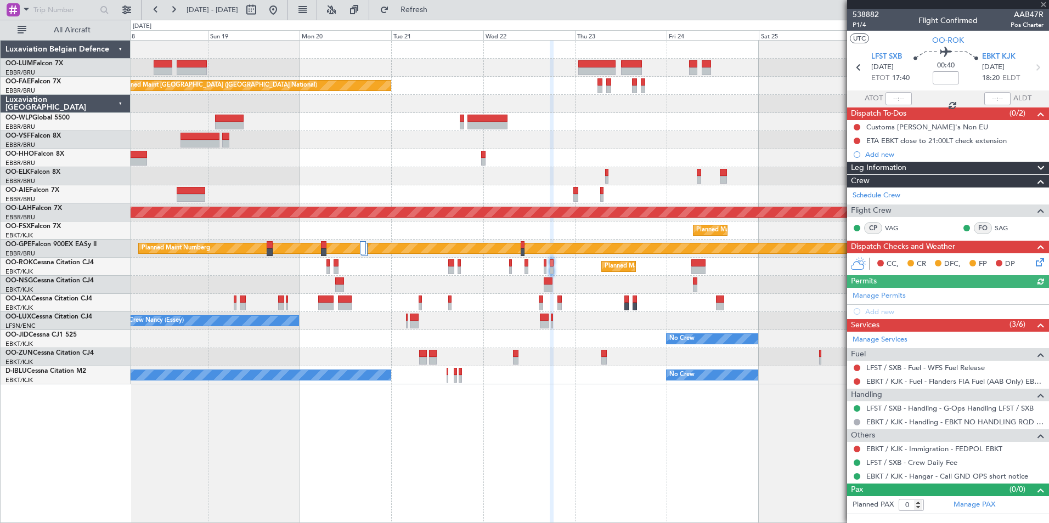
click at [569, 443] on div "Owner Melsbroek Air Base Planned Maint Kortrijk-Wevelgem AOG Maint Sibiu Owner …" at bounding box center [590, 281] width 919 height 483
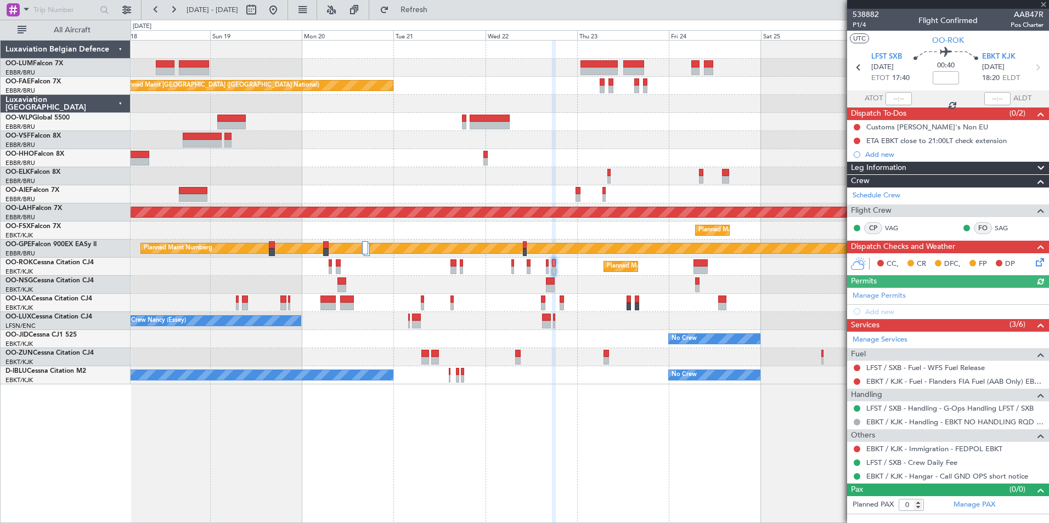
click at [357, 442] on div "Owner Melsbroek Air Base Planned Maint Kortrijk-Wevelgem AOG Maint Sibiu Owner …" at bounding box center [524, 272] width 1049 height 504
click at [481, 471] on div "Owner Melsbroek Air Base Planned Maint Kortrijk-Wevelgem AOG Maint Sibiu Owner …" at bounding box center [590, 281] width 919 height 483
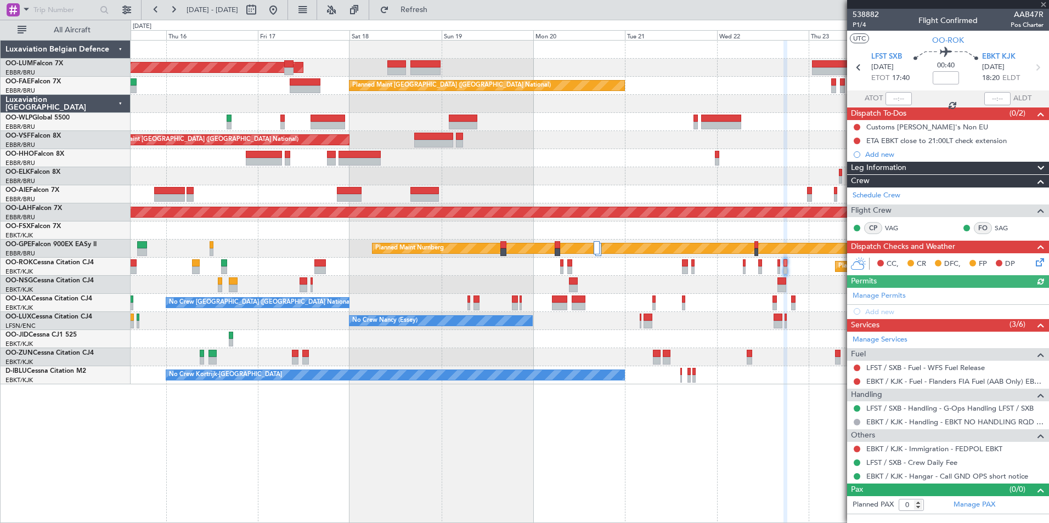
click at [564, 472] on div "AOG Maint Sibiu Owner Melsbroek Air Base Planned Maint Kortrijk-Wevelgem Planne…" at bounding box center [590, 281] width 919 height 483
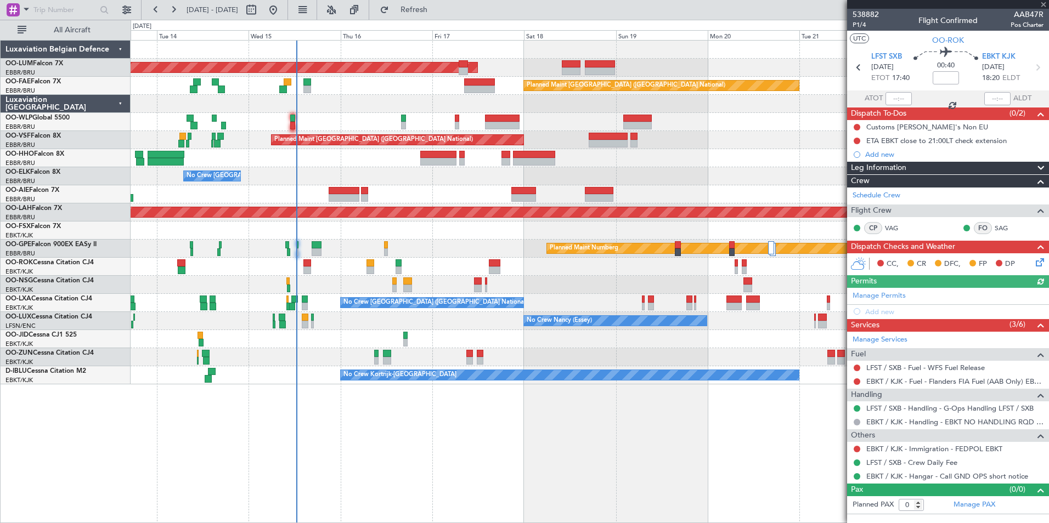
click at [446, 482] on div "AOG Maint Sibiu Planned Maint Brussels (Brussels National) Planned Maint Melsbr…" at bounding box center [590, 281] width 919 height 483
click at [474, 464] on div "AOG Maint Sibiu Planned Maint Brussels (Brussels National) Planned Maint Melsbr…" at bounding box center [590, 281] width 919 height 483
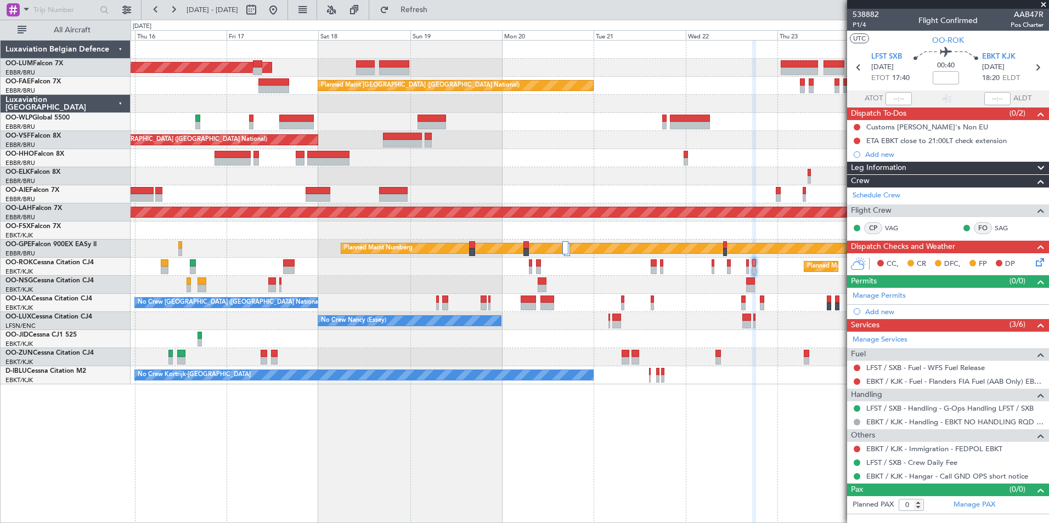
click at [509, 448] on div "AOG Maint Sibiu Owner Melsbroek Air Base Planned Maint Kortrijk-Wevelgem Planne…" at bounding box center [590, 281] width 919 height 483
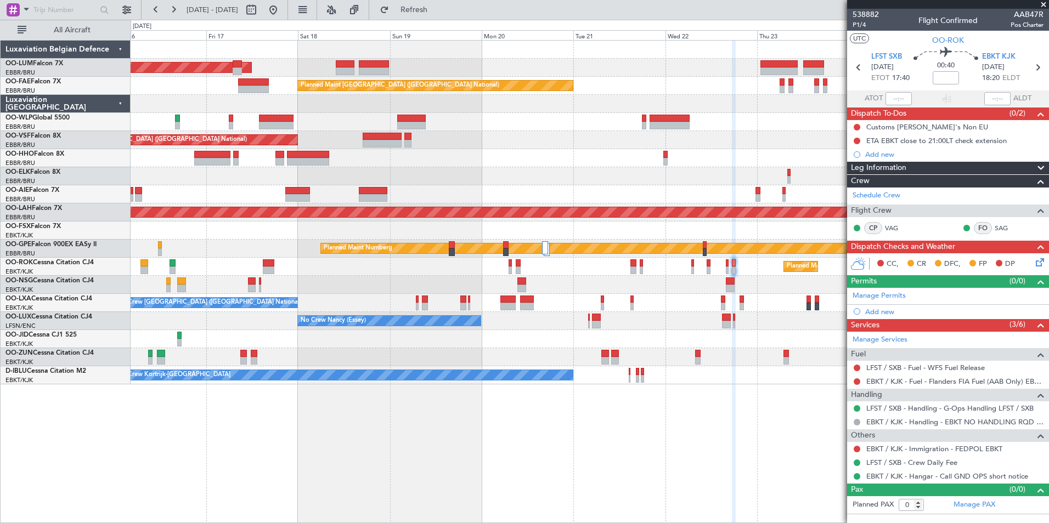
click at [655, 461] on div "AOG Maint Sibiu Owner Melsbroek Air Base Planned Maint Kortrijk-Wevelgem Planne…" at bounding box center [590, 281] width 919 height 483
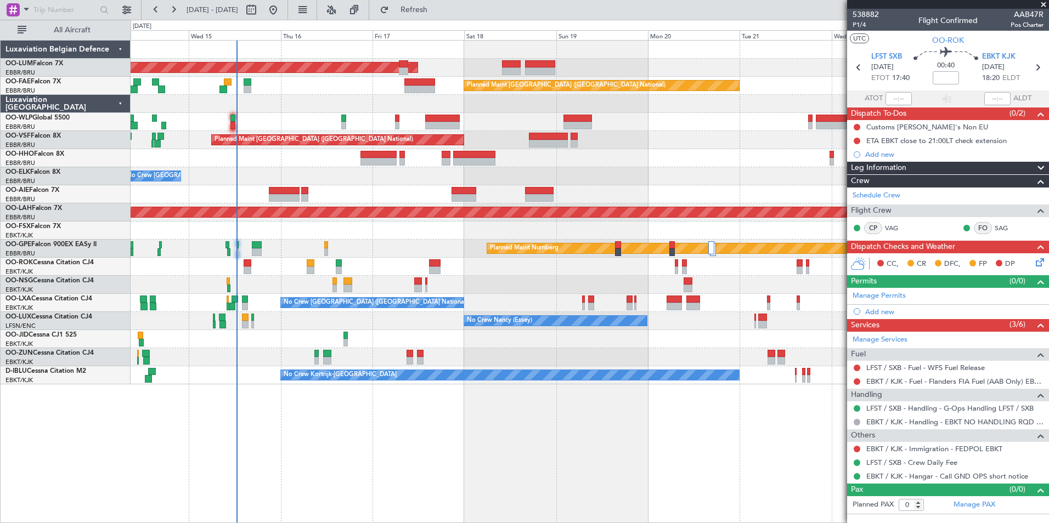
click at [648, 457] on div "AOG Maint Sibiu Owner Melsbroek Air Base Planned Maint Brussels (Brussels Natio…" at bounding box center [590, 281] width 919 height 483
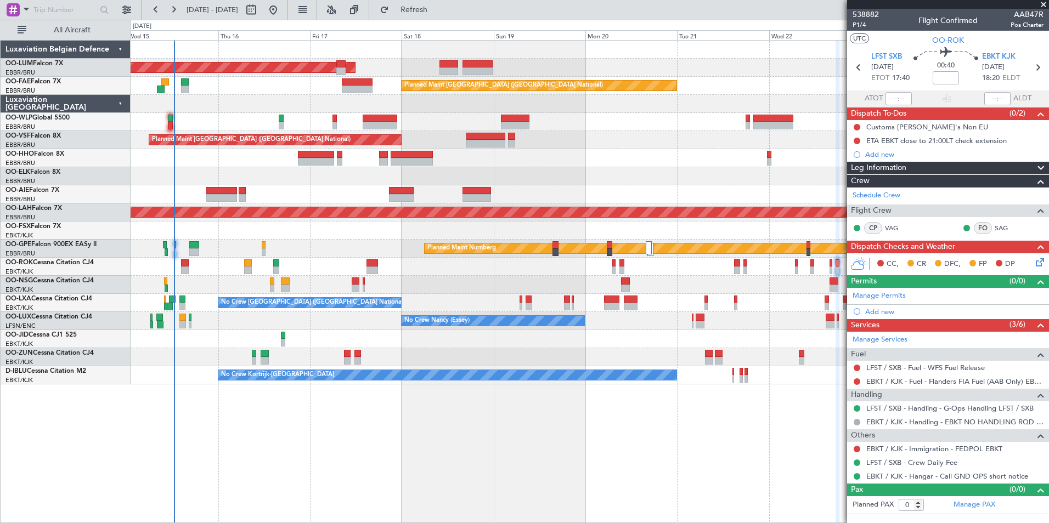
click at [498, 458] on div "AOG Maint Sibiu Owner Melsbroek Air Base Planned Maint Kortrijk-Wevelgem Planne…" at bounding box center [590, 281] width 919 height 483
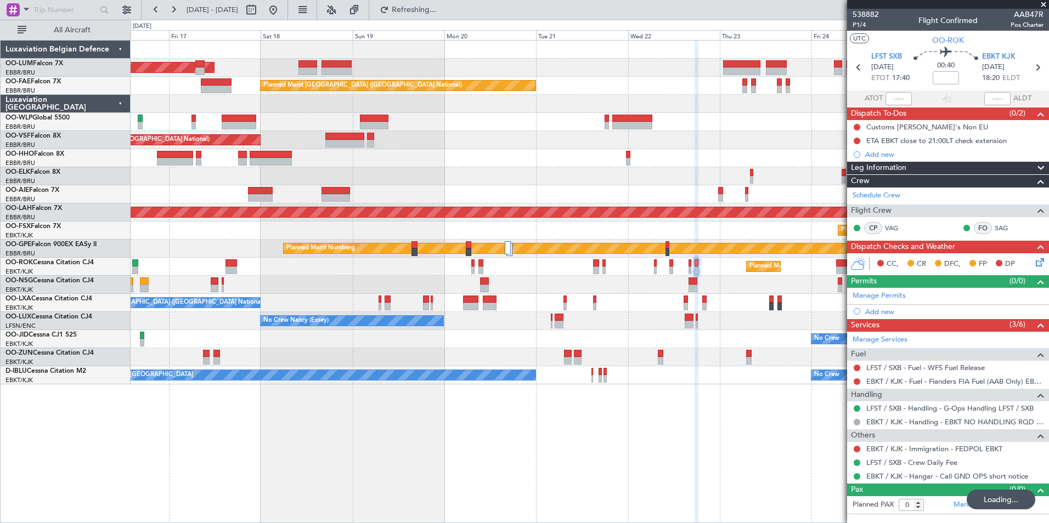
click at [223, 444] on div "AOG Maint Sibiu Owner Melsbroek Air Base Planned Maint Kortrijk-Wevelgem Planne…" at bounding box center [590, 281] width 919 height 483
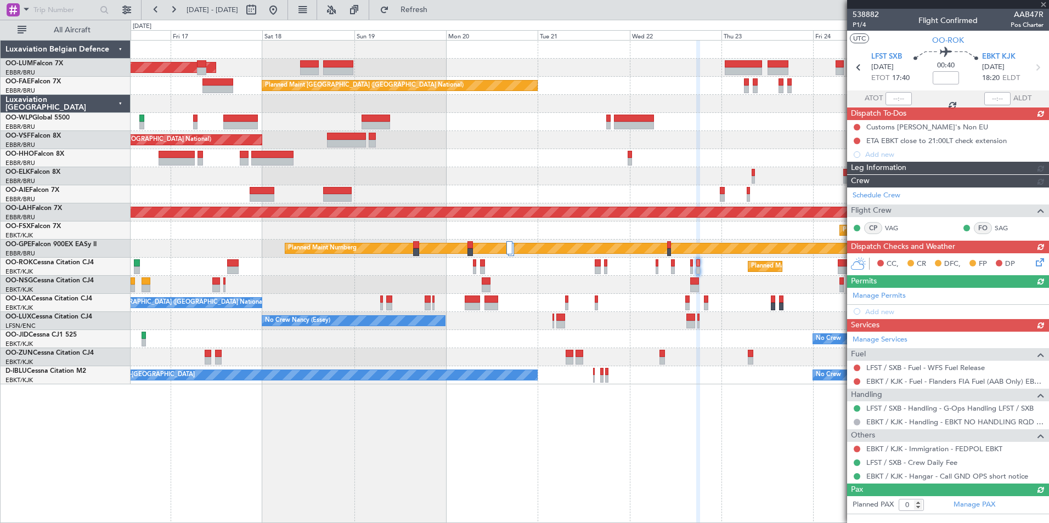
click at [513, 495] on div "Owner Melsbroek Air Base AOG Maint Sibiu Planned Maint Kortrijk-Wevelgem Owner …" at bounding box center [590, 281] width 919 height 483
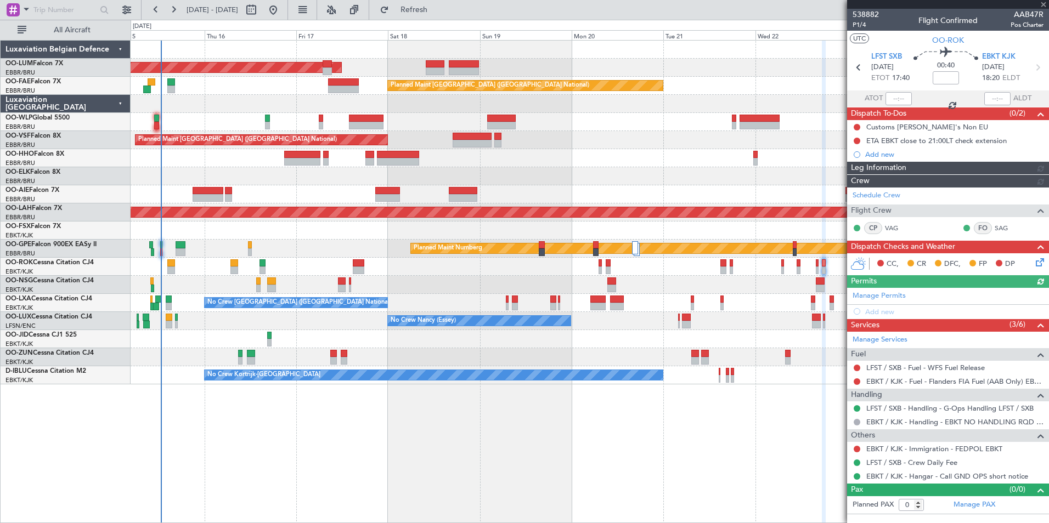
click at [582, 497] on div "AOG Maint Sibiu Owner Melsbroek Air Base Planned Maint Kortrijk-Wevelgem Planne…" at bounding box center [590, 281] width 919 height 483
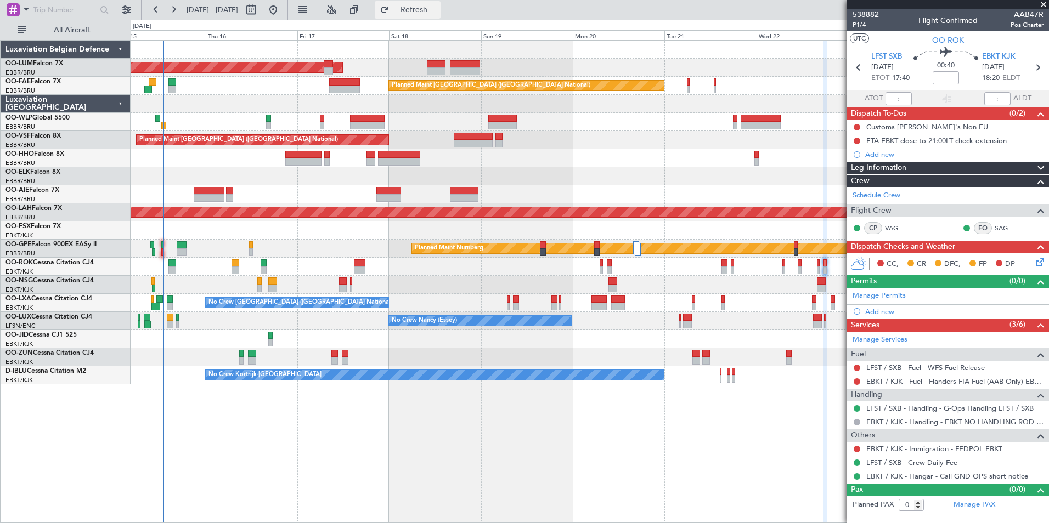
click at [437, 6] on span "Refresh" at bounding box center [414, 10] width 46 height 8
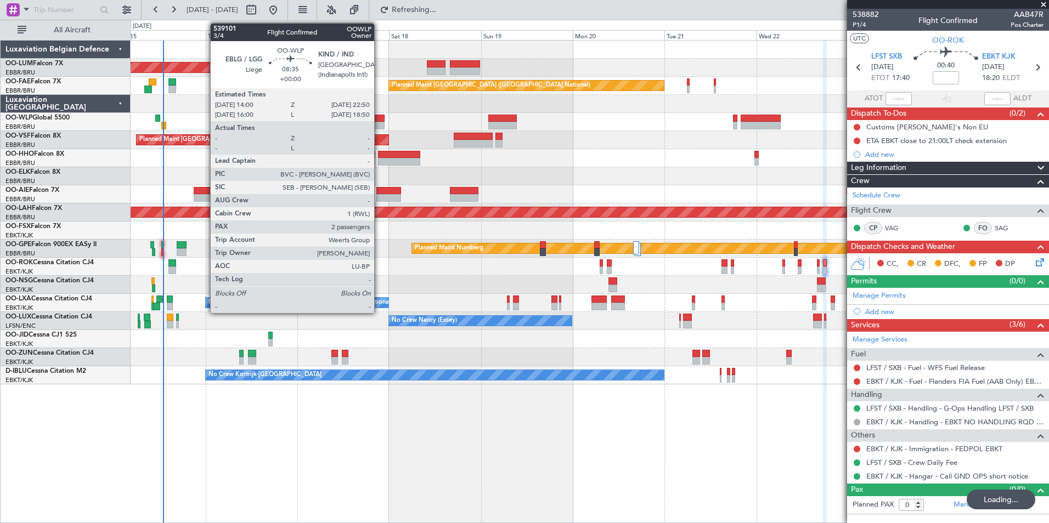
click at [379, 120] on div at bounding box center [367, 119] width 34 height 8
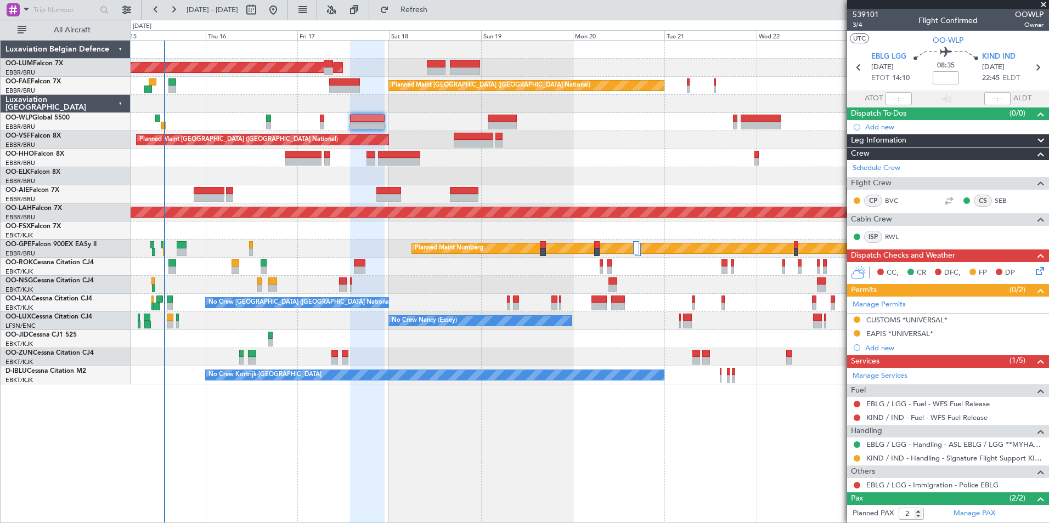
click at [384, 425] on div "AOG Maint [GEOGRAPHIC_DATA] Owner [GEOGRAPHIC_DATA] Planned Maint [GEOGRAPHIC_D…" at bounding box center [590, 281] width 919 height 483
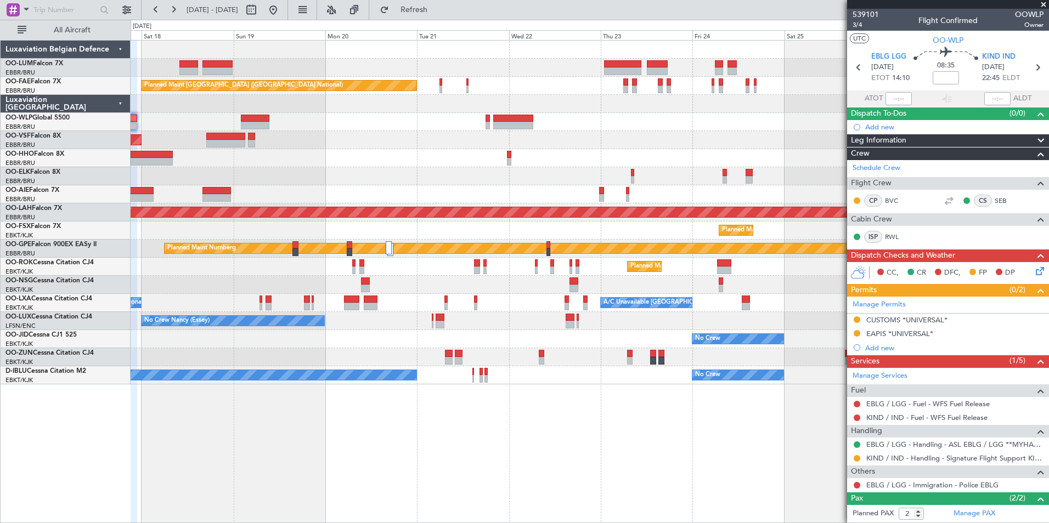
click at [410, 438] on div "Owner Melsbroek Air Base Planned Maint [GEOGRAPHIC_DATA]-[GEOGRAPHIC_DATA] AOG …" at bounding box center [590, 281] width 919 height 483
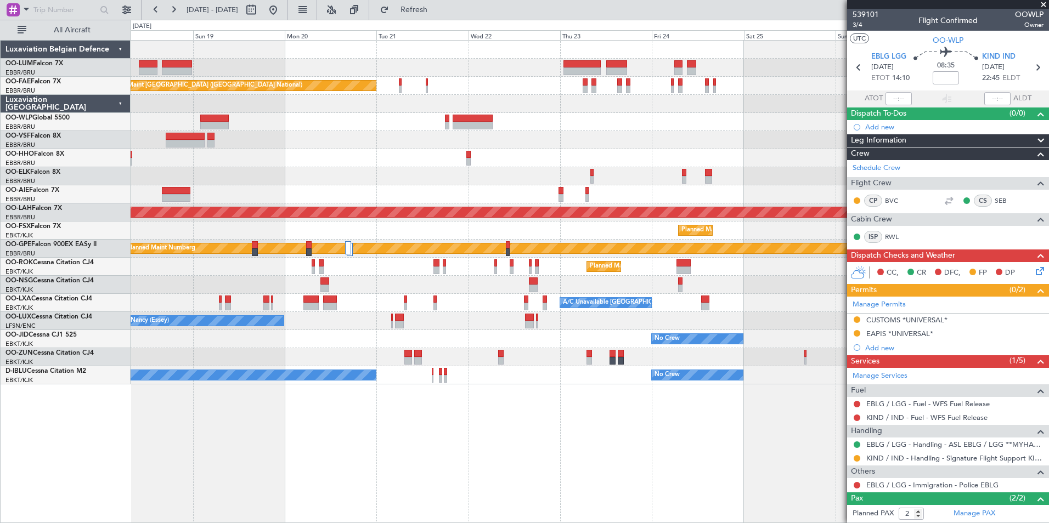
click at [605, 444] on div "Owner Melsbroek Air Base Planned Maint [GEOGRAPHIC_DATA]-[GEOGRAPHIC_DATA] AOG …" at bounding box center [590, 281] width 919 height 483
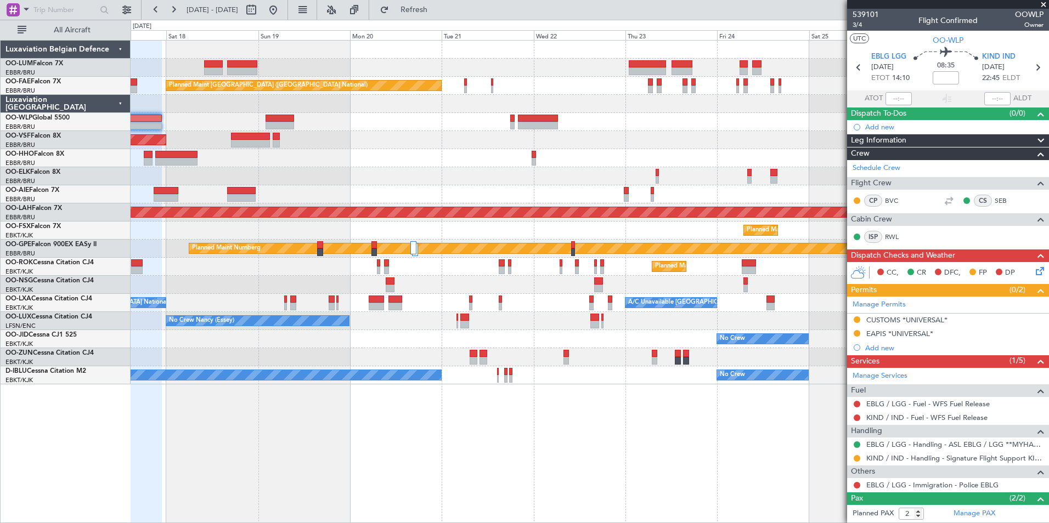
click at [667, 432] on div "Owner Melsbroek Air Base Planned Maint [GEOGRAPHIC_DATA]-[GEOGRAPHIC_DATA] AOG …" at bounding box center [590, 281] width 919 height 483
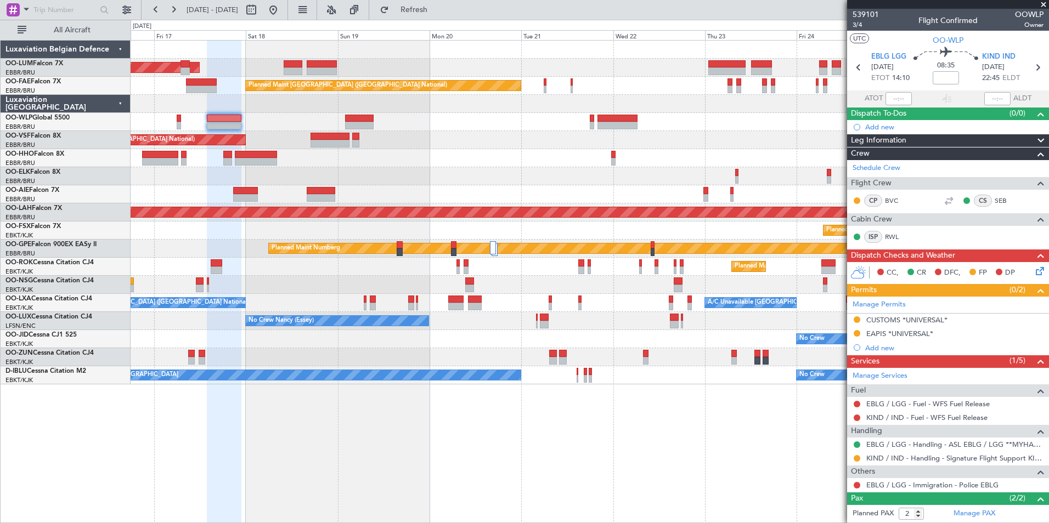
click at [653, 448] on div "Owner Melsbroek Air Base AOG Maint [GEOGRAPHIC_DATA] Planned Maint [GEOGRAPHIC_…" at bounding box center [590, 281] width 919 height 483
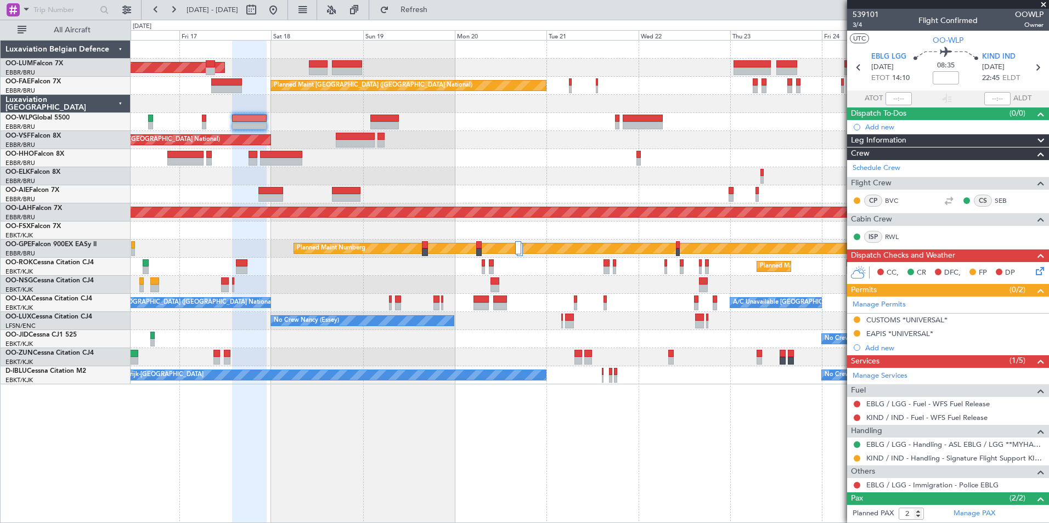
click at [611, 466] on div "Owner Melsbroek Air Base AOG Maint [GEOGRAPHIC_DATA] Planned Maint [GEOGRAPHIC_…" at bounding box center [590, 281] width 919 height 483
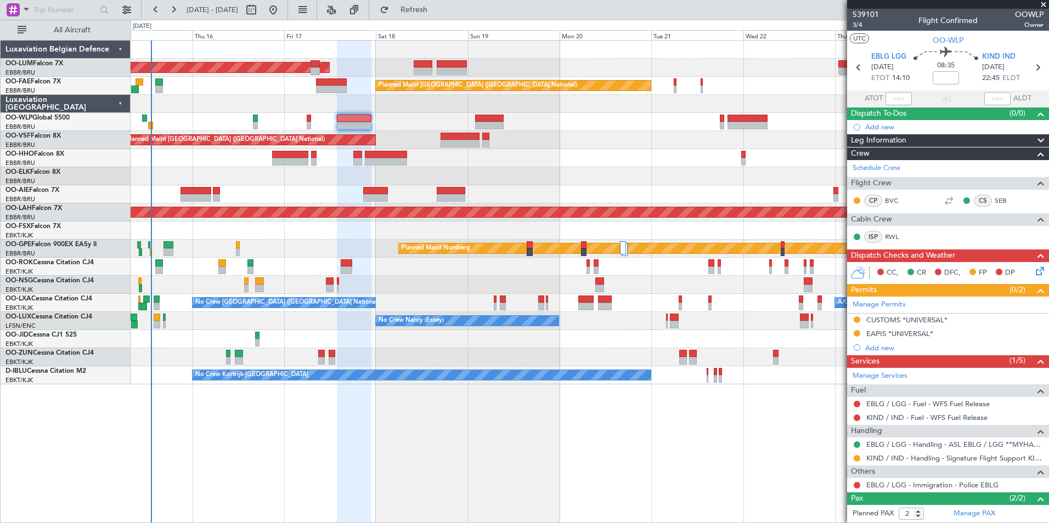
click at [712, 472] on div "AOG Maint [GEOGRAPHIC_DATA] Owner [GEOGRAPHIC_DATA] Planned Maint [GEOGRAPHIC_D…" at bounding box center [590, 281] width 919 height 483
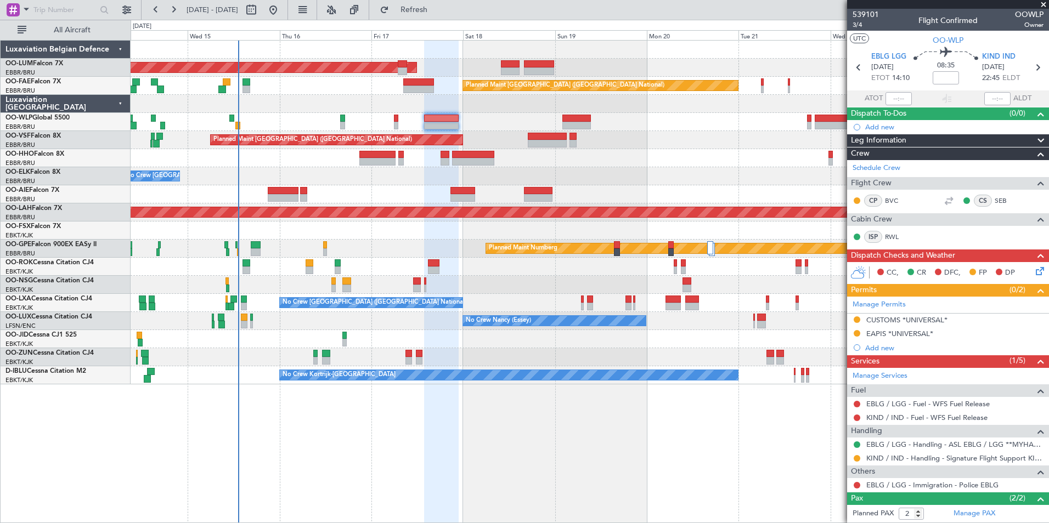
click at [525, 339] on div "No Crew" at bounding box center [590, 339] width 918 height 18
click at [1046, 5] on span at bounding box center [1043, 5] width 11 height 10
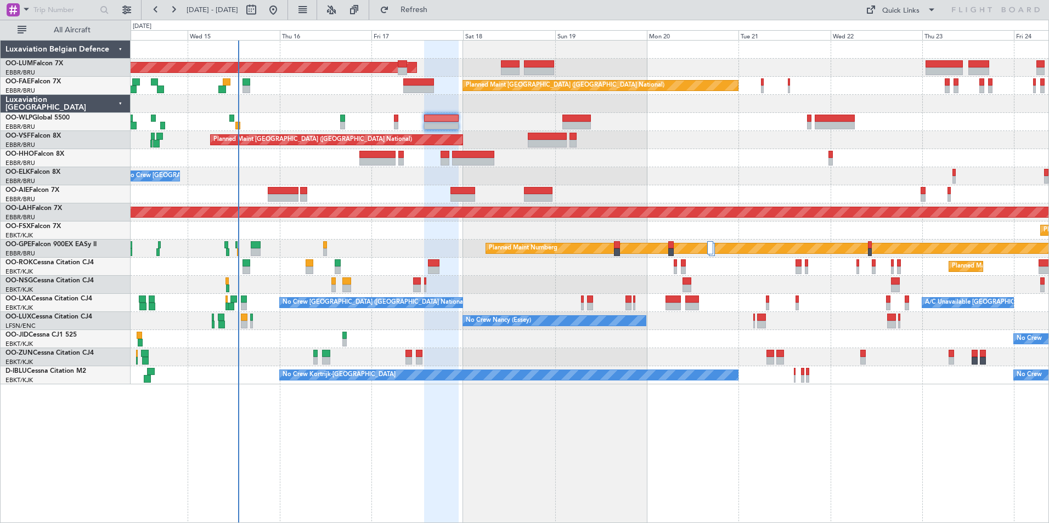
type input "0"
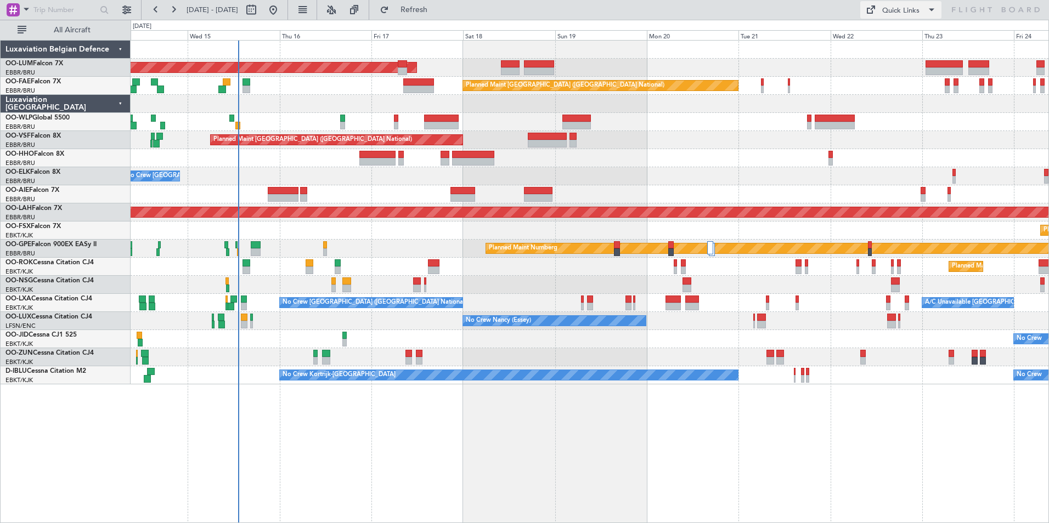
click at [930, 10] on span at bounding box center [931, 9] width 13 height 13
click at [912, 35] on button "Trip Builder" at bounding box center [901, 36] width 82 height 26
click at [536, 353] on div at bounding box center [590, 357] width 918 height 18
click at [546, 315] on div "No Crew Nancy (Essey)" at bounding box center [590, 321] width 918 height 18
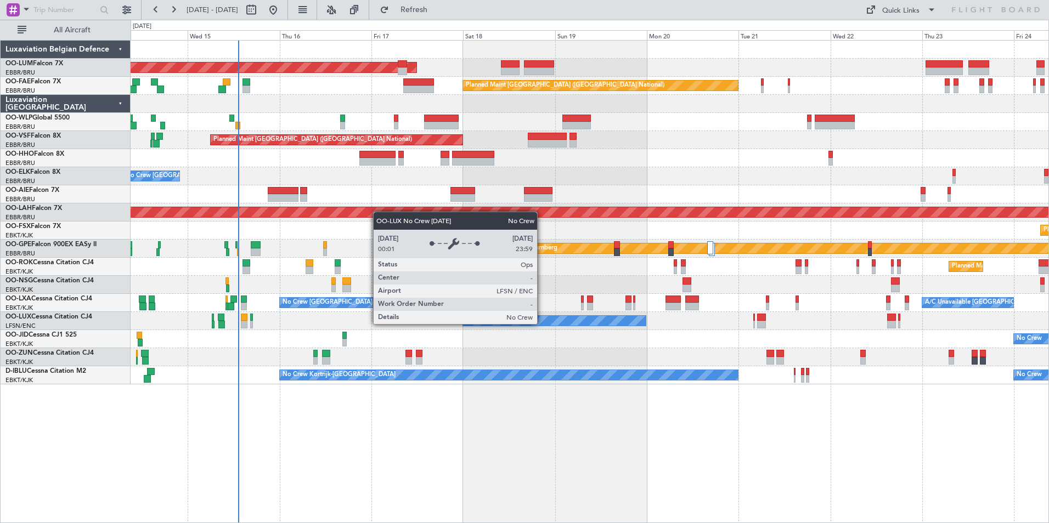
click at [542, 324] on div "No Crew Nancy (Essey)" at bounding box center [554, 321] width 183 height 10
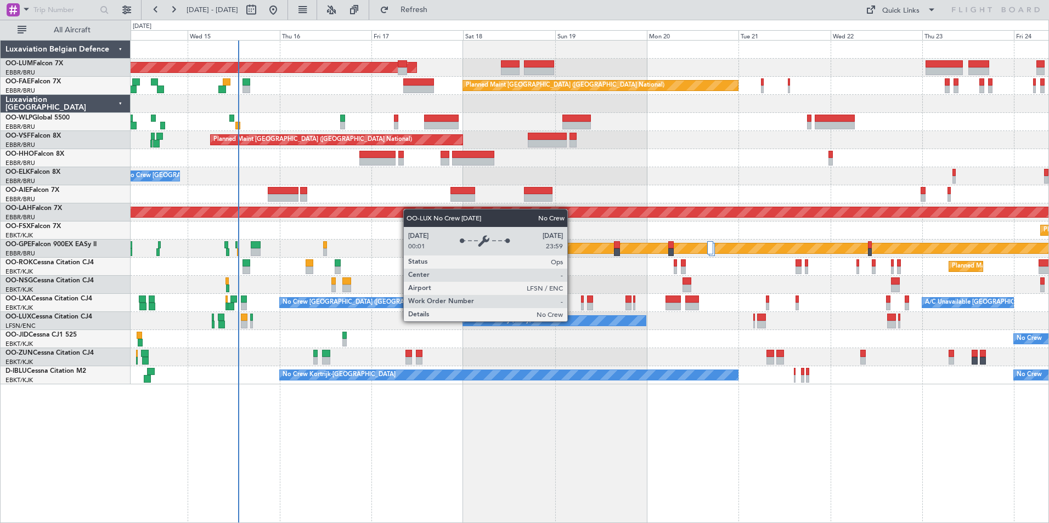
click at [572, 321] on div "No Crew Nancy (Essey)" at bounding box center [554, 321] width 183 height 10
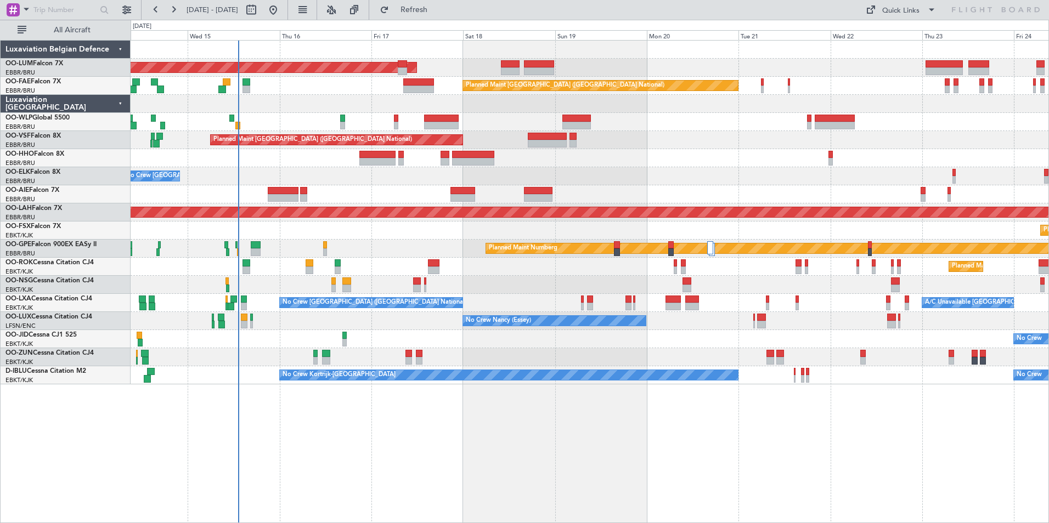
click at [475, 335] on div "No Crew" at bounding box center [590, 339] width 918 height 18
click at [371, 375] on div "No Crew Kortrijk-[GEOGRAPHIC_DATA]" at bounding box center [509, 375] width 458 height 10
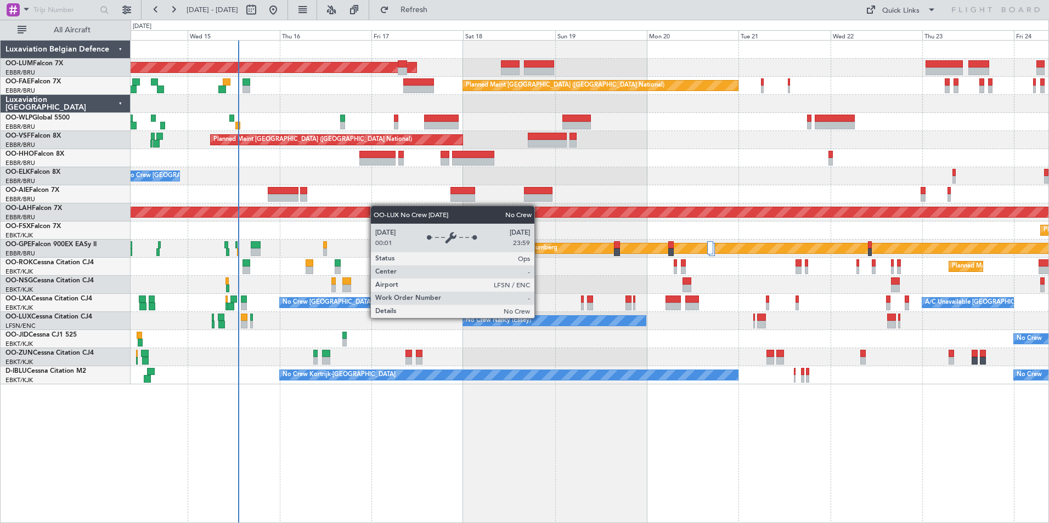
click at [539, 318] on div "No Crew Nancy (Essey)" at bounding box center [554, 321] width 183 height 10
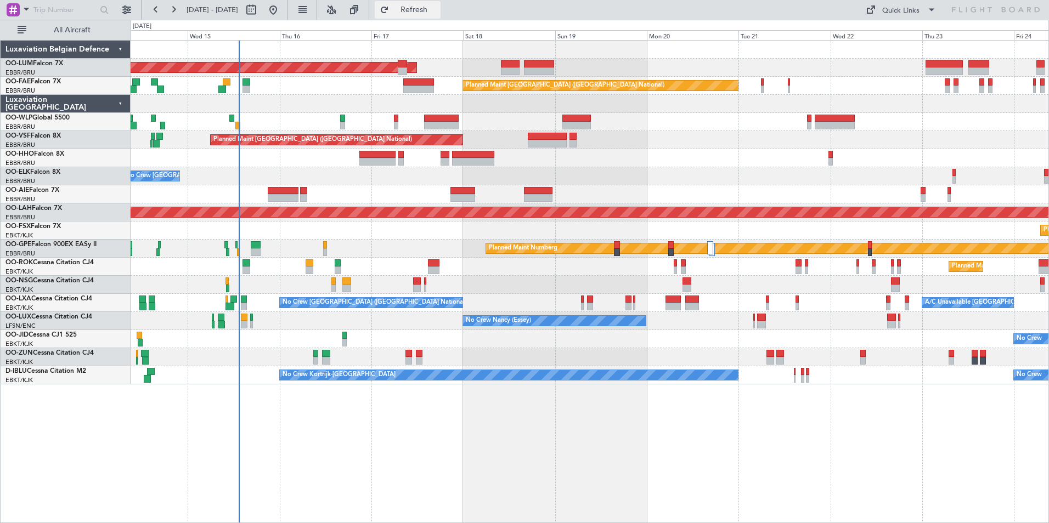
click at [437, 14] on span "Refresh" at bounding box center [414, 10] width 46 height 8
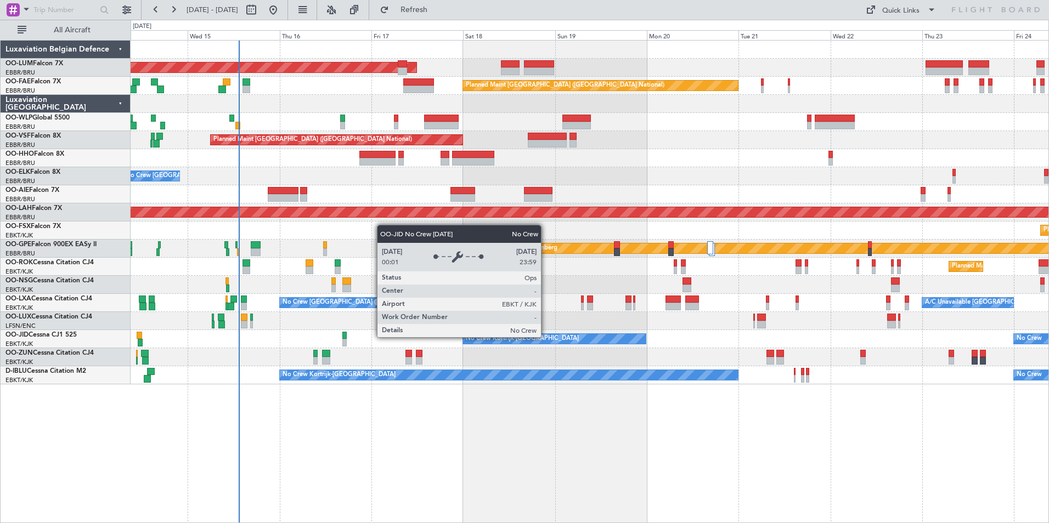
click at [547, 339] on div "No Crew Kortrijk-[GEOGRAPHIC_DATA]" at bounding box center [554, 339] width 183 height 10
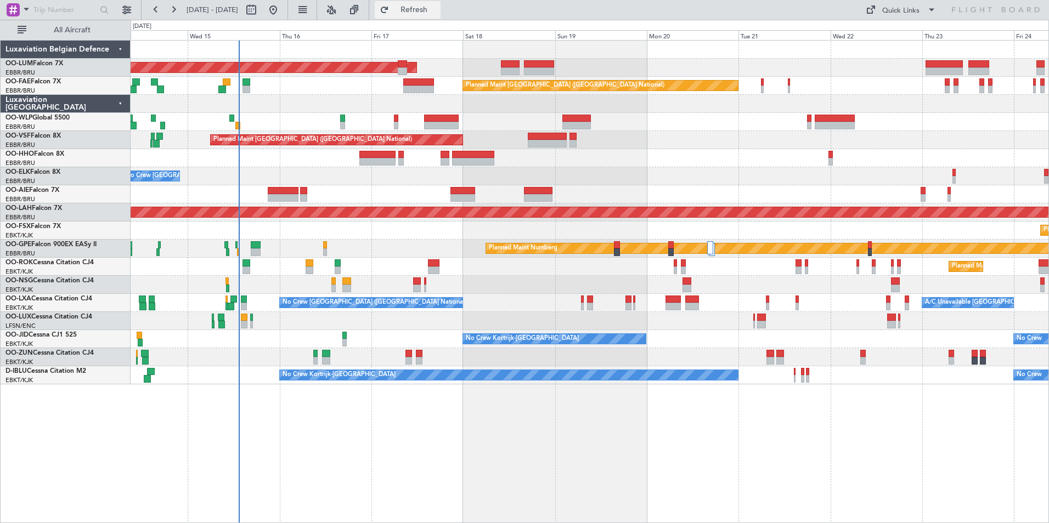
click at [437, 10] on span "Refresh" at bounding box center [414, 10] width 46 height 8
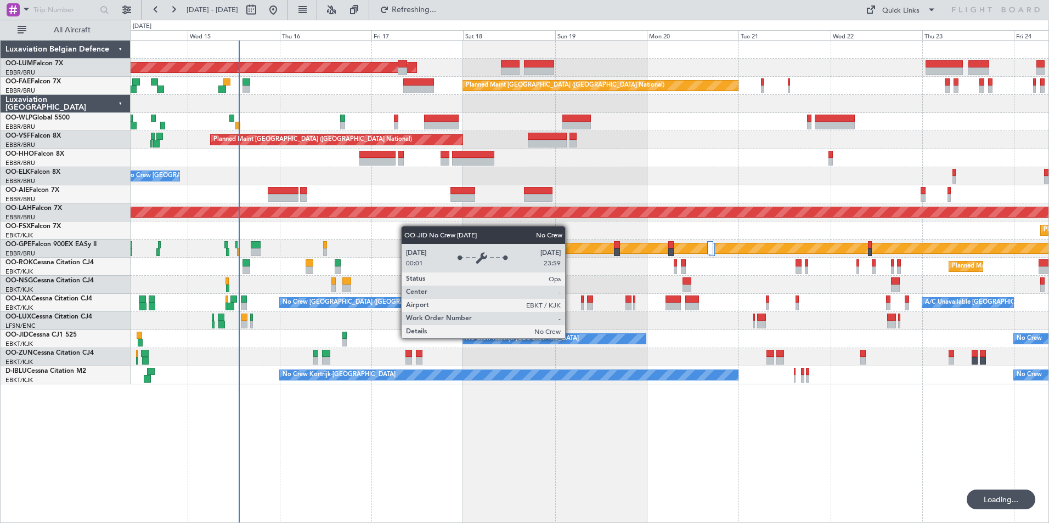
click at [570, 338] on div "No Crew Kortrijk-[GEOGRAPHIC_DATA]" at bounding box center [554, 339] width 183 height 10
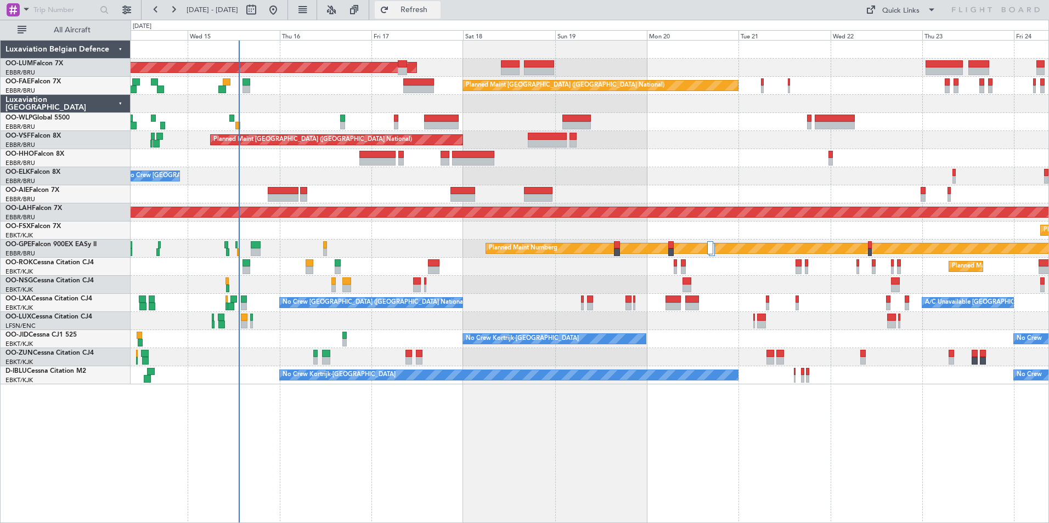
click at [420, 14] on button "Refresh" at bounding box center [408, 10] width 66 height 18
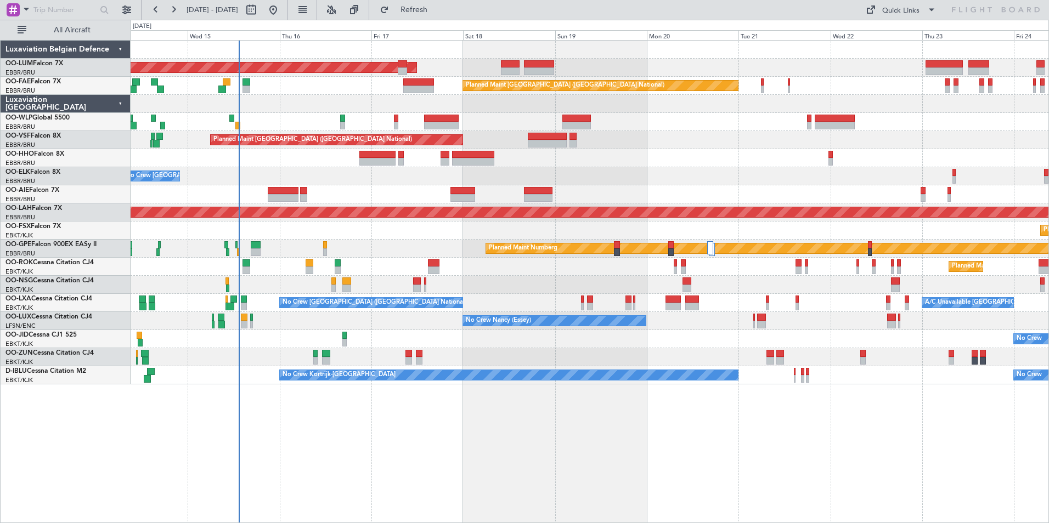
click at [488, 384] on div "No Crew No Crew Kortrijk-[GEOGRAPHIC_DATA] Owner [GEOGRAPHIC_DATA]-[GEOGRAPHIC_…" at bounding box center [590, 376] width 918 height 18
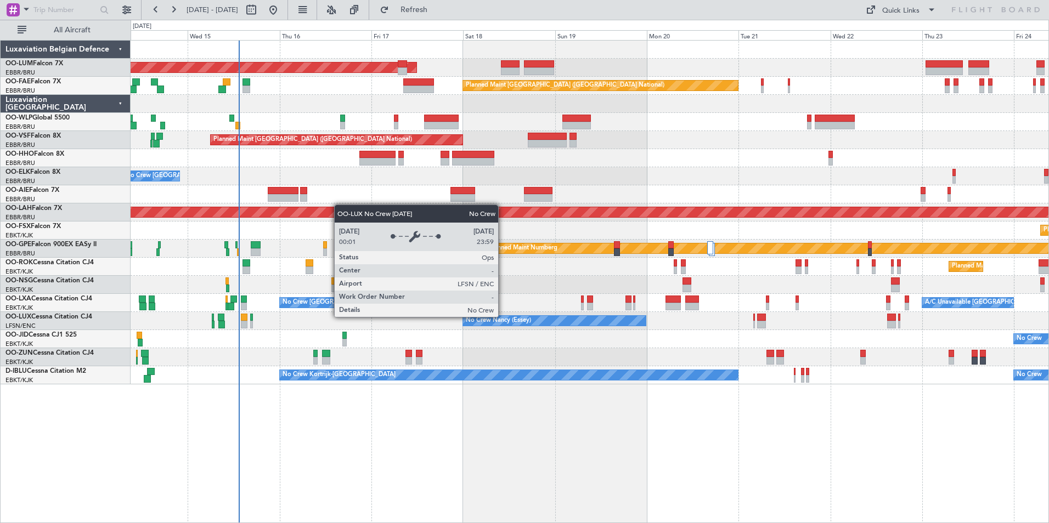
click at [503, 317] on div "No Crew Nancy (Essey)" at bounding box center [498, 321] width 65 height 16
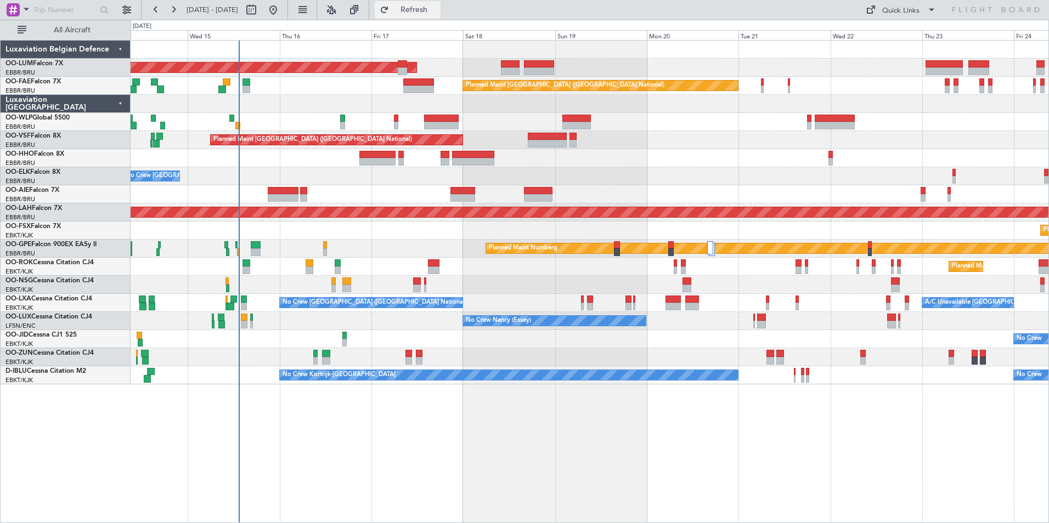
click at [437, 12] on span "Refresh" at bounding box center [414, 10] width 46 height 8
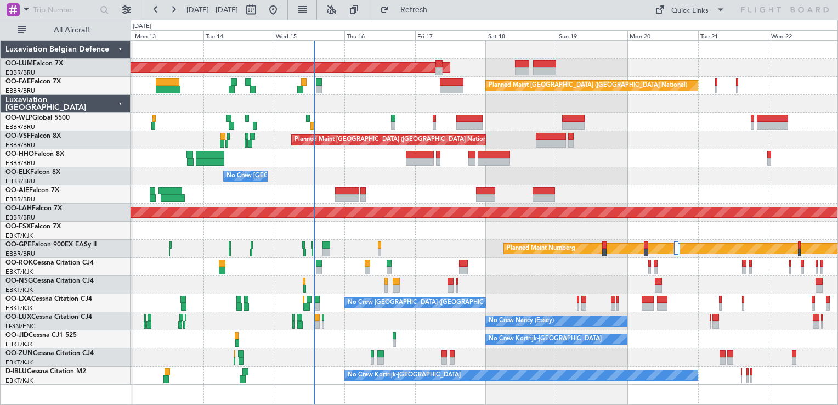
click at [500, 228] on div "AOG Maint [GEOGRAPHIC_DATA] Planned Maint [GEOGRAPHIC_DATA] ([GEOGRAPHIC_DATA])…" at bounding box center [484, 213] width 707 height 344
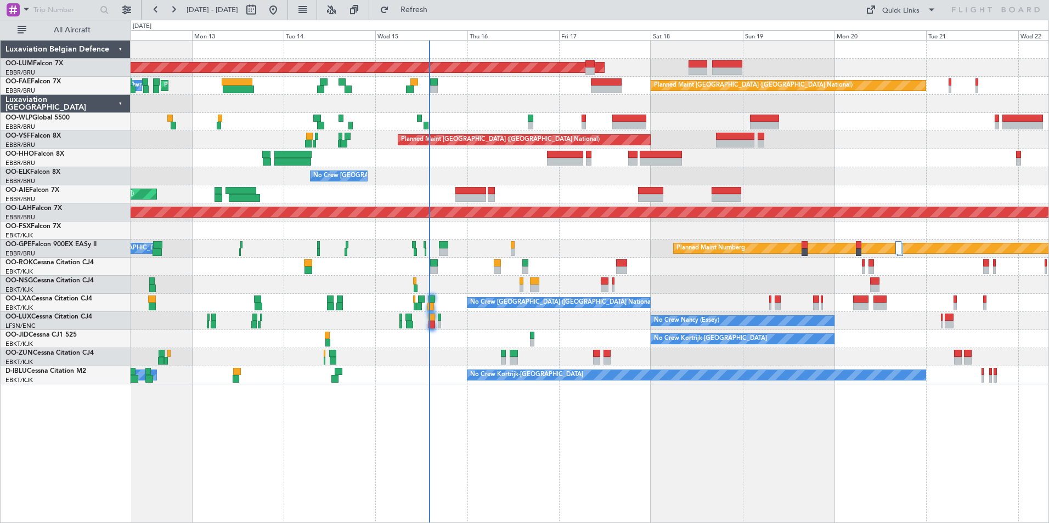
click at [571, 464] on div "AOG Maint [GEOGRAPHIC_DATA] Planned Maint [GEOGRAPHIC_DATA] Owner [GEOGRAPHIC_D…" at bounding box center [590, 281] width 919 height 483
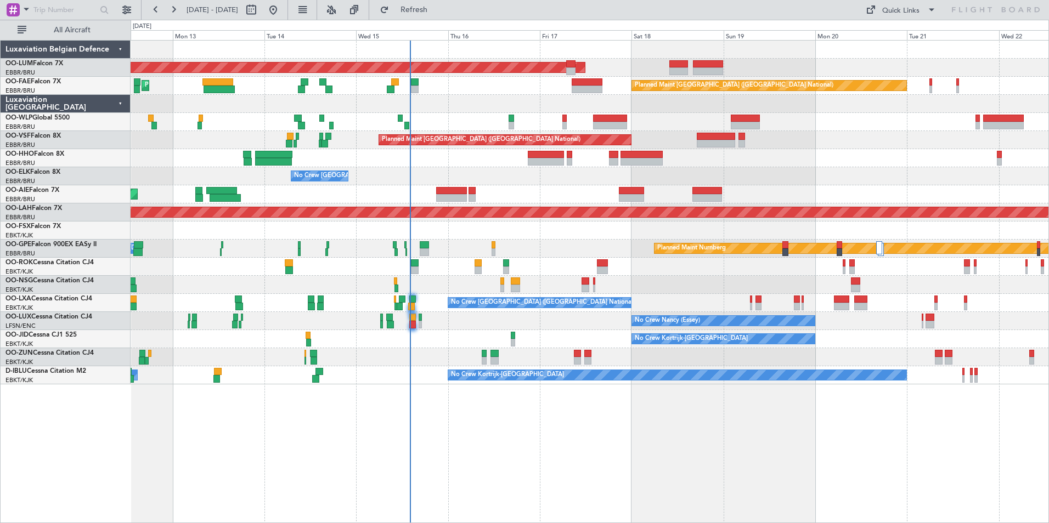
click at [421, 444] on div "AOG Maint [GEOGRAPHIC_DATA] Planned Maint [GEOGRAPHIC_DATA] Planned Maint [GEOG…" at bounding box center [590, 281] width 919 height 483
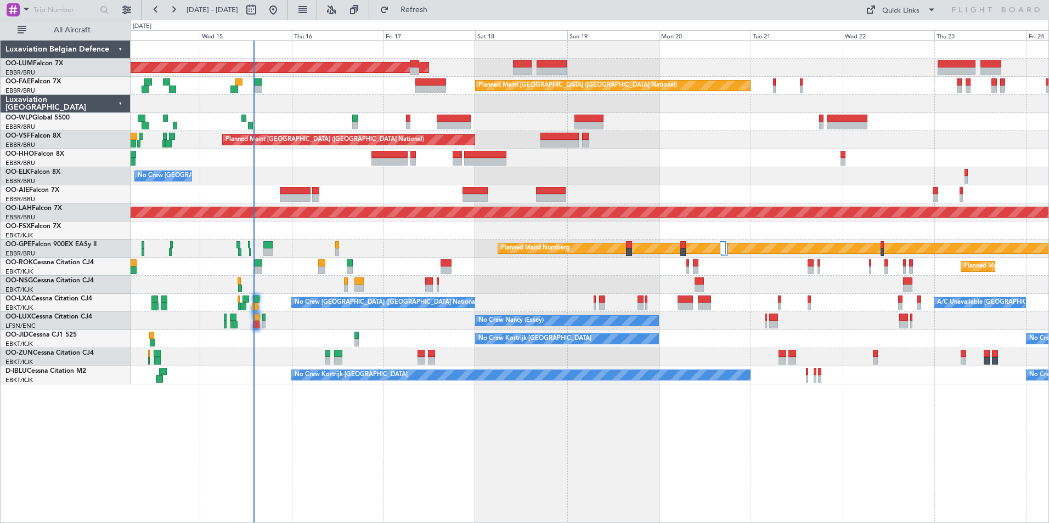
click at [471, 433] on div "AOG Maint [GEOGRAPHIC_DATA] Owner [GEOGRAPHIC_DATA] Planned Maint [GEOGRAPHIC_D…" at bounding box center [590, 281] width 919 height 483
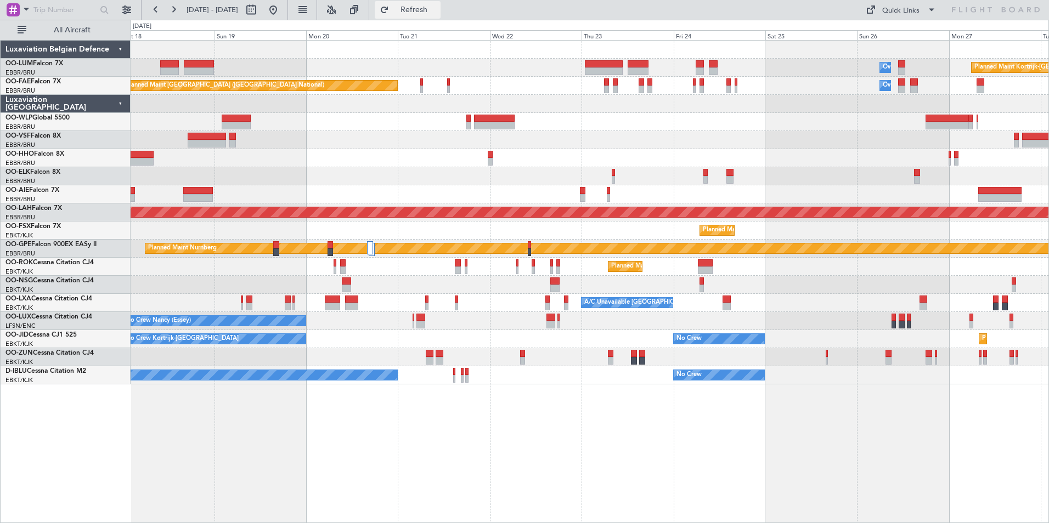
click at [437, 16] on button "Refresh" at bounding box center [408, 10] width 66 height 18
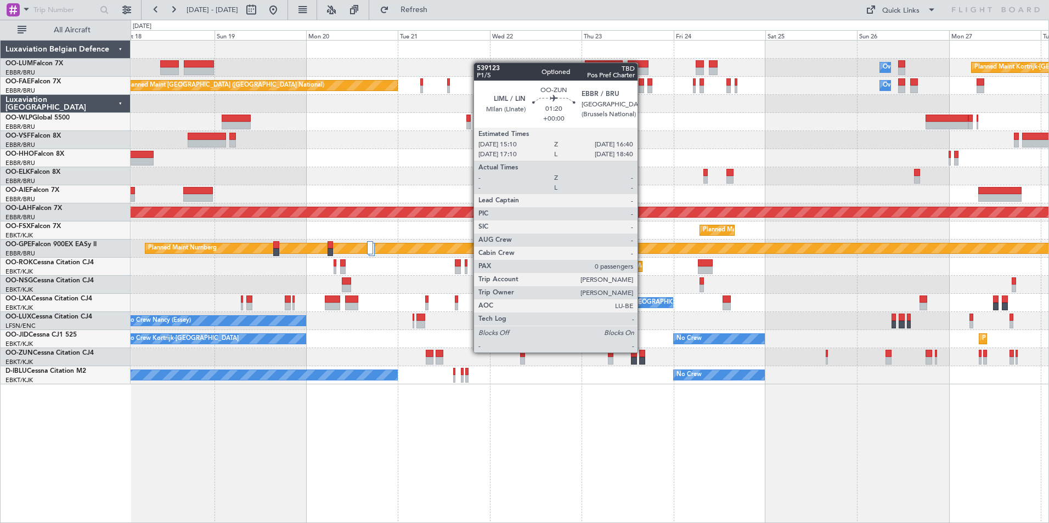
click at [643, 353] on div at bounding box center [642, 354] width 6 height 8
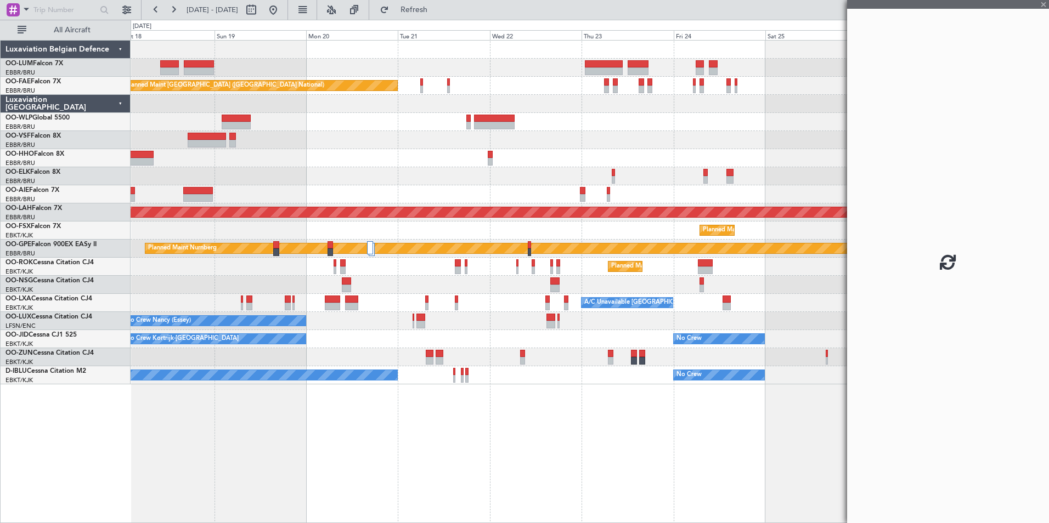
click at [634, 356] on div at bounding box center [634, 354] width 6 height 8
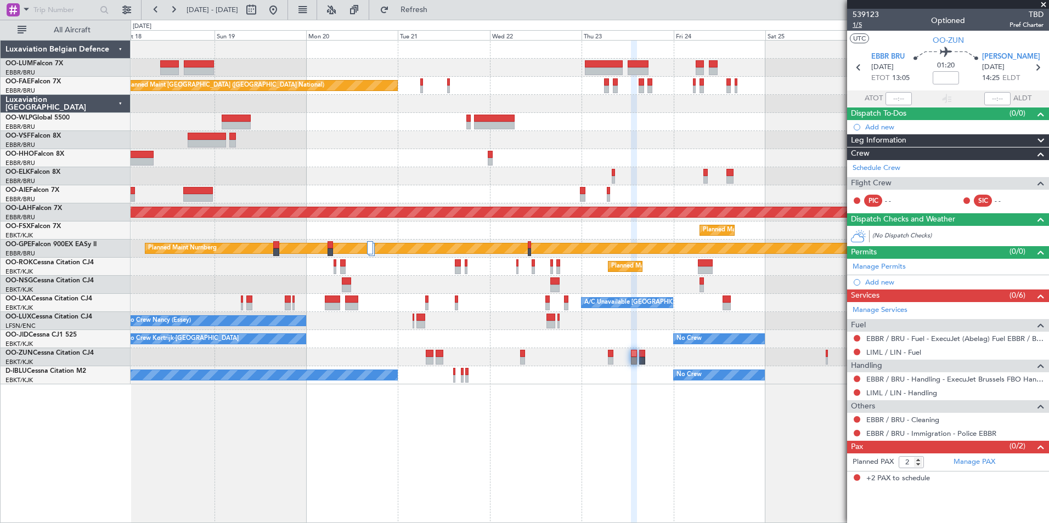
click at [857, 27] on span "1/5" at bounding box center [866, 24] width 26 height 9
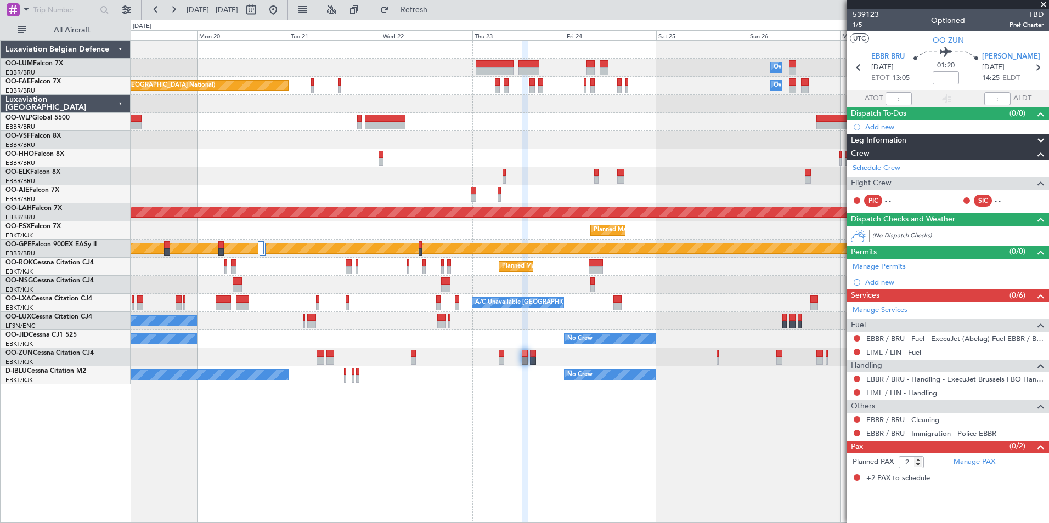
click at [551, 436] on div "Planned Maint Kortrijk-[GEOGRAPHIC_DATA] Owner [GEOGRAPHIC_DATA] AOG Maint [GEO…" at bounding box center [590, 281] width 919 height 483
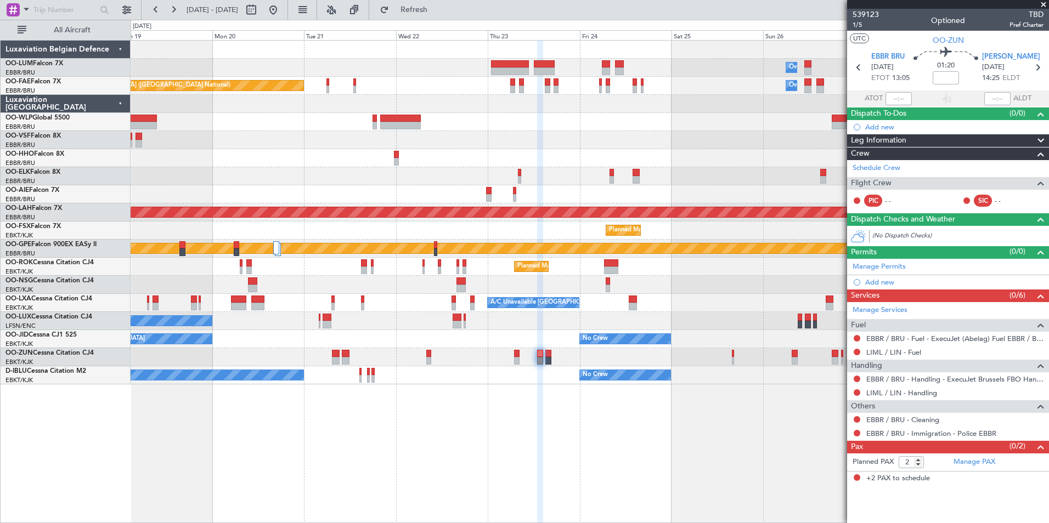
click at [768, 471] on div "Planned Maint Kortrijk-[GEOGRAPHIC_DATA] Owner [GEOGRAPHIC_DATA] AOG Maint [GEO…" at bounding box center [590, 281] width 919 height 483
click at [769, 481] on div "Planned Maint Kortrijk-[GEOGRAPHIC_DATA] Owner [GEOGRAPHIC_DATA] AOG Maint [GEO…" at bounding box center [590, 281] width 919 height 483
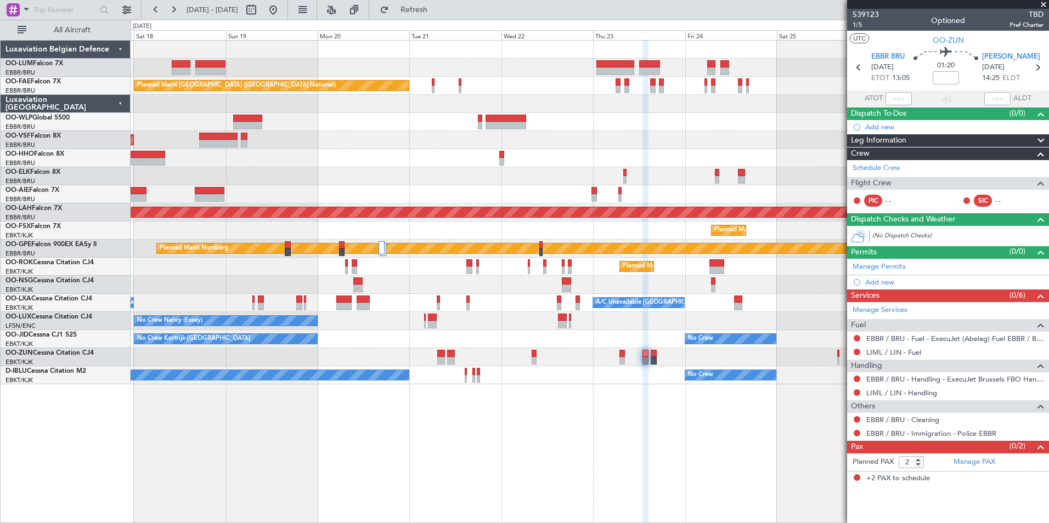
click at [613, 438] on div "Planned Maint Kortrijk-[GEOGRAPHIC_DATA] Owner [GEOGRAPHIC_DATA] AOG Maint [GEO…" at bounding box center [590, 281] width 919 height 483
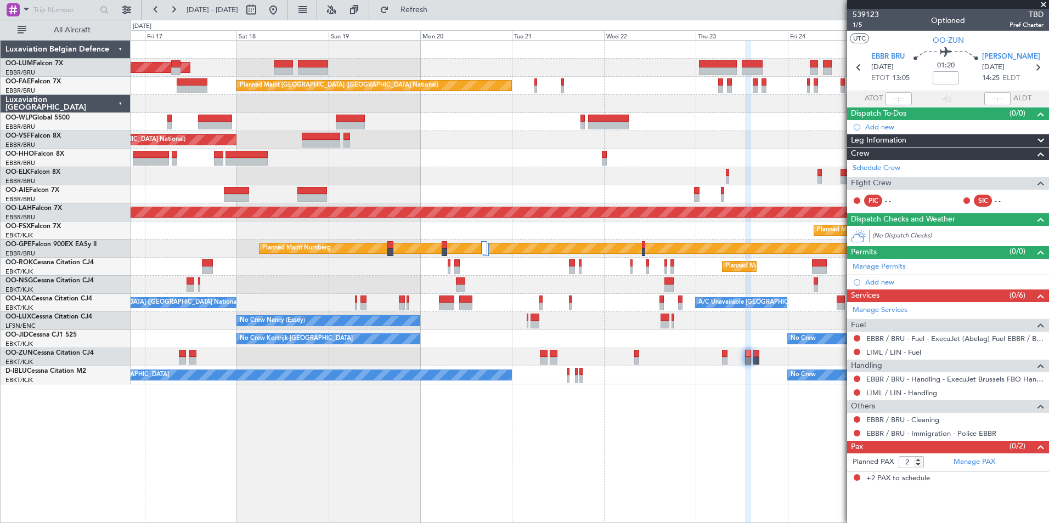
click at [704, 471] on div "Owner Melsbroek Air Base AOG Maint [GEOGRAPHIC_DATA] Planned Maint [GEOGRAPHIC_…" at bounding box center [590, 281] width 919 height 483
click at [673, 487] on div "Owner Melsbroek Air Base AOG Maint [GEOGRAPHIC_DATA] Planned Maint [GEOGRAPHIC_…" at bounding box center [590, 281] width 919 height 483
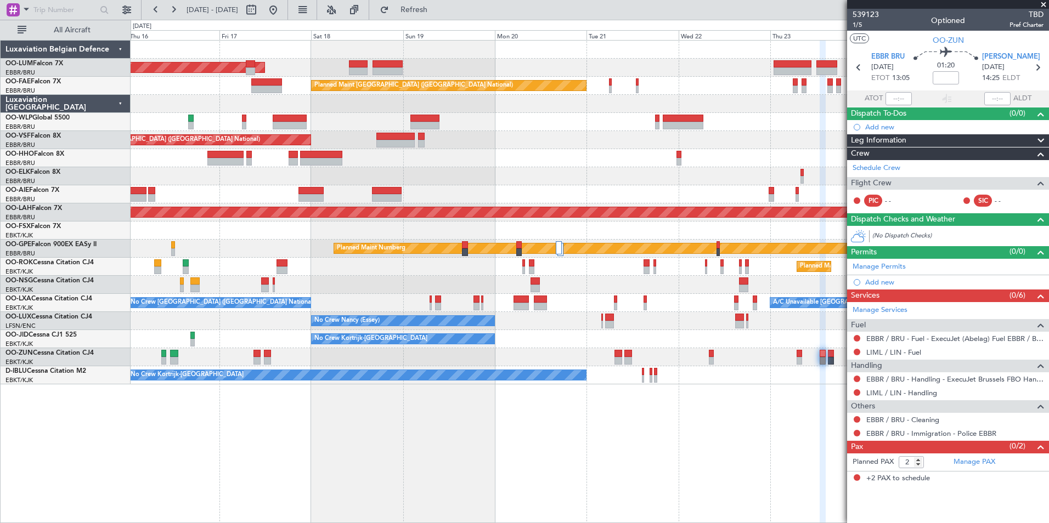
click at [628, 494] on div "AOG Maint [GEOGRAPHIC_DATA] Owner [GEOGRAPHIC_DATA] Planned Maint [GEOGRAPHIC_D…" at bounding box center [590, 281] width 919 height 483
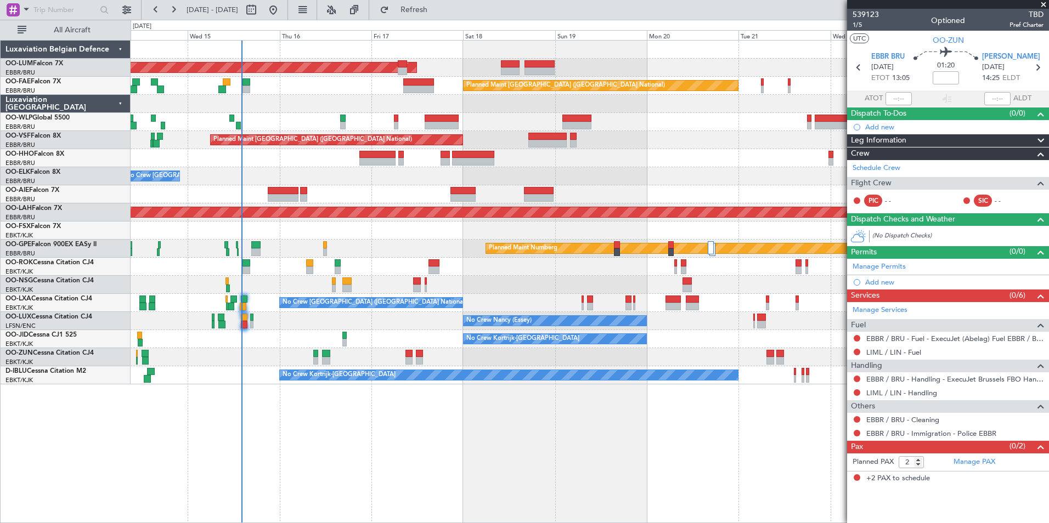
click at [607, 483] on div "AOG Maint [GEOGRAPHIC_DATA] Owner [GEOGRAPHIC_DATA] Planned Maint [GEOGRAPHIC_D…" at bounding box center [590, 281] width 919 height 483
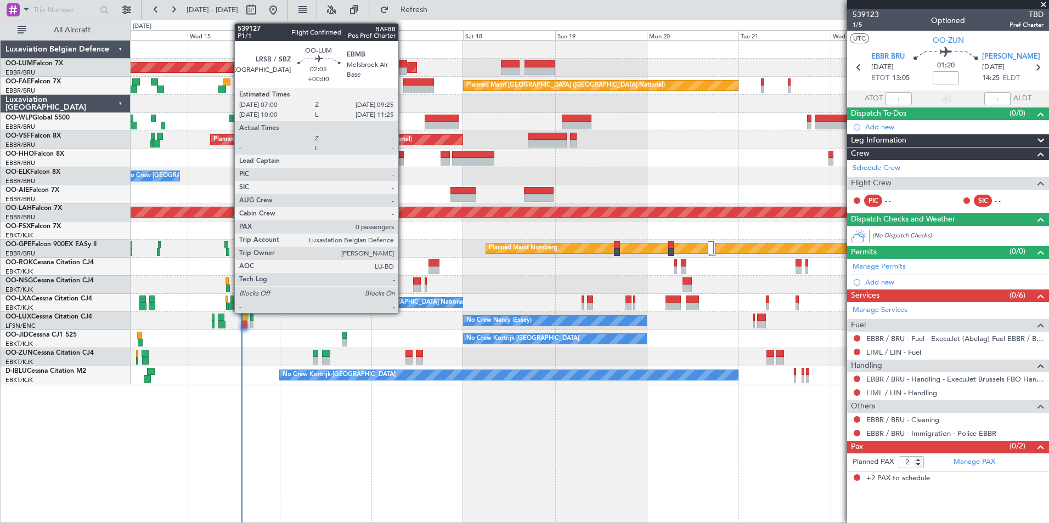
click at [403, 64] on div at bounding box center [402, 64] width 9 height 8
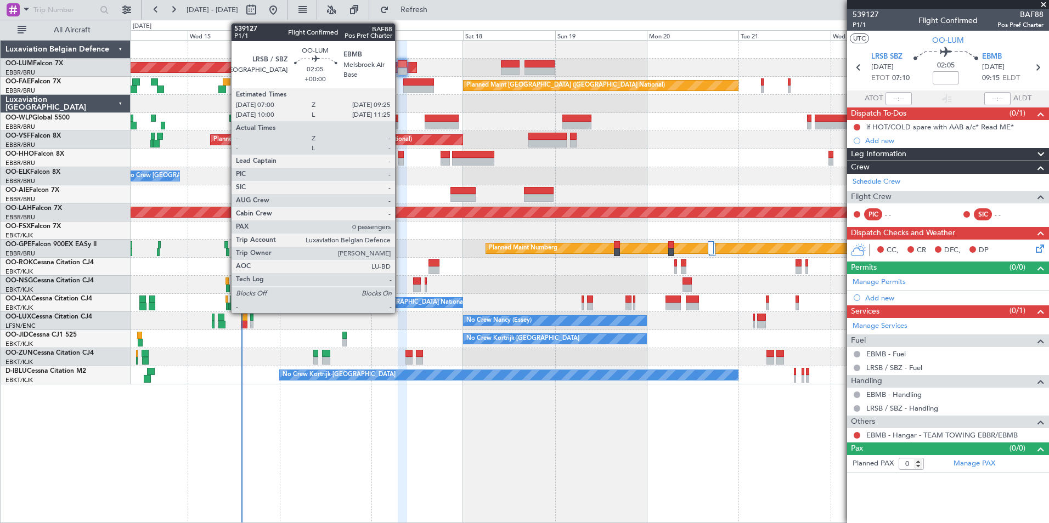
click at [400, 69] on div at bounding box center [402, 71] width 9 height 8
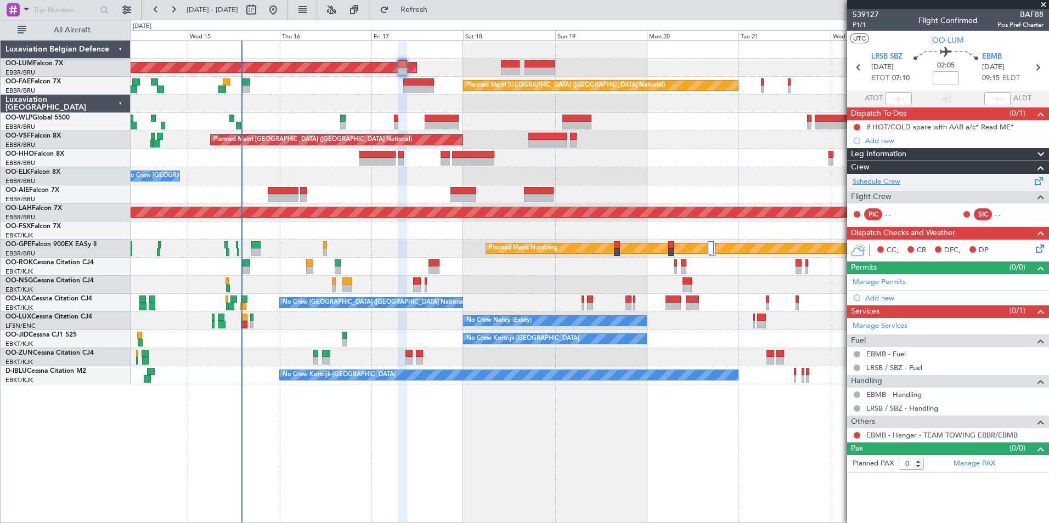
click at [865, 178] on link "Schedule Crew" at bounding box center [877, 182] width 48 height 11
drag, startPoint x: 455, startPoint y: 16, endPoint x: 447, endPoint y: 18, distance: 8.4
click at [441, 16] on button "Refreshing..." at bounding box center [408, 10] width 66 height 18
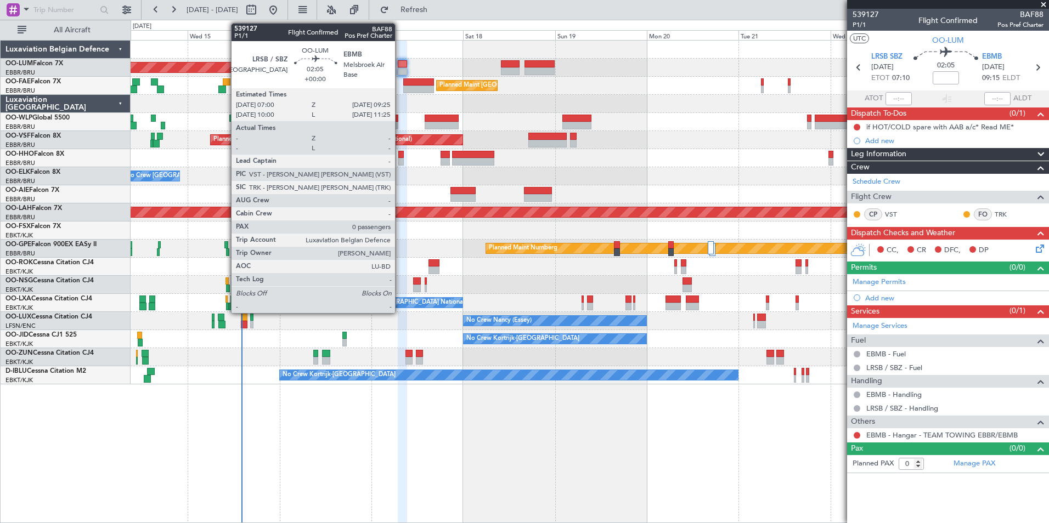
click at [400, 70] on div at bounding box center [402, 71] width 9 height 8
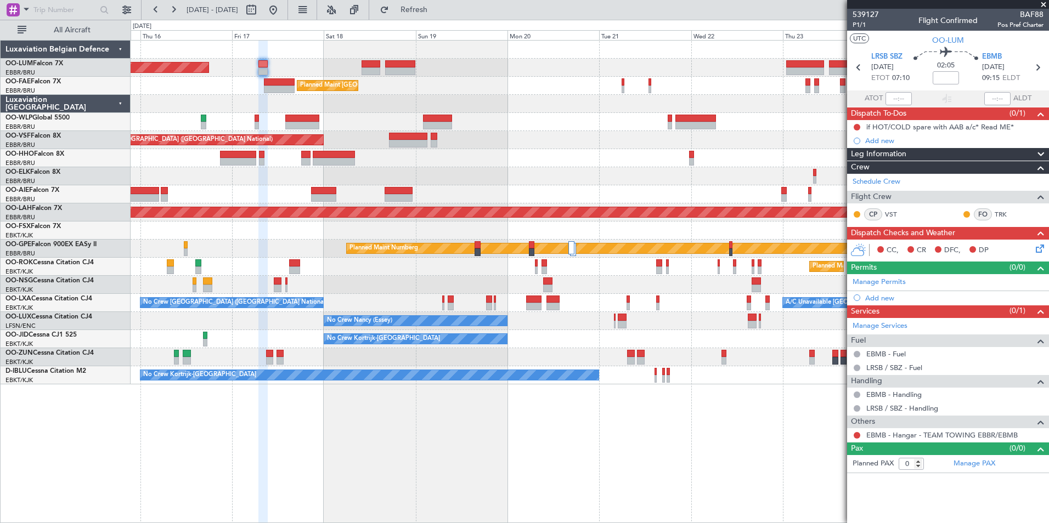
click at [339, 103] on div at bounding box center [590, 104] width 918 height 18
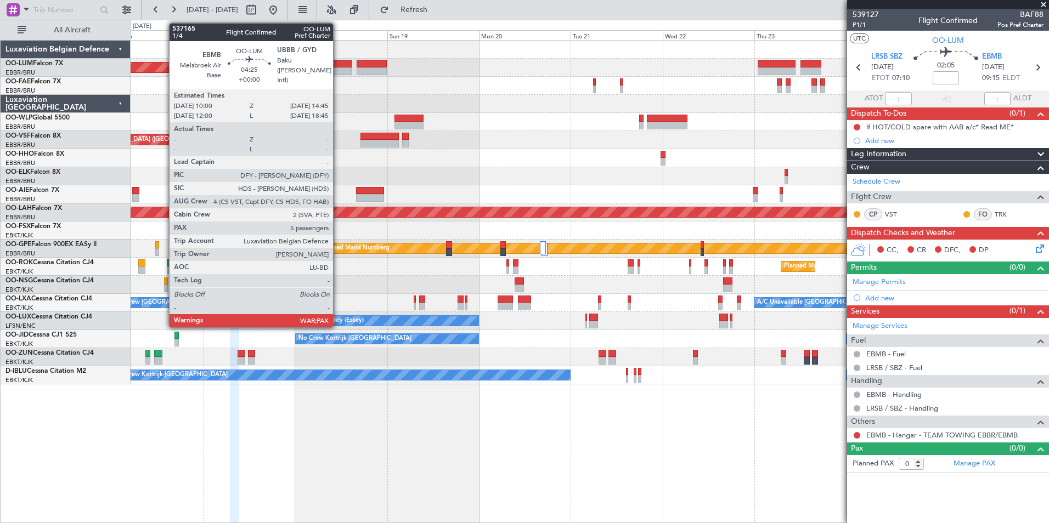
click at [338, 64] on div at bounding box center [342, 64] width 19 height 8
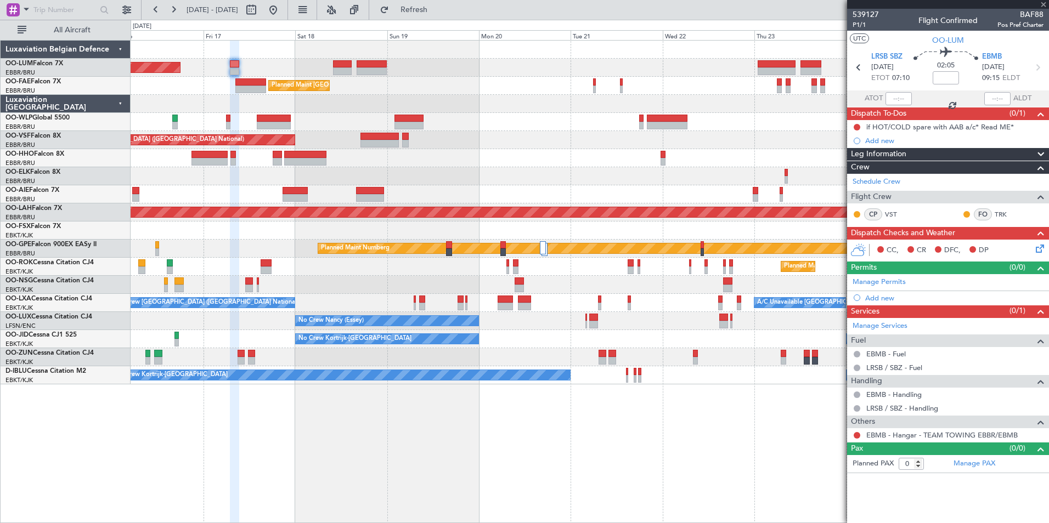
type input "5"
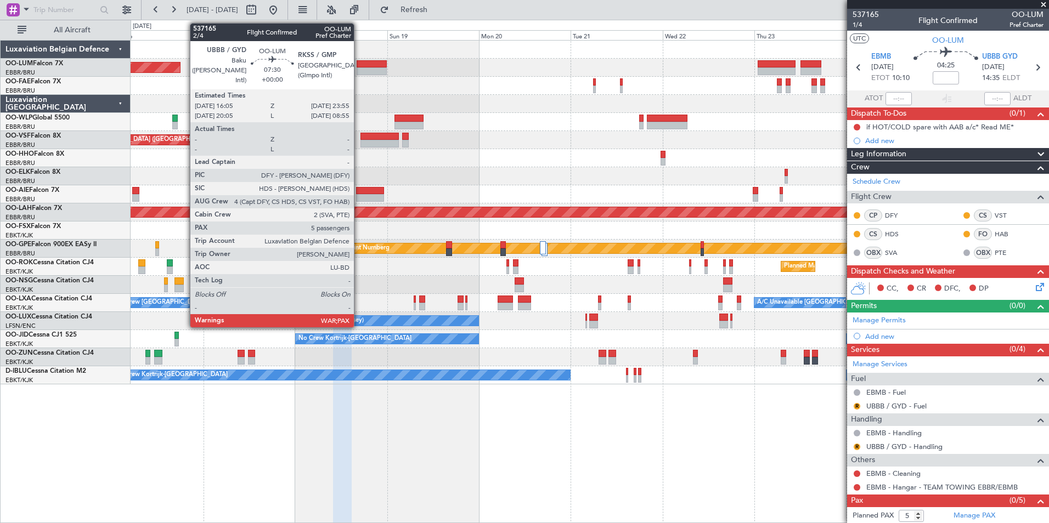
click at [359, 65] on div at bounding box center [372, 64] width 30 height 8
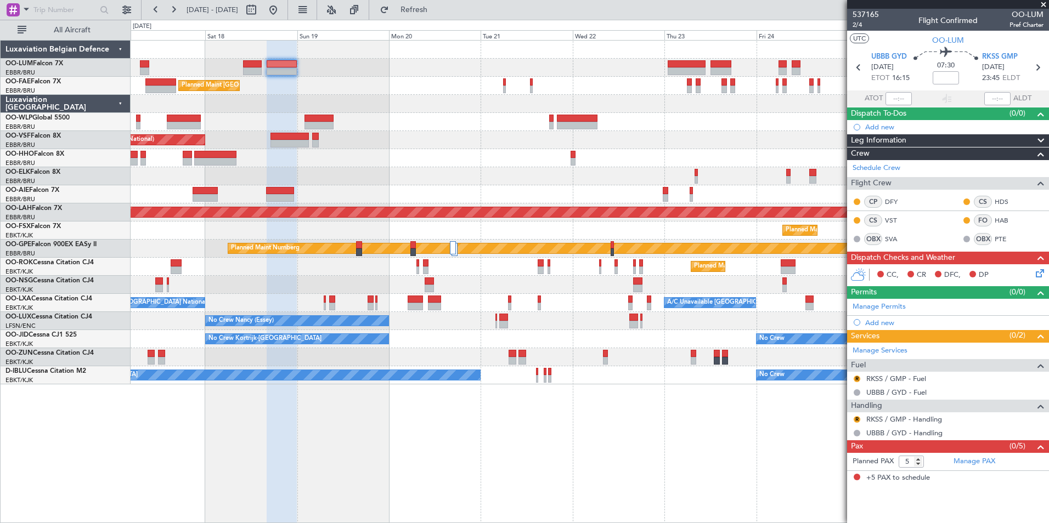
click at [361, 82] on div "Owner Melsbroek Air Base Planned Maint [GEOGRAPHIC_DATA]-[GEOGRAPHIC_DATA] AOG …" at bounding box center [590, 213] width 918 height 344
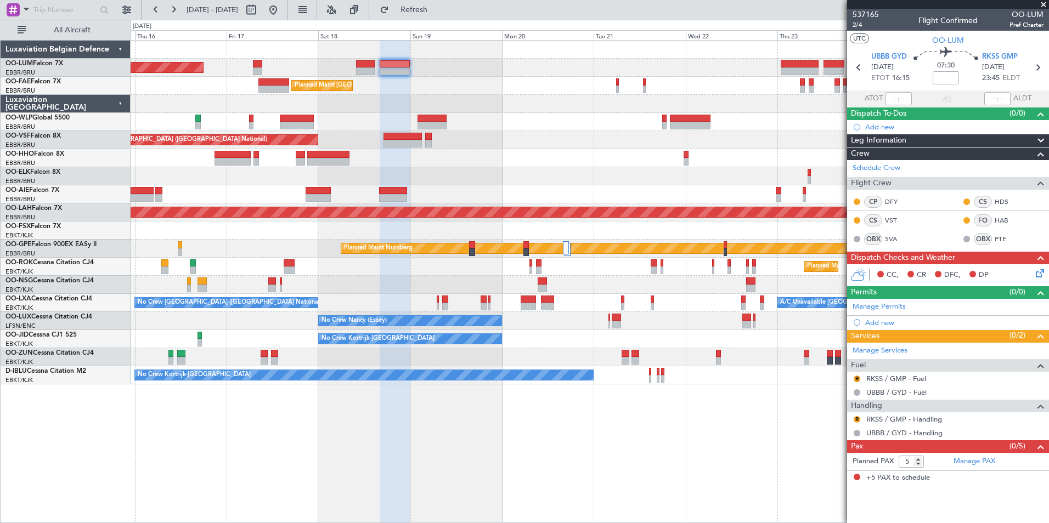
click at [583, 121] on div at bounding box center [590, 122] width 918 height 18
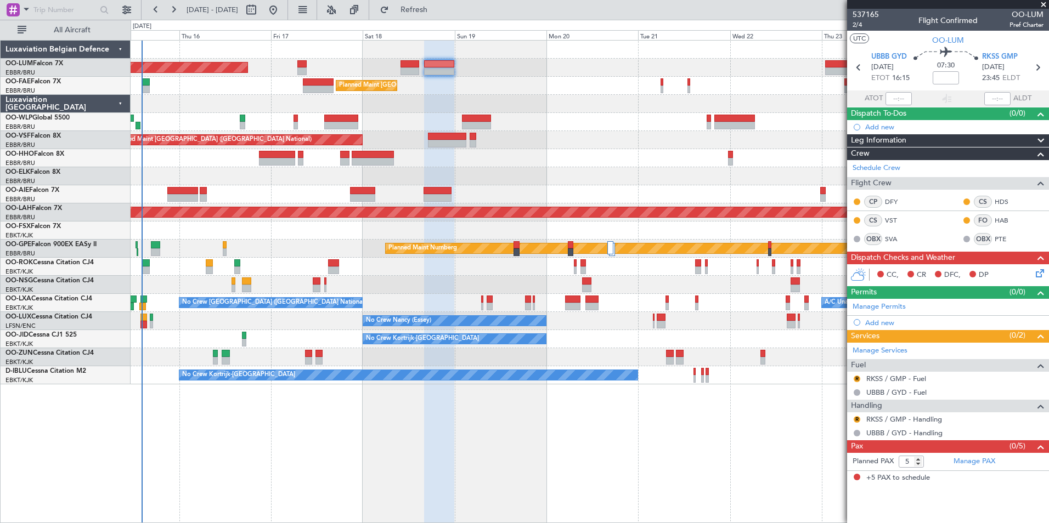
click at [655, 121] on div at bounding box center [590, 122] width 918 height 18
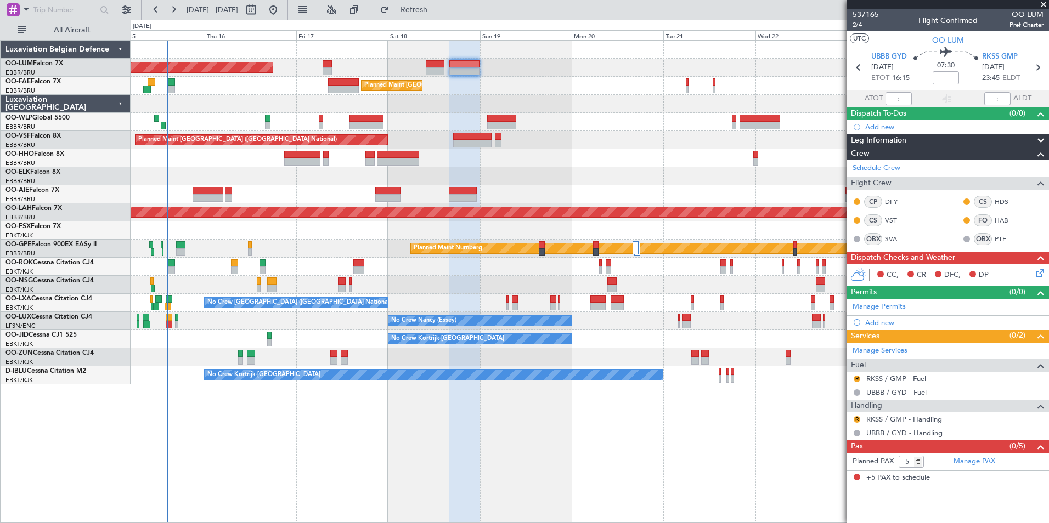
click at [655, 125] on div at bounding box center [590, 122] width 918 height 18
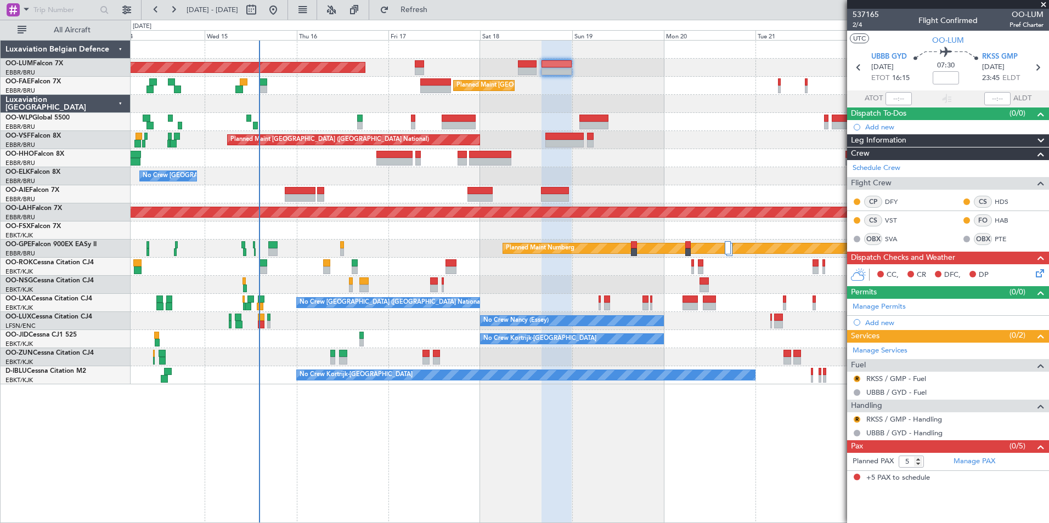
click at [249, 178] on div "AOG Maint [GEOGRAPHIC_DATA] Owner [GEOGRAPHIC_DATA] Planned Maint [GEOGRAPHIC_D…" at bounding box center [590, 213] width 918 height 344
